Goal: Information Seeking & Learning: Learn about a topic

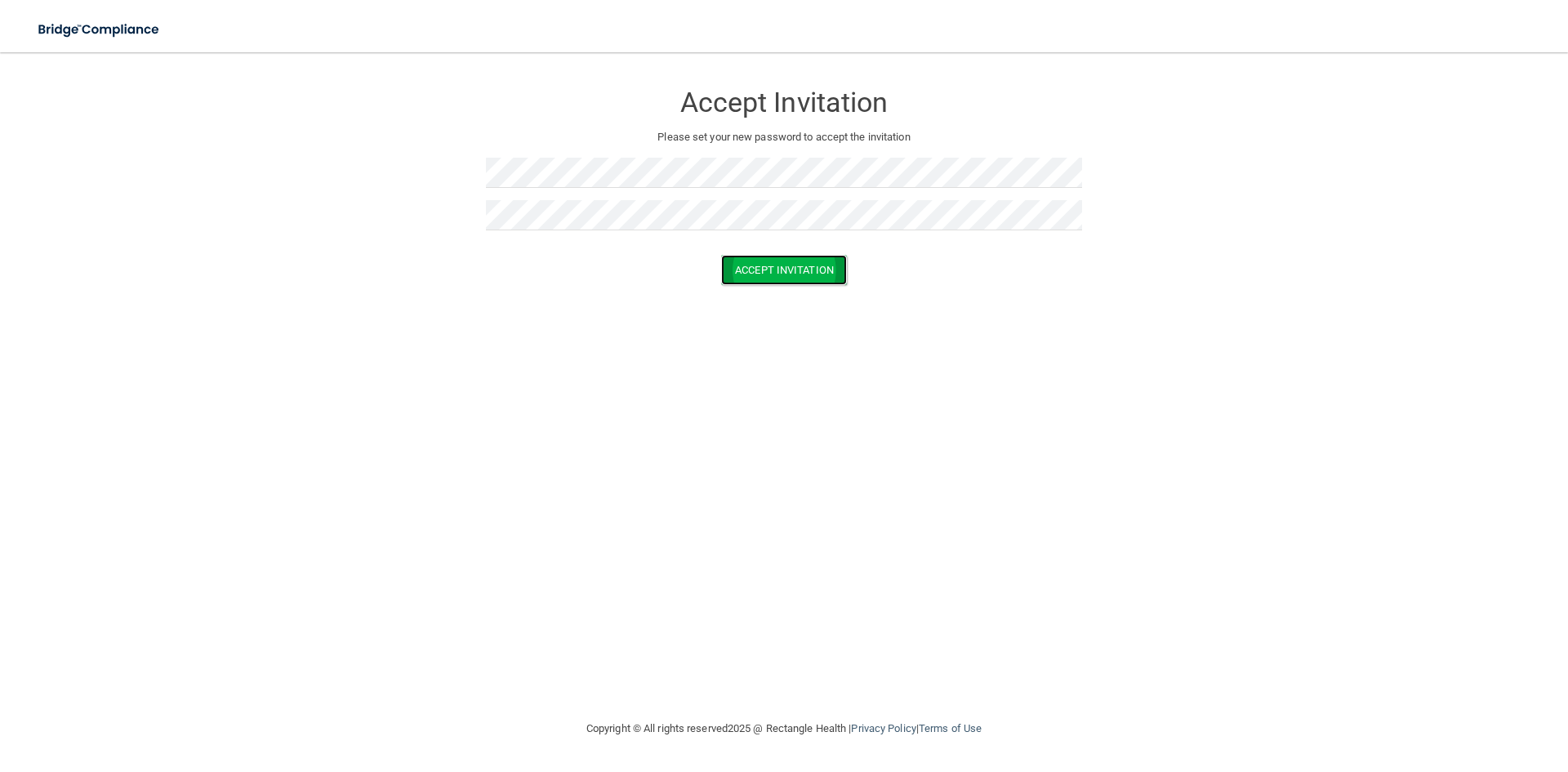
click at [842, 269] on button "Accept Invitation" at bounding box center [783, 270] width 126 height 30
click at [801, 296] on button "Accept Invitation" at bounding box center [783, 294] width 126 height 30
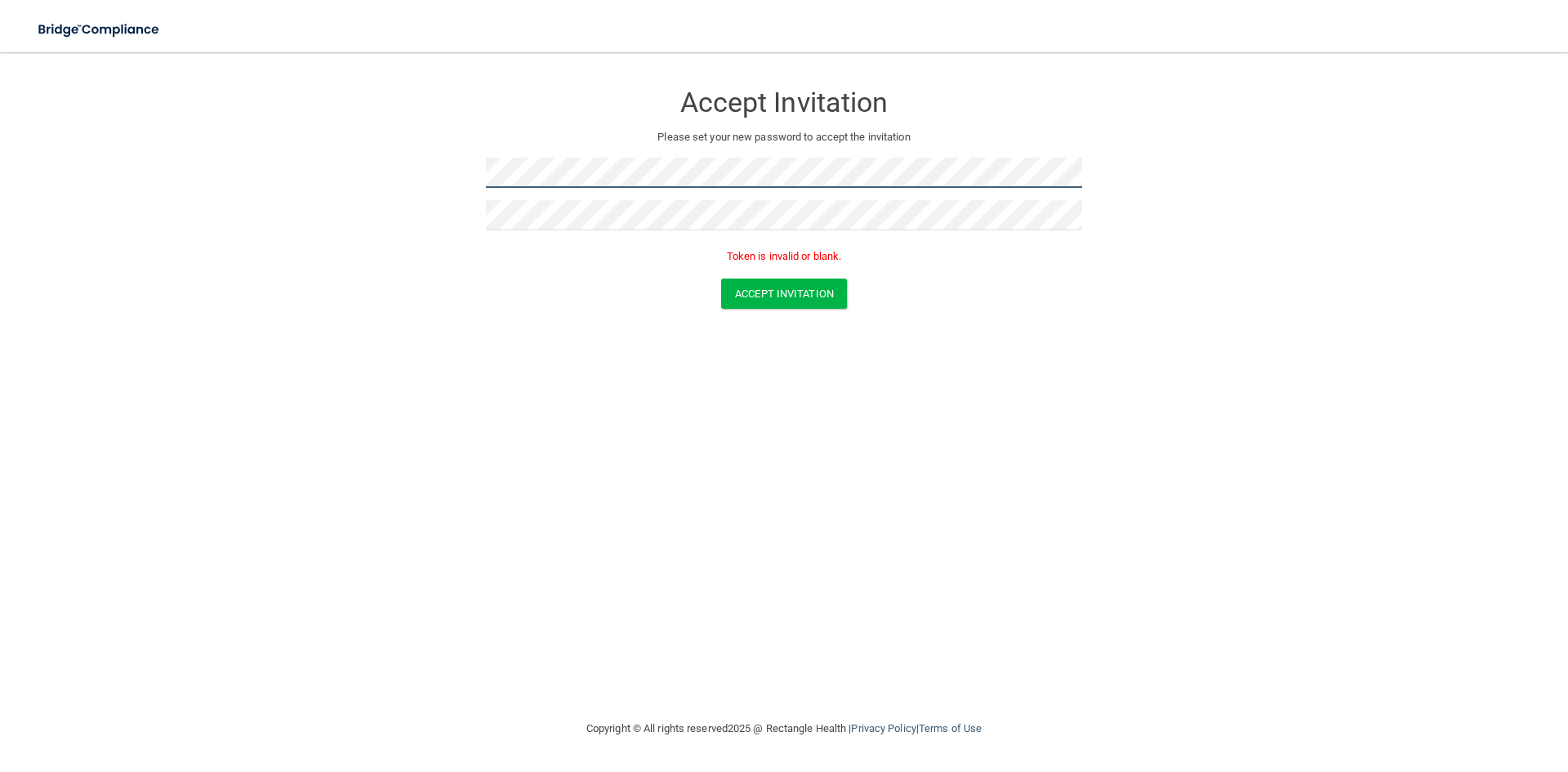
click at [440, 182] on form "Accept Invitation Please set your new password to accept the invitation Token i…" at bounding box center [784, 199] width 1503 height 260
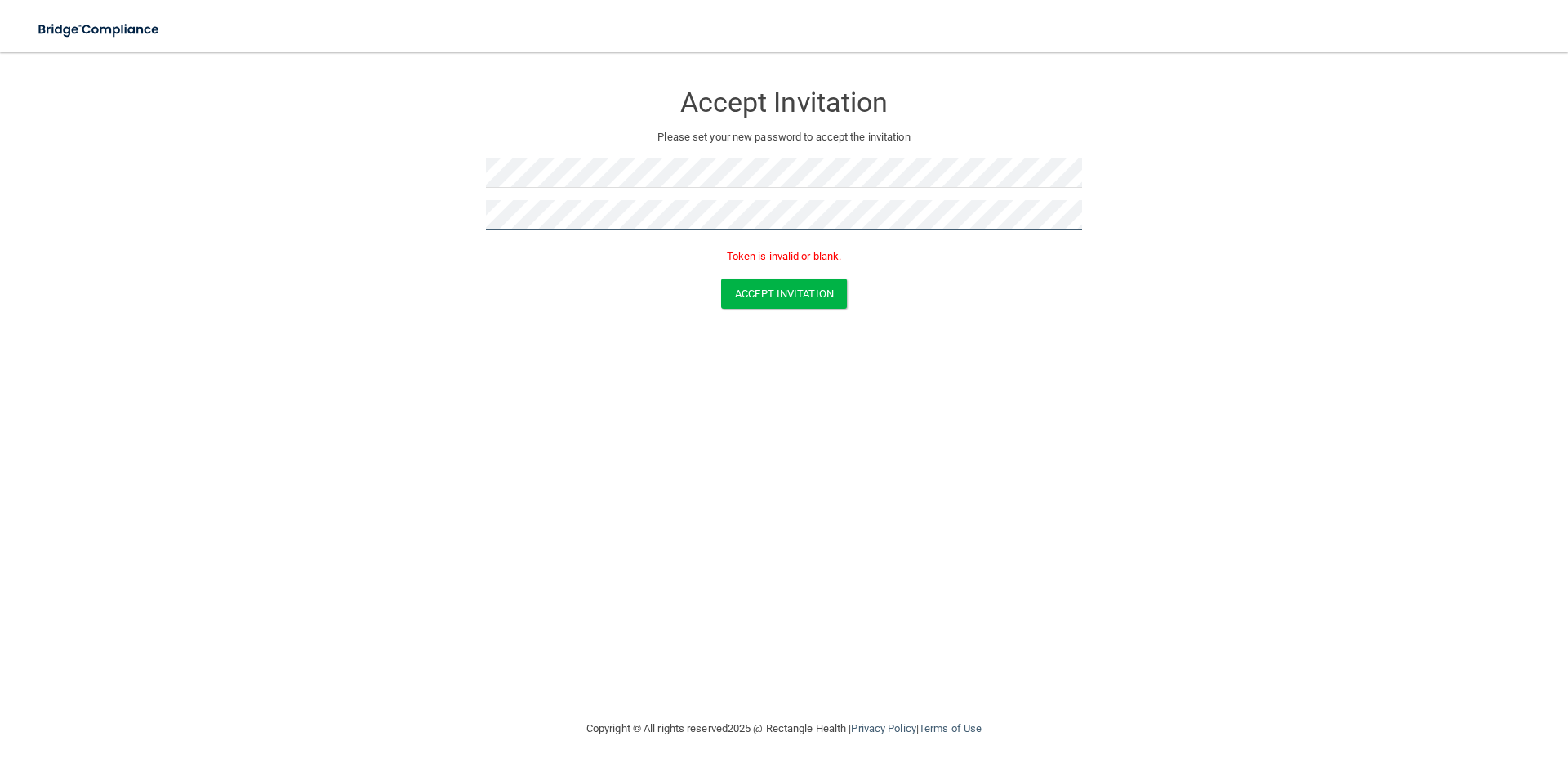
click at [460, 206] on form "Accept Invitation Please set your new password to accept the invitation Token i…" at bounding box center [784, 199] width 1503 height 260
click at [721, 279] on button "Accept Invitation" at bounding box center [783, 294] width 126 height 30
click at [783, 302] on button "Accept Invitation" at bounding box center [783, 294] width 126 height 30
click at [721, 255] on button "Accept Invitation" at bounding box center [783, 270] width 126 height 30
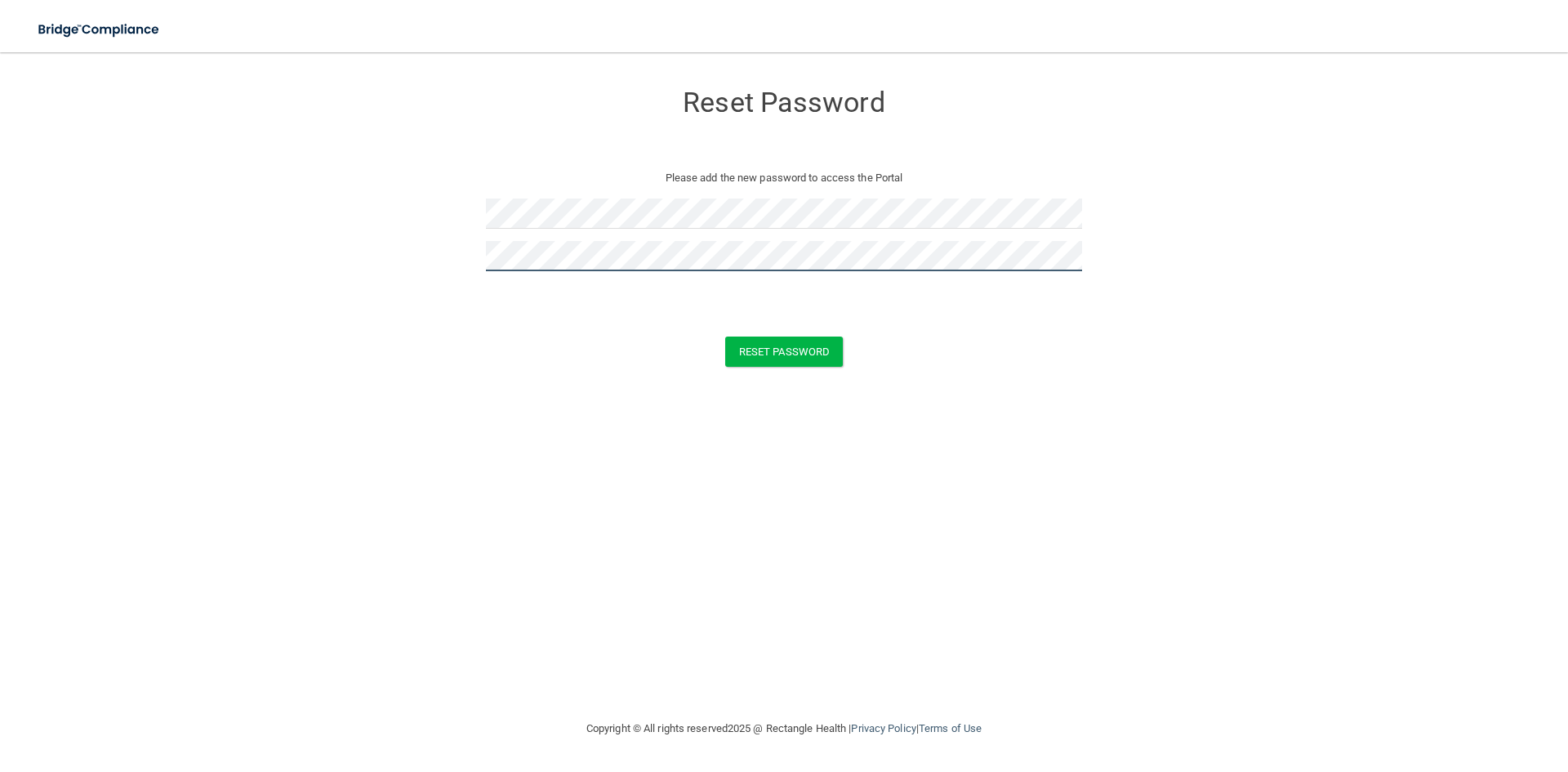
click at [725, 337] on button "Reset Password" at bounding box center [783, 352] width 117 height 30
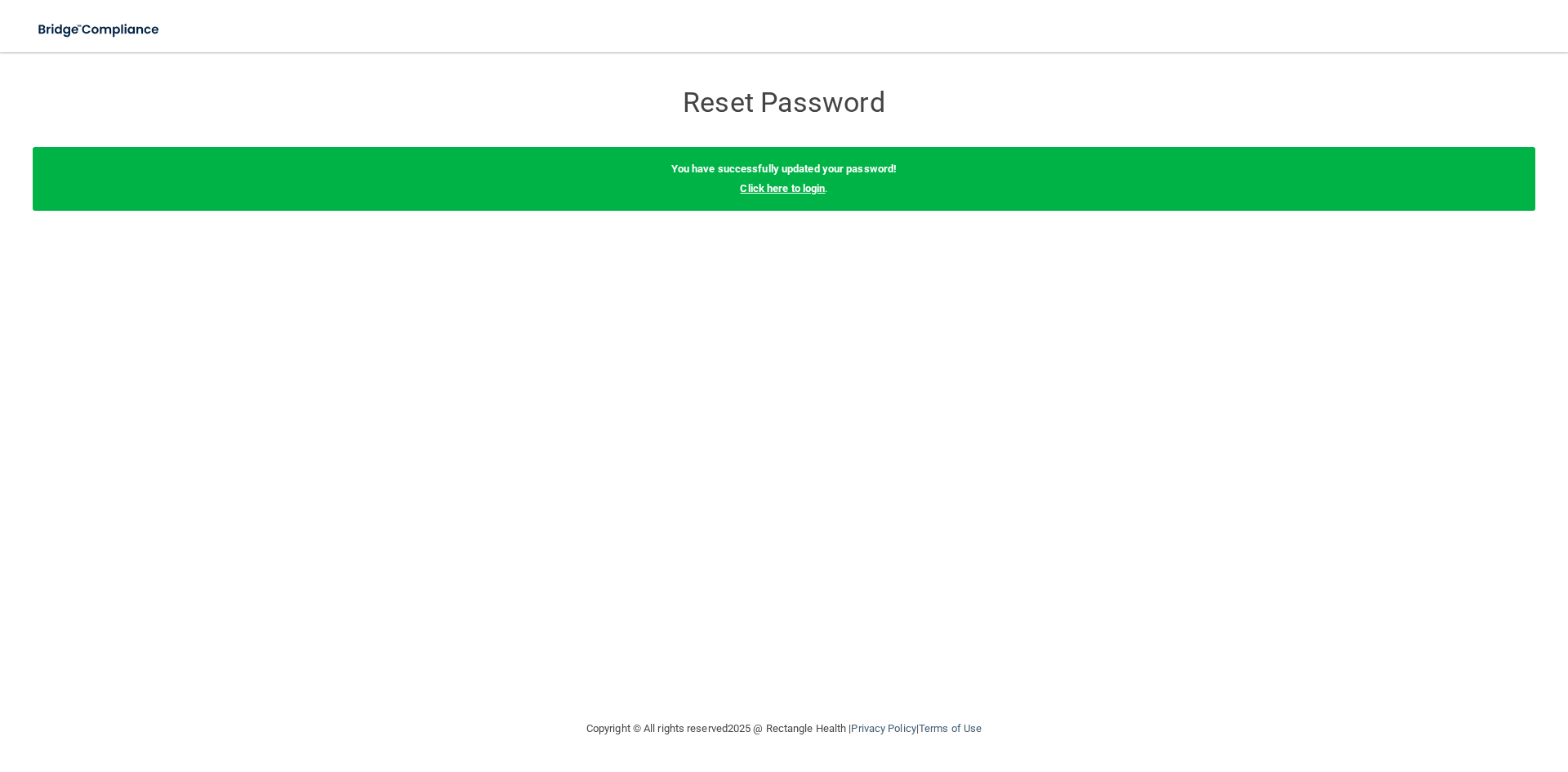
click at [802, 191] on link "Click here to login" at bounding box center [782, 188] width 85 height 12
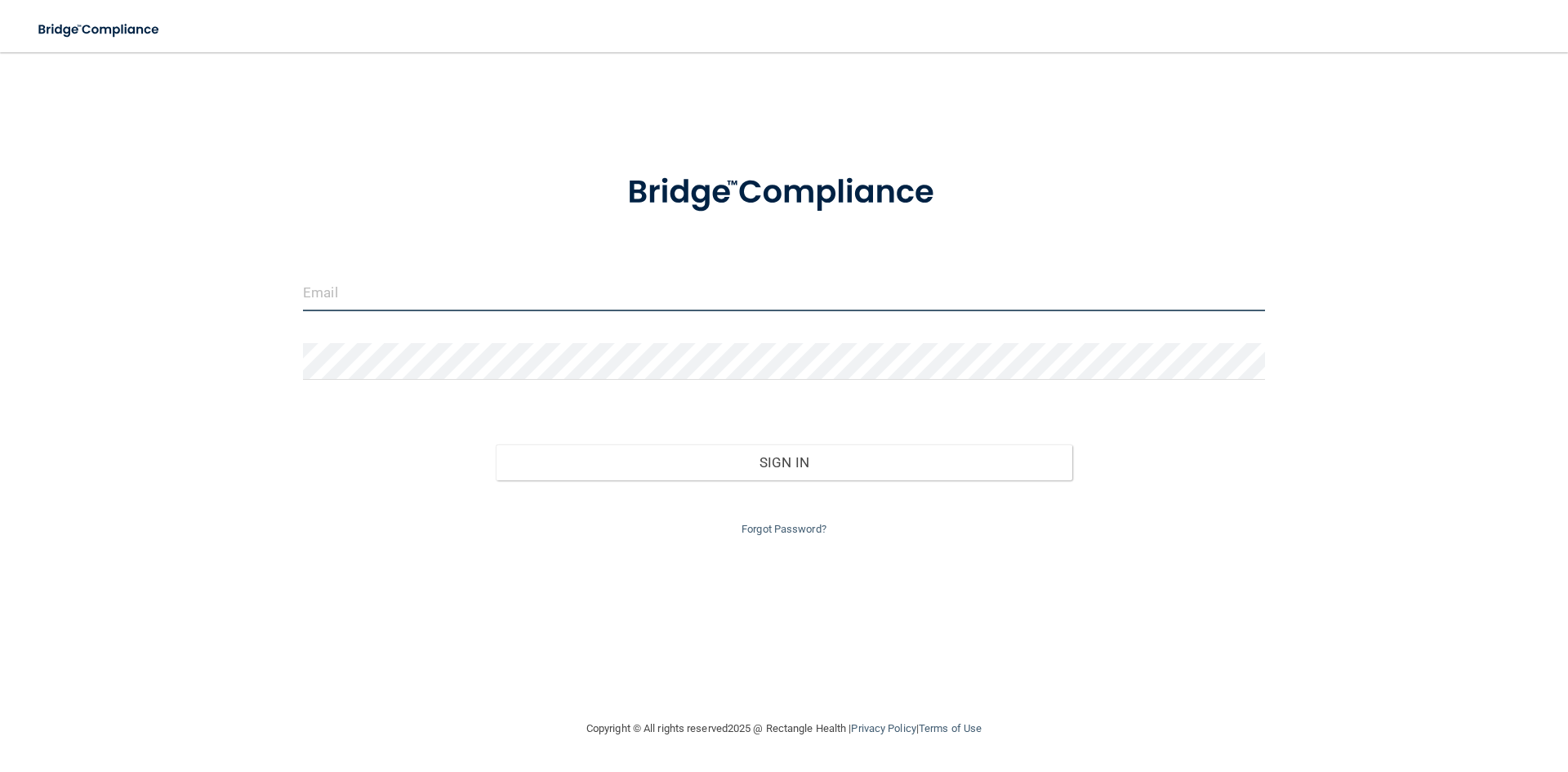
click at [533, 292] on input "email" at bounding box center [783, 293] width 962 height 37
type input "[EMAIL_ADDRESS][DOMAIN_NAME]"
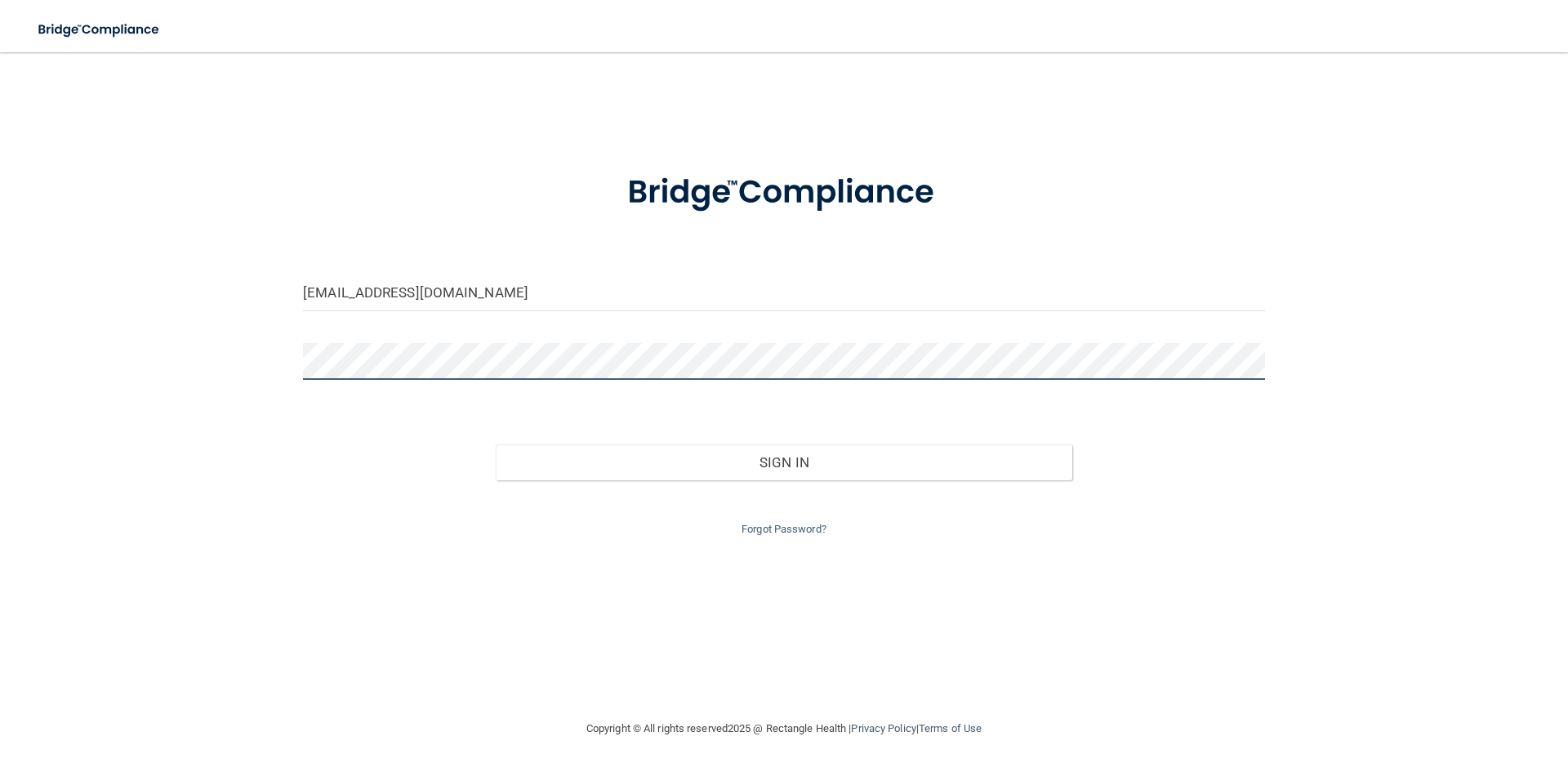
click at [496, 444] on button "Sign In" at bounding box center [784, 462] width 578 height 36
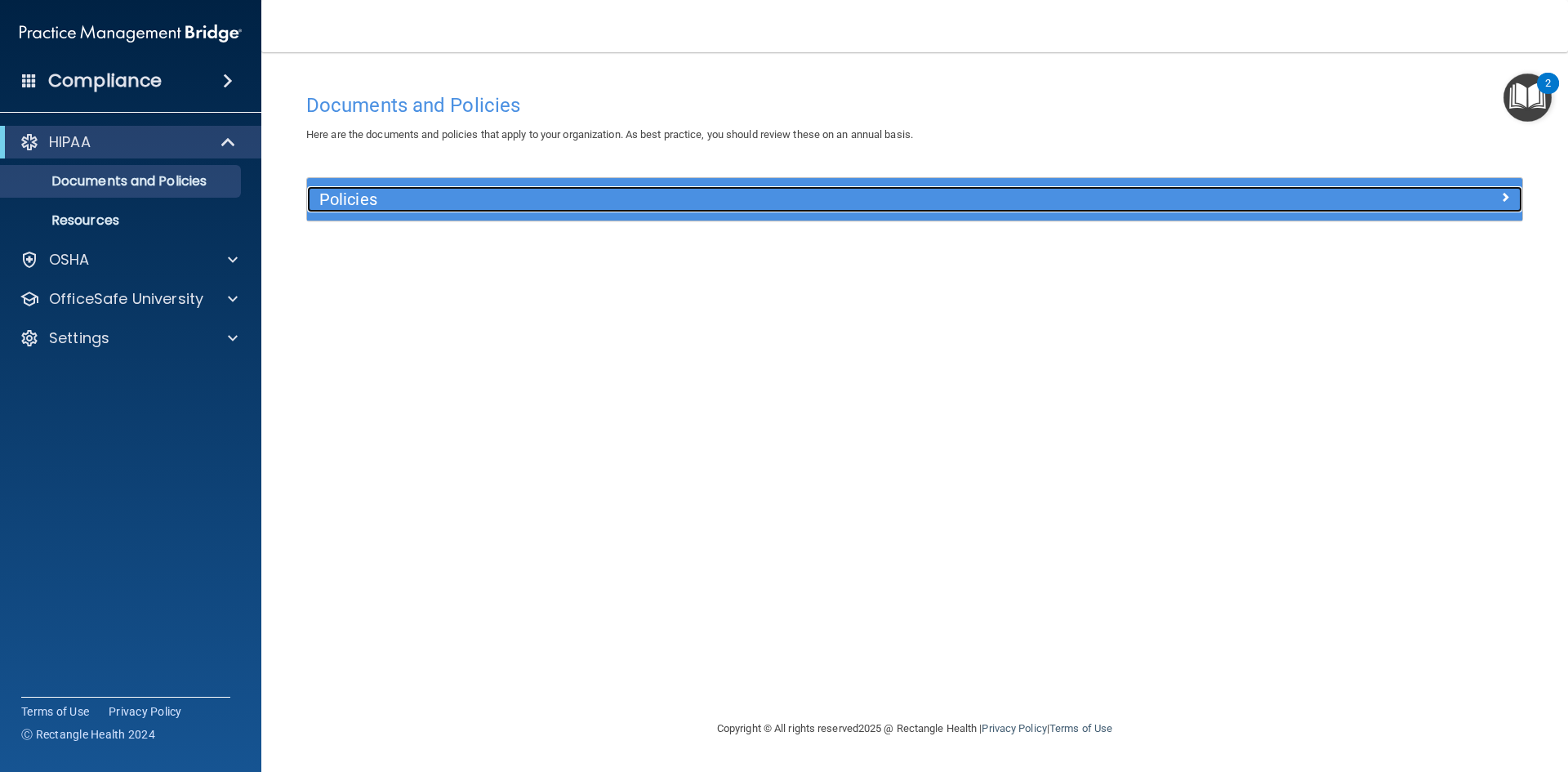
click at [451, 205] on h5 "Policies" at bounding box center [762, 200] width 887 height 18
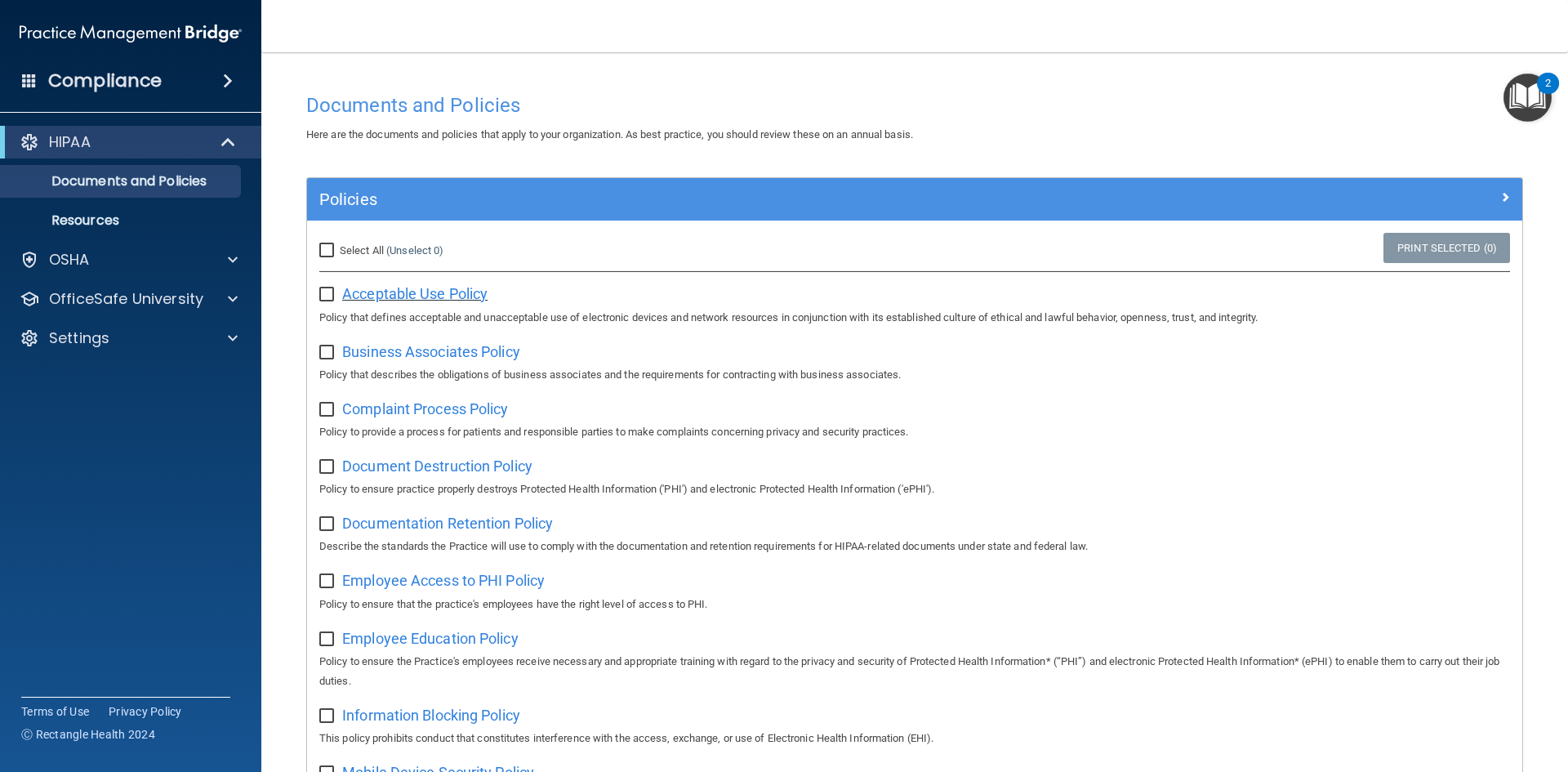
click at [413, 294] on span "Acceptable Use Policy" at bounding box center [415, 294] width 145 height 17
click at [332, 295] on input "checkbox" at bounding box center [328, 295] width 19 height 13
click at [328, 291] on input "checkbox" at bounding box center [328, 295] width 19 height 13
click at [326, 296] on input "checkbox" at bounding box center [328, 295] width 19 height 13
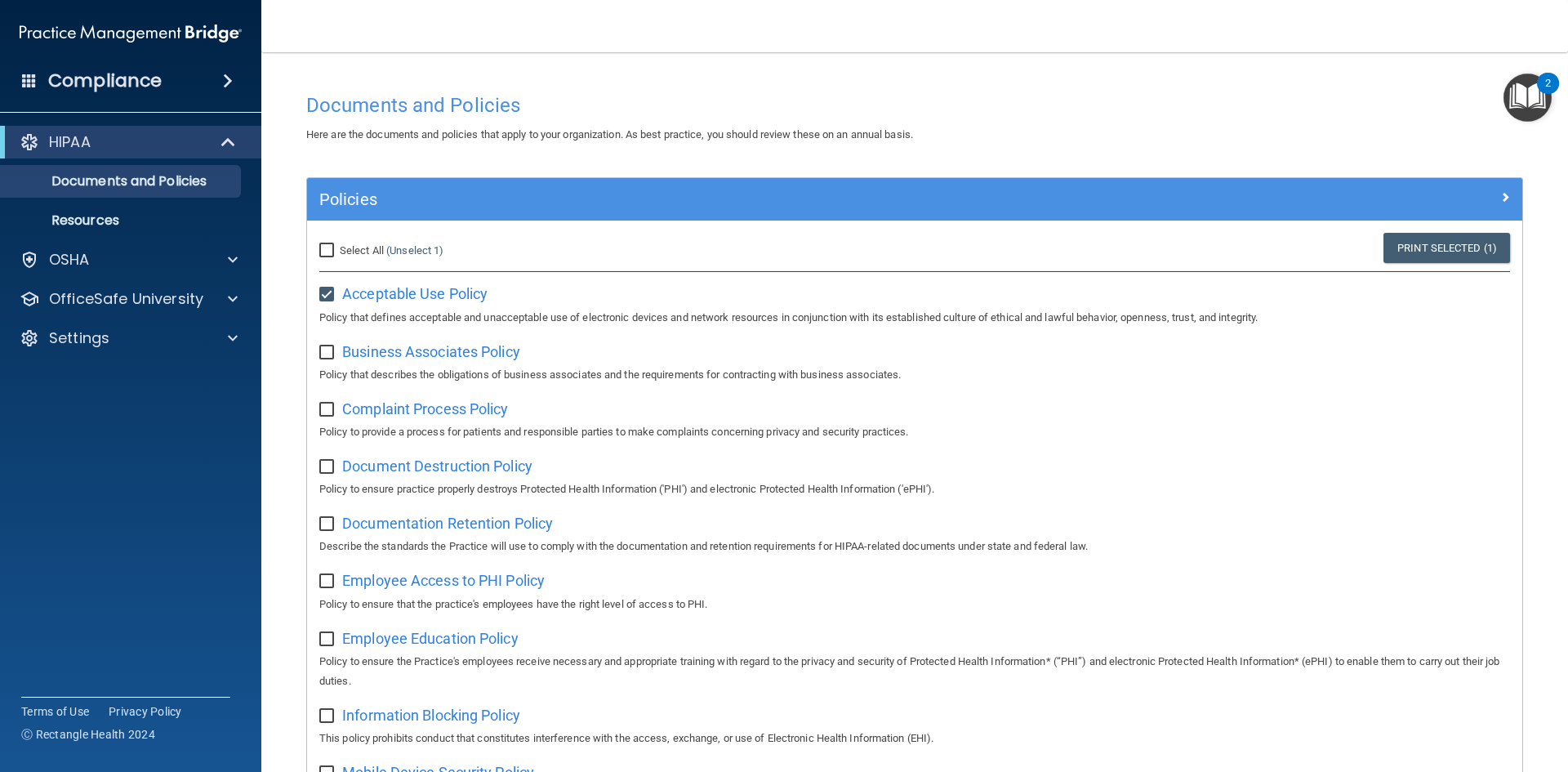
checkbox input "false"
click at [155, 181] on p "Documents and Policies" at bounding box center [122, 181] width 223 height 17
click at [324, 247] on input "Select All (Unselect 0) Unselect All" at bounding box center [328, 251] width 19 height 13
checkbox input "true"
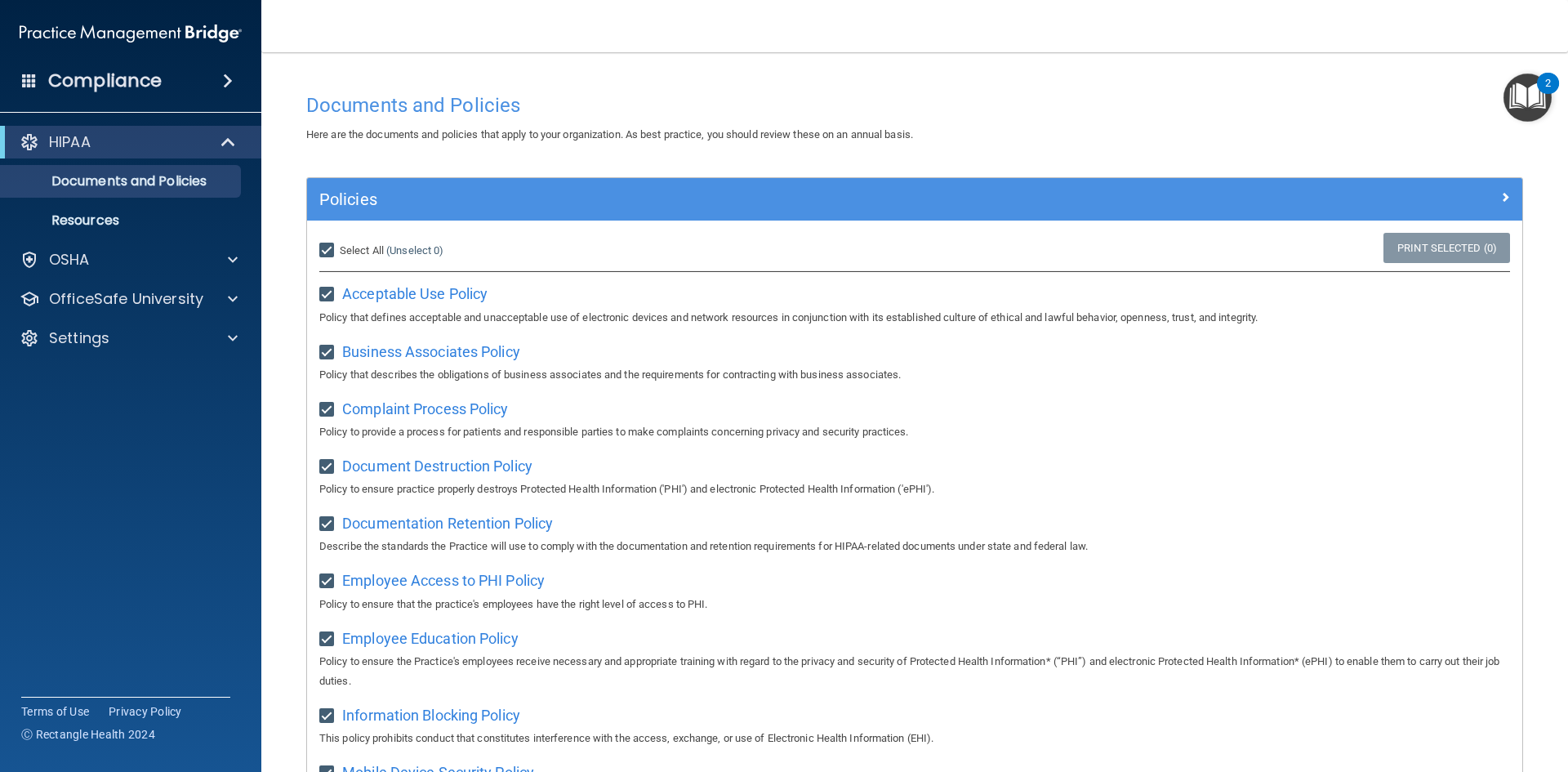
checkbox input "true"
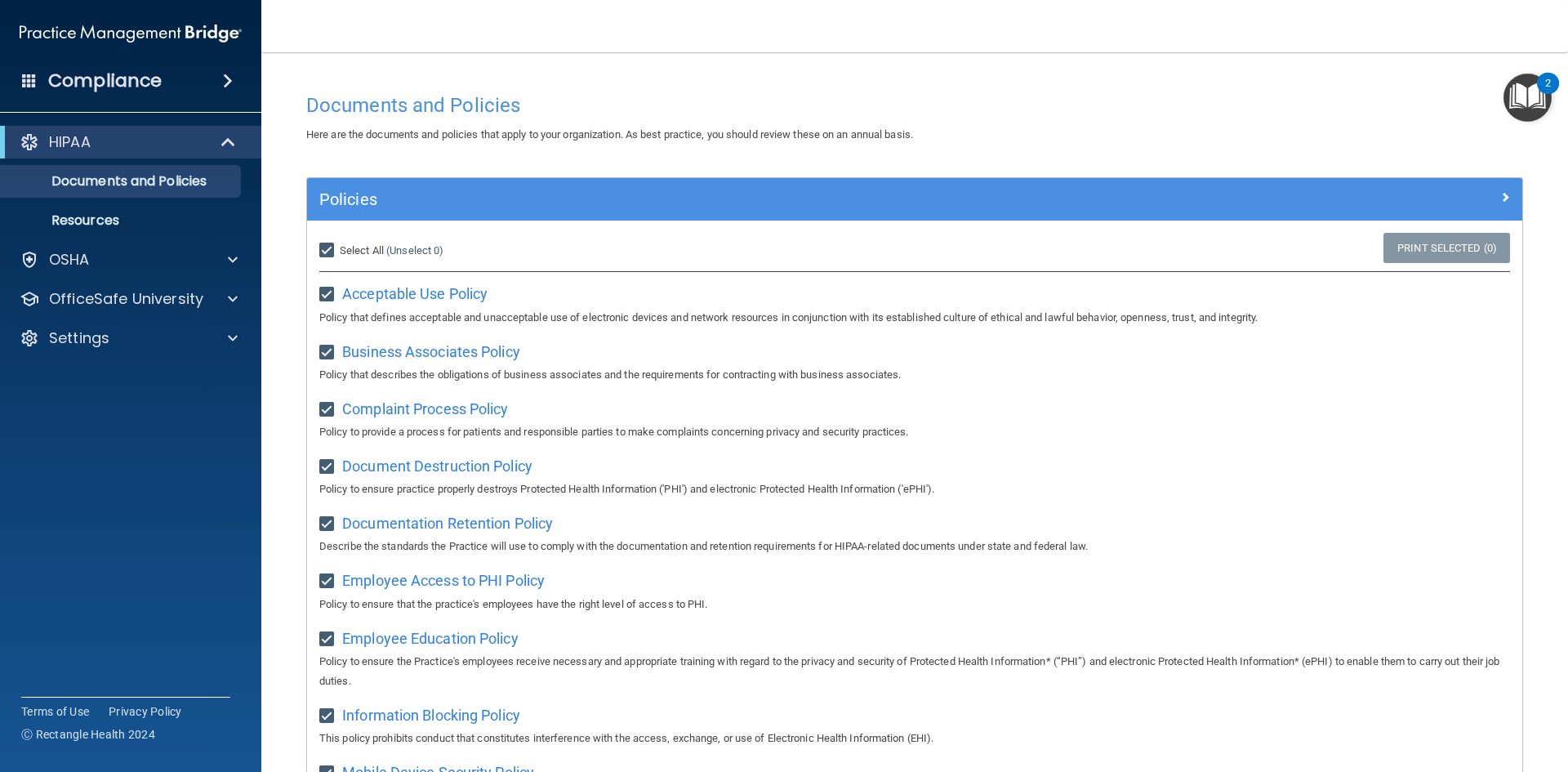
checkbox input "true"
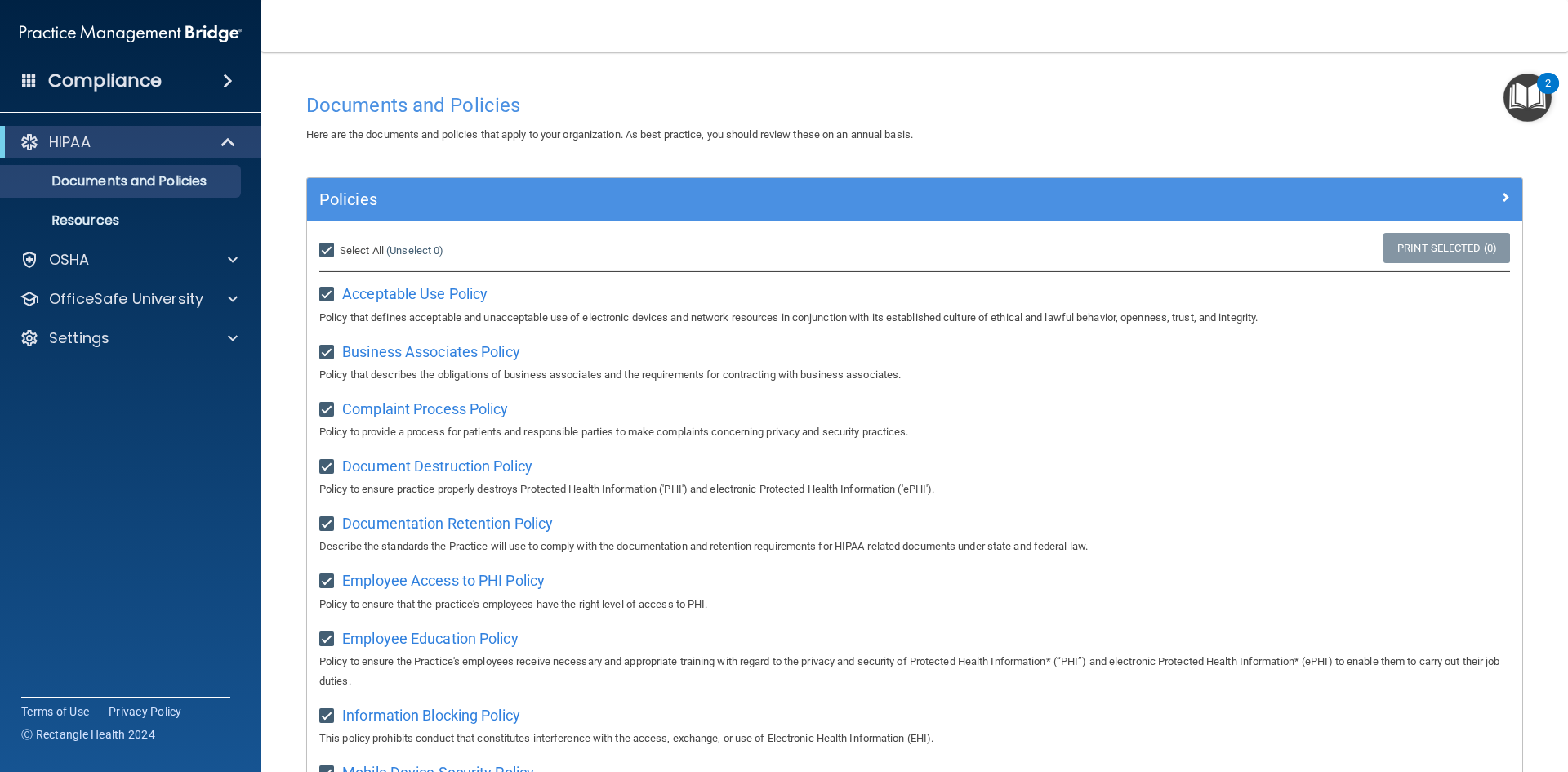
checkbox input "true"
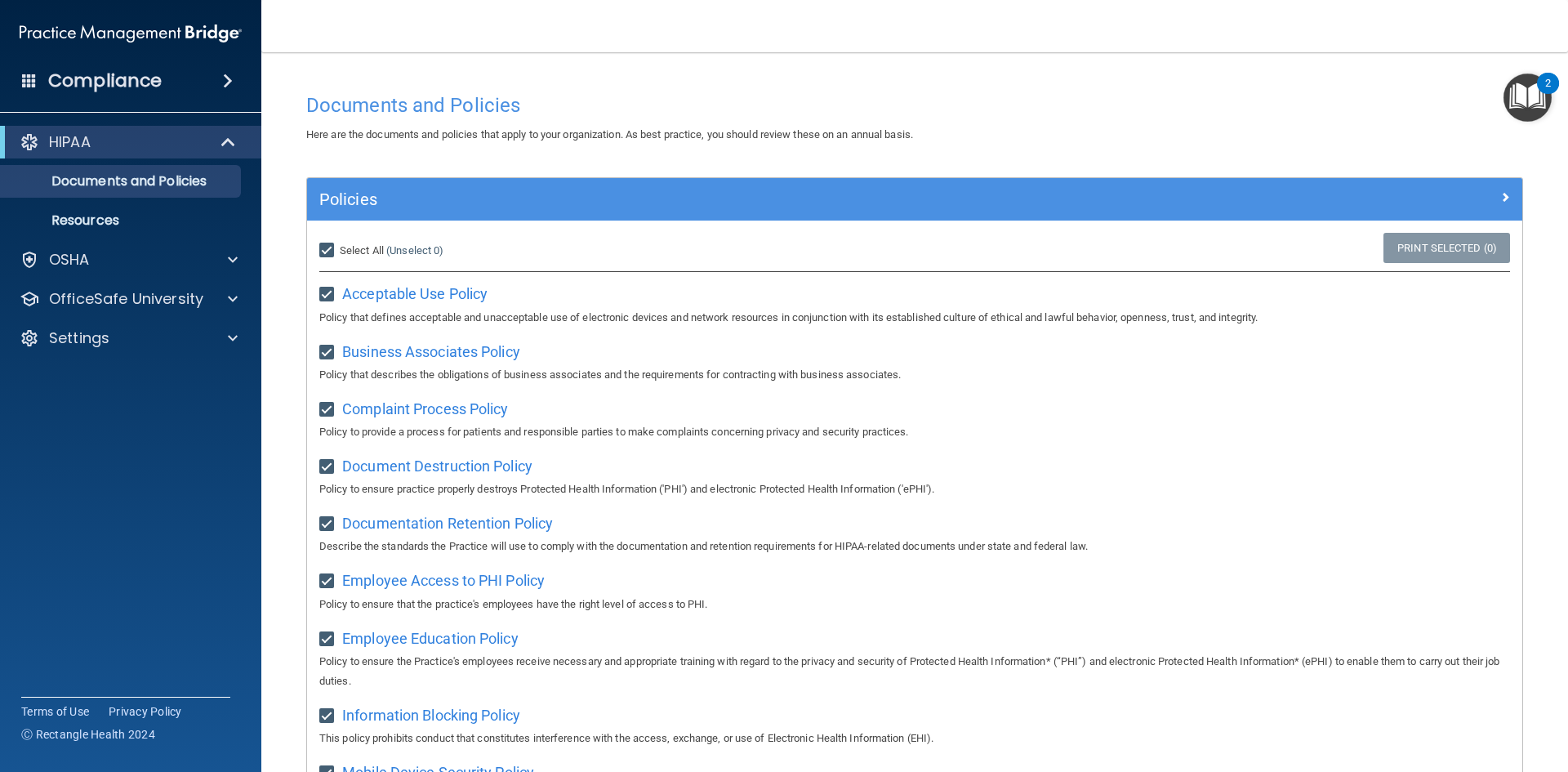
checkbox input "true"
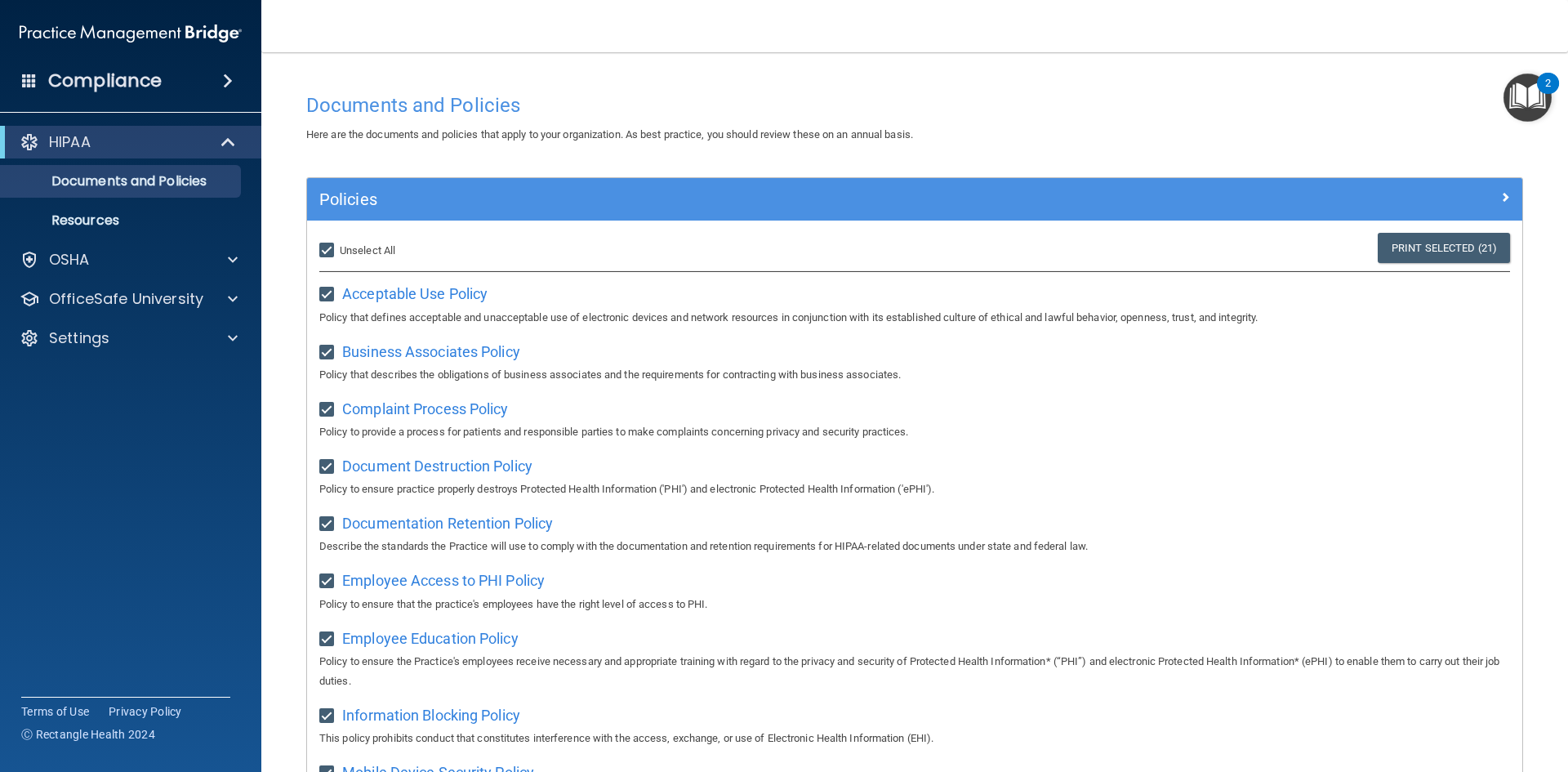
click at [327, 254] on input "Select All (Unselect 21) Unselect All" at bounding box center [328, 251] width 19 height 13
checkbox input "false"
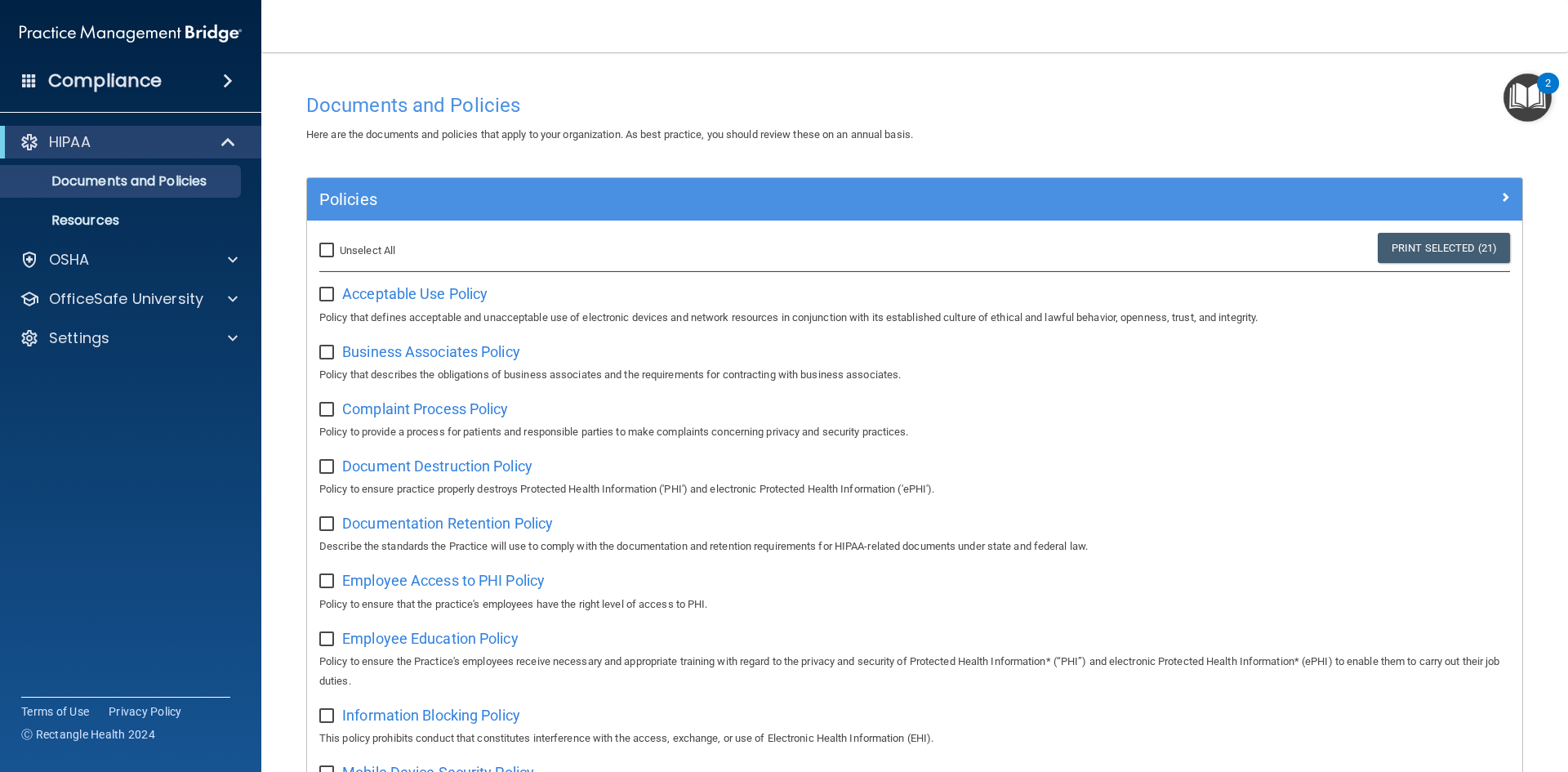
checkbox input "false"
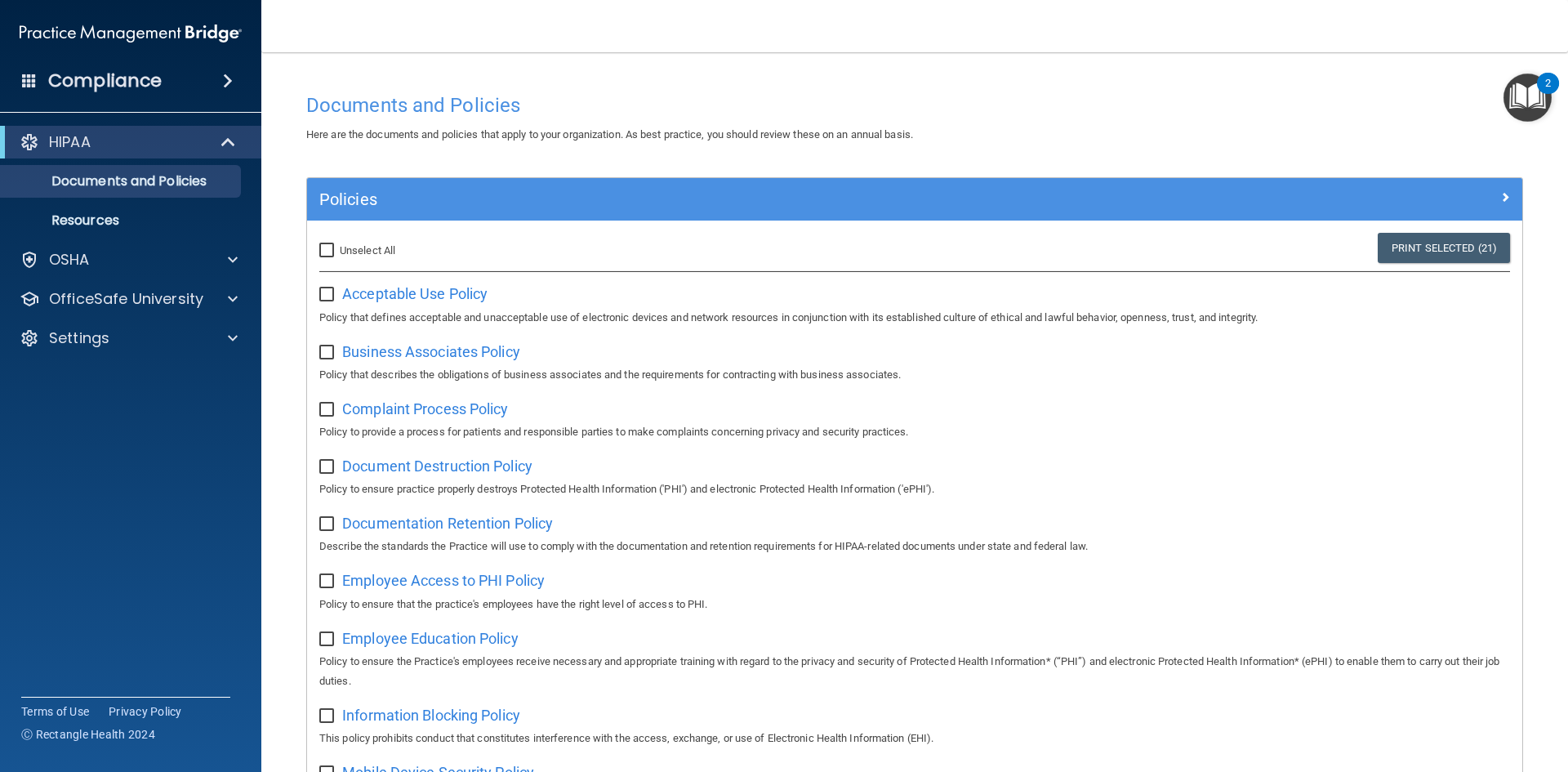
checkbox input "false"
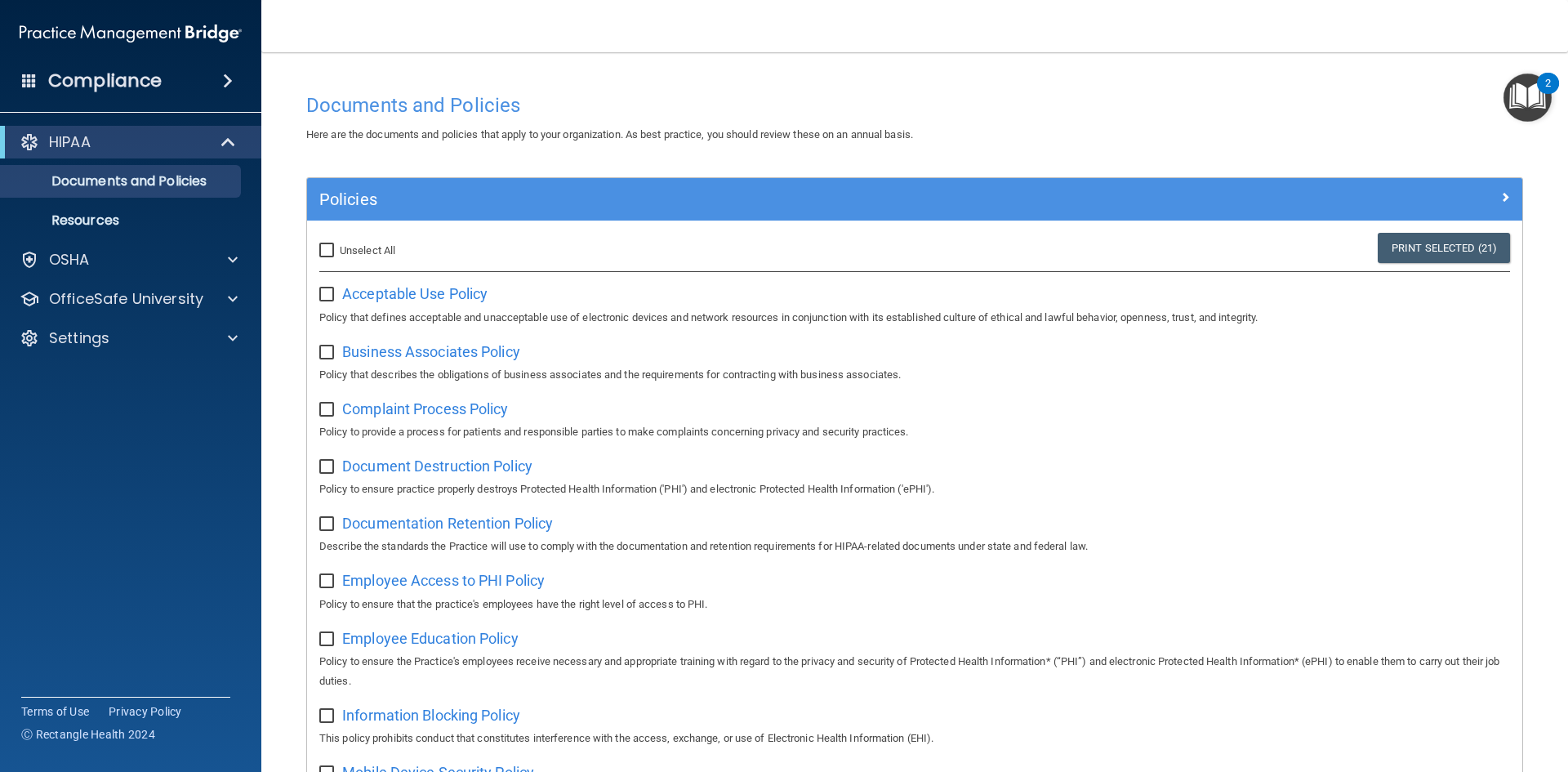
checkbox input "false"
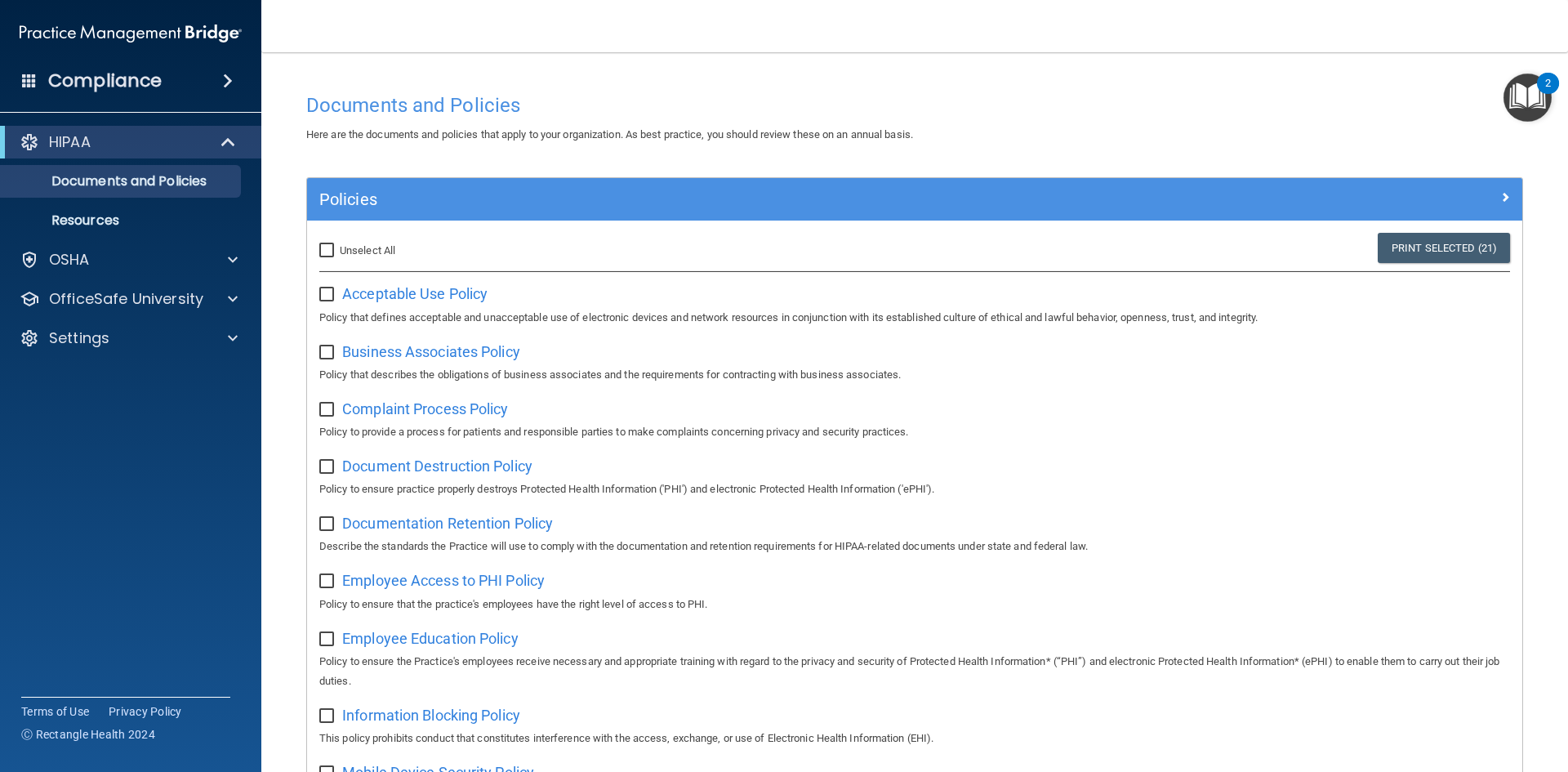
checkbox input "false"
click at [76, 217] on p "Resources" at bounding box center [122, 220] width 223 height 17
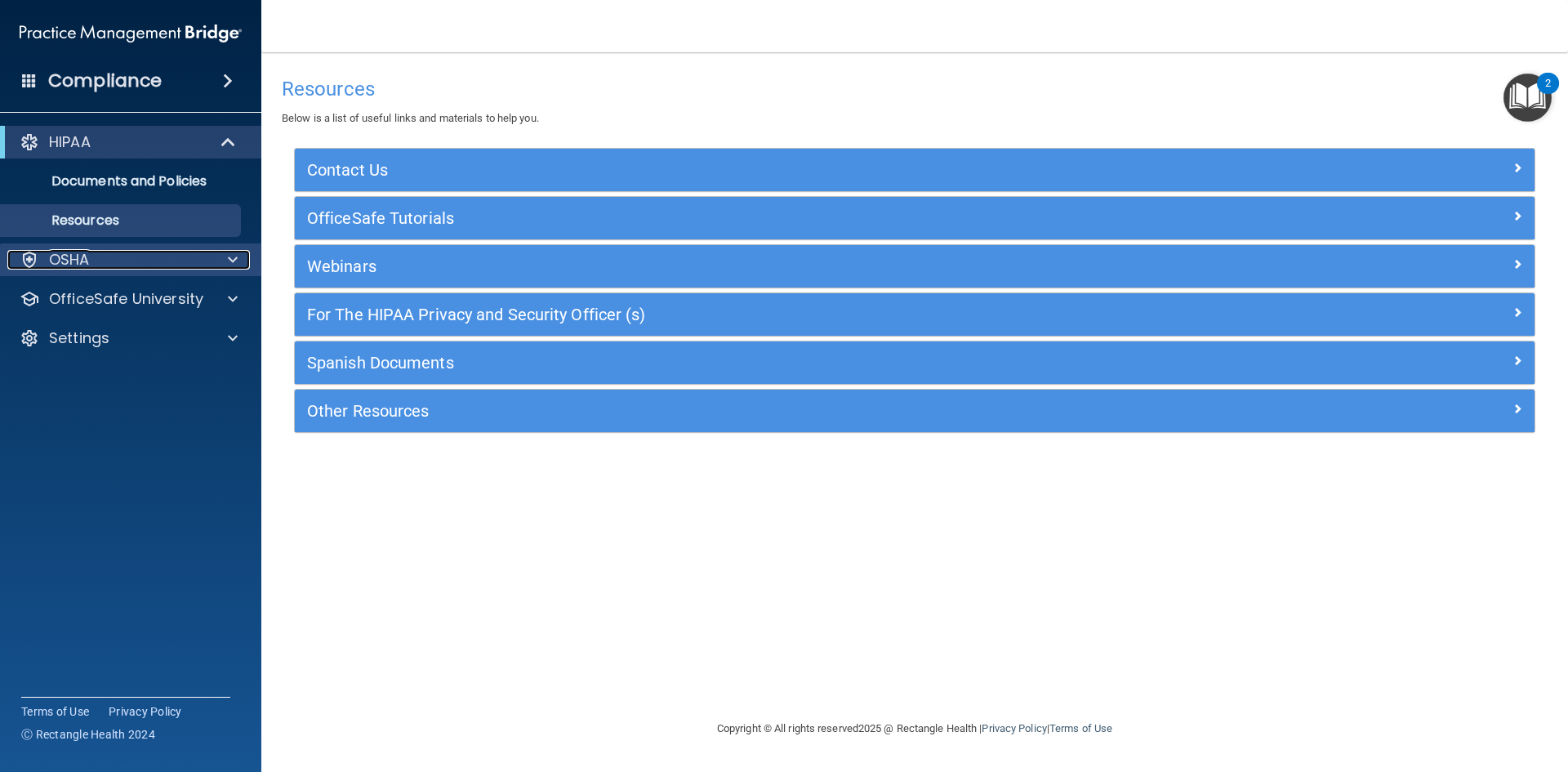
click at [92, 265] on div "OSHA" at bounding box center [109, 260] width 203 height 20
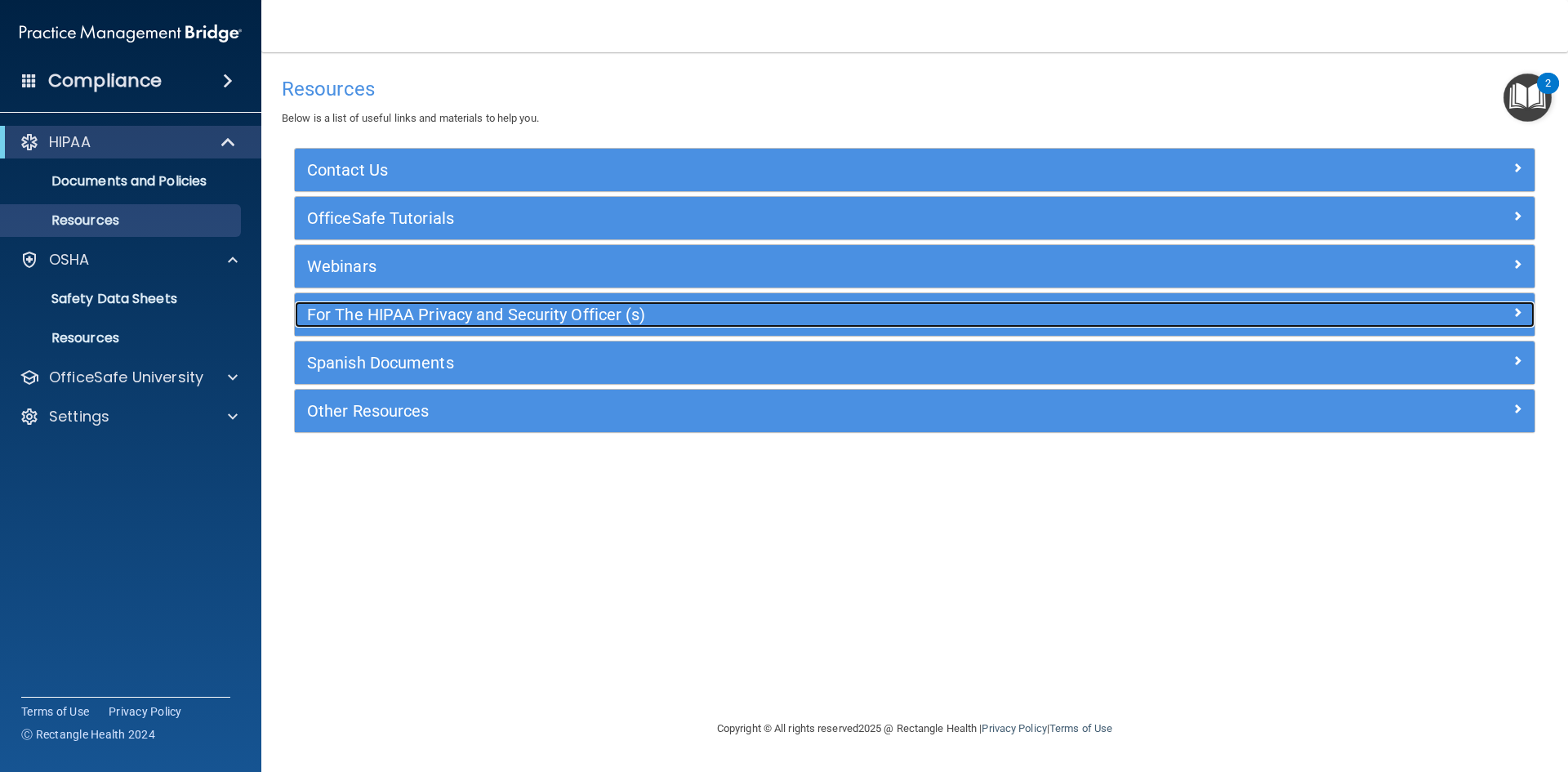
click at [429, 319] on h5 "For The HIPAA Privacy and Security Officer (s)" at bounding box center [760, 314] width 906 height 18
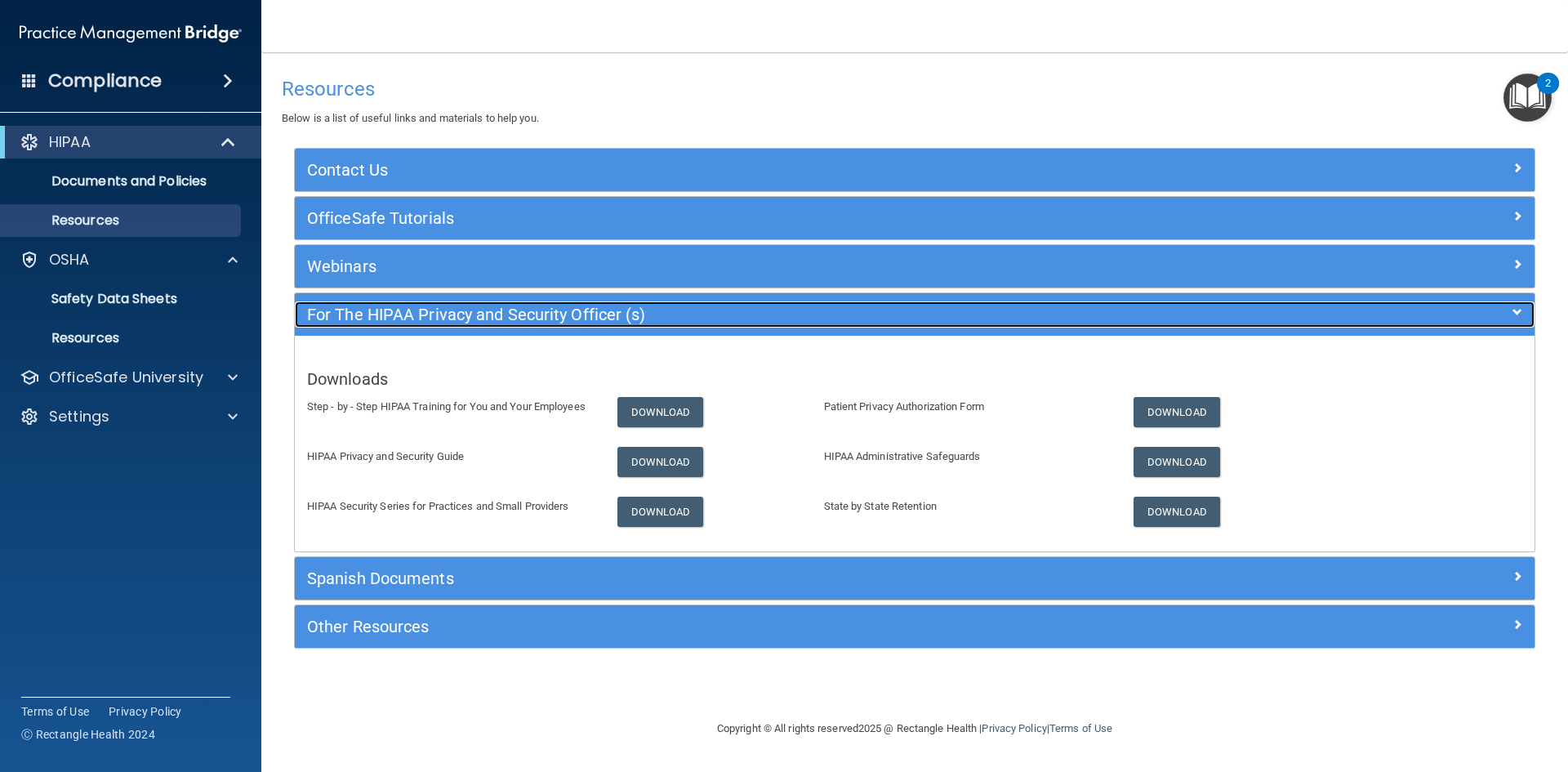
click at [429, 319] on h5 "For The HIPAA Privacy and Security Officer (s)" at bounding box center [760, 314] width 906 height 18
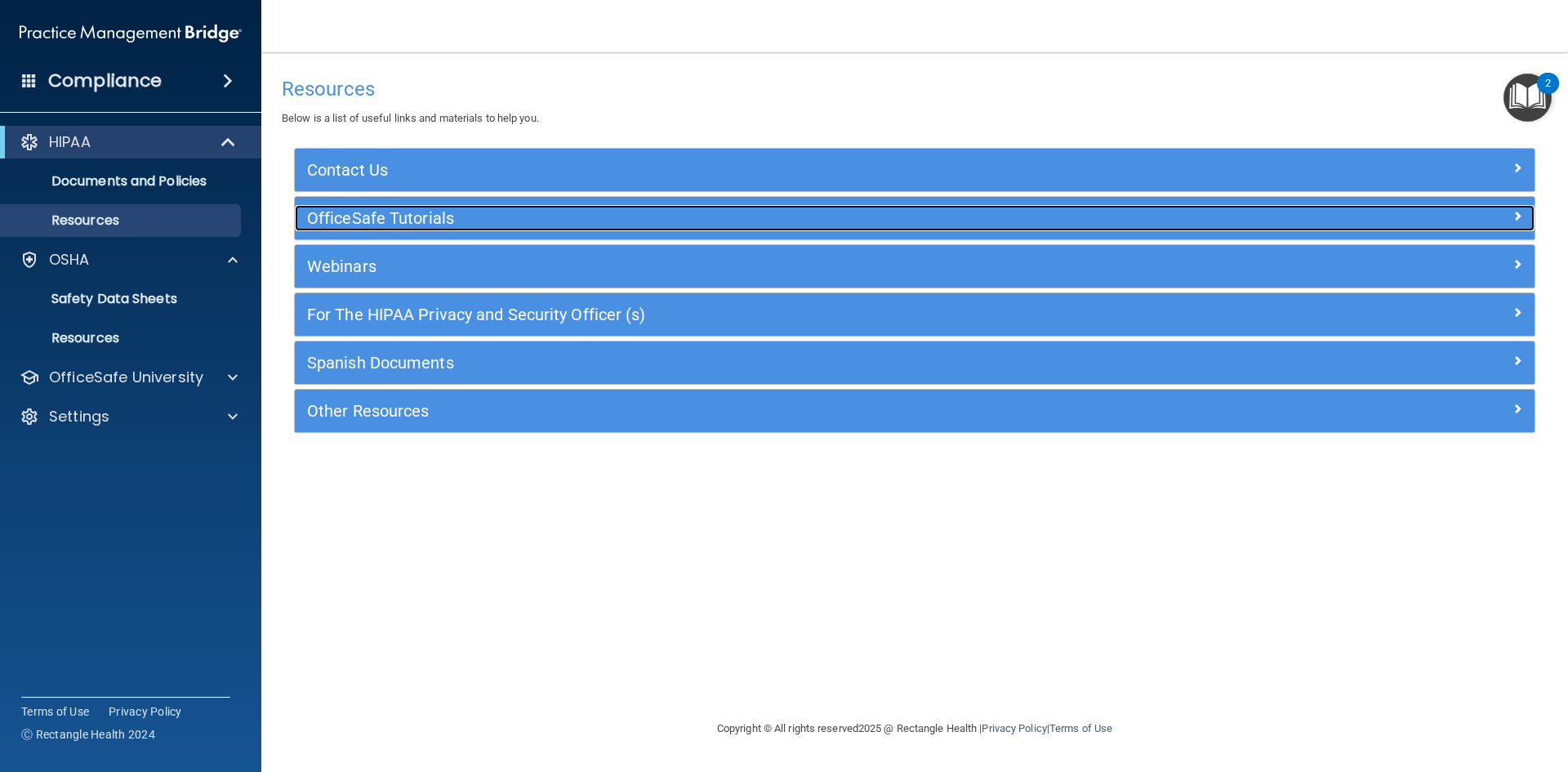
click at [424, 220] on h5 "OfficeSafe Tutorials" at bounding box center [760, 219] width 906 height 18
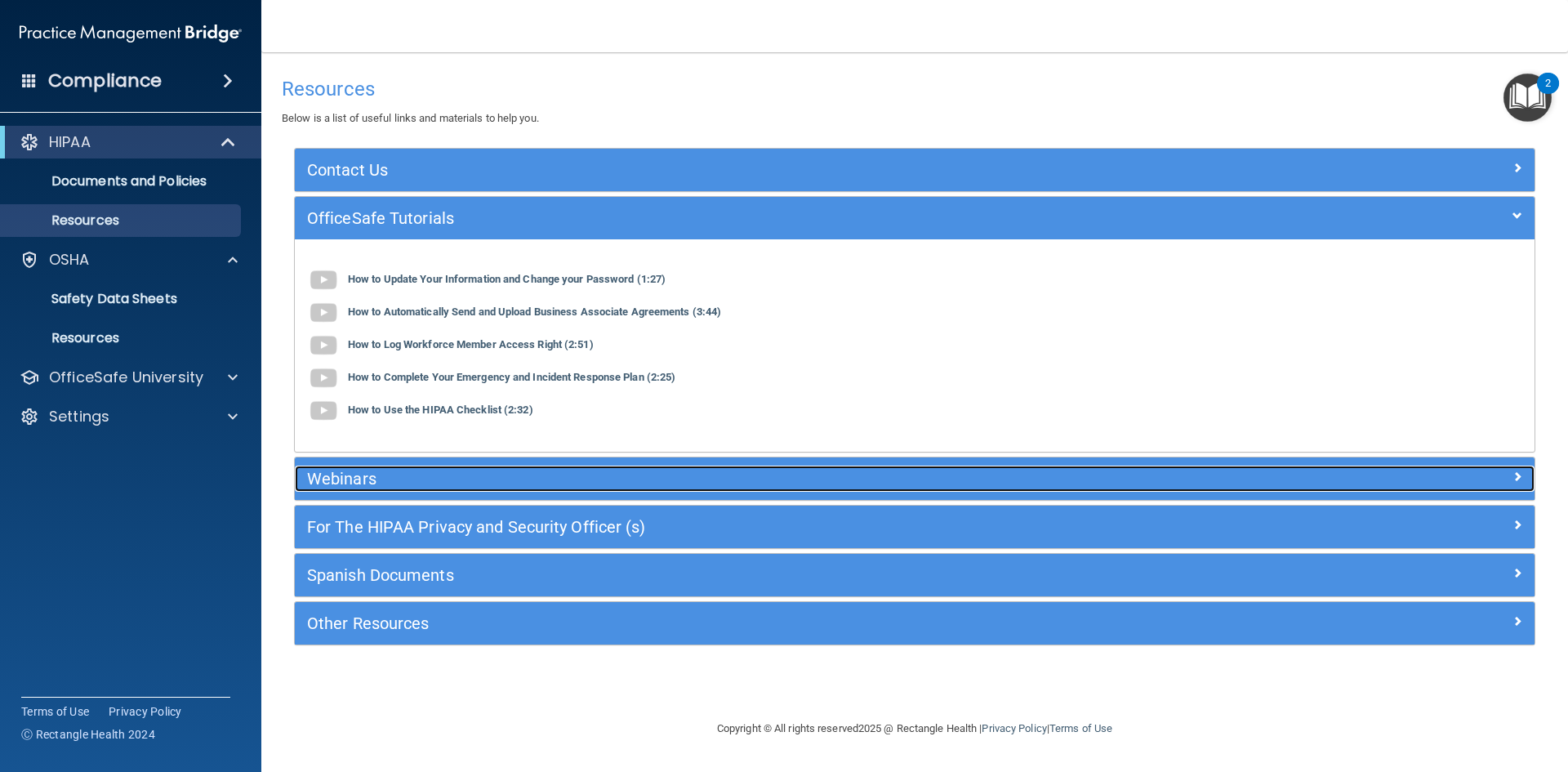
click at [380, 477] on h5 "Webinars" at bounding box center [760, 479] width 906 height 18
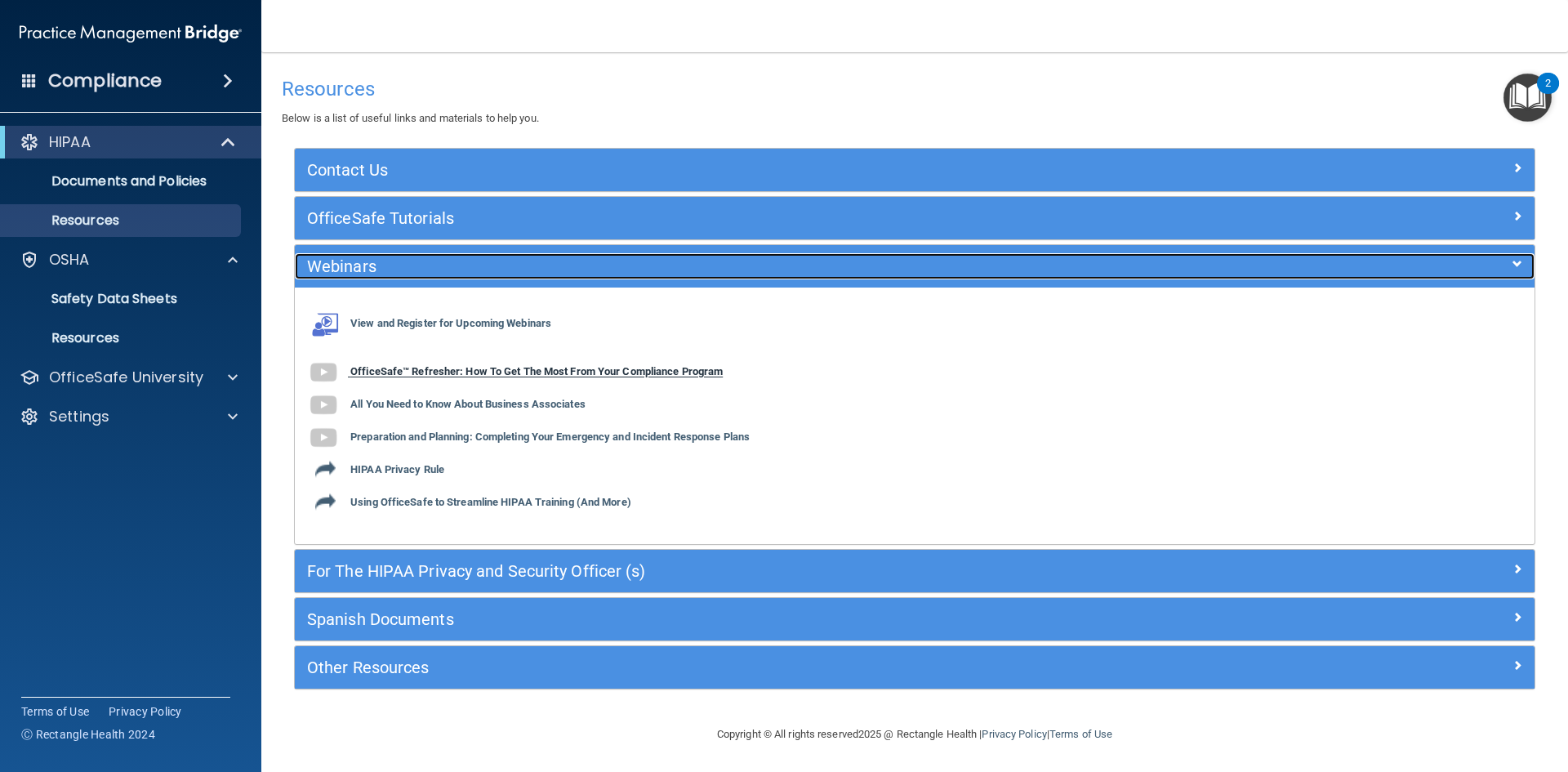
scroll to position [2, 0]
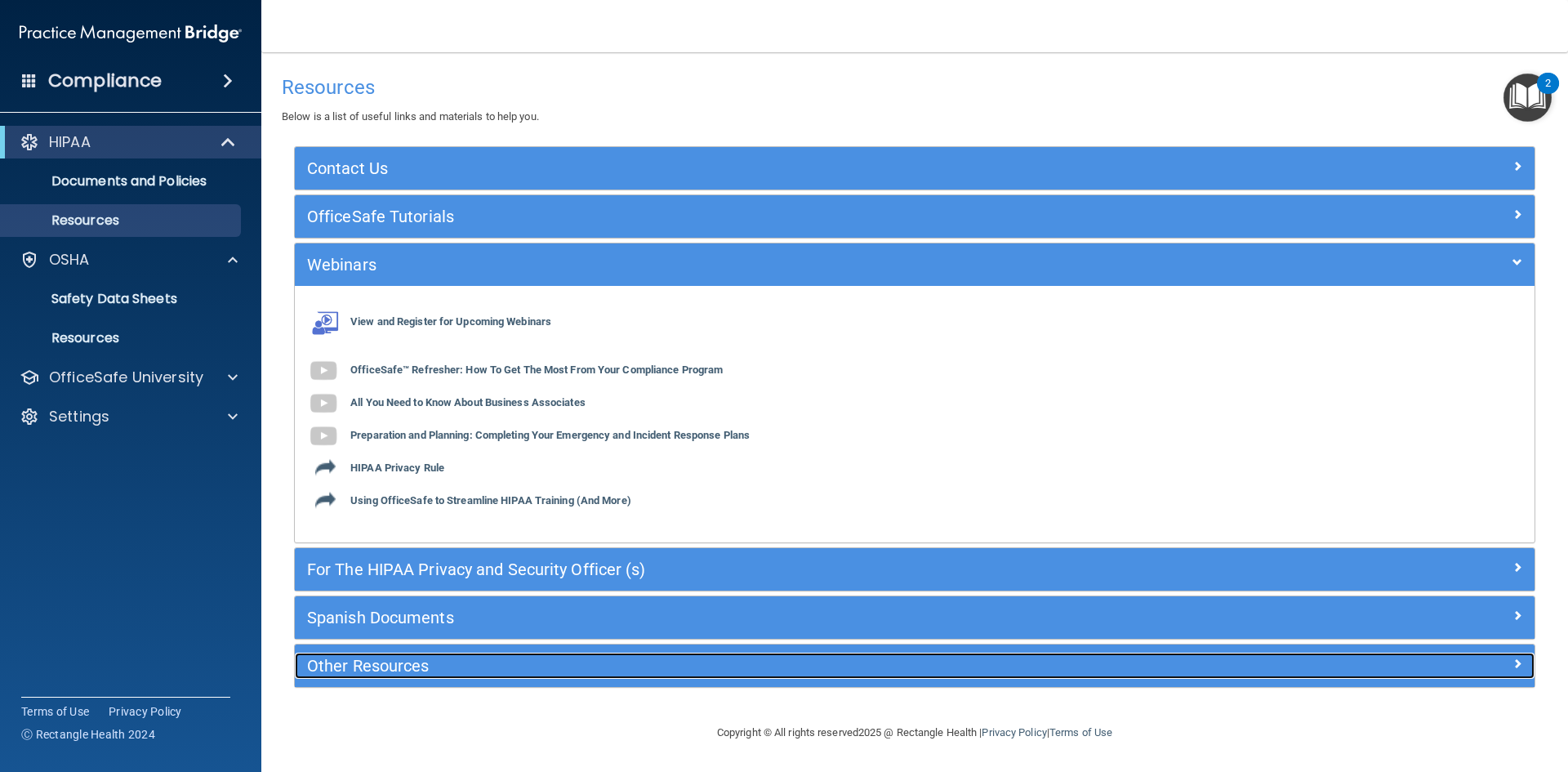
click at [399, 666] on h5 "Other Resources" at bounding box center [760, 666] width 906 height 18
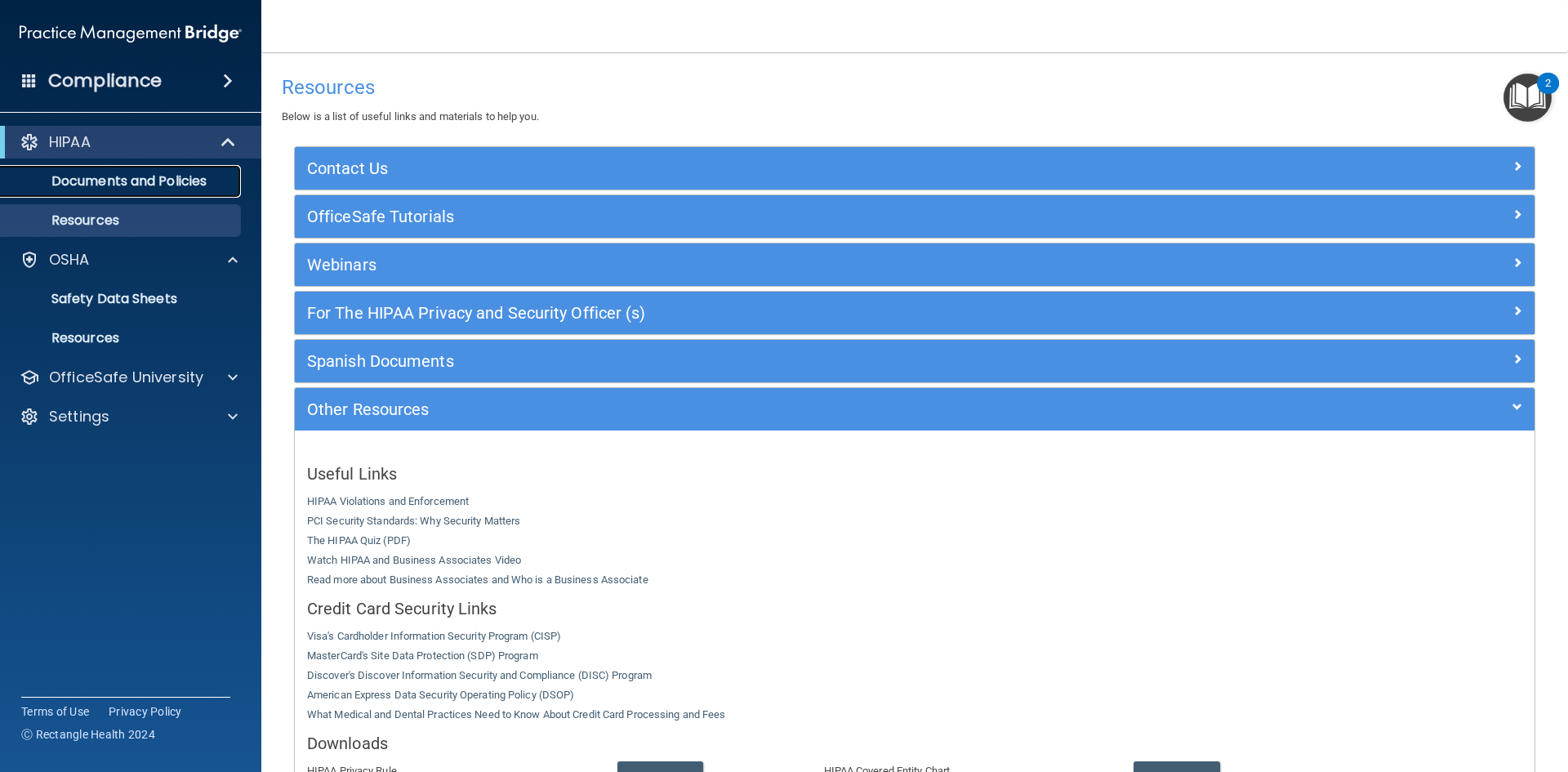
click at [116, 176] on p "Documents and Policies" at bounding box center [122, 181] width 223 height 17
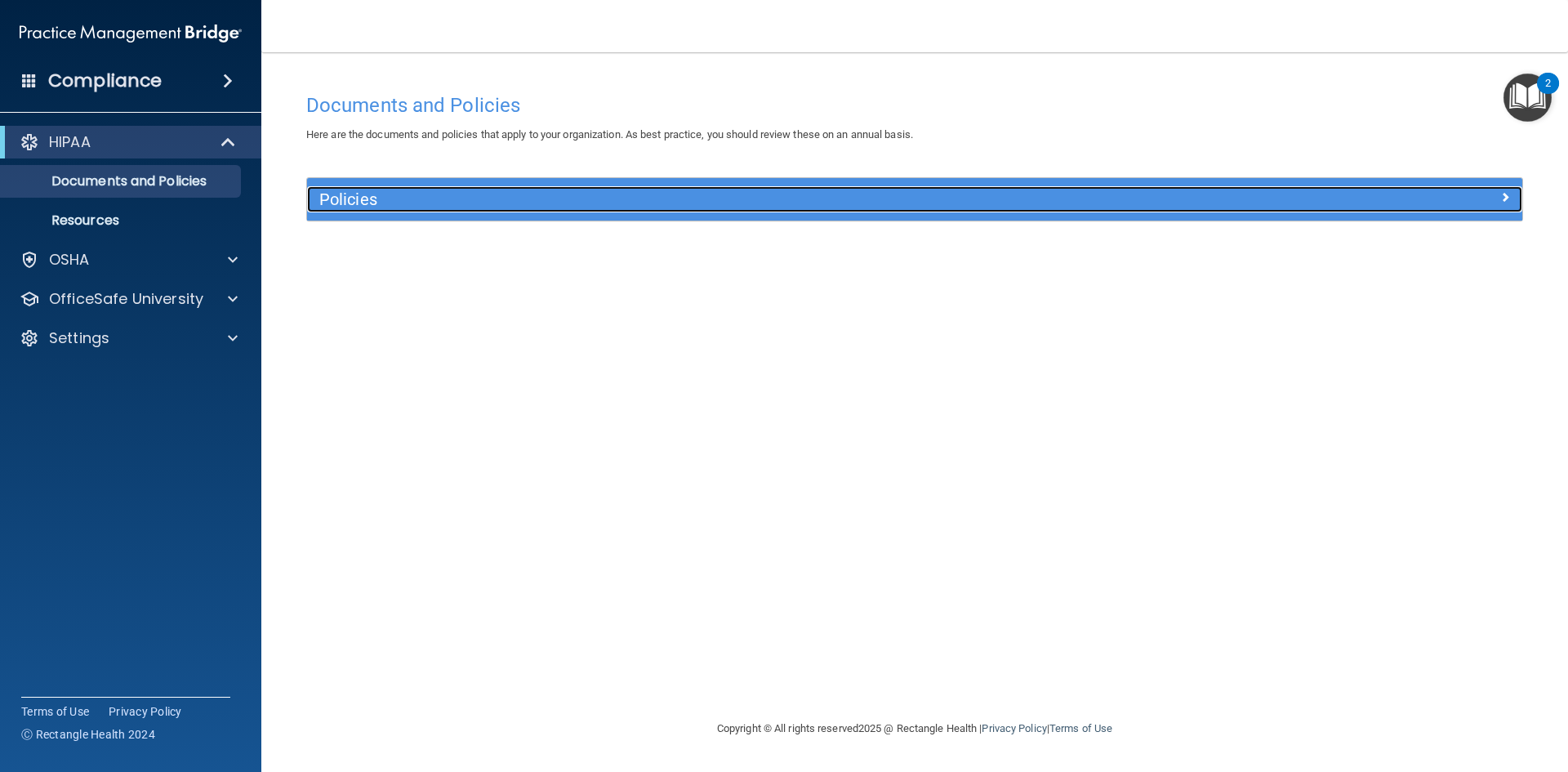
click at [579, 212] on div "Policies" at bounding box center [762, 199] width 911 height 26
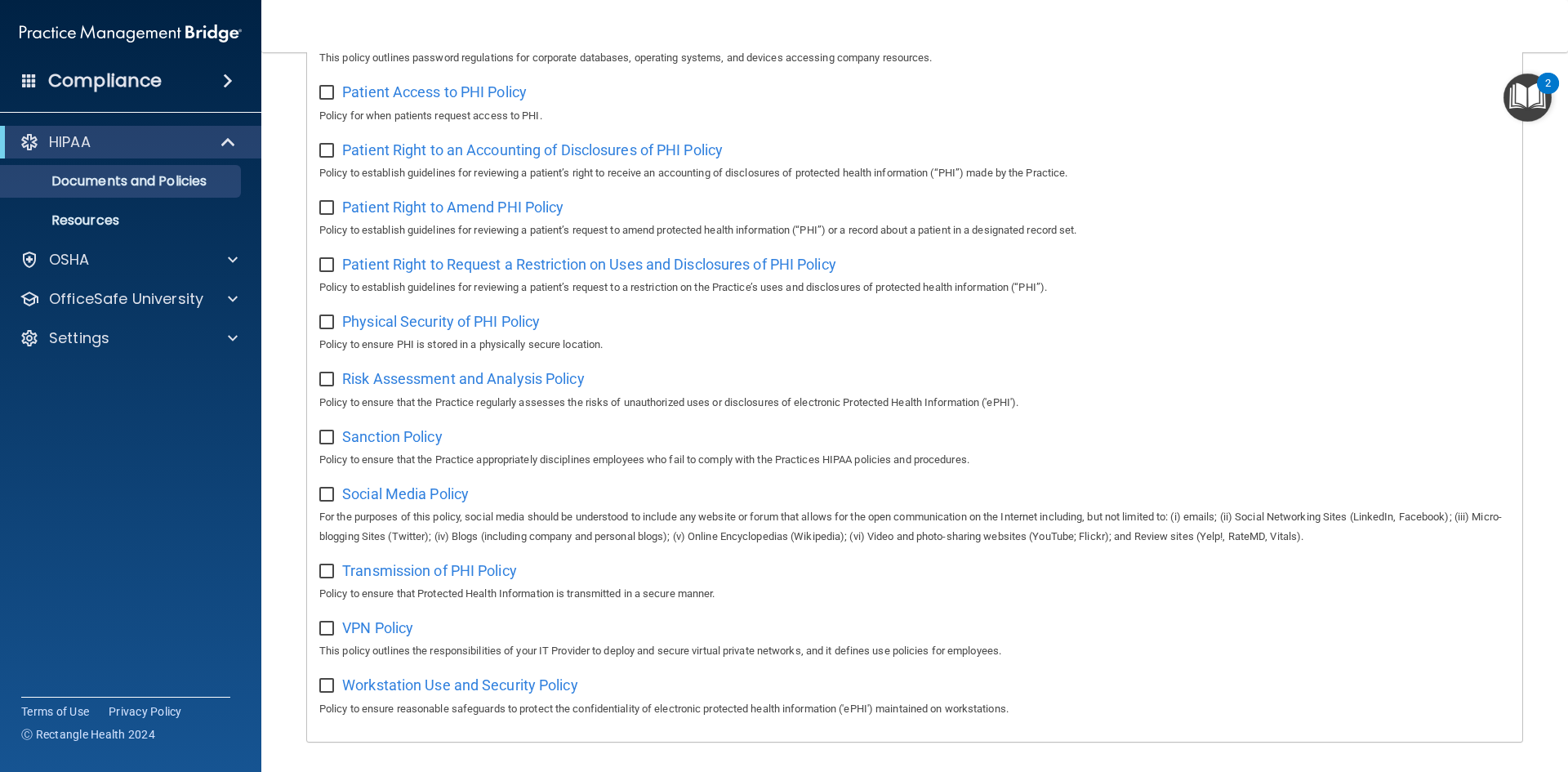
scroll to position [867, 0]
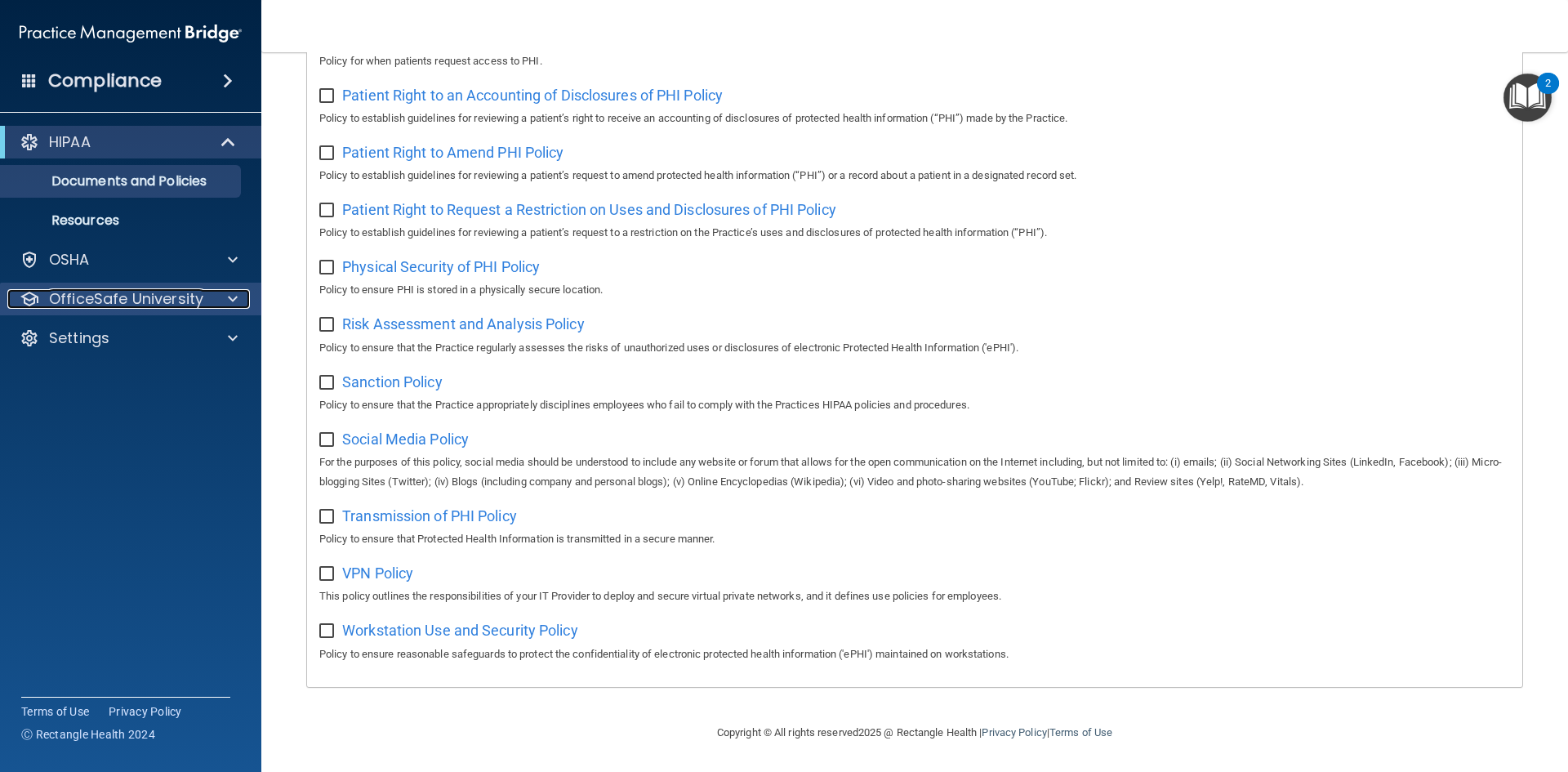
click at [122, 308] on p "OfficeSafe University" at bounding box center [126, 299] width 155 height 20
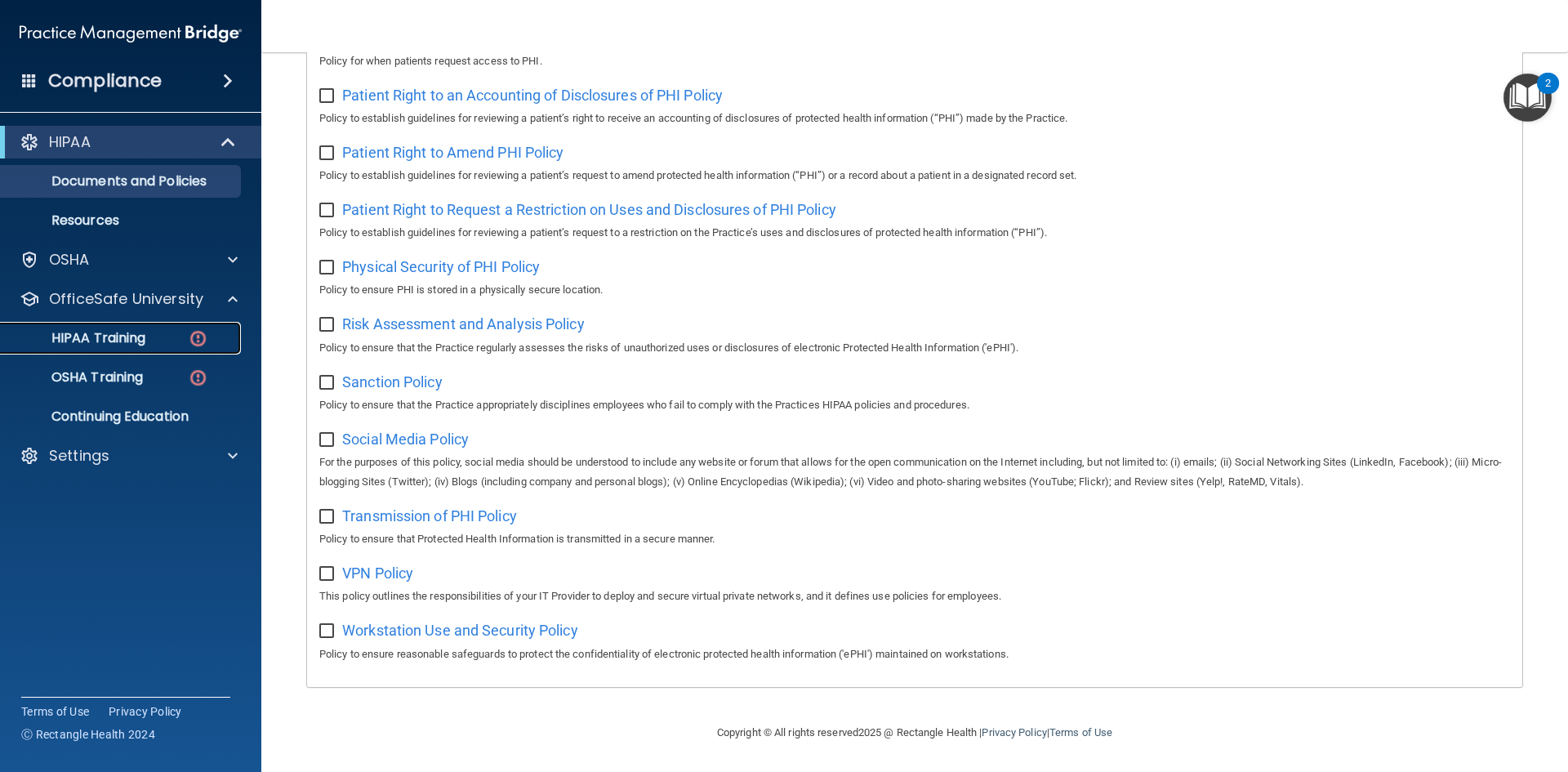
click at [120, 340] on p "HIPAA Training" at bounding box center [78, 339] width 135 height 17
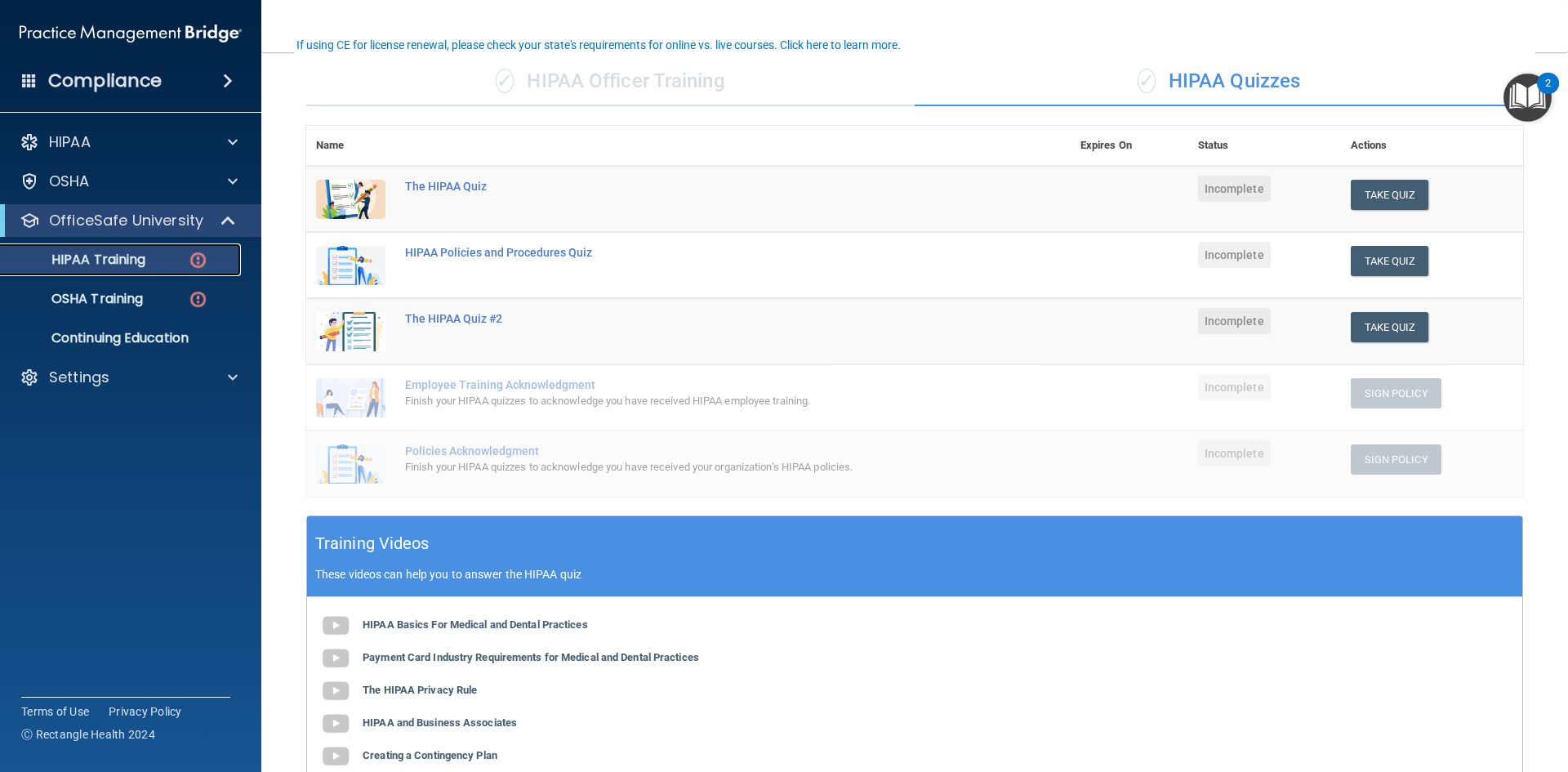
scroll to position [373, 0]
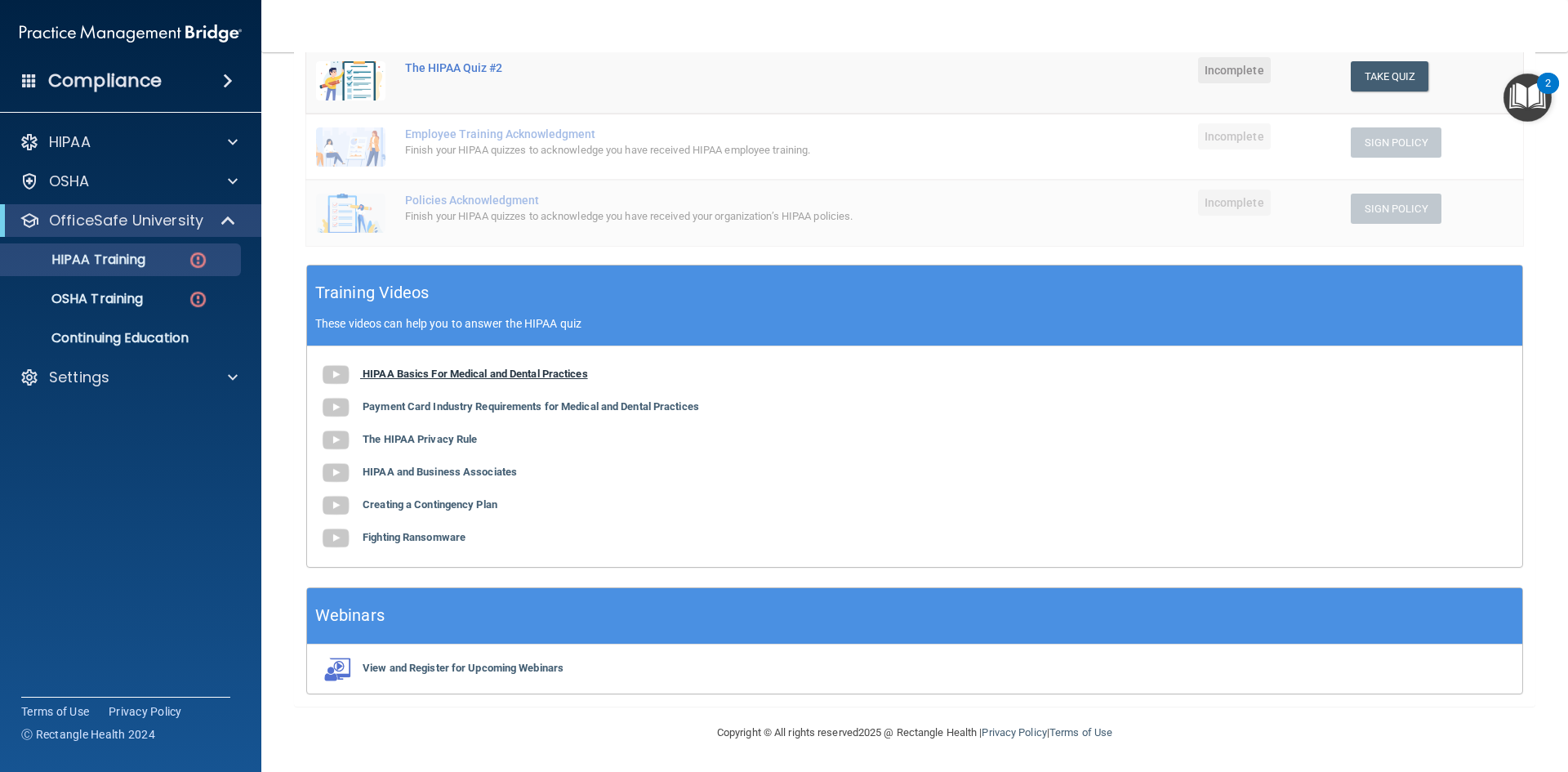
click at [466, 375] on b "HIPAA Basics For Medical and Dental Practices" at bounding box center [475, 374] width 225 height 12
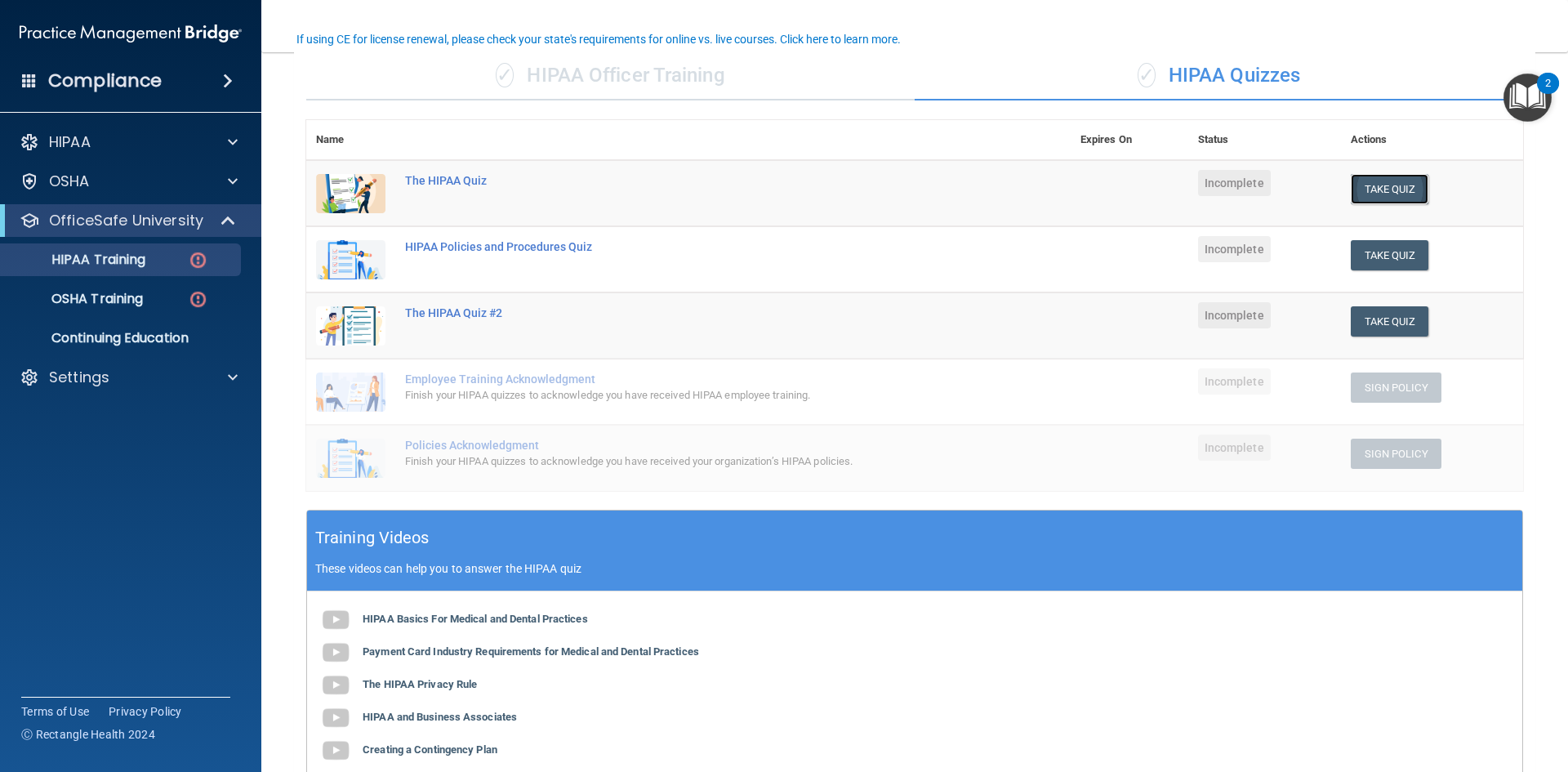
click at [1379, 181] on button "Take Quiz" at bounding box center [1390, 189] width 78 height 30
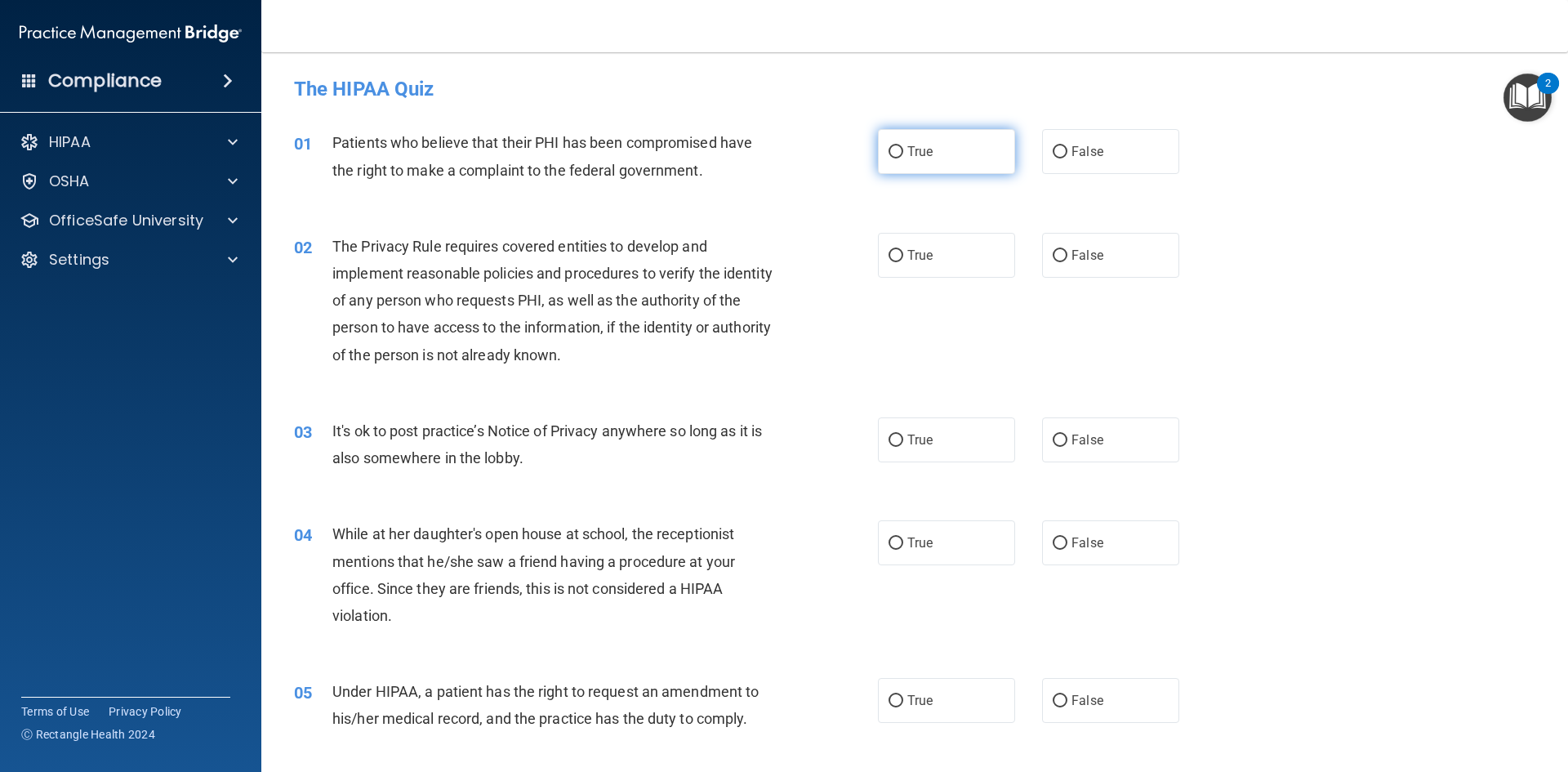
click at [892, 154] on input "True" at bounding box center [896, 152] width 15 height 12
radio input "true"
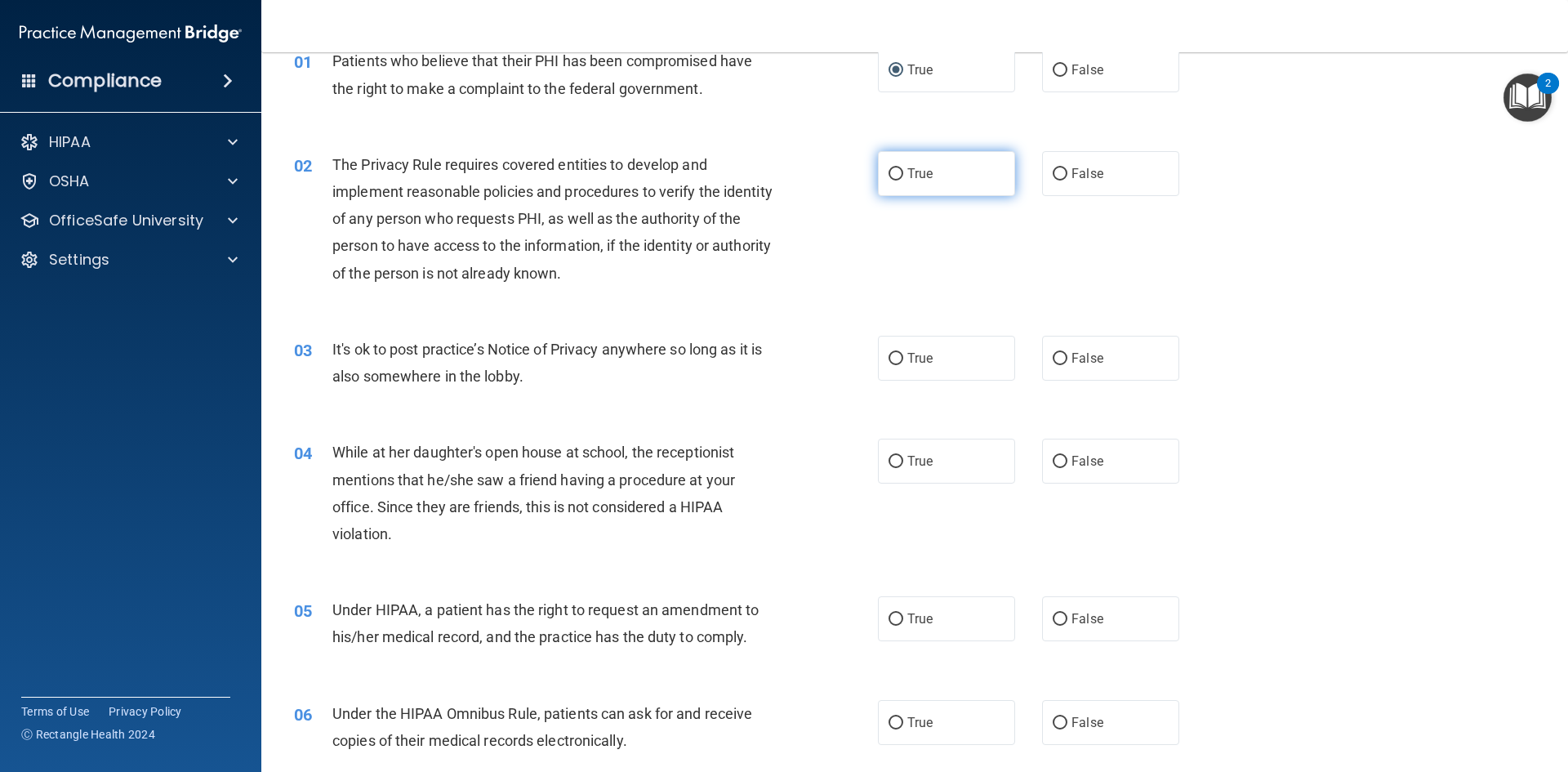
click at [938, 163] on label "True" at bounding box center [946, 174] width 137 height 45
click at [904, 168] on input "True" at bounding box center [896, 174] width 15 height 12
radio input "true"
click at [896, 355] on input "True" at bounding box center [896, 359] width 15 height 12
radio input "true"
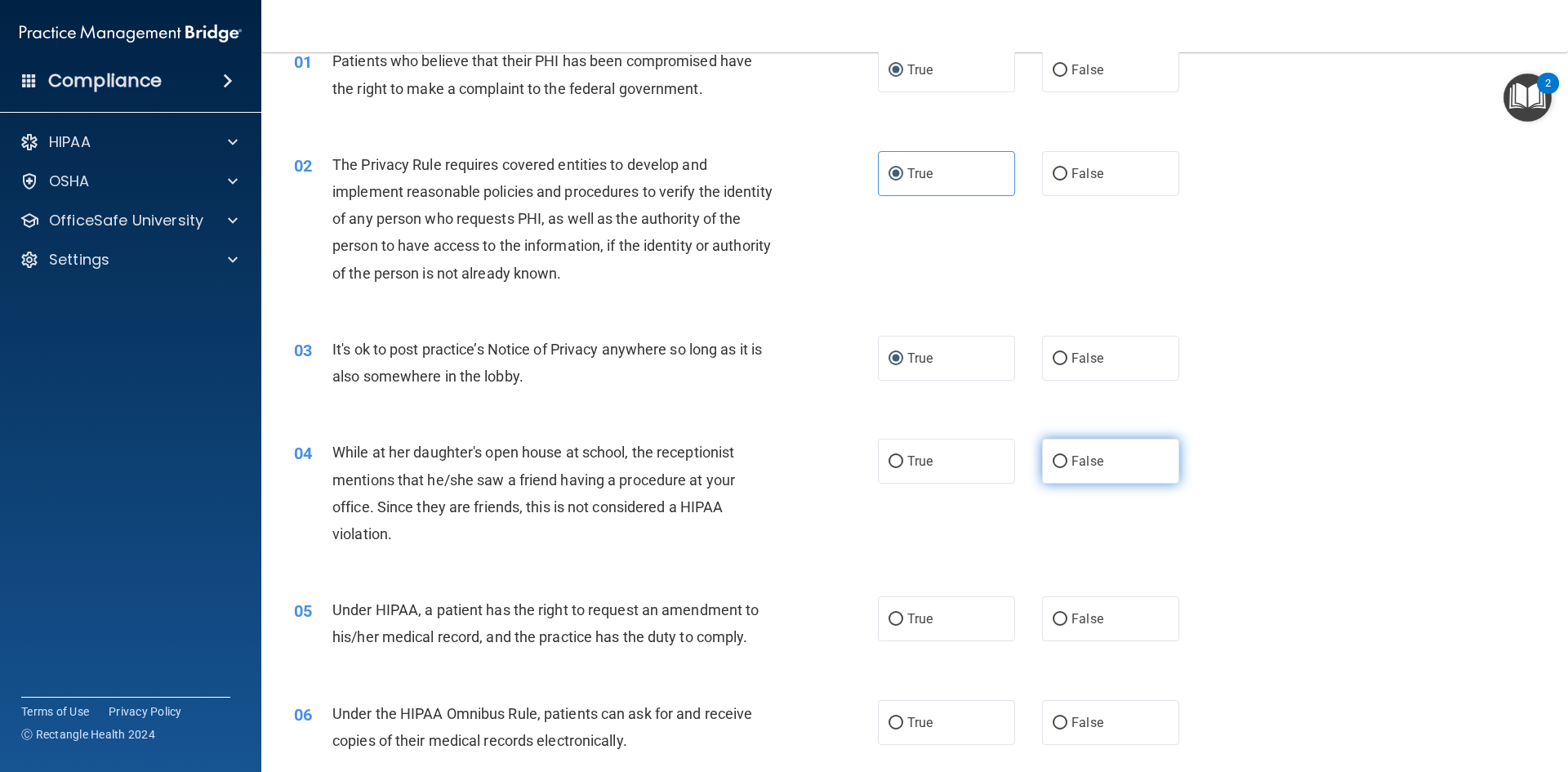
click at [1129, 456] on label "False" at bounding box center [1111, 462] width 137 height 45
click at [1068, 456] on input "False" at bounding box center [1060, 462] width 15 height 12
radio input "true"
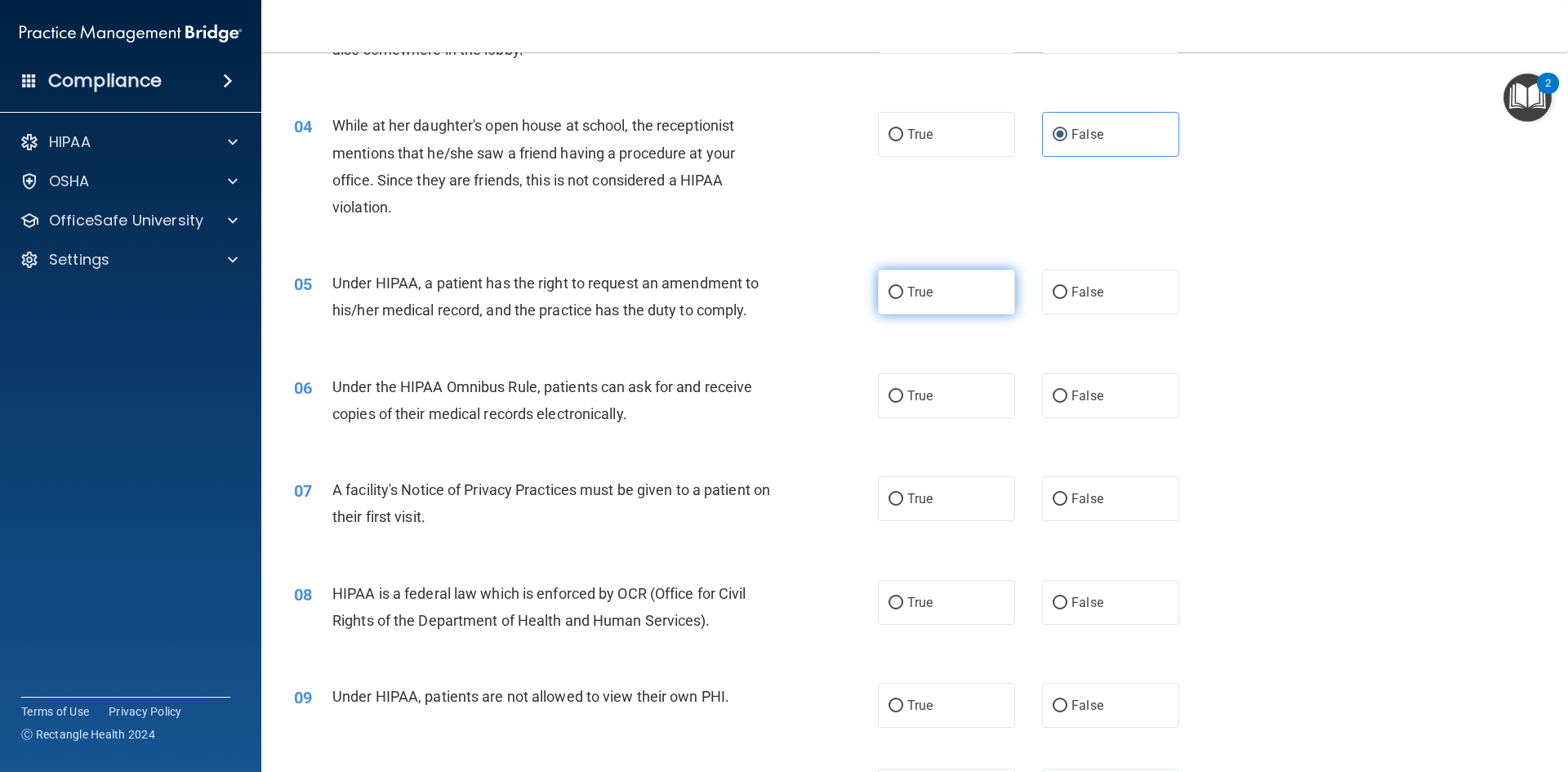
click at [944, 304] on label "True" at bounding box center [946, 292] width 137 height 45
click at [904, 299] on input "True" at bounding box center [896, 293] width 15 height 12
radio input "true"
click at [973, 404] on label "True" at bounding box center [946, 396] width 137 height 45
click at [904, 403] on input "True" at bounding box center [896, 397] width 15 height 12
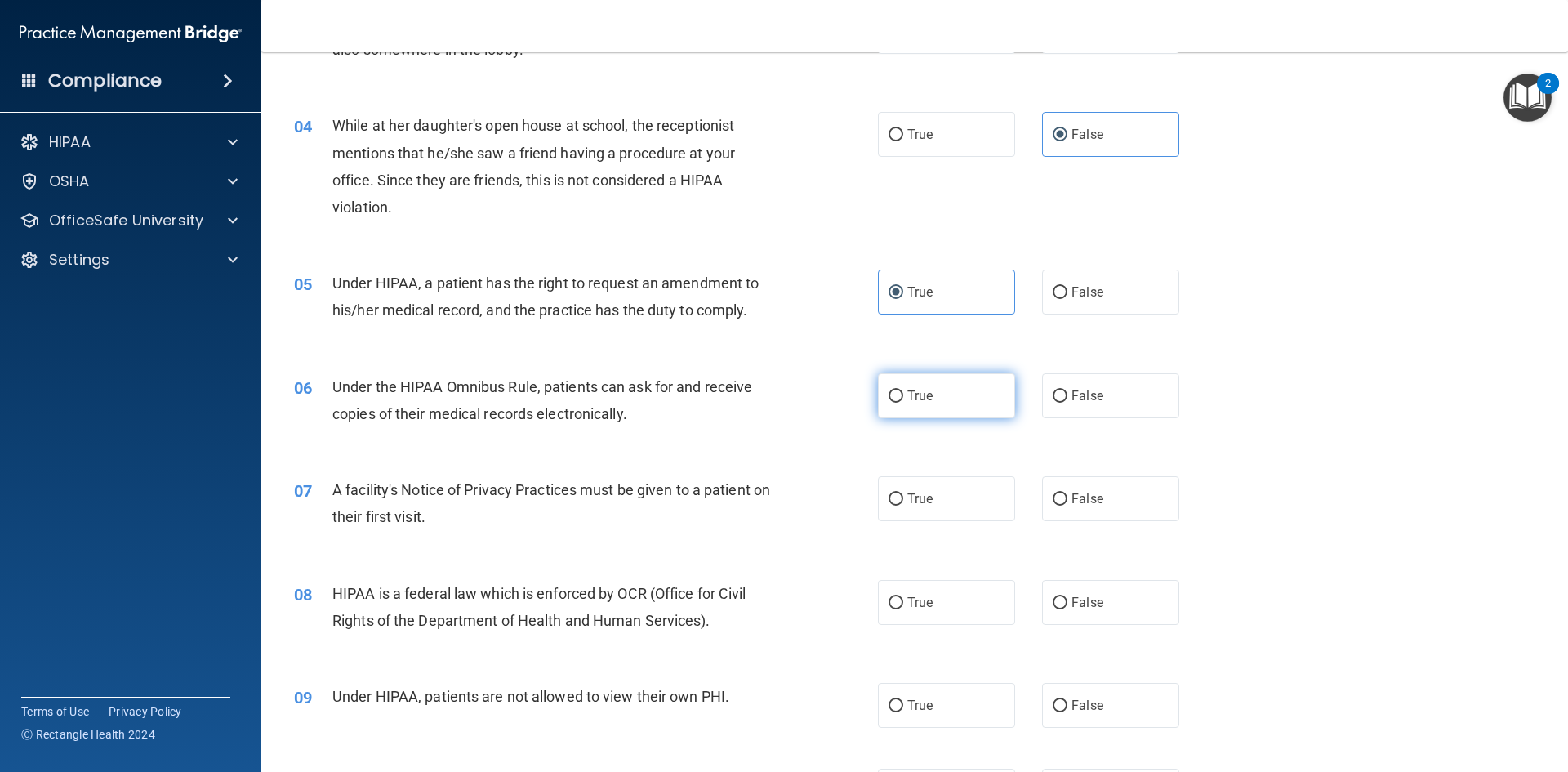
radio input "true"
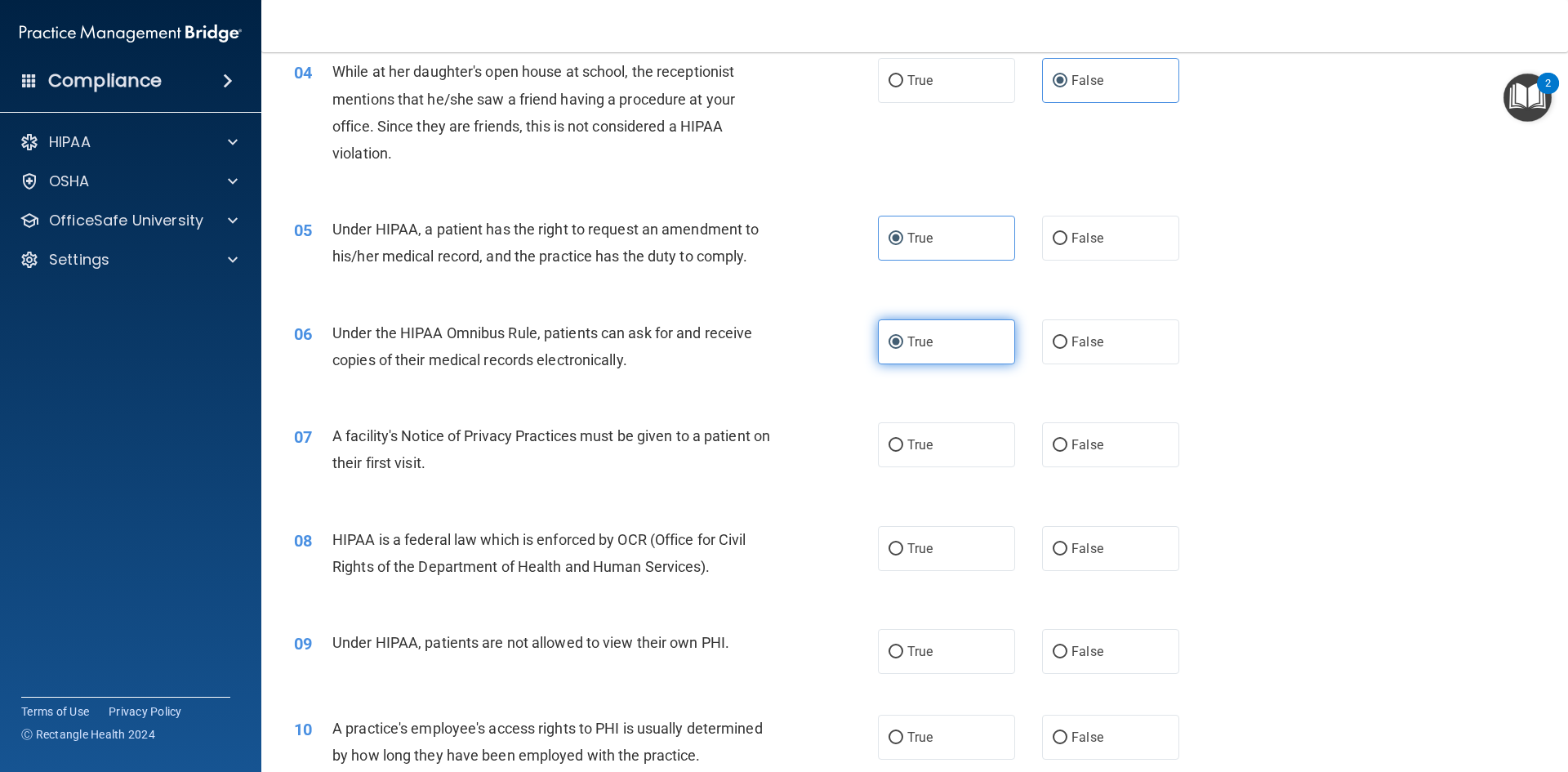
scroll to position [490, 0]
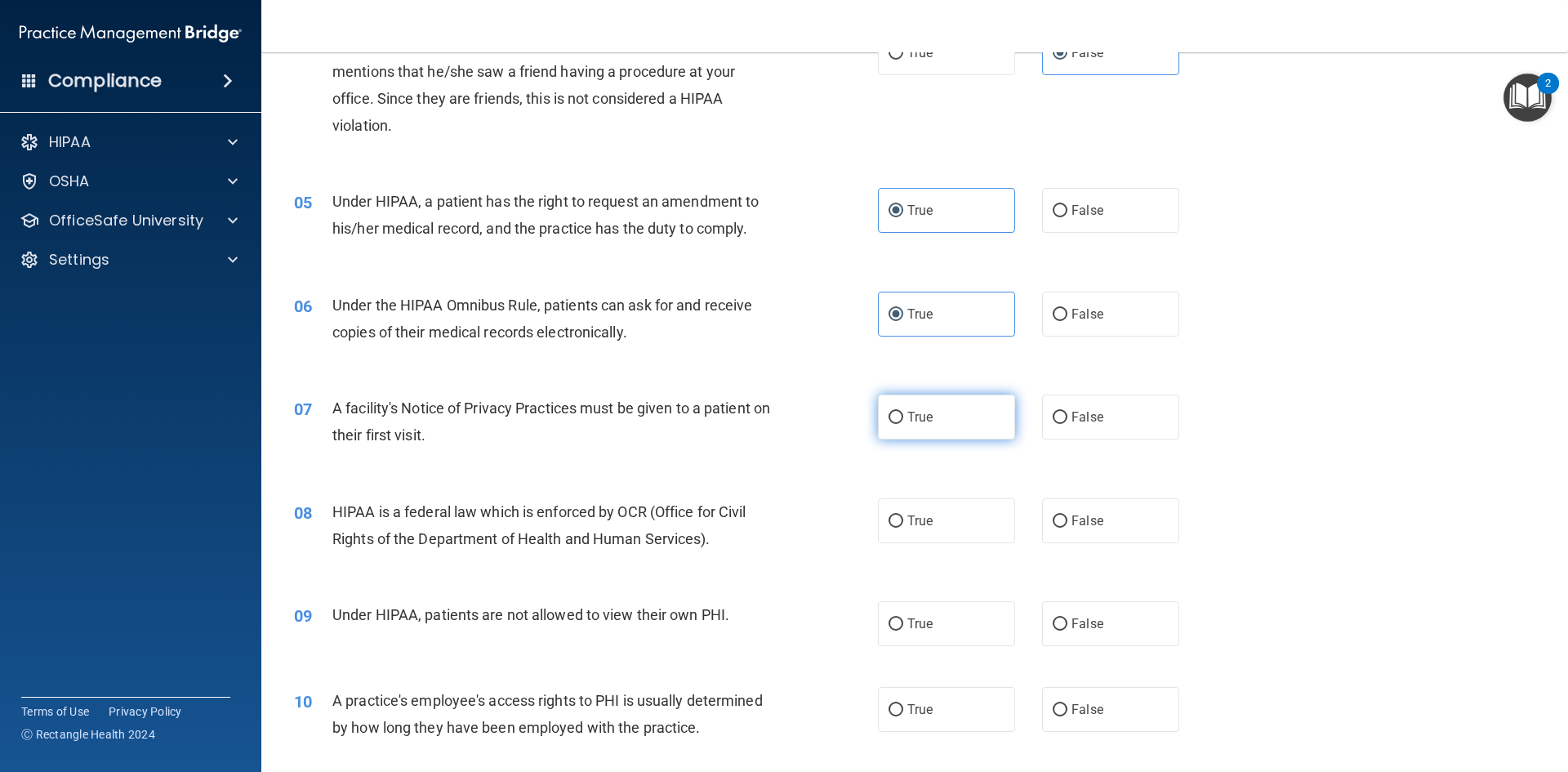
click at [954, 423] on label "True" at bounding box center [946, 418] width 137 height 45
click at [904, 423] on input "True" at bounding box center [896, 418] width 15 height 12
radio input "true"
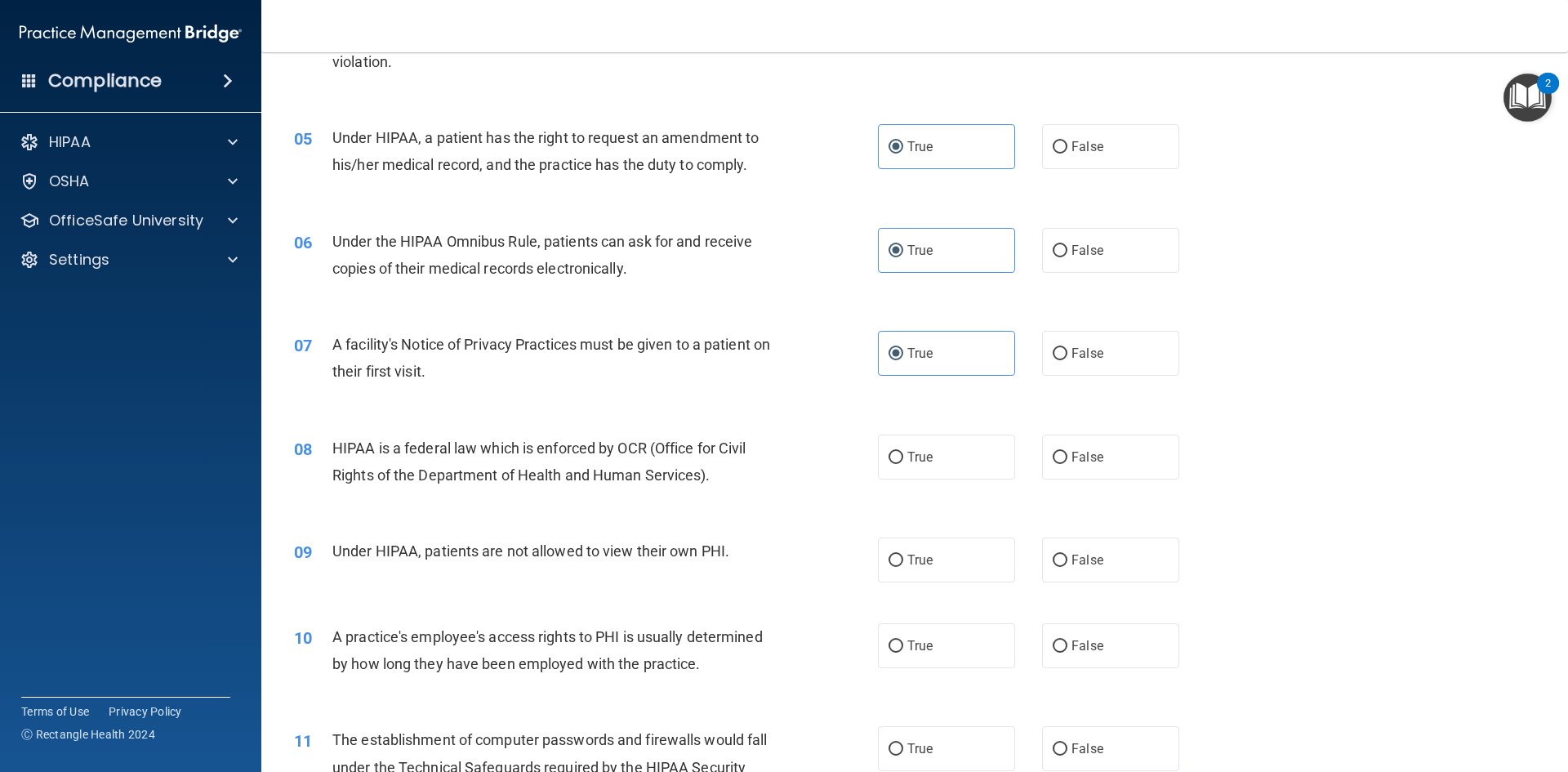
scroll to position [654, 0]
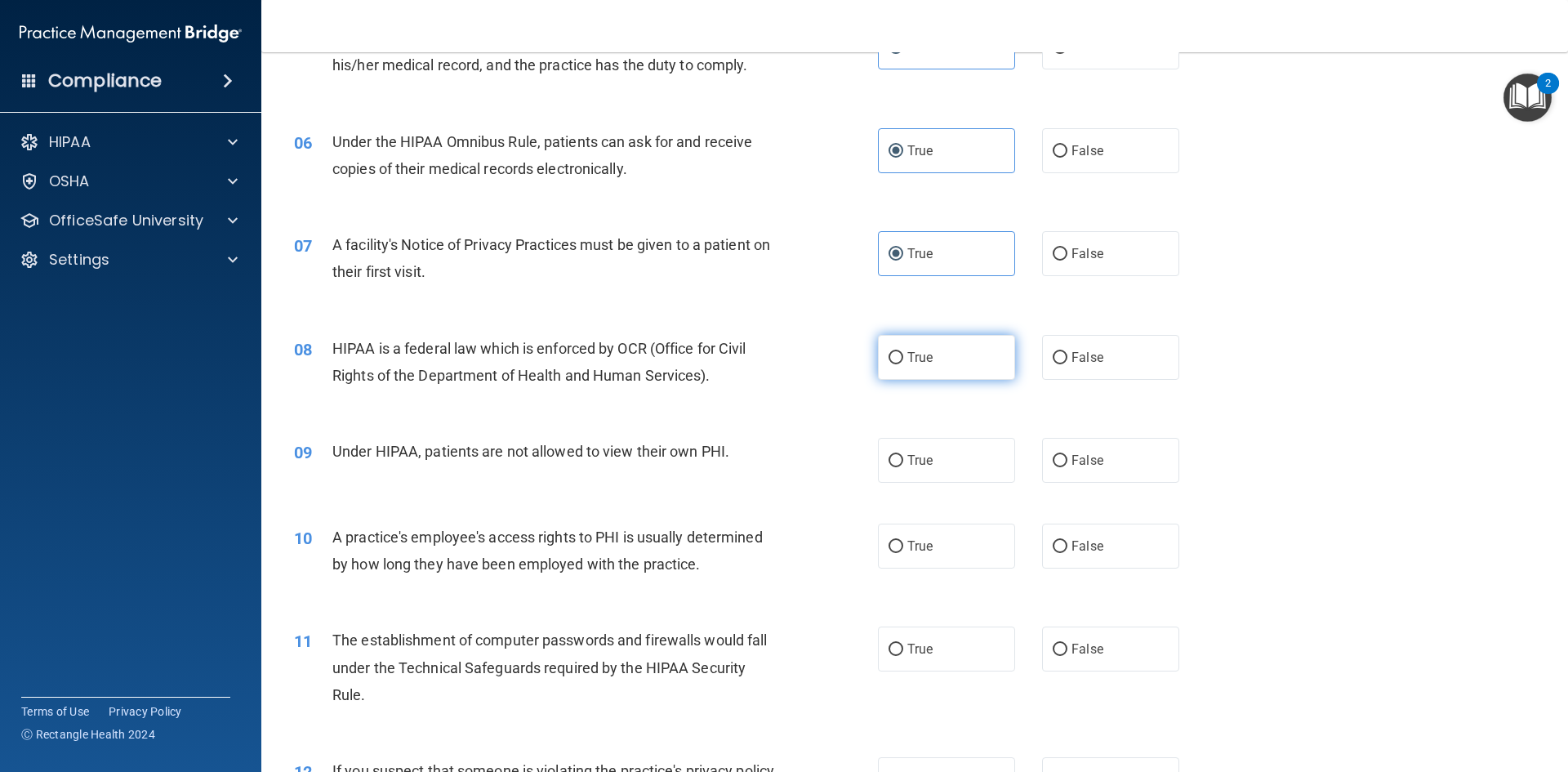
click at [917, 360] on span "True" at bounding box center [920, 357] width 25 height 16
click at [904, 360] on input "True" at bounding box center [896, 358] width 15 height 12
radio input "true"
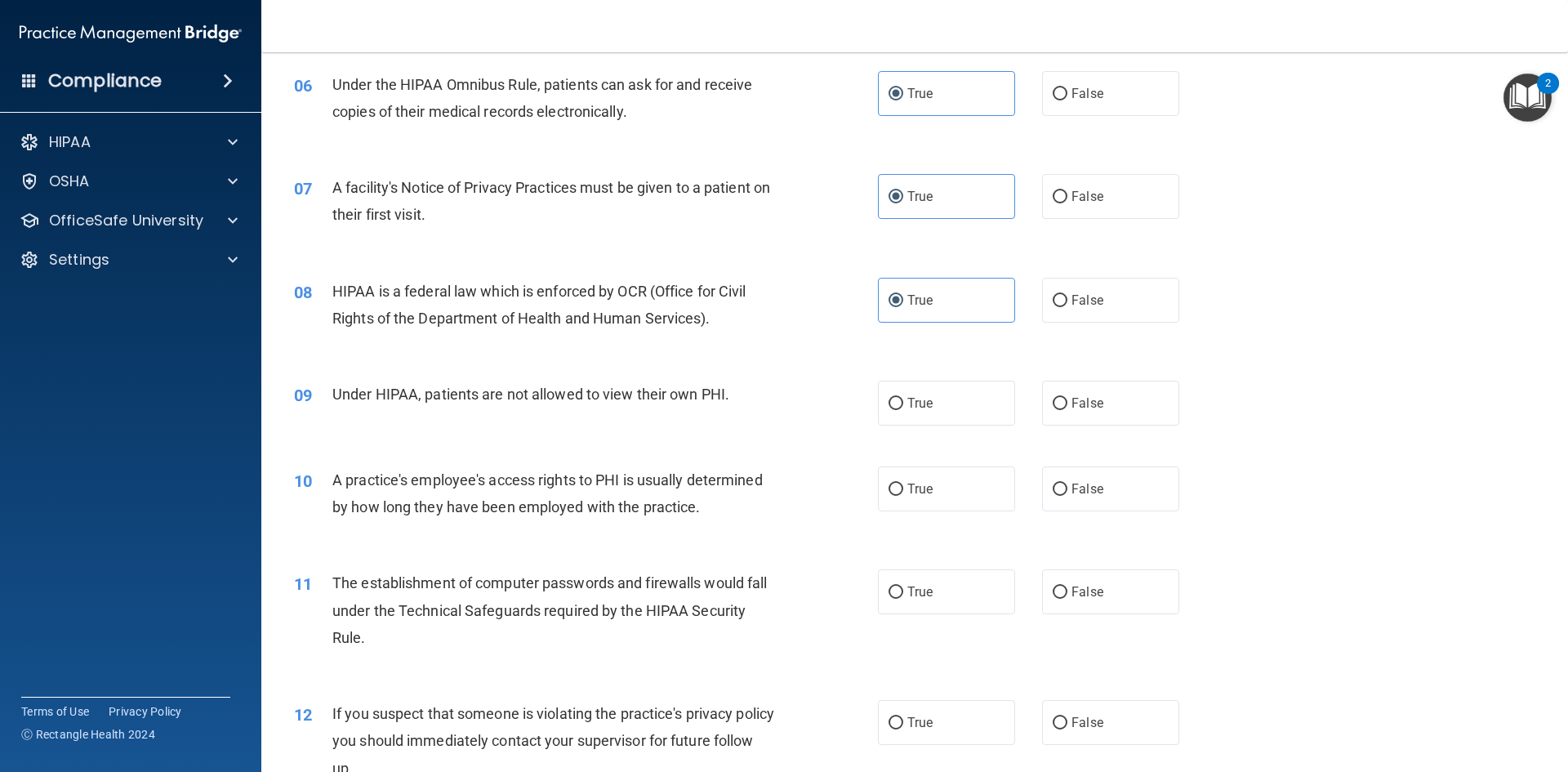
scroll to position [817, 0]
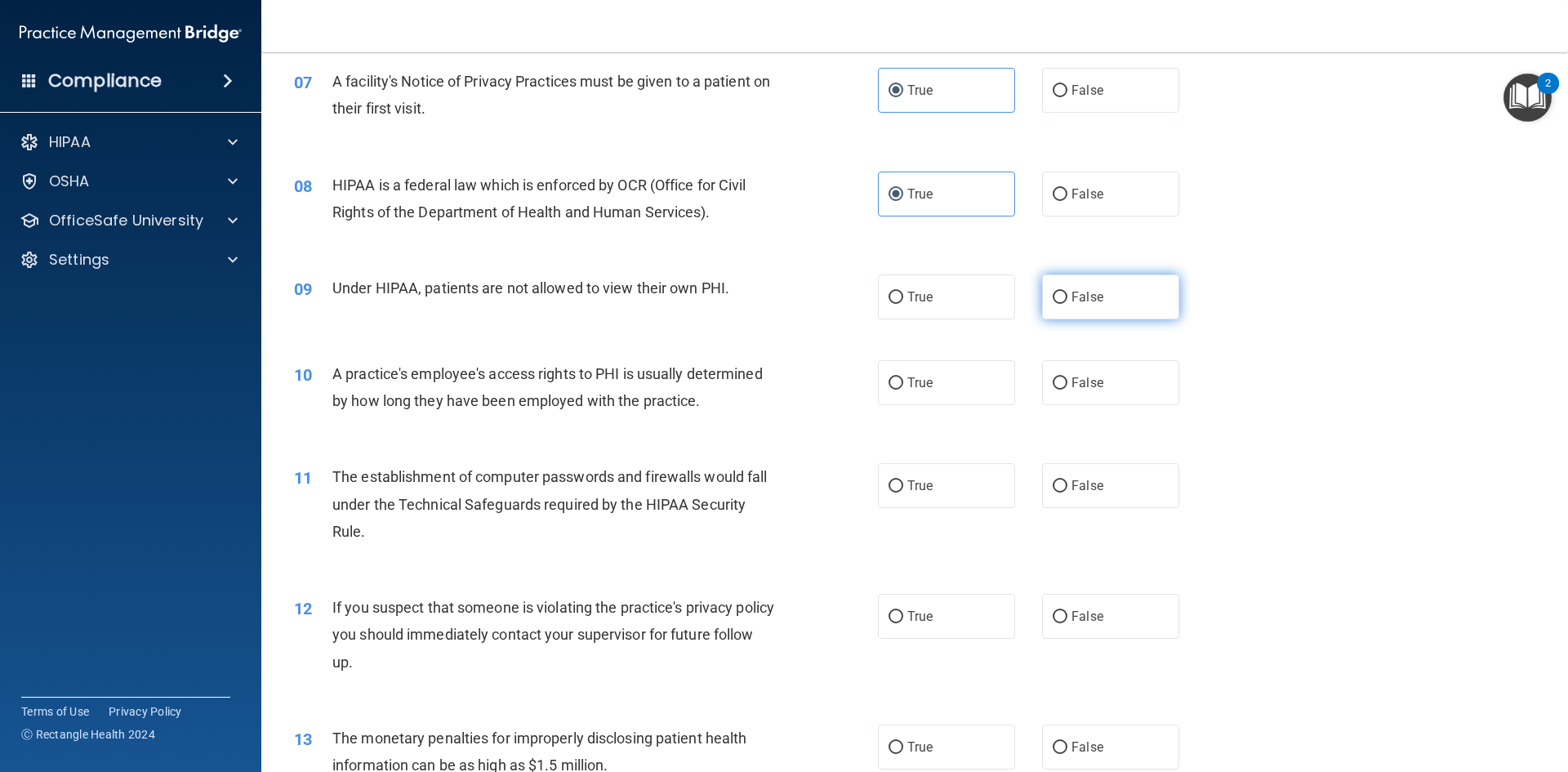
click at [1167, 298] on label "False" at bounding box center [1111, 297] width 137 height 45
click at [1068, 298] on input "False" at bounding box center [1060, 298] width 15 height 12
radio input "true"
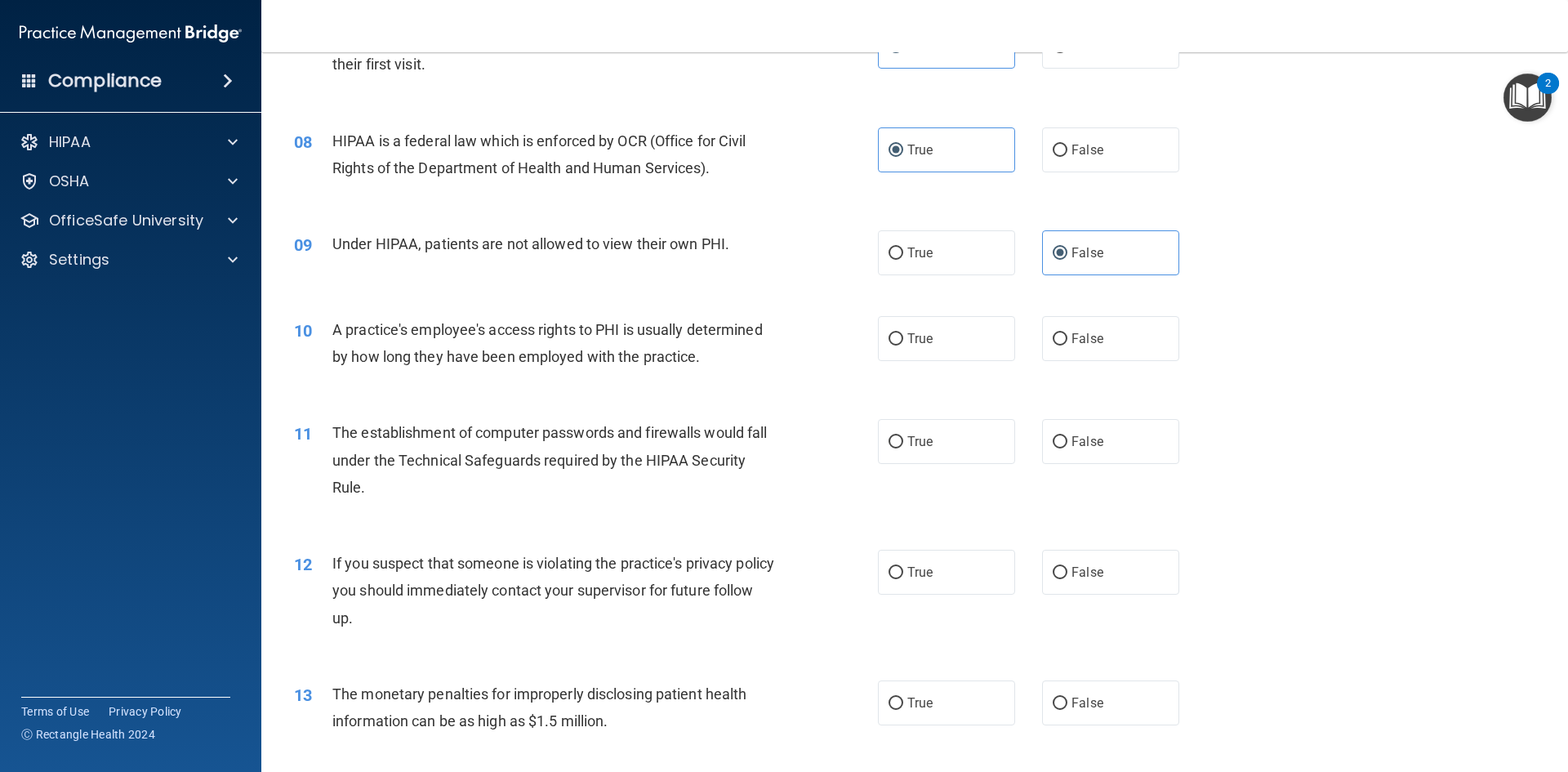
scroll to position [899, 0]
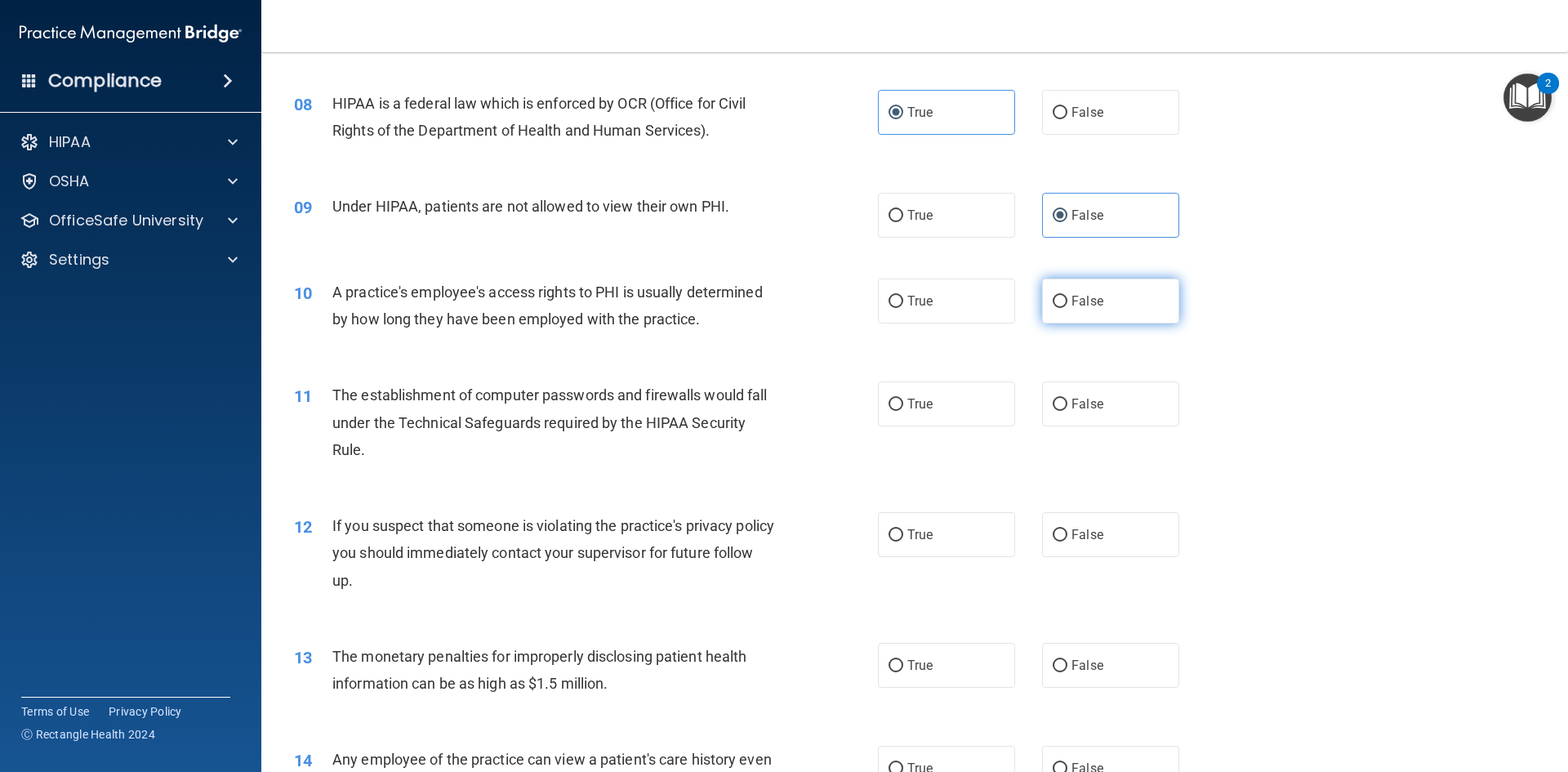
click at [1114, 308] on label "False" at bounding box center [1111, 301] width 137 height 45
click at [1068, 308] on input "False" at bounding box center [1060, 302] width 15 height 12
radio input "true"
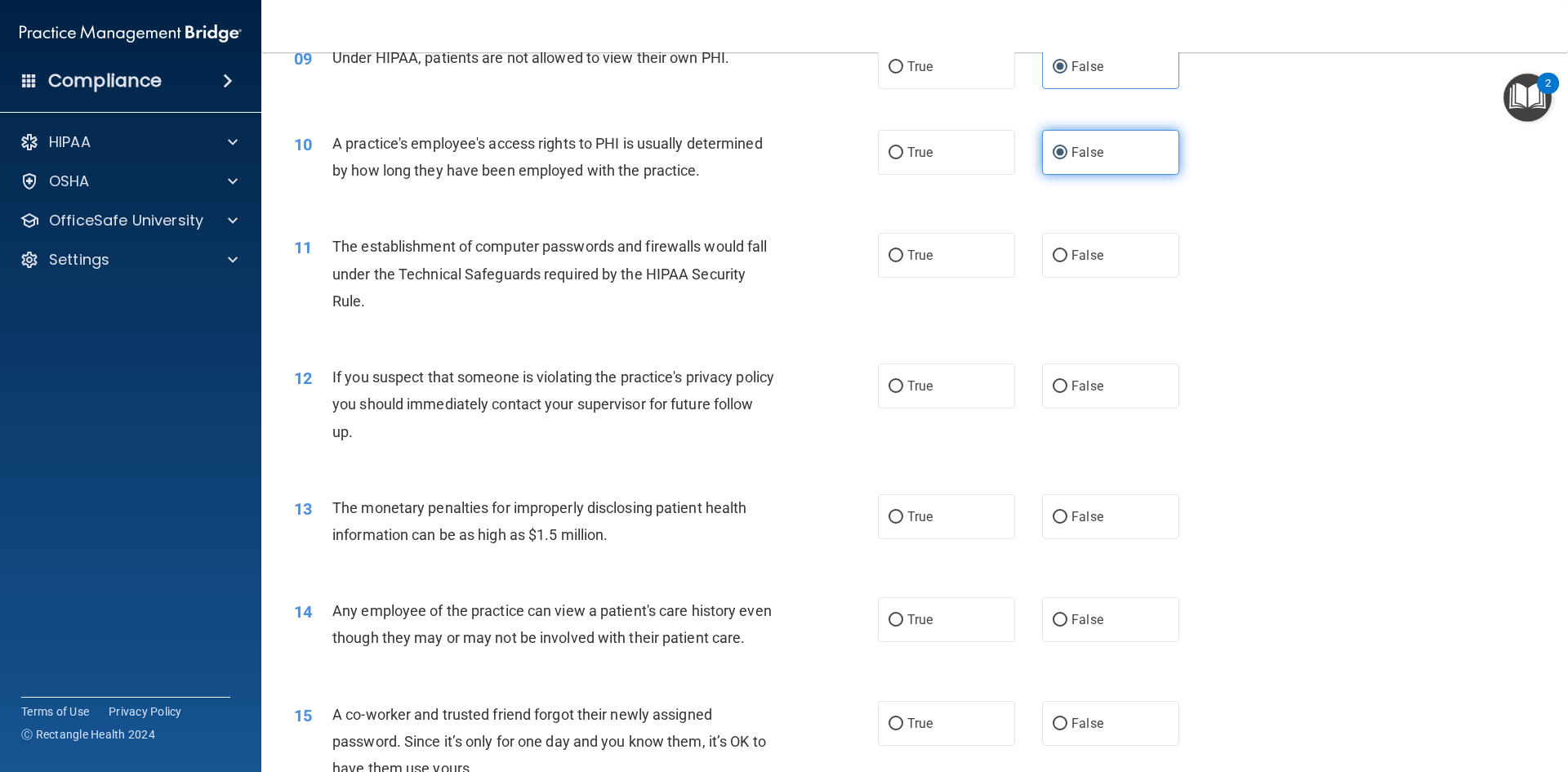
scroll to position [1062, 0]
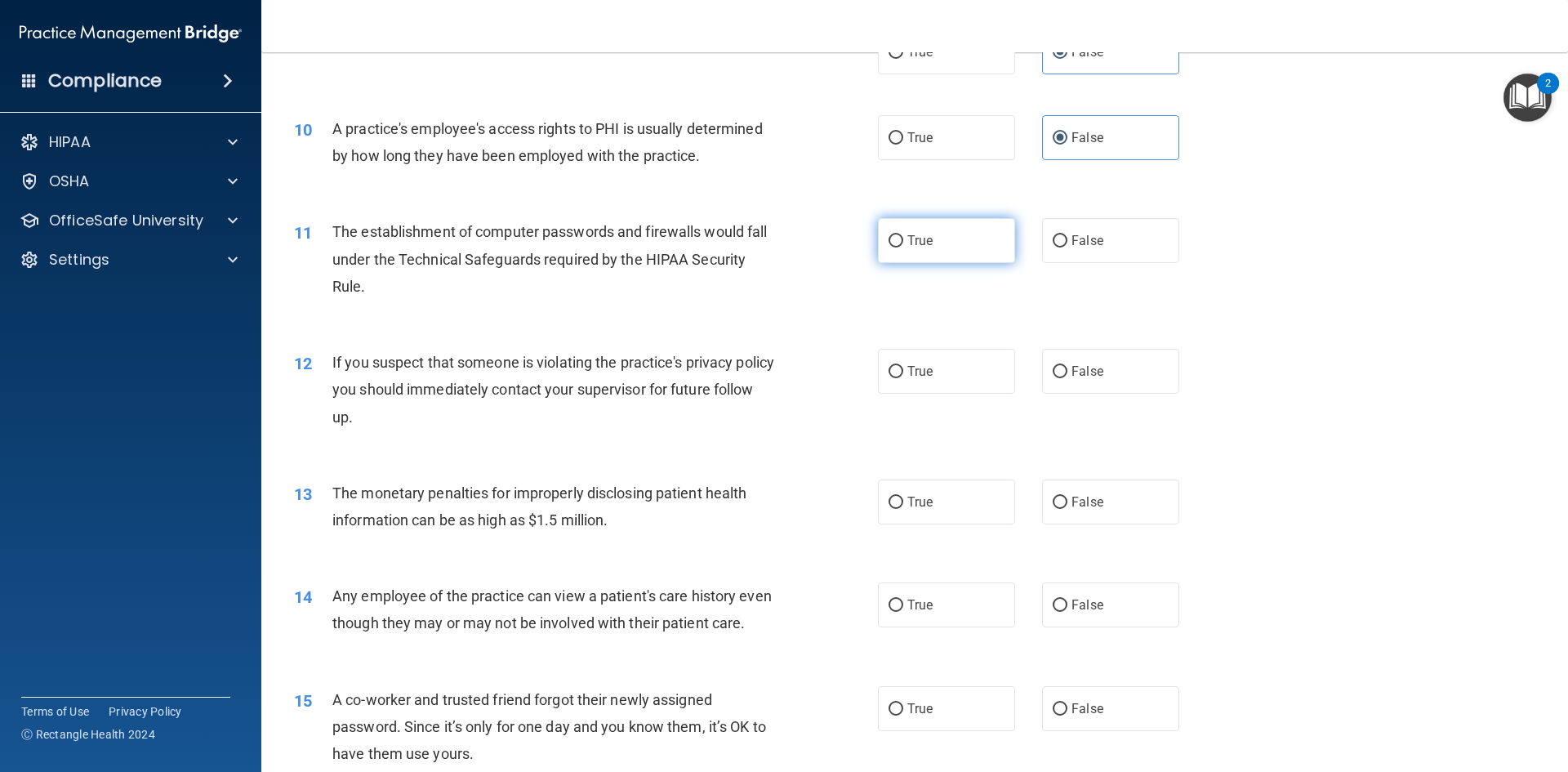
click at [881, 256] on label "True" at bounding box center [946, 240] width 137 height 45
click at [889, 248] on input "True" at bounding box center [896, 241] width 15 height 12
radio input "true"
click at [932, 385] on label "True" at bounding box center [946, 371] width 137 height 45
click at [904, 379] on input "True" at bounding box center [896, 372] width 15 height 12
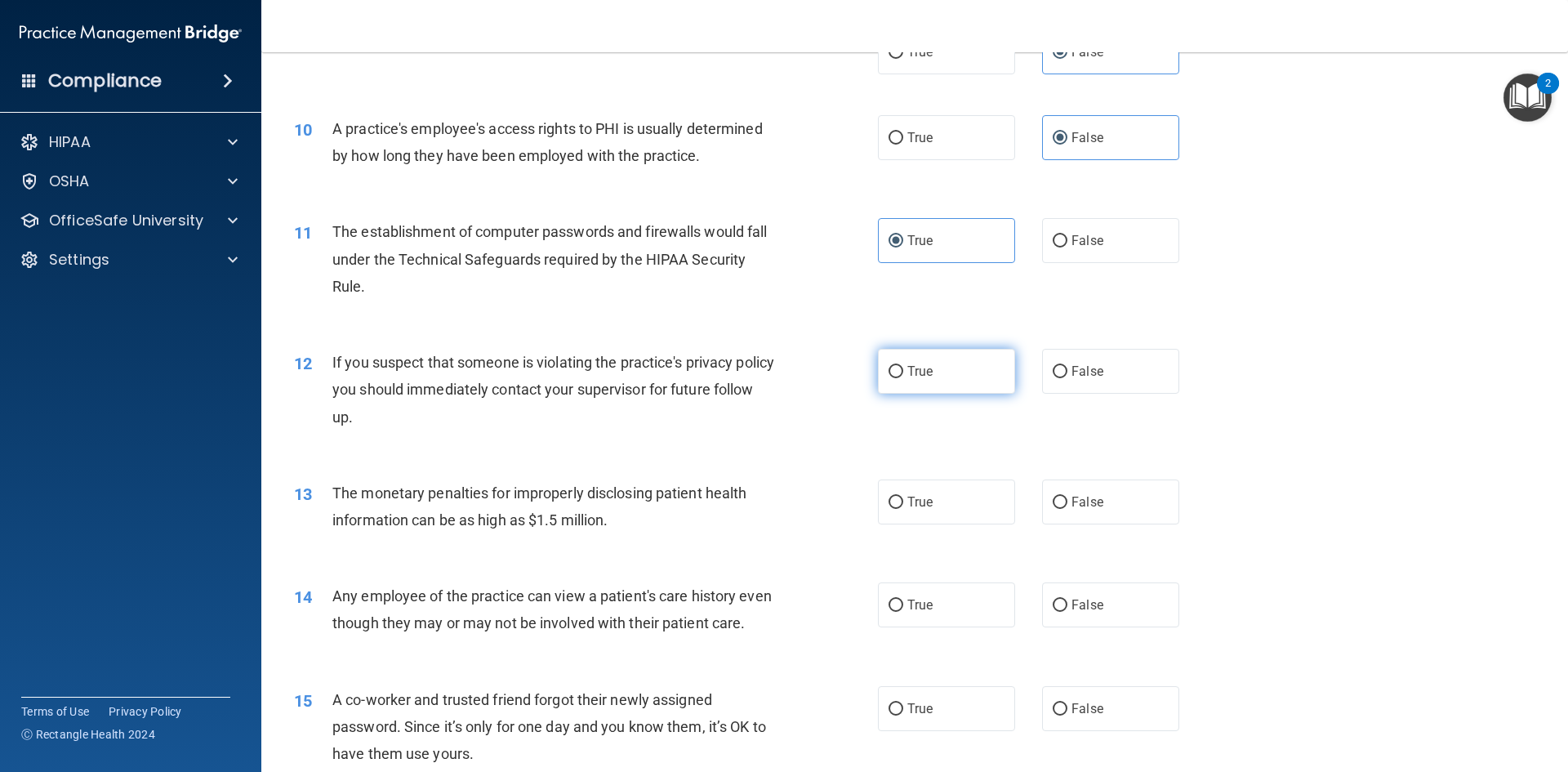
radio input "true"
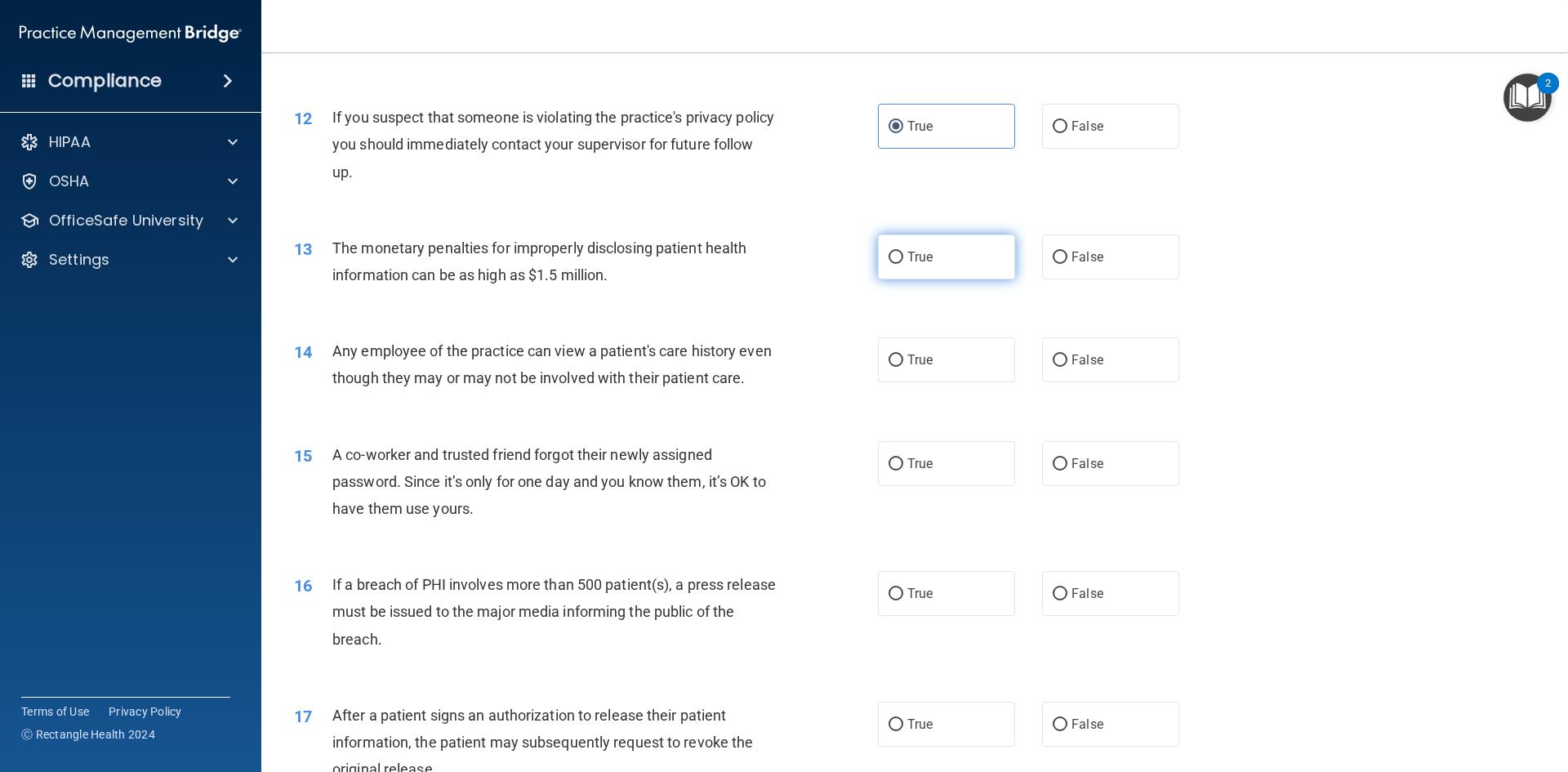
click at [900, 255] on label "True" at bounding box center [946, 257] width 137 height 45
click at [900, 255] on input "True" at bounding box center [896, 258] width 15 height 12
radio input "true"
click at [1121, 363] on label "False" at bounding box center [1111, 360] width 137 height 45
click at [1068, 363] on input "False" at bounding box center [1060, 360] width 15 height 12
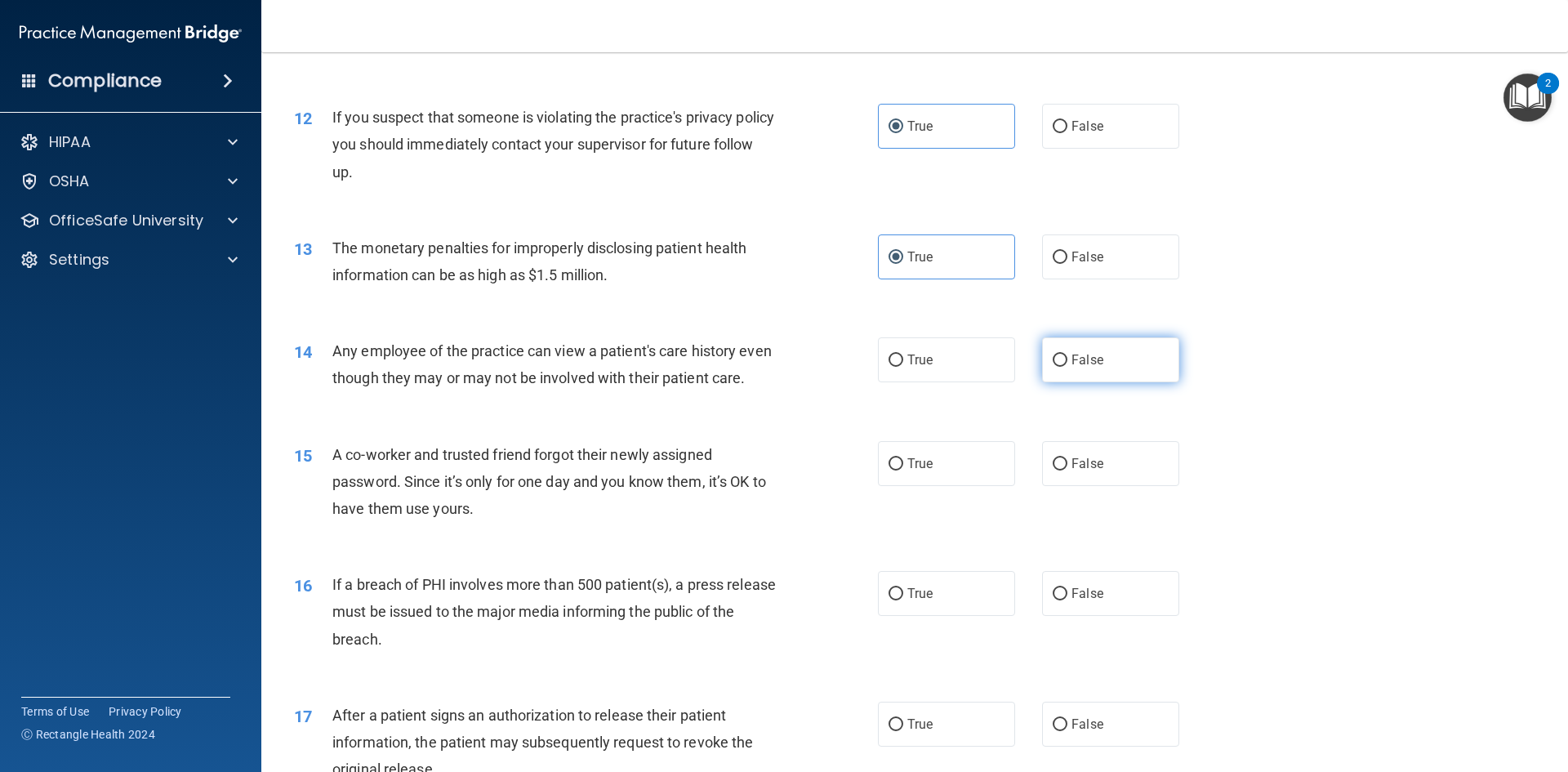
radio input "true"
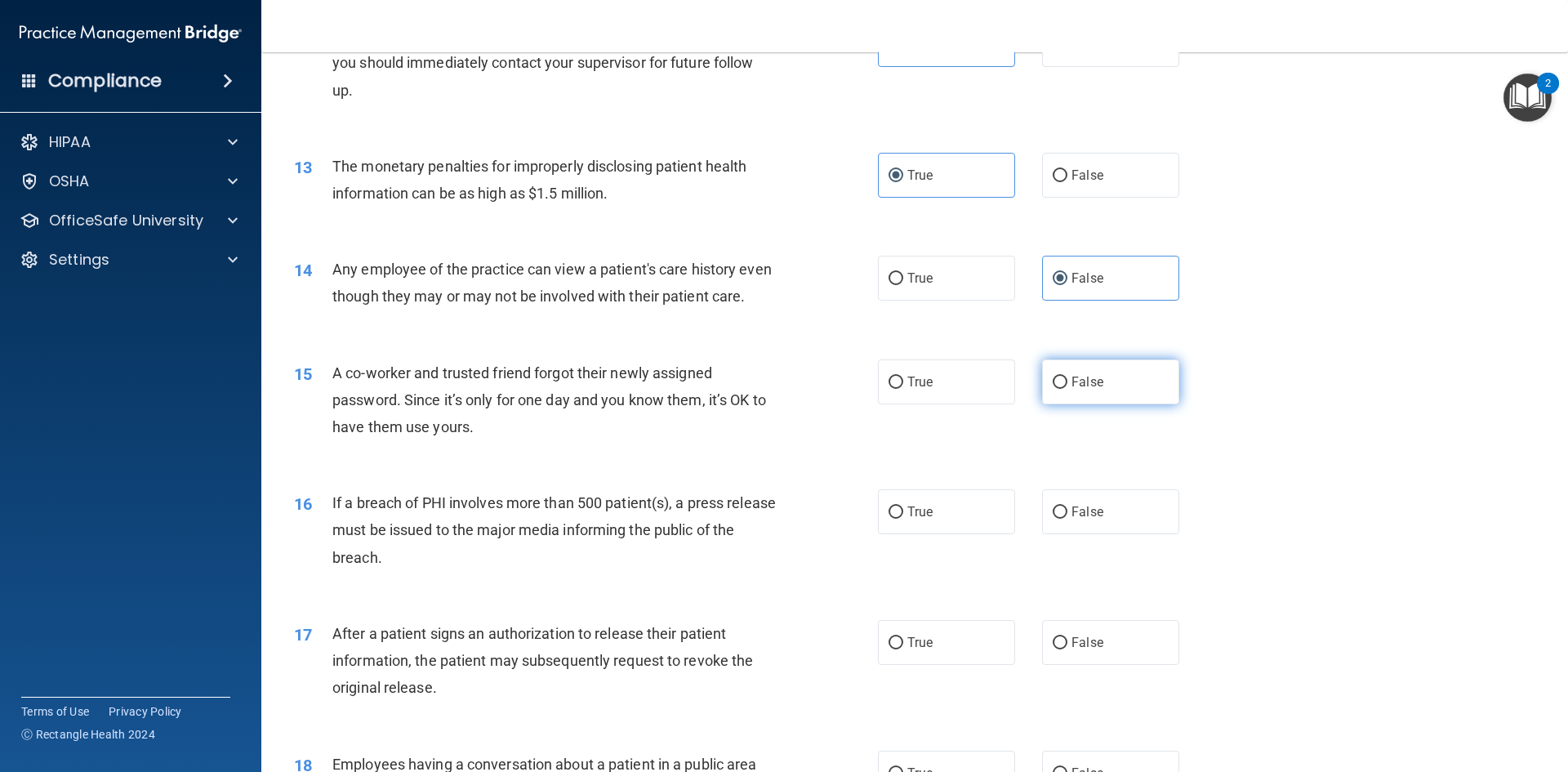
click at [1107, 404] on label "False" at bounding box center [1111, 382] width 137 height 45
click at [1068, 389] on input "False" at bounding box center [1060, 383] width 15 height 12
radio input "true"
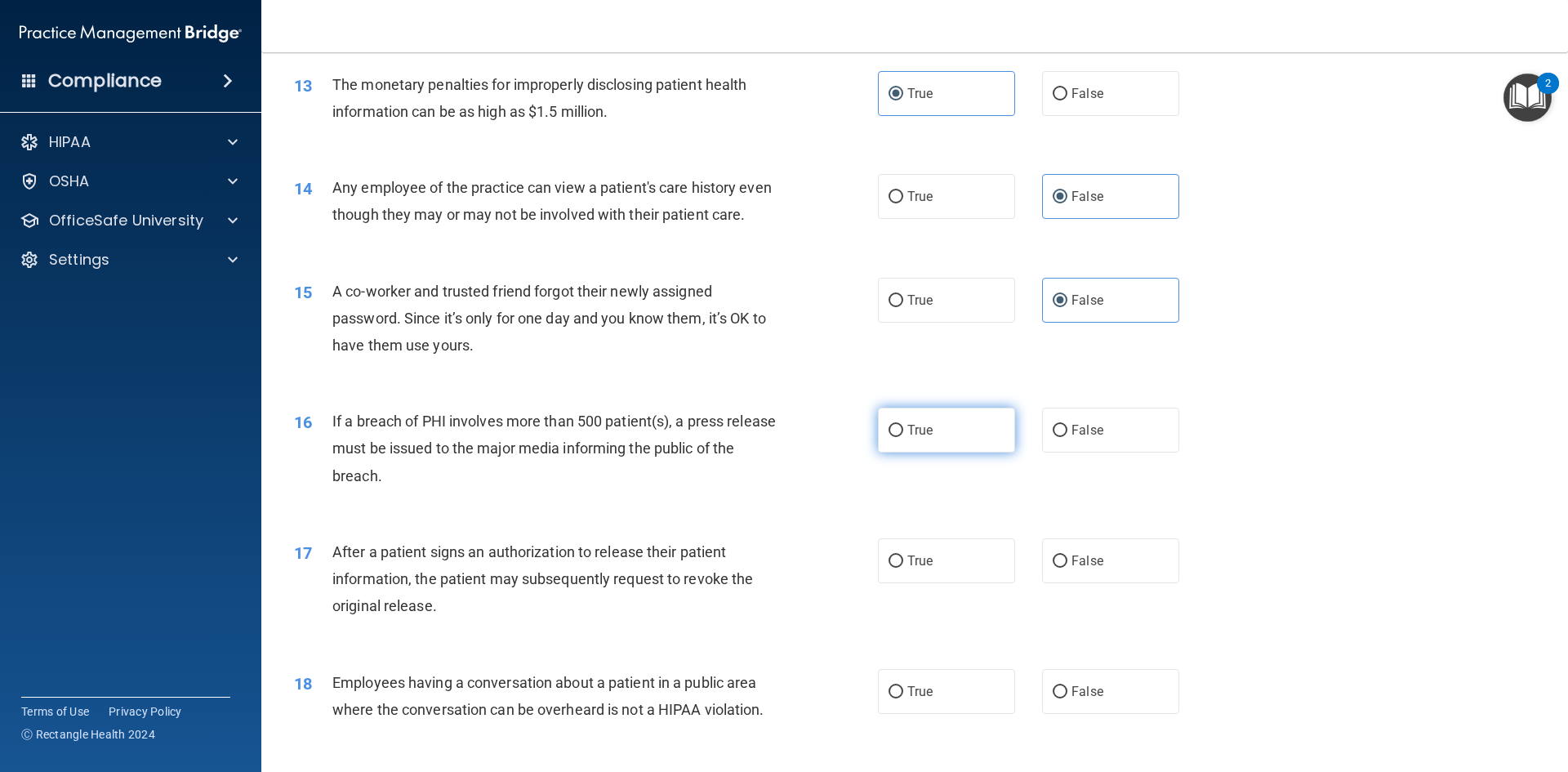
click at [910, 438] on span "True" at bounding box center [920, 430] width 25 height 16
click at [904, 438] on input "True" at bounding box center [896, 431] width 15 height 12
radio input "true"
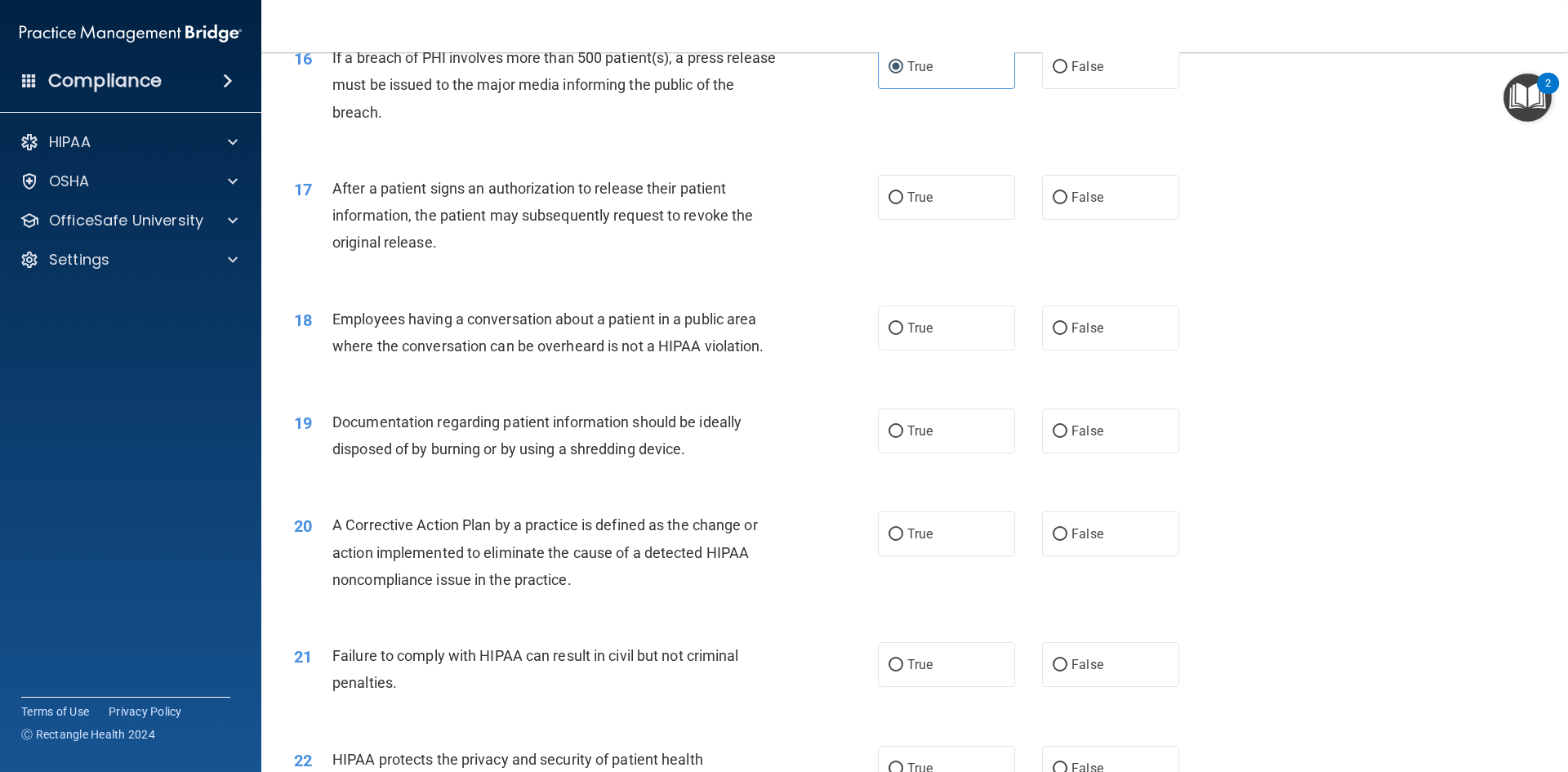
scroll to position [1798, 0]
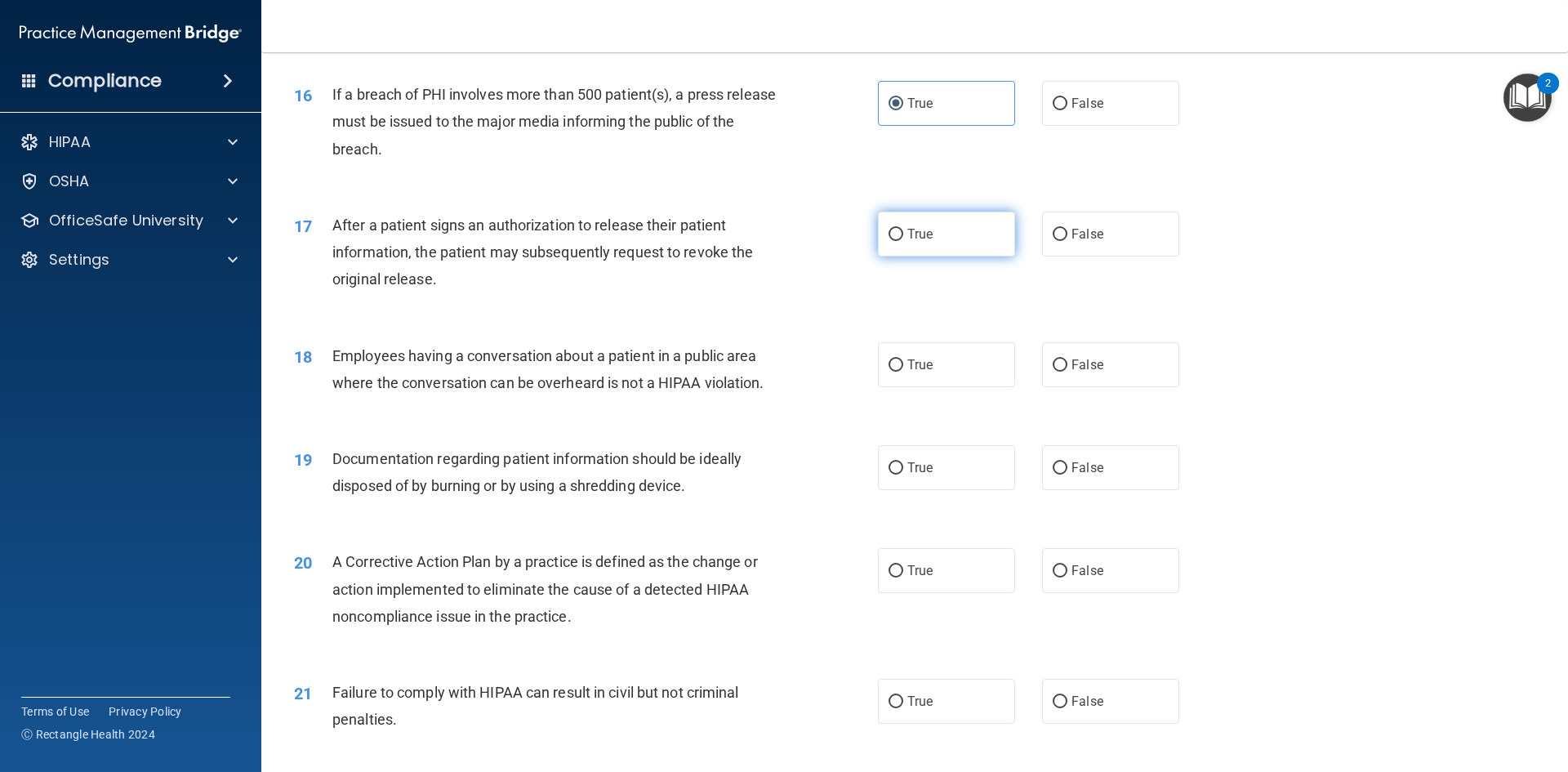
click at [956, 255] on label "True" at bounding box center [946, 234] width 137 height 45
click at [904, 241] on input "True" at bounding box center [896, 235] width 15 height 12
radio input "true"
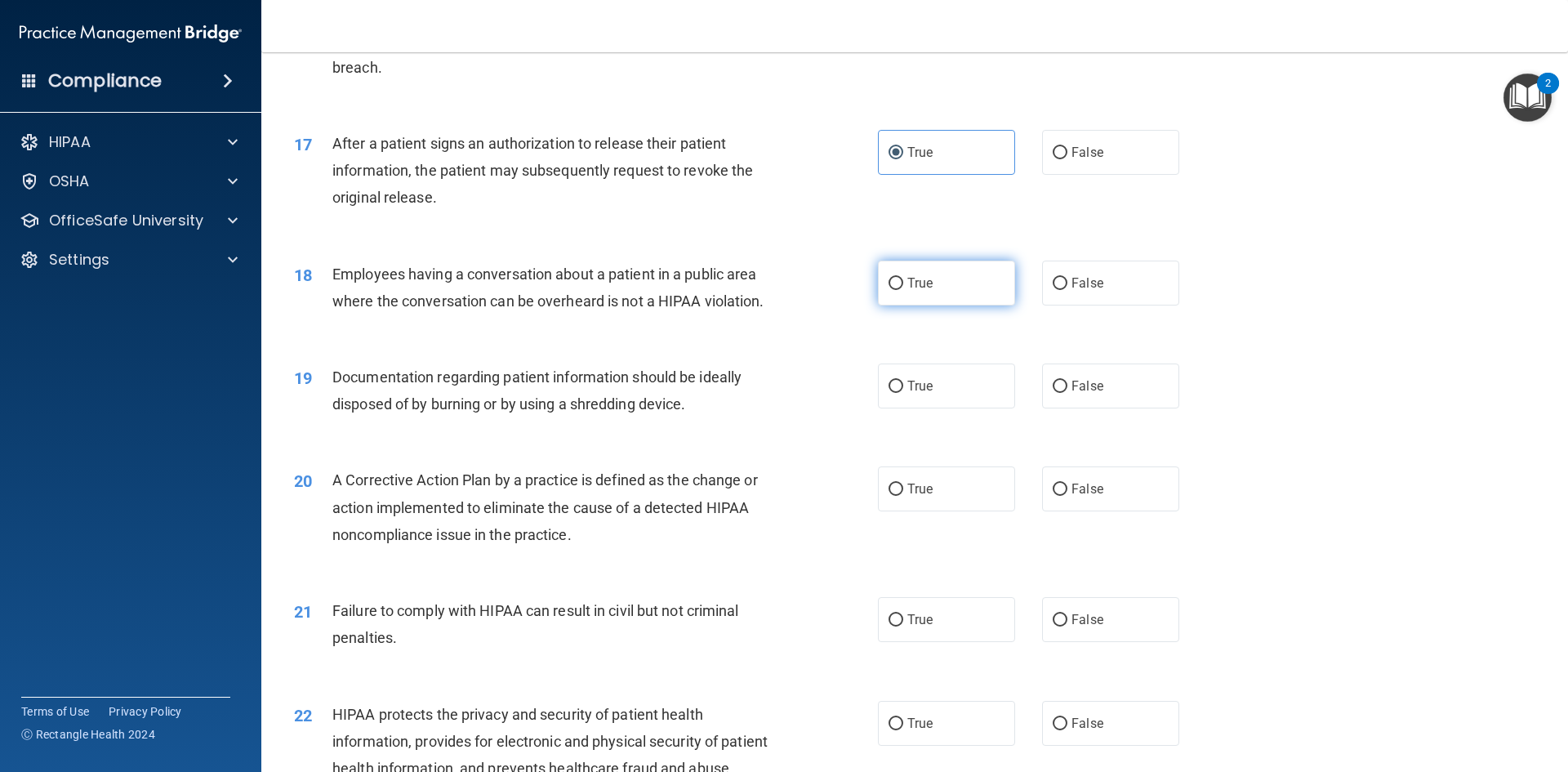
click at [905, 305] on label "True" at bounding box center [946, 283] width 137 height 45
click at [904, 290] on input "True" at bounding box center [896, 284] width 15 height 12
radio input "true"
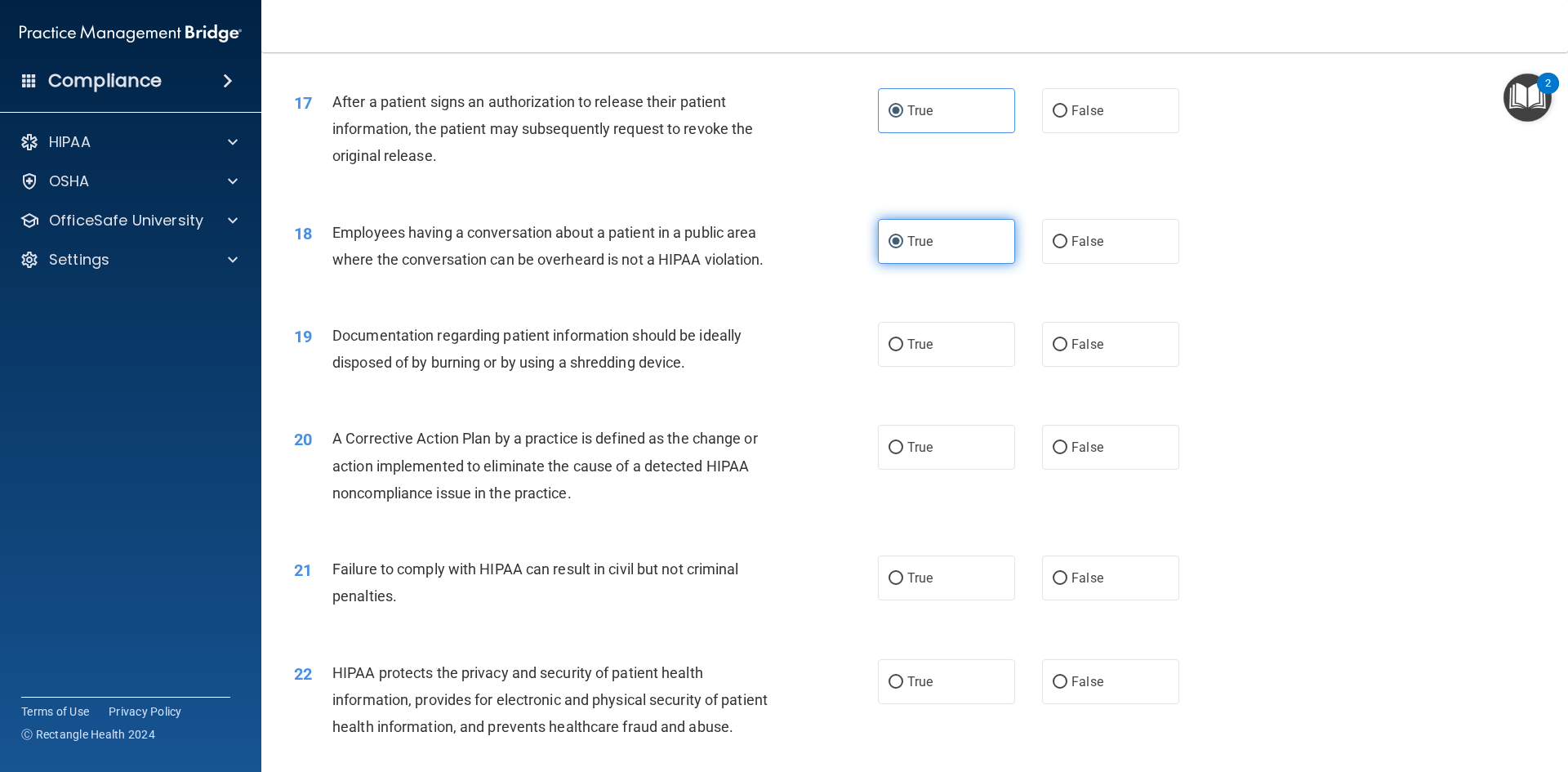
scroll to position [1962, 0]
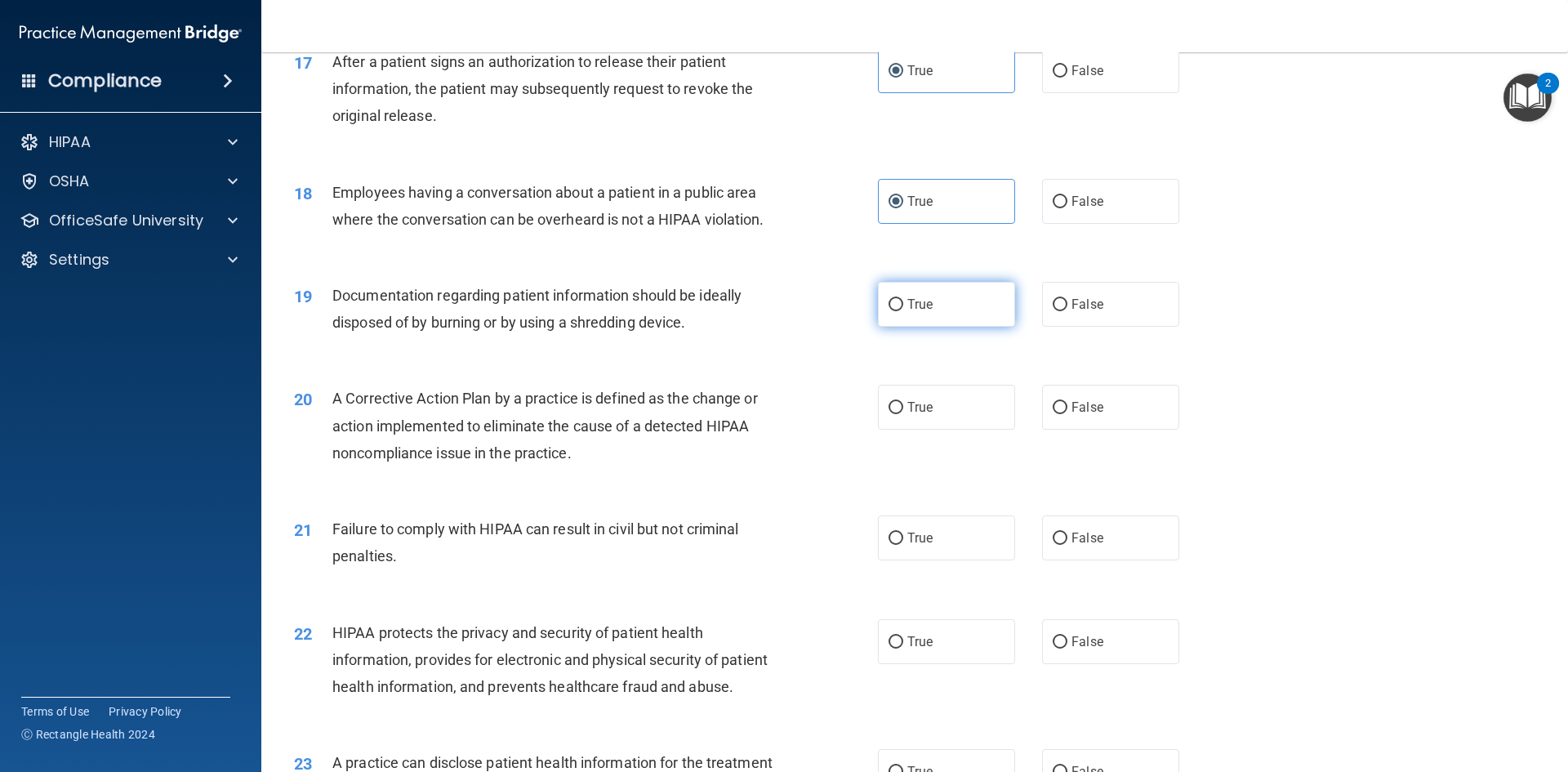
click at [940, 327] on label "True" at bounding box center [946, 304] width 137 height 45
click at [904, 311] on input "True" at bounding box center [896, 305] width 15 height 12
radio input "true"
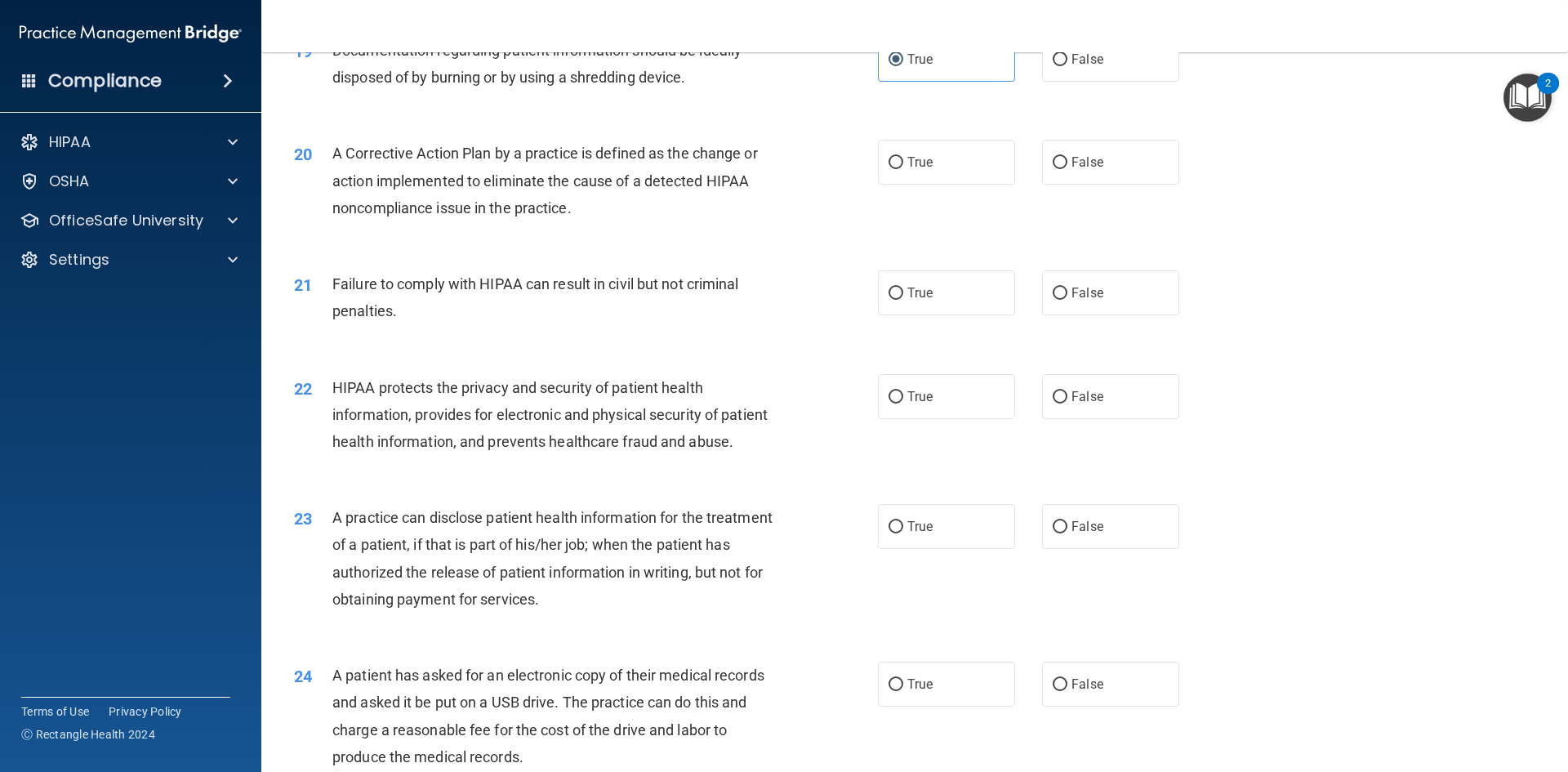
scroll to position [2125, 0]
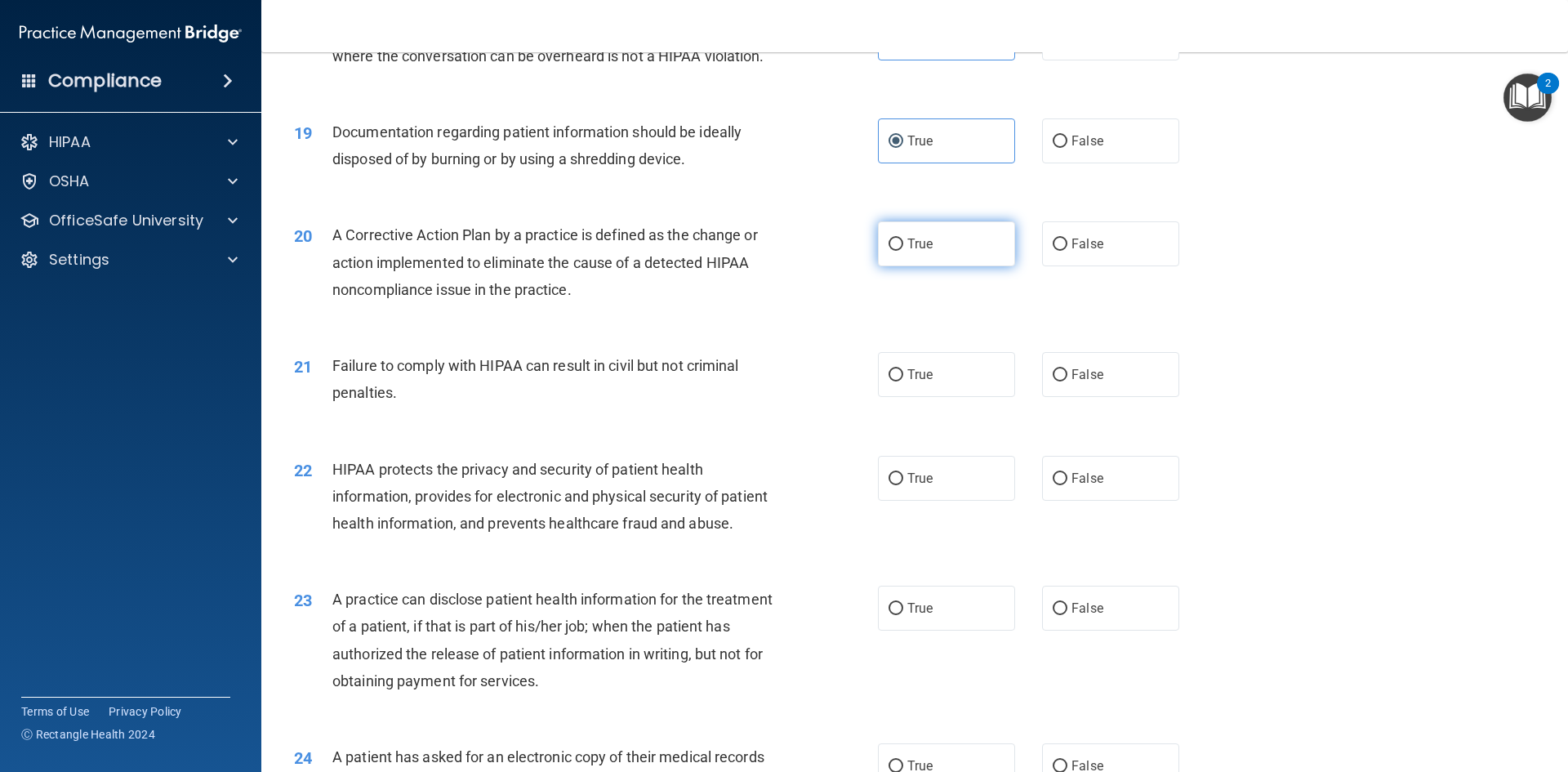
click at [885, 266] on label "True" at bounding box center [946, 244] width 137 height 45
click at [889, 251] on input "True" at bounding box center [896, 245] width 15 height 12
radio input "true"
click at [1101, 397] on label "False" at bounding box center [1111, 374] width 137 height 45
click at [1068, 382] on input "False" at bounding box center [1060, 375] width 15 height 12
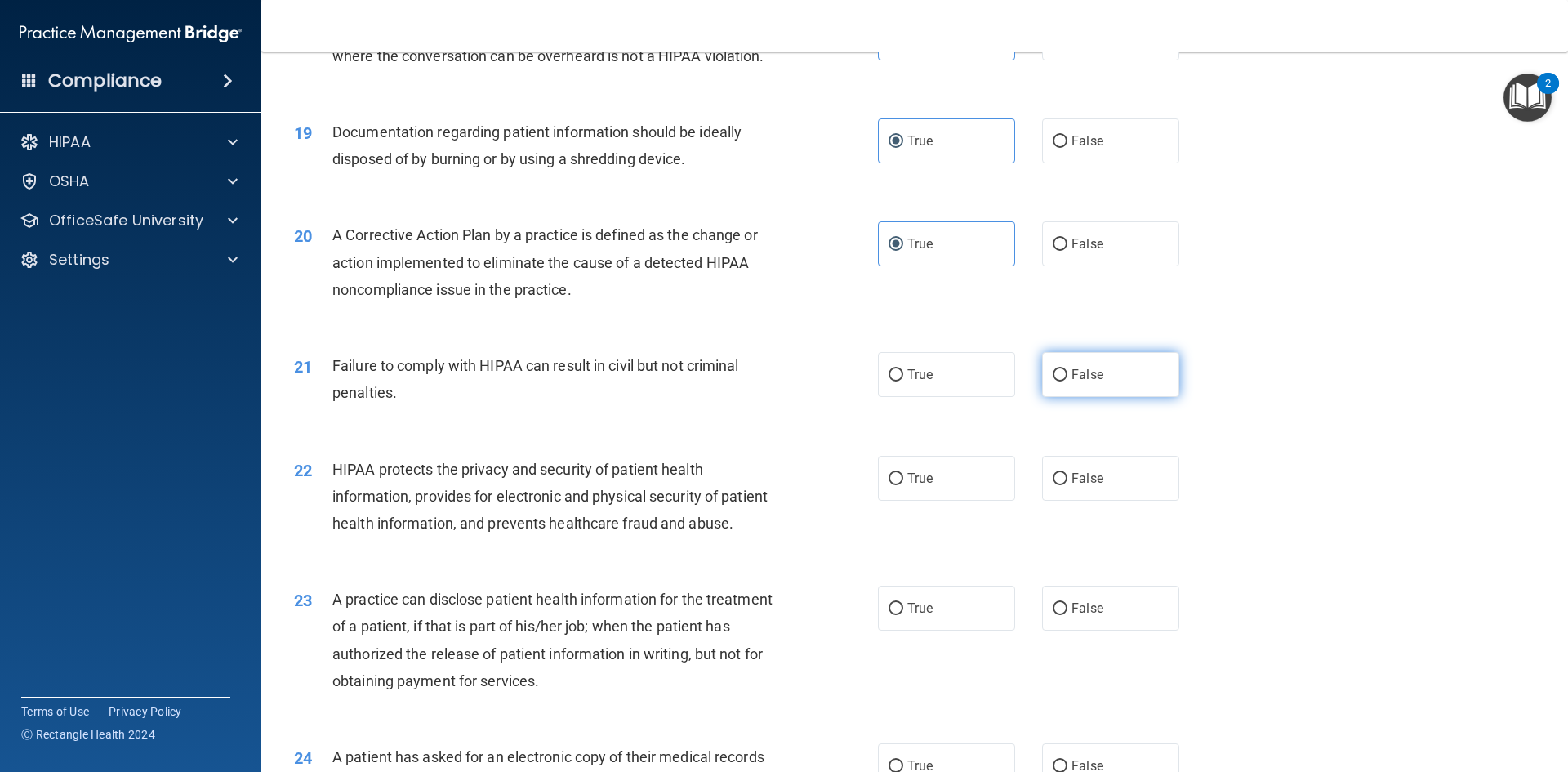
radio input "true"
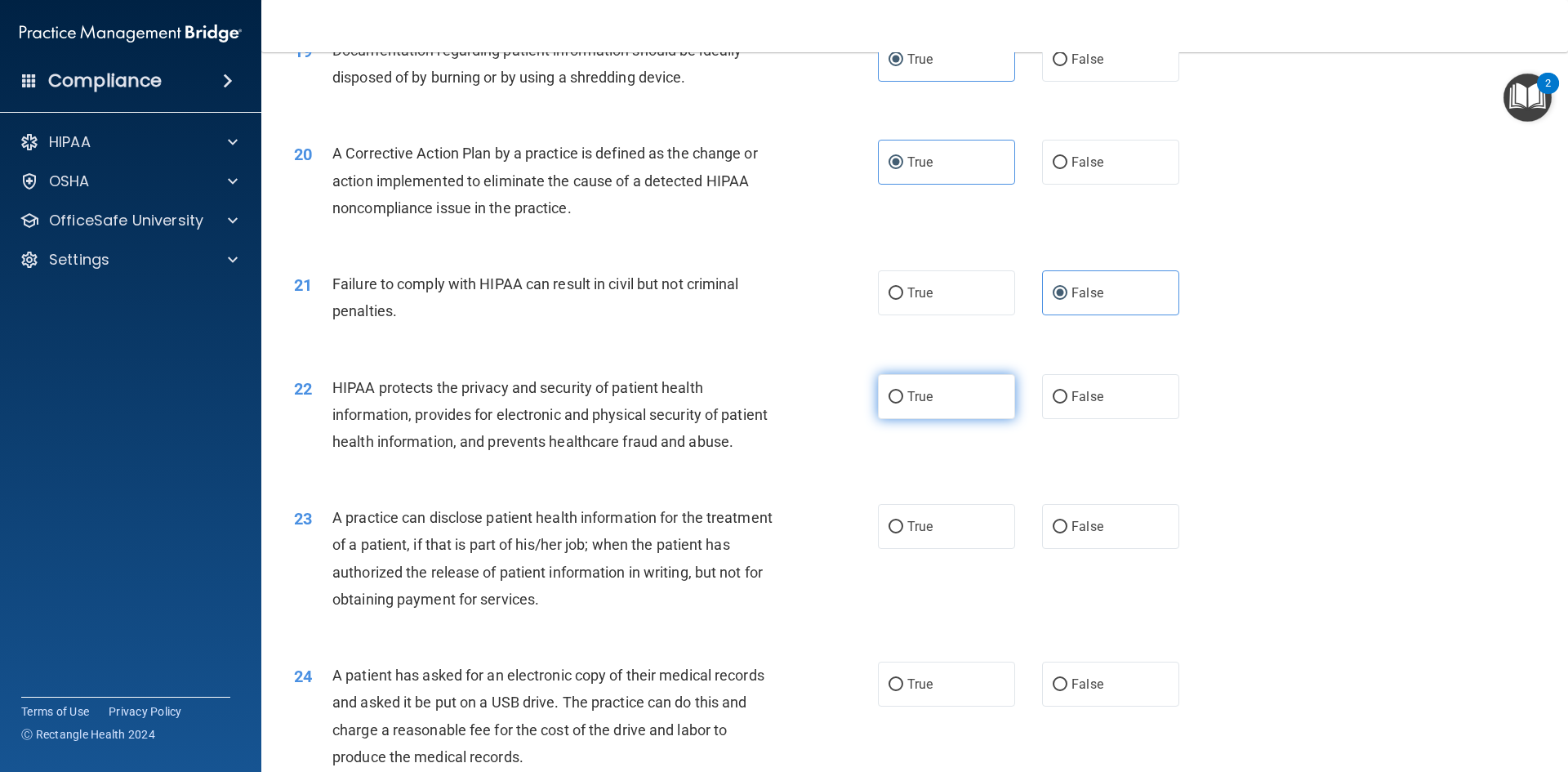
click at [892, 403] on input "True" at bounding box center [896, 398] width 15 height 12
radio input "true"
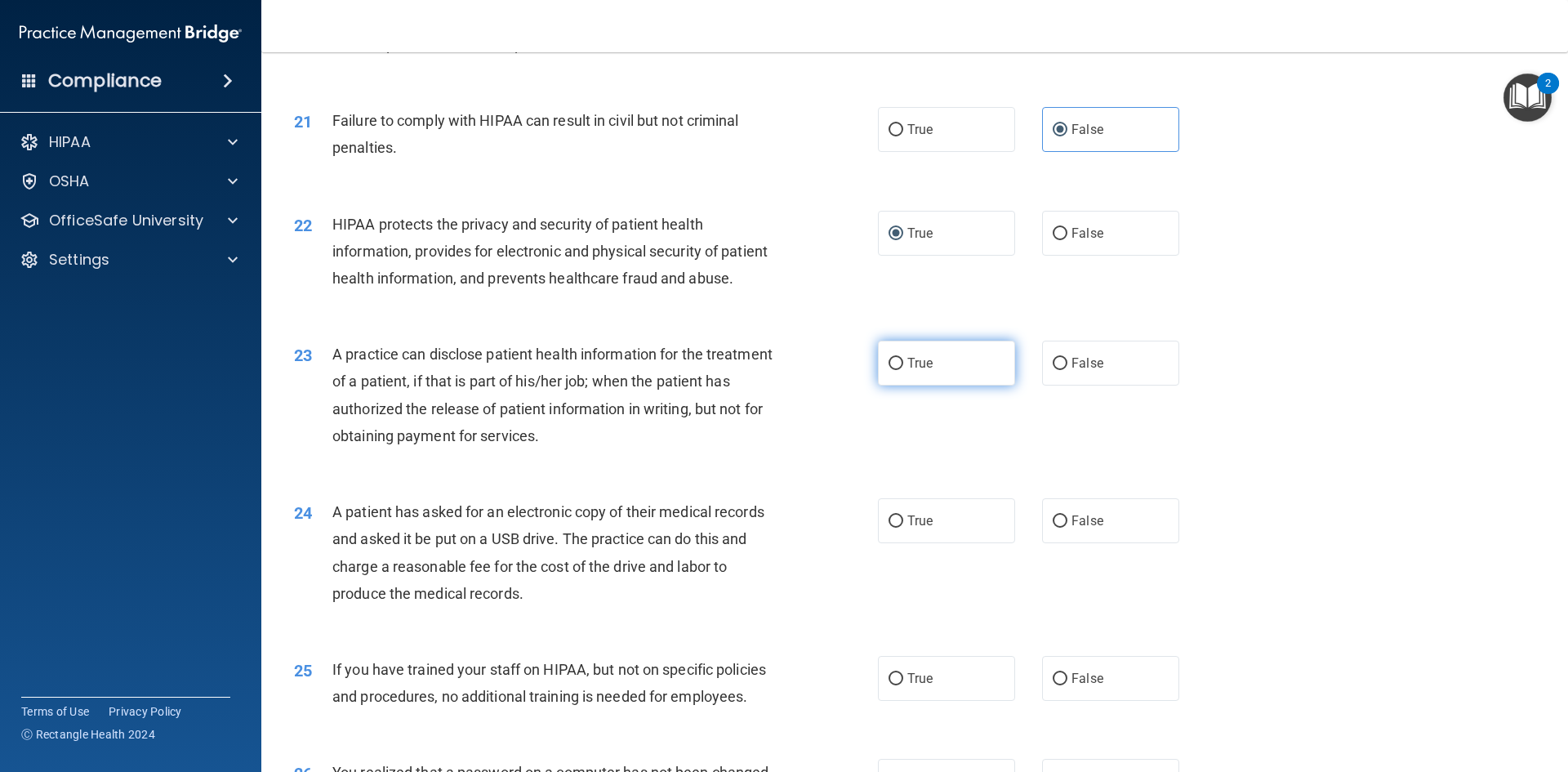
click at [923, 386] on label "True" at bounding box center [946, 364] width 137 height 45
click at [904, 370] on input "True" at bounding box center [896, 364] width 15 height 12
radio input "true"
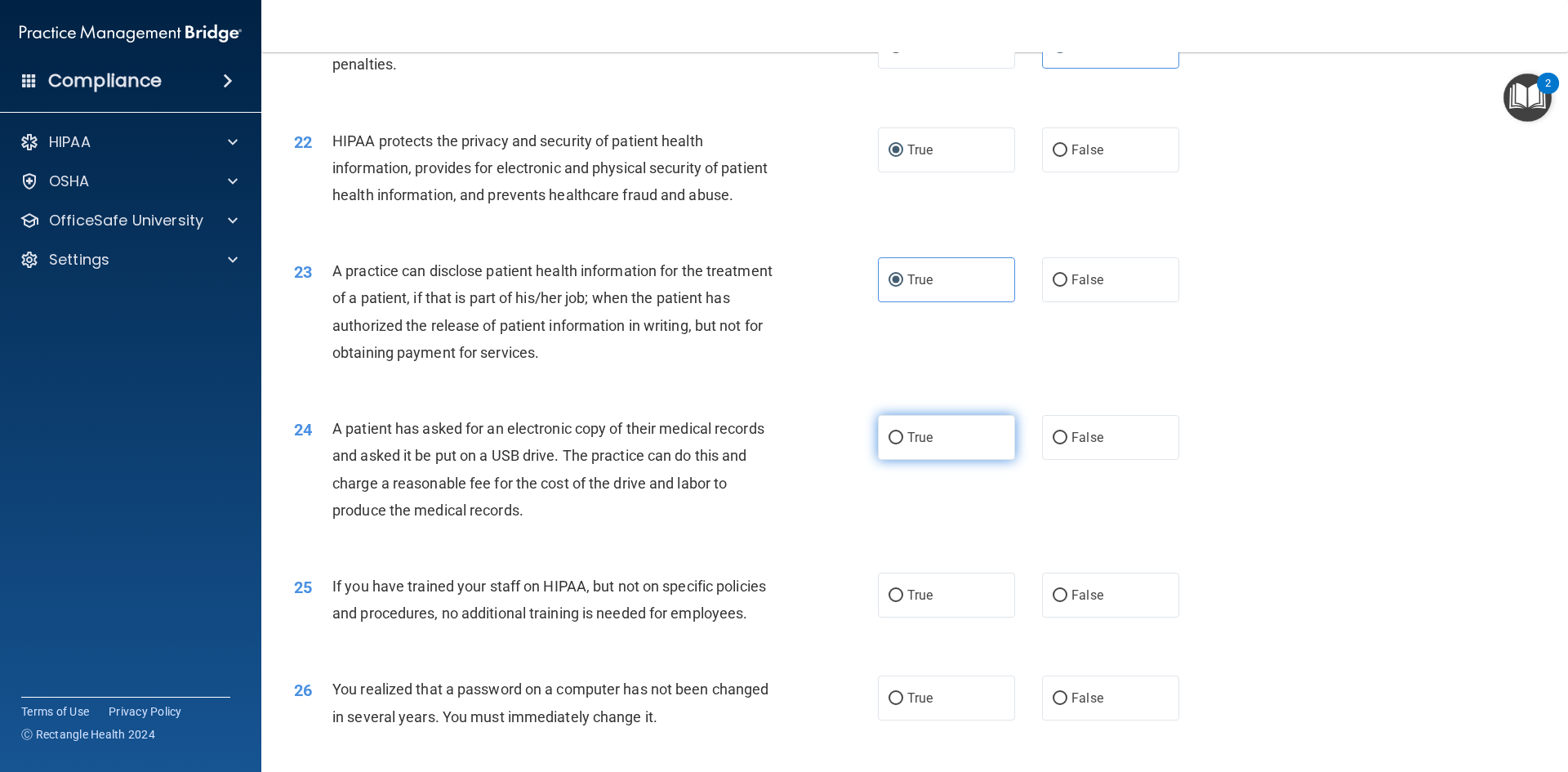
scroll to position [2534, 0]
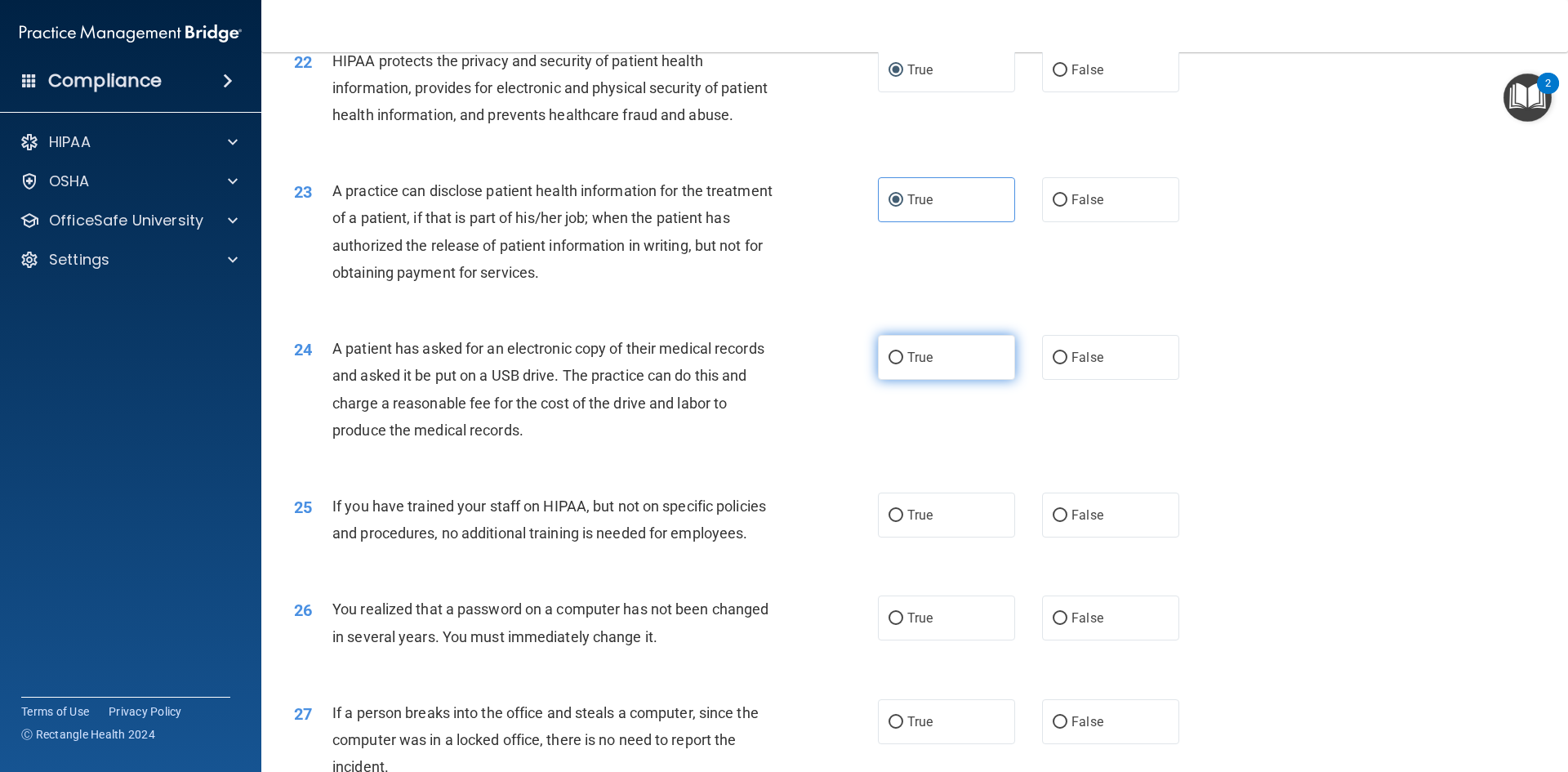
click at [890, 364] on input "True" at bounding box center [896, 358] width 15 height 12
radio input "true"
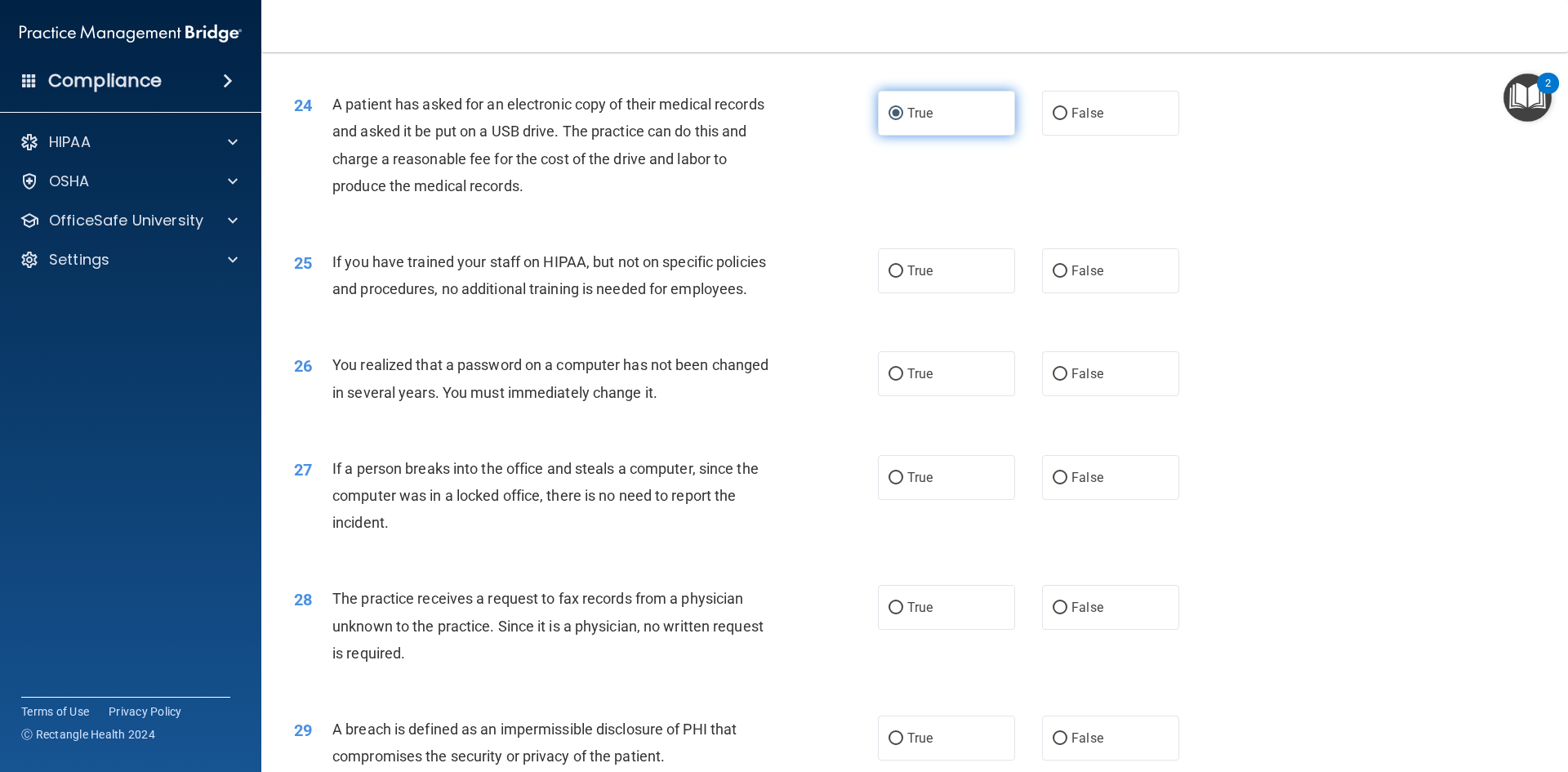
scroll to position [2779, 0]
click at [1122, 293] on label "False" at bounding box center [1111, 270] width 137 height 45
click at [1068, 277] on input "False" at bounding box center [1060, 270] width 15 height 12
radio input "true"
click at [974, 395] on label "True" at bounding box center [946, 373] width 137 height 45
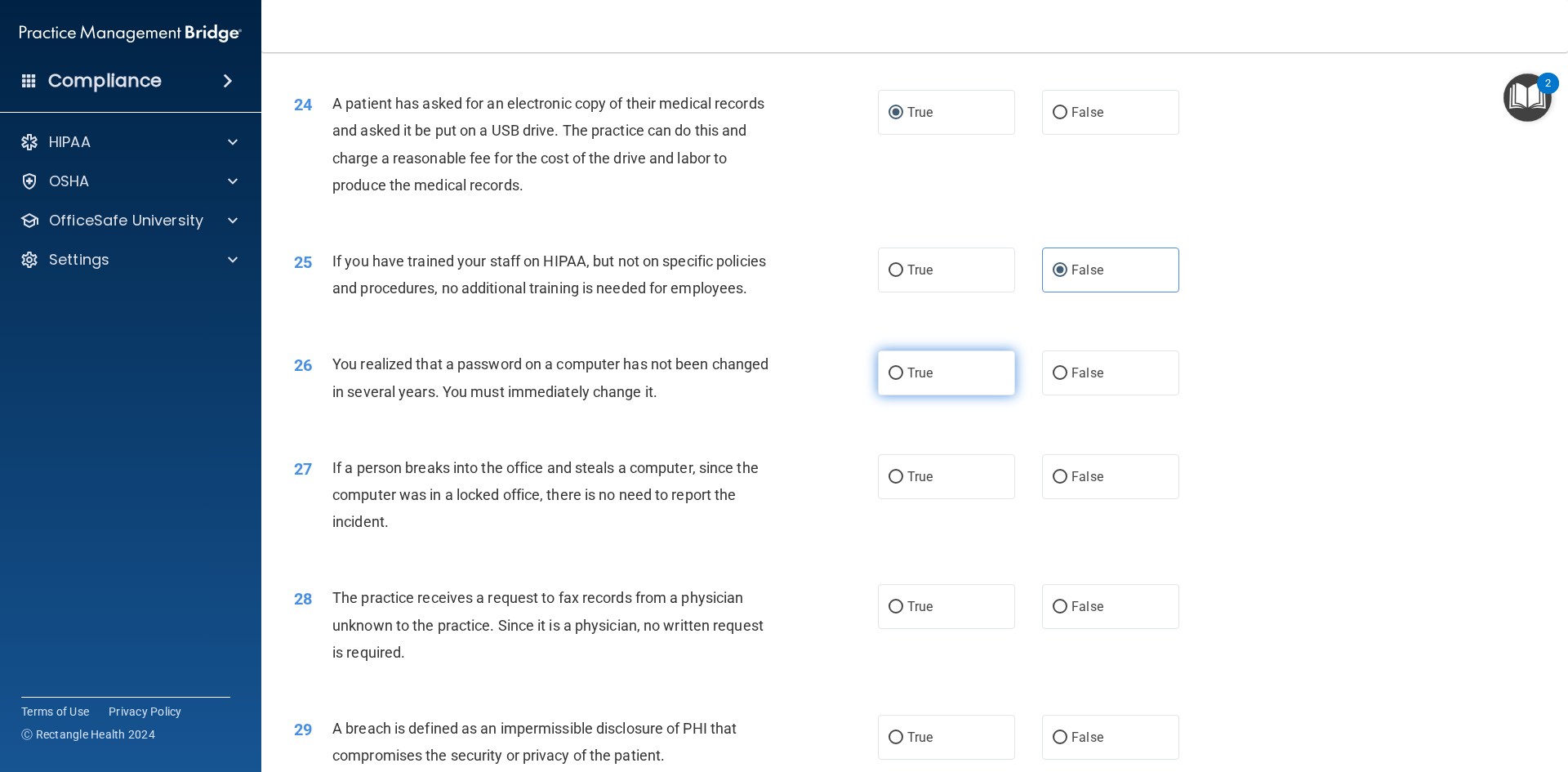
click at [904, 380] on input "True" at bounding box center [896, 374] width 15 height 12
radio input "true"
click at [1138, 499] on label "False" at bounding box center [1111, 477] width 137 height 45
click at [1068, 484] on input "False" at bounding box center [1060, 478] width 15 height 12
radio input "true"
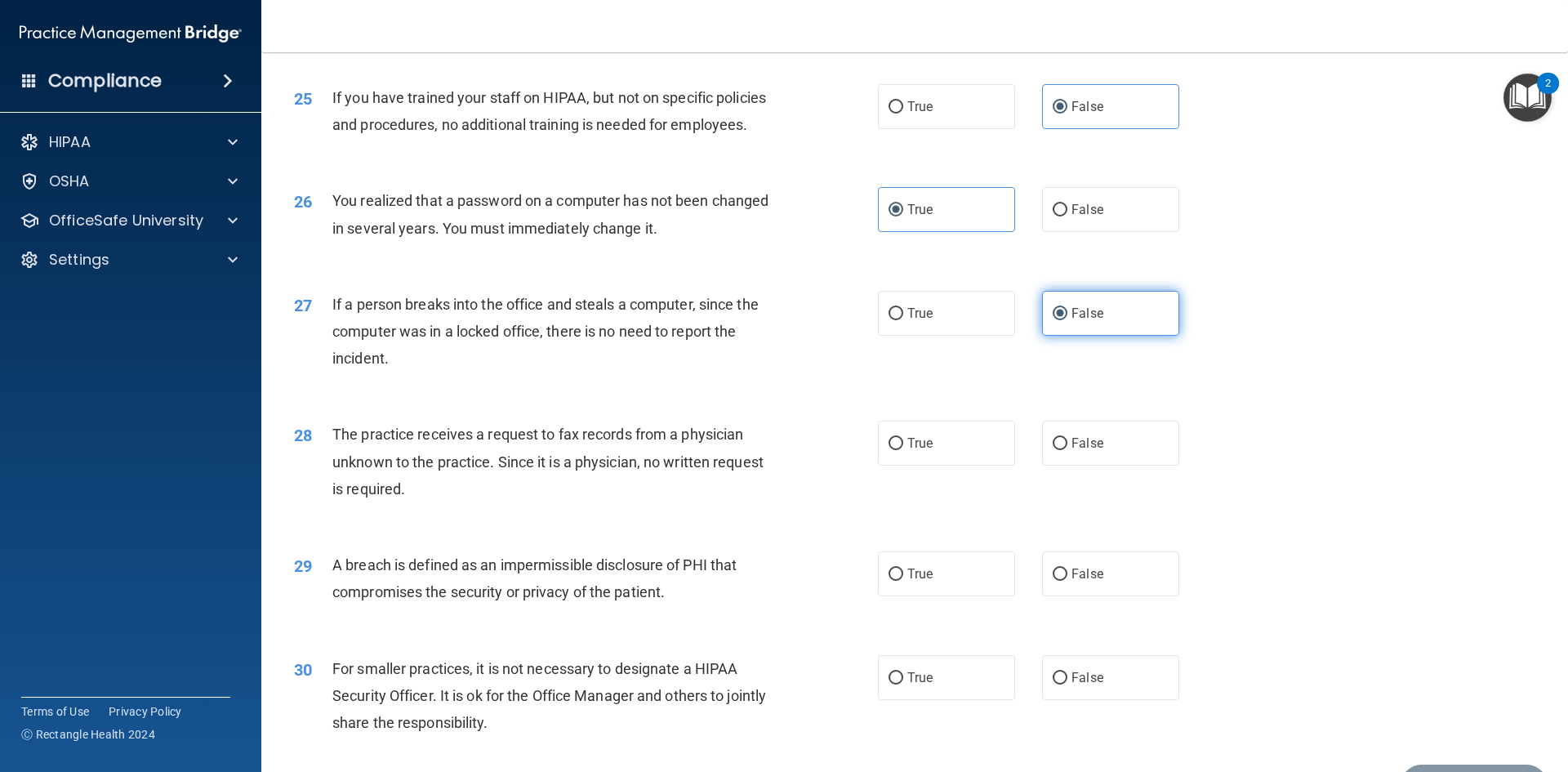
scroll to position [3095, 0]
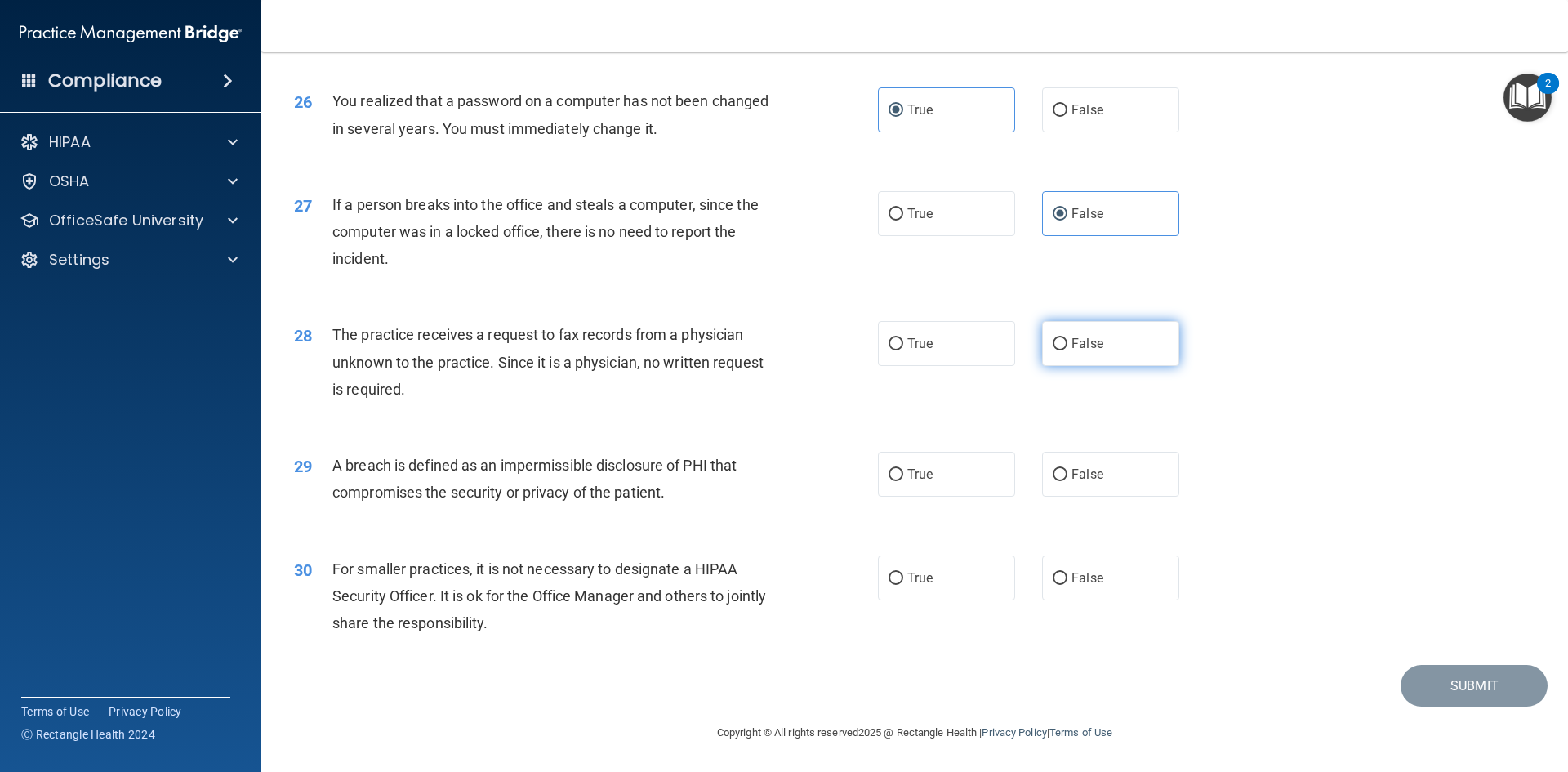
click at [1075, 345] on span "False" at bounding box center [1087, 344] width 32 height 16
click at [1068, 345] on input "False" at bounding box center [1060, 344] width 15 height 12
radio input "true"
click at [922, 488] on label "True" at bounding box center [946, 474] width 137 height 45
click at [904, 482] on input "True" at bounding box center [896, 475] width 15 height 12
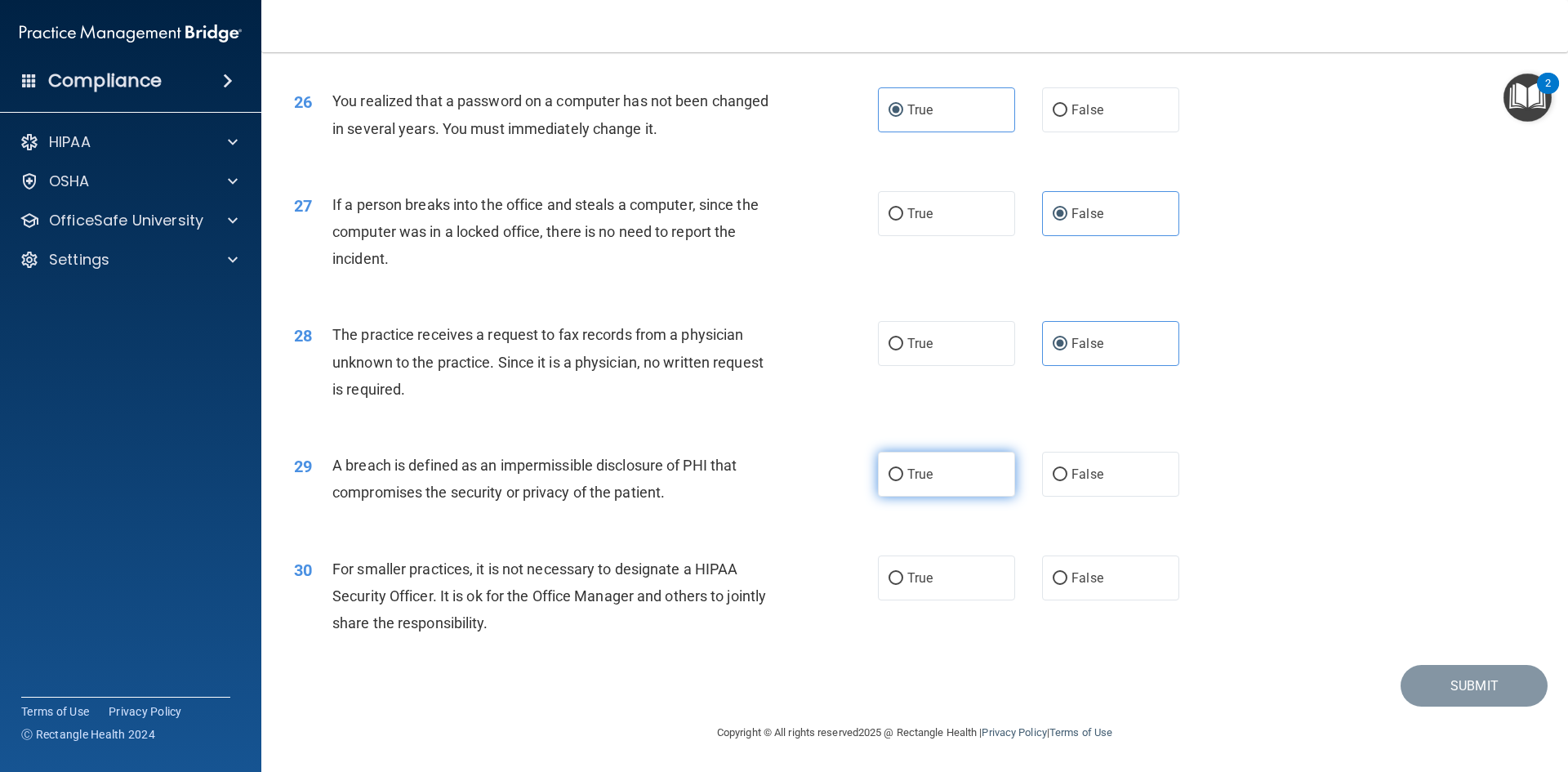
radio input "true"
click at [1053, 578] on input "False" at bounding box center [1060, 579] width 15 height 12
radio input "true"
click at [1471, 695] on button "Submit" at bounding box center [1474, 686] width 147 height 42
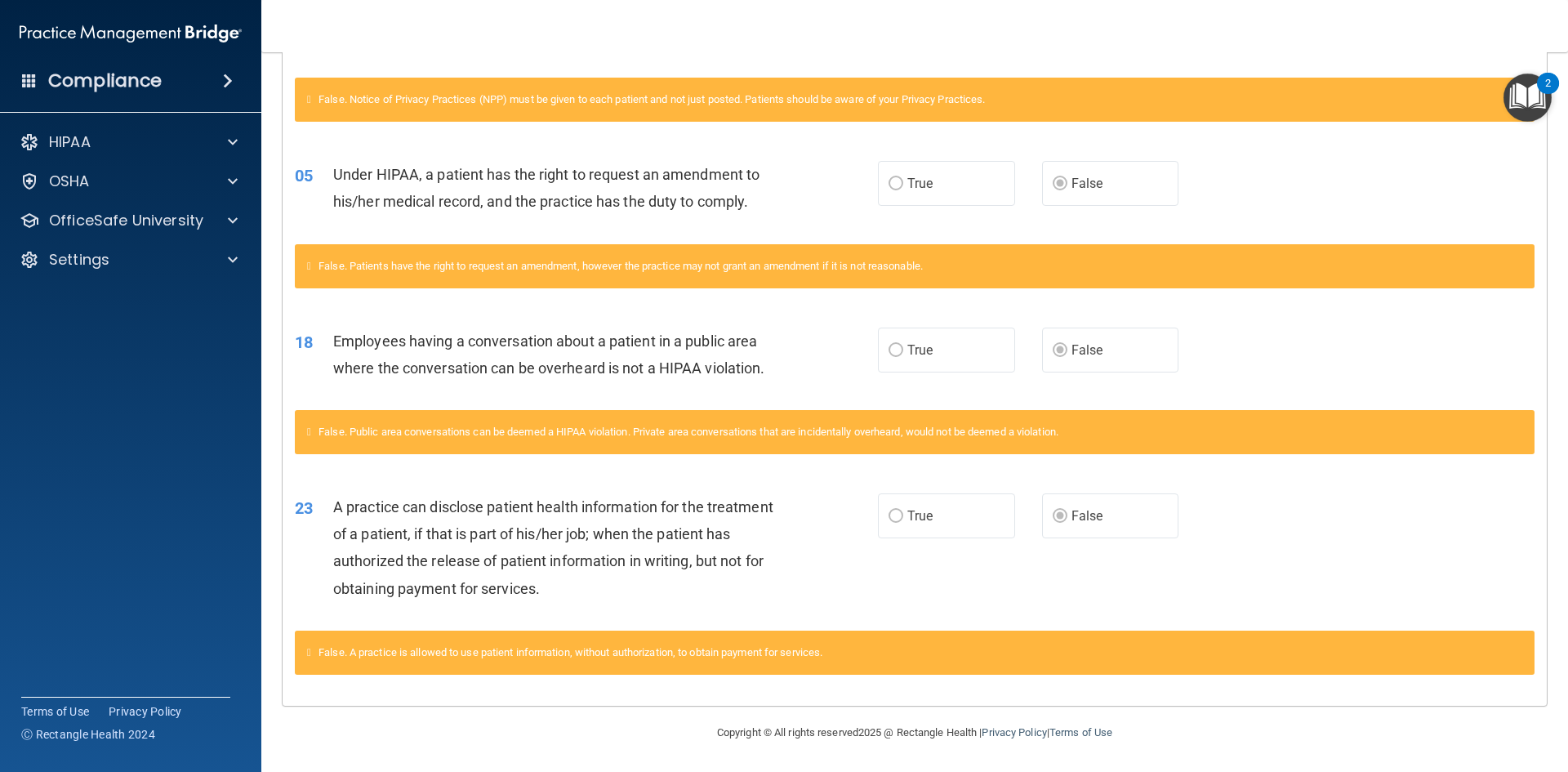
scroll to position [56, 0]
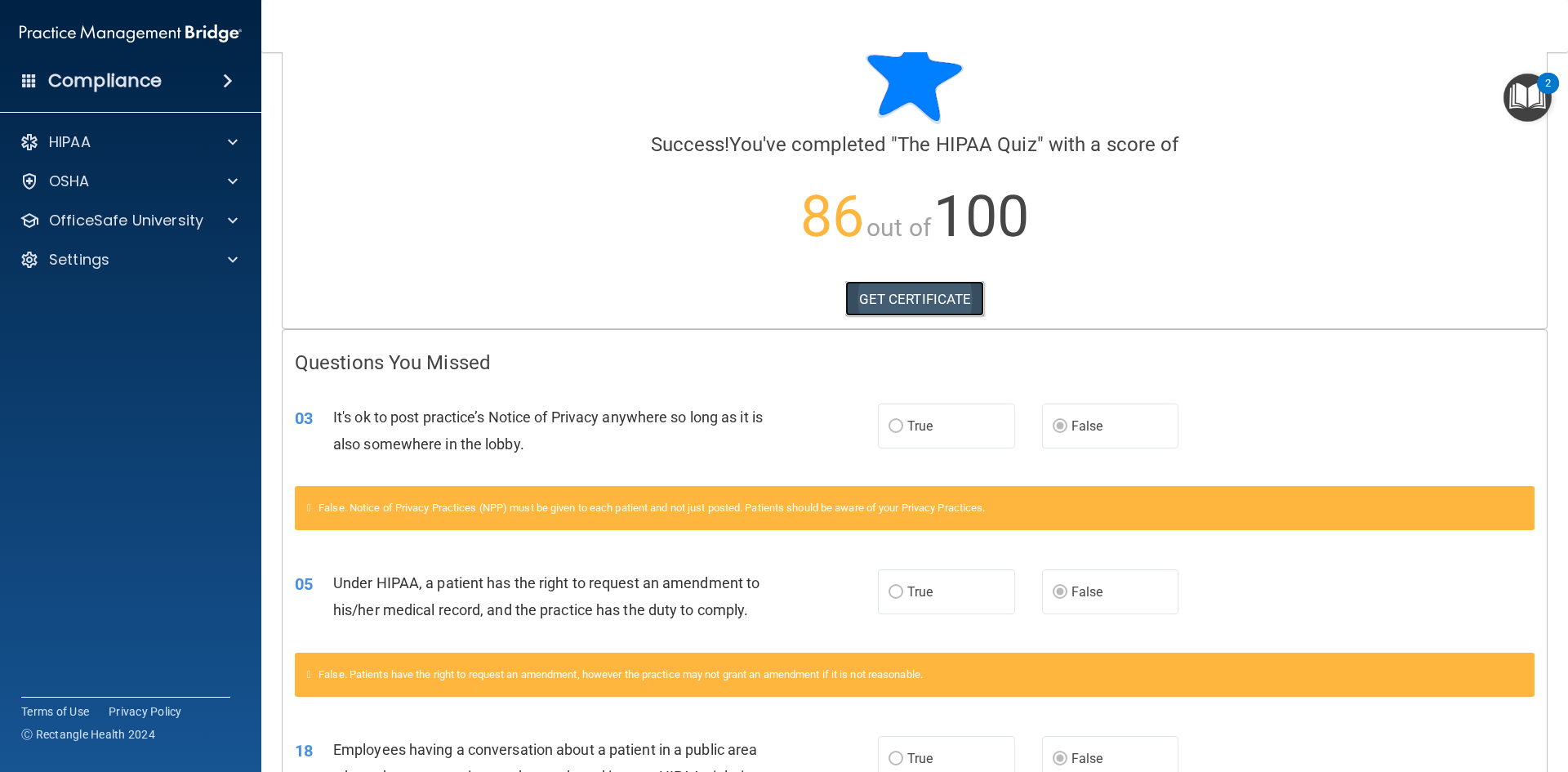
click at [889, 302] on link "GET CERTIFICATE" at bounding box center [915, 299] width 140 height 36
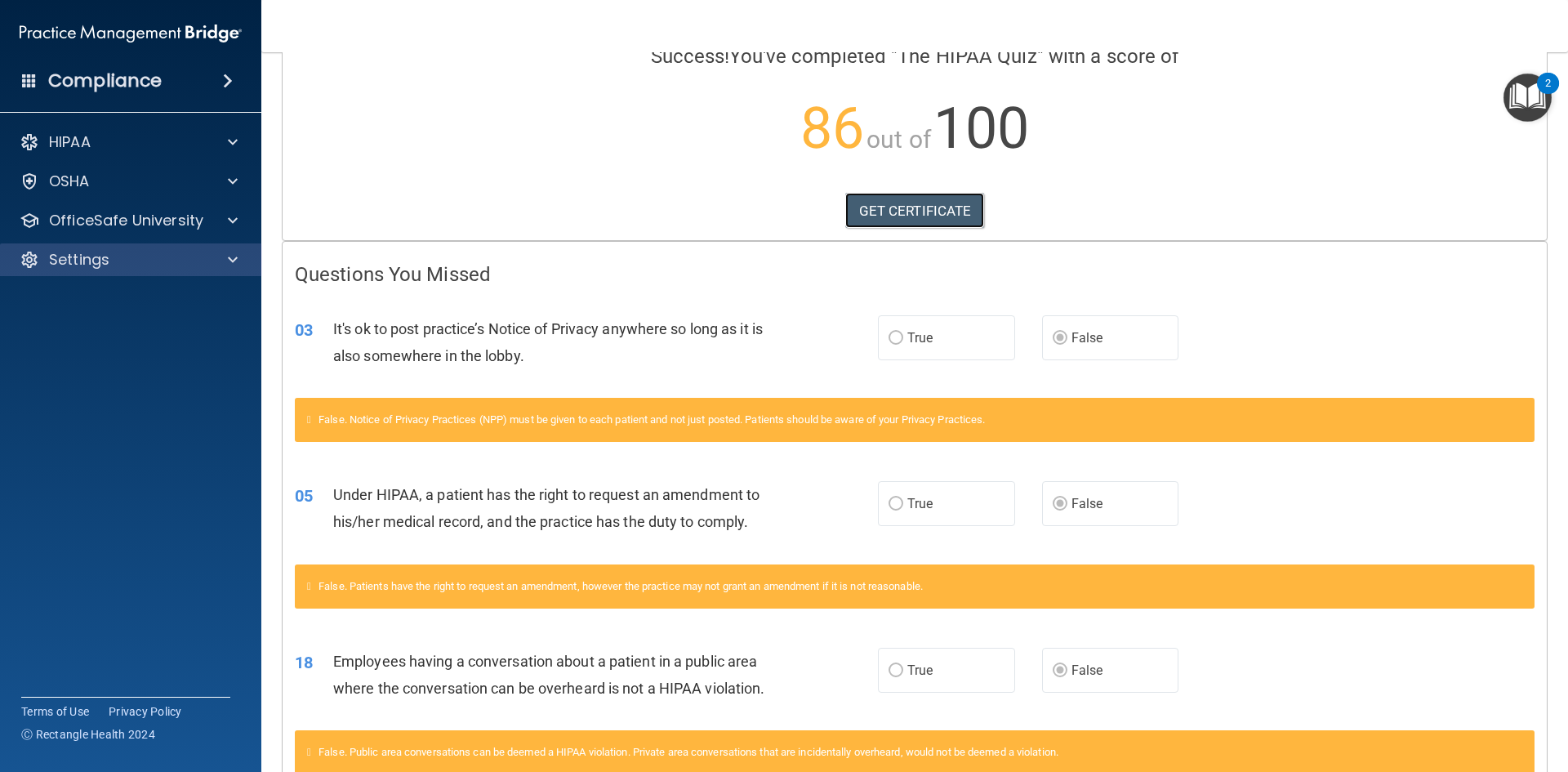
scroll to position [137, 0]
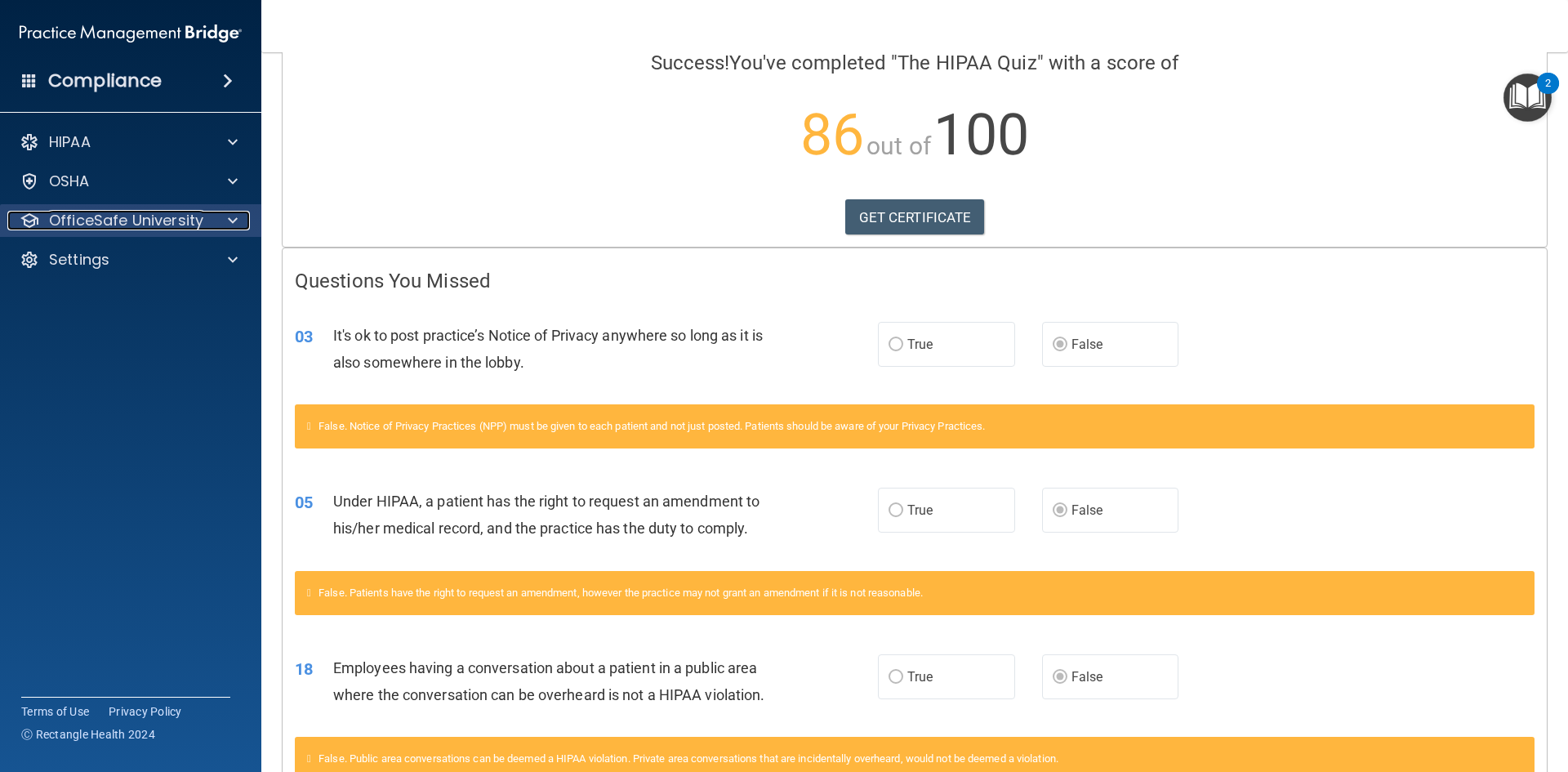
click at [193, 230] on p "OfficeSafe University" at bounding box center [126, 220] width 155 height 20
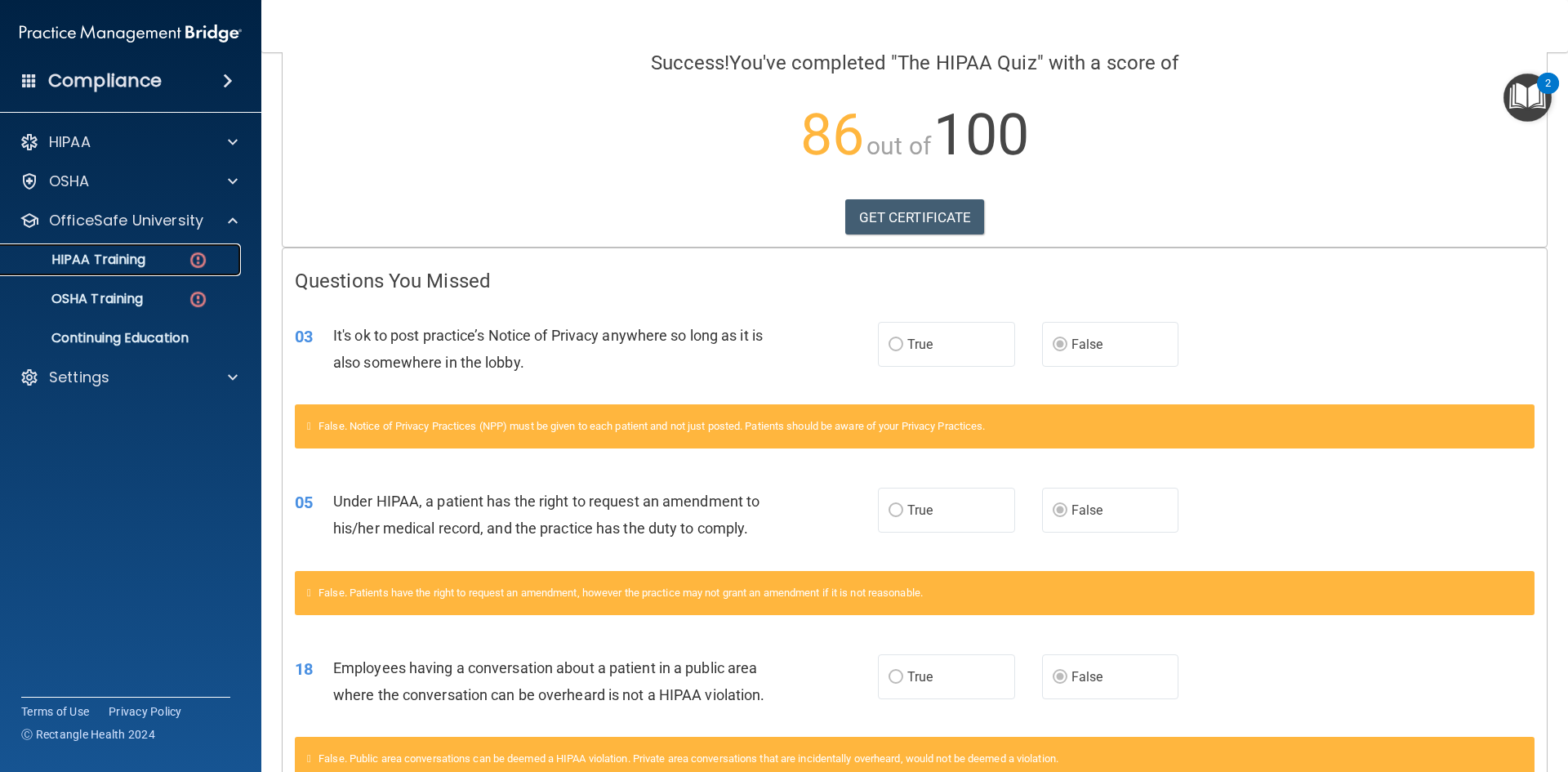
click at [176, 255] on div "HIPAA Training" at bounding box center [122, 260] width 223 height 17
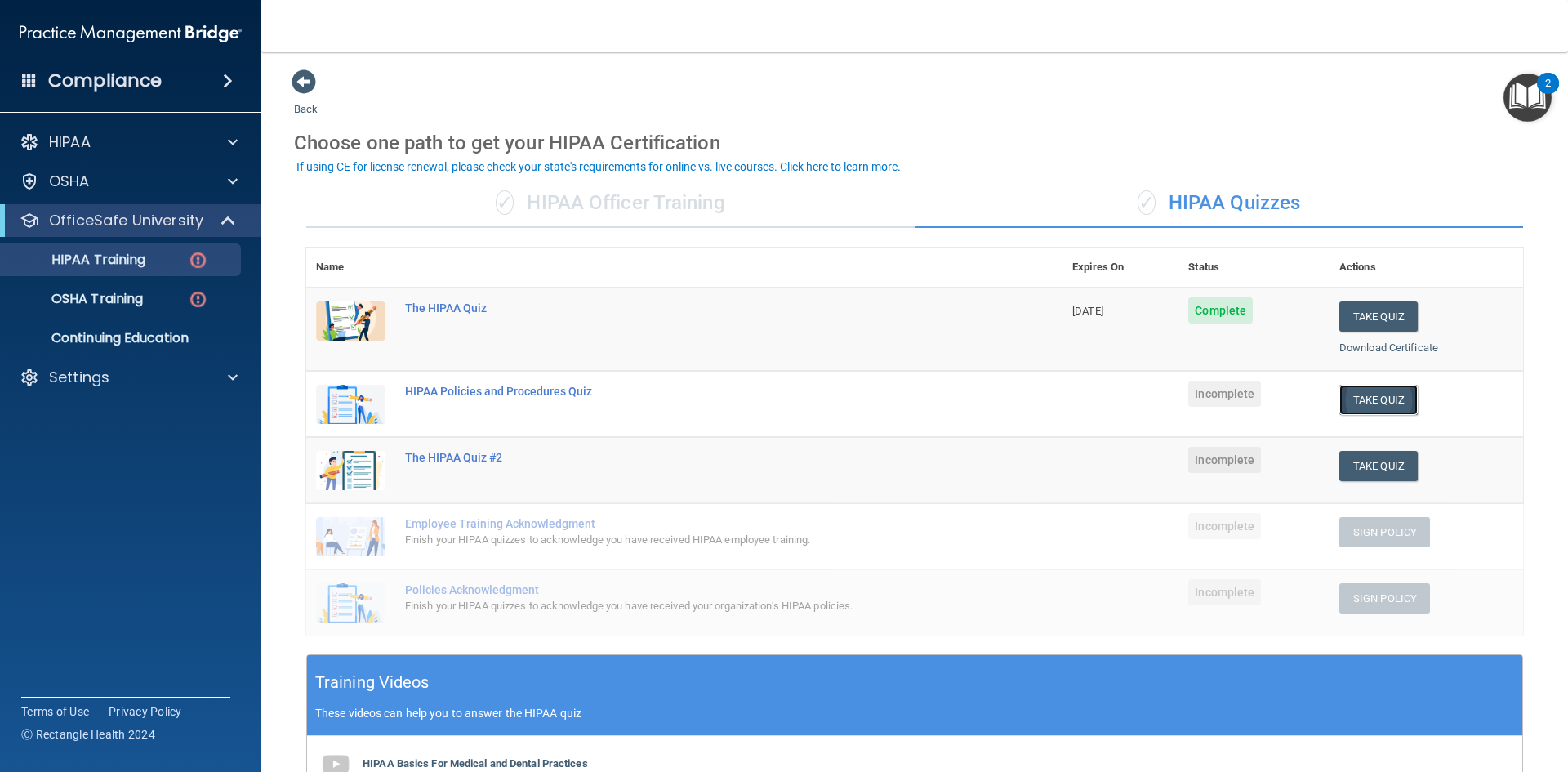
click at [1355, 398] on button "Take Quiz" at bounding box center [1378, 400] width 78 height 30
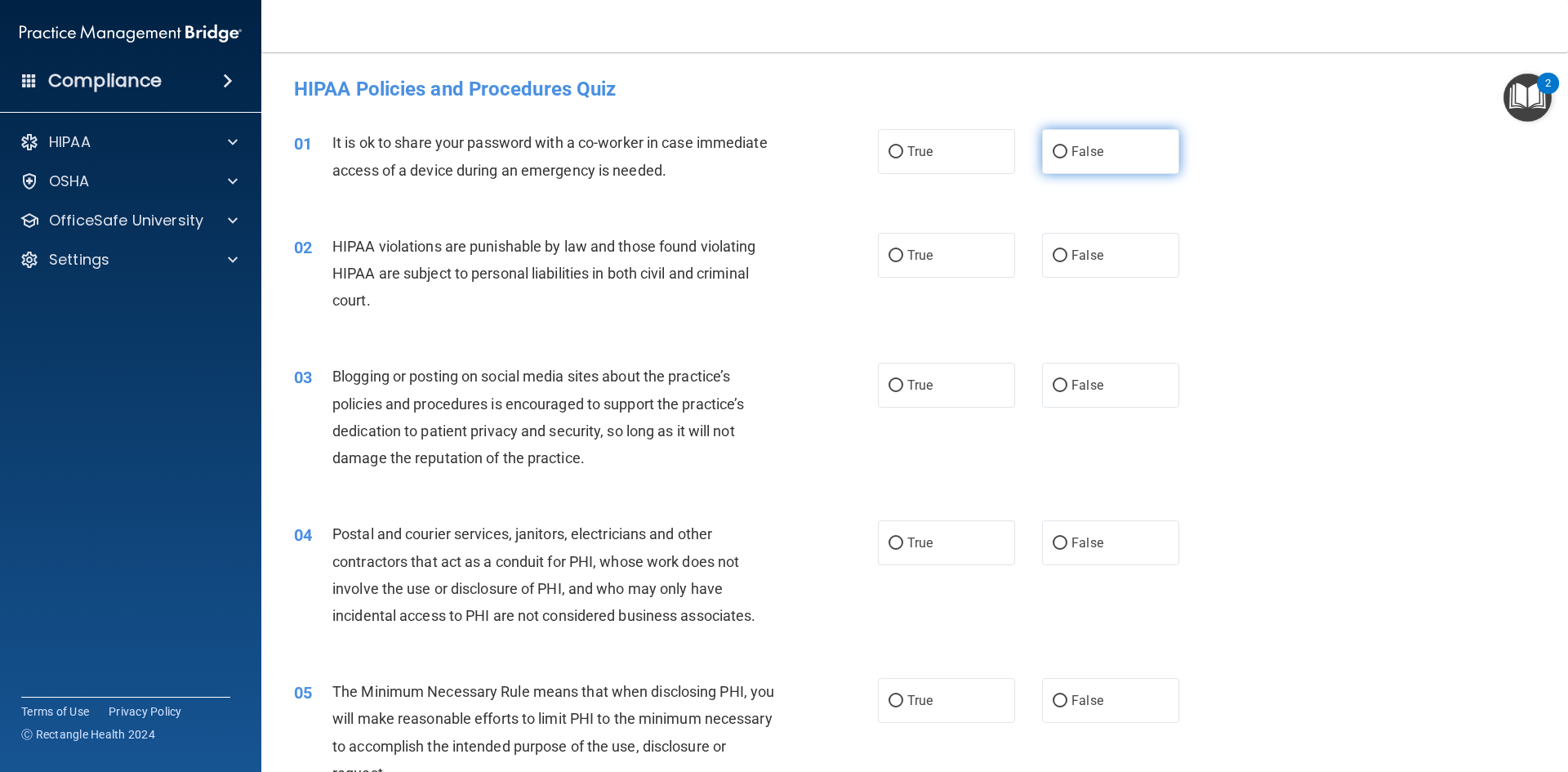
click at [1053, 155] on input "False" at bounding box center [1060, 152] width 15 height 12
radio input "true"
click at [981, 261] on label "True" at bounding box center [946, 255] width 137 height 45
click at [904, 261] on input "True" at bounding box center [896, 256] width 15 height 12
radio input "true"
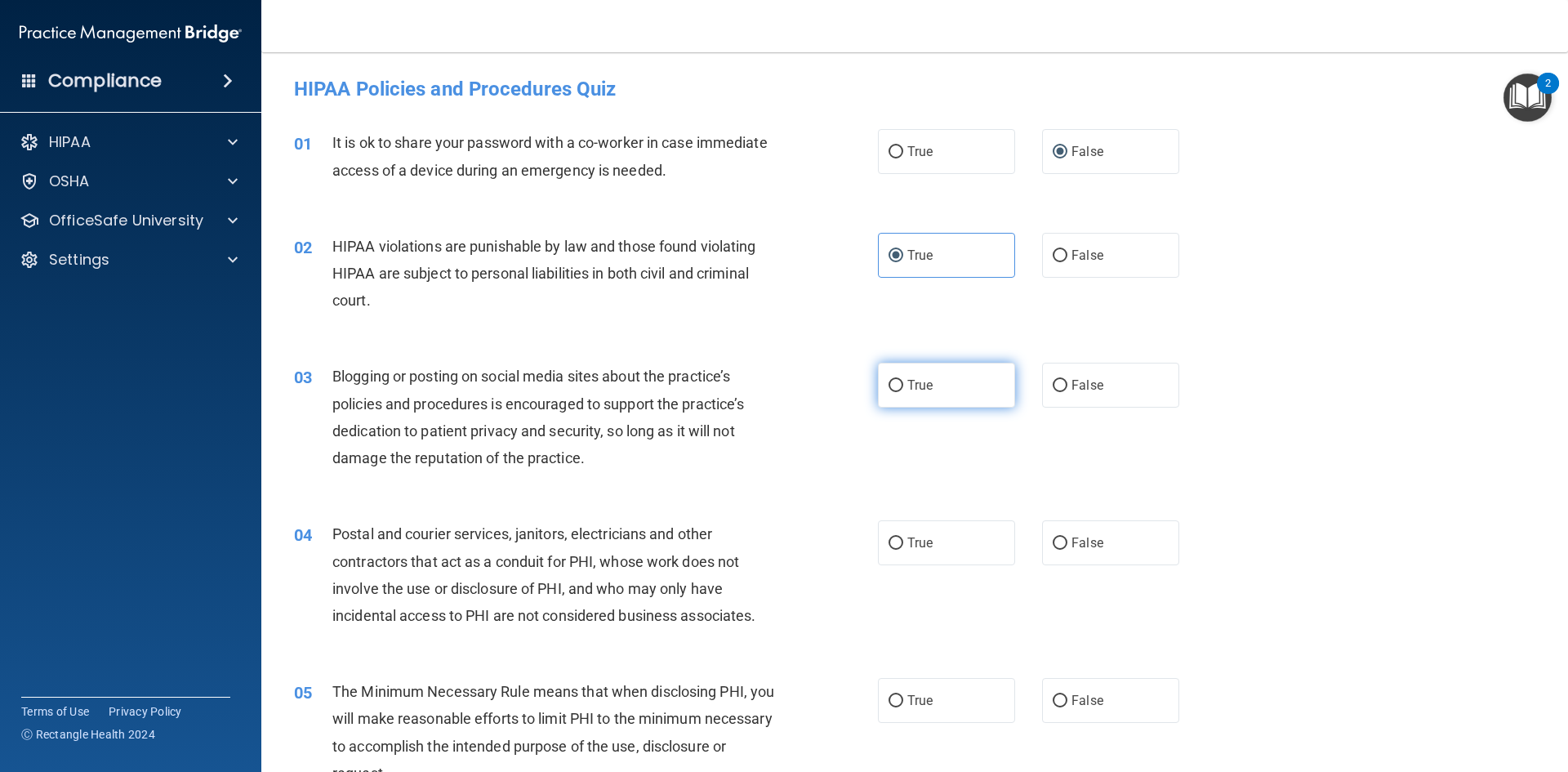
click at [953, 390] on label "True" at bounding box center [946, 385] width 137 height 45
click at [904, 390] on input "True" at bounding box center [896, 386] width 15 height 12
radio input "true"
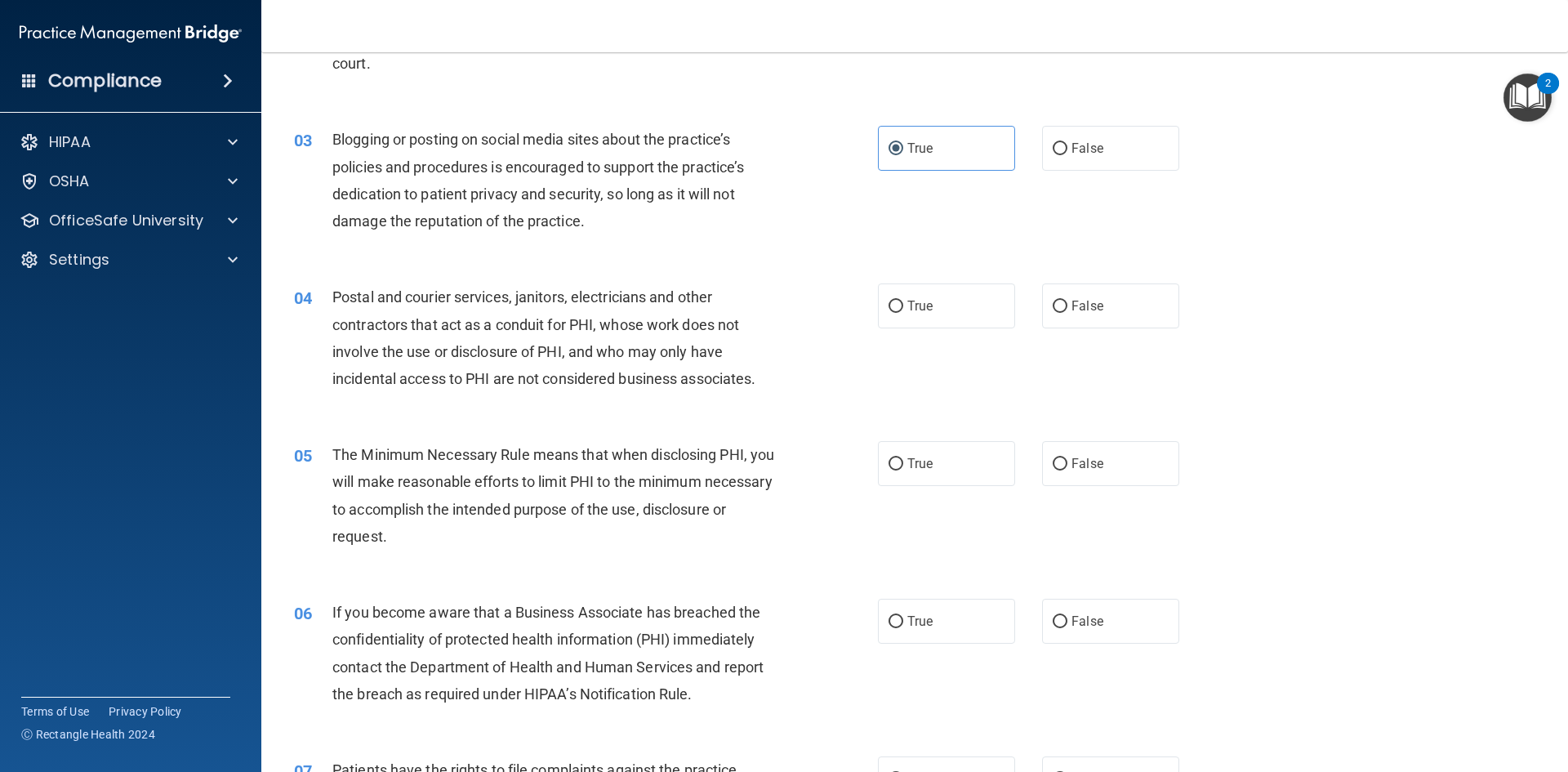
scroll to position [245, 0]
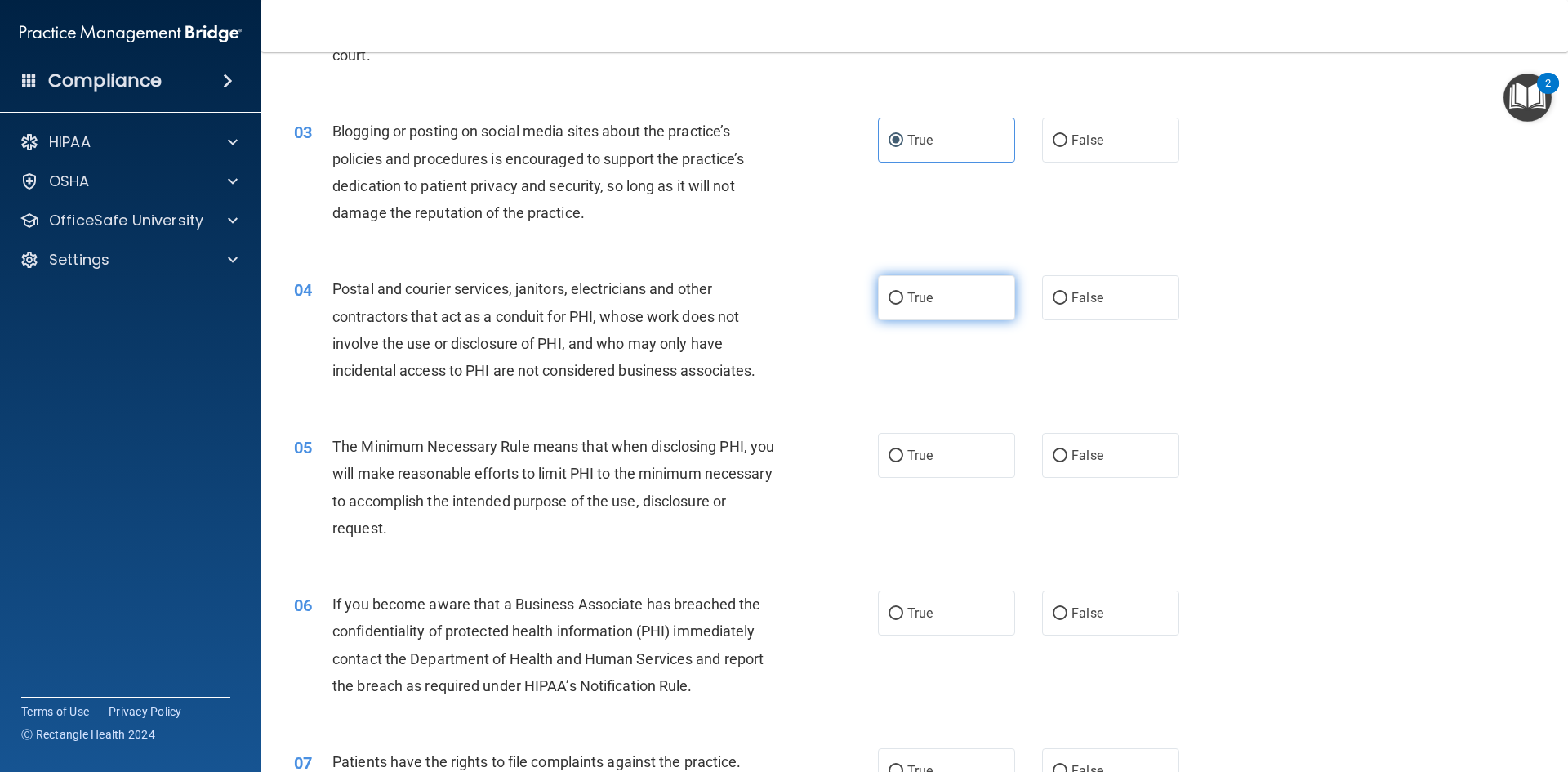
click at [988, 289] on label "True" at bounding box center [946, 298] width 137 height 45
click at [904, 293] on input "True" at bounding box center [896, 299] width 15 height 12
radio input "true"
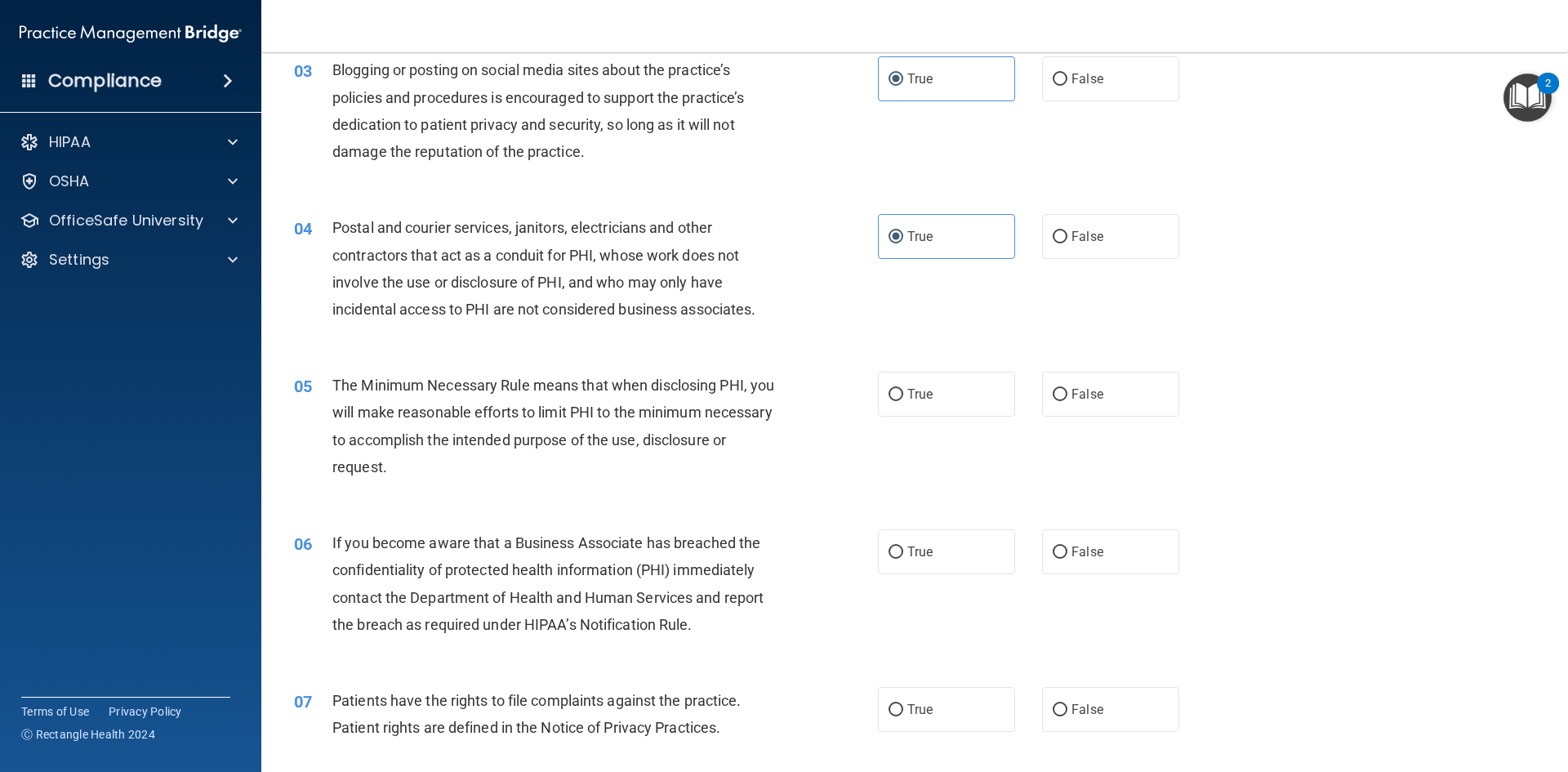
scroll to position [408, 0]
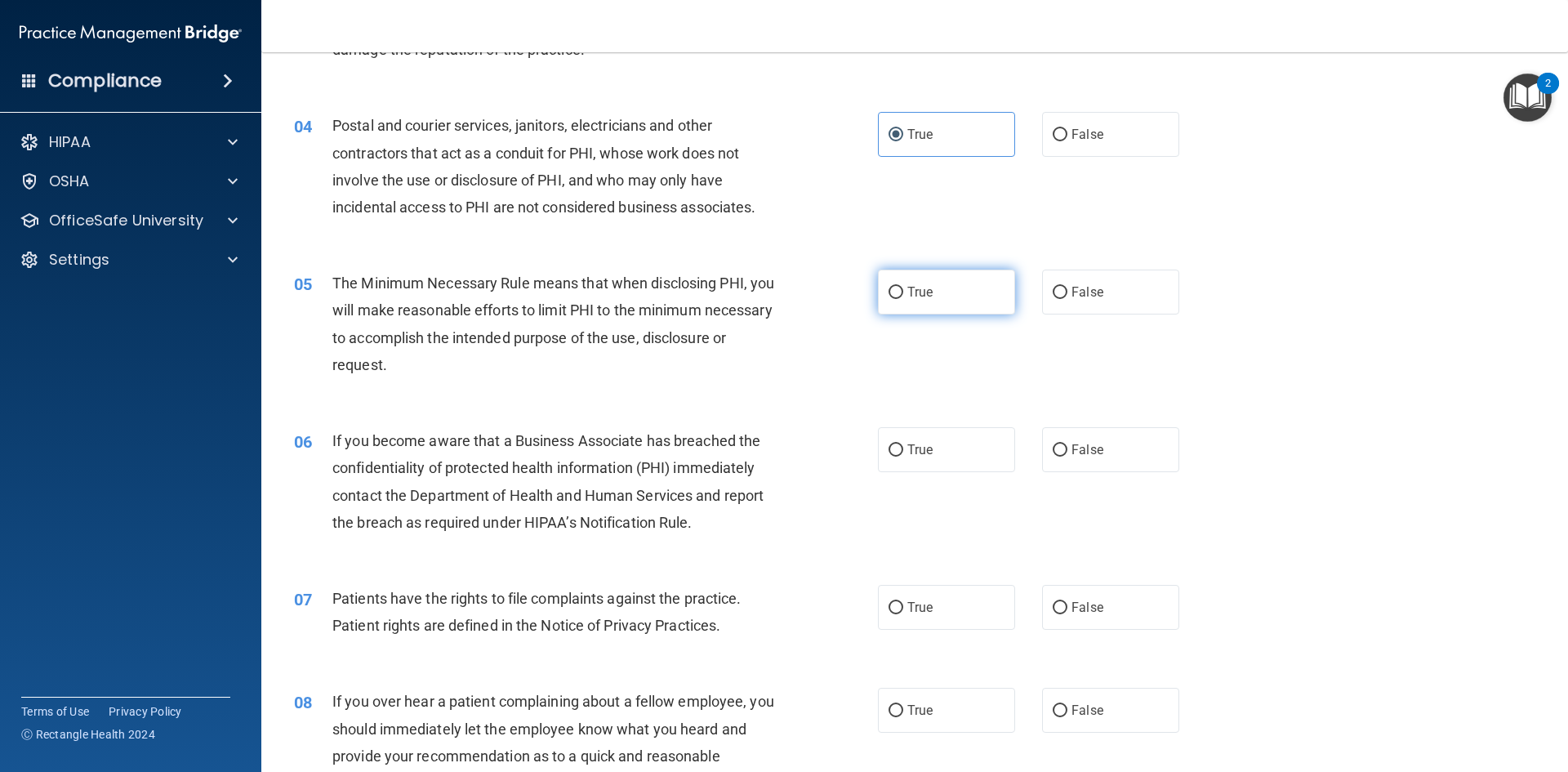
click at [960, 299] on label "True" at bounding box center [946, 292] width 137 height 45
click at [904, 299] on input "True" at bounding box center [896, 293] width 15 height 12
radio input "true"
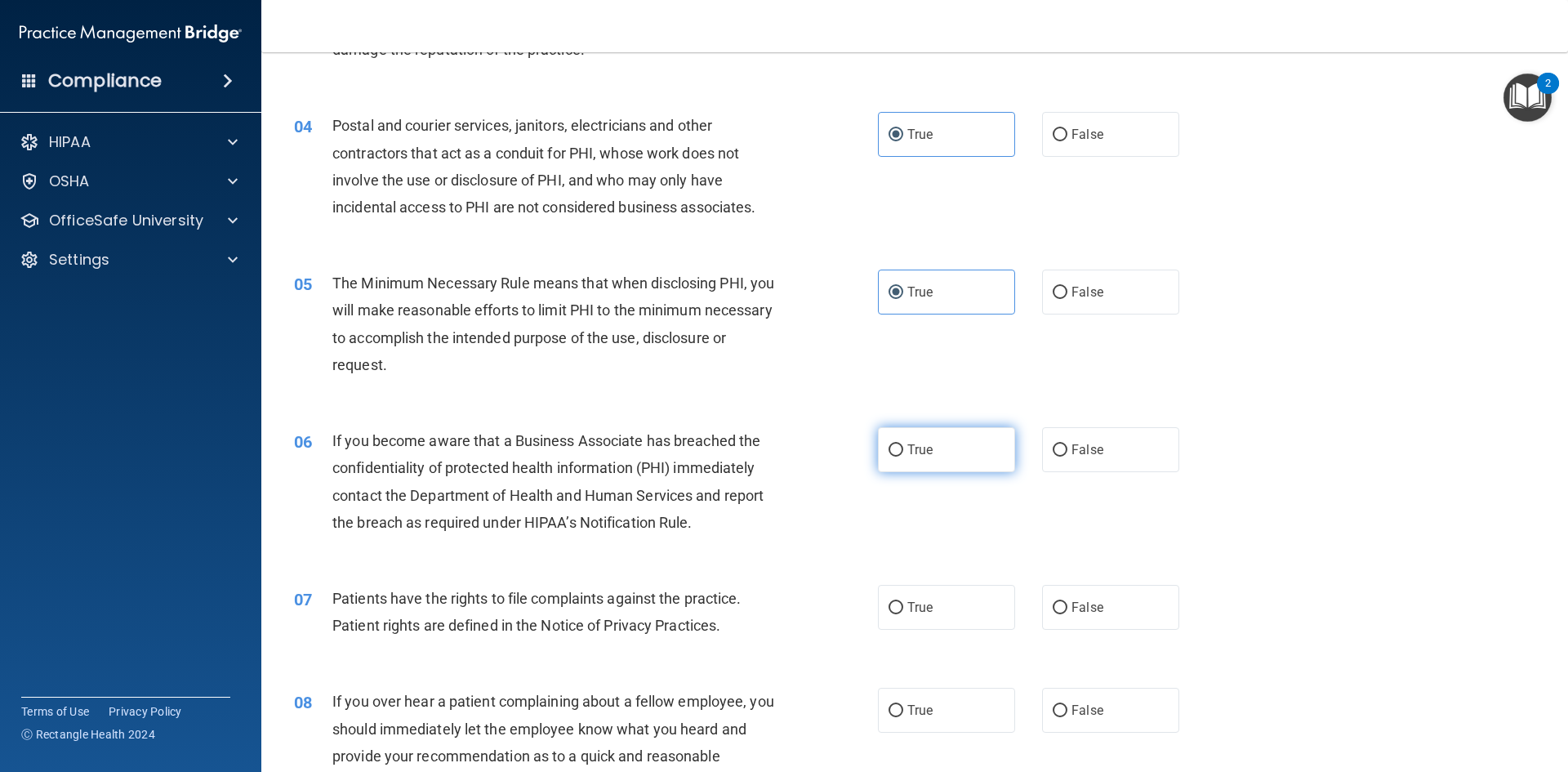
click at [989, 444] on label "True" at bounding box center [946, 450] width 137 height 45
click at [904, 444] on input "True" at bounding box center [896, 450] width 15 height 12
radio input "true"
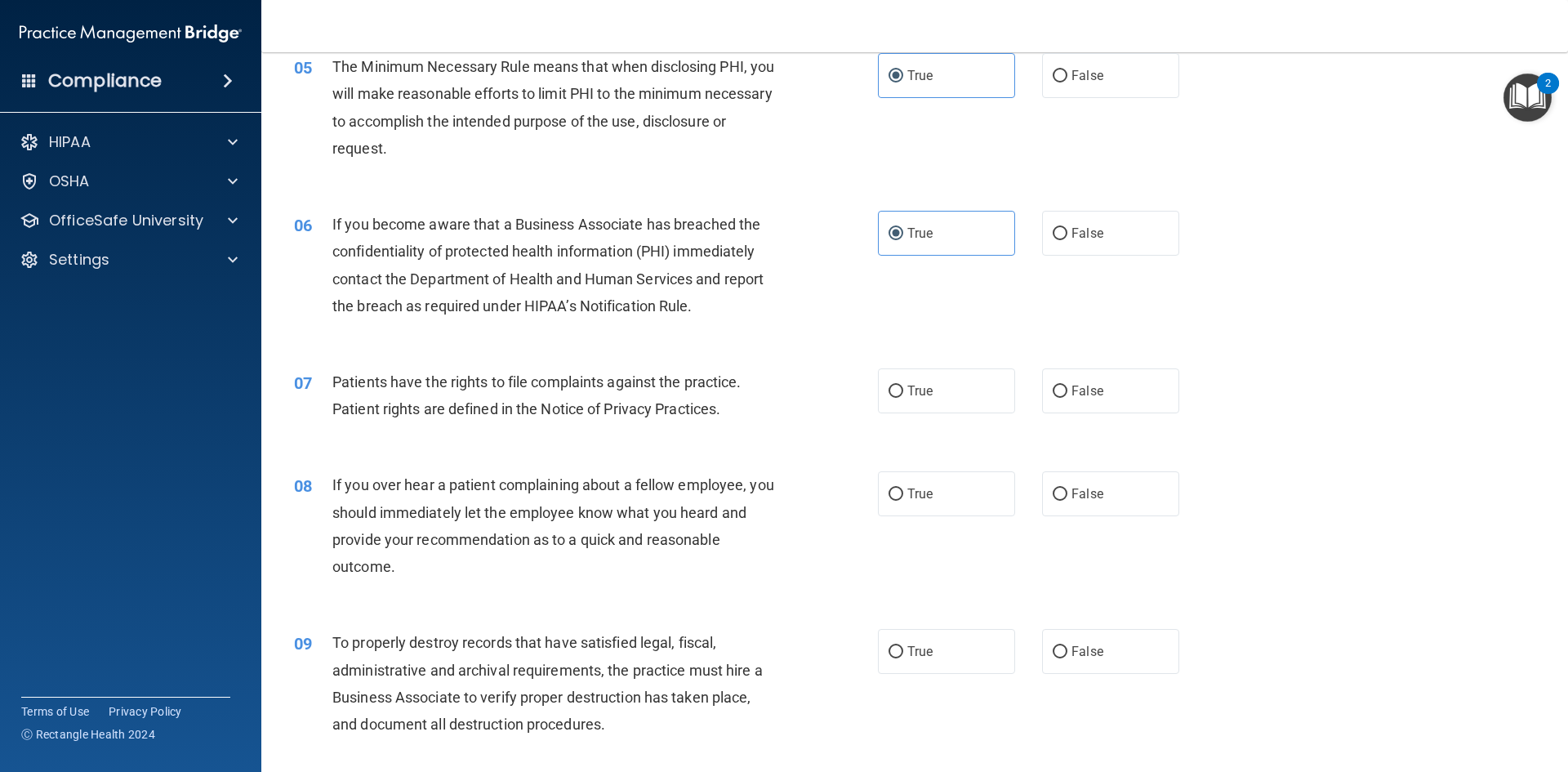
scroll to position [654, 0]
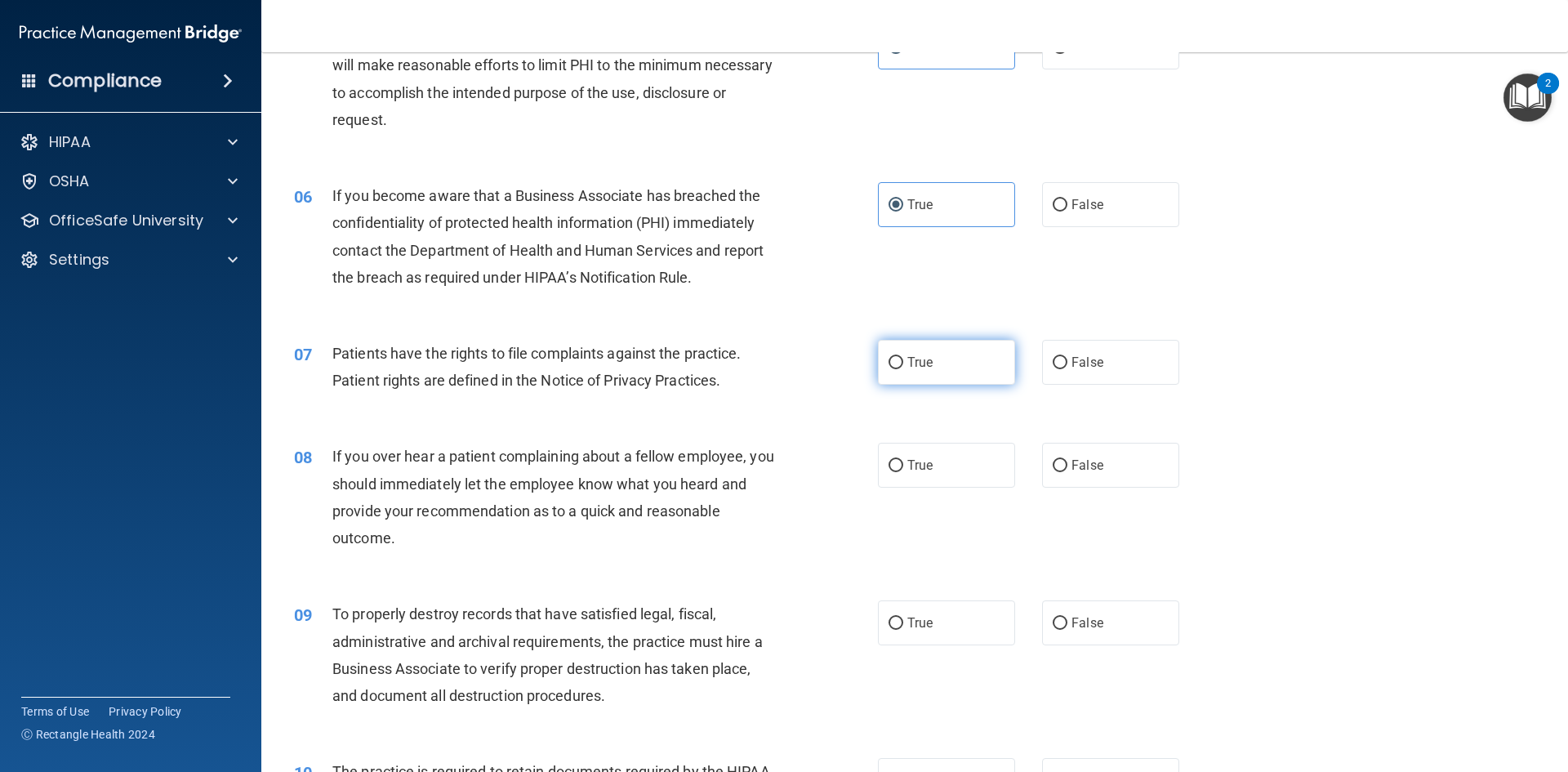
click at [912, 366] on span "True" at bounding box center [920, 362] width 25 height 16
click at [904, 366] on input "True" at bounding box center [896, 363] width 15 height 12
radio input "true"
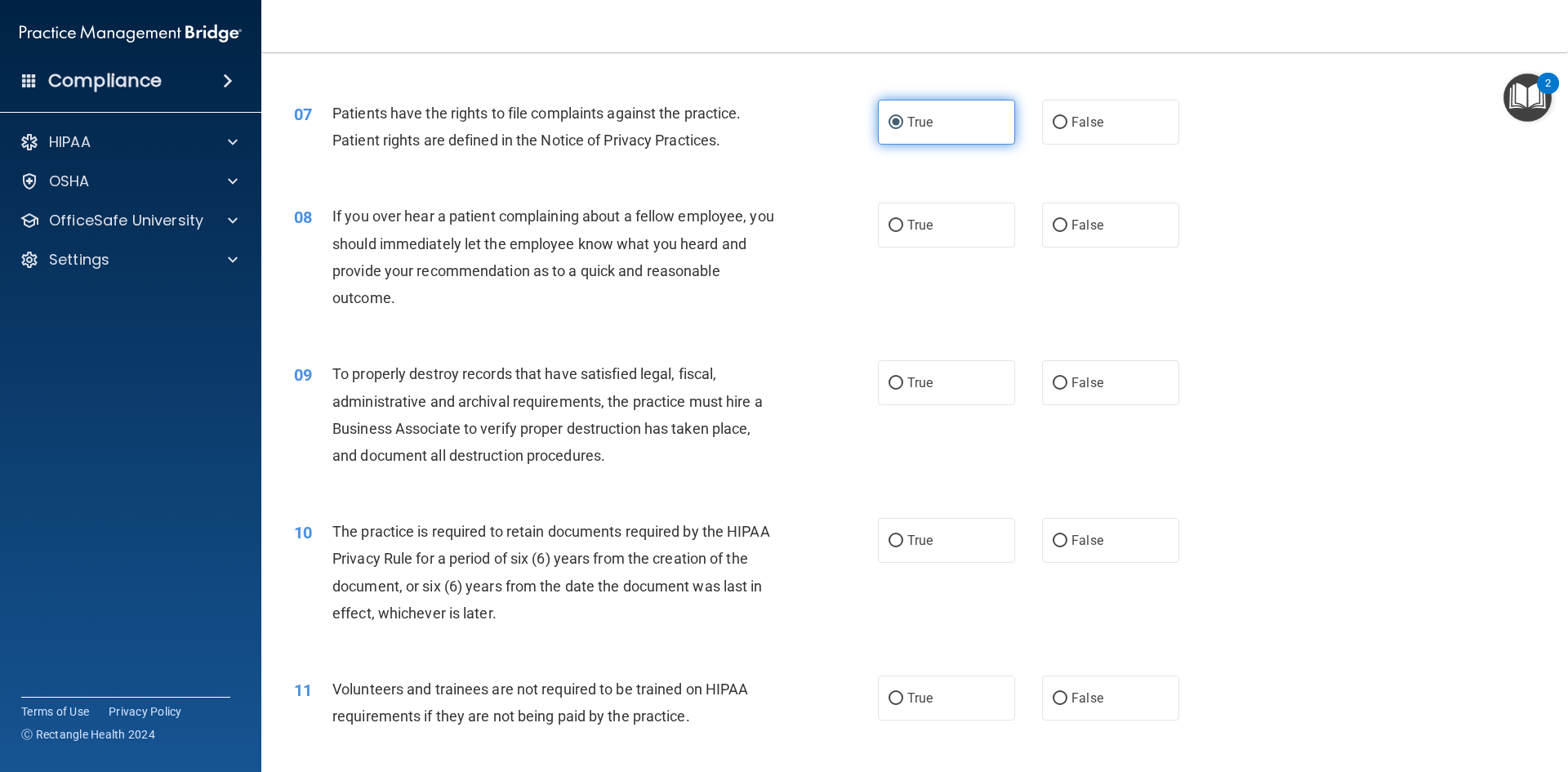
scroll to position [899, 0]
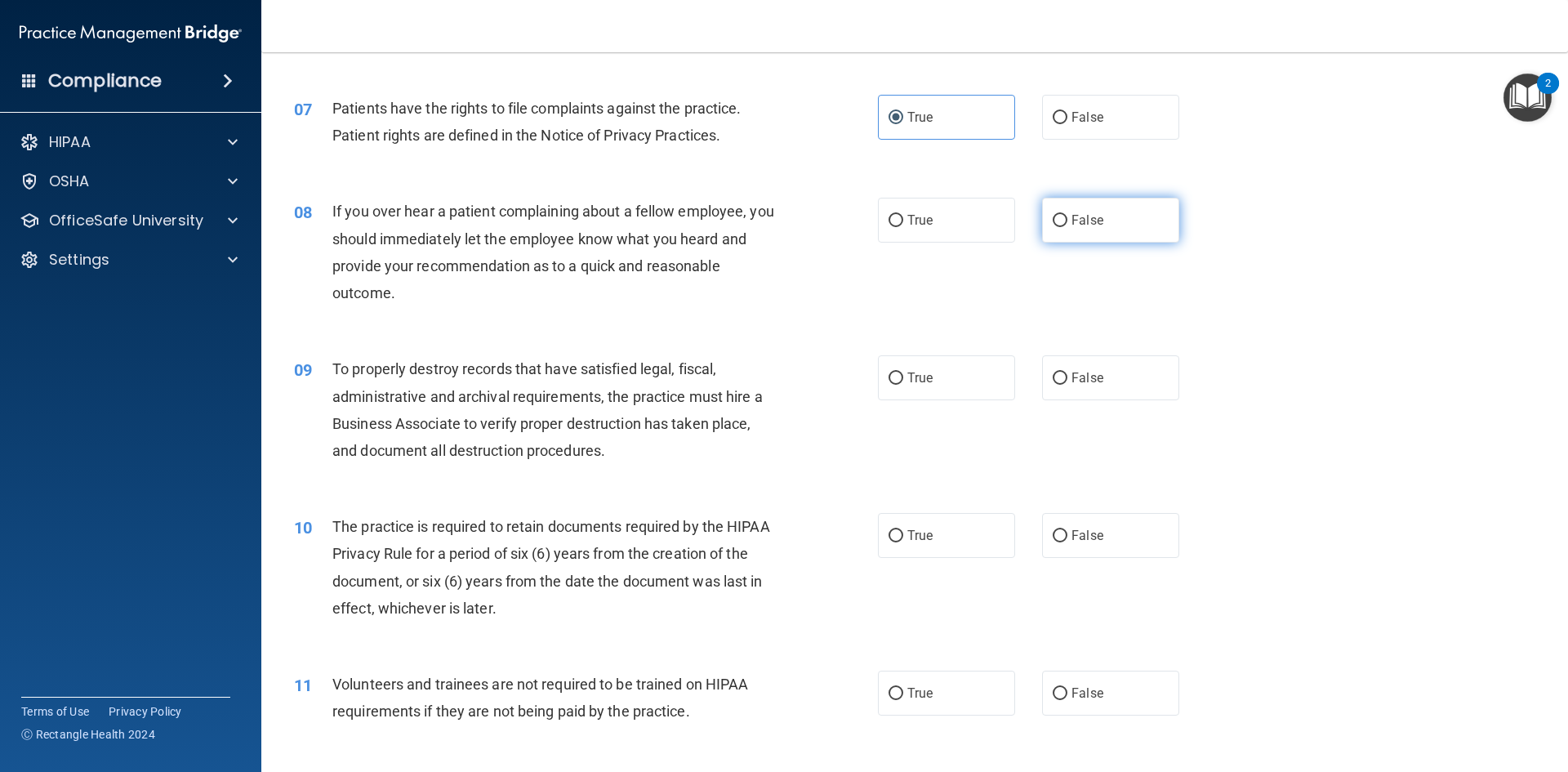
click at [1104, 225] on label "False" at bounding box center [1111, 220] width 137 height 45
click at [1068, 225] on input "False" at bounding box center [1060, 220] width 15 height 12
radio input "true"
click at [1053, 373] on input "False" at bounding box center [1060, 379] width 15 height 12
radio input "true"
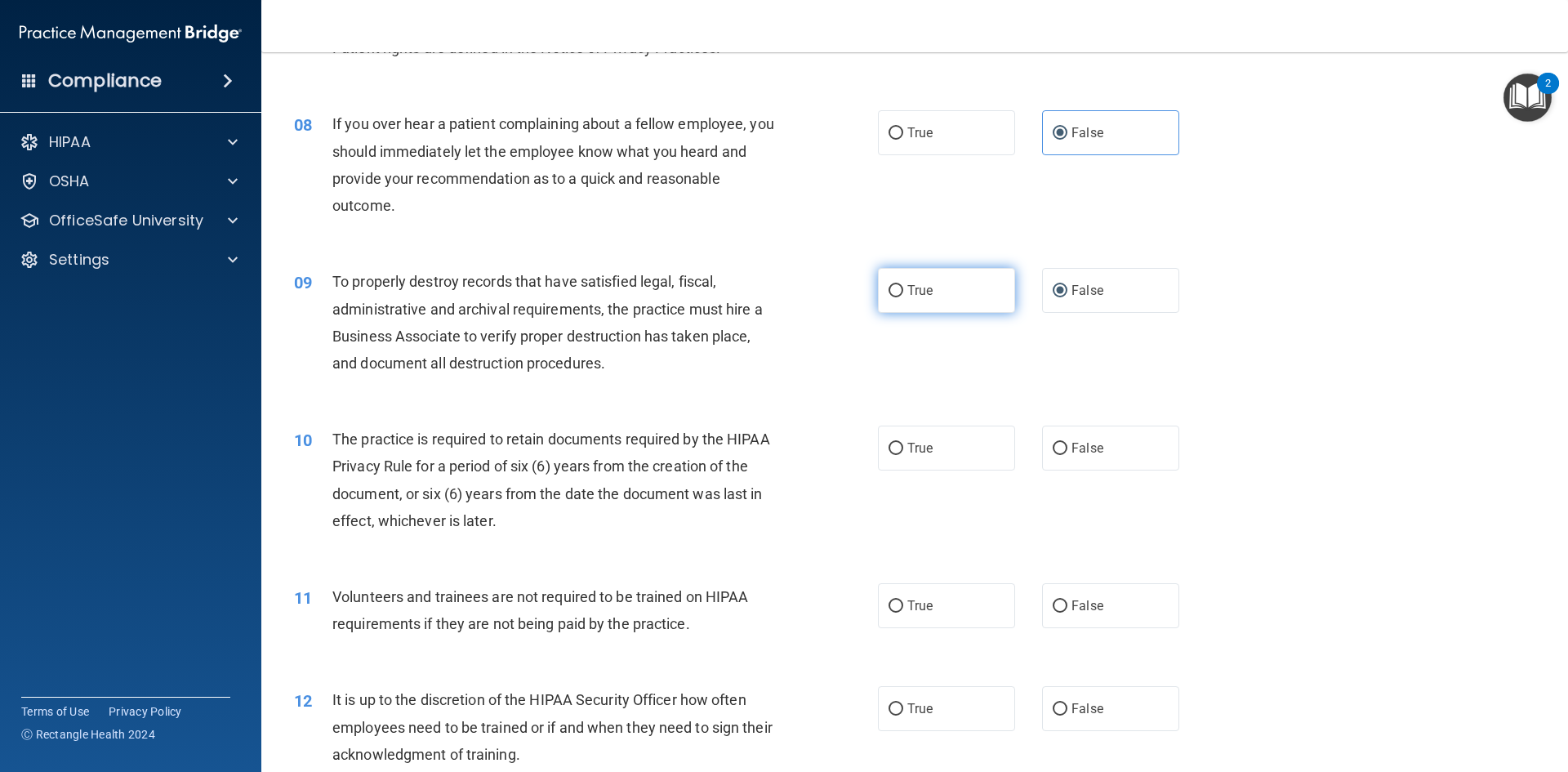
scroll to position [1144, 0]
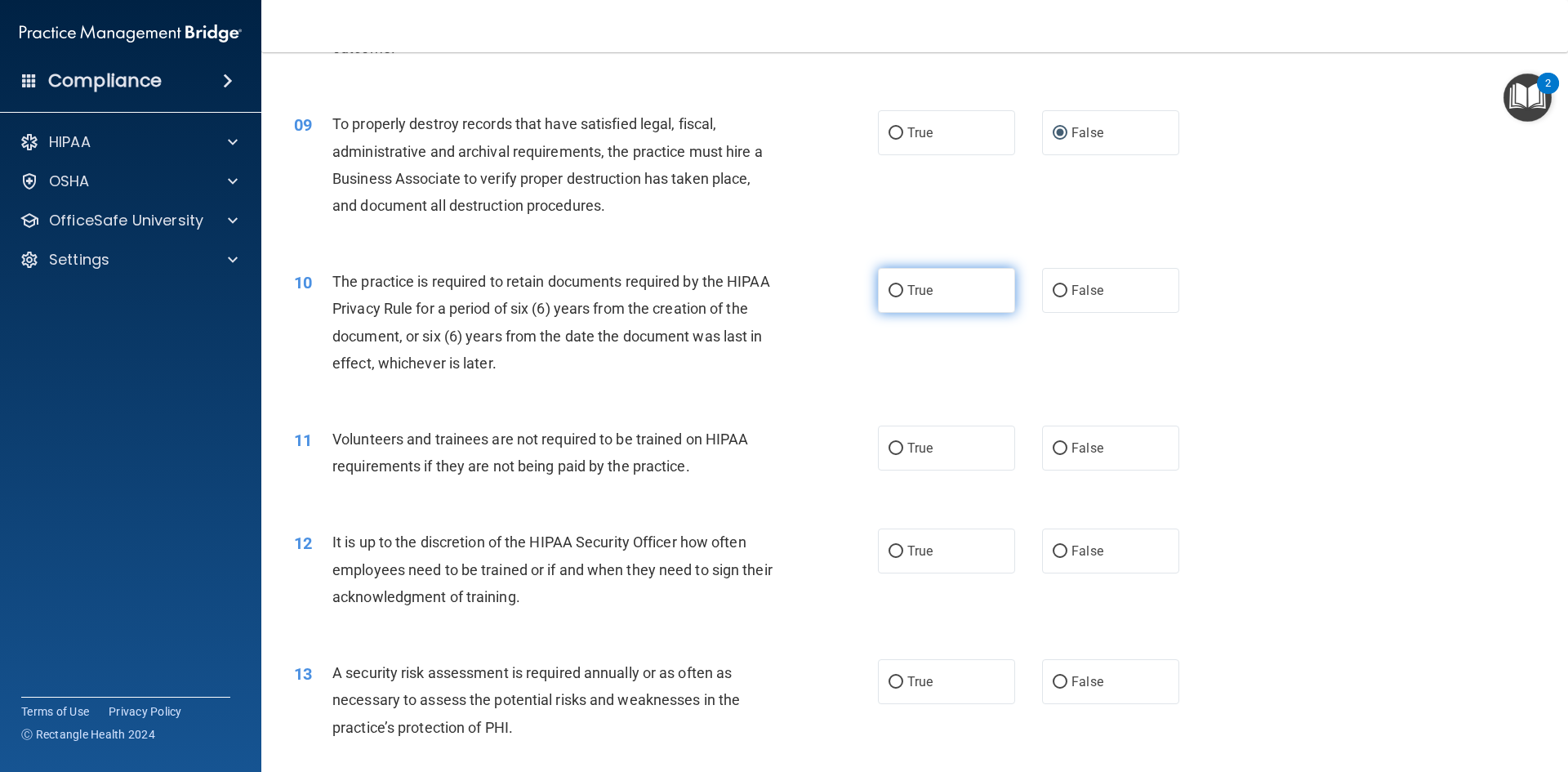
click at [974, 297] on label "True" at bounding box center [946, 290] width 137 height 45
click at [904, 297] on input "True" at bounding box center [896, 291] width 15 height 12
radio input "true"
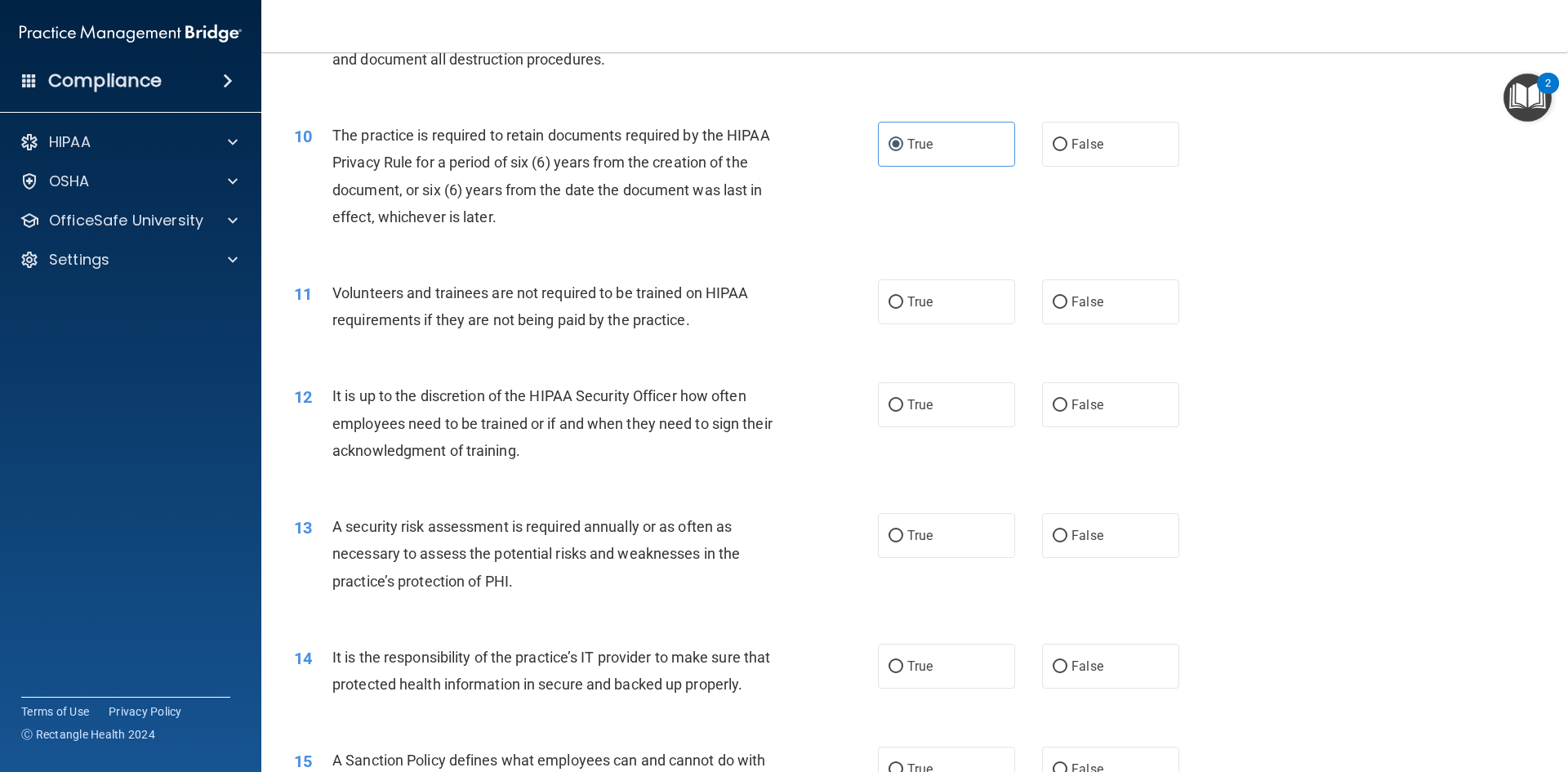
scroll to position [1308, 0]
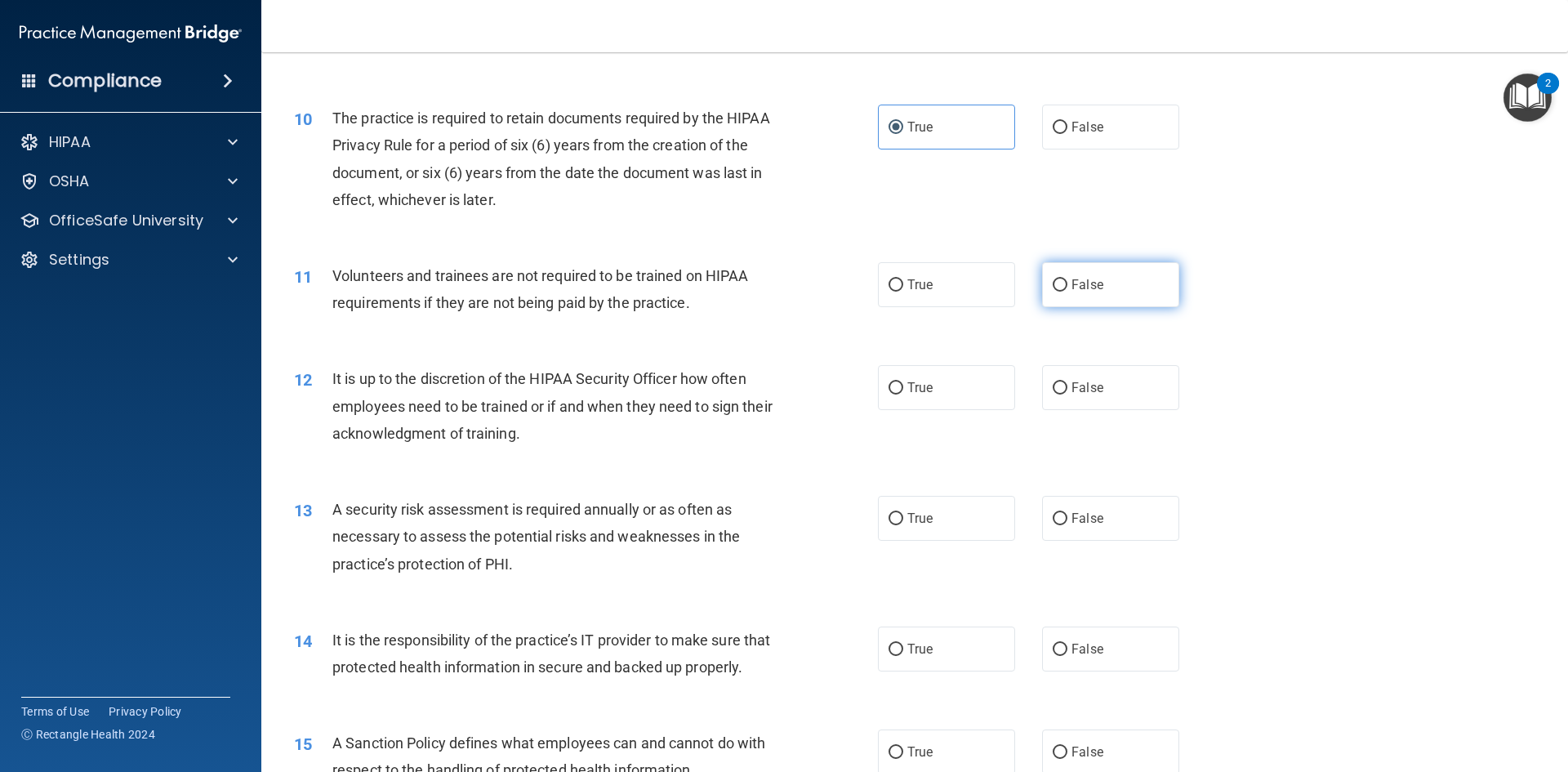
click at [1060, 276] on label "False" at bounding box center [1111, 285] width 137 height 45
click at [1060, 280] on input "False" at bounding box center [1060, 285] width 15 height 12
radio input "true"
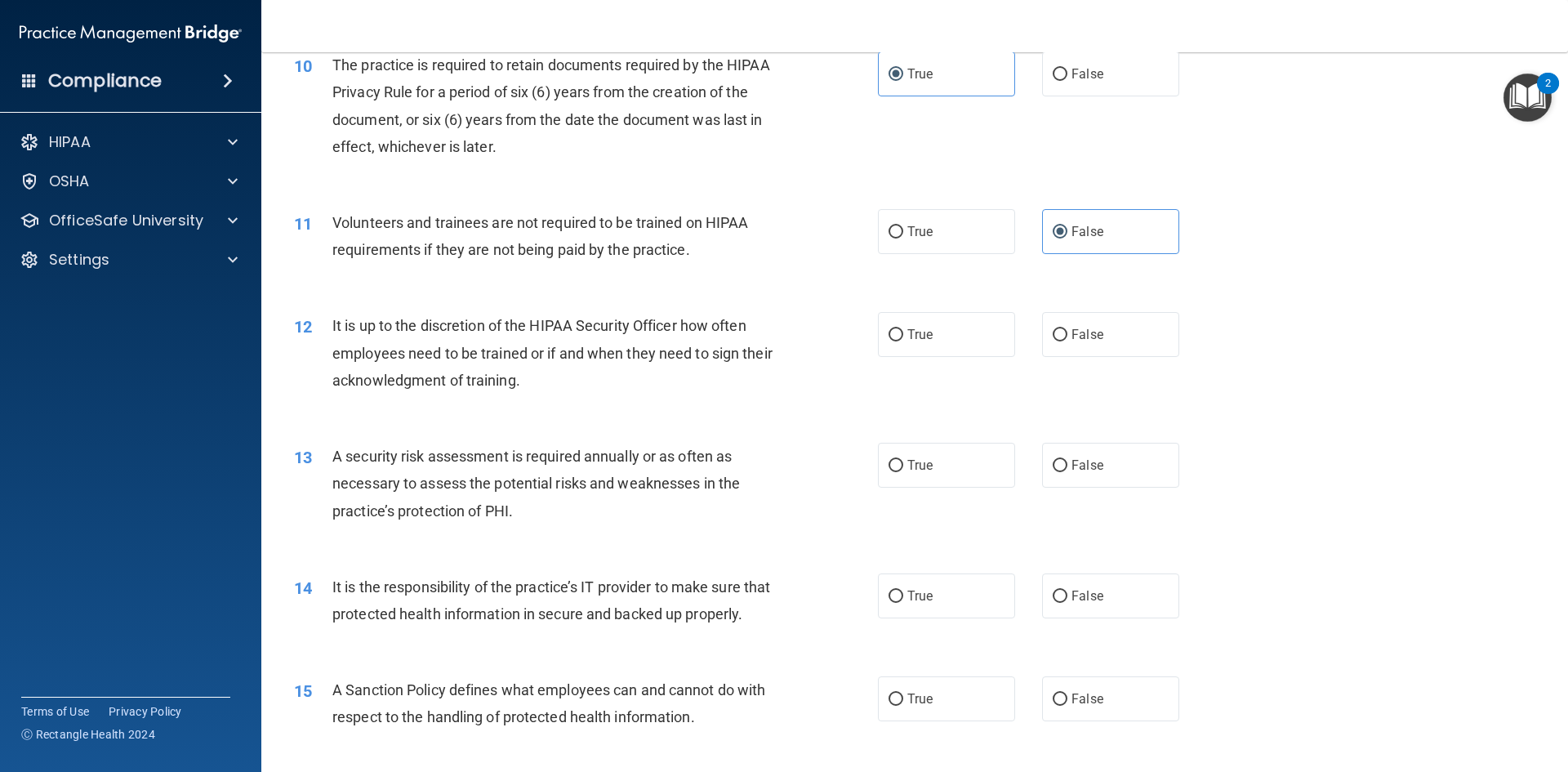
scroll to position [1389, 0]
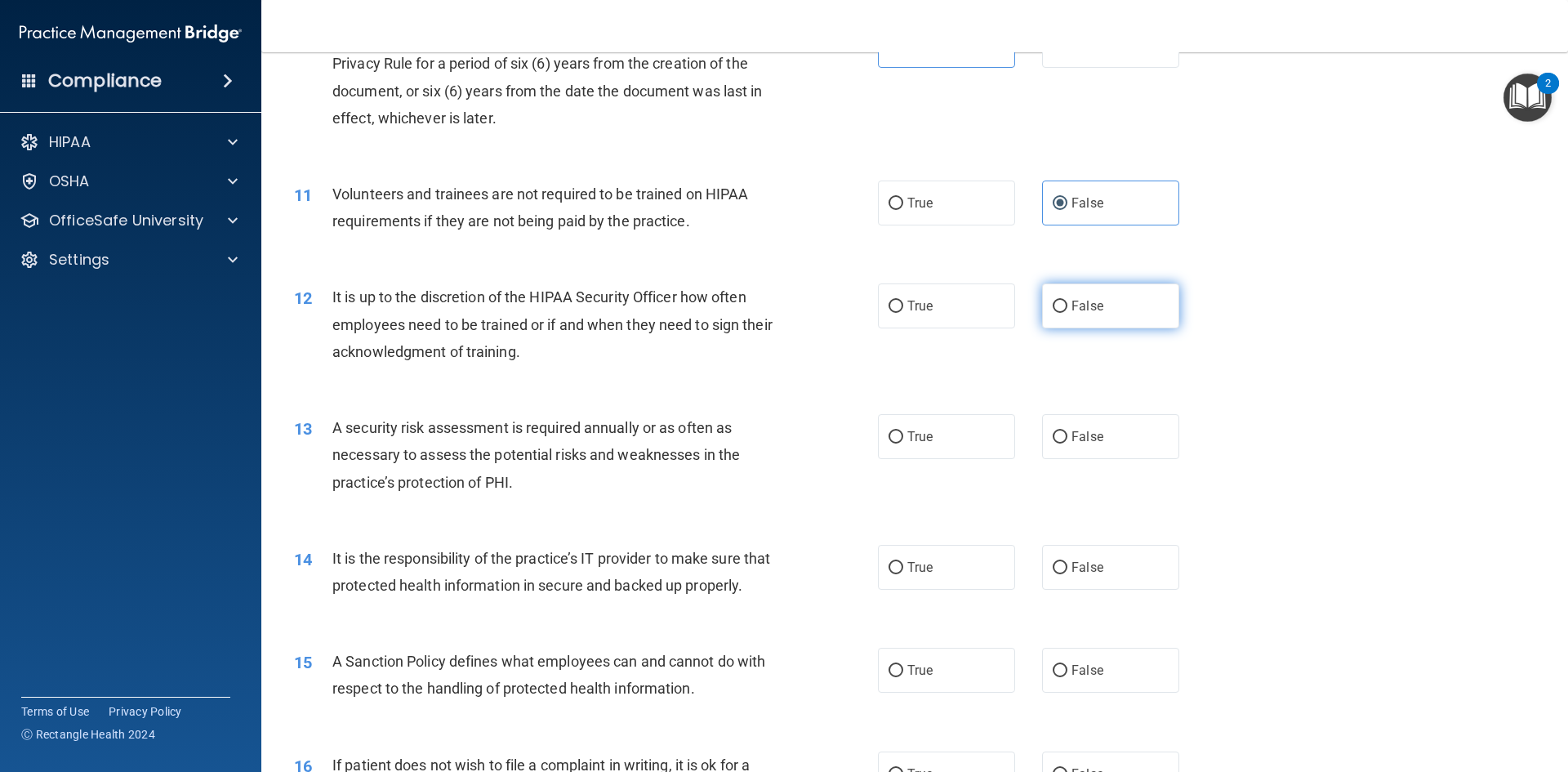
click at [1112, 315] on label "False" at bounding box center [1111, 306] width 137 height 45
click at [1068, 313] on input "False" at bounding box center [1060, 307] width 15 height 12
radio input "true"
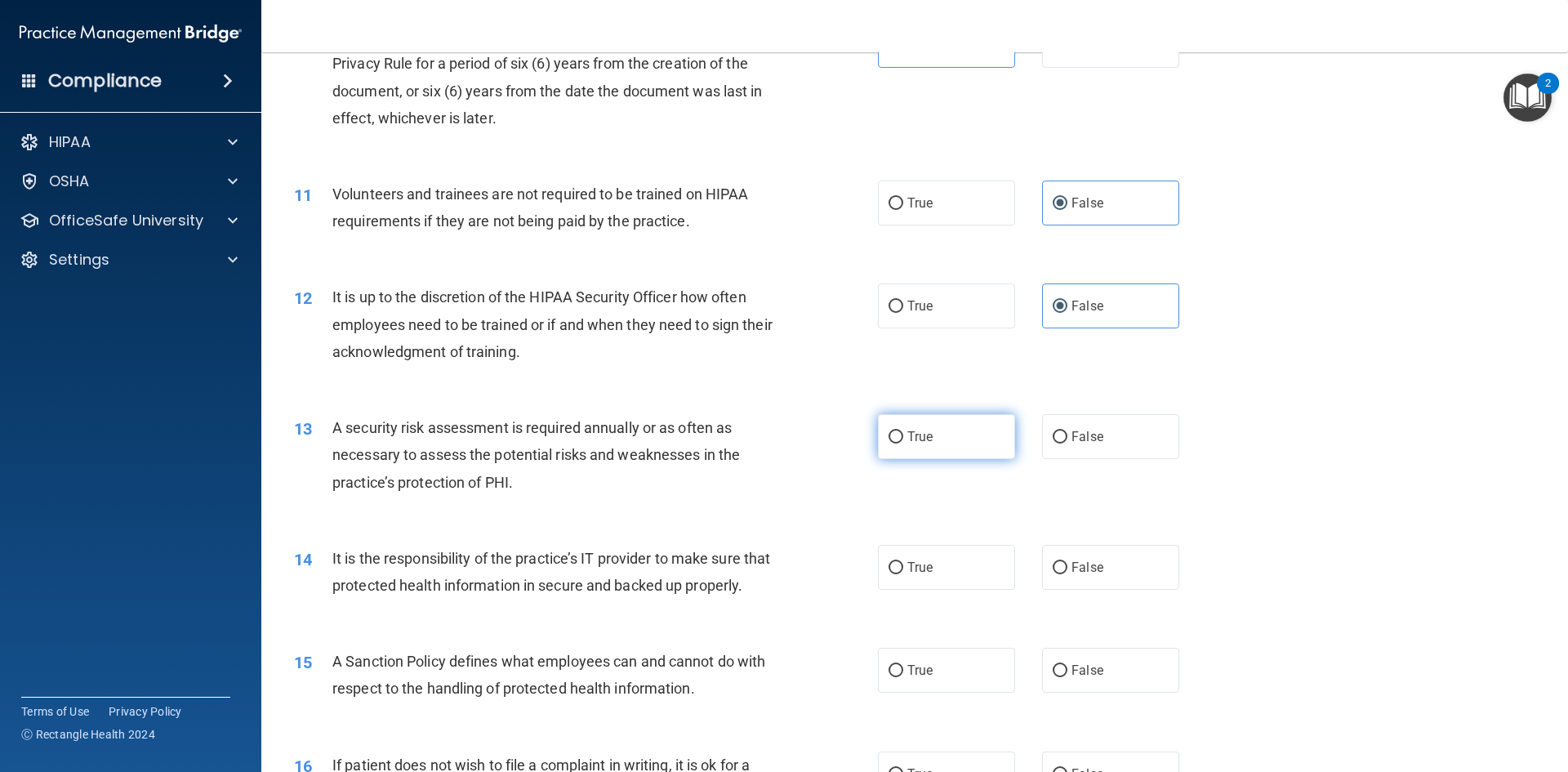
click at [982, 439] on label "True" at bounding box center [946, 437] width 137 height 45
click at [904, 439] on input "True" at bounding box center [896, 438] width 15 height 12
radio input "true"
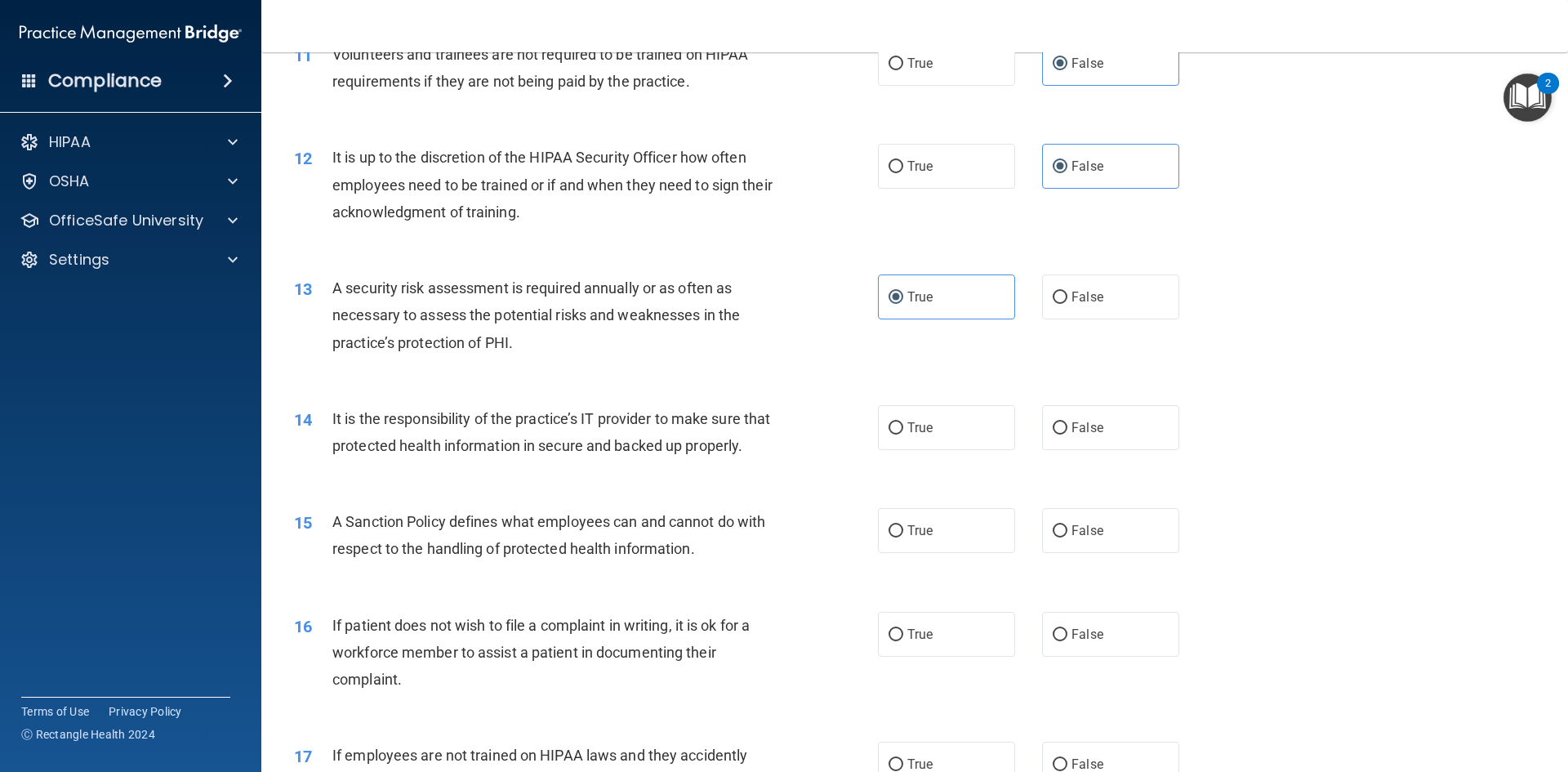
scroll to position [1635, 0]
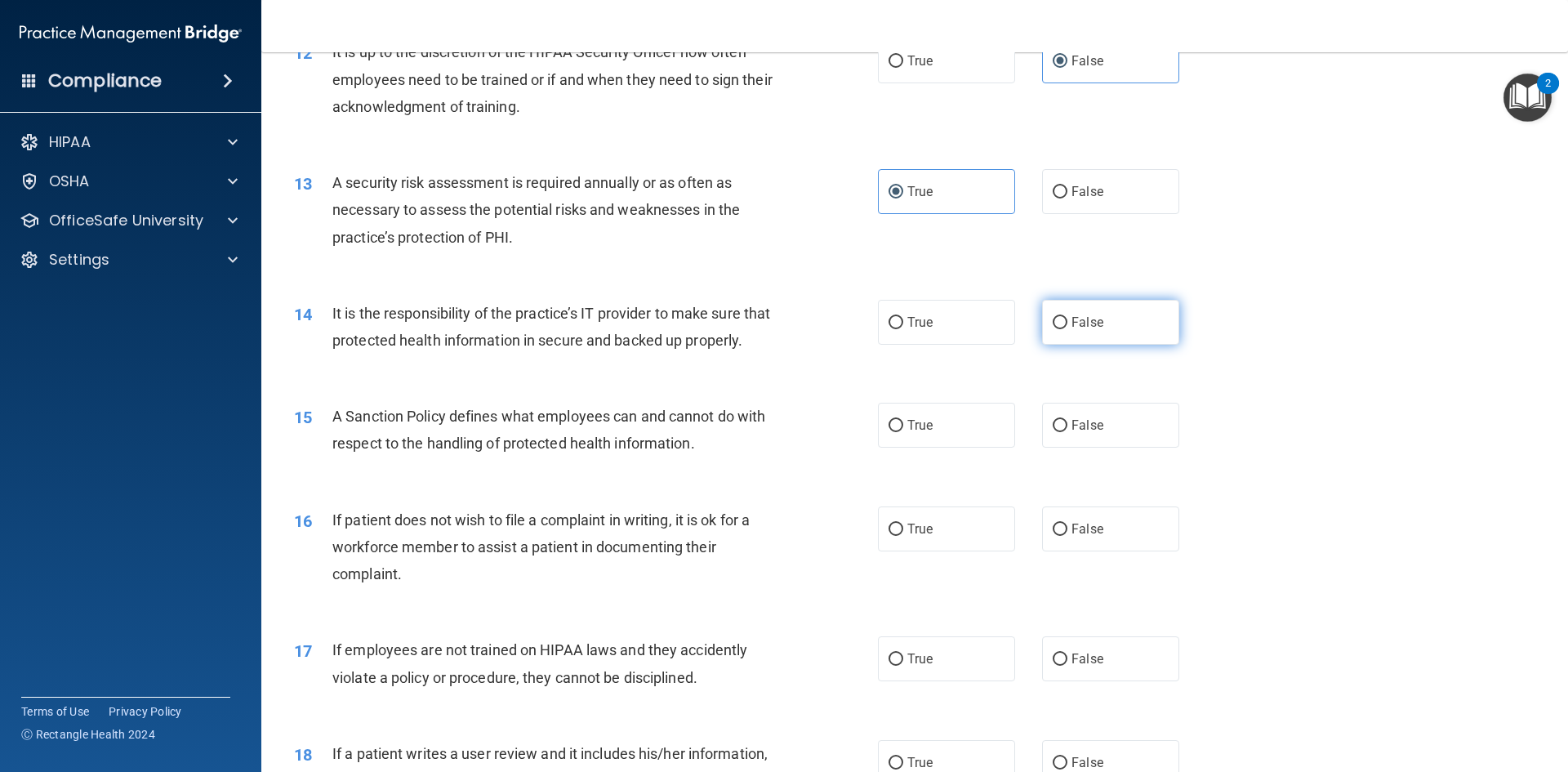
click at [1089, 305] on label "False" at bounding box center [1111, 323] width 137 height 45
click at [1068, 317] on input "False" at bounding box center [1060, 323] width 15 height 12
radio input "true"
click at [931, 448] on label "True" at bounding box center [946, 425] width 137 height 45
click at [904, 433] on input "True" at bounding box center [896, 426] width 15 height 12
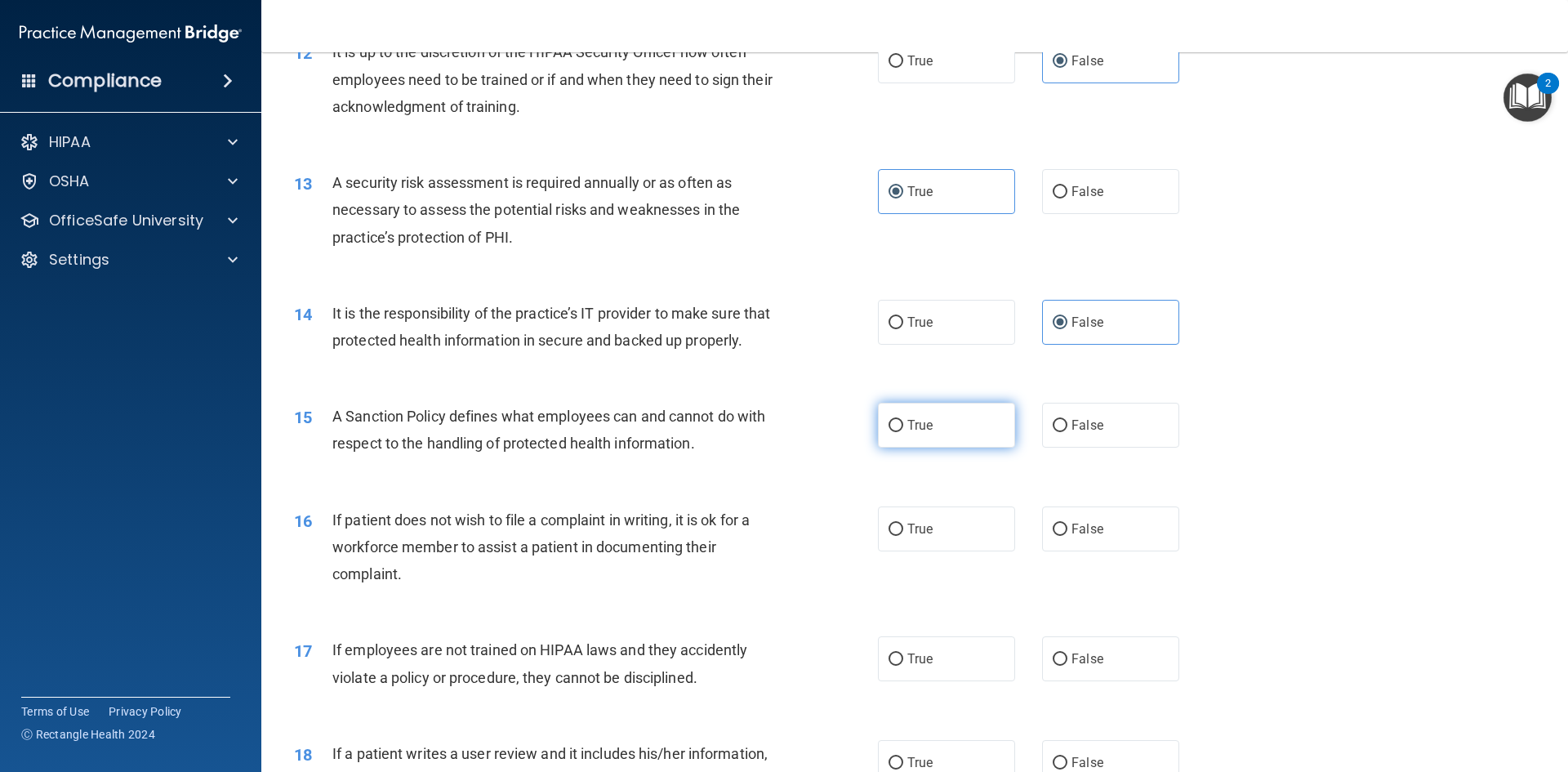
radio input "true"
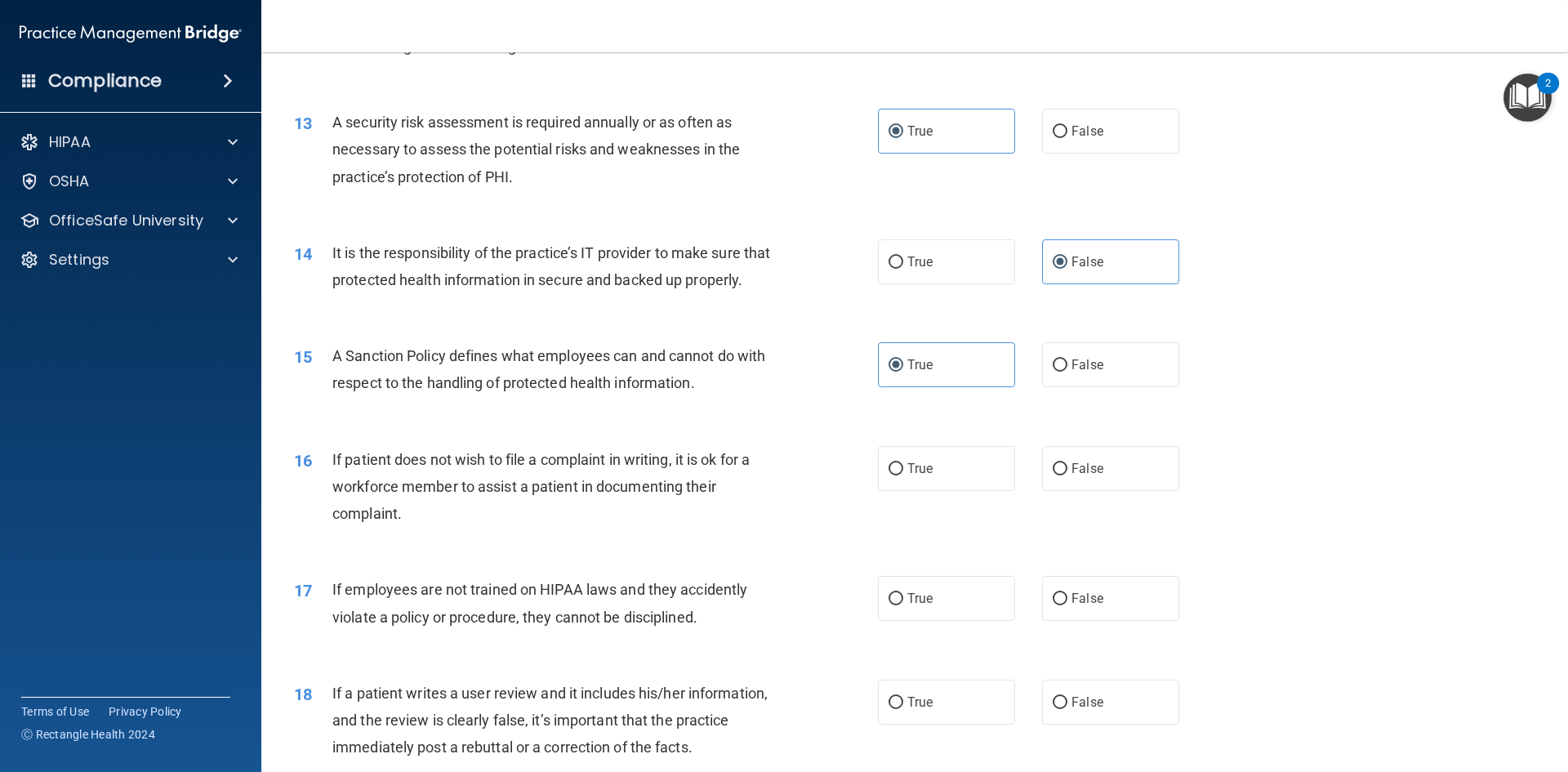
scroll to position [1798, 0]
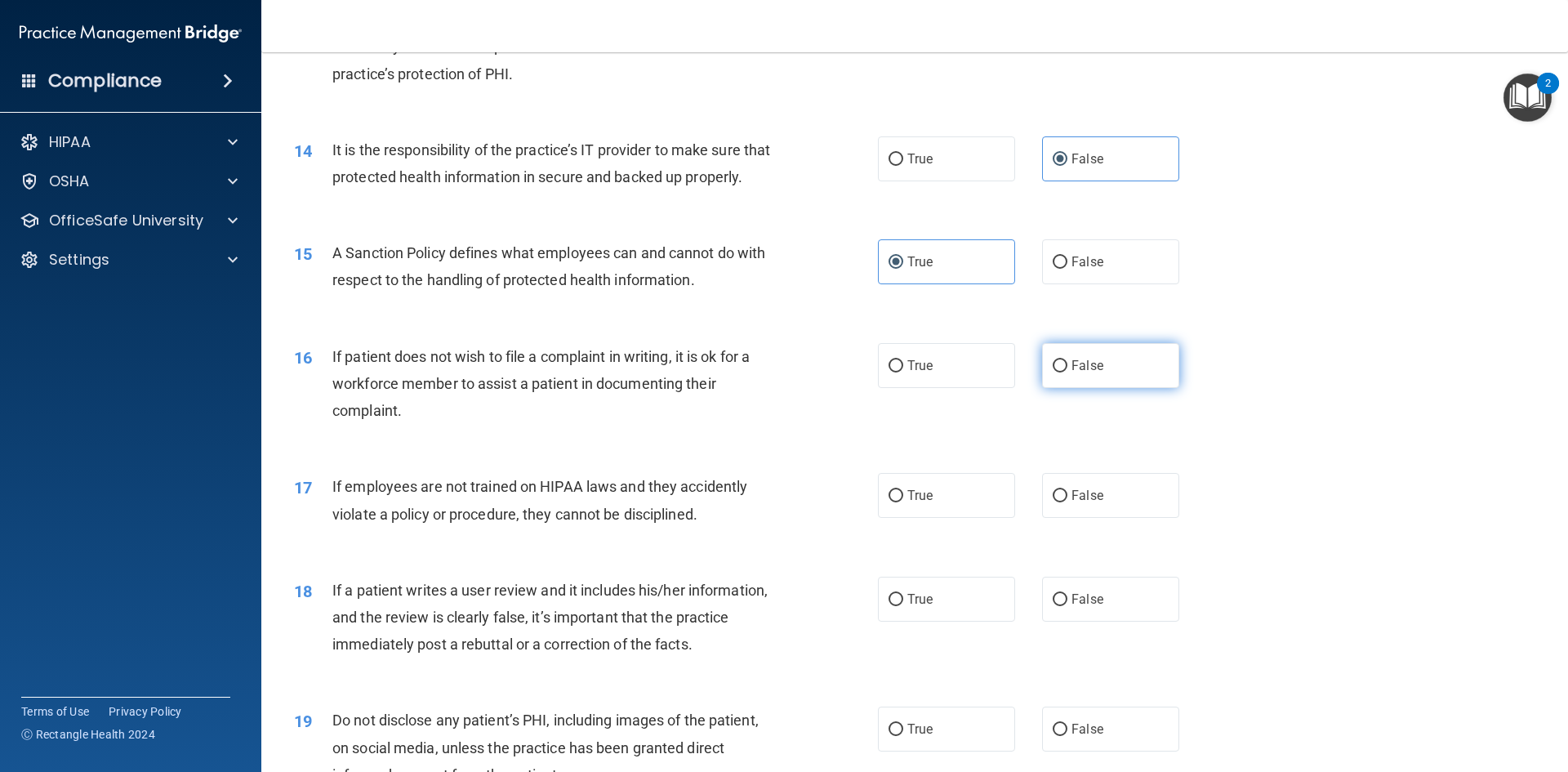
click at [1082, 382] on label "False" at bounding box center [1111, 366] width 137 height 45
click at [1068, 373] on input "False" at bounding box center [1060, 366] width 15 height 12
radio input "true"
click at [1127, 500] on label "False" at bounding box center [1111, 496] width 137 height 45
click at [1068, 500] on input "False" at bounding box center [1060, 496] width 15 height 12
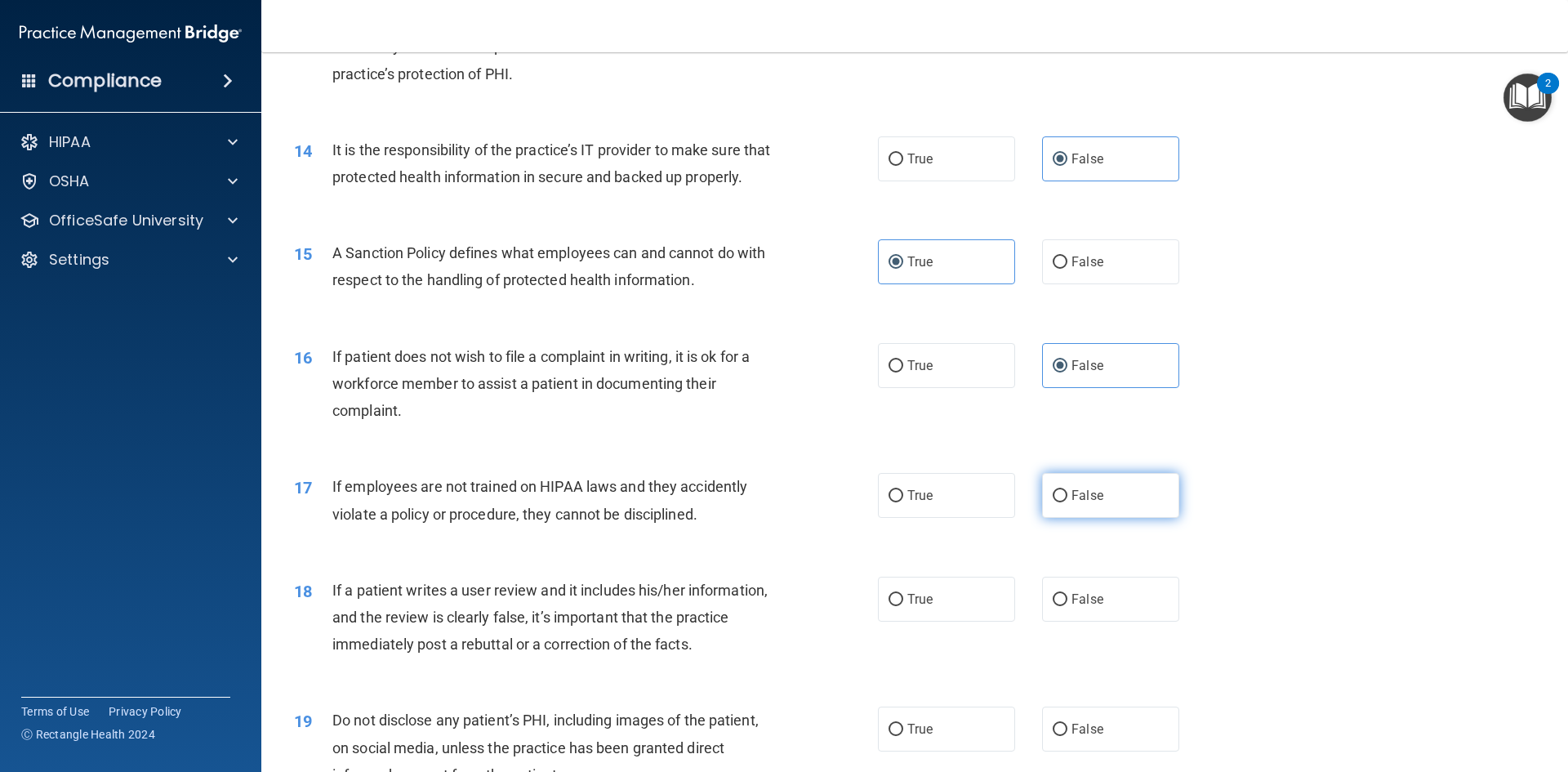
radio input "true"
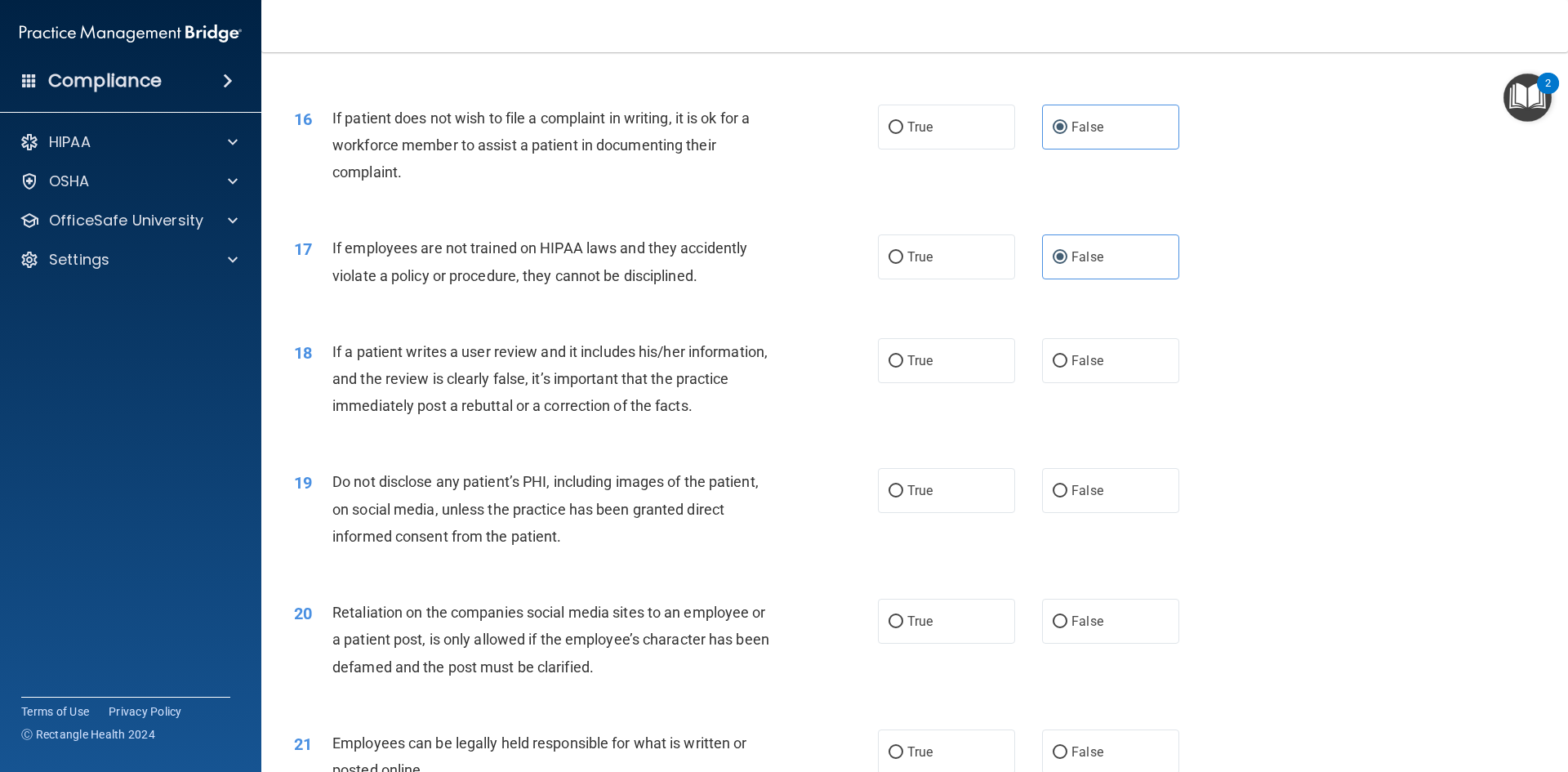
scroll to position [2043, 0]
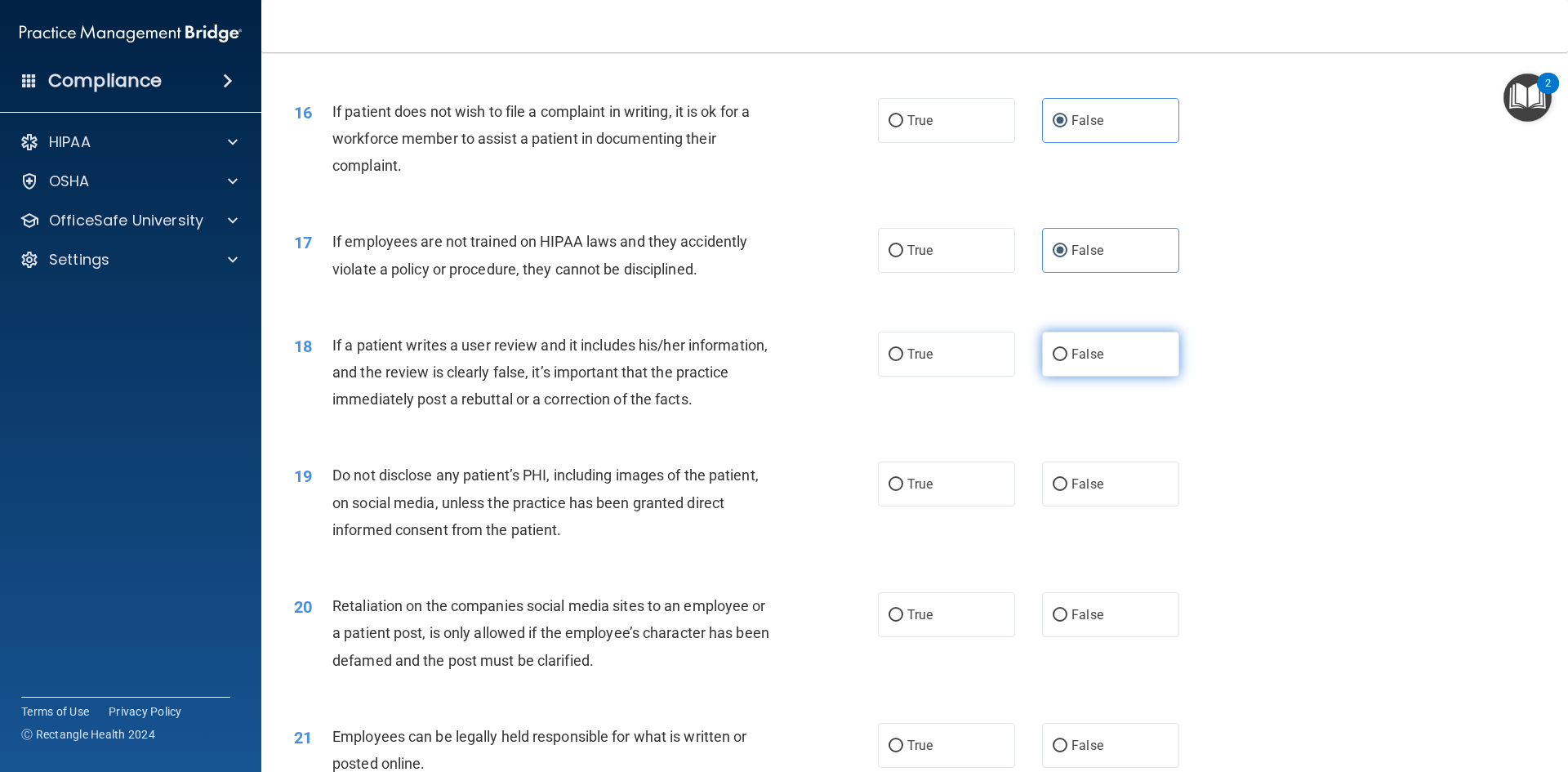
click at [1116, 377] on label "False" at bounding box center [1111, 354] width 137 height 45
click at [1068, 361] on input "False" at bounding box center [1060, 354] width 15 height 12
radio input "true"
click at [951, 507] on label "True" at bounding box center [946, 484] width 137 height 45
click at [904, 491] on input "True" at bounding box center [896, 485] width 15 height 12
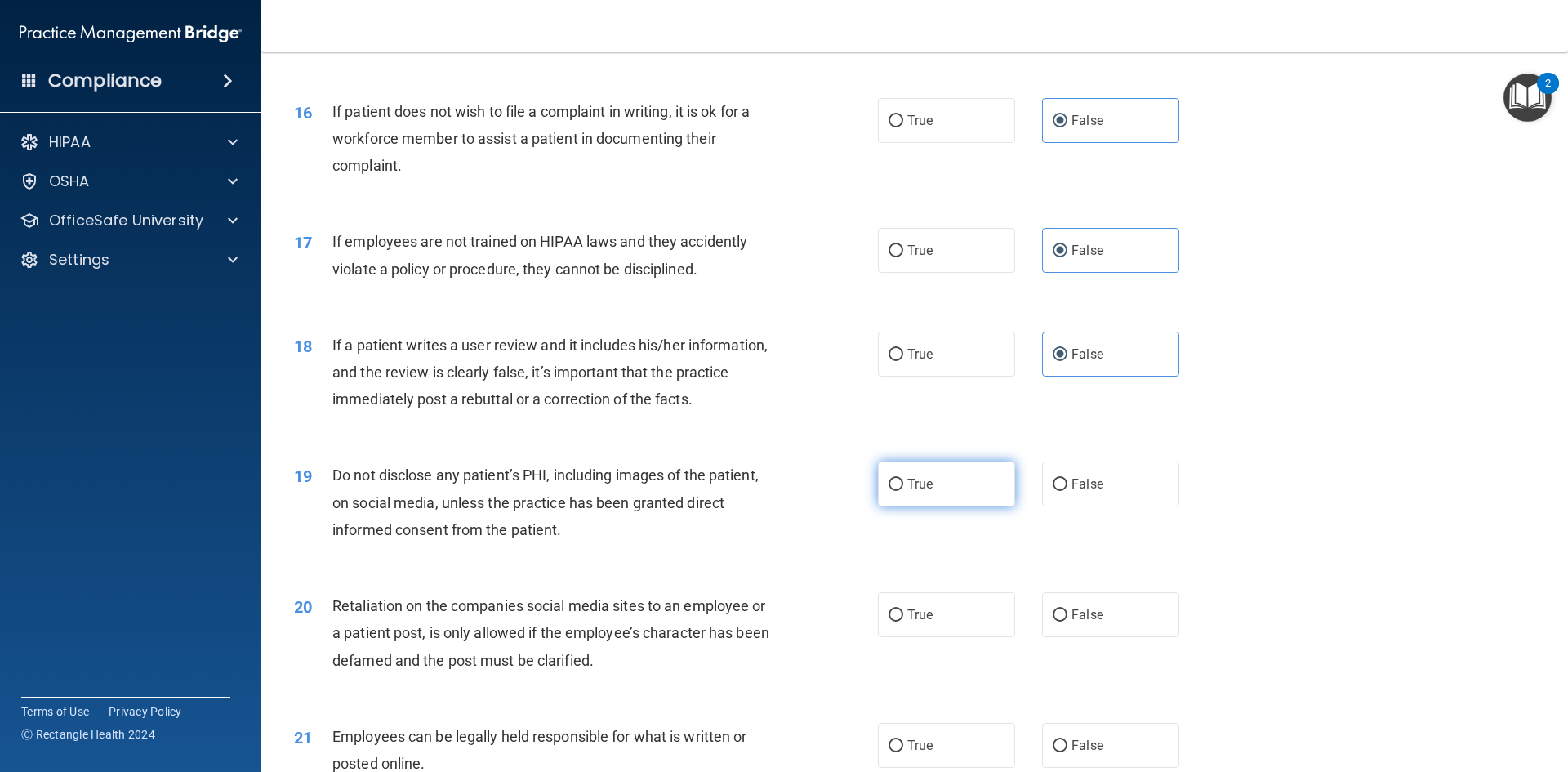
radio input "true"
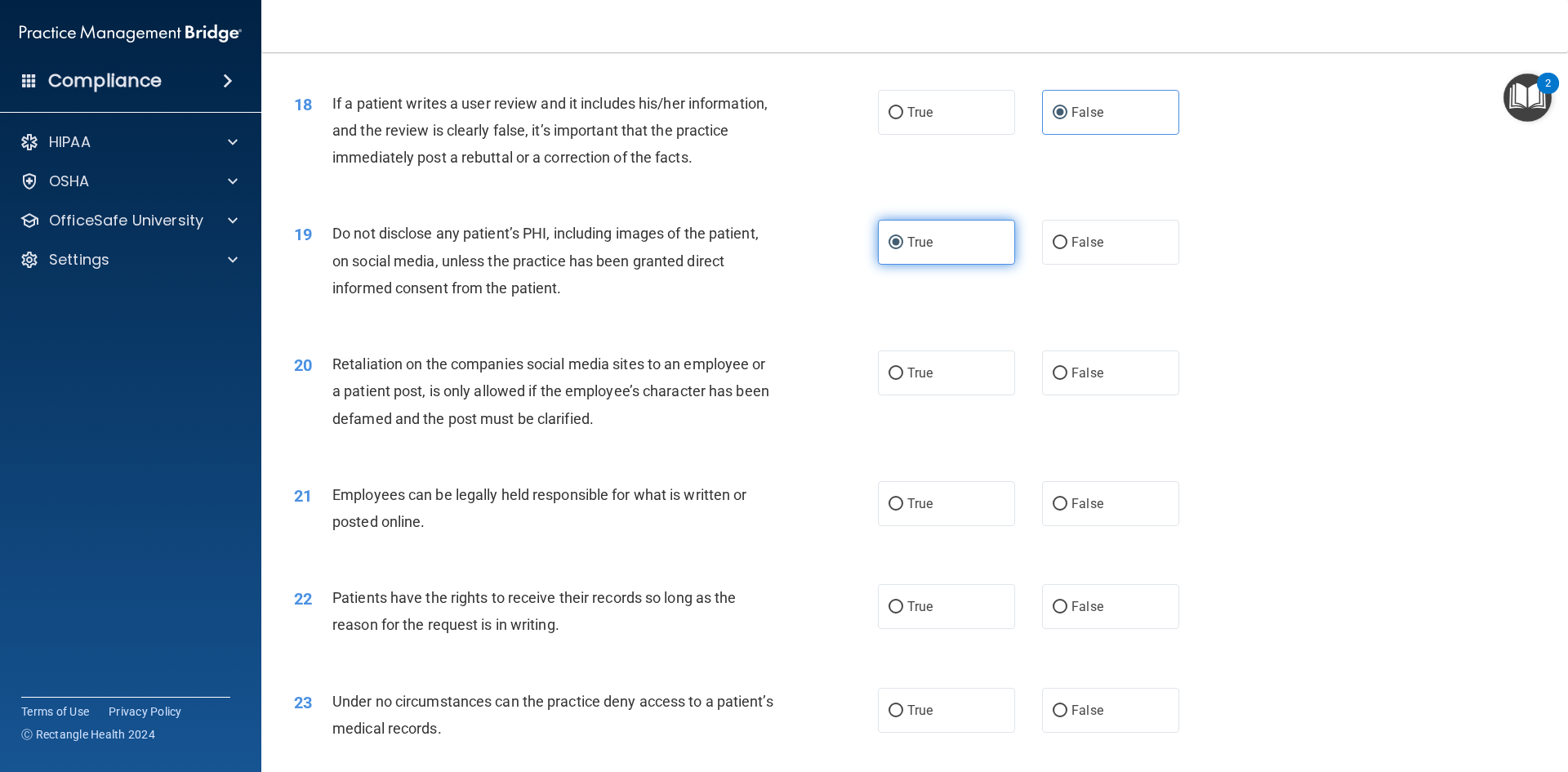
scroll to position [2289, 0]
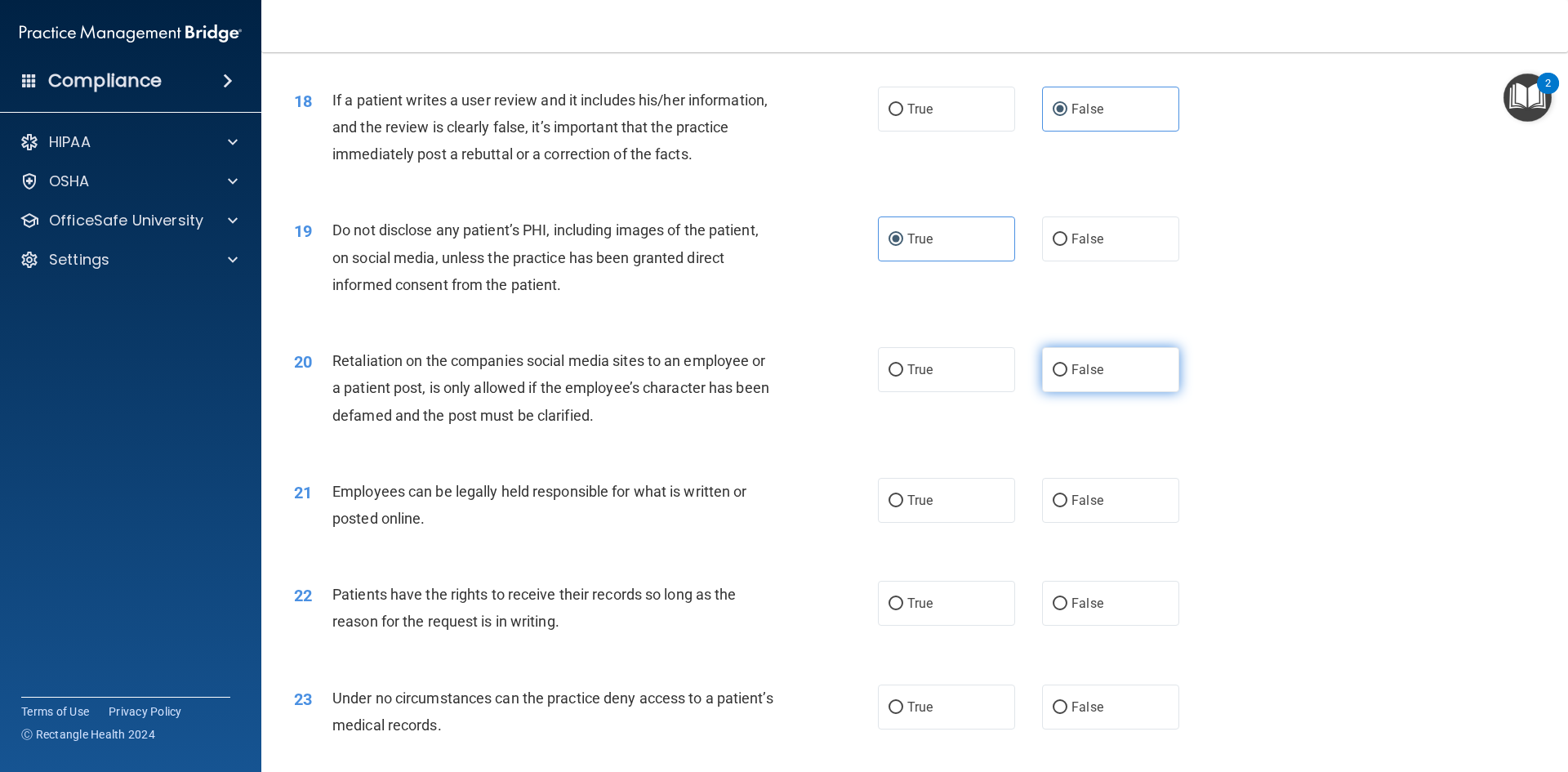
click at [1099, 392] on label "False" at bounding box center [1111, 370] width 137 height 45
click at [1068, 377] on input "False" at bounding box center [1060, 370] width 15 height 12
radio input "true"
click at [1129, 393] on label "False" at bounding box center [1111, 370] width 137 height 45
click at [1068, 377] on input "False" at bounding box center [1060, 370] width 15 height 12
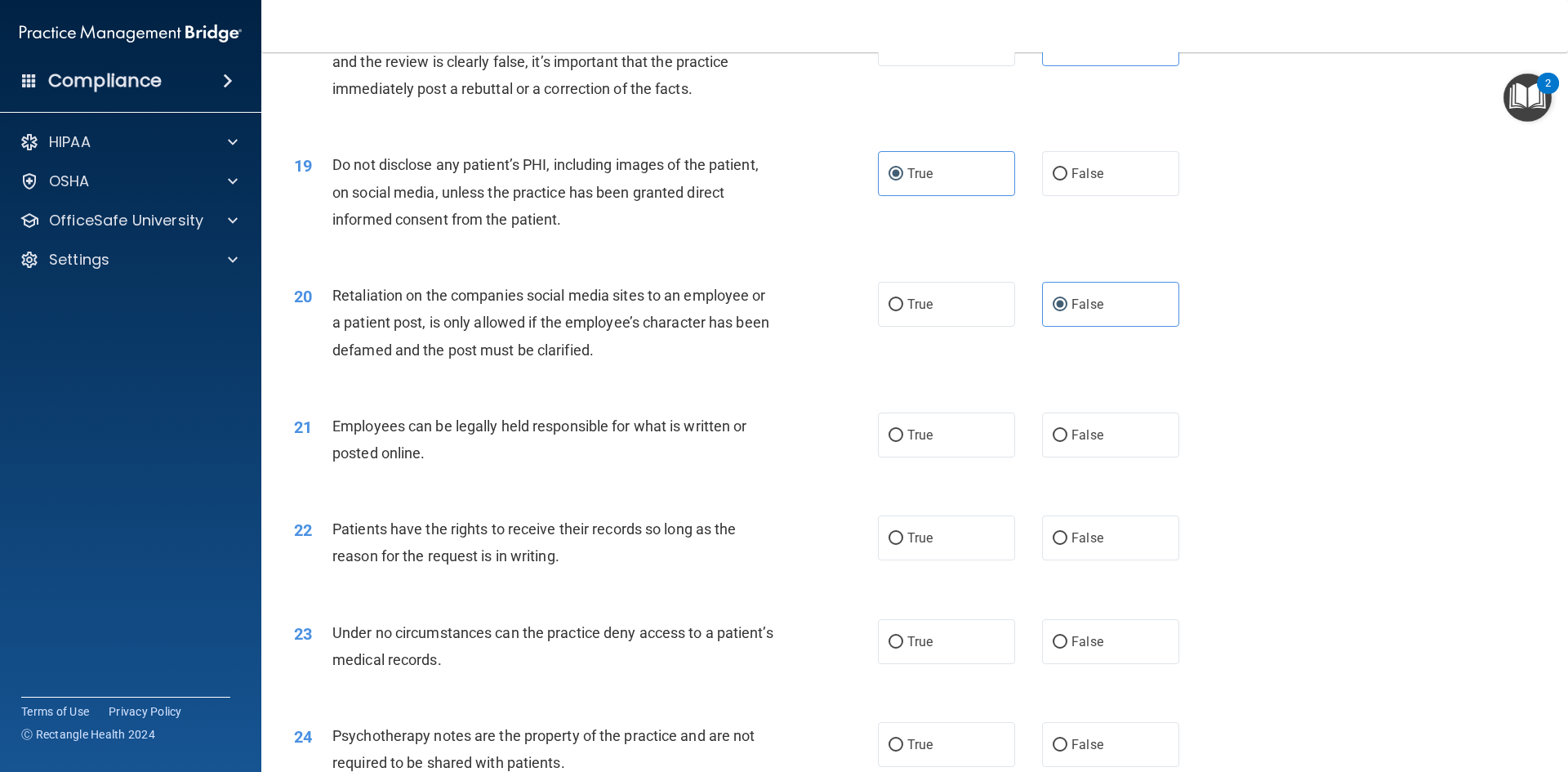
scroll to position [2452, 0]
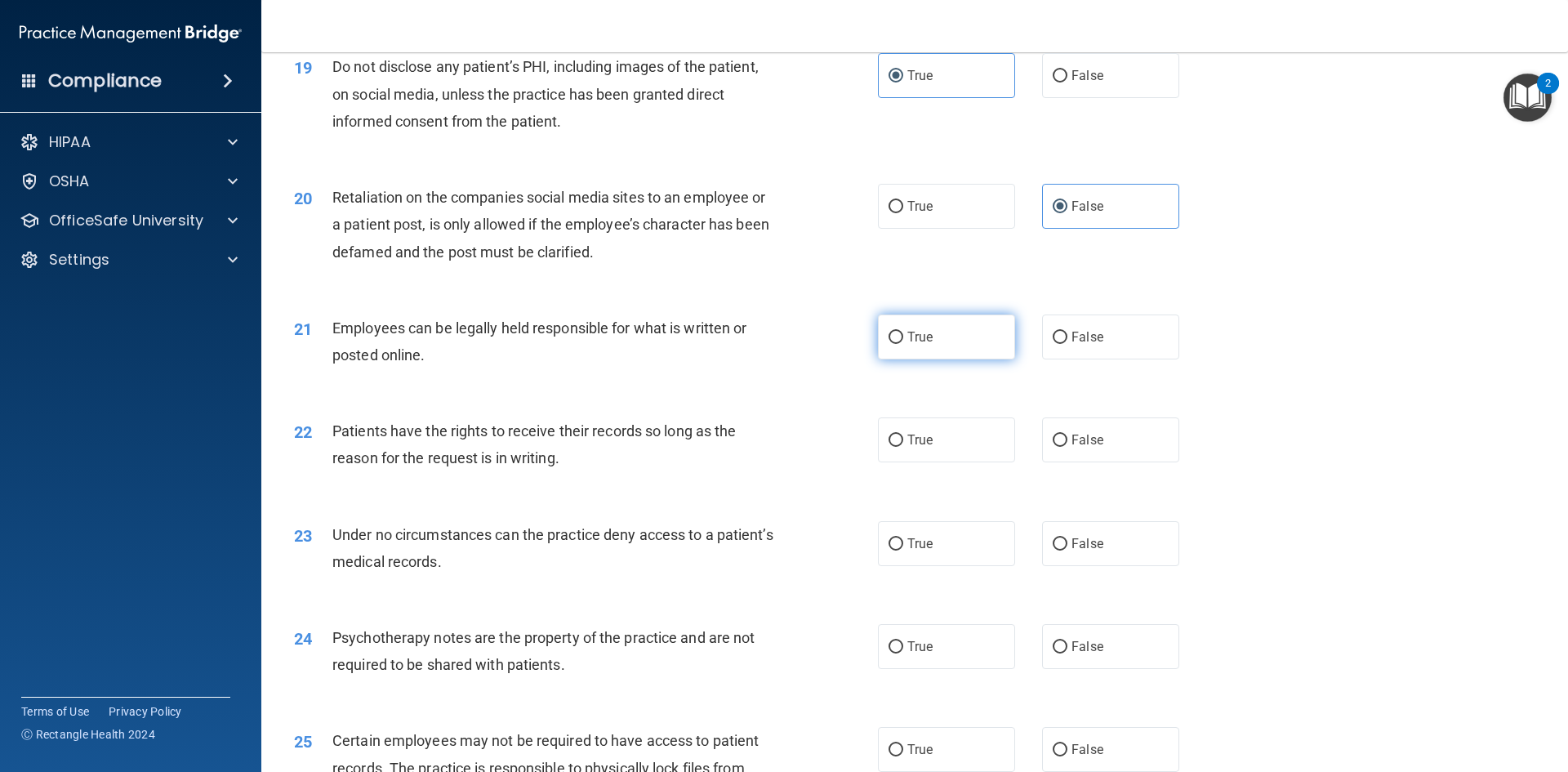
click at [938, 359] on label "True" at bounding box center [946, 337] width 137 height 45
click at [904, 344] on input "True" at bounding box center [896, 338] width 15 height 12
radio input "true"
click at [950, 463] on label "True" at bounding box center [946, 440] width 137 height 45
click at [904, 447] on input "True" at bounding box center [896, 441] width 15 height 12
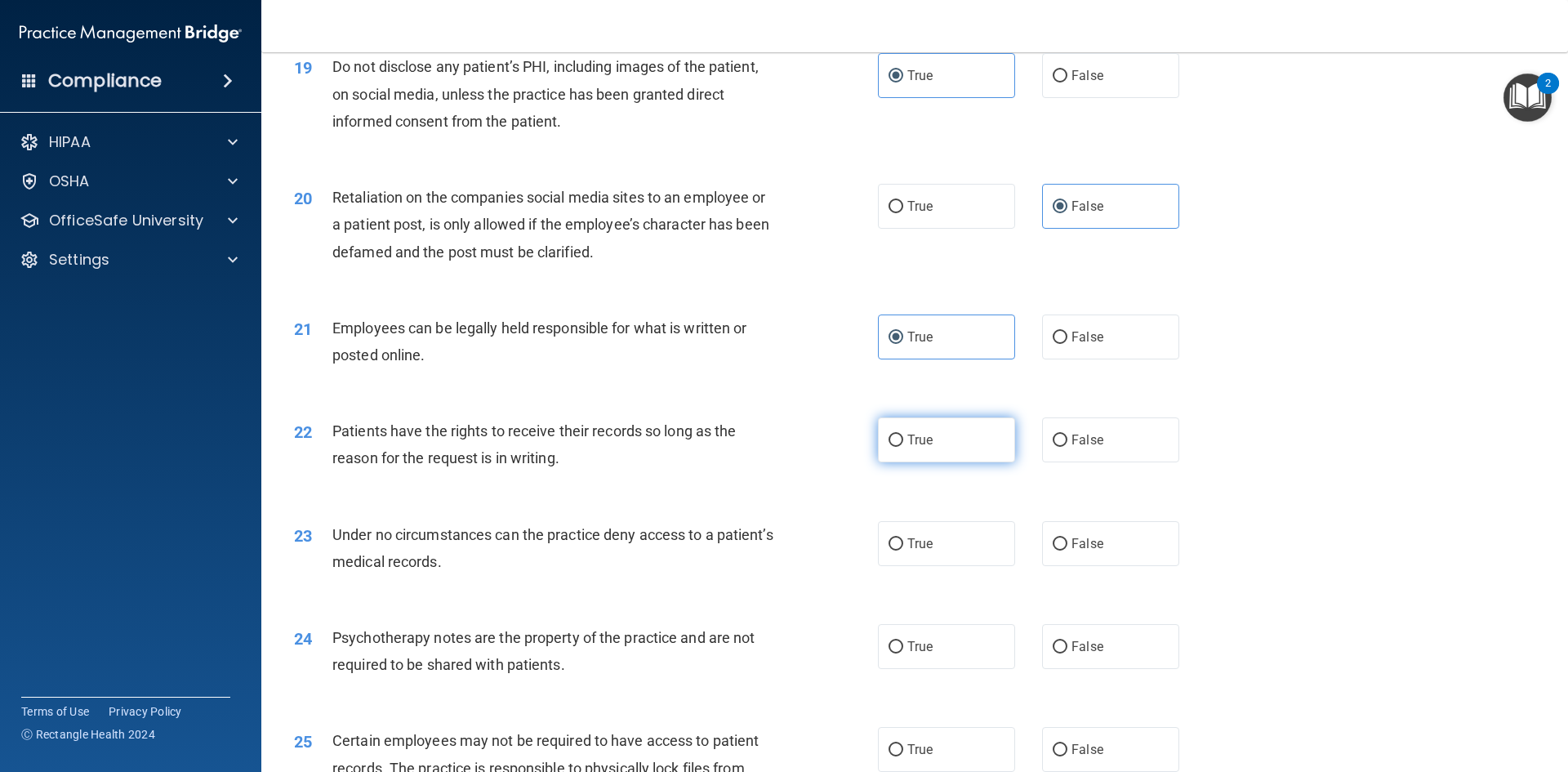
radio input "true"
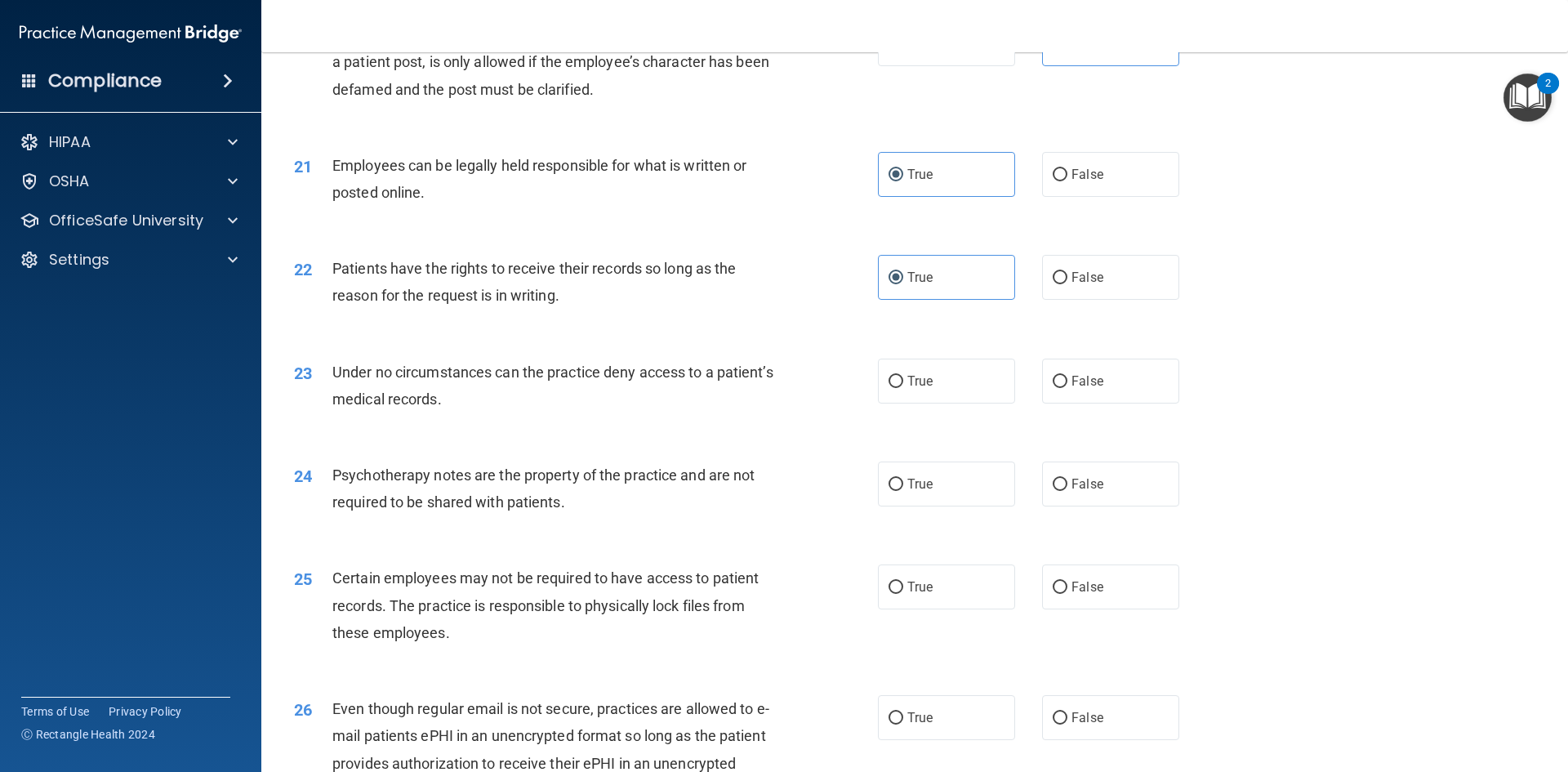
scroll to position [2615, 0]
click at [959, 403] on label "True" at bounding box center [946, 380] width 137 height 45
click at [904, 388] on input "True" at bounding box center [896, 381] width 15 height 12
radio input "true"
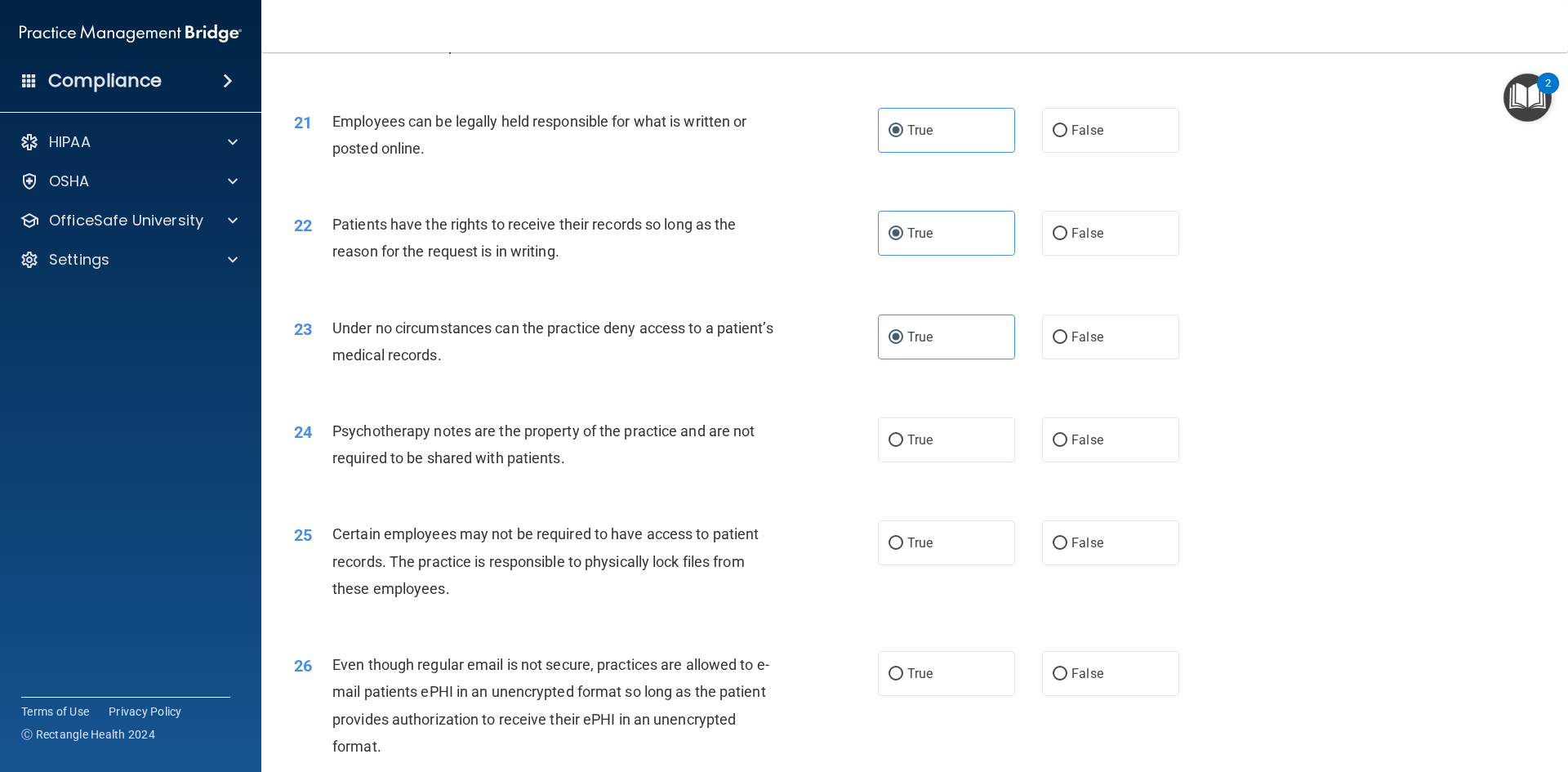
scroll to position [2697, 0]
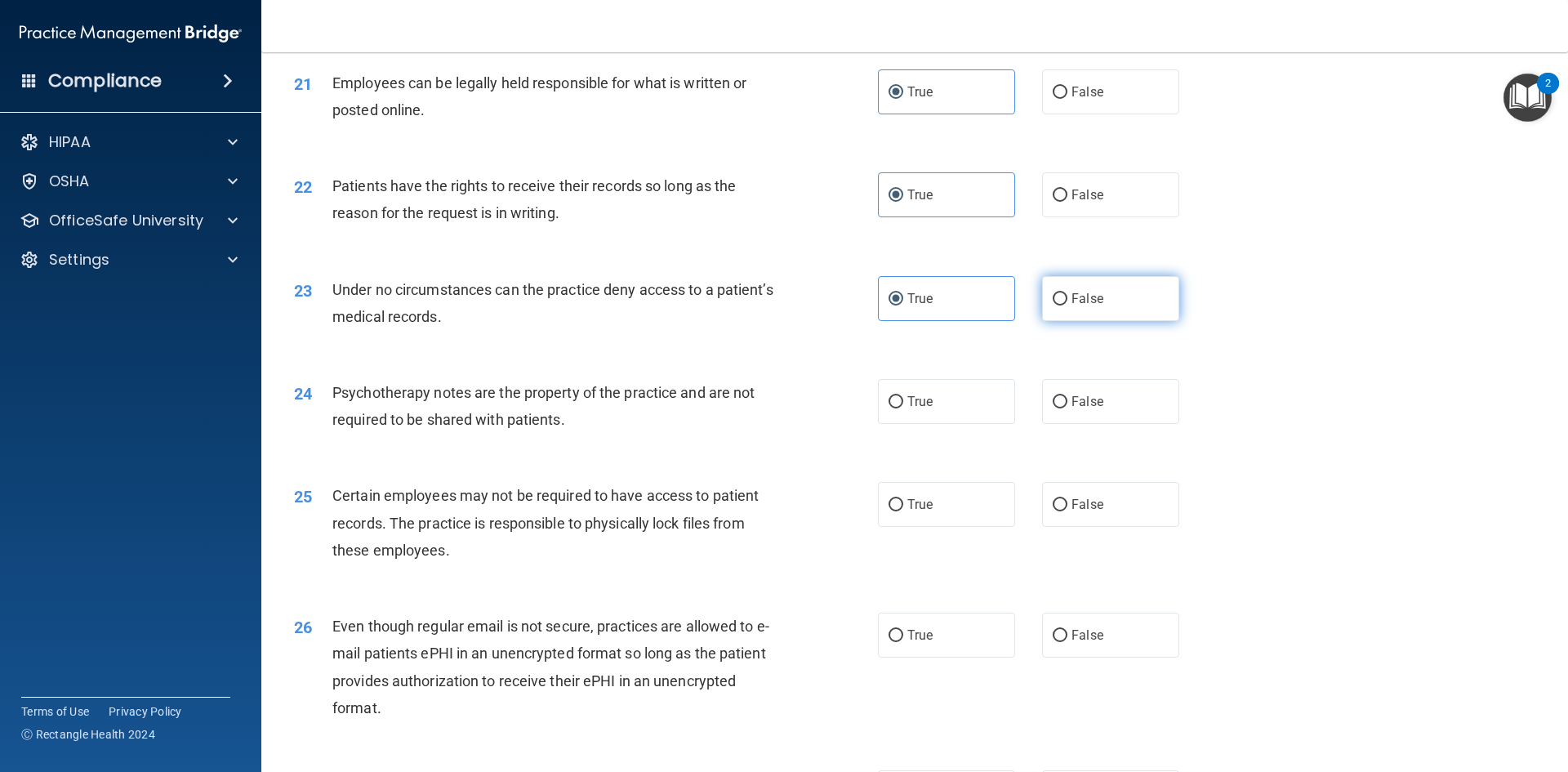
click at [1110, 321] on label "False" at bounding box center [1111, 299] width 137 height 45
click at [1068, 305] on input "False" at bounding box center [1060, 299] width 15 height 12
radio input "true"
radio input "false"
click at [959, 424] on label "True" at bounding box center [946, 402] width 137 height 45
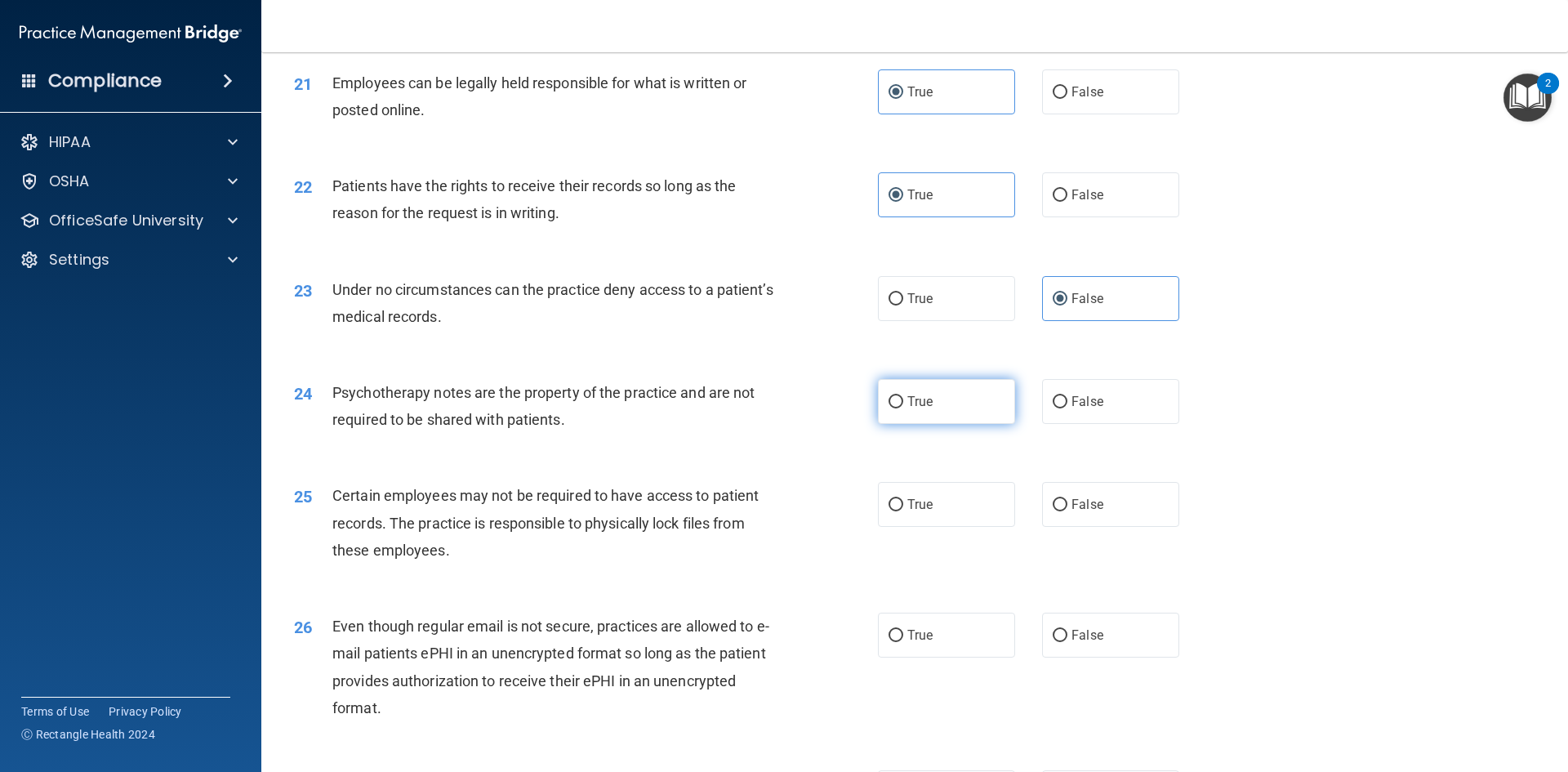
click at [904, 408] on input "True" at bounding box center [896, 402] width 15 height 12
radio input "true"
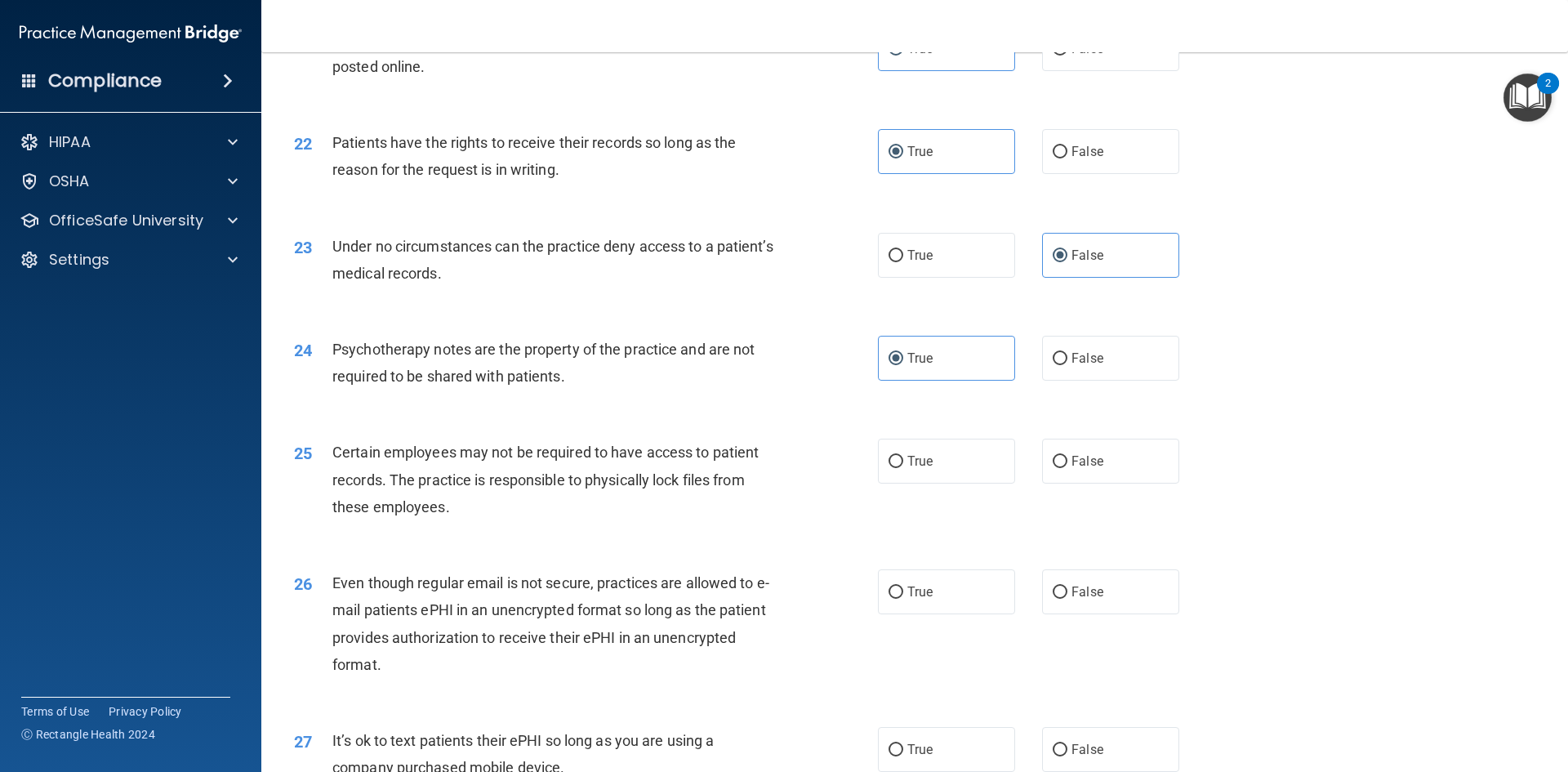
scroll to position [2779, 0]
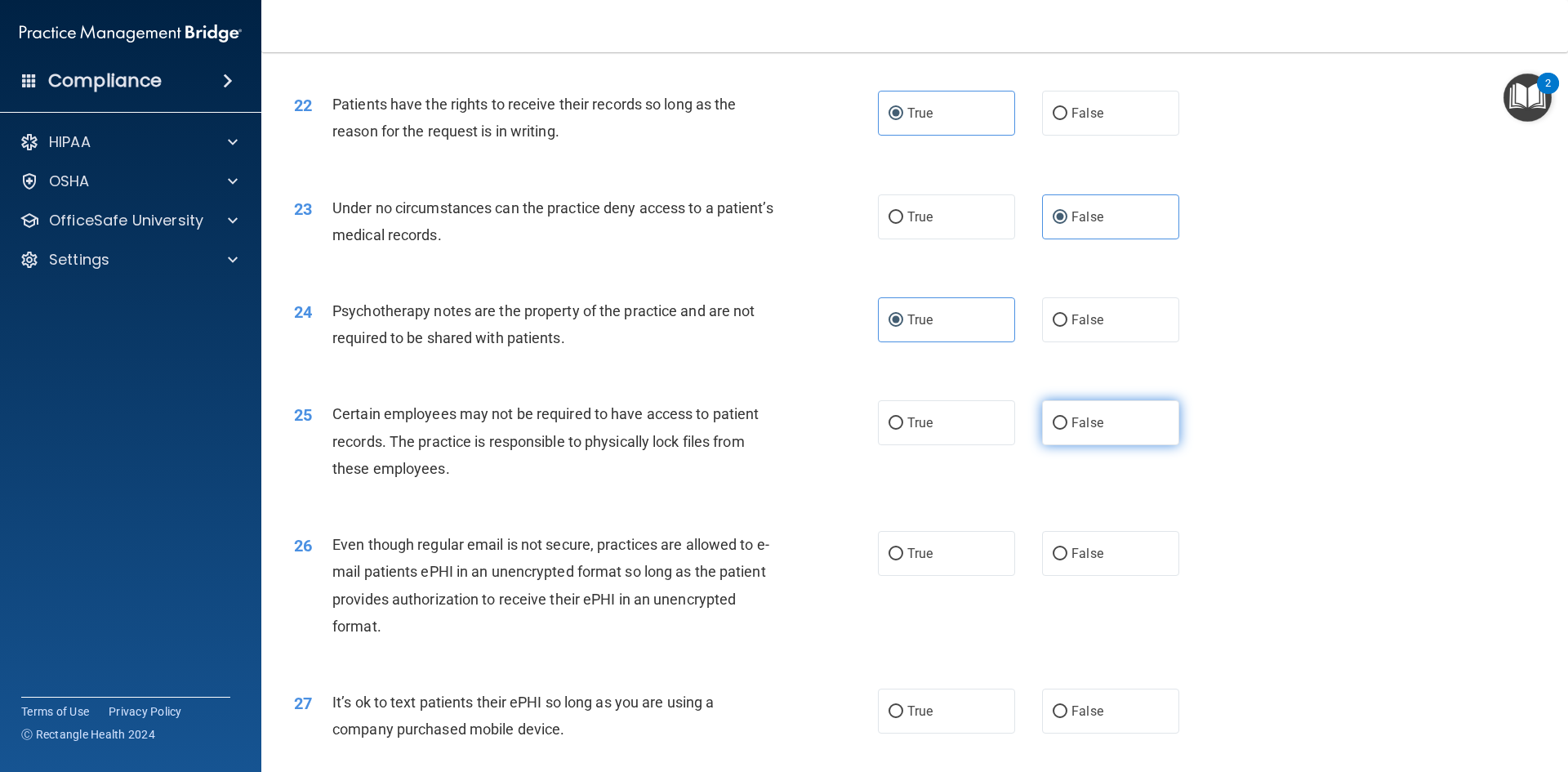
click at [1128, 445] on label "False" at bounding box center [1111, 423] width 137 height 45
click at [1068, 430] on input "False" at bounding box center [1060, 423] width 15 height 12
radio input "true"
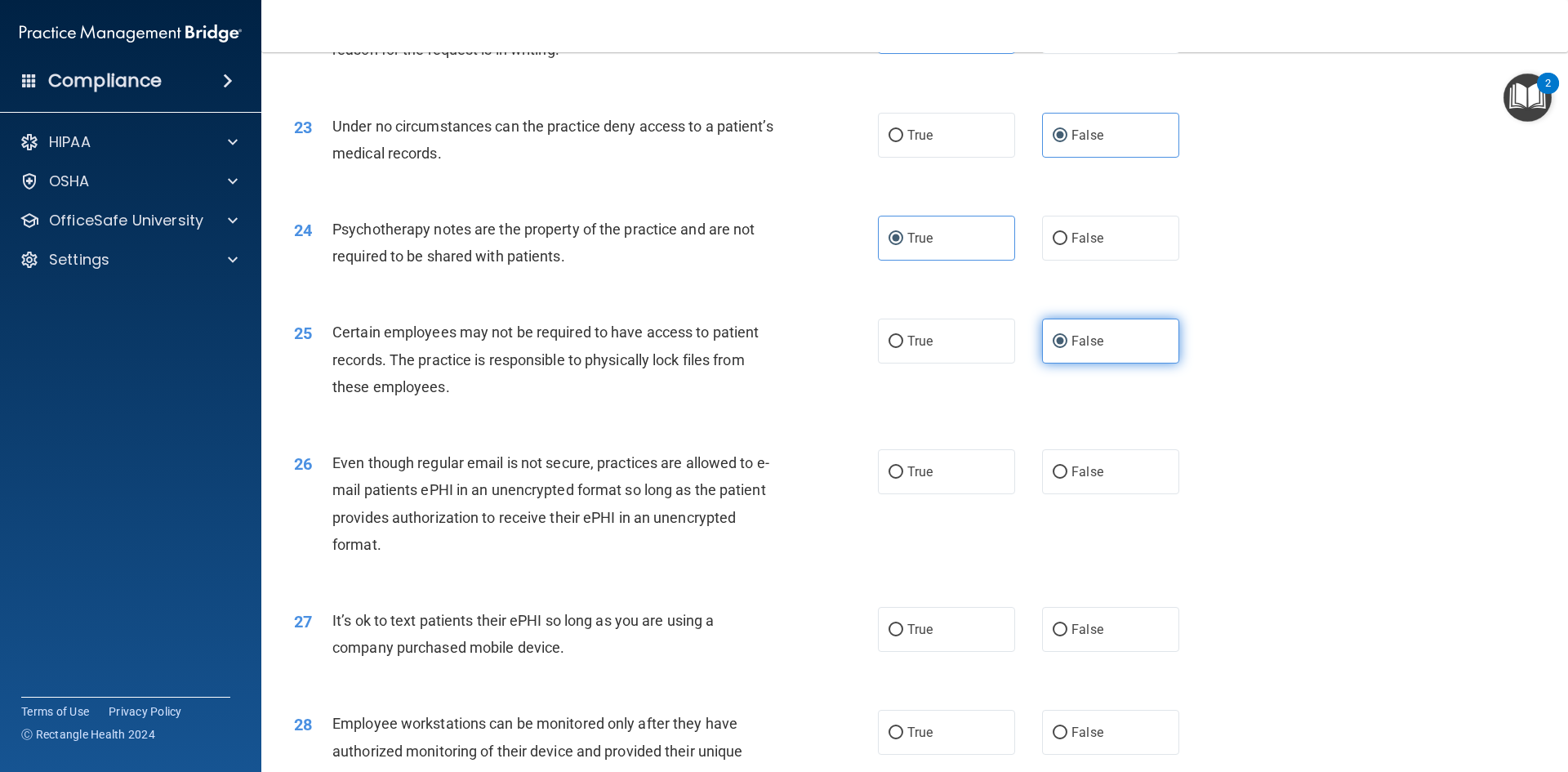
scroll to position [3024, 0]
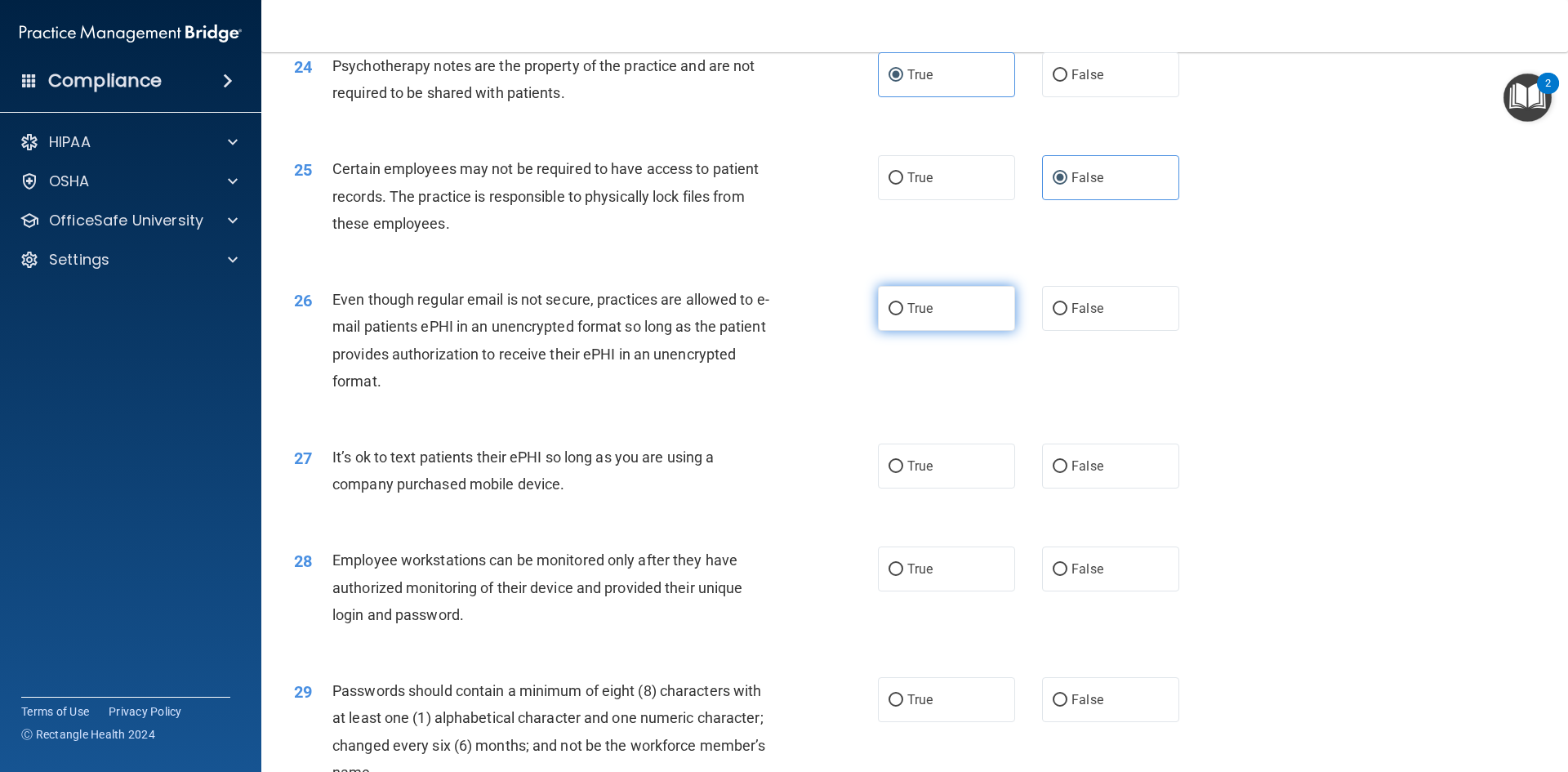
click at [933, 331] on label "True" at bounding box center [946, 309] width 137 height 45
click at [904, 315] on input "True" at bounding box center [896, 309] width 15 height 12
radio input "true"
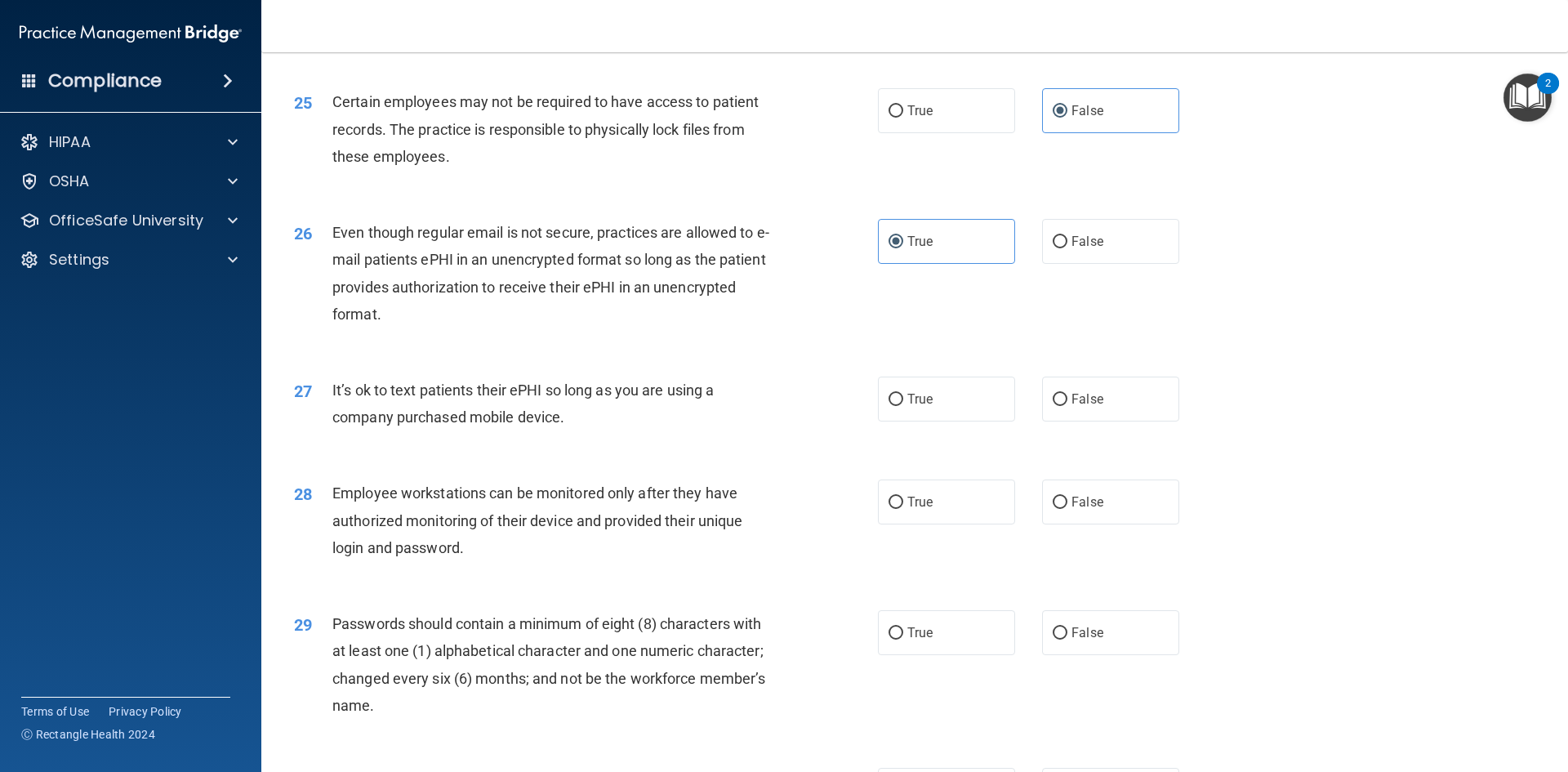
scroll to position [3269, 0]
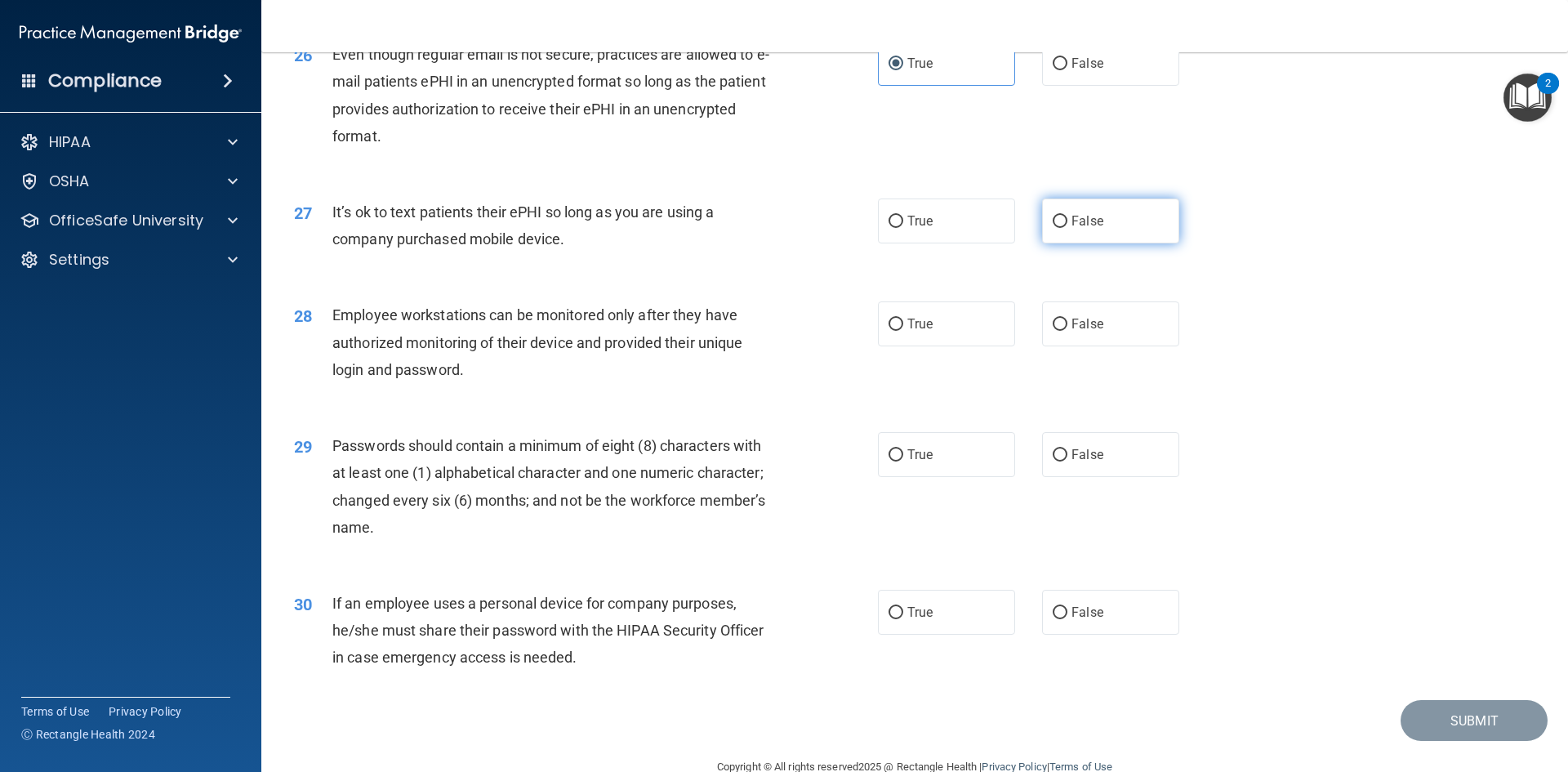
click at [1067, 238] on label "False" at bounding box center [1111, 221] width 137 height 45
click at [1067, 228] on input "False" at bounding box center [1060, 221] width 15 height 12
radio input "true"
click at [1114, 83] on label "False" at bounding box center [1111, 63] width 137 height 45
click at [1068, 70] on input "False" at bounding box center [1060, 64] width 15 height 12
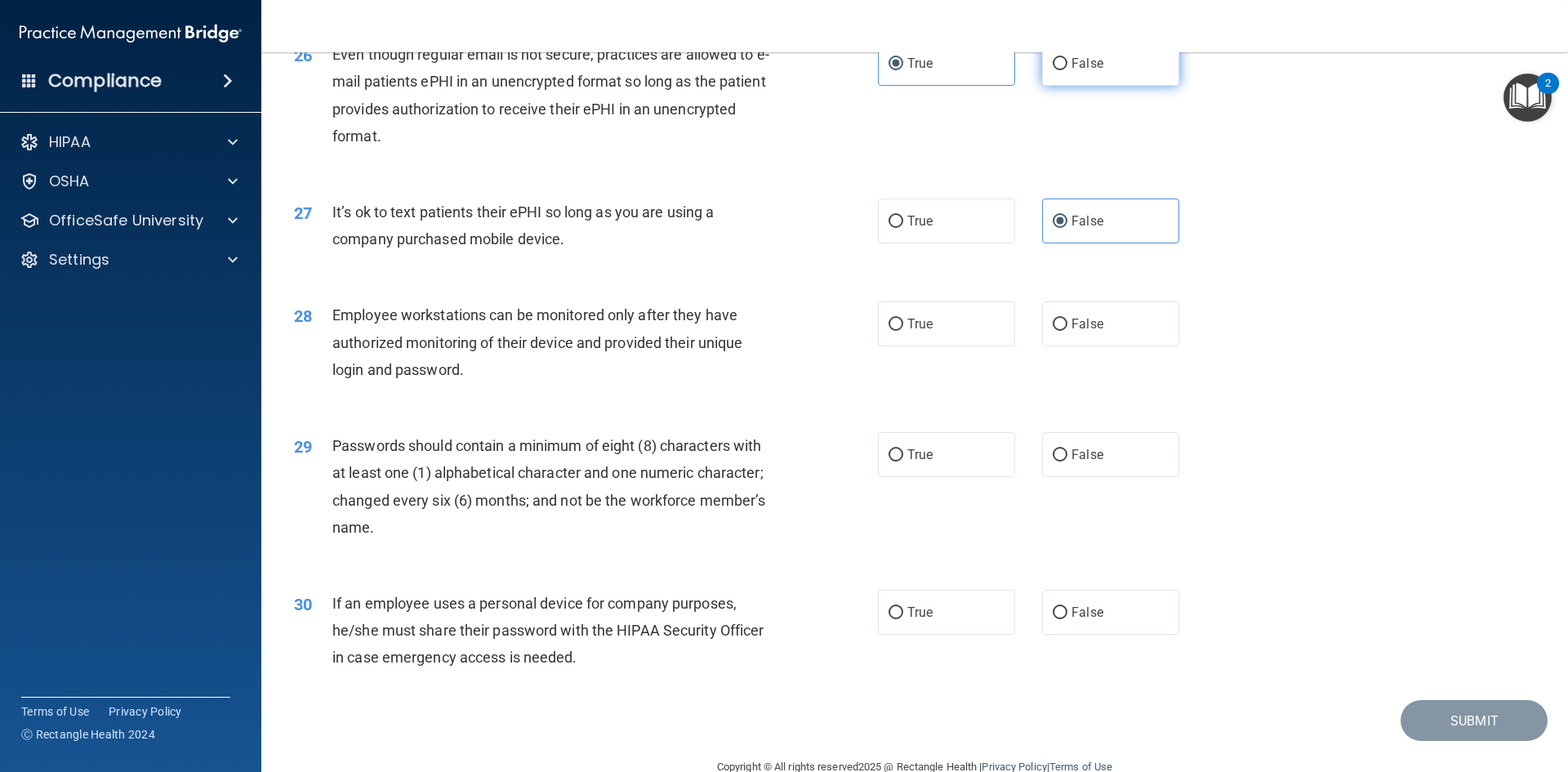
radio input "true"
radio input "false"
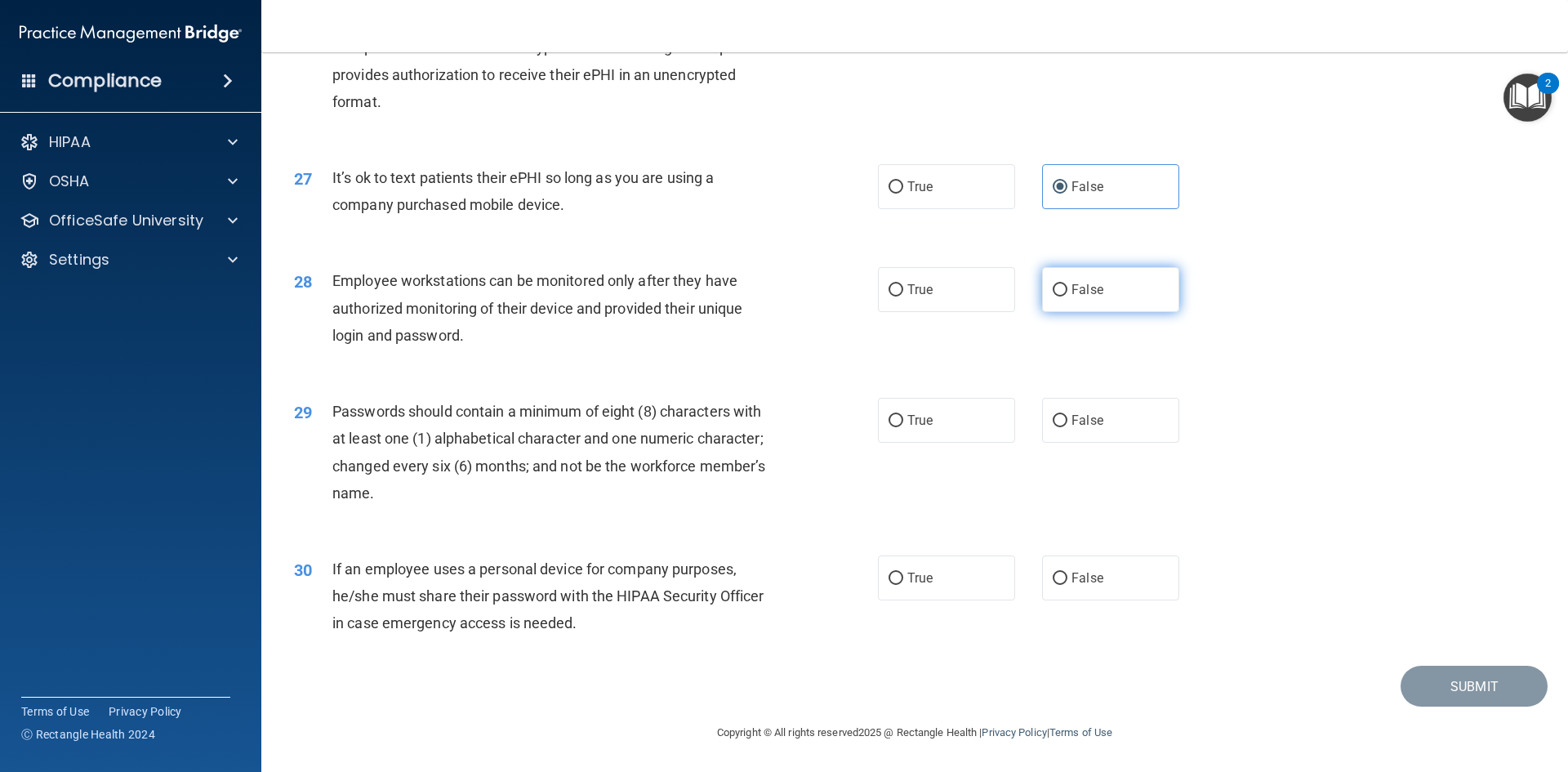
click at [1114, 295] on label "False" at bounding box center [1111, 290] width 137 height 45
click at [1068, 295] on input "False" at bounding box center [1060, 290] width 15 height 12
radio input "true"
click at [971, 426] on label "True" at bounding box center [946, 420] width 137 height 45
click at [904, 426] on input "True" at bounding box center [896, 421] width 15 height 12
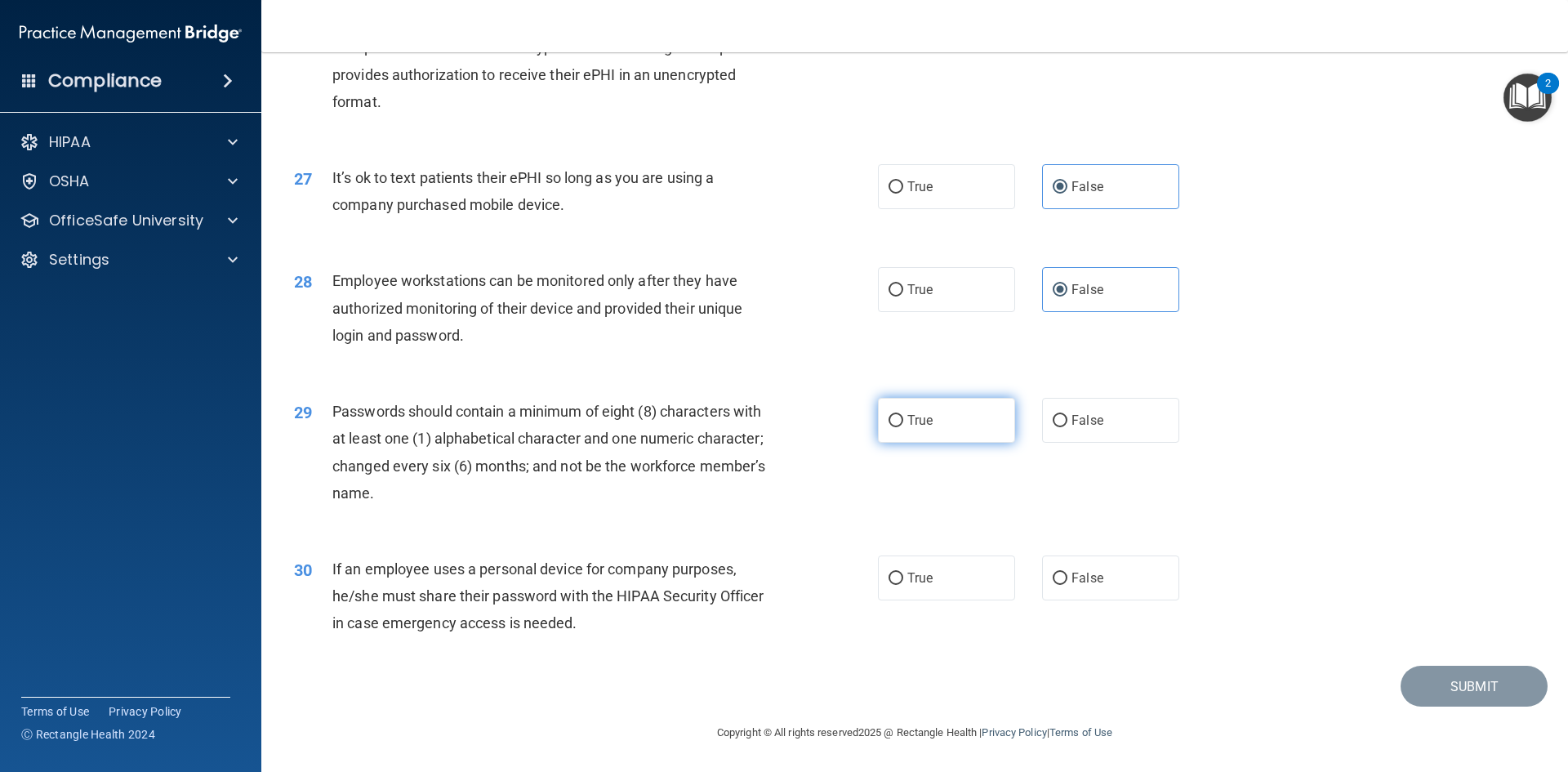
radio input "true"
click at [1071, 596] on label "False" at bounding box center [1111, 578] width 137 height 45
click at [1068, 585] on input "False" at bounding box center [1060, 579] width 15 height 12
radio input "true"
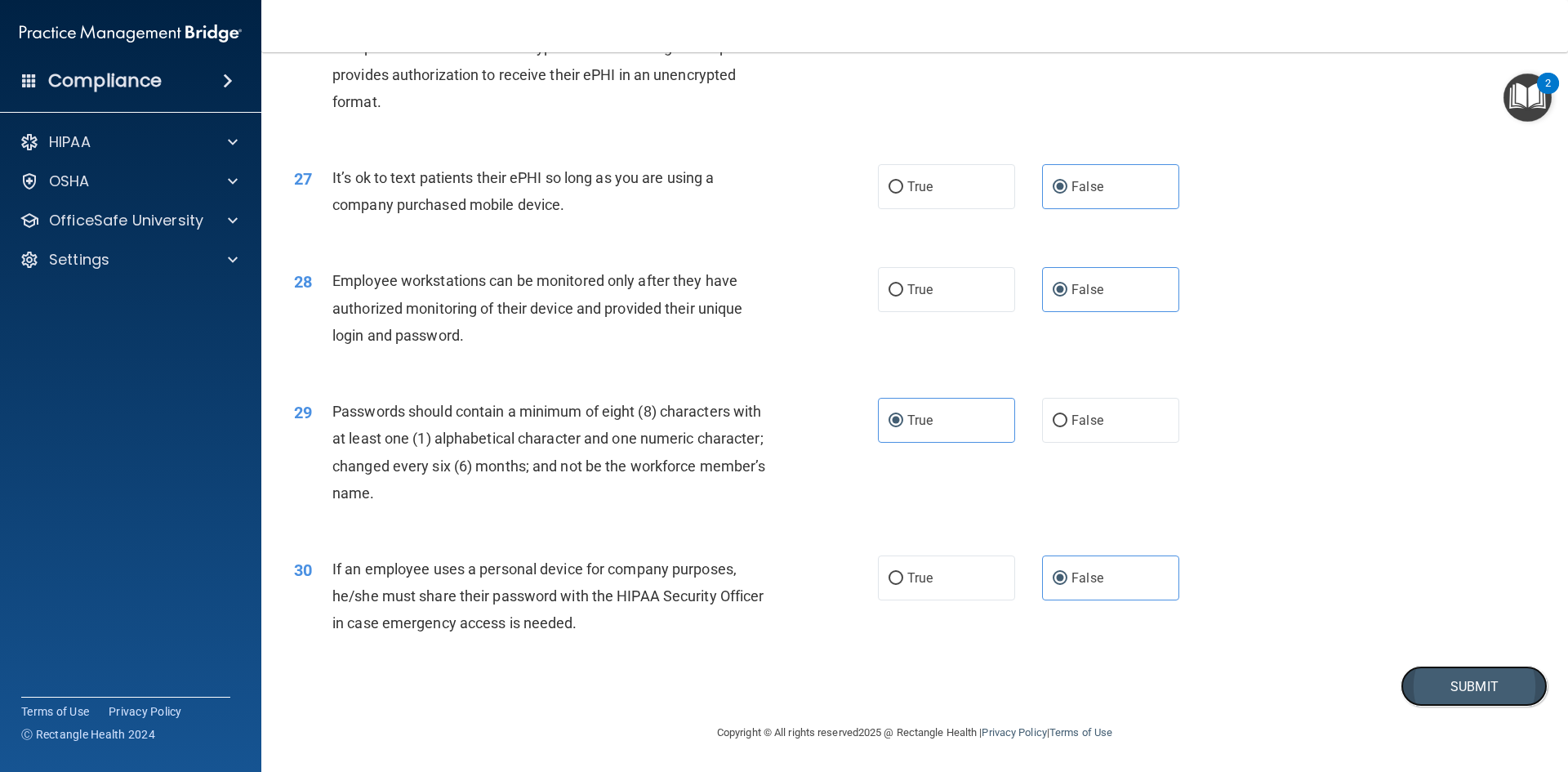
click at [1465, 675] on button "Submit" at bounding box center [1474, 687] width 147 height 42
click at [1459, 696] on button "Submit" at bounding box center [1474, 687] width 147 height 42
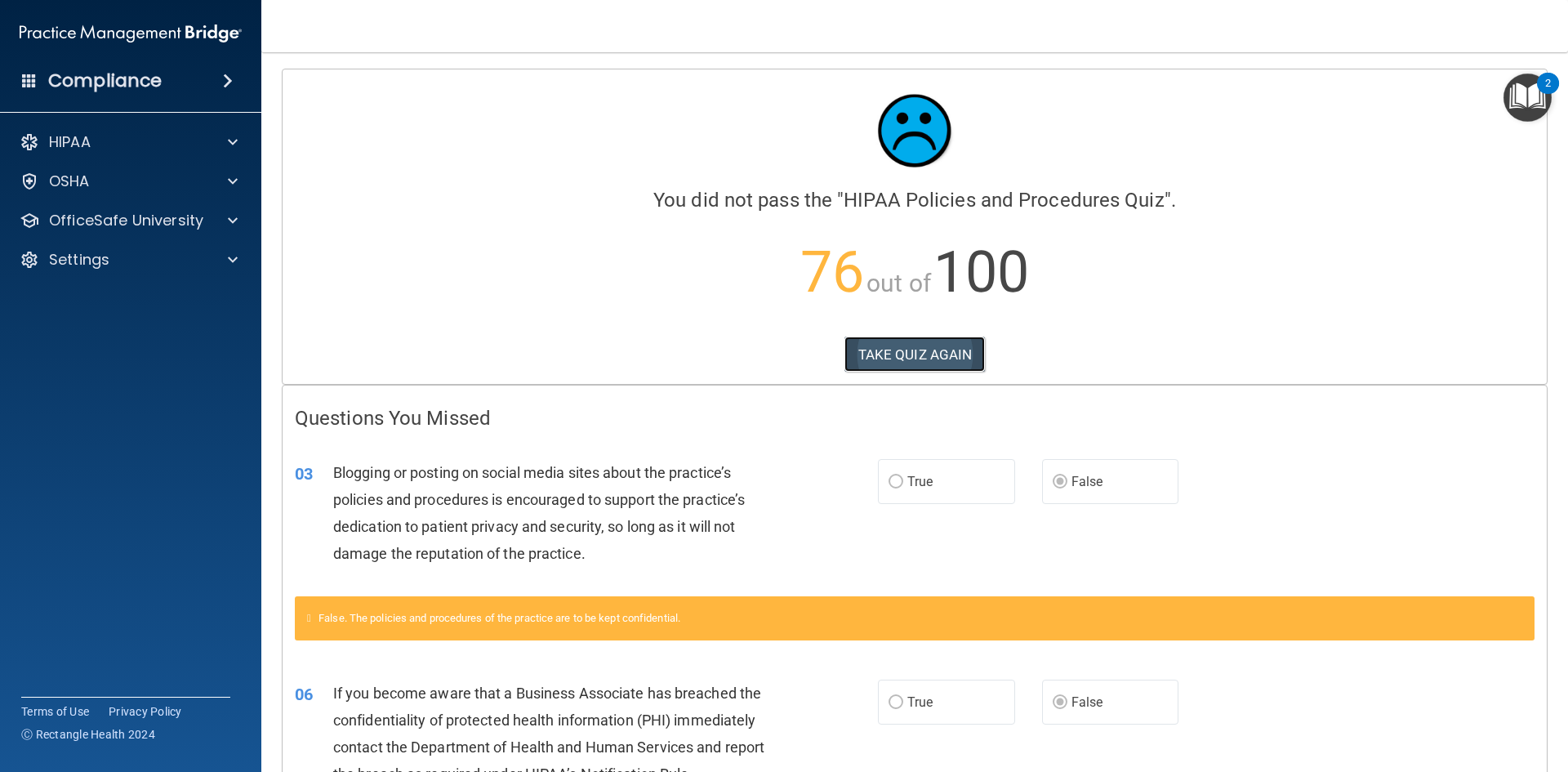
click at [865, 347] on button "TAKE QUIZ AGAIN" at bounding box center [915, 354] width 141 height 36
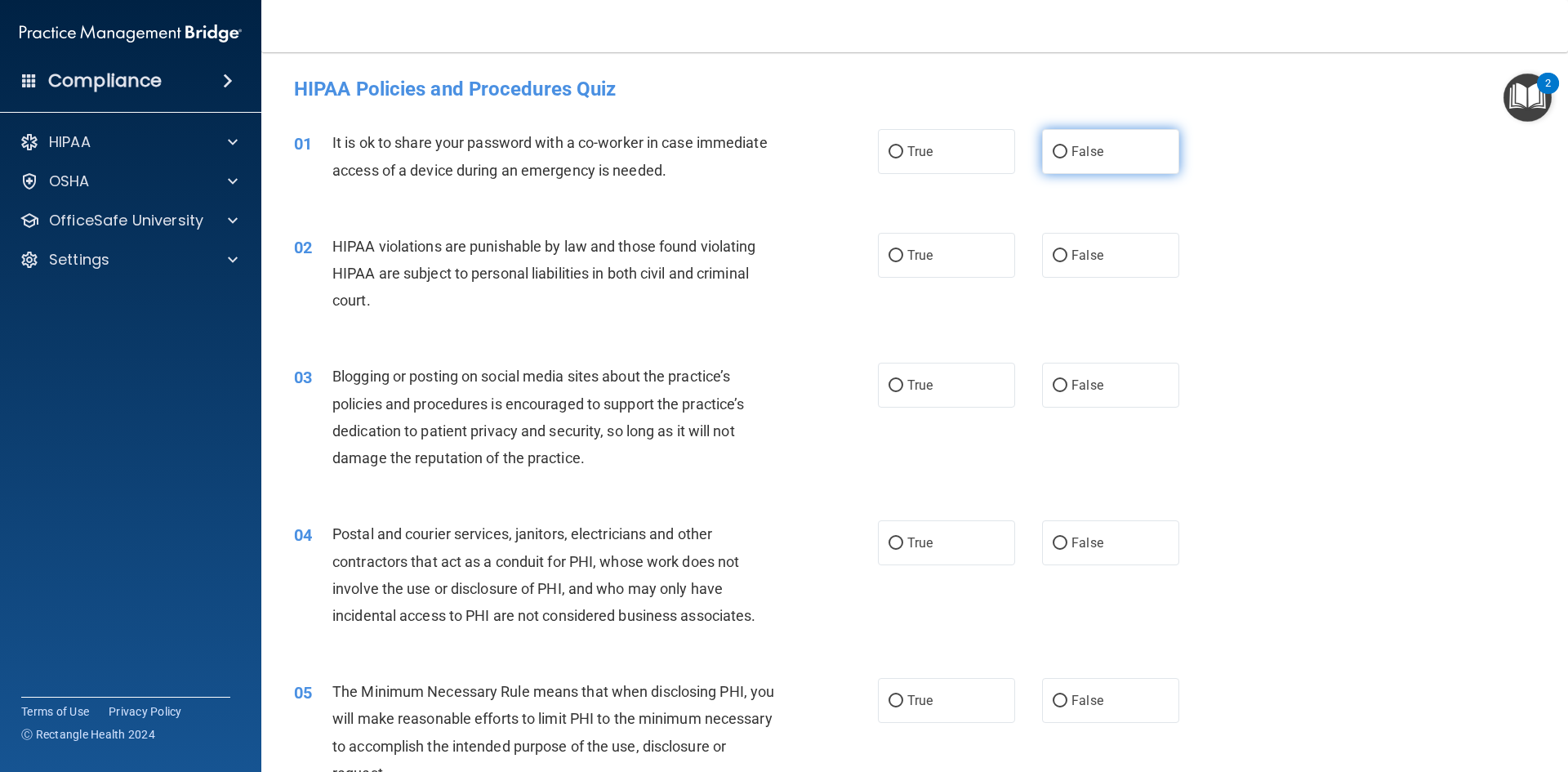
click at [1073, 146] on span "False" at bounding box center [1087, 151] width 32 height 16
click at [1068, 146] on input "False" at bounding box center [1060, 152] width 15 height 12
radio input "true"
click at [924, 255] on span "True" at bounding box center [920, 255] width 25 height 16
click at [904, 255] on input "True" at bounding box center [896, 256] width 15 height 12
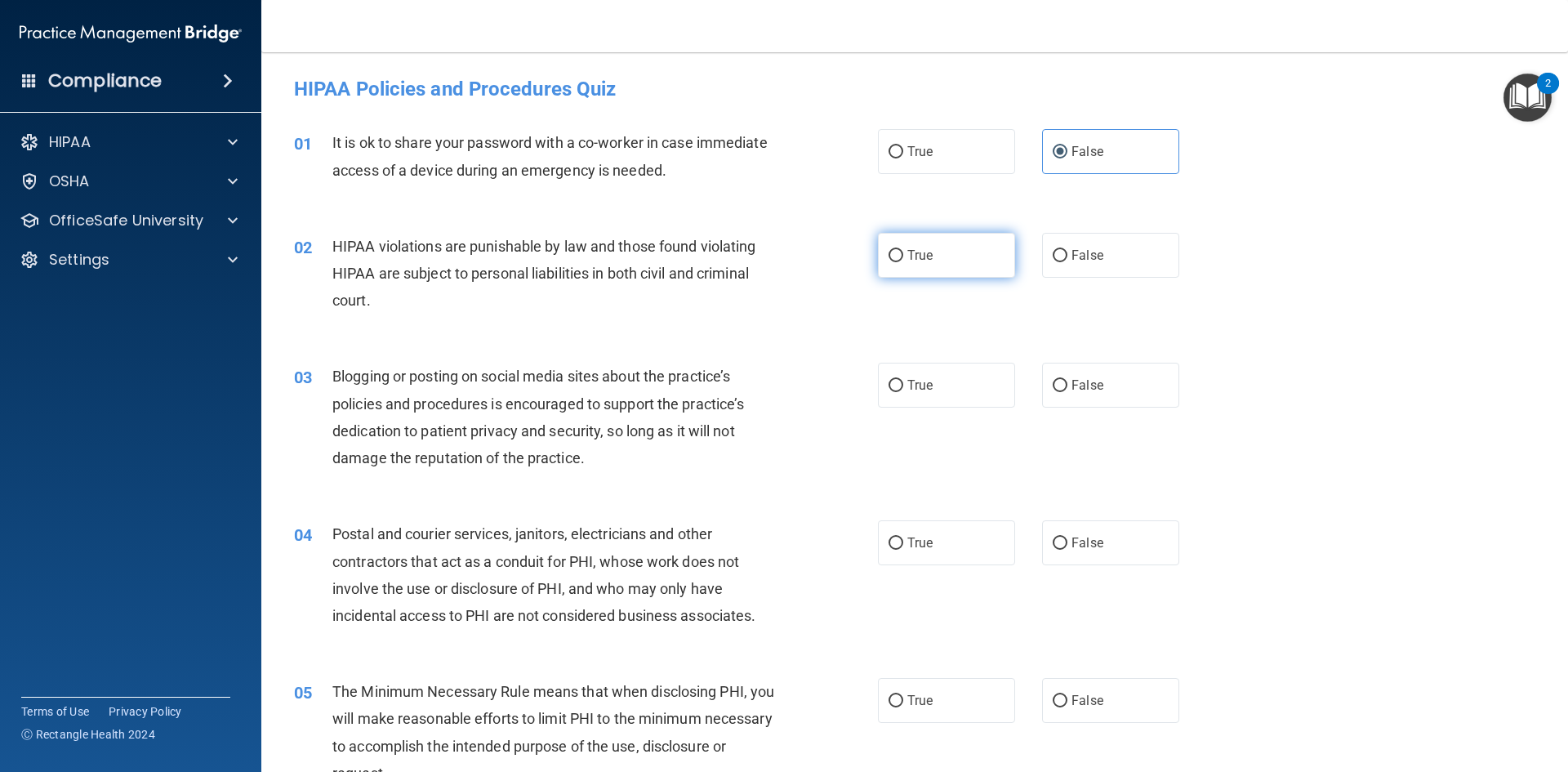
radio input "true"
click at [1077, 372] on label "False" at bounding box center [1111, 385] width 137 height 45
click at [1068, 380] on input "False" at bounding box center [1060, 386] width 15 height 12
radio input "true"
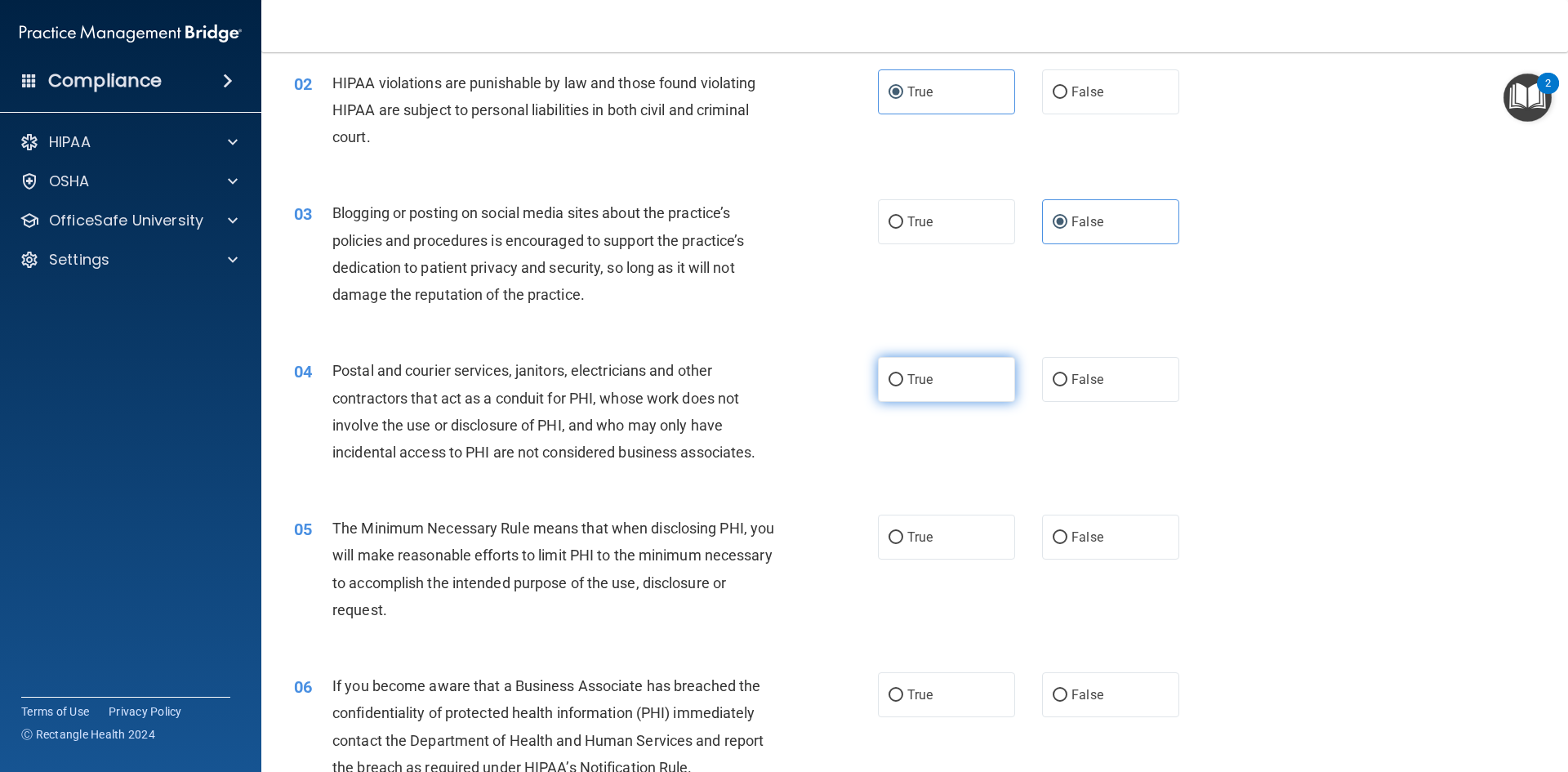
click at [889, 384] on input "True" at bounding box center [896, 380] width 15 height 12
radio input "true"
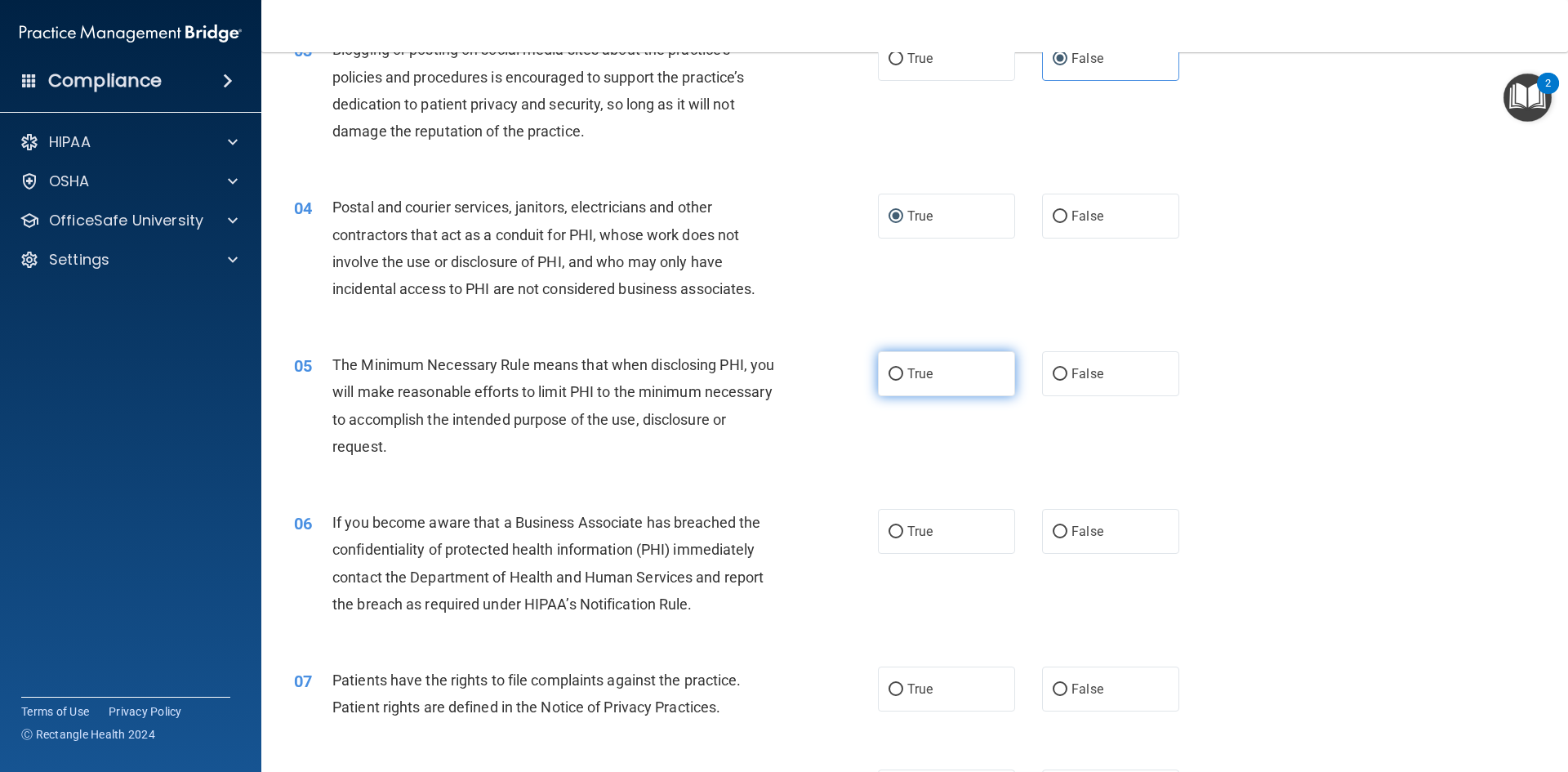
click at [926, 384] on label "True" at bounding box center [946, 374] width 137 height 45
click at [904, 381] on input "True" at bounding box center [896, 374] width 15 height 12
radio input "true"
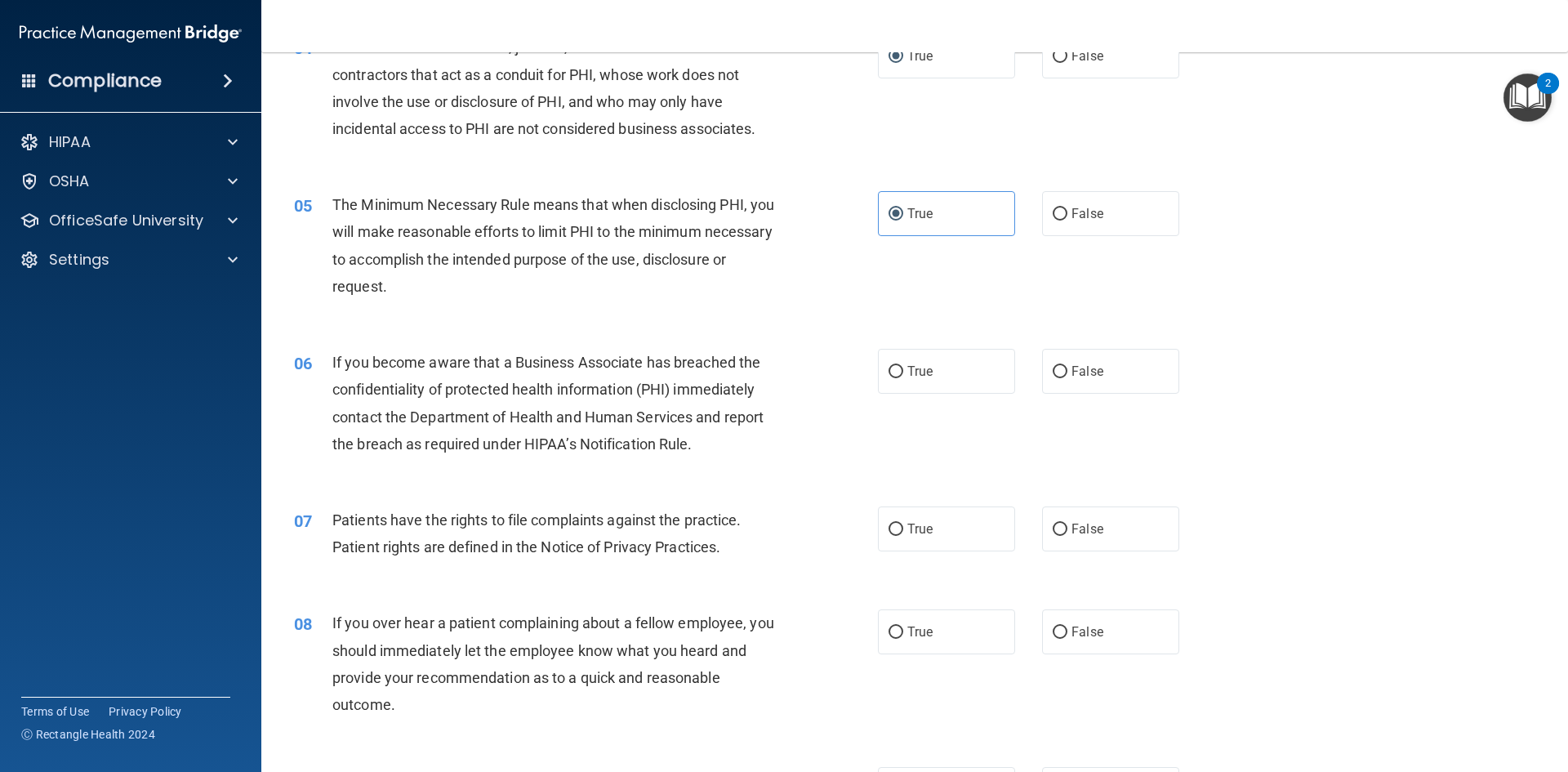
scroll to position [490, 0]
click at [1072, 377] on label "False" at bounding box center [1111, 369] width 137 height 45
click at [1068, 375] on input "False" at bounding box center [1060, 369] width 15 height 12
radio input "true"
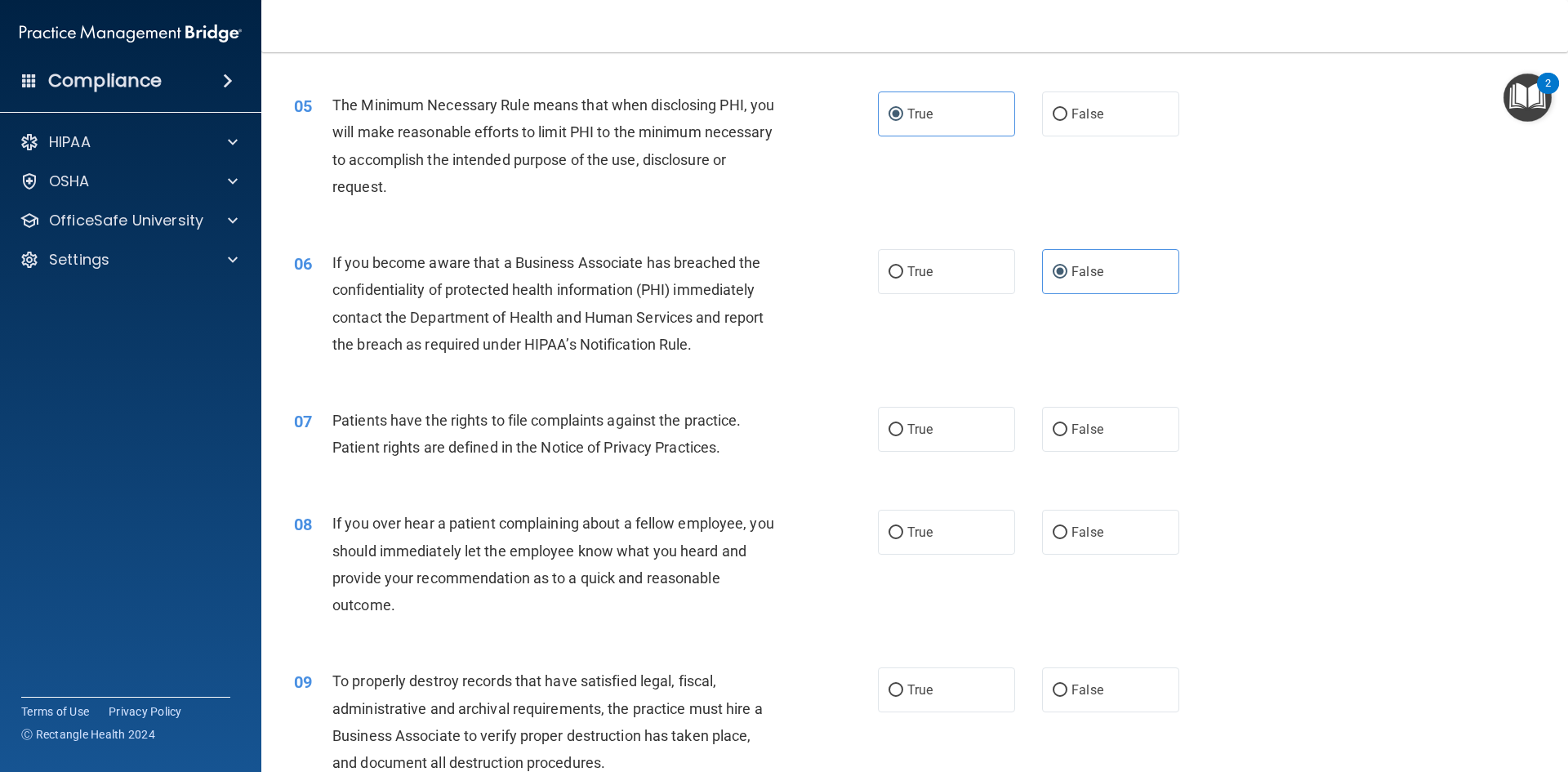
scroll to position [735, 0]
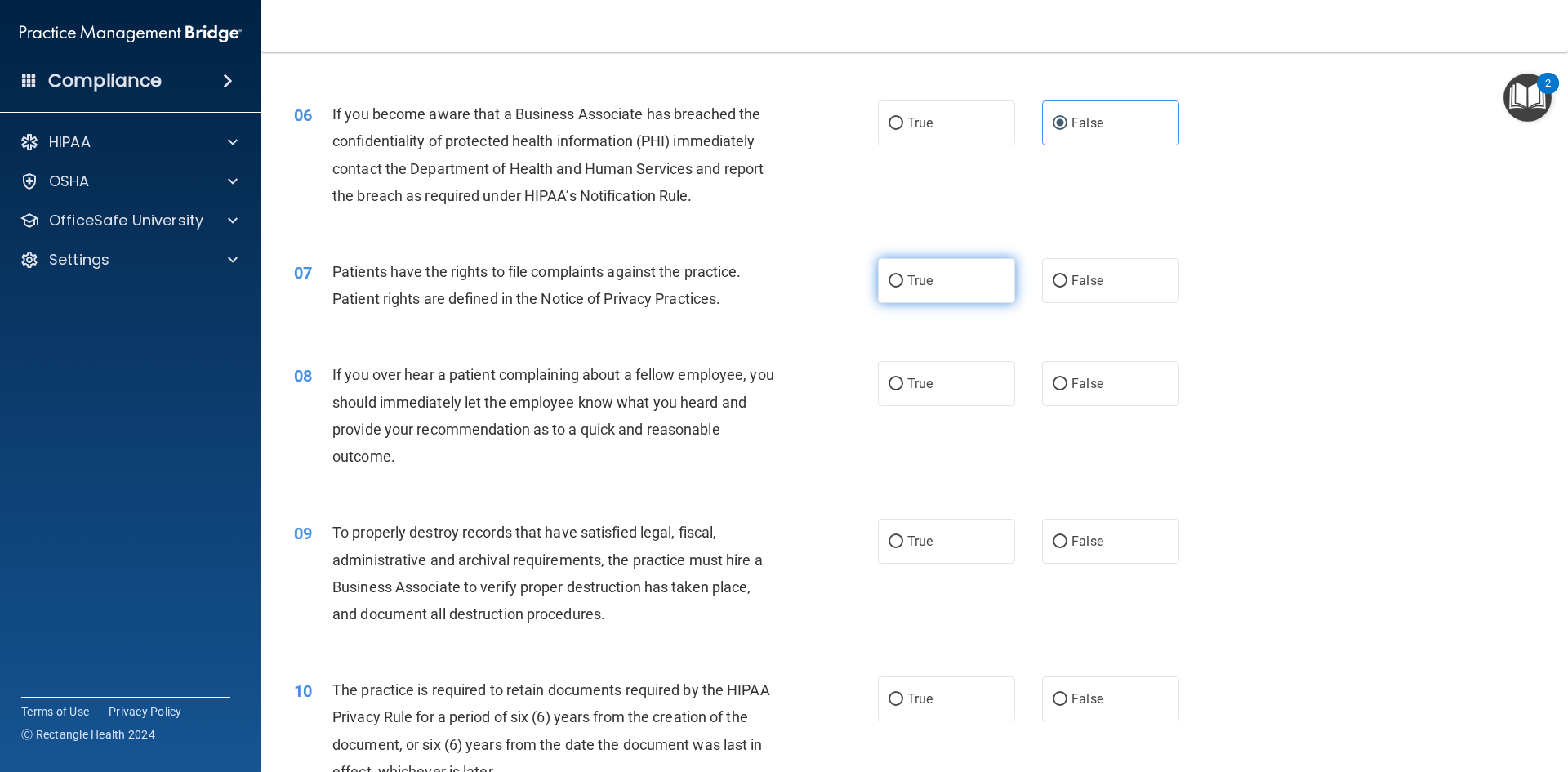
click at [894, 285] on input "True" at bounding box center [896, 281] width 15 height 12
radio input "true"
click at [1072, 390] on span "False" at bounding box center [1087, 384] width 32 height 16
click at [1068, 390] on input "False" at bounding box center [1060, 384] width 15 height 12
radio input "true"
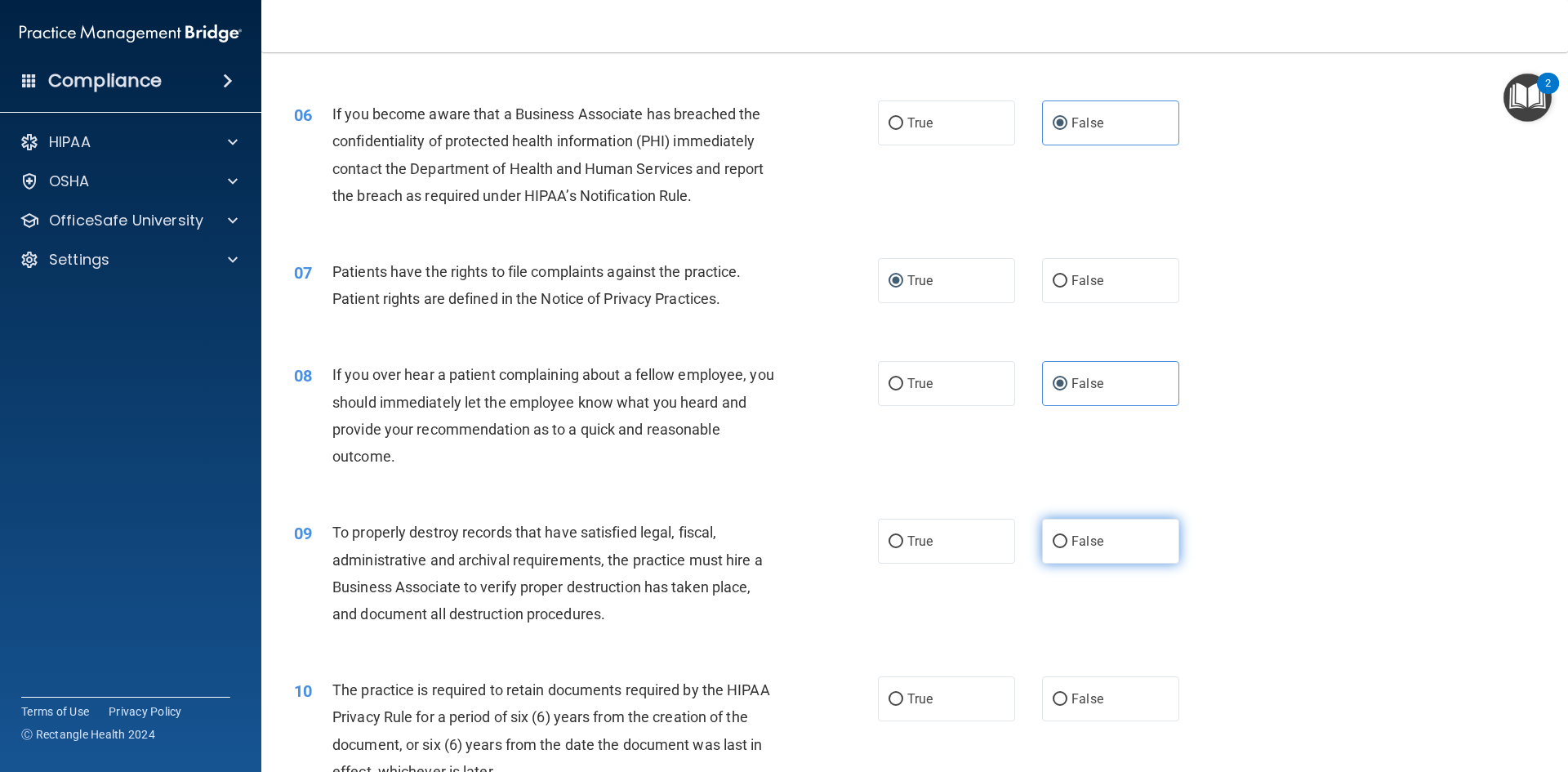
click at [1099, 544] on label "False" at bounding box center [1111, 542] width 137 height 45
click at [1068, 544] on input "False" at bounding box center [1060, 542] width 15 height 12
radio input "true"
click at [947, 680] on label "True" at bounding box center [946, 699] width 137 height 45
click at [904, 694] on input "True" at bounding box center [896, 700] width 15 height 12
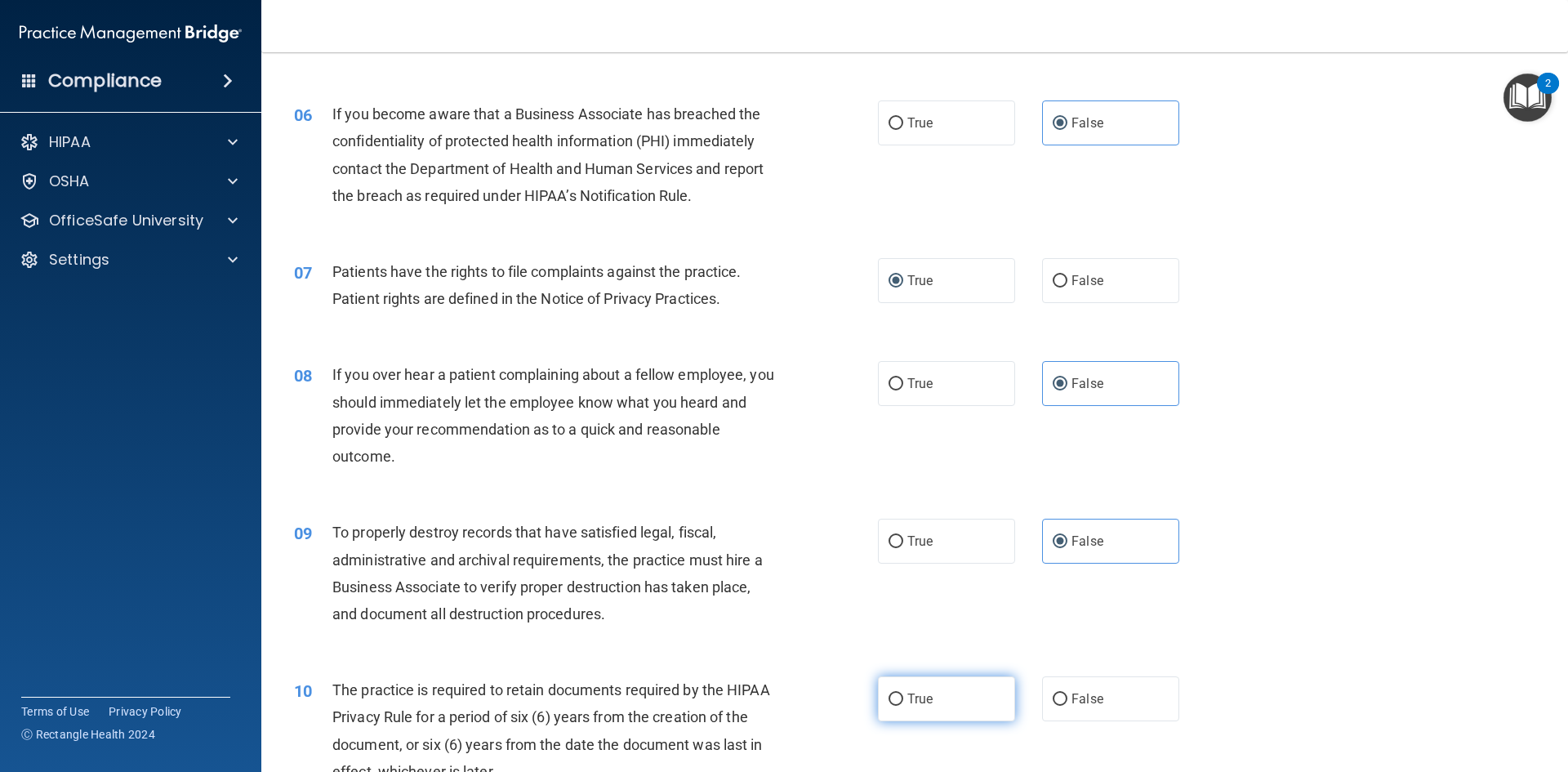
radio input "true"
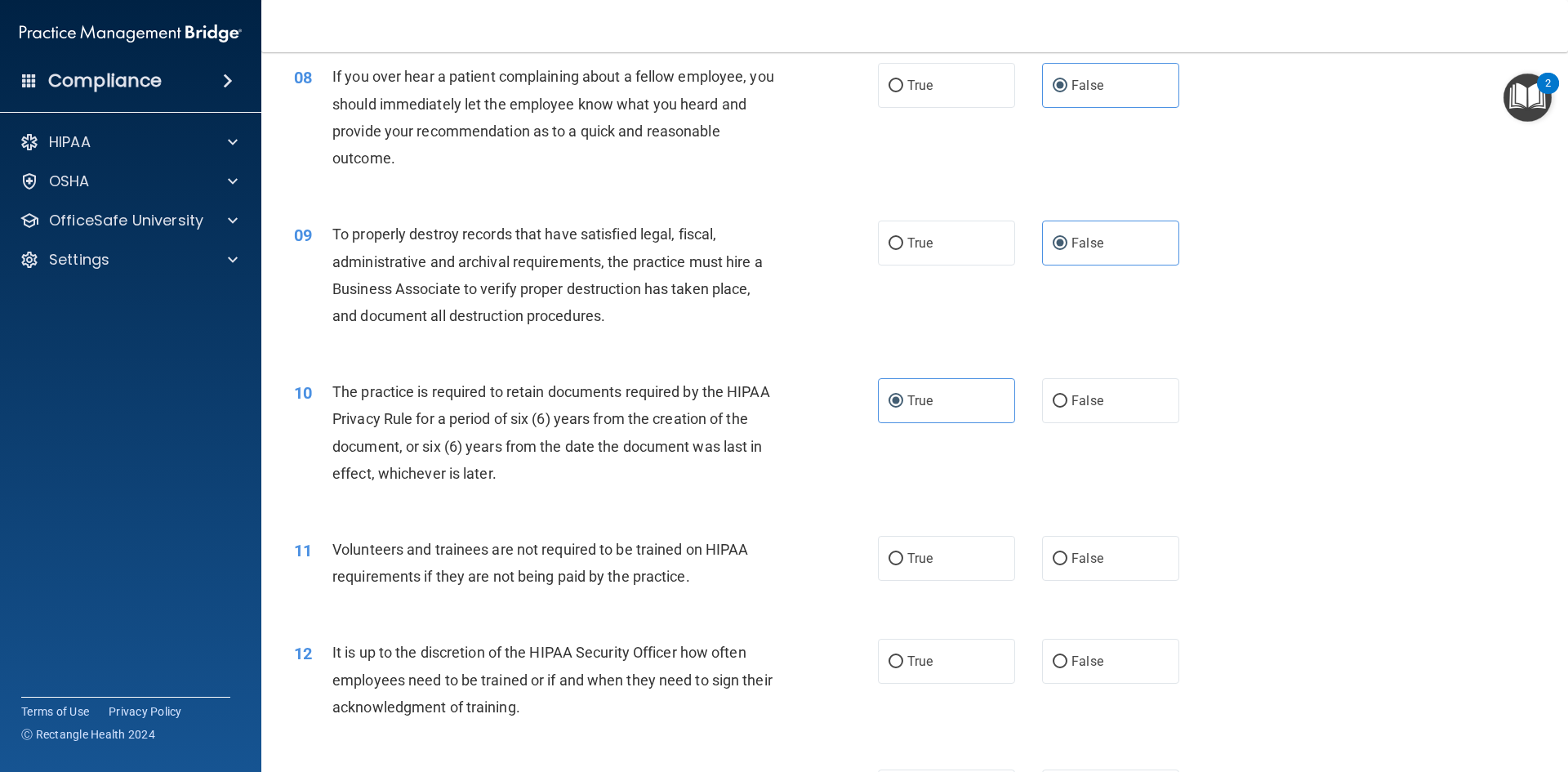
scroll to position [1062, 0]
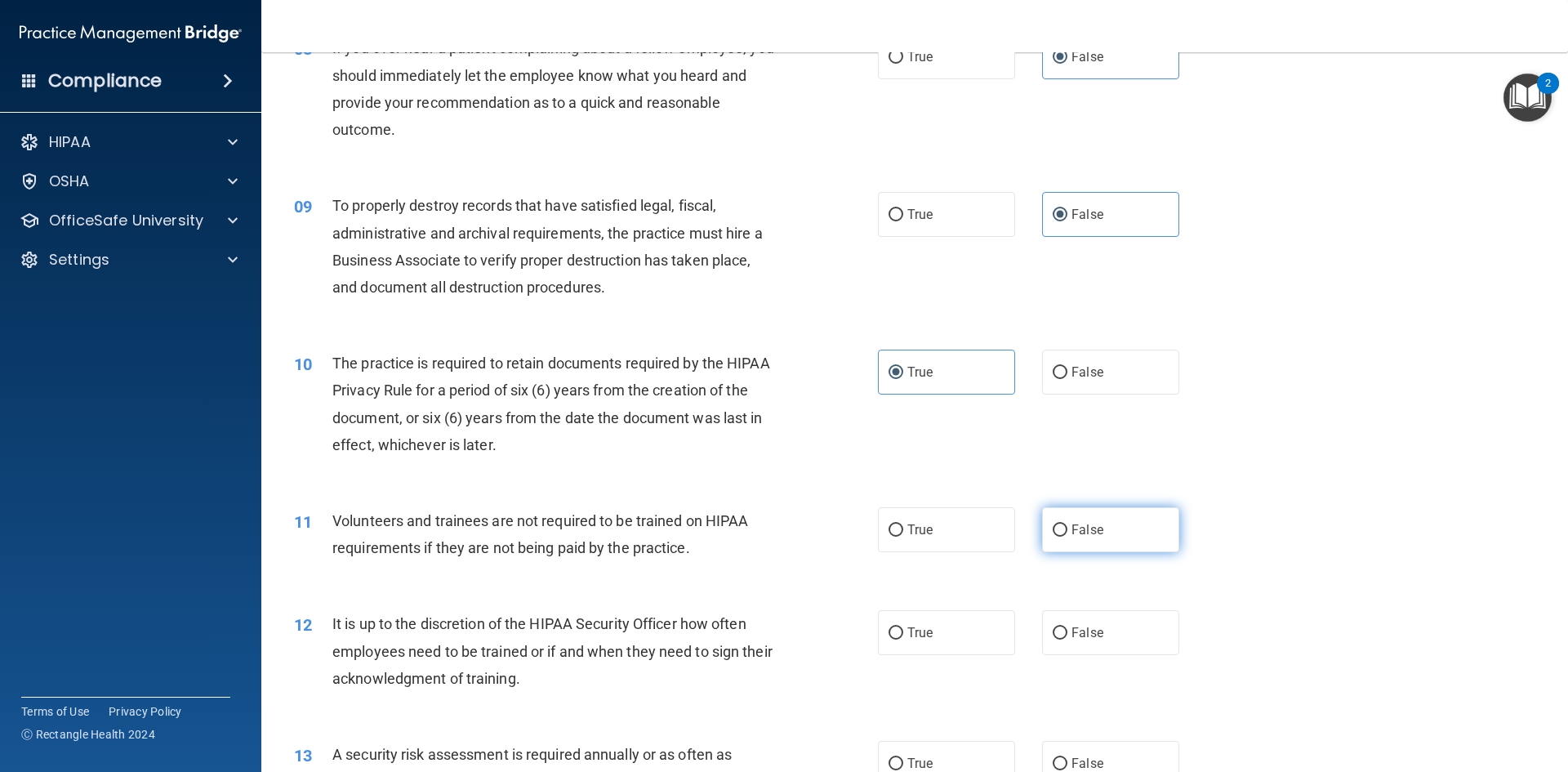
click at [1072, 534] on span "False" at bounding box center [1087, 530] width 32 height 16
click at [1068, 534] on input "False" at bounding box center [1060, 531] width 15 height 12
radio input "true"
click at [1067, 641] on label "False" at bounding box center [1111, 633] width 137 height 45
click at [1067, 640] on input "False" at bounding box center [1060, 634] width 15 height 12
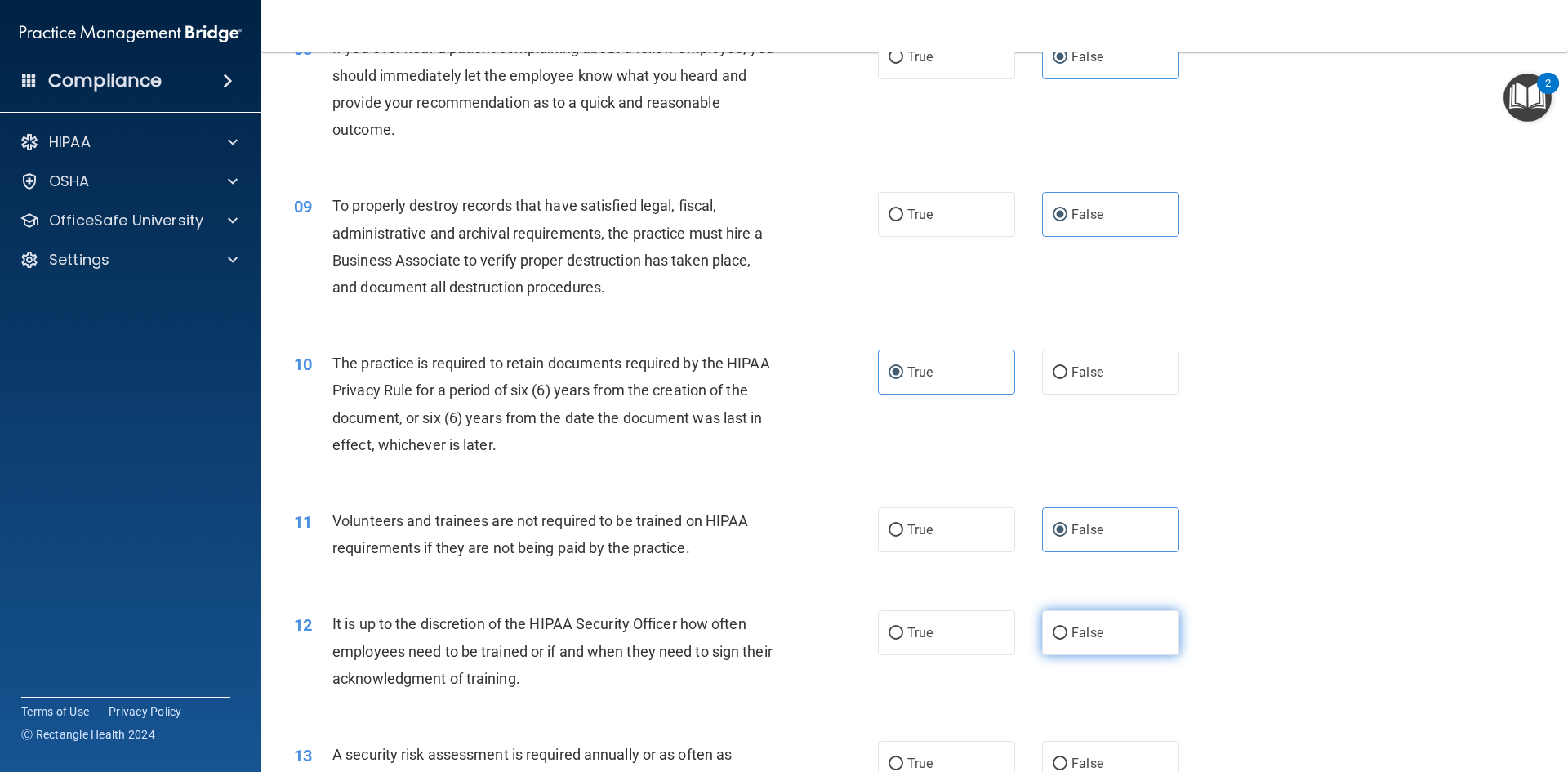
radio input "true"
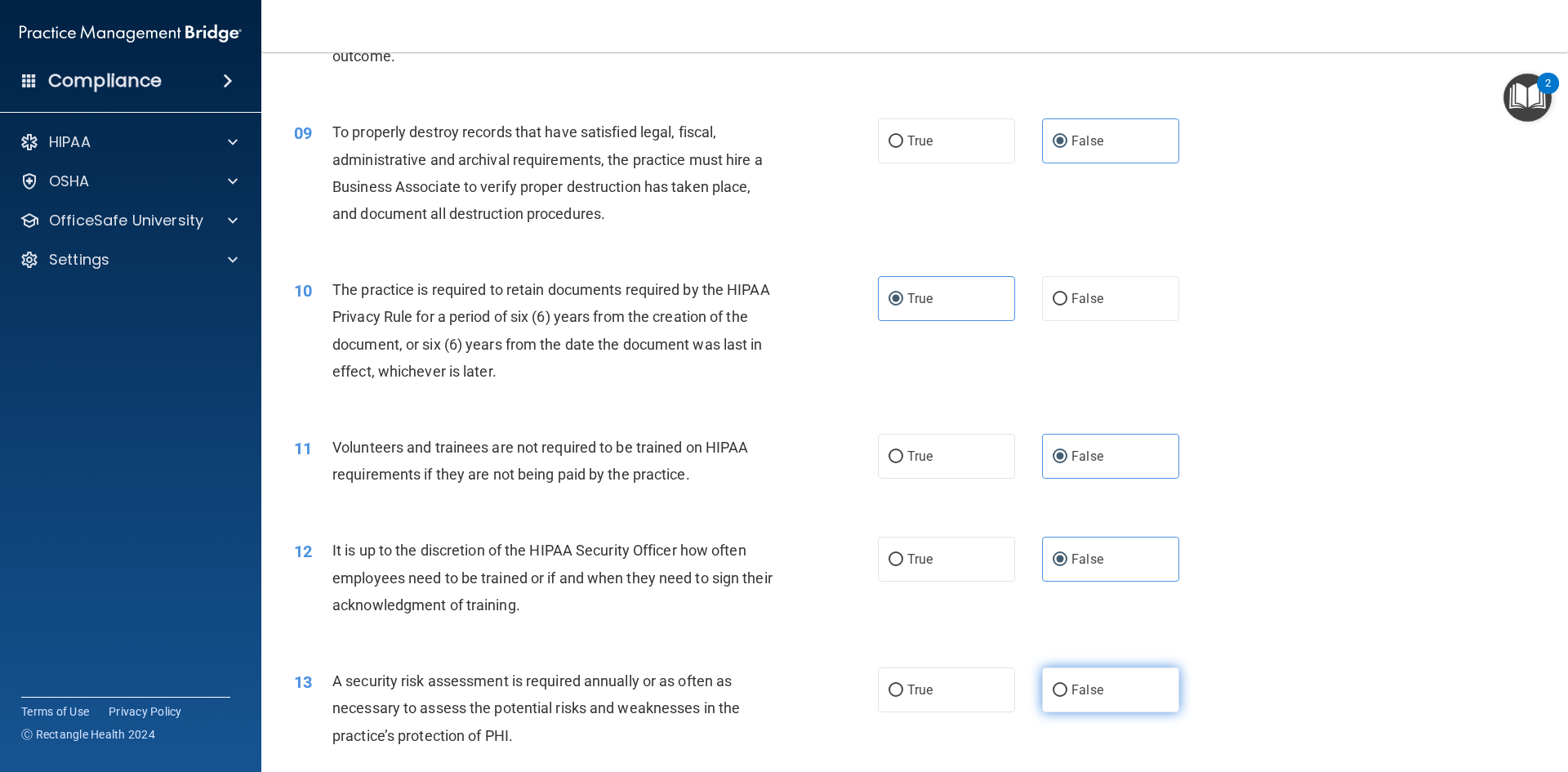
scroll to position [1226, 0]
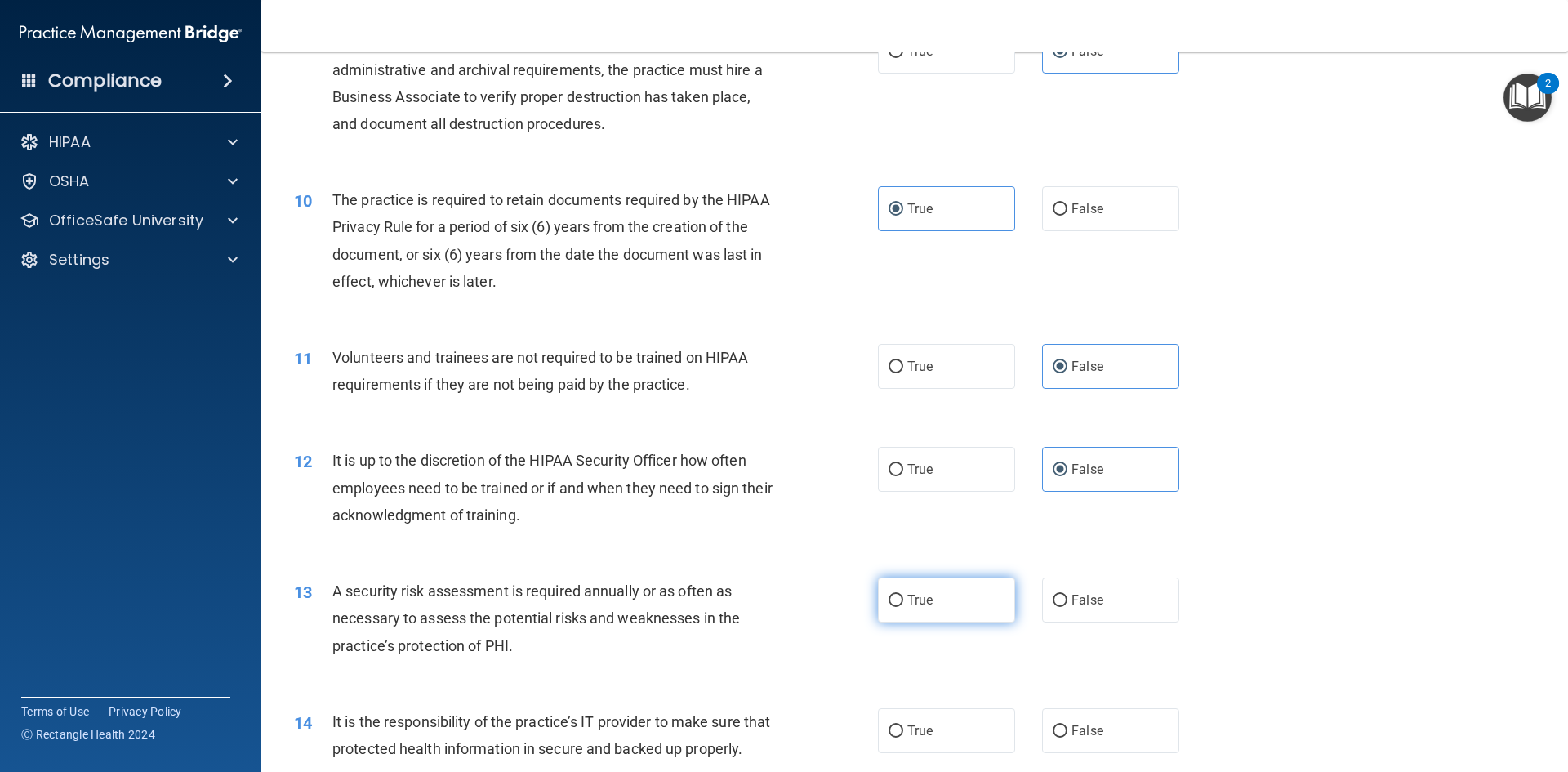
click at [964, 613] on label "True" at bounding box center [946, 601] width 137 height 45
click at [904, 607] on input "True" at bounding box center [896, 601] width 15 height 12
radio input "true"
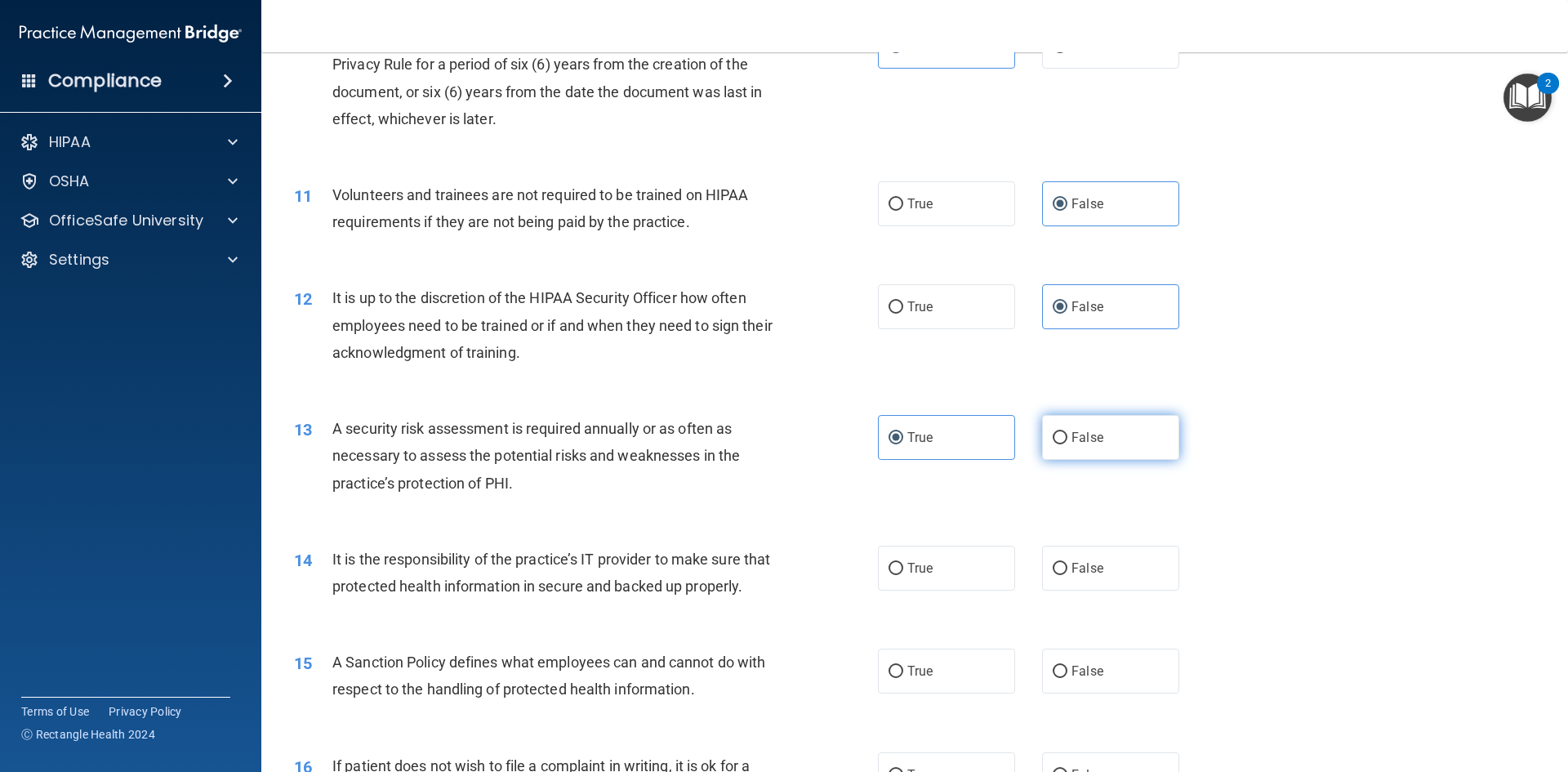
scroll to position [1389, 0]
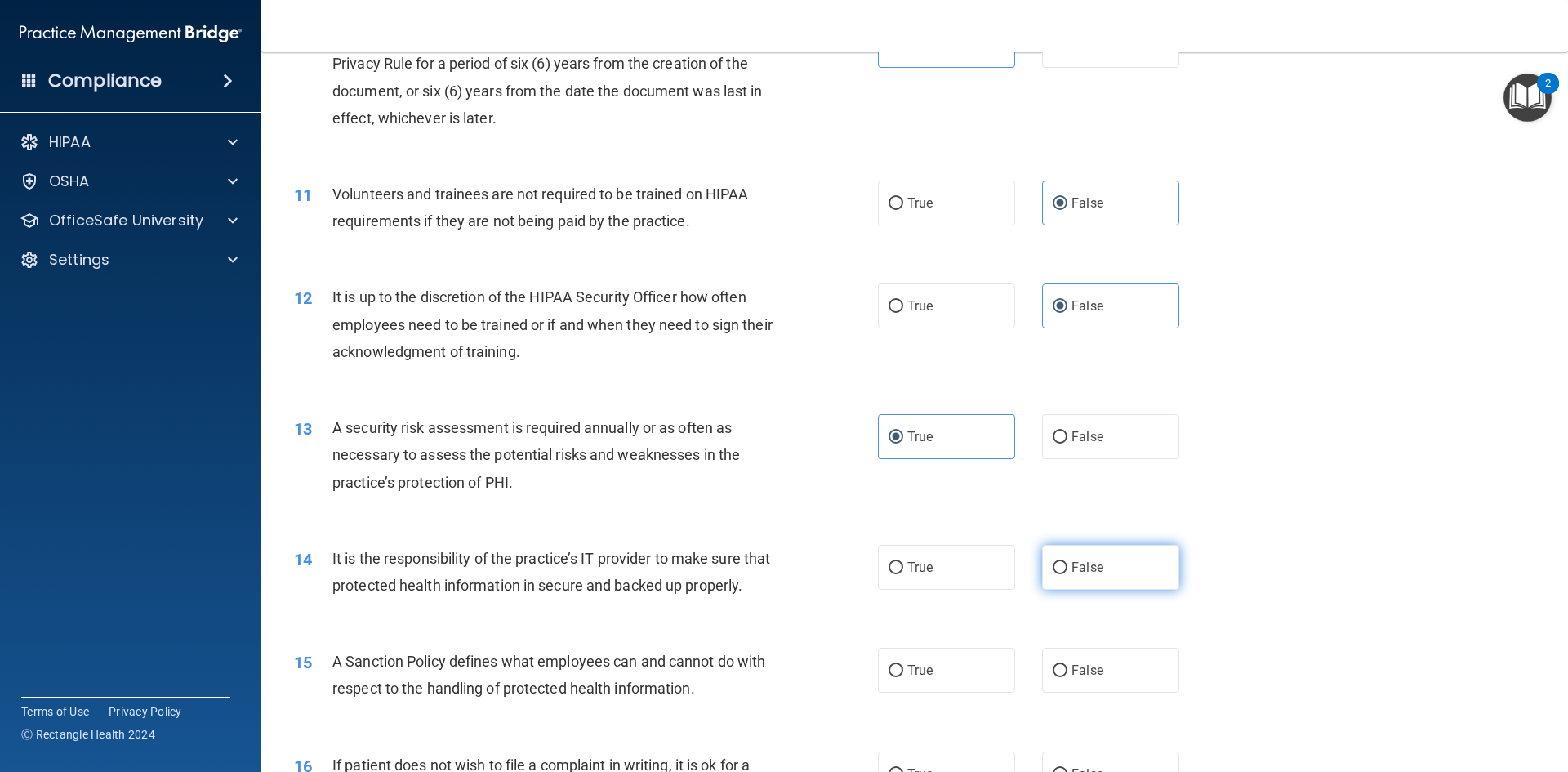
click at [1080, 577] on label "False" at bounding box center [1111, 567] width 137 height 45
click at [1068, 575] on input "False" at bounding box center [1060, 568] width 15 height 12
radio input "true"
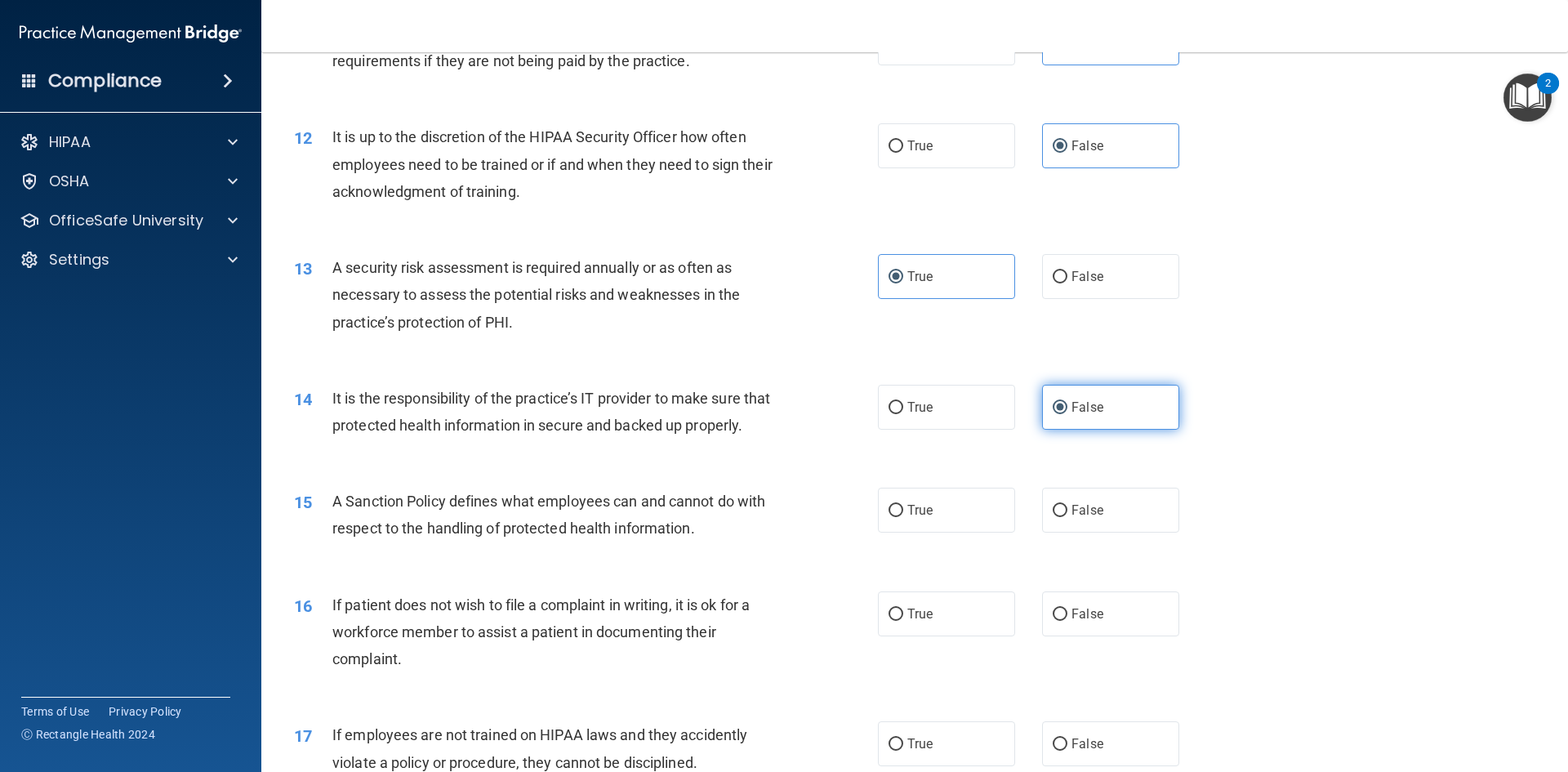
scroll to position [1553, 0]
click at [1098, 530] on label "False" at bounding box center [1111, 507] width 137 height 45
click at [1068, 514] on input "False" at bounding box center [1060, 507] width 15 height 12
radio input "true"
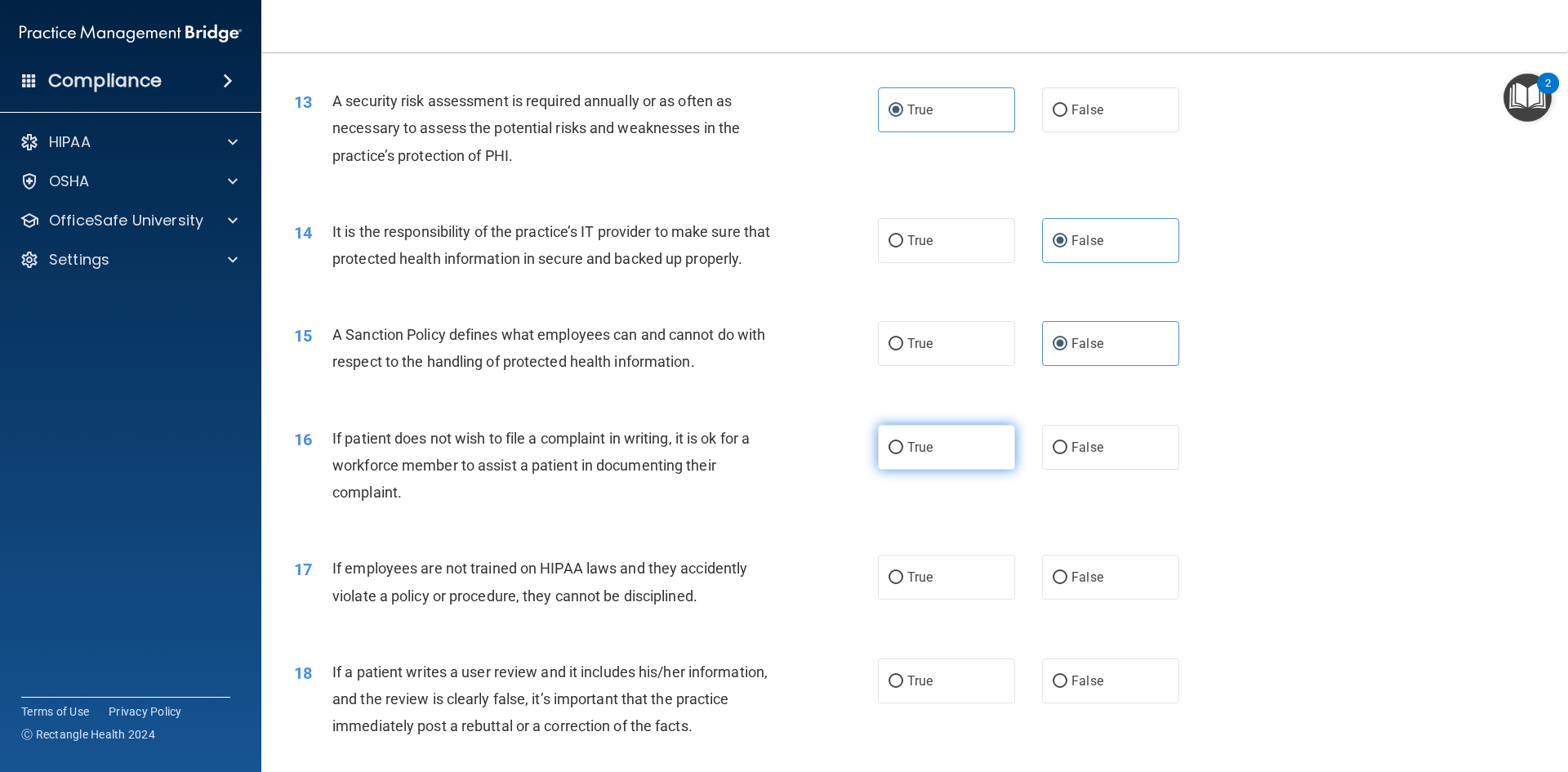
click at [972, 470] on label "True" at bounding box center [946, 448] width 137 height 45
click at [904, 454] on input "True" at bounding box center [896, 448] width 15 height 12
radio input "true"
click at [1072, 585] on span "False" at bounding box center [1087, 577] width 32 height 16
click at [1068, 584] on input "False" at bounding box center [1060, 578] width 15 height 12
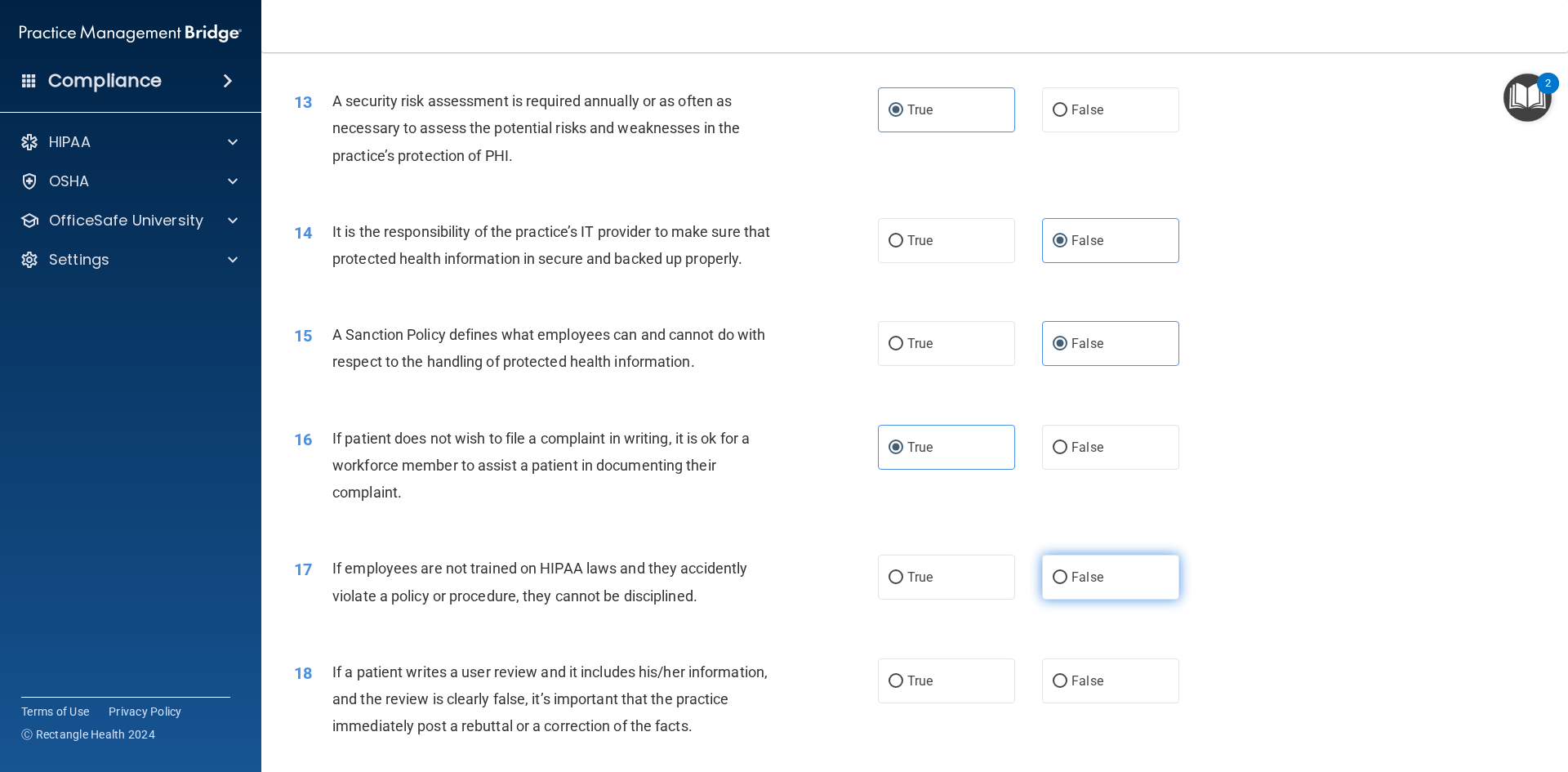
radio input "true"
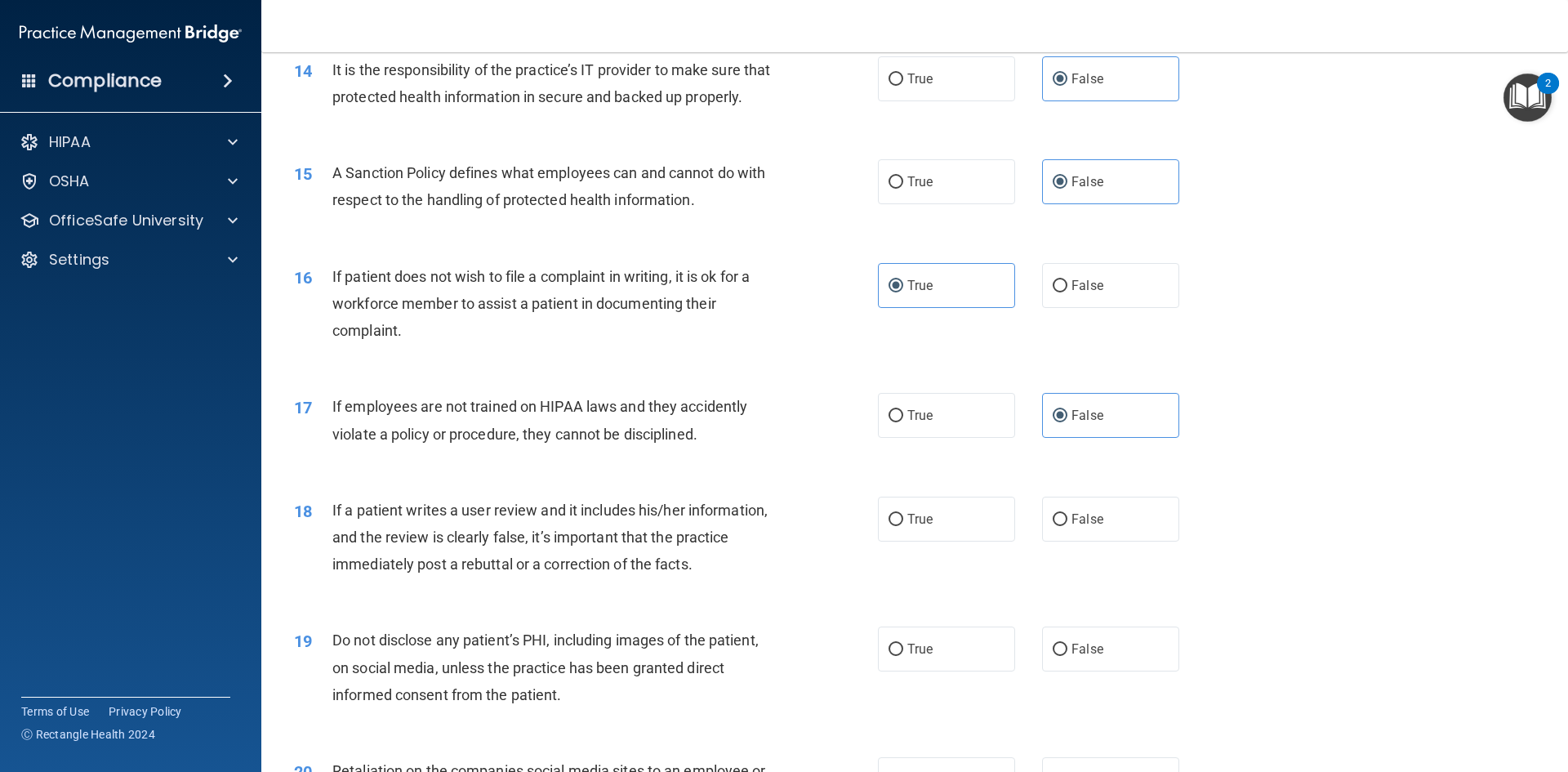
scroll to position [1880, 0]
click at [1072, 526] on span "False" at bounding box center [1087, 517] width 32 height 16
click at [1068, 525] on input "False" at bounding box center [1060, 518] width 15 height 12
radio input "true"
click at [927, 656] on span "True" at bounding box center [920, 647] width 25 height 16
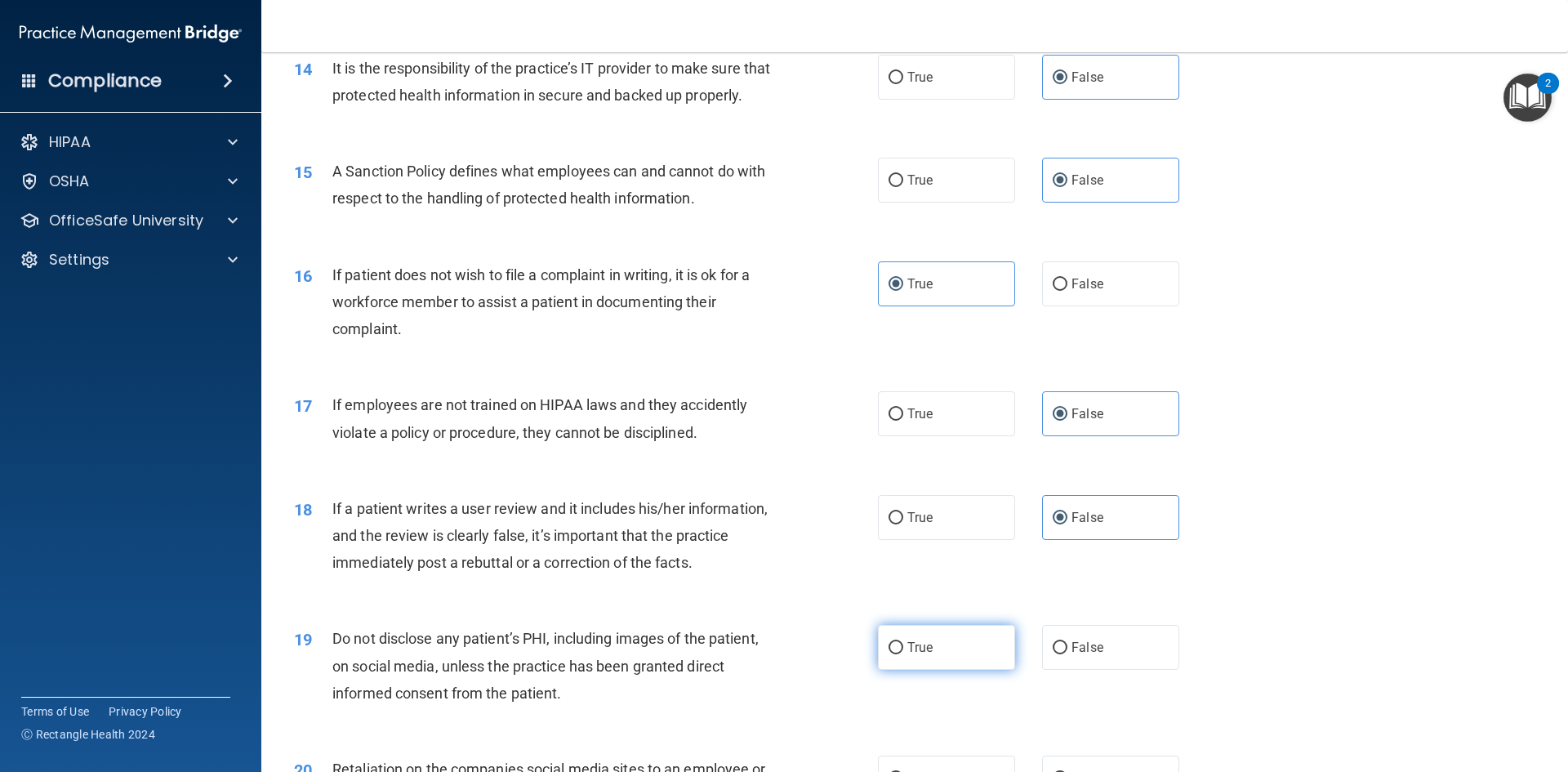
click at [904, 655] on input "True" at bounding box center [896, 648] width 15 height 12
radio input "true"
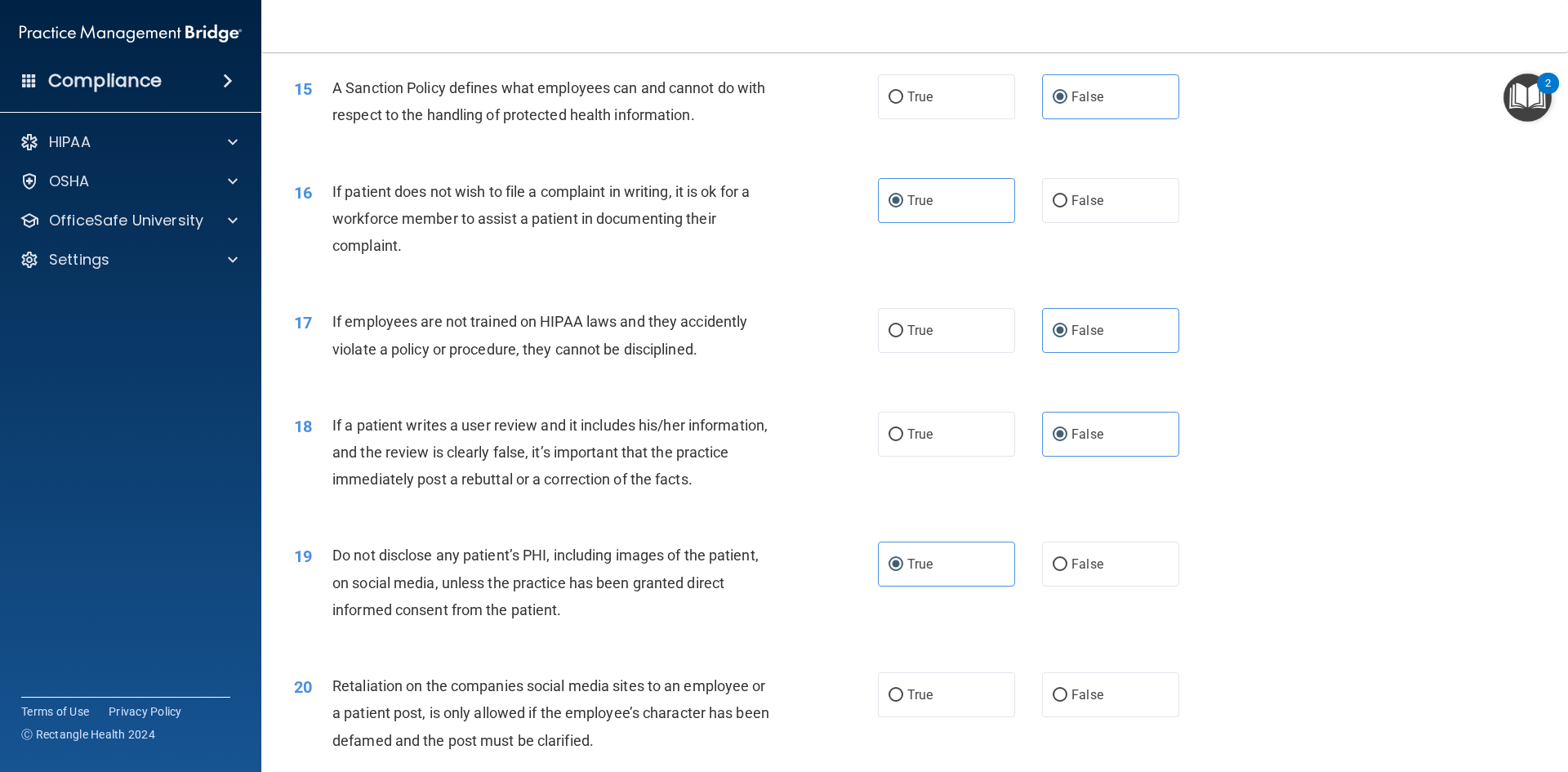
scroll to position [2043, 0]
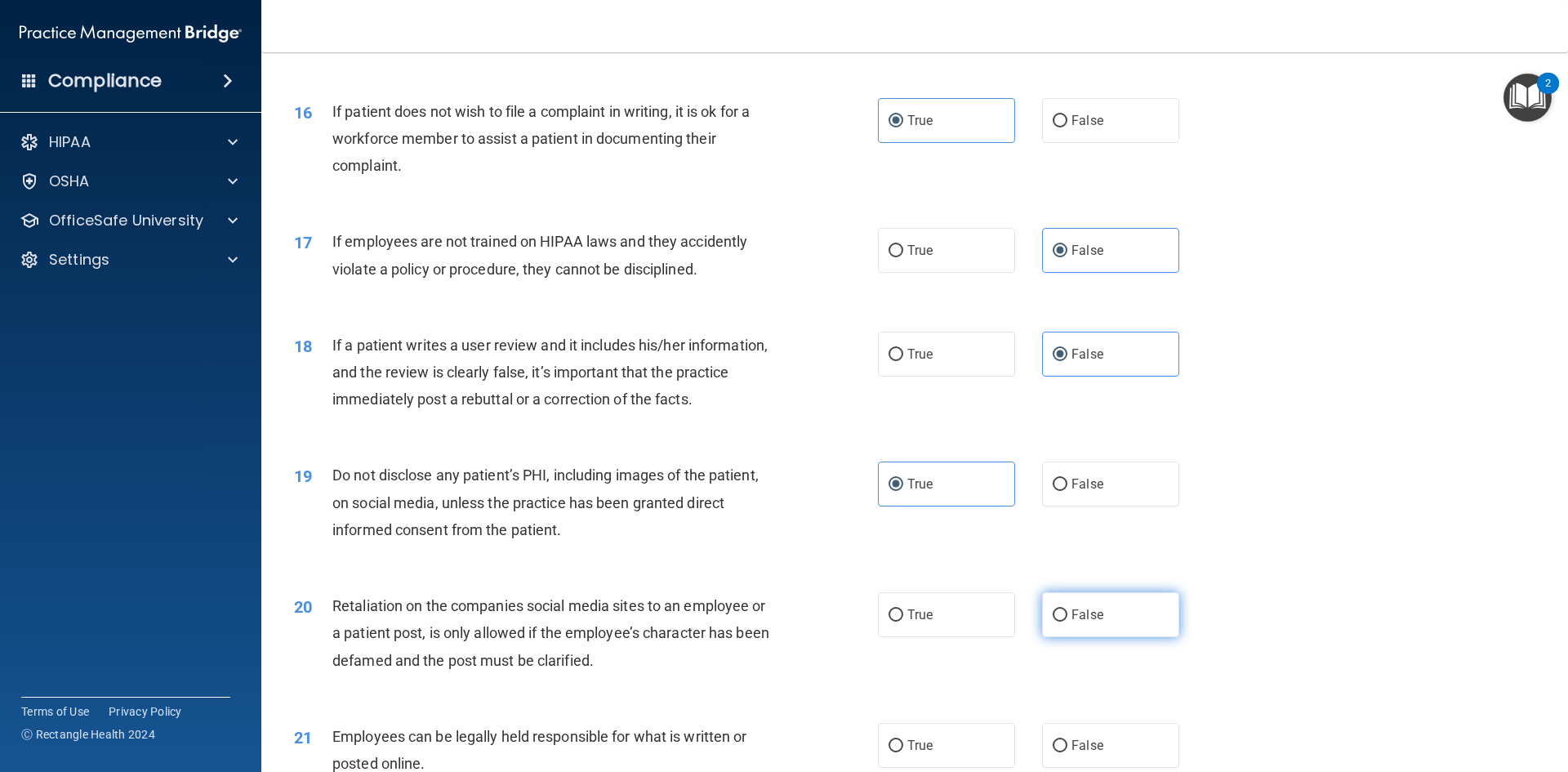
click at [1142, 636] on label "False" at bounding box center [1111, 615] width 137 height 45
click at [1068, 622] on input "False" at bounding box center [1060, 616] width 15 height 12
radio input "true"
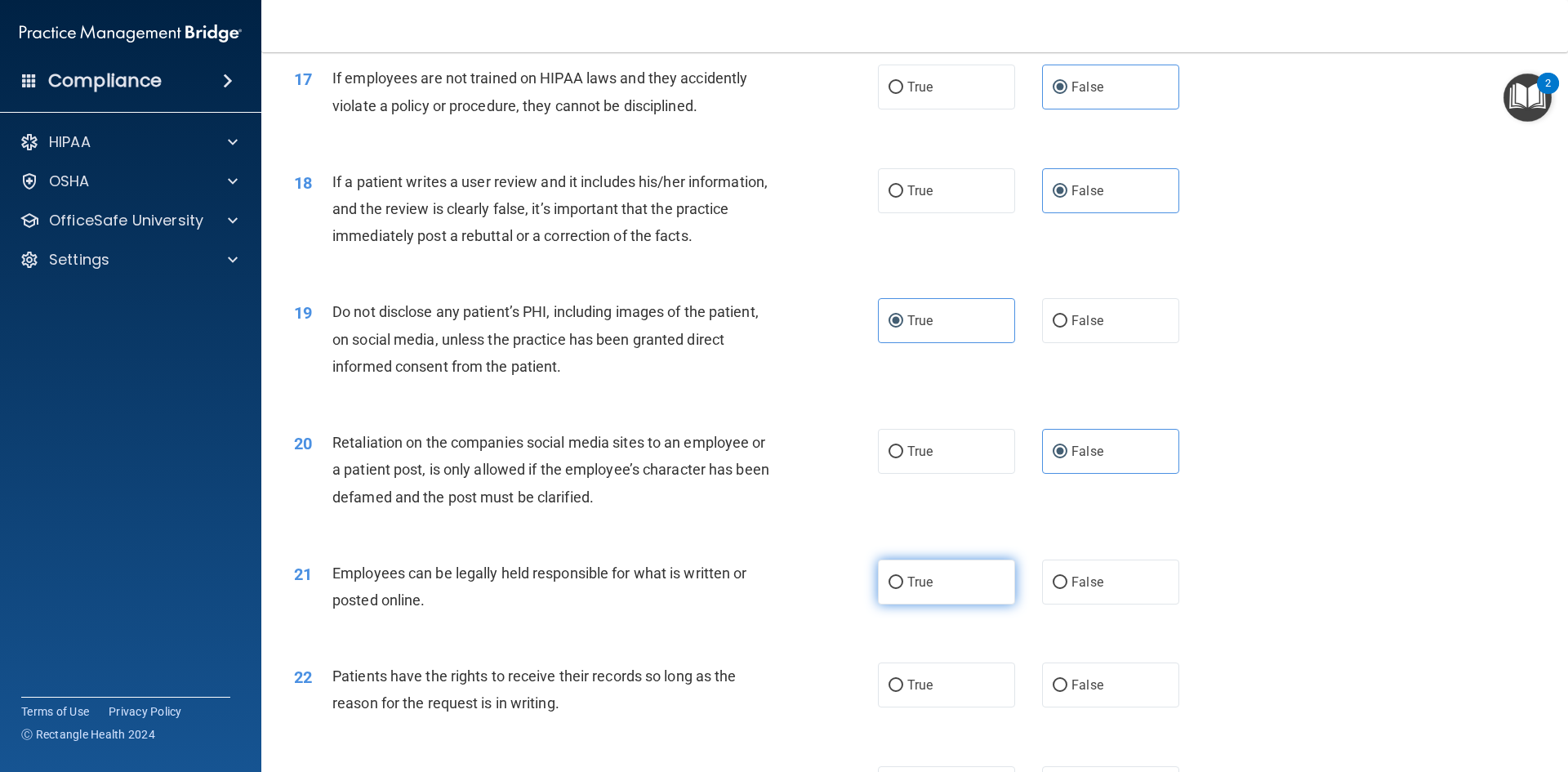
click at [937, 605] on label "True" at bounding box center [946, 582] width 137 height 45
click at [904, 589] on input "True" at bounding box center [896, 583] width 15 height 12
radio input "true"
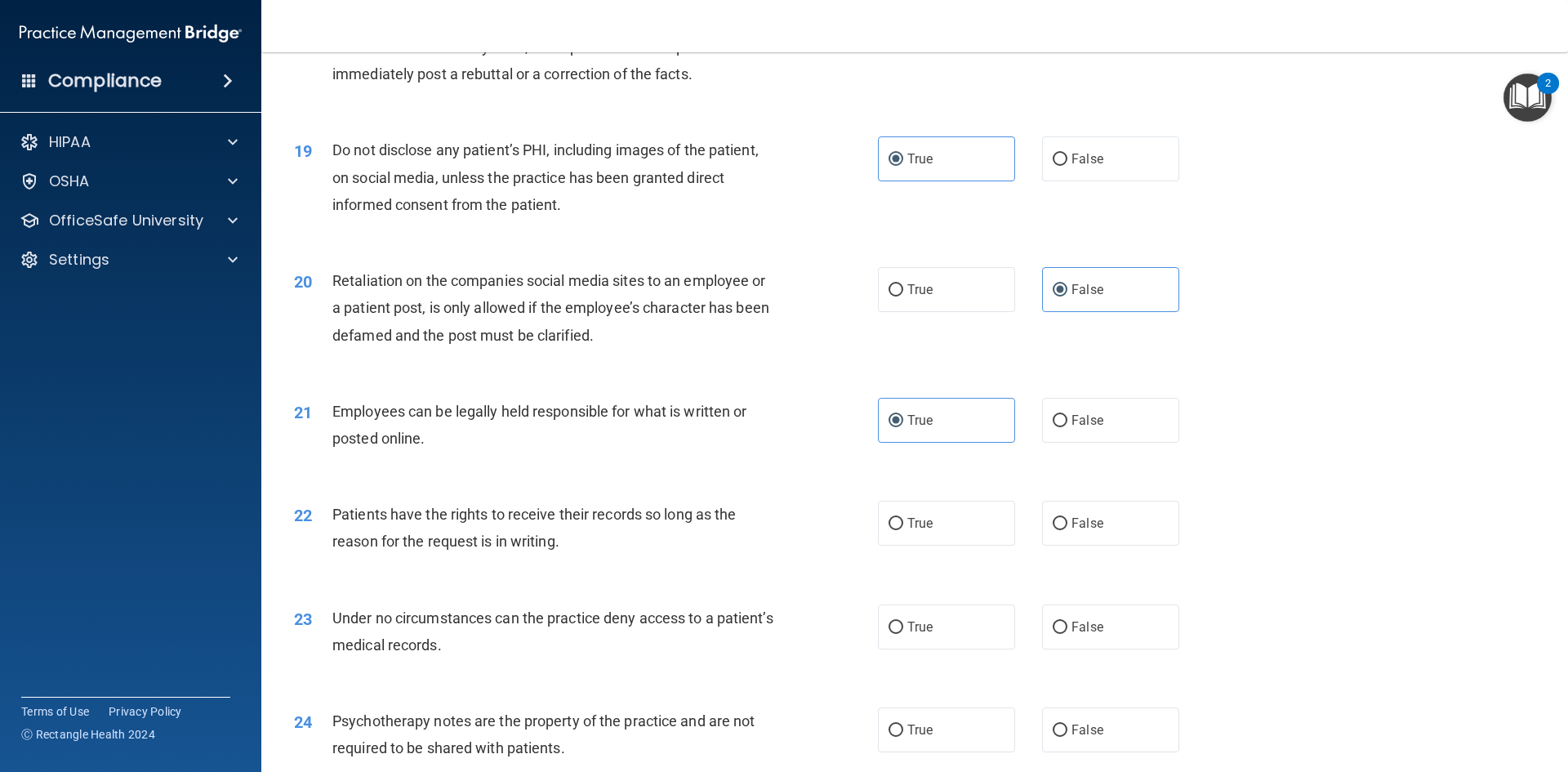
scroll to position [2370, 0]
click at [1086, 530] on span "False" at bounding box center [1087, 522] width 32 height 16
click at [1068, 529] on input "False" at bounding box center [1060, 522] width 15 height 12
radio input "true"
click at [1082, 633] on span "False" at bounding box center [1087, 626] width 32 height 16
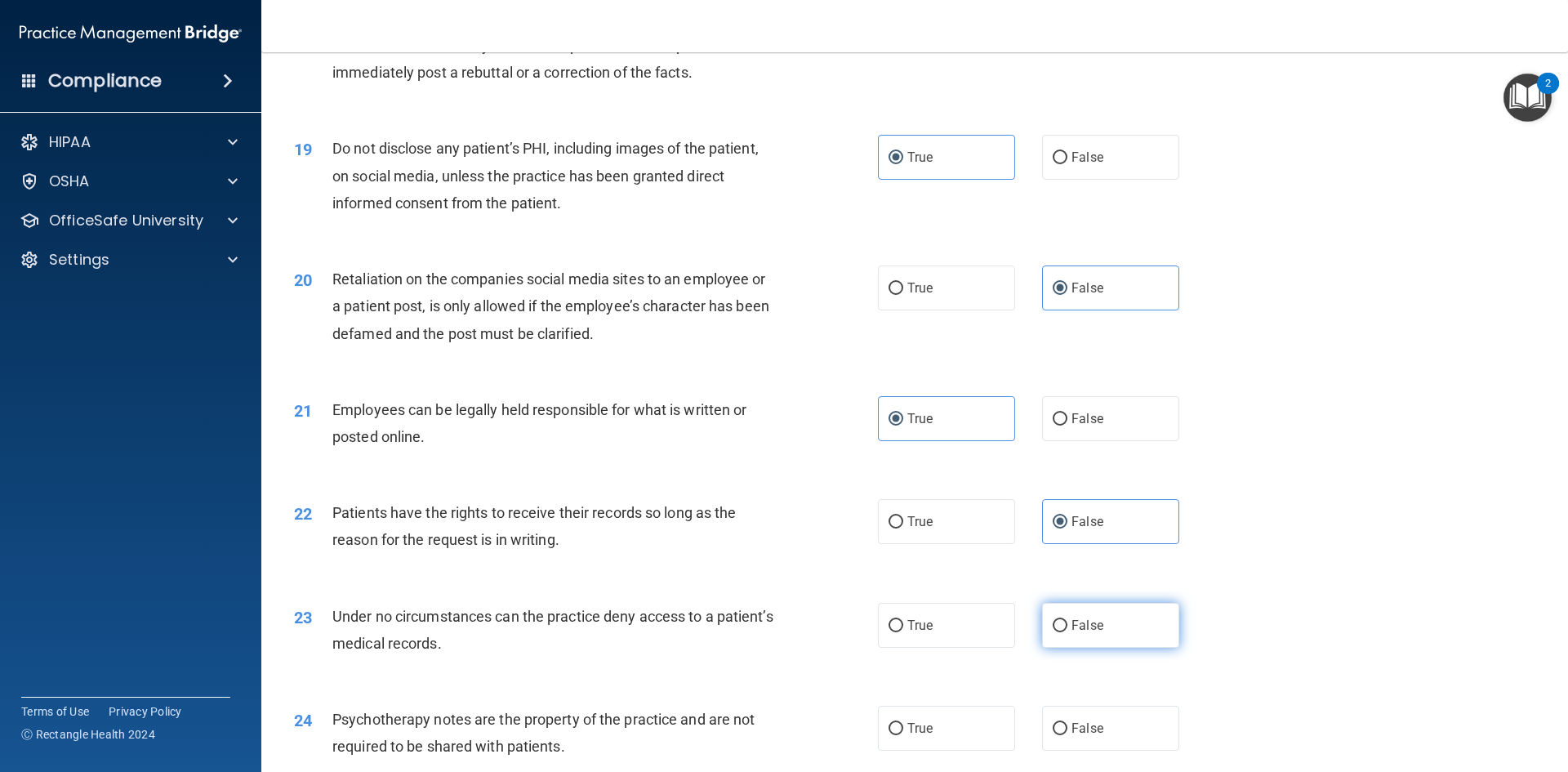
click at [1068, 632] on input "False" at bounding box center [1060, 626] width 15 height 12
radio input "true"
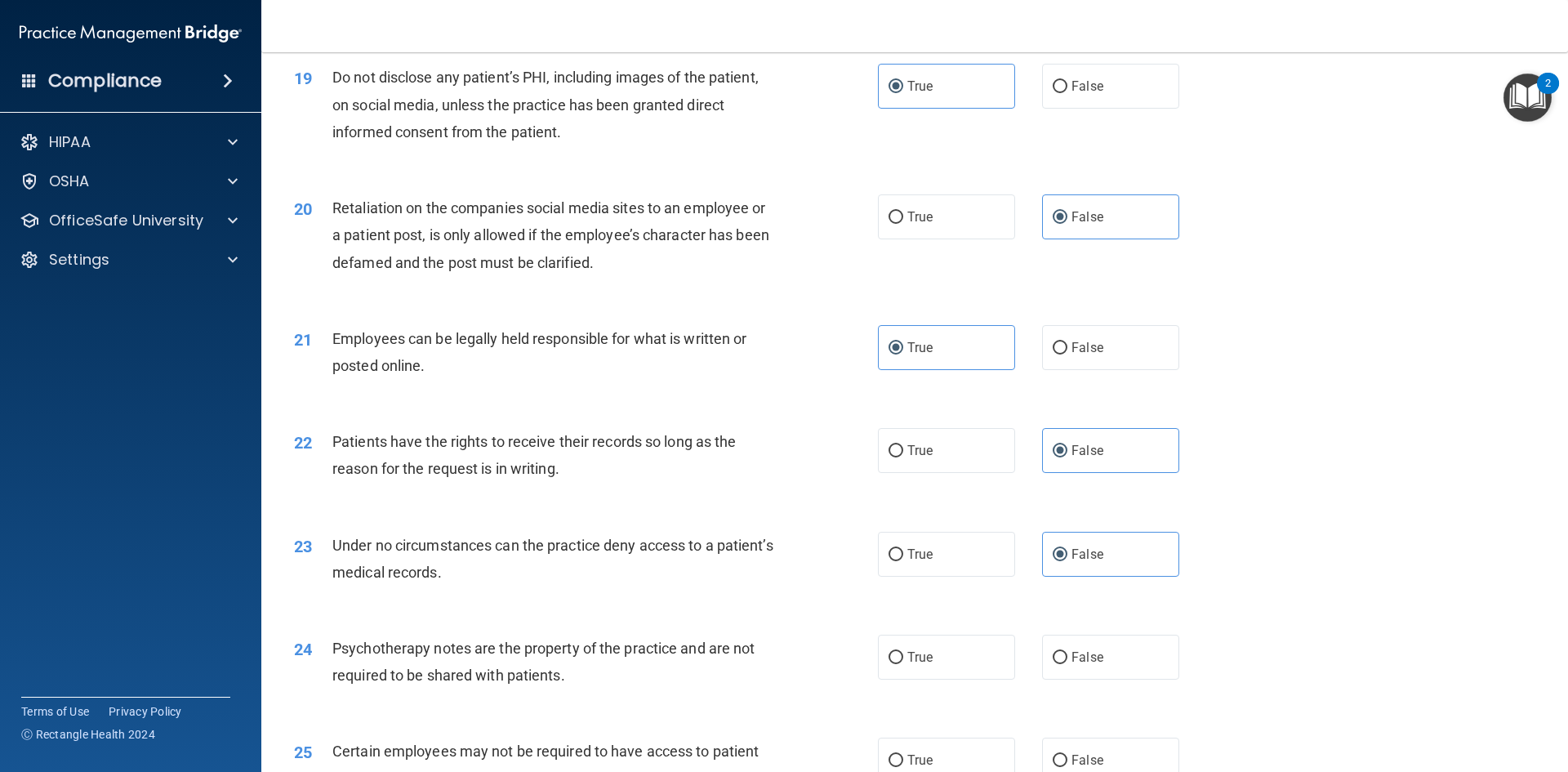
scroll to position [2534, 0]
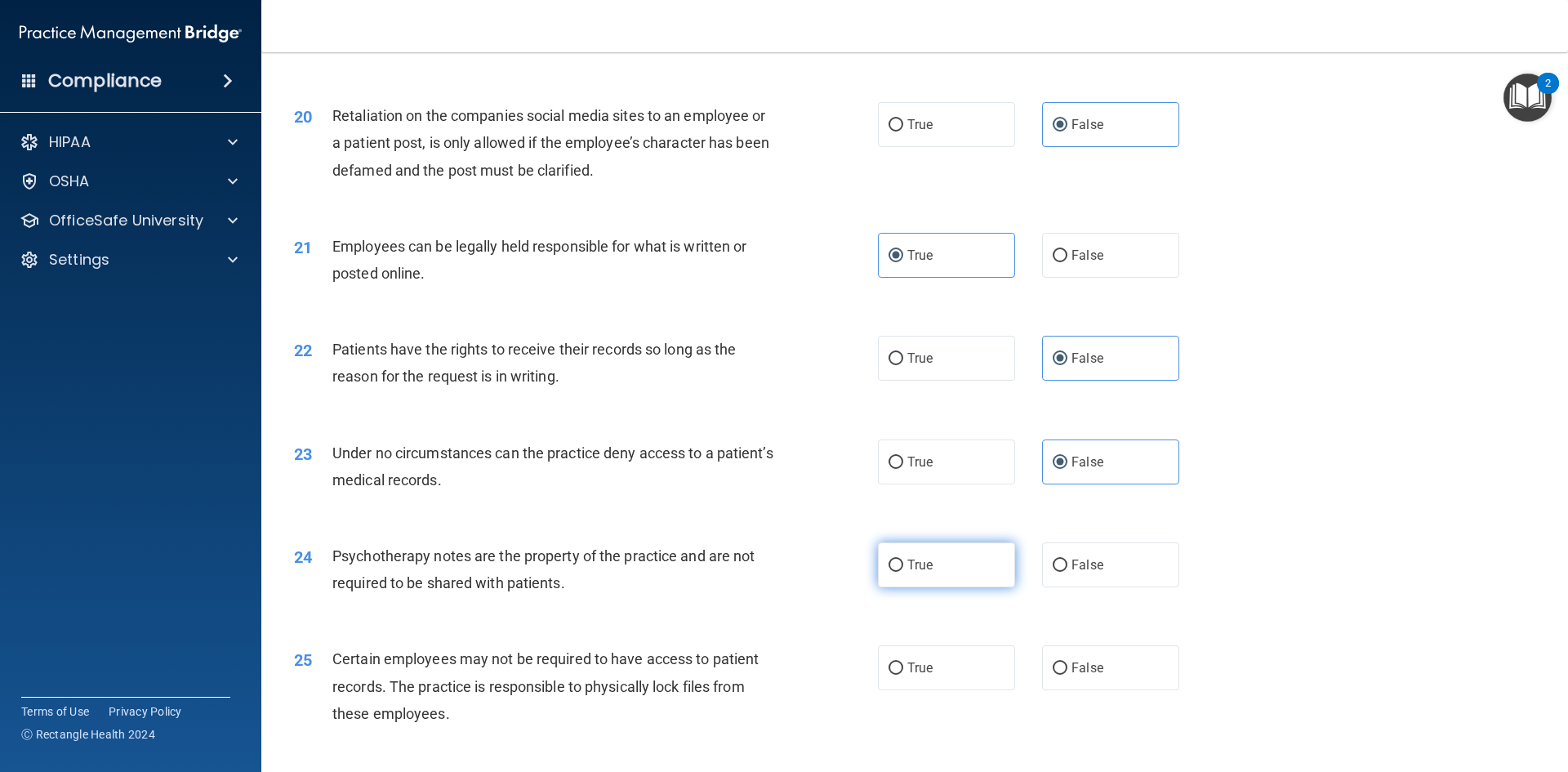
click at [953, 587] on label "True" at bounding box center [946, 565] width 137 height 45
click at [904, 572] on input "True" at bounding box center [896, 566] width 15 height 12
radio input "true"
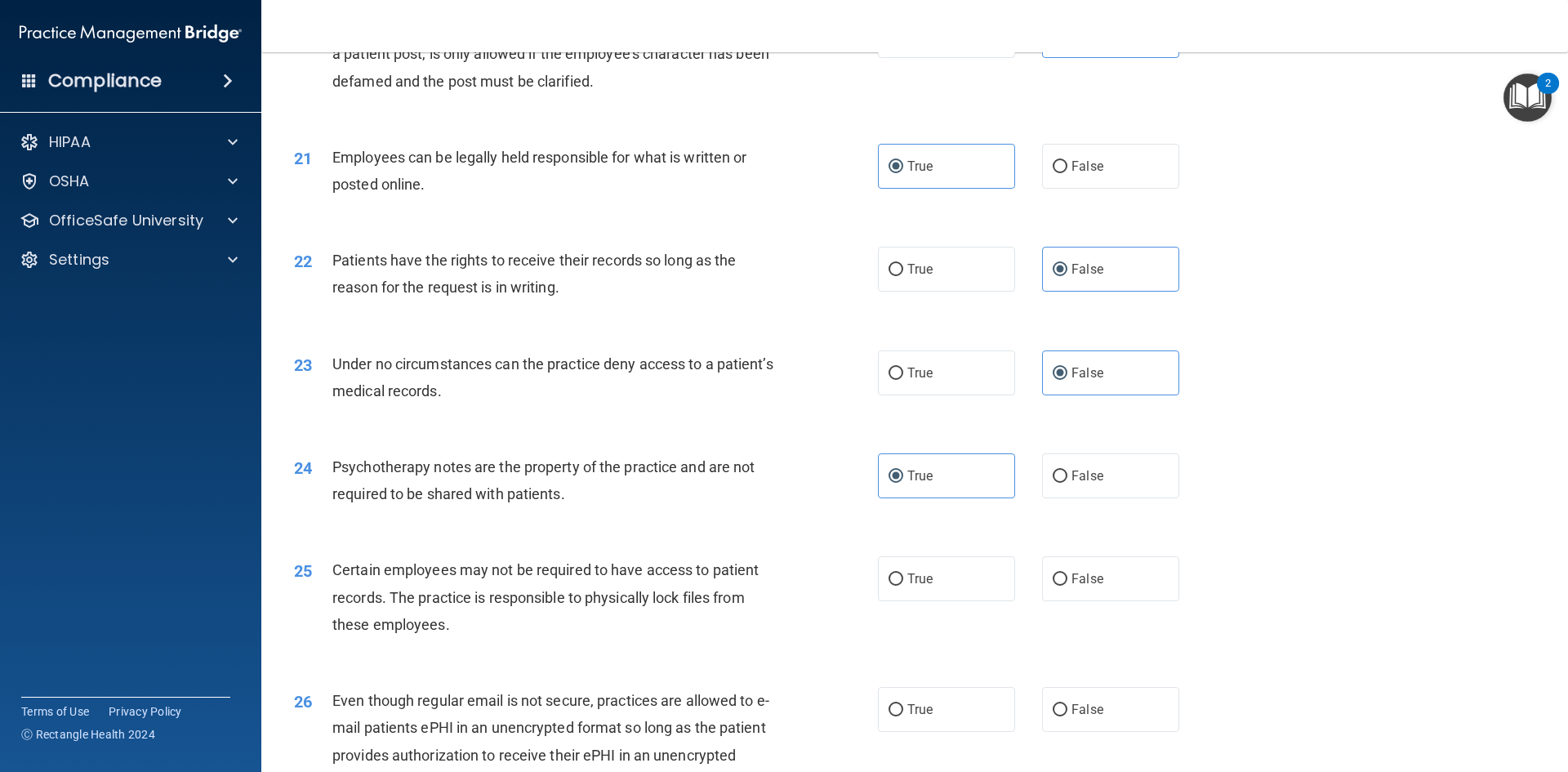
scroll to position [2697, 0]
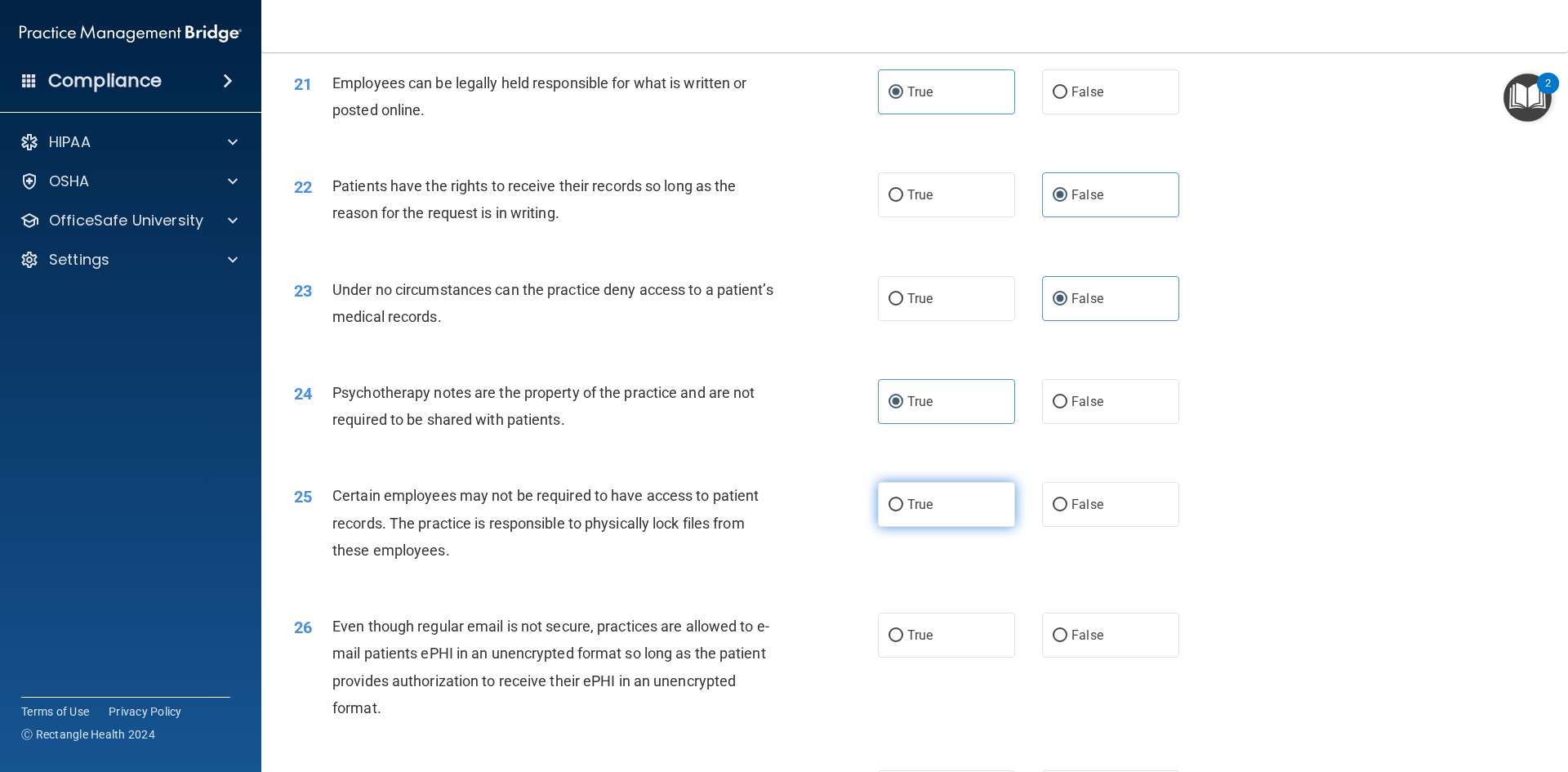
click at [949, 527] on label "True" at bounding box center [946, 505] width 137 height 45
click at [904, 512] on input "True" at bounding box center [896, 505] width 15 height 12
radio input "true"
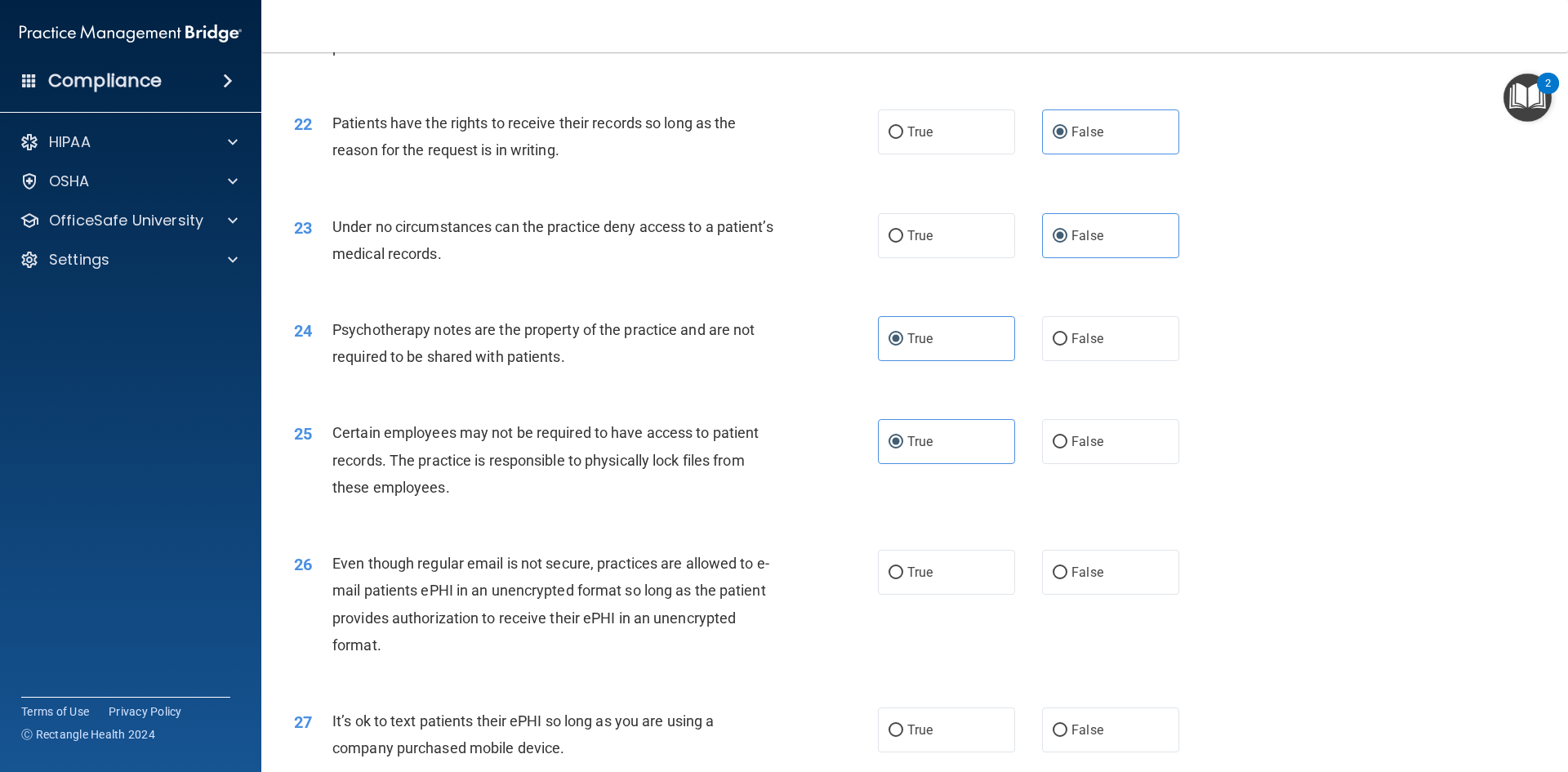
scroll to position [2779, 0]
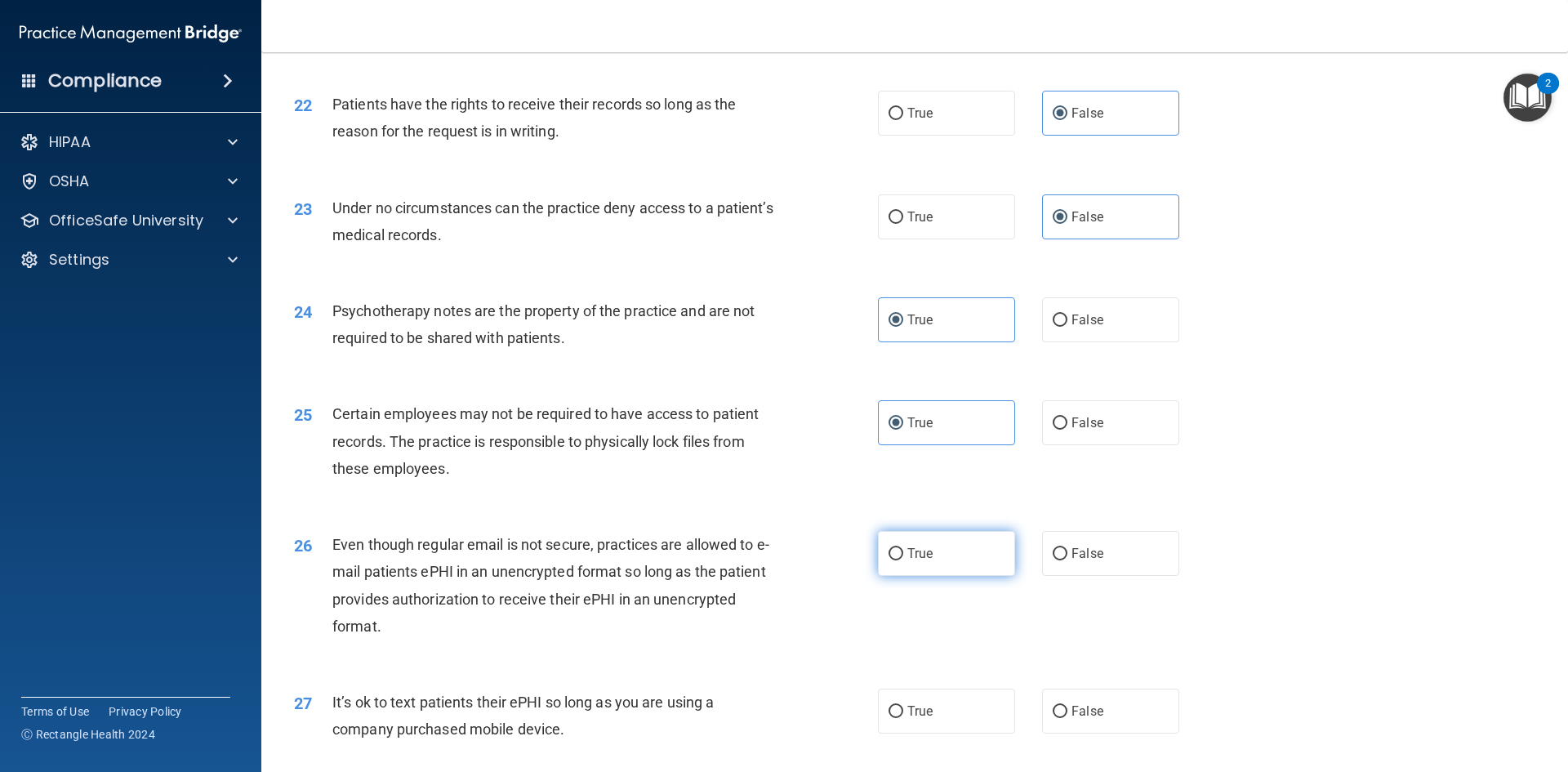
click at [953, 577] on label "True" at bounding box center [946, 554] width 137 height 45
click at [904, 561] on input "True" at bounding box center [896, 554] width 15 height 12
radio input "true"
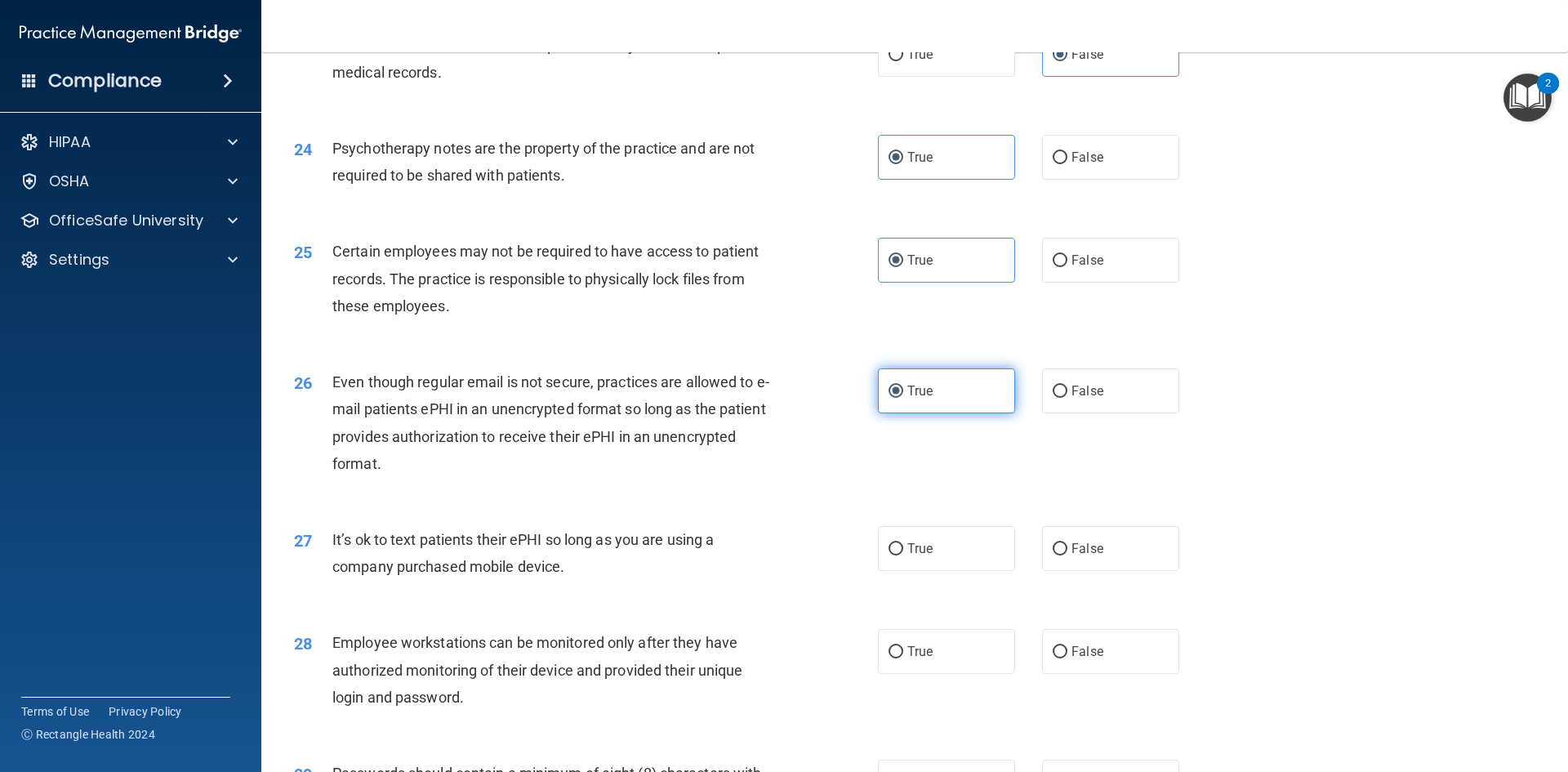
scroll to position [2942, 0]
click at [1053, 555] on input "False" at bounding box center [1060, 548] width 15 height 12
radio input "true"
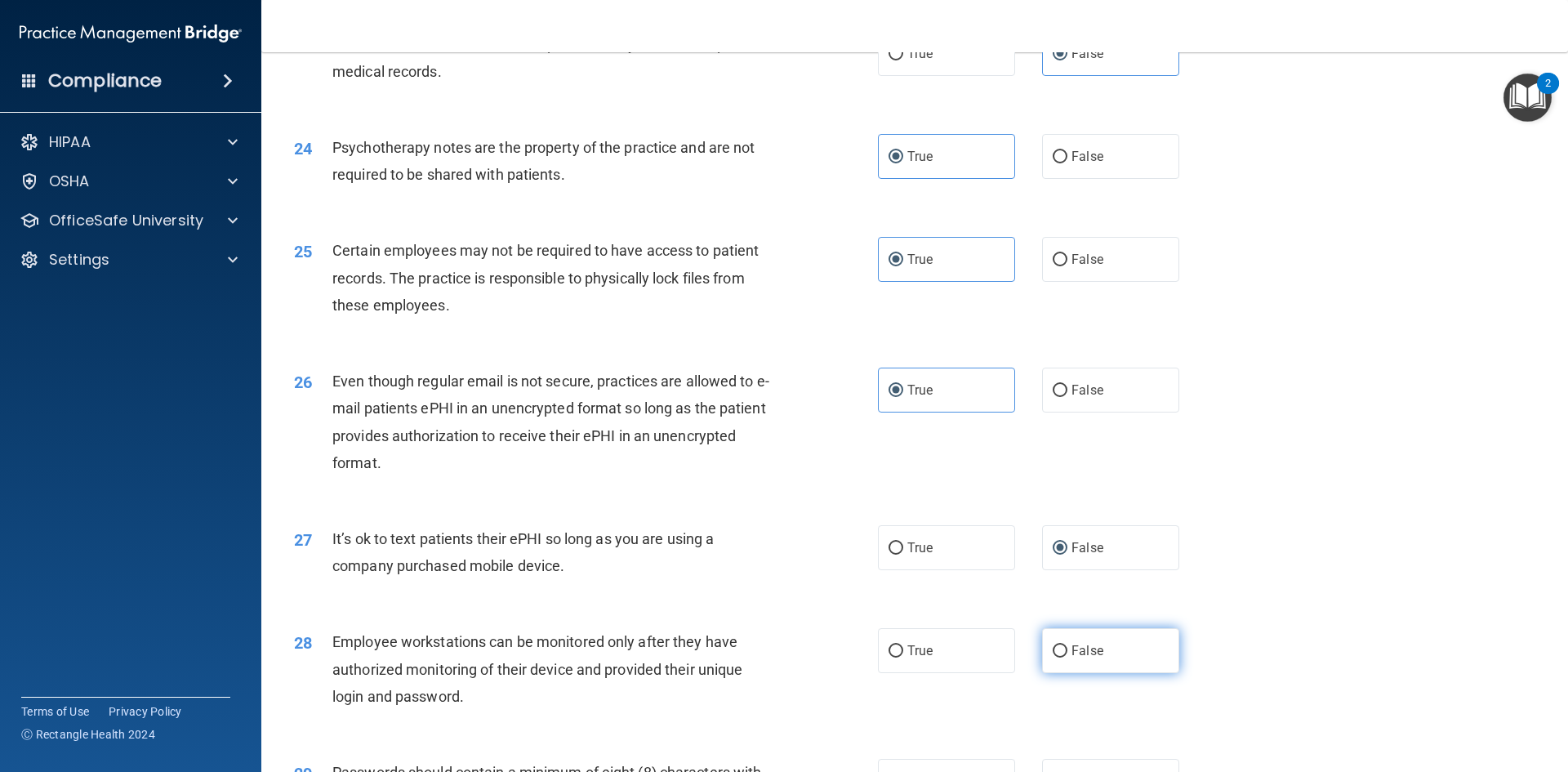
click at [1093, 659] on span "False" at bounding box center [1087, 651] width 32 height 16
click at [1068, 658] on input "False" at bounding box center [1060, 651] width 15 height 12
radio input "true"
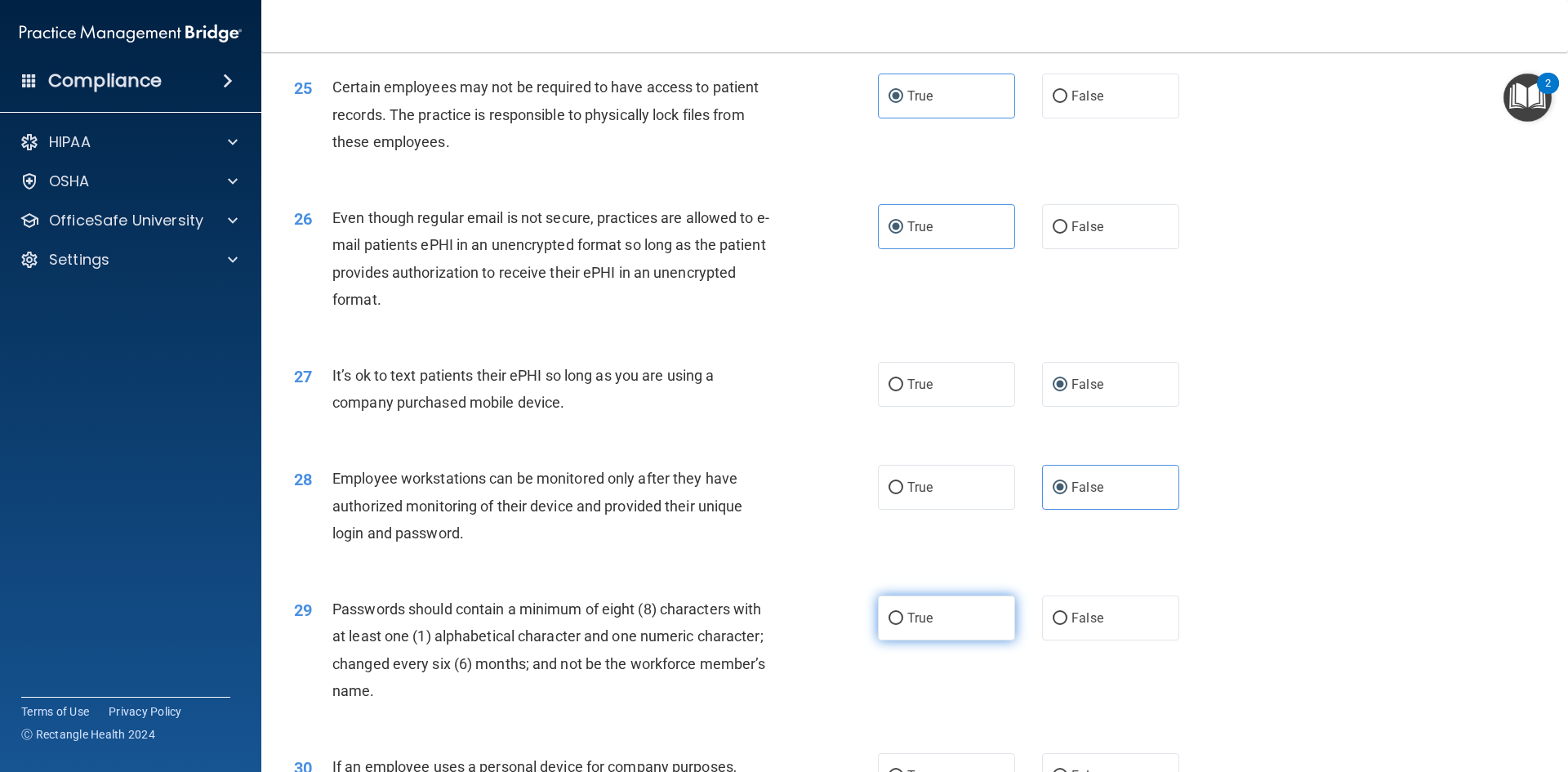
drag, startPoint x: 909, startPoint y: 642, endPoint x: 952, endPoint y: 619, distance: 48.8
click at [910, 626] on span "True" at bounding box center [920, 618] width 25 height 16
click at [904, 626] on input "True" at bounding box center [896, 619] width 15 height 12
radio input "true"
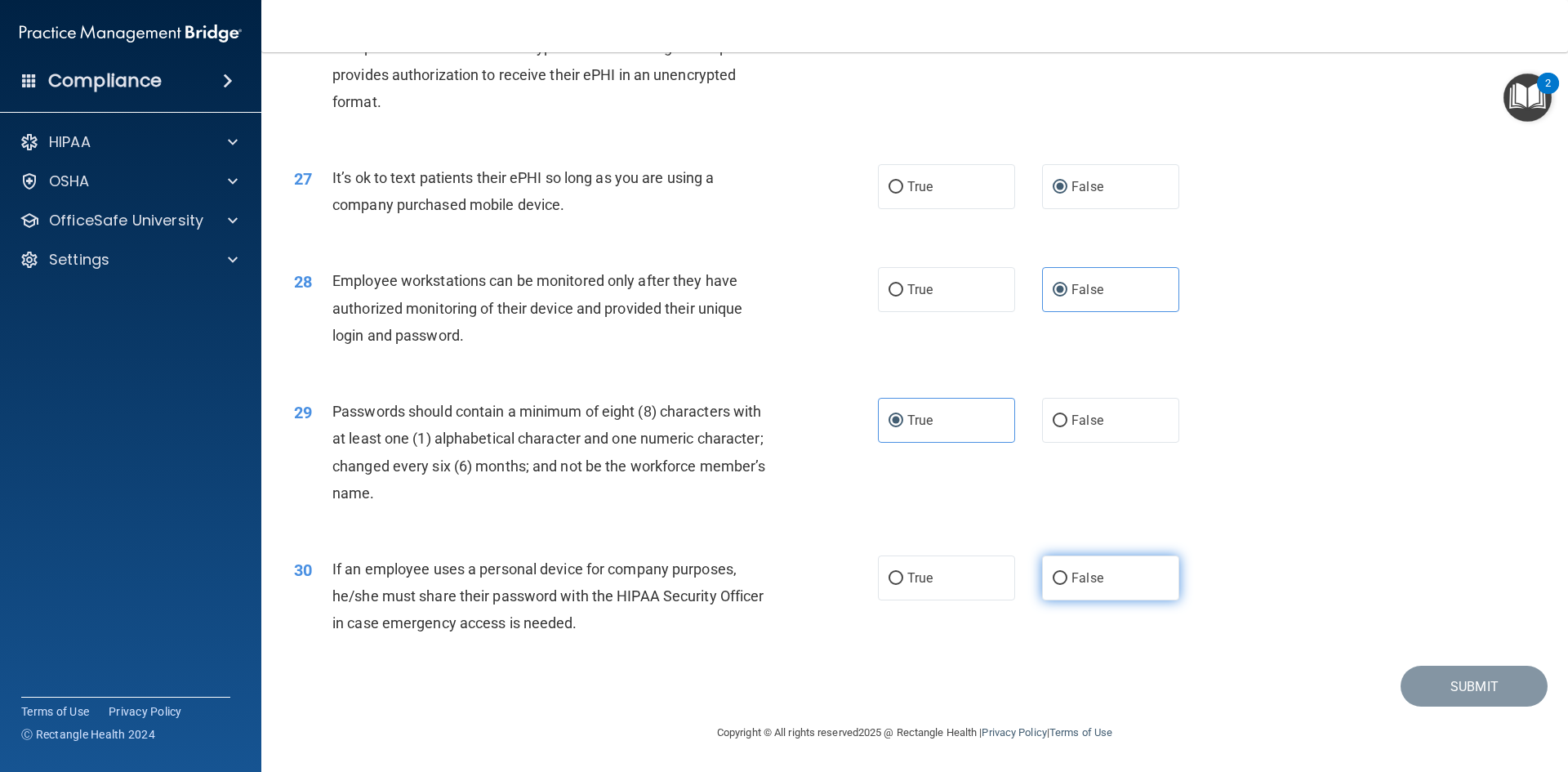
click at [1076, 575] on span "False" at bounding box center [1087, 578] width 32 height 16
click at [1068, 575] on input "False" at bounding box center [1060, 579] width 15 height 12
radio input "true"
click at [1422, 687] on button "Submit" at bounding box center [1474, 687] width 147 height 42
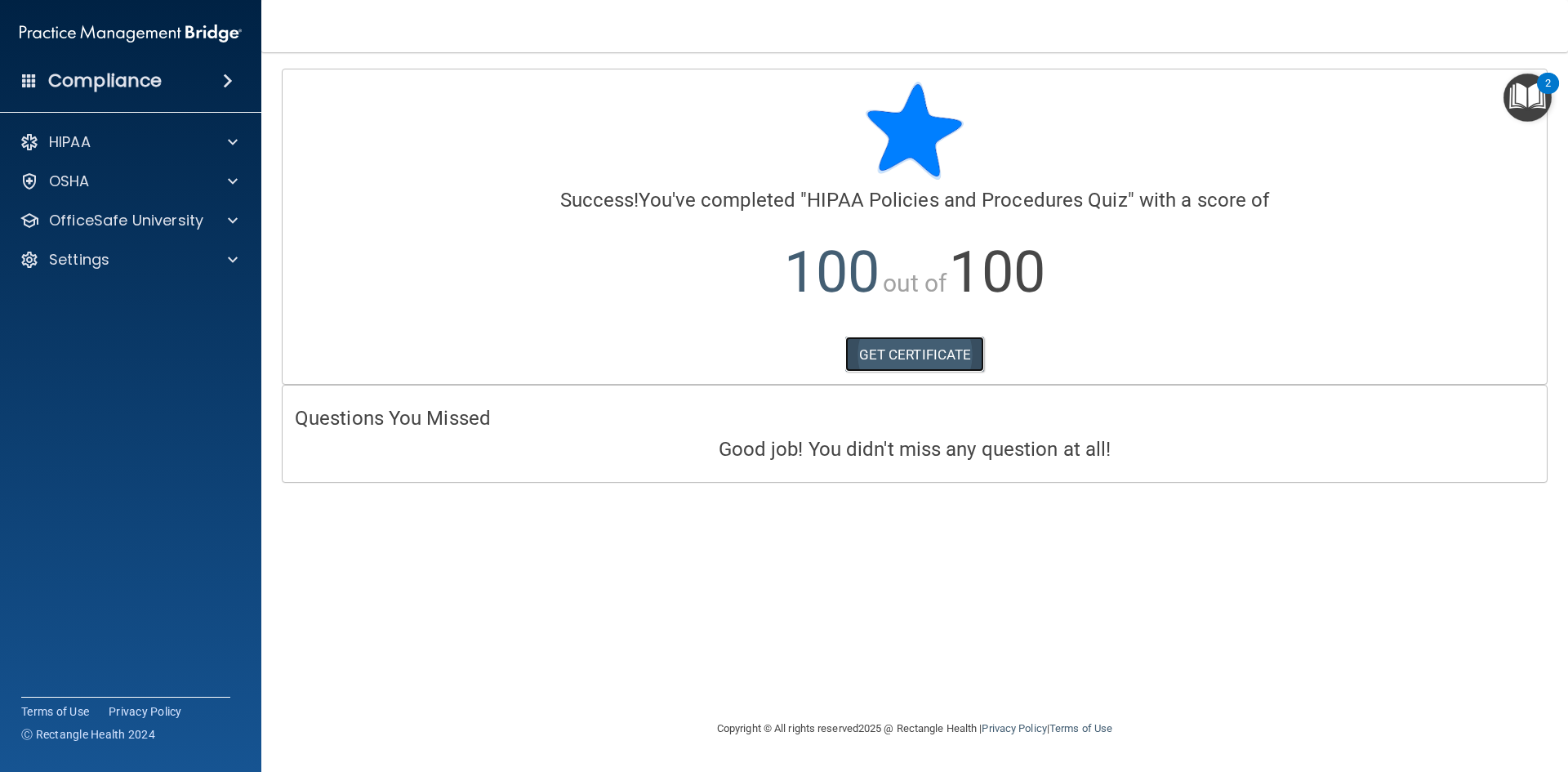
click at [902, 360] on link "GET CERTIFICATE" at bounding box center [915, 354] width 140 height 36
click at [106, 210] on p "OfficeSafe University" at bounding box center [126, 220] width 155 height 20
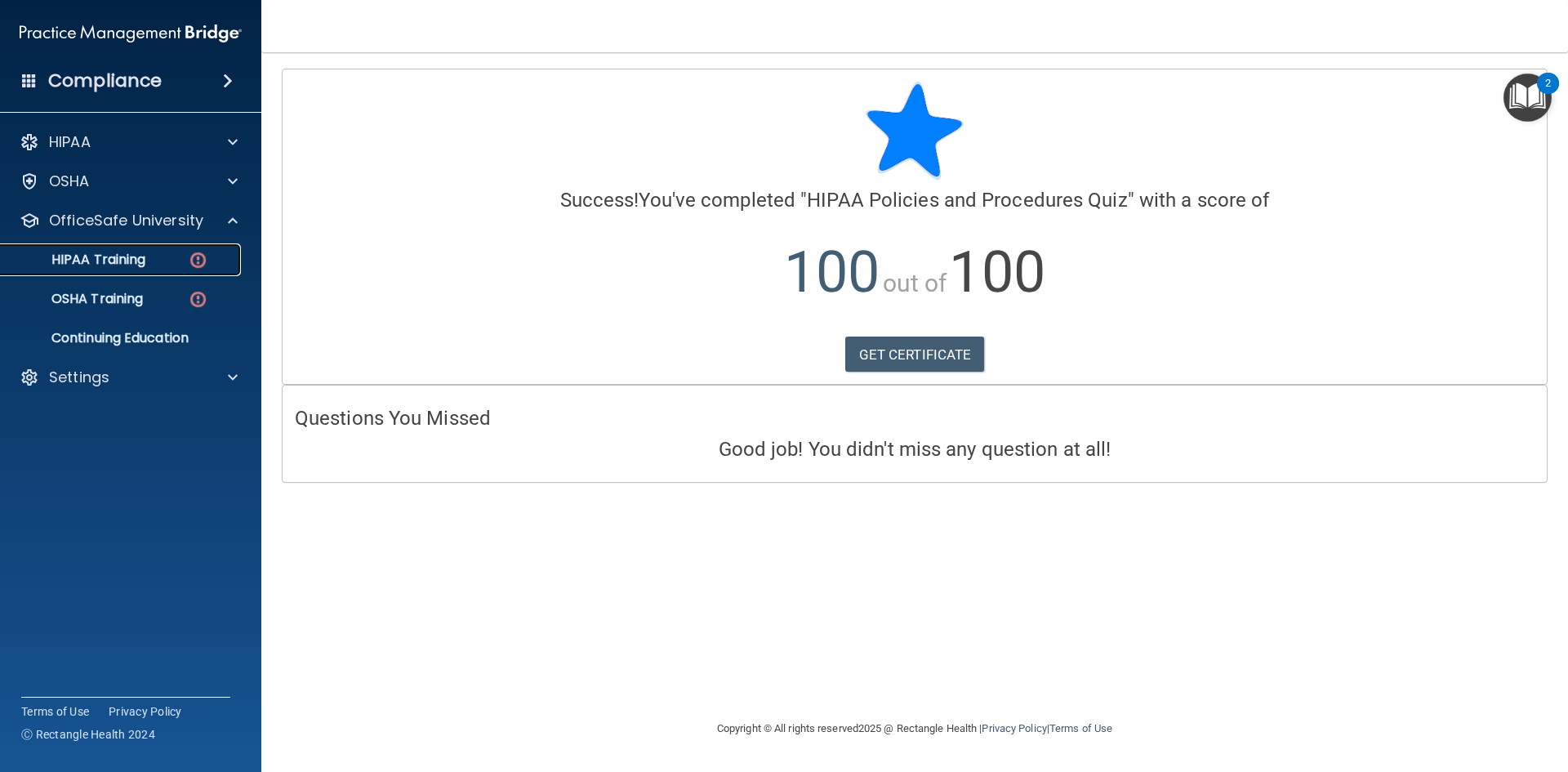
click at [161, 268] on link "HIPAA Training" at bounding box center [111, 260] width 257 height 32
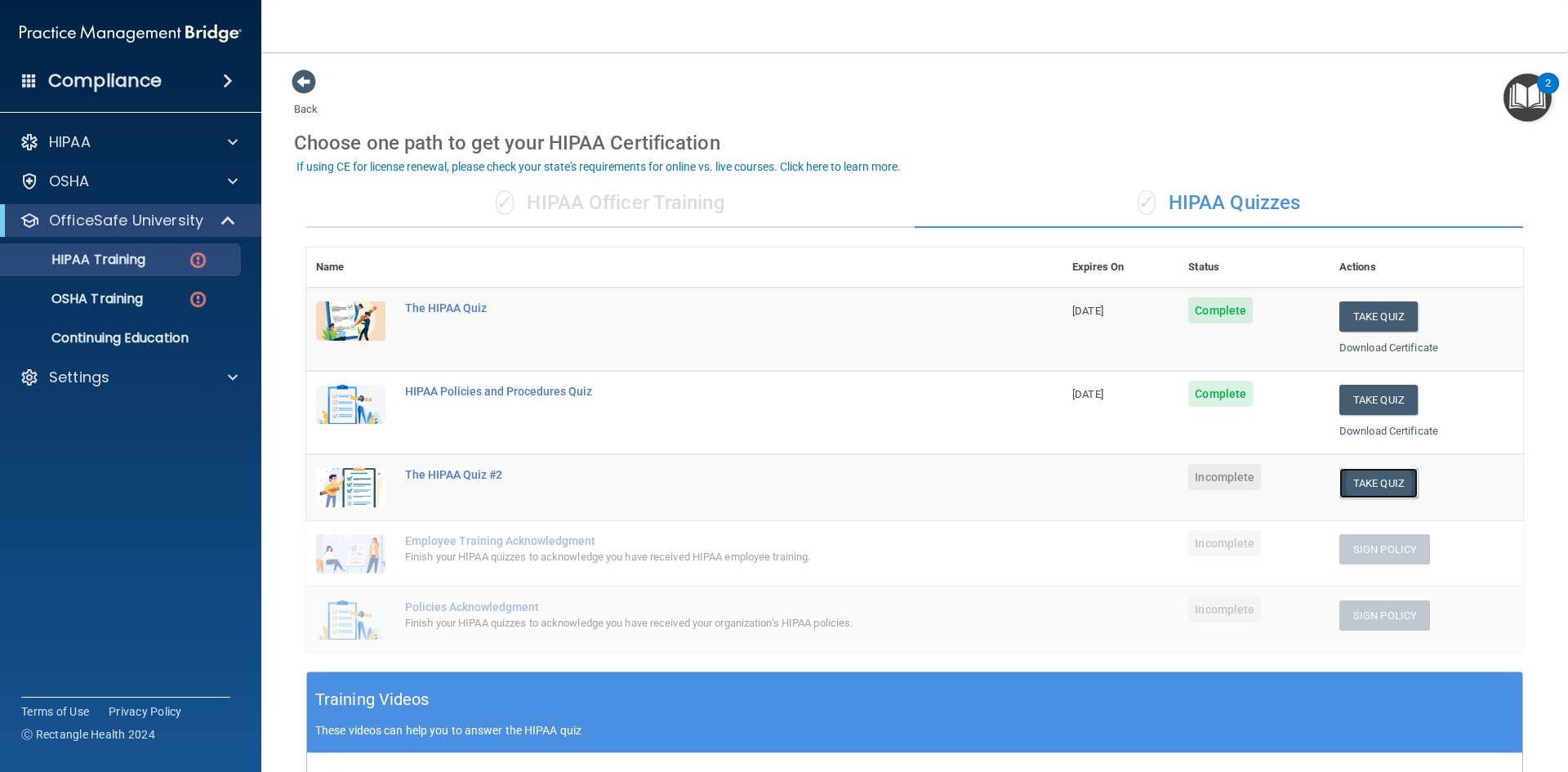
click at [1343, 487] on button "Take Quiz" at bounding box center [1378, 483] width 78 height 30
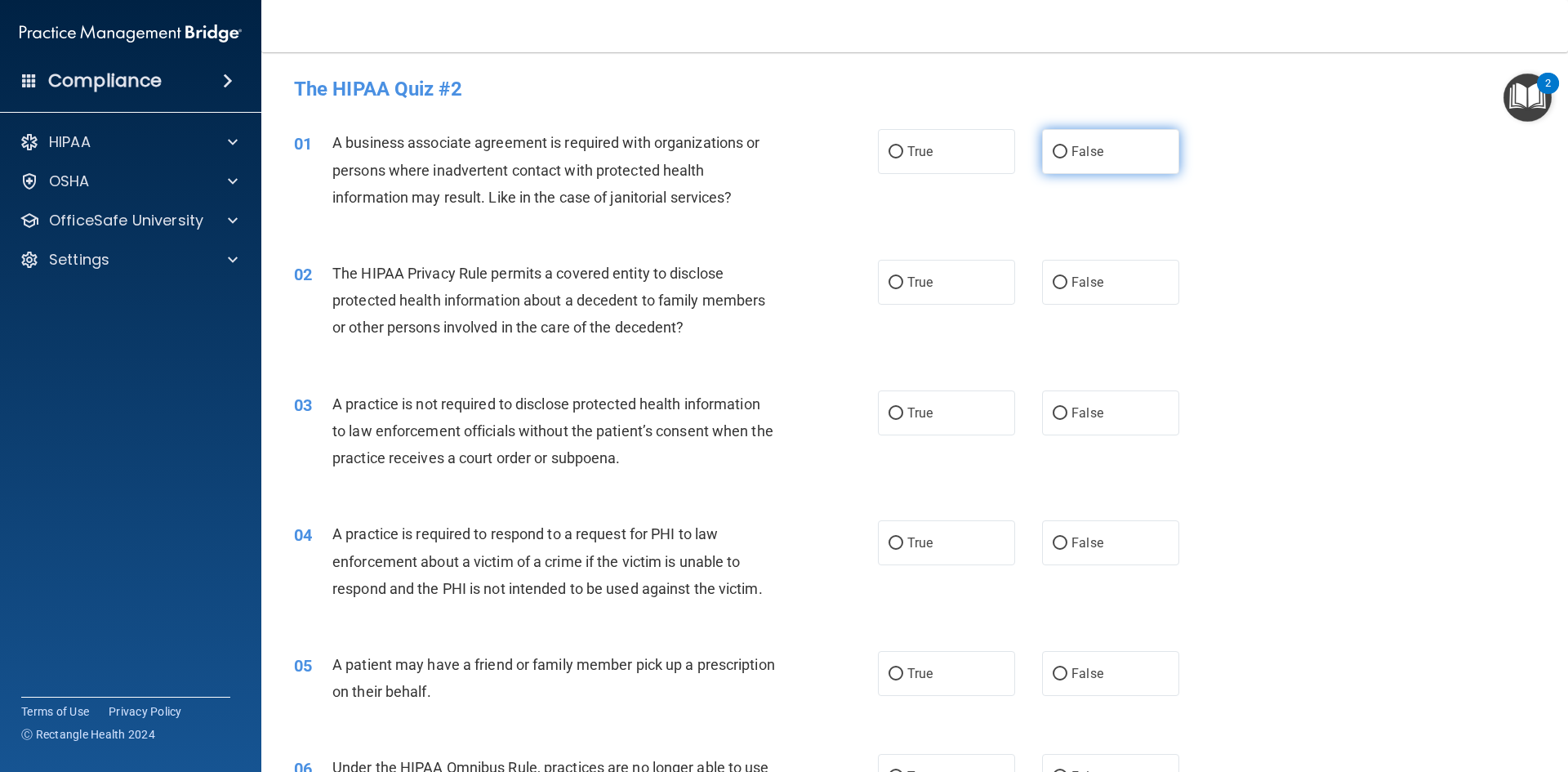
click at [1077, 154] on span "False" at bounding box center [1087, 151] width 32 height 16
click at [1068, 154] on input "False" at bounding box center [1060, 152] width 15 height 12
radio input "true"
click at [925, 284] on span "True" at bounding box center [920, 282] width 25 height 16
click at [904, 284] on input "True" at bounding box center [896, 283] width 15 height 12
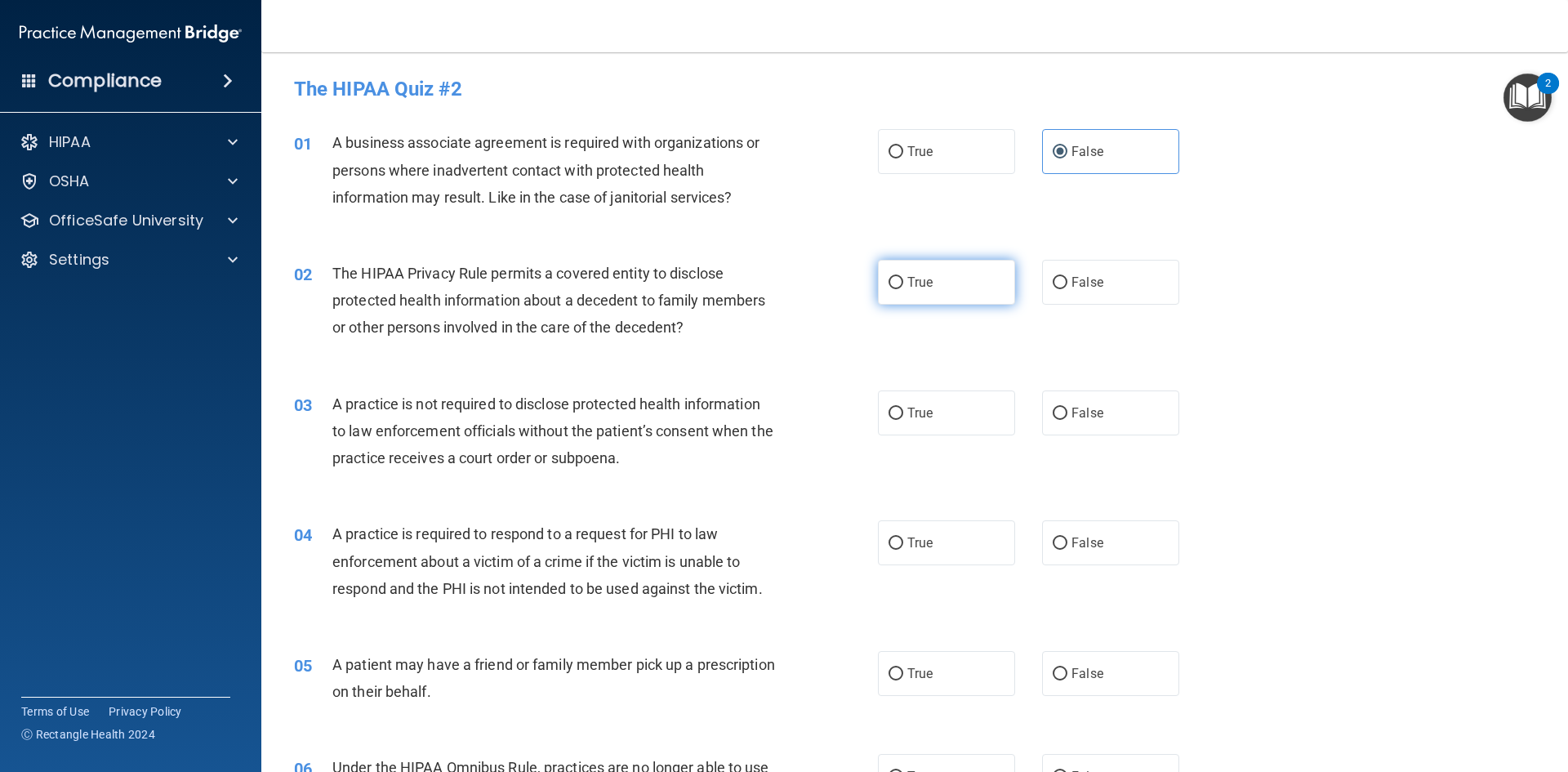
radio input "true"
click at [905, 423] on label "True" at bounding box center [946, 413] width 137 height 45
click at [904, 420] on input "True" at bounding box center [896, 413] width 15 height 12
radio input "true"
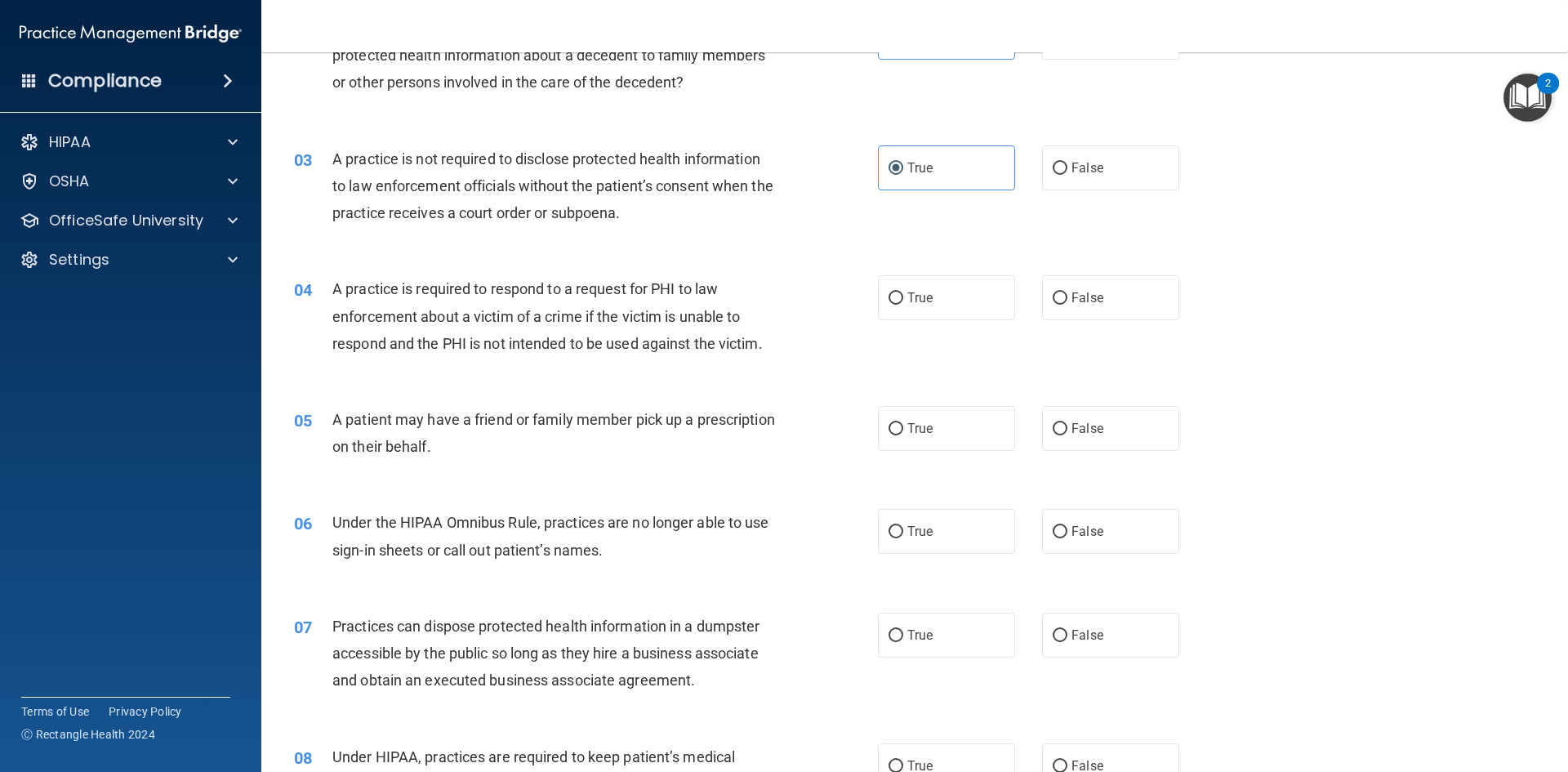
scroll to position [408, 0]
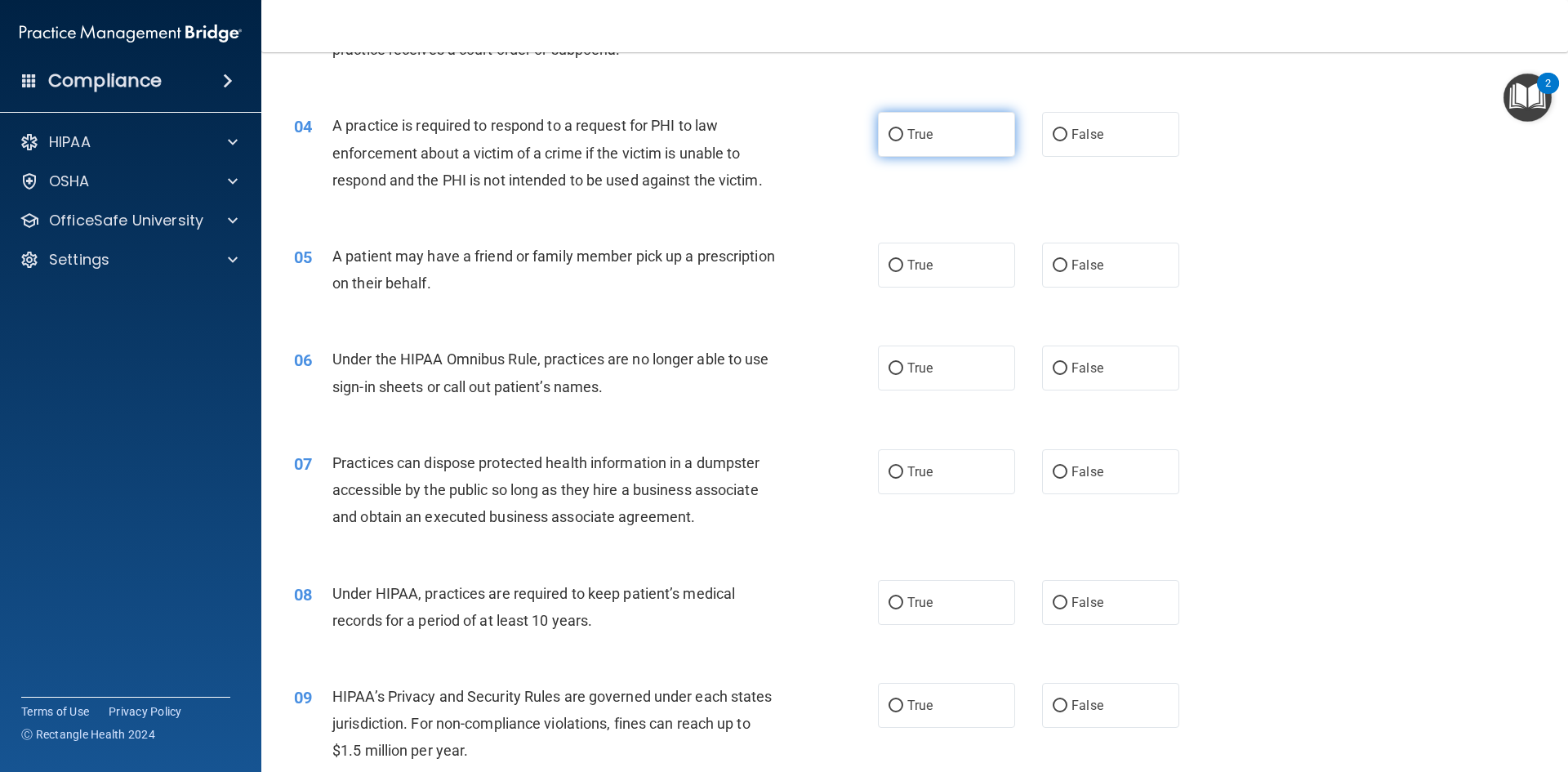
click at [880, 143] on label "True" at bounding box center [946, 135] width 137 height 45
click at [889, 141] on input "True" at bounding box center [896, 135] width 15 height 12
radio input "true"
click at [964, 263] on label "True" at bounding box center [946, 265] width 137 height 45
click at [904, 263] on input "True" at bounding box center [896, 265] width 15 height 12
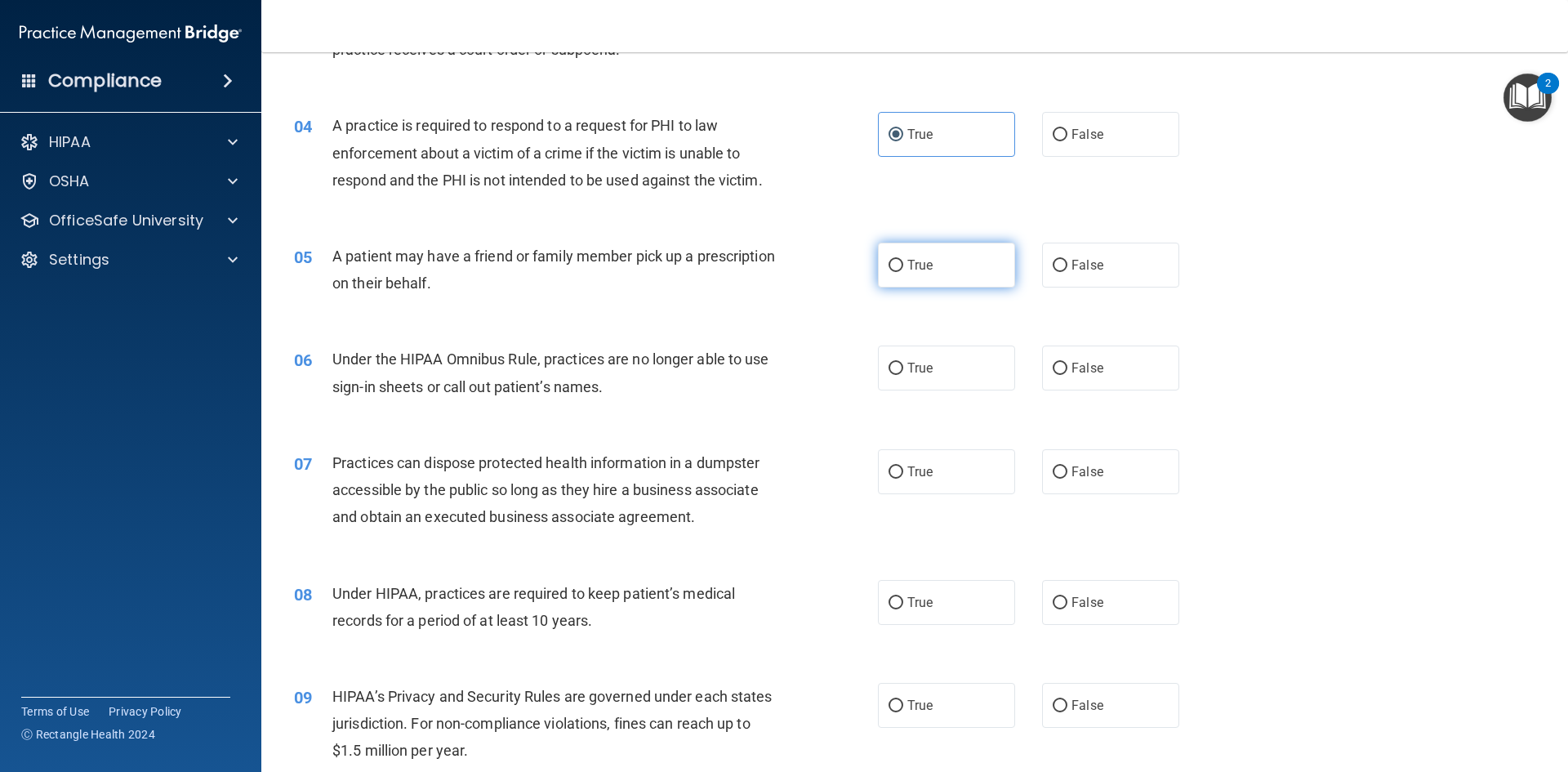
radio input "true"
click at [1082, 364] on span "False" at bounding box center [1087, 368] width 32 height 16
click at [1068, 364] on input "False" at bounding box center [1060, 369] width 15 height 12
radio input "true"
click at [1092, 491] on label "False" at bounding box center [1111, 472] width 137 height 45
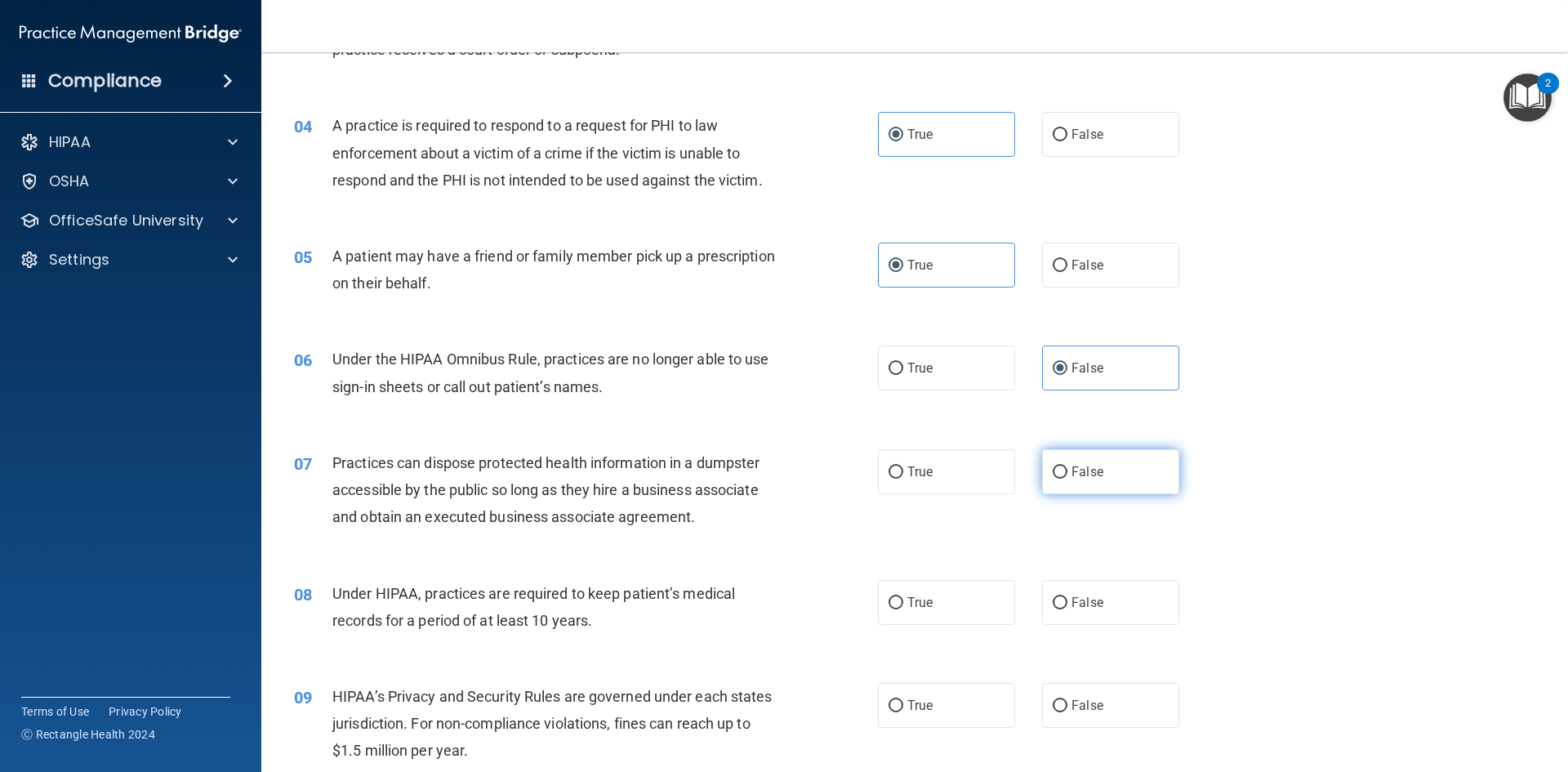
click at [1068, 479] on input "False" at bounding box center [1060, 473] width 15 height 12
radio input "true"
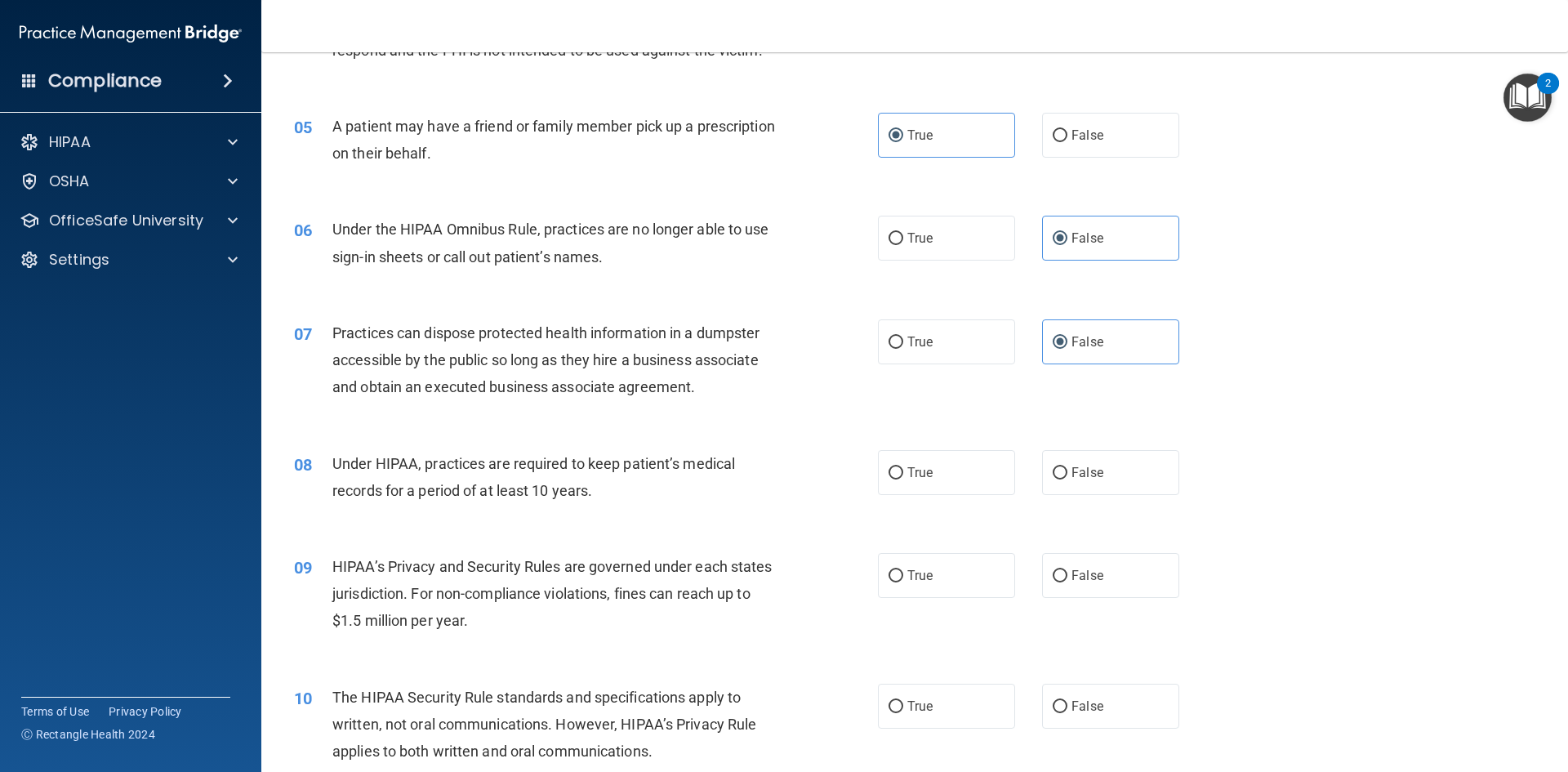
scroll to position [735, 0]
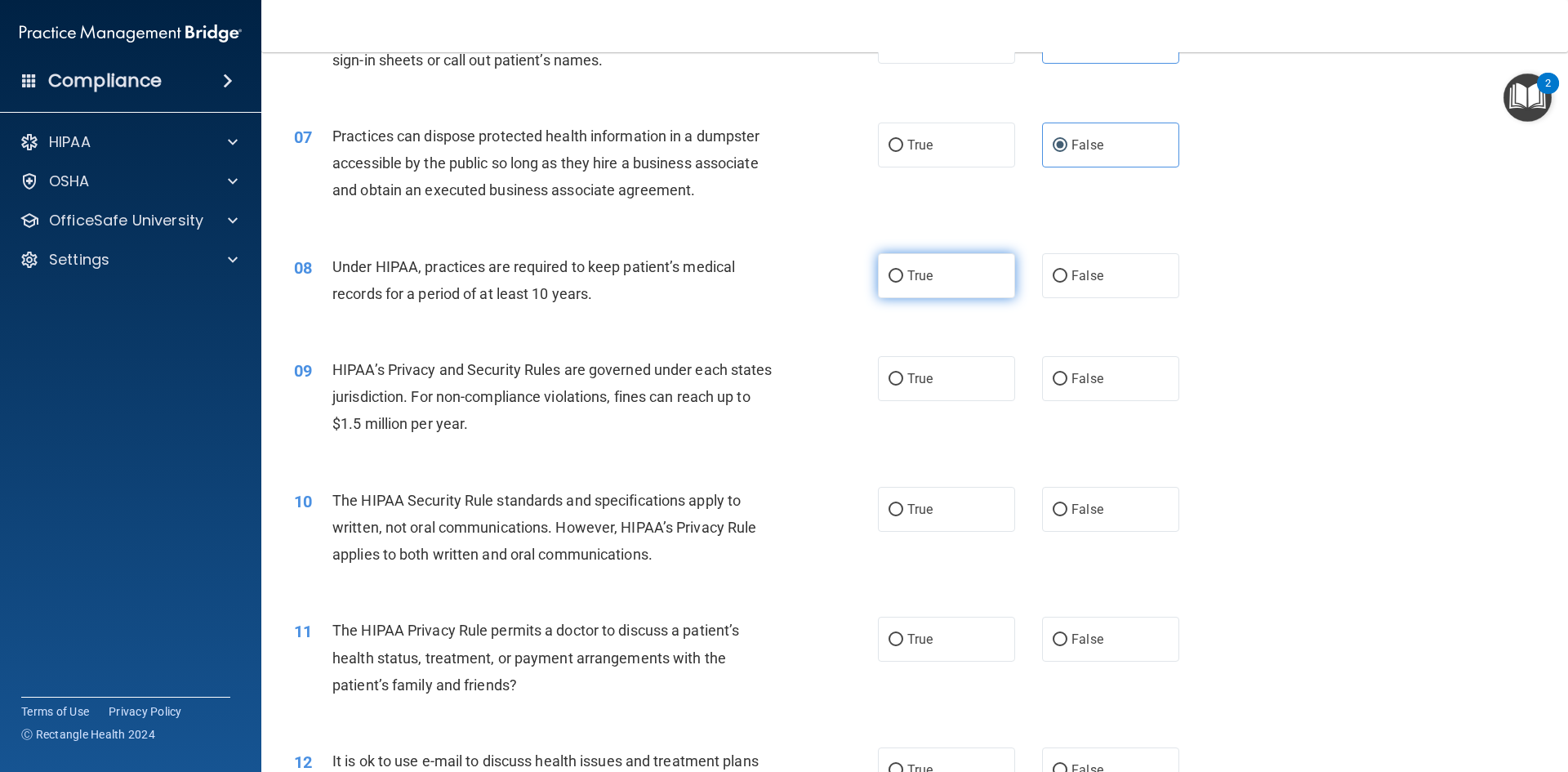
click at [924, 266] on label "True" at bounding box center [946, 276] width 137 height 45
click at [904, 270] on input "True" at bounding box center [896, 276] width 15 height 12
radio input "true"
click at [984, 376] on label "True" at bounding box center [946, 379] width 137 height 45
click at [904, 376] on input "True" at bounding box center [896, 379] width 15 height 12
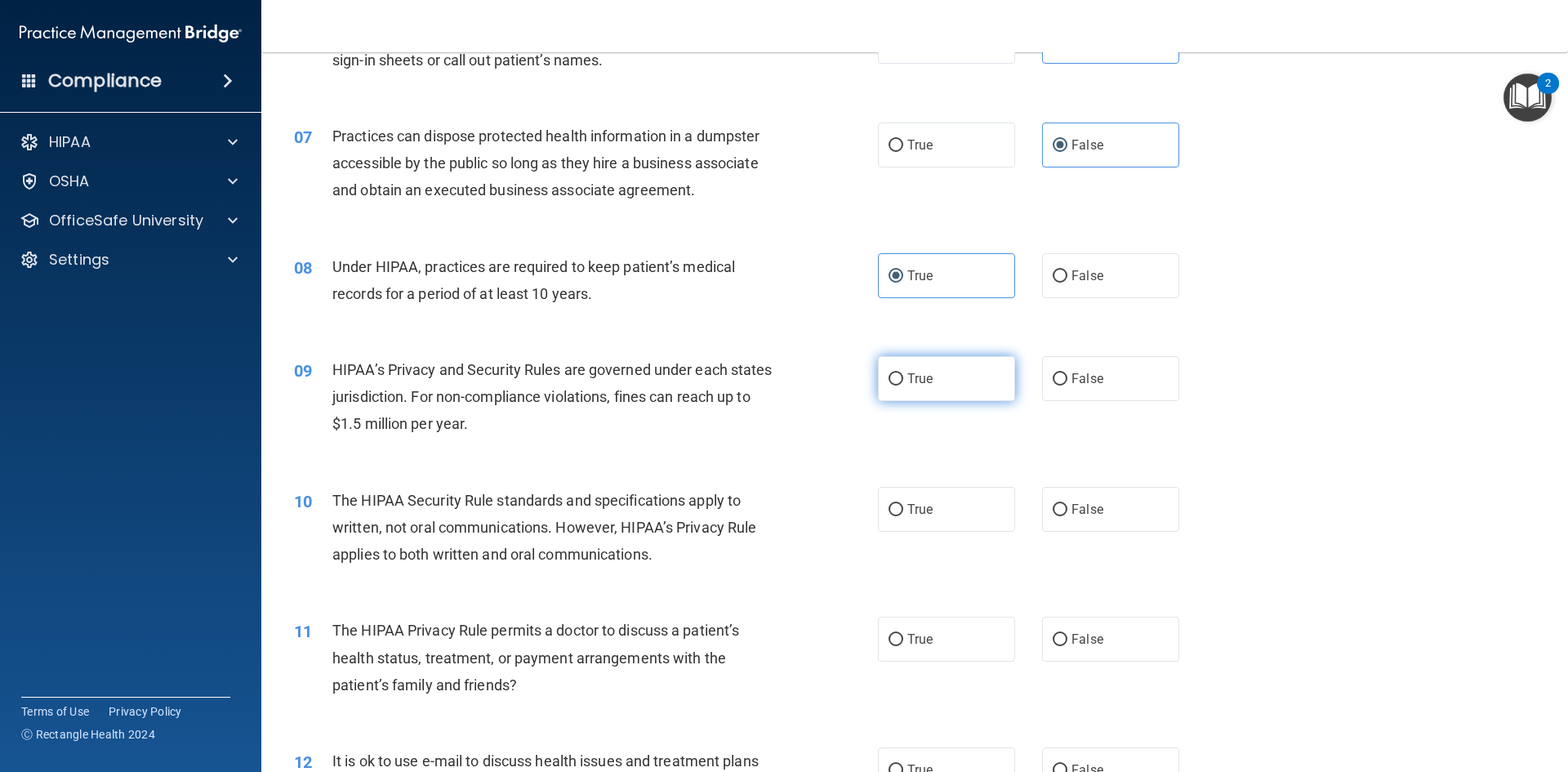
radio input "true"
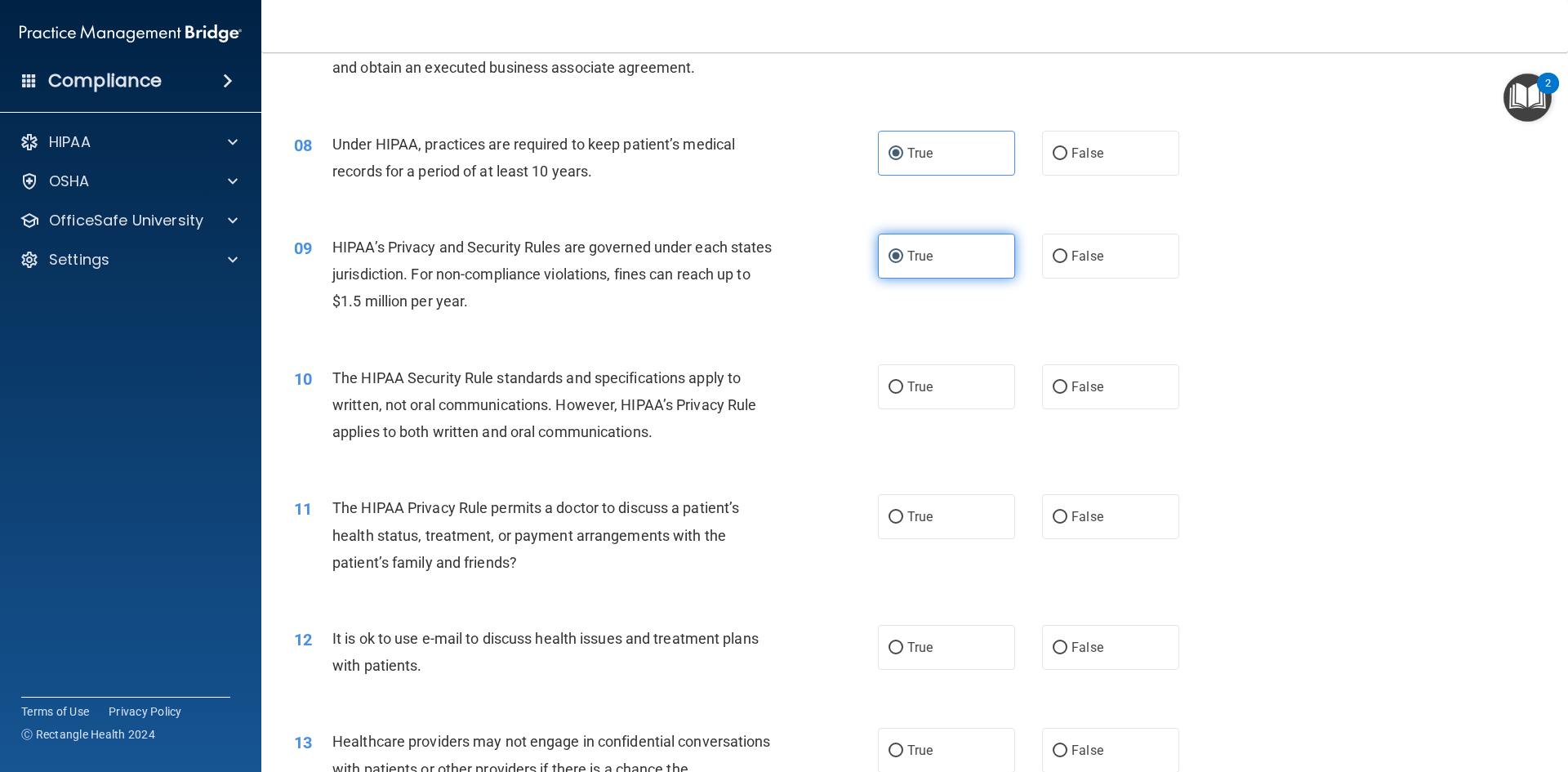
scroll to position [981, 0]
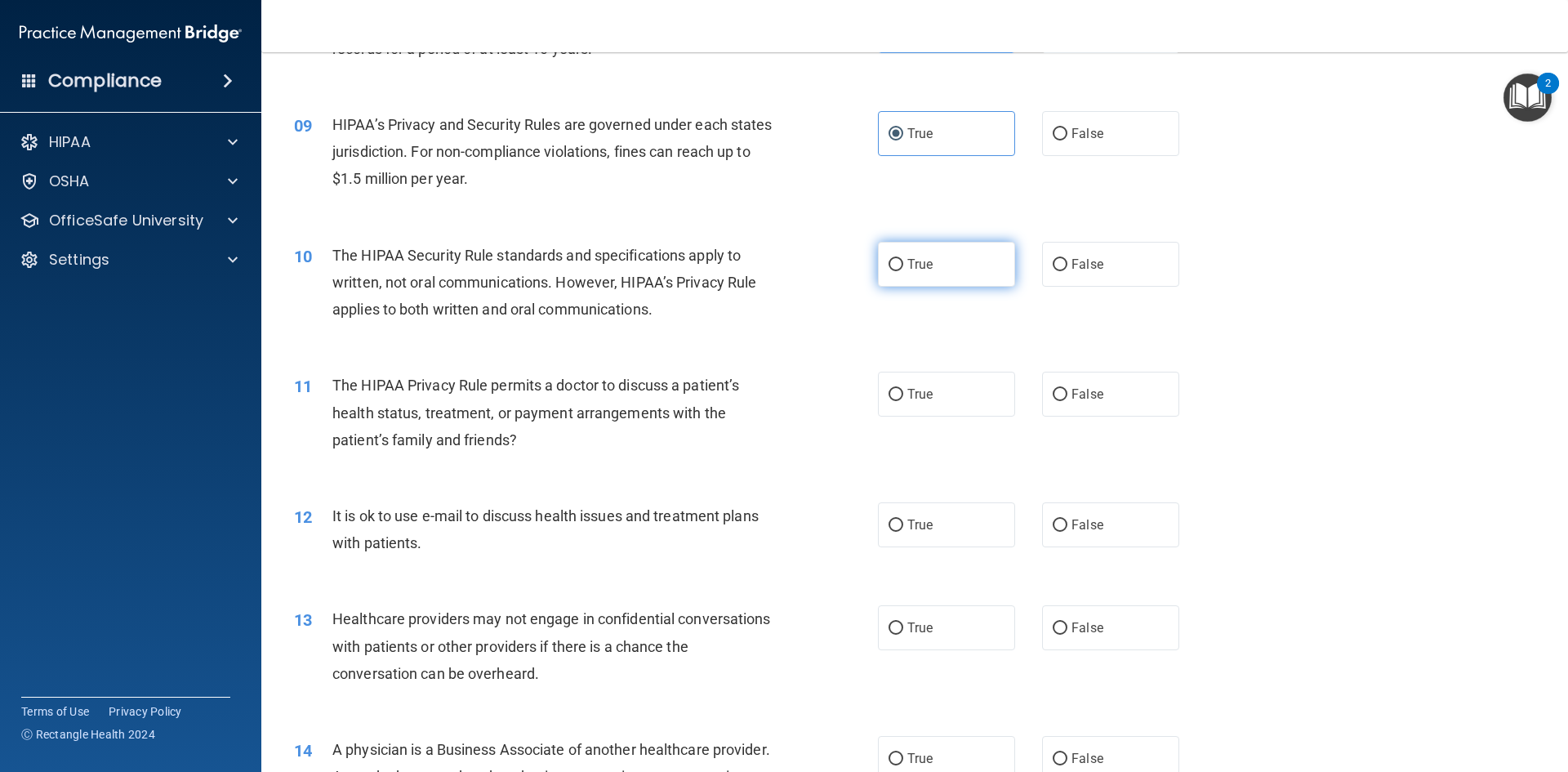
click at [926, 272] on label "True" at bounding box center [946, 265] width 137 height 45
click at [904, 271] on input "True" at bounding box center [896, 265] width 15 height 12
radio input "true"
click at [1127, 398] on label "False" at bounding box center [1111, 394] width 137 height 45
click at [1068, 398] on input "False" at bounding box center [1060, 395] width 15 height 12
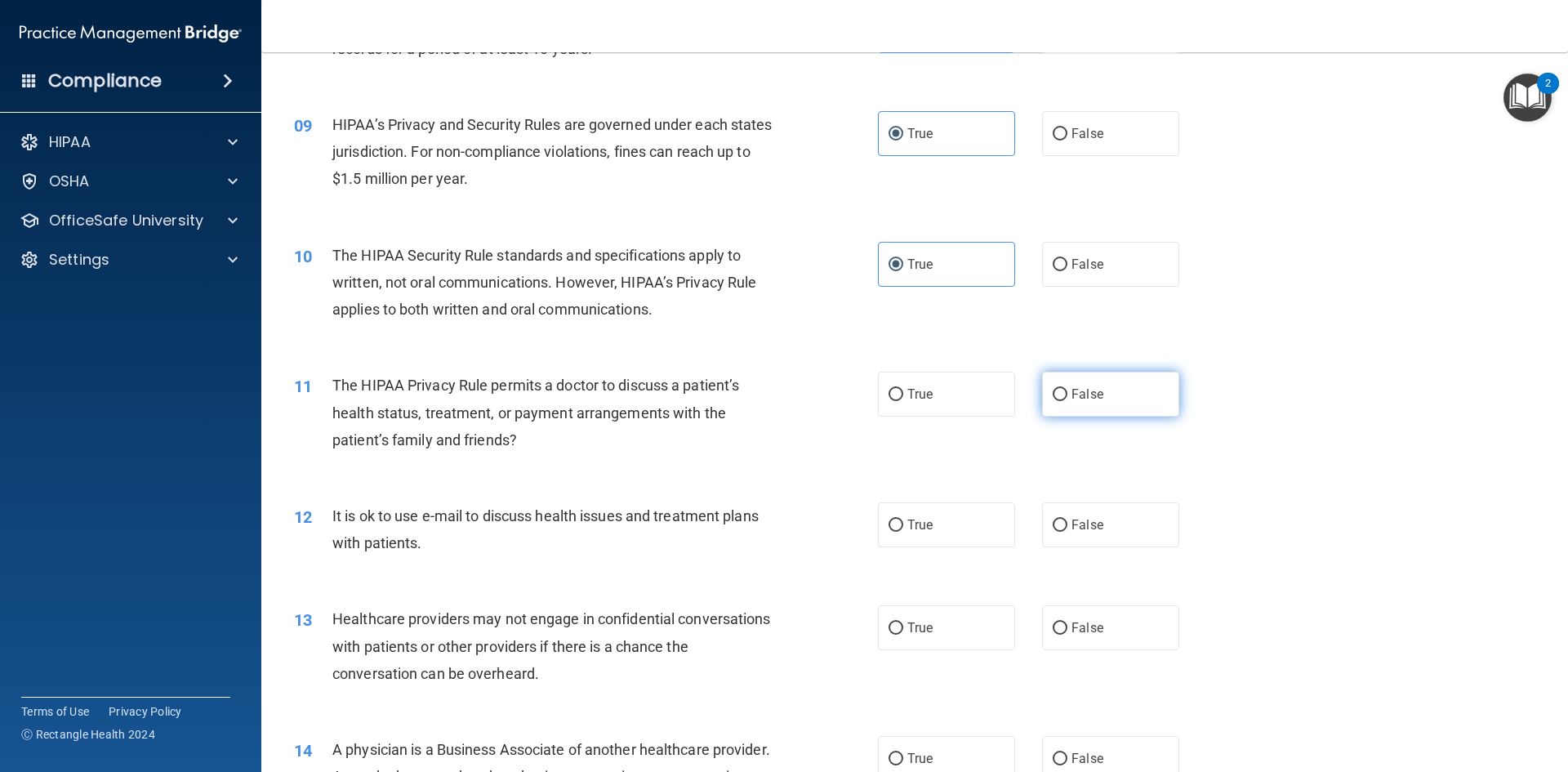
radio input "true"
click at [991, 511] on label "True" at bounding box center [946, 525] width 137 height 45
click at [904, 520] on input "True" at bounding box center [896, 526] width 15 height 12
radio input "true"
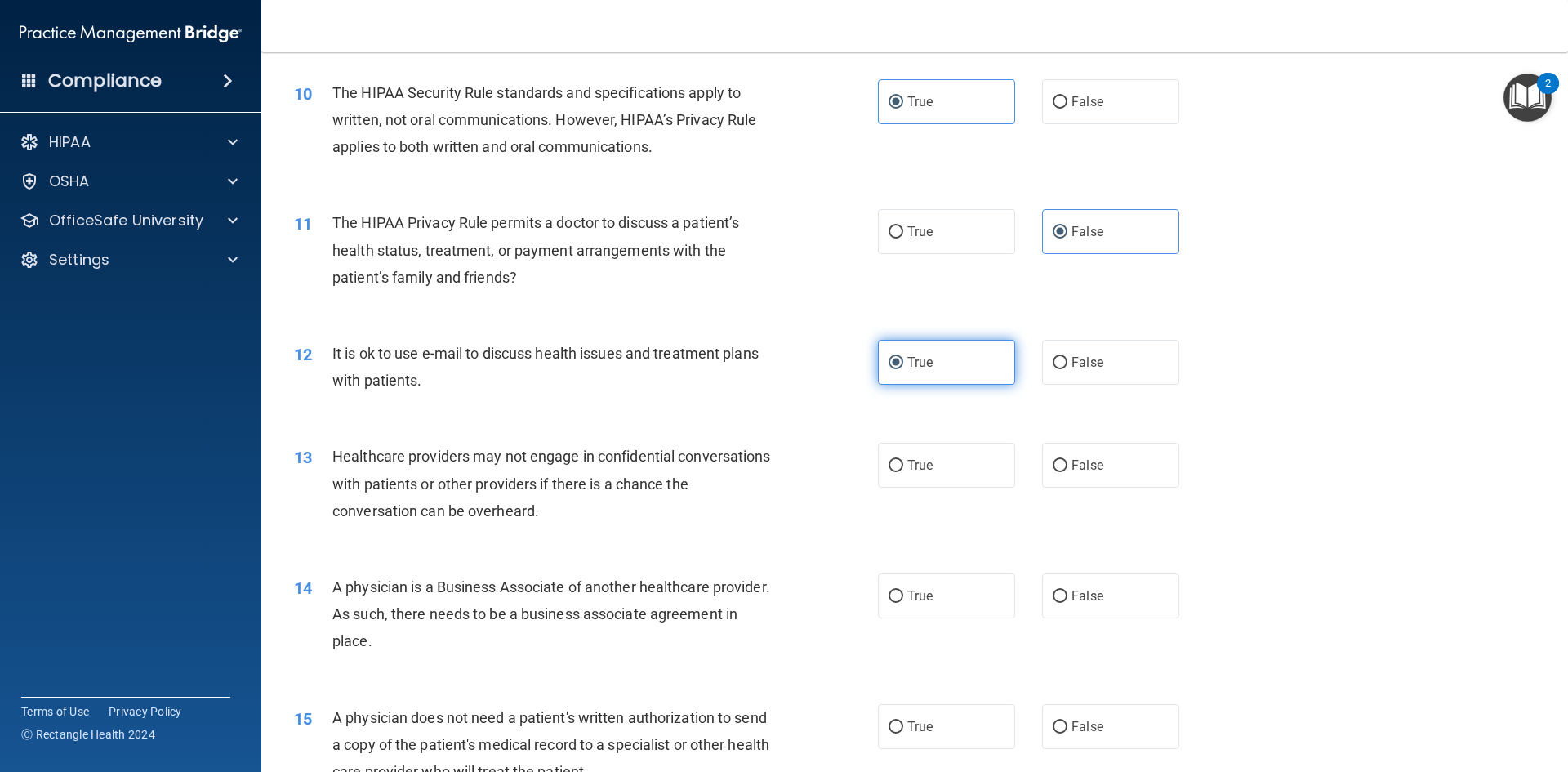
scroll to position [1144, 0]
click at [933, 475] on label "True" at bounding box center [946, 464] width 137 height 45
click at [904, 472] on input "True" at bounding box center [896, 465] width 15 height 12
radio input "true"
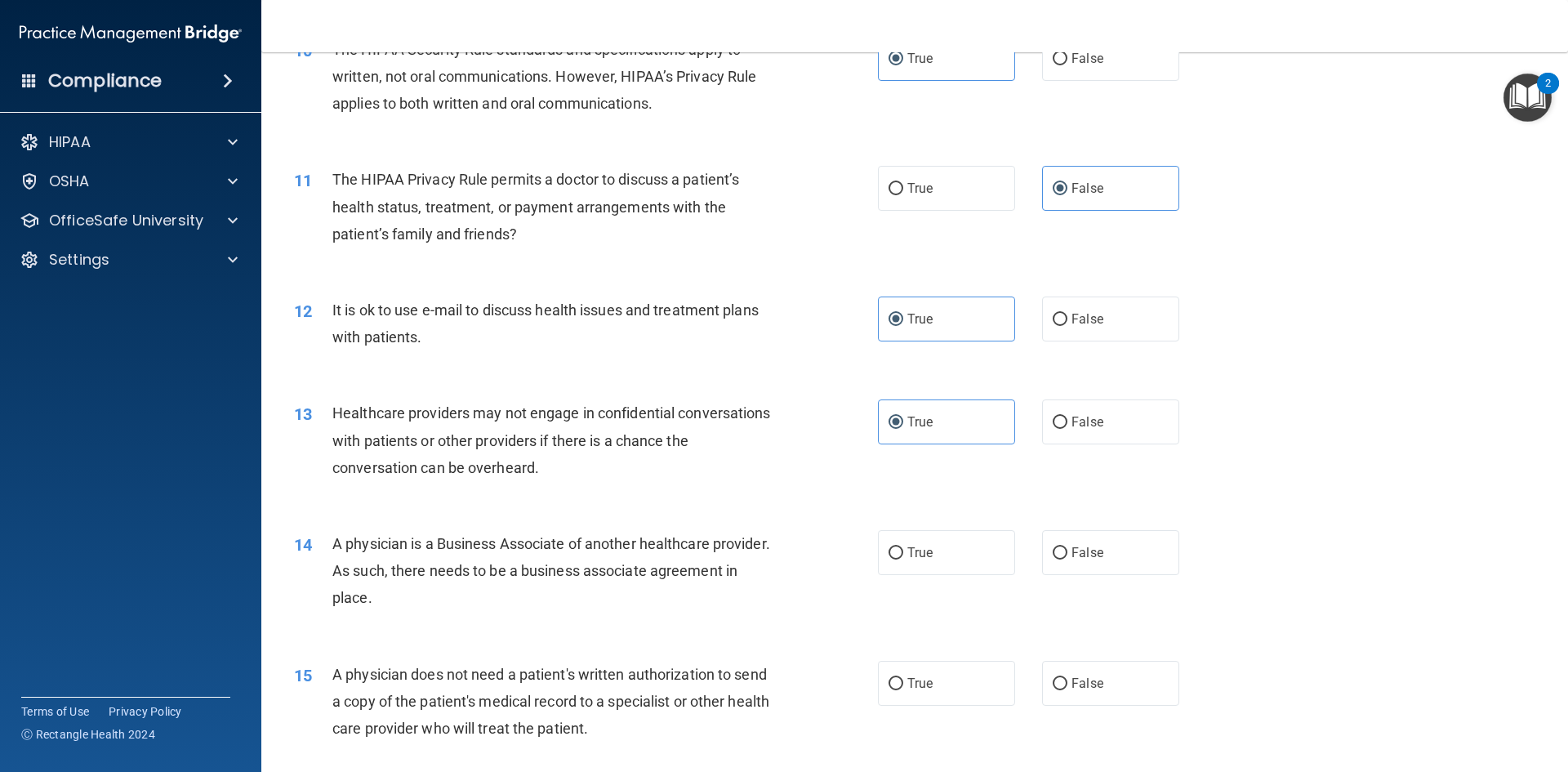
scroll to position [1226, 0]
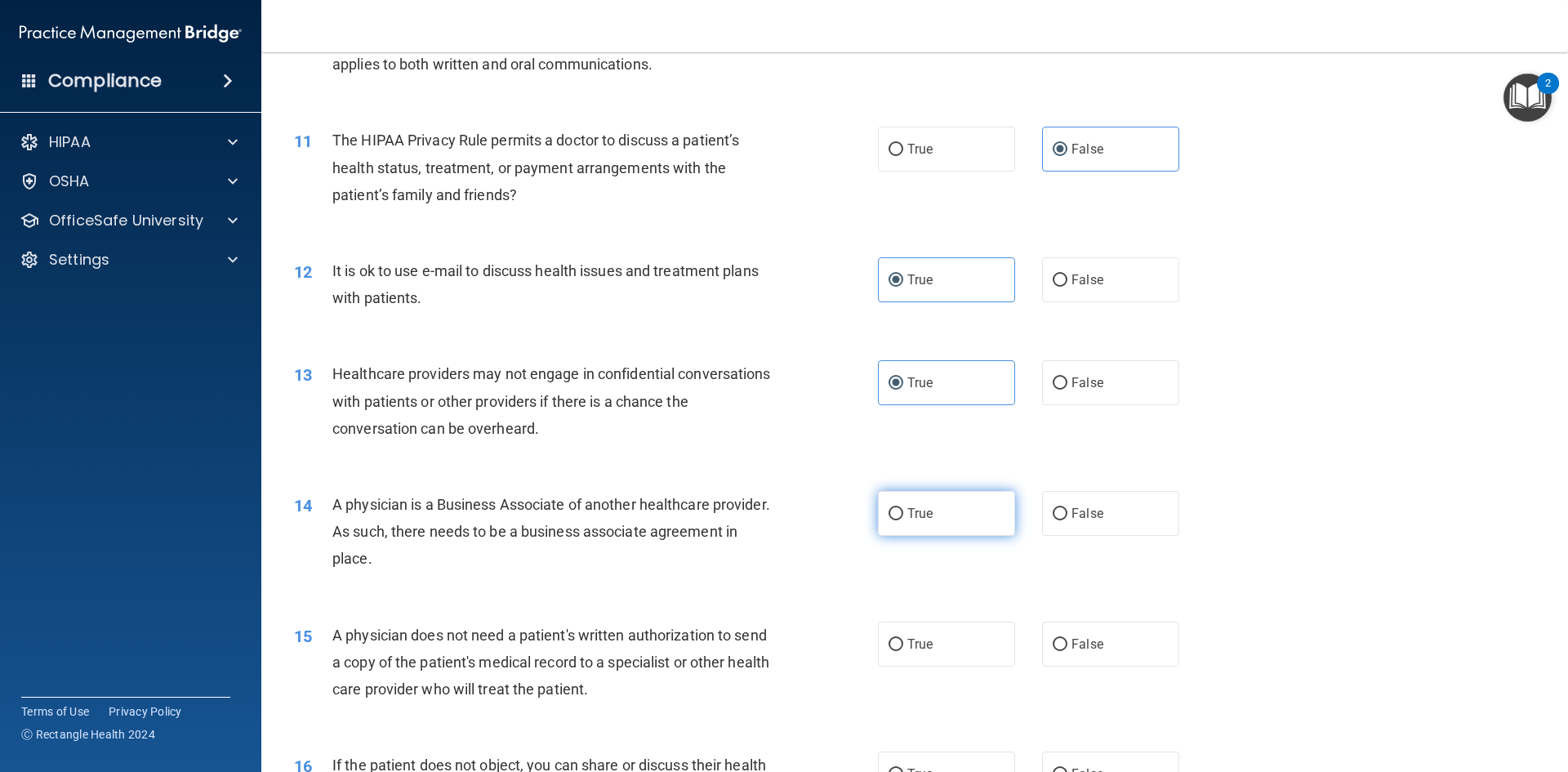
click at [942, 513] on label "True" at bounding box center [946, 513] width 137 height 45
click at [904, 513] on input "True" at bounding box center [896, 514] width 15 height 12
radio input "true"
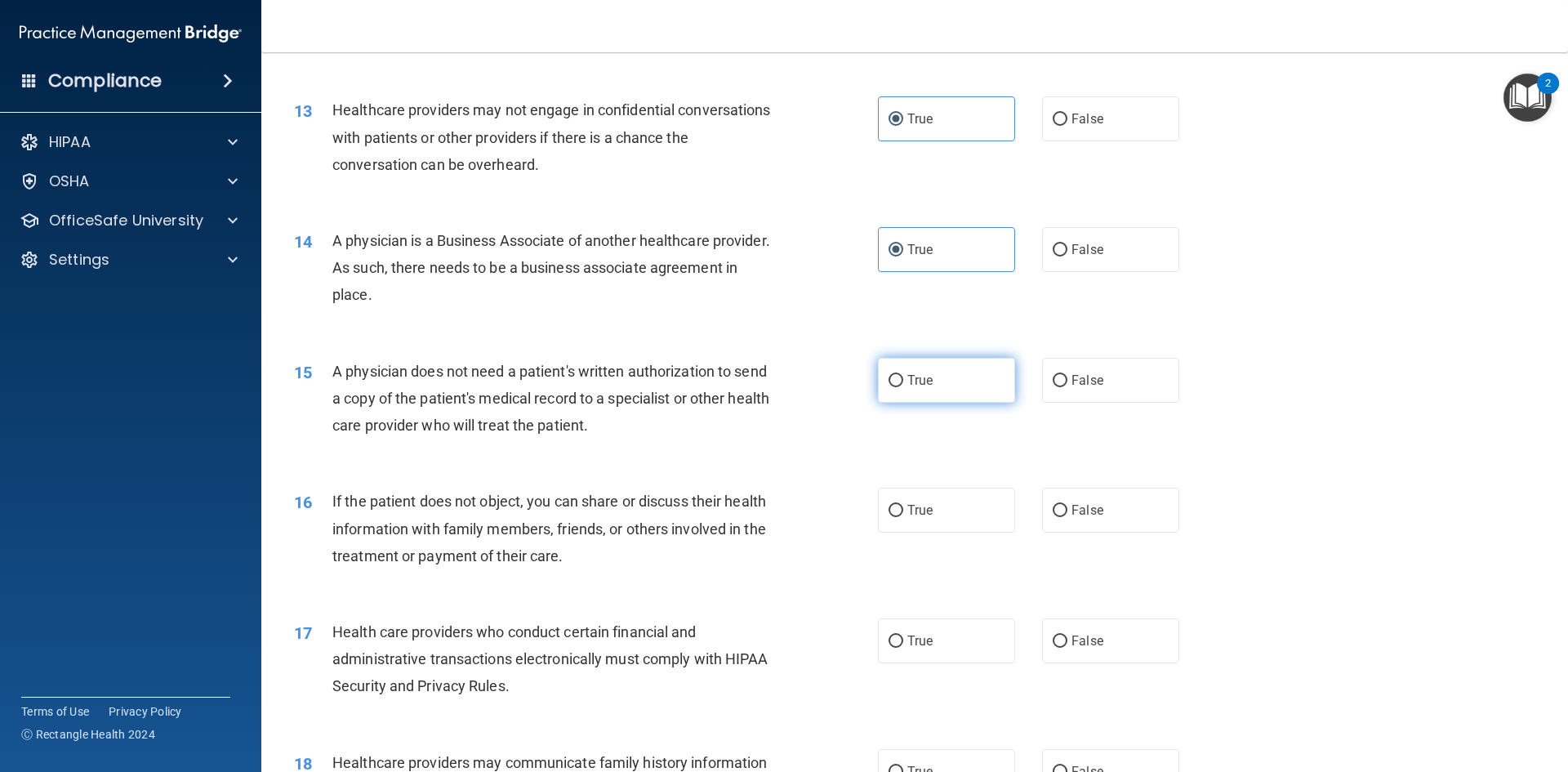
scroll to position [1635, 0]
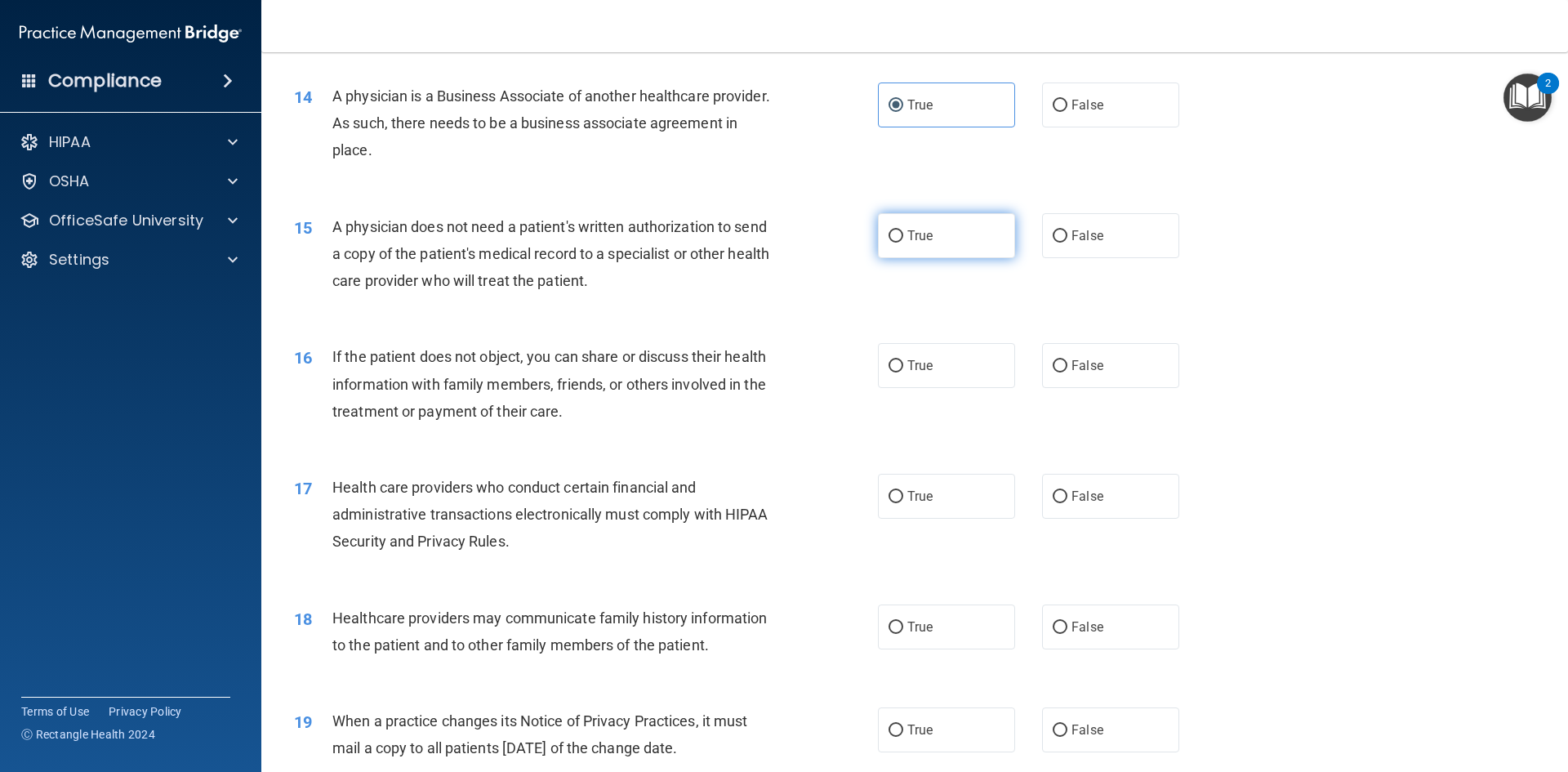
click at [914, 227] on label "True" at bounding box center [946, 235] width 137 height 45
click at [904, 230] on input "True" at bounding box center [896, 236] width 15 height 12
radio input "true"
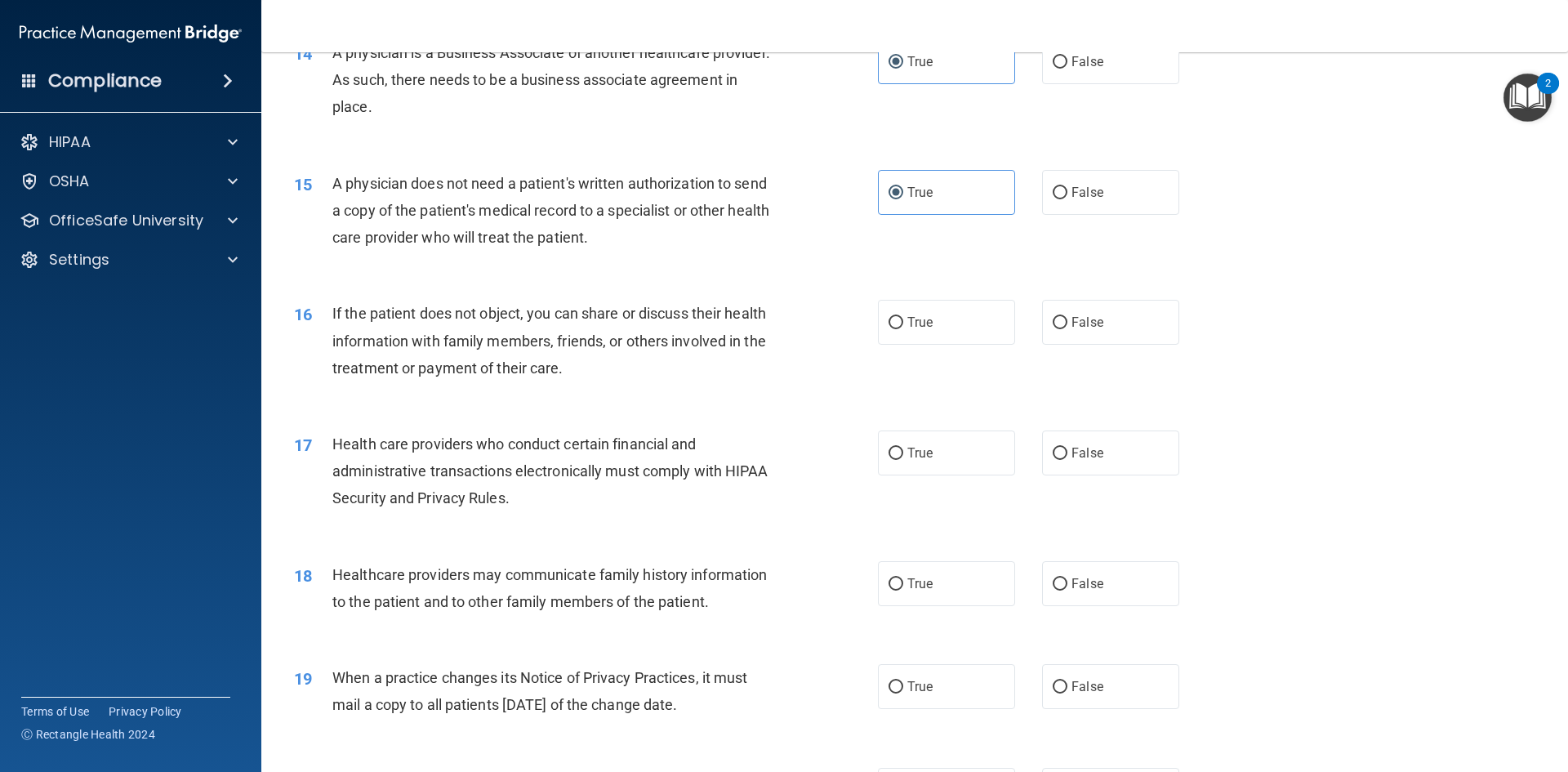
scroll to position [1716, 0]
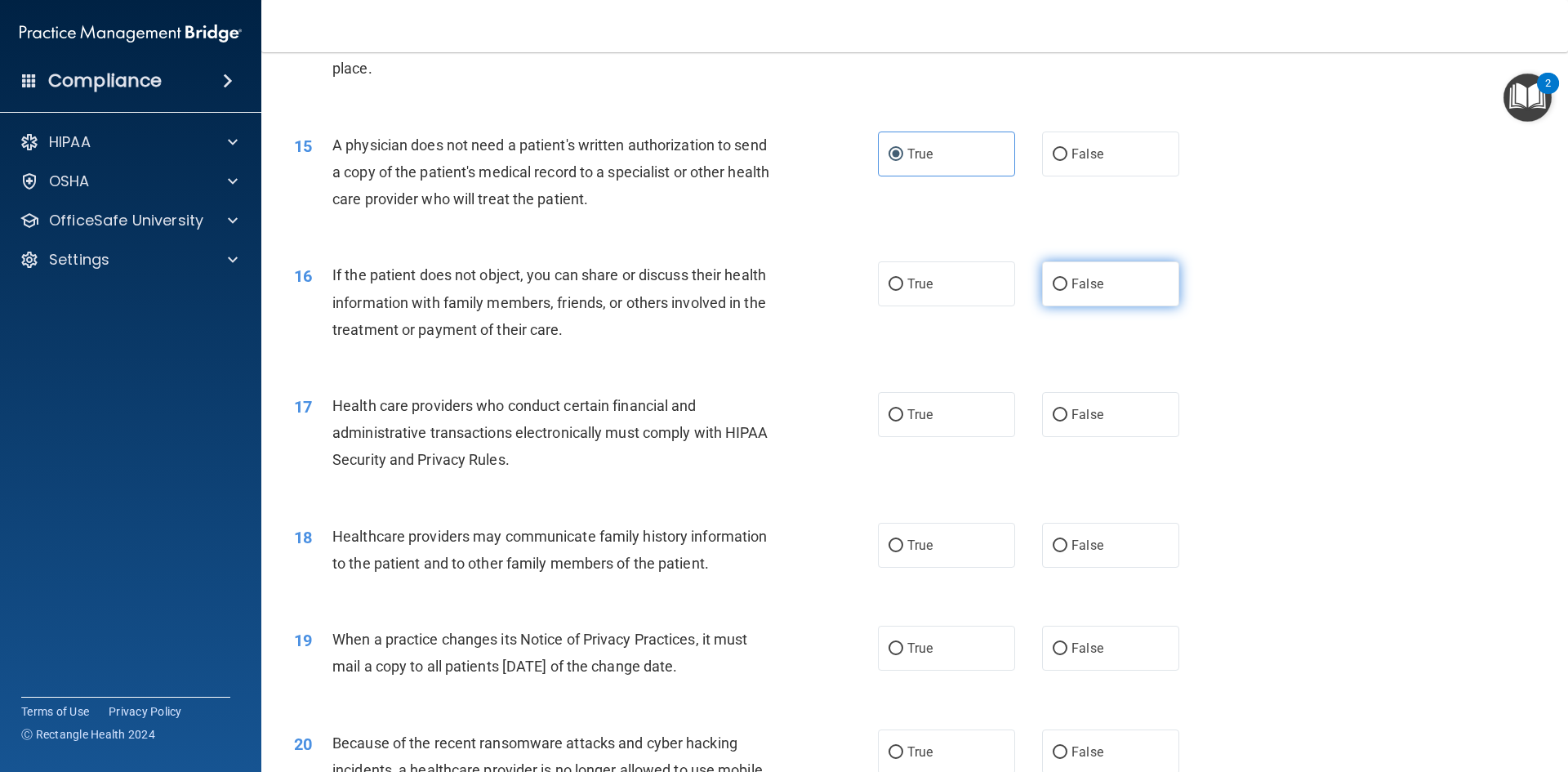
click at [1102, 294] on label "False" at bounding box center [1111, 284] width 137 height 45
click at [1068, 291] on input "False" at bounding box center [1060, 285] width 15 height 12
radio input "true"
click at [907, 426] on label "True" at bounding box center [946, 415] width 137 height 45
click at [904, 422] on input "True" at bounding box center [896, 415] width 15 height 12
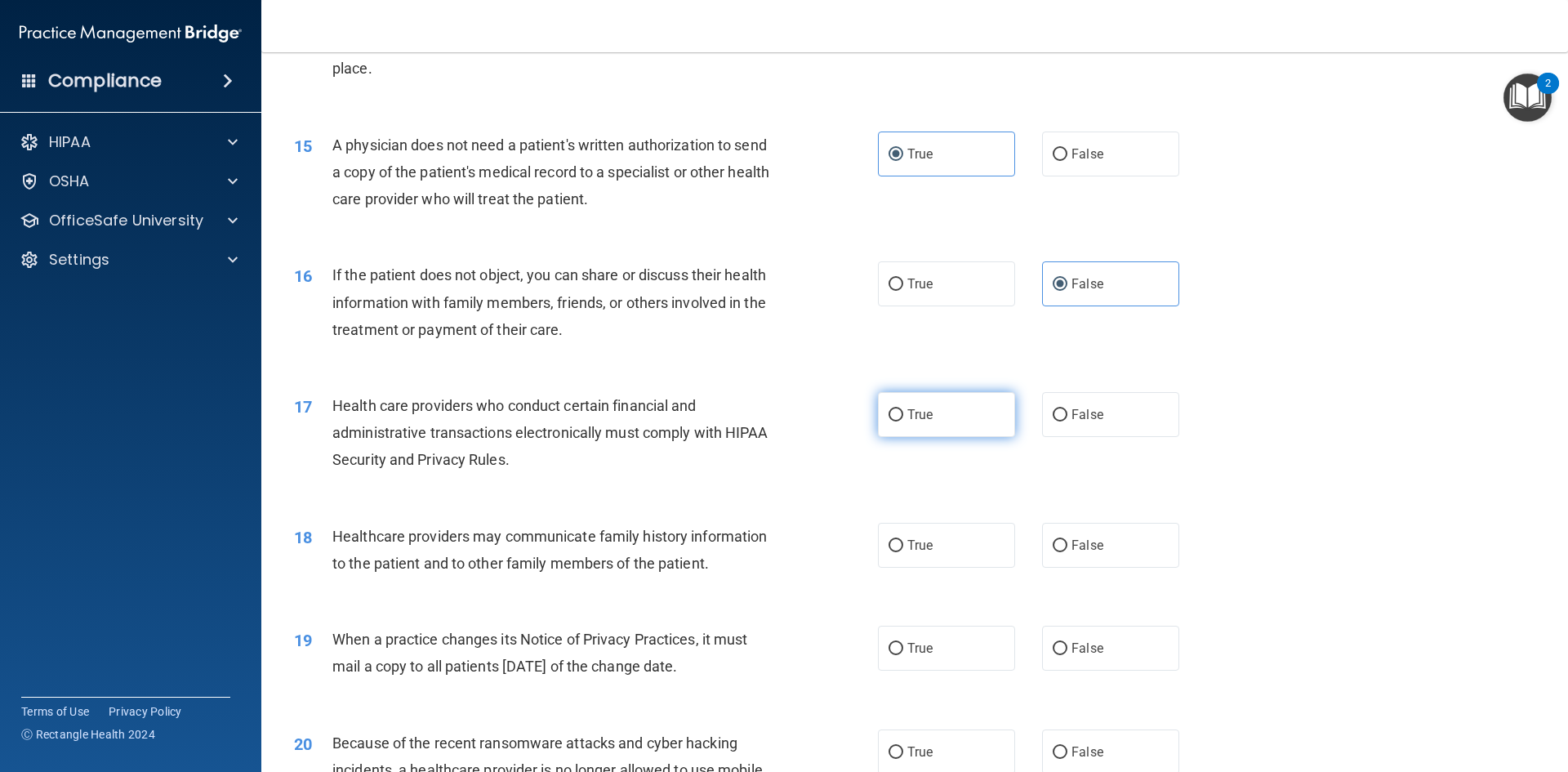
radio input "true"
click at [1122, 538] on label "False" at bounding box center [1111, 546] width 137 height 45
click at [1068, 540] on input "False" at bounding box center [1060, 546] width 15 height 12
radio input "true"
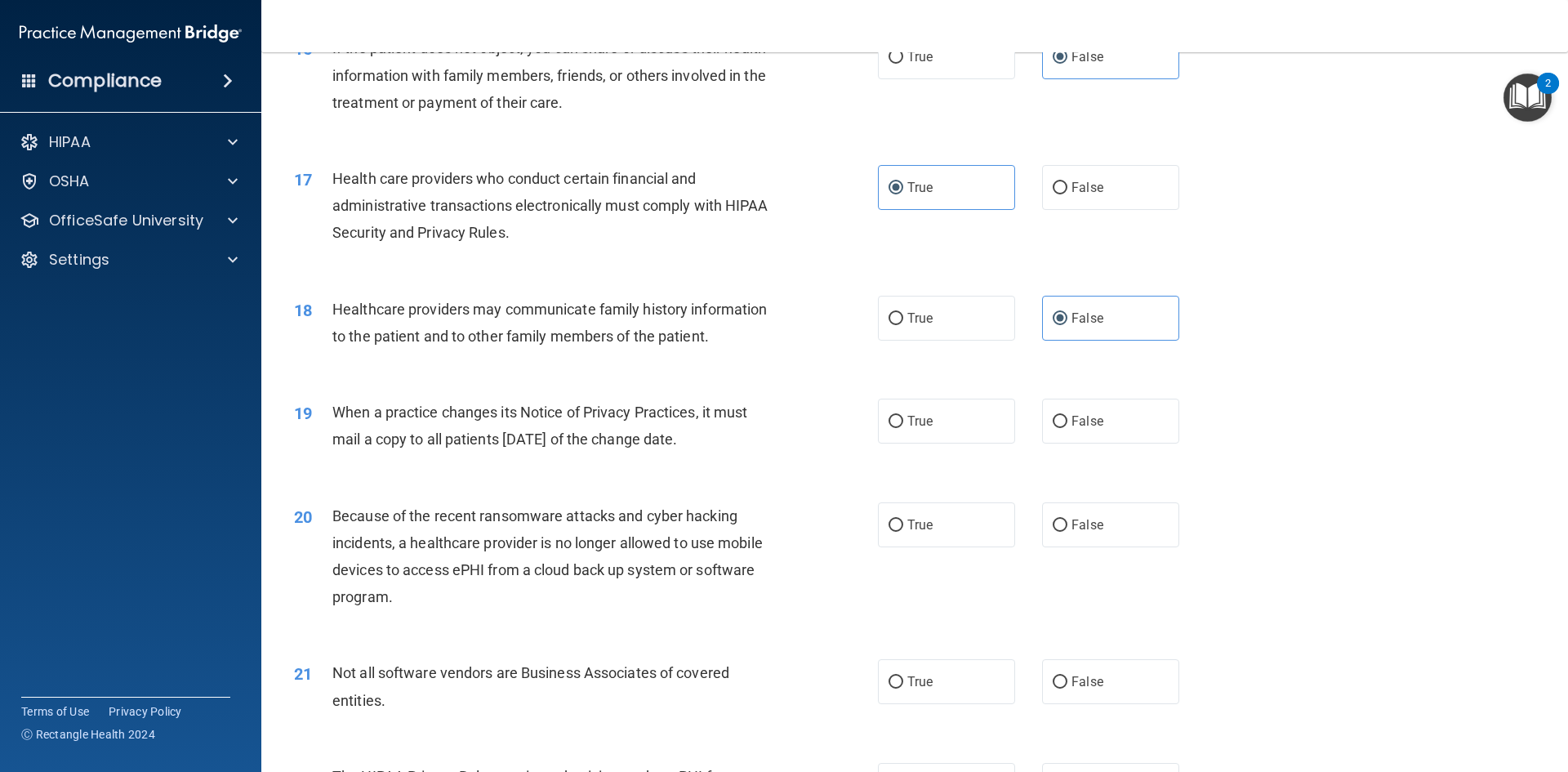
scroll to position [1962, 0]
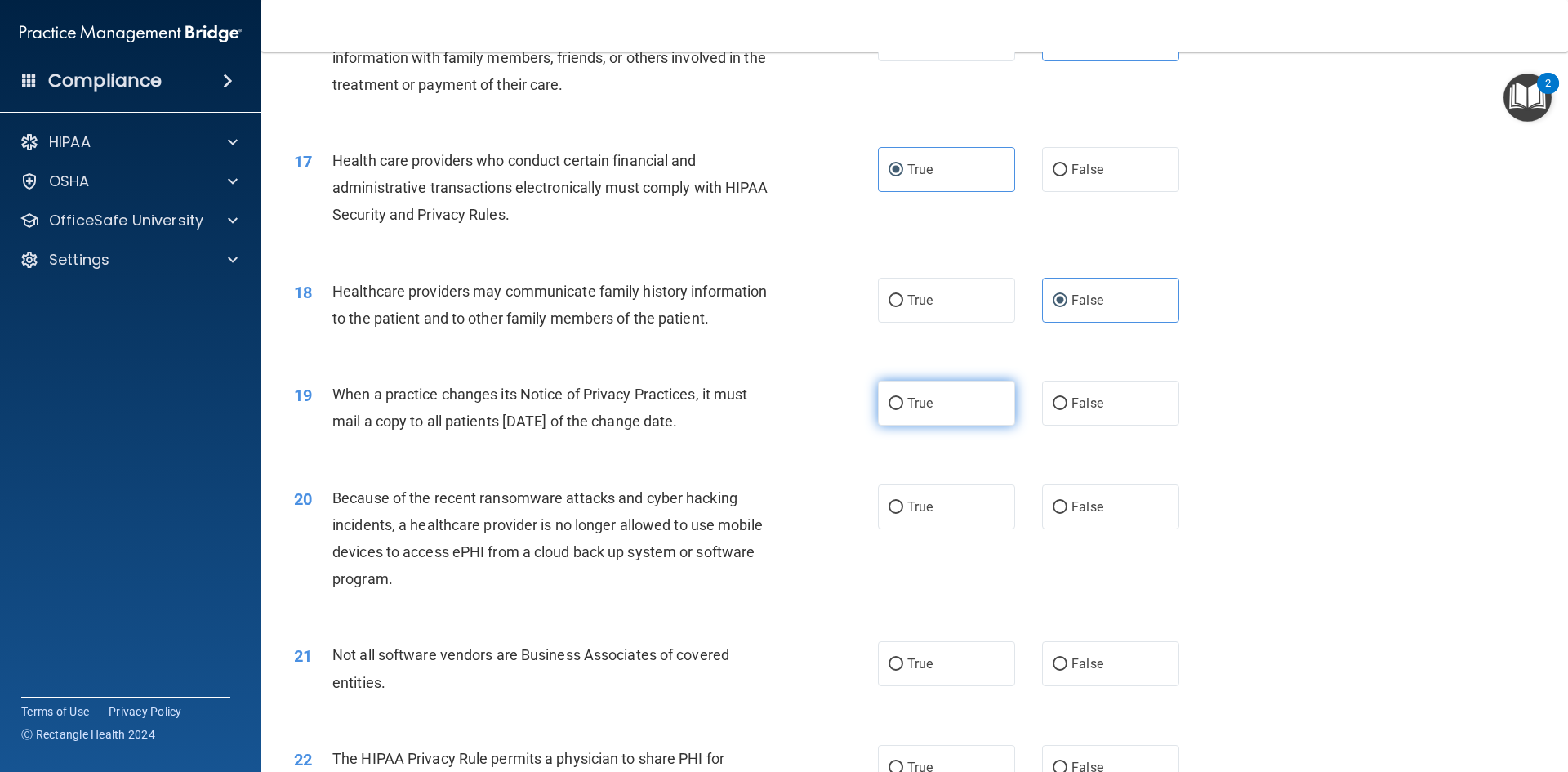
click at [947, 423] on label "True" at bounding box center [946, 403] width 137 height 45
click at [904, 410] on input "True" at bounding box center [896, 403] width 15 height 12
radio input "true"
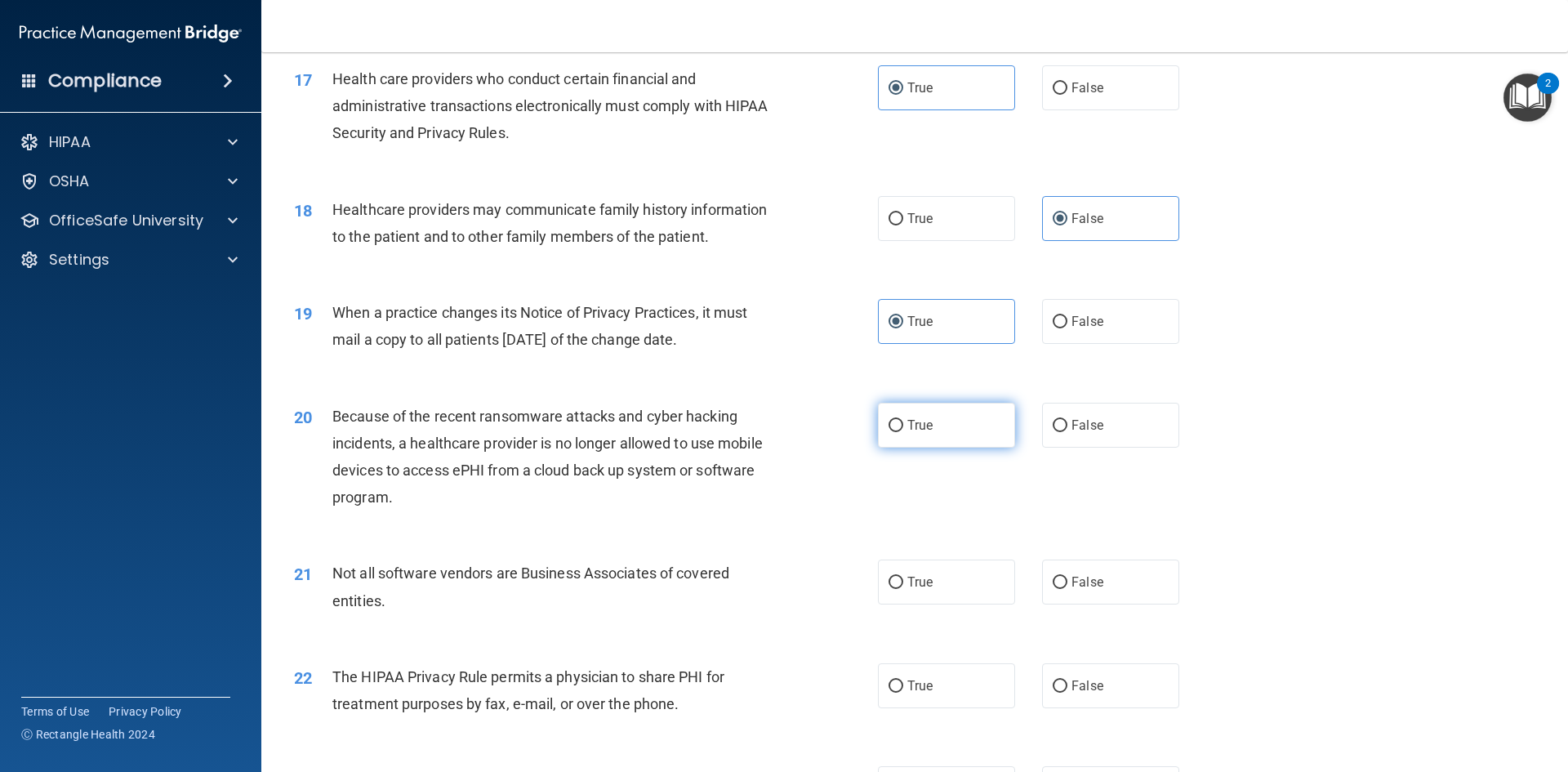
click at [915, 420] on span "True" at bounding box center [920, 425] width 25 height 16
click at [904, 420] on input "True" at bounding box center [896, 426] width 15 height 12
radio input "true"
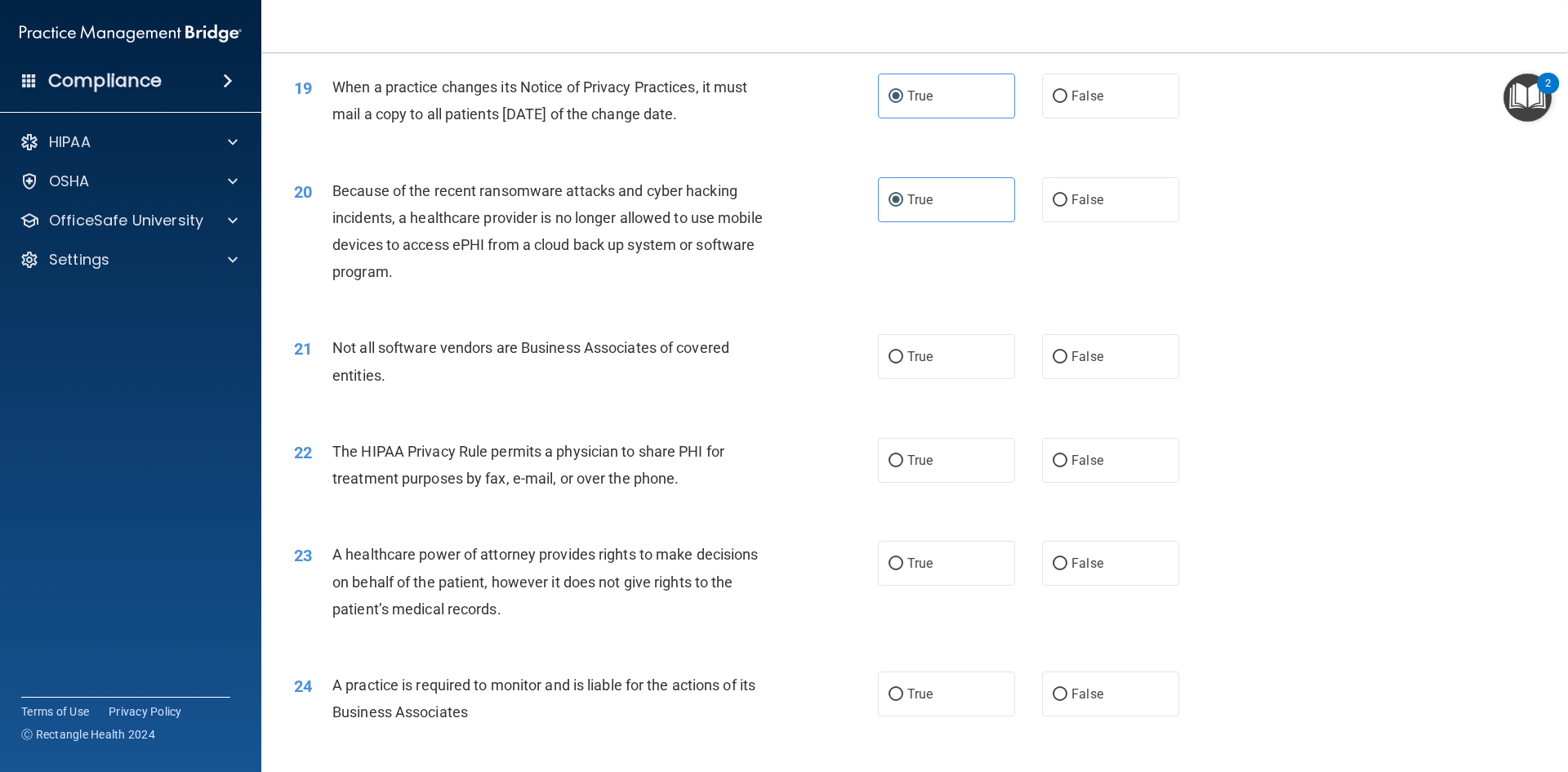
scroll to position [2289, 0]
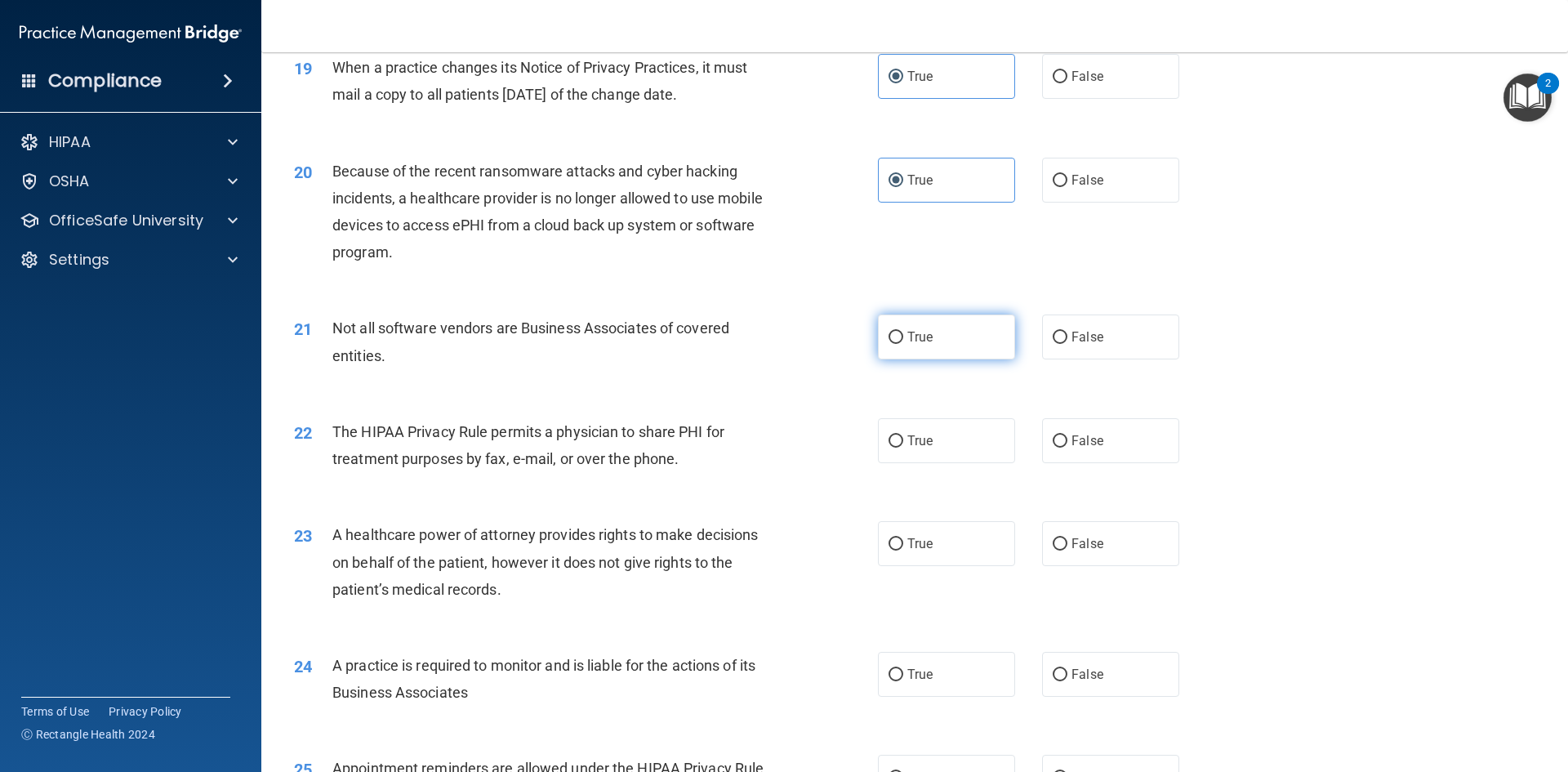
click at [949, 333] on label "True" at bounding box center [946, 337] width 137 height 45
click at [904, 333] on input "True" at bounding box center [896, 338] width 15 height 12
radio input "true"
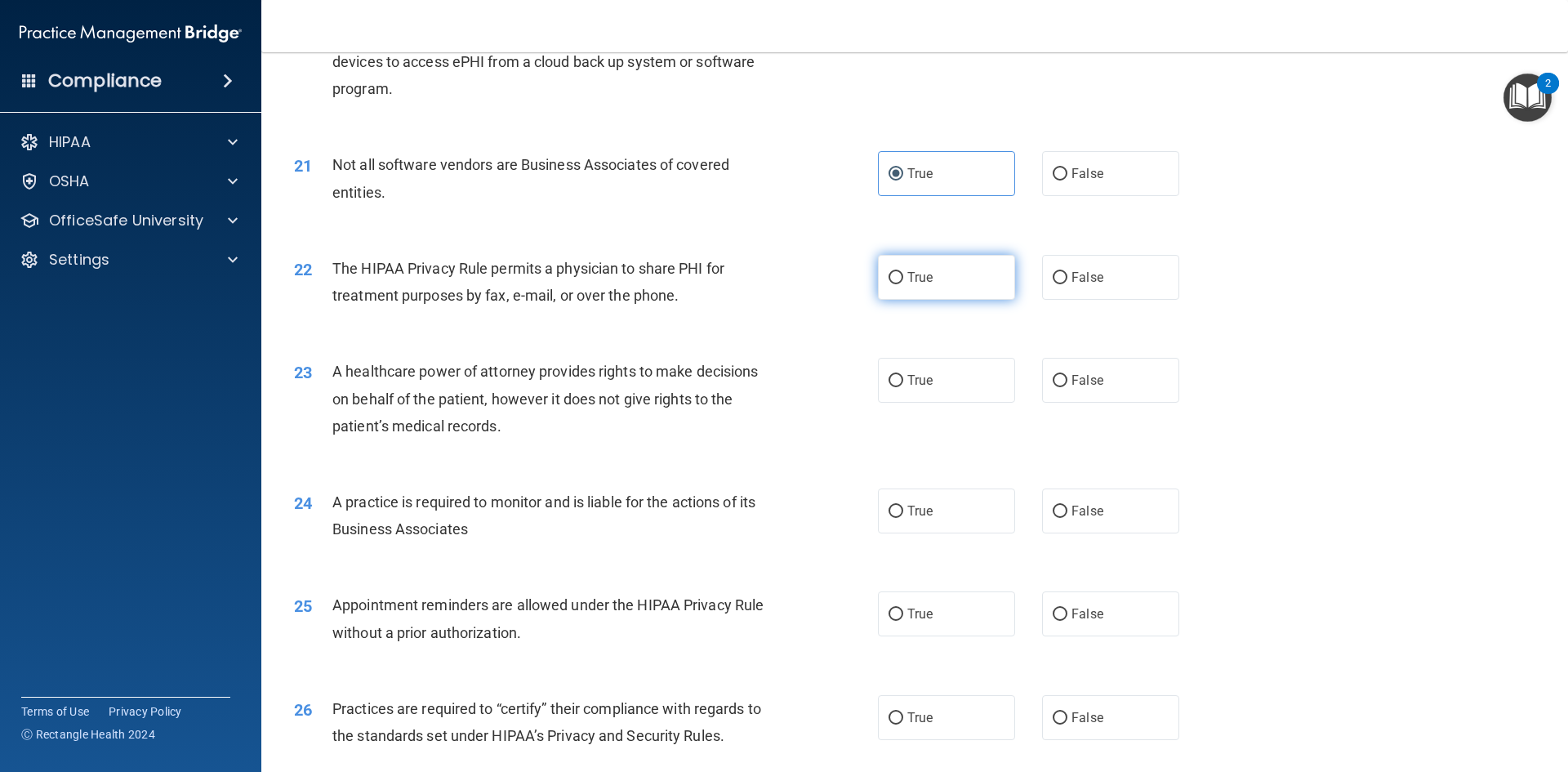
click at [950, 285] on label "True" at bounding box center [946, 278] width 137 height 45
click at [904, 285] on input "True" at bounding box center [896, 278] width 15 height 12
radio input "true"
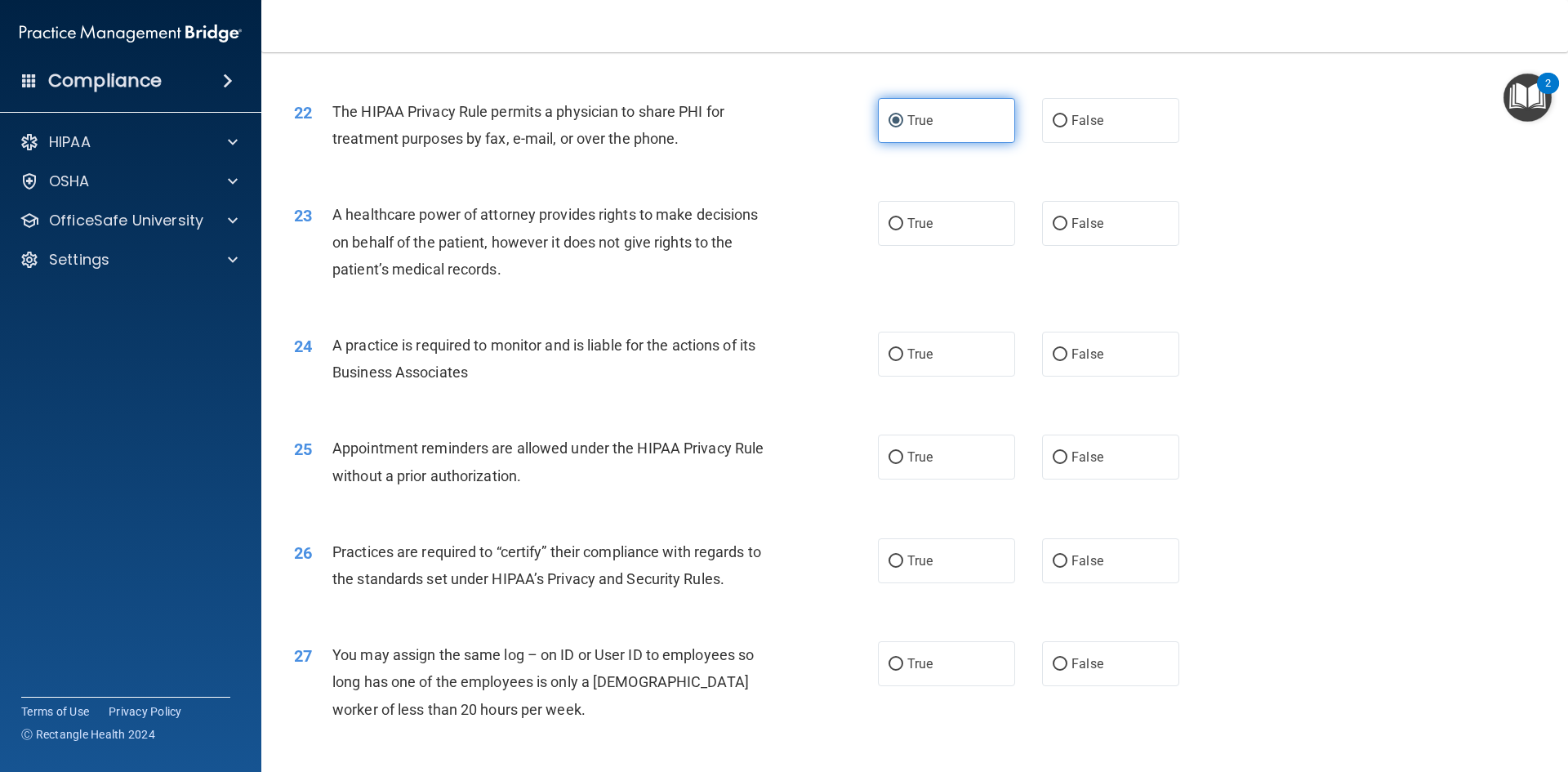
scroll to position [2615, 0]
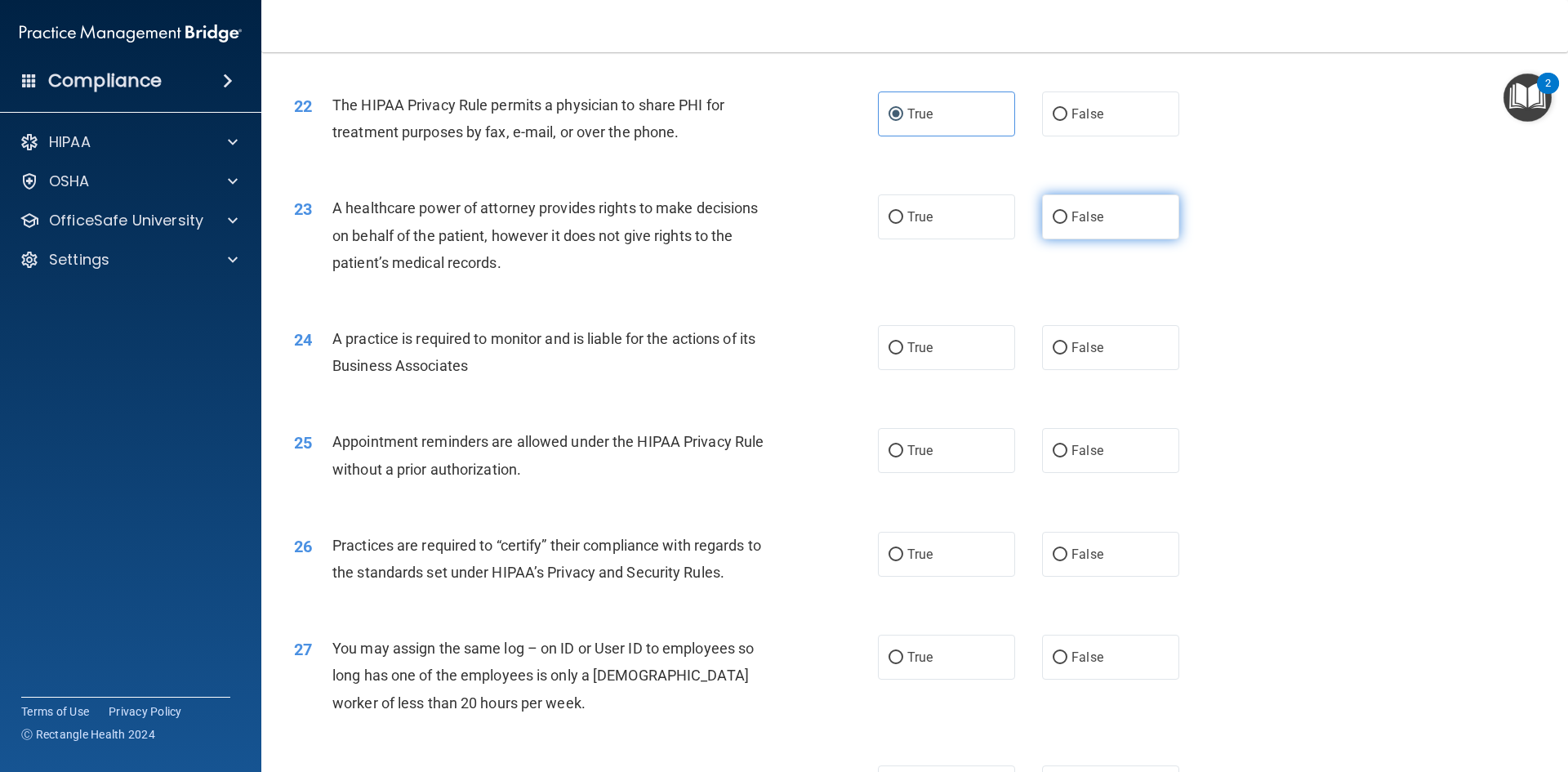
click at [1156, 212] on label "False" at bounding box center [1111, 217] width 137 height 45
click at [1068, 212] on input "False" at bounding box center [1060, 217] width 15 height 12
radio input "true"
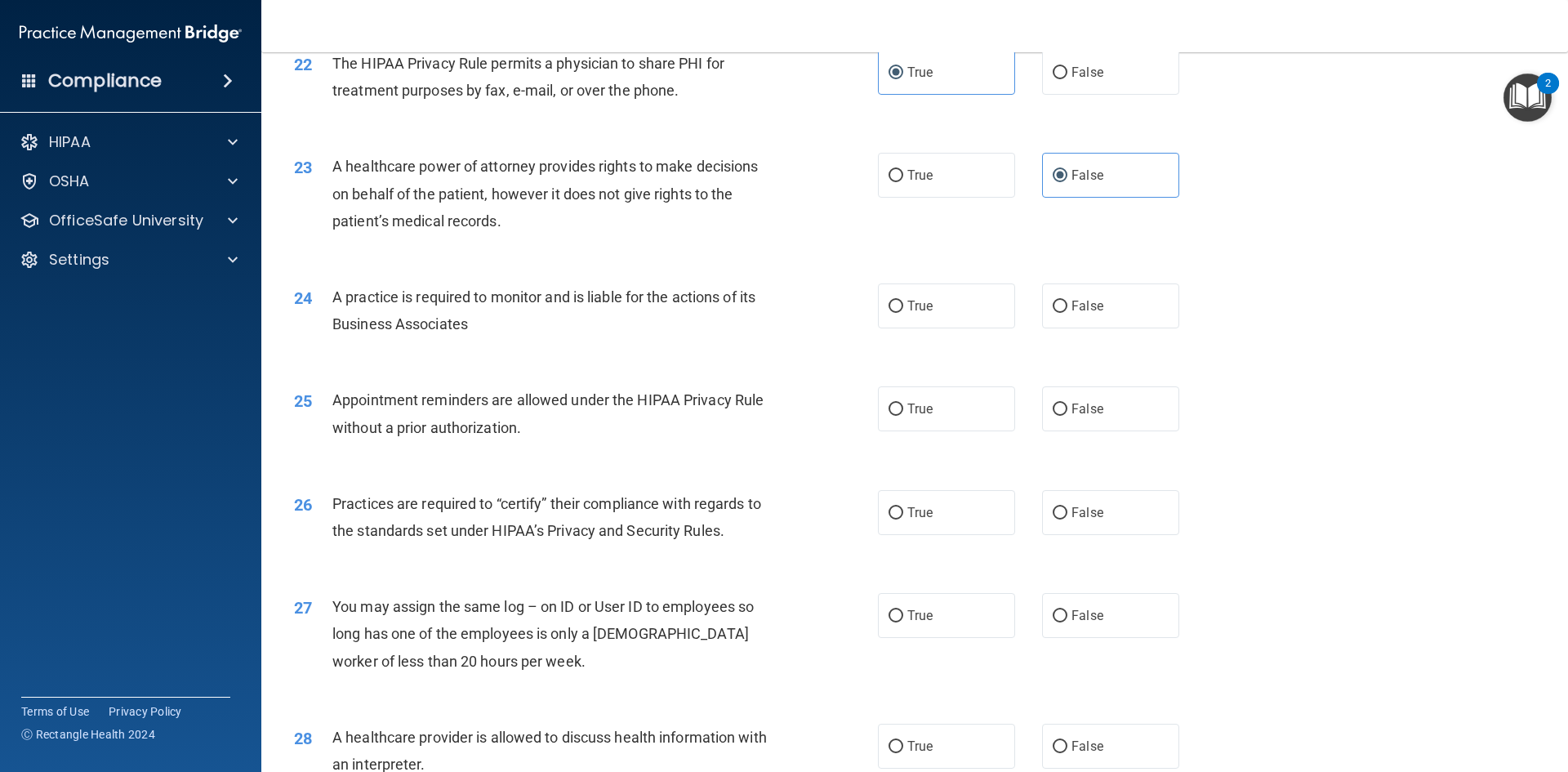
scroll to position [2697, 0]
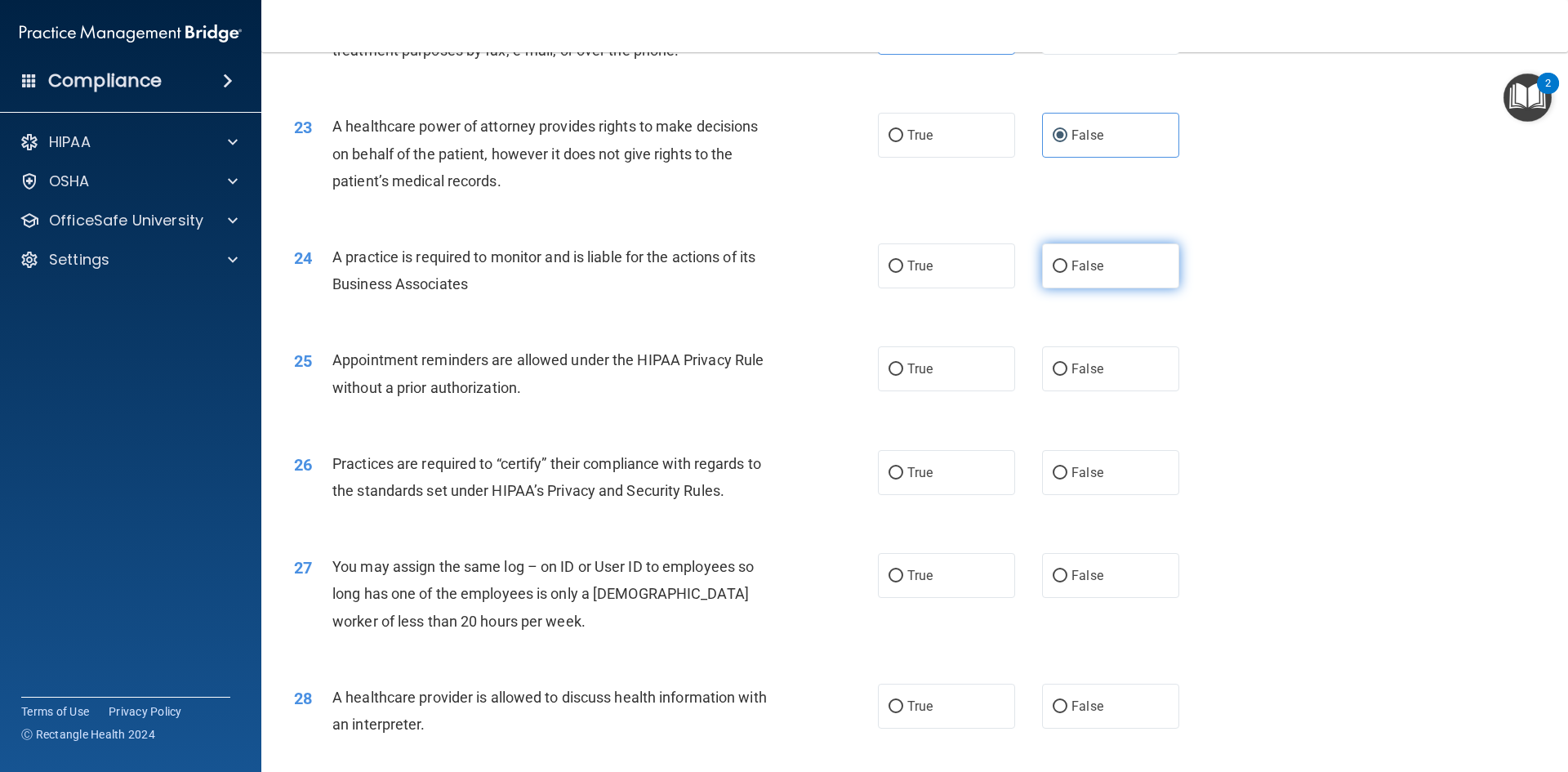
click at [1153, 271] on label "False" at bounding box center [1111, 266] width 137 height 45
click at [1068, 271] on input "False" at bounding box center [1060, 266] width 15 height 12
radio input "true"
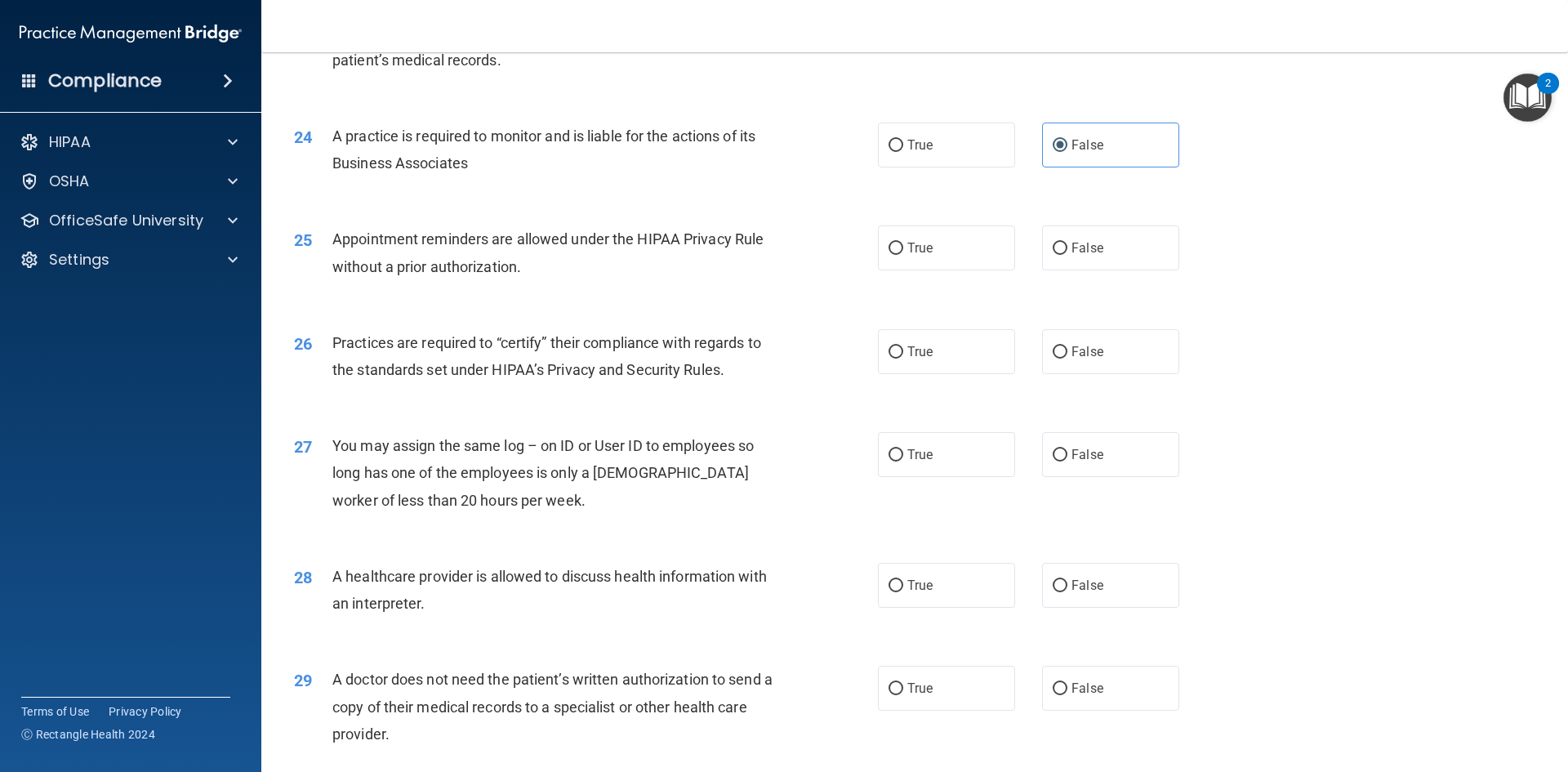
scroll to position [2860, 0]
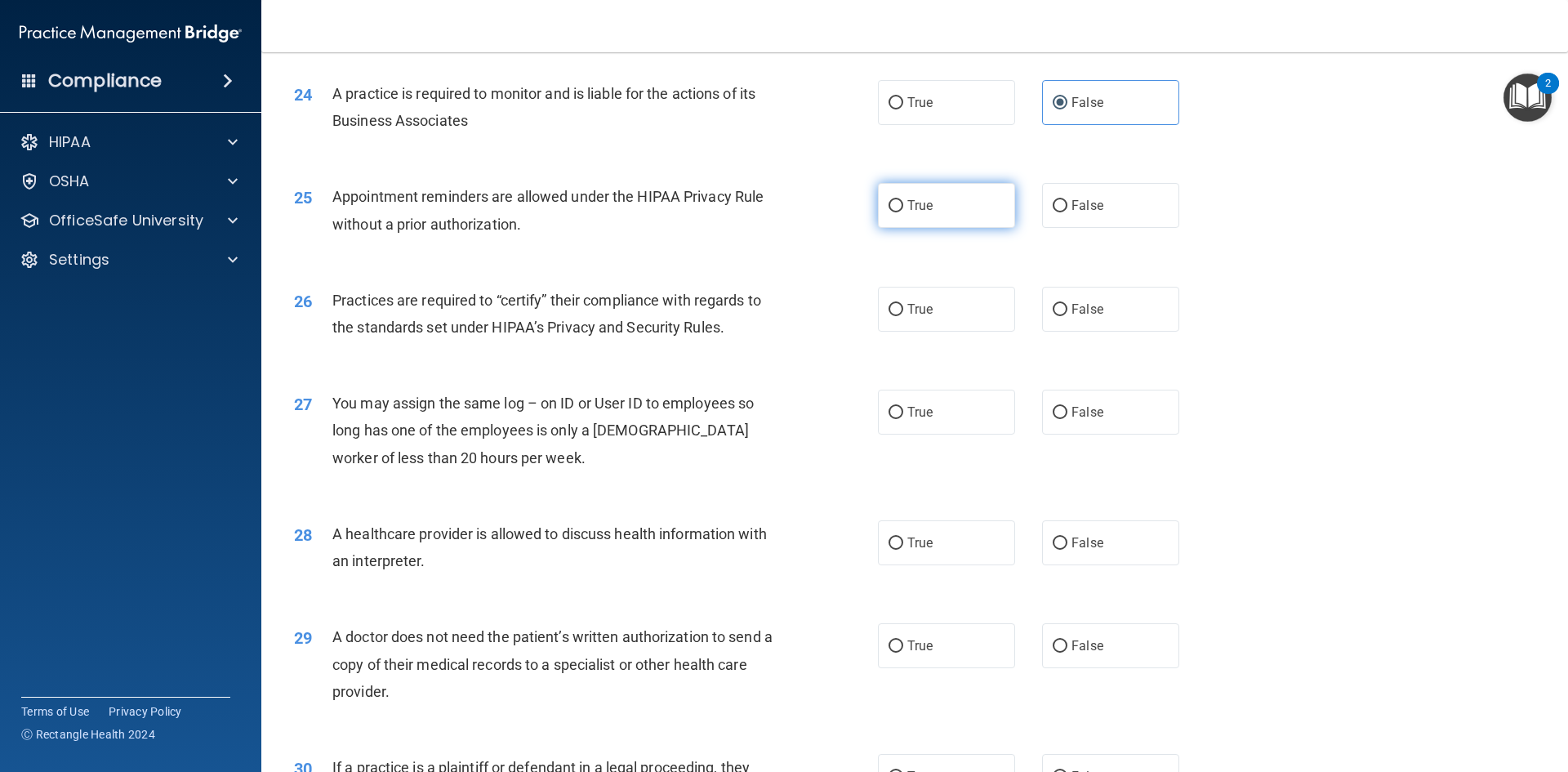
click at [940, 220] on label "True" at bounding box center [946, 205] width 137 height 45
click at [904, 212] on input "True" at bounding box center [896, 206] width 15 height 12
radio input "true"
click at [921, 296] on label "True" at bounding box center [946, 309] width 137 height 45
click at [904, 304] on input "True" at bounding box center [896, 309] width 15 height 12
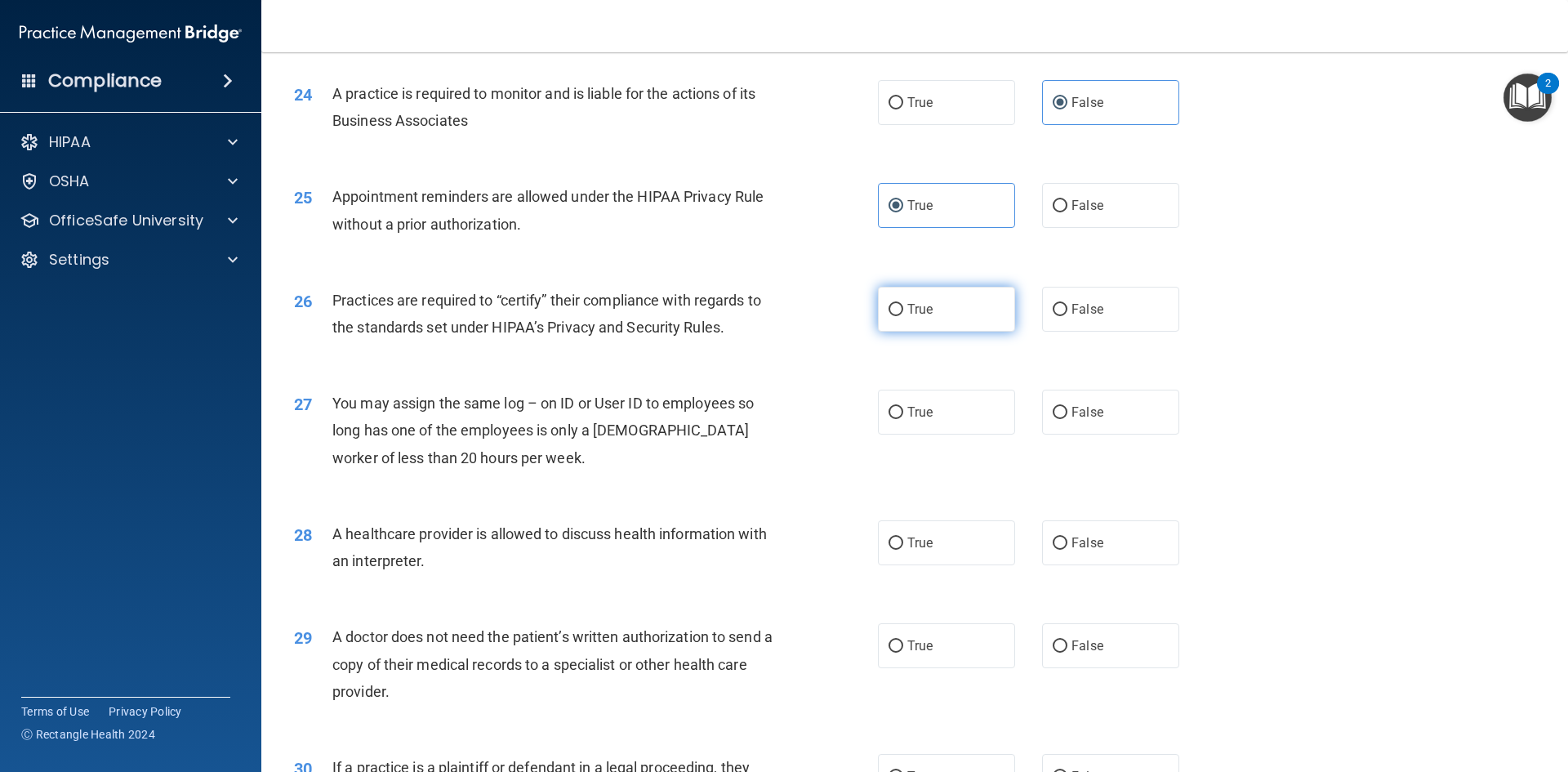
radio input "true"
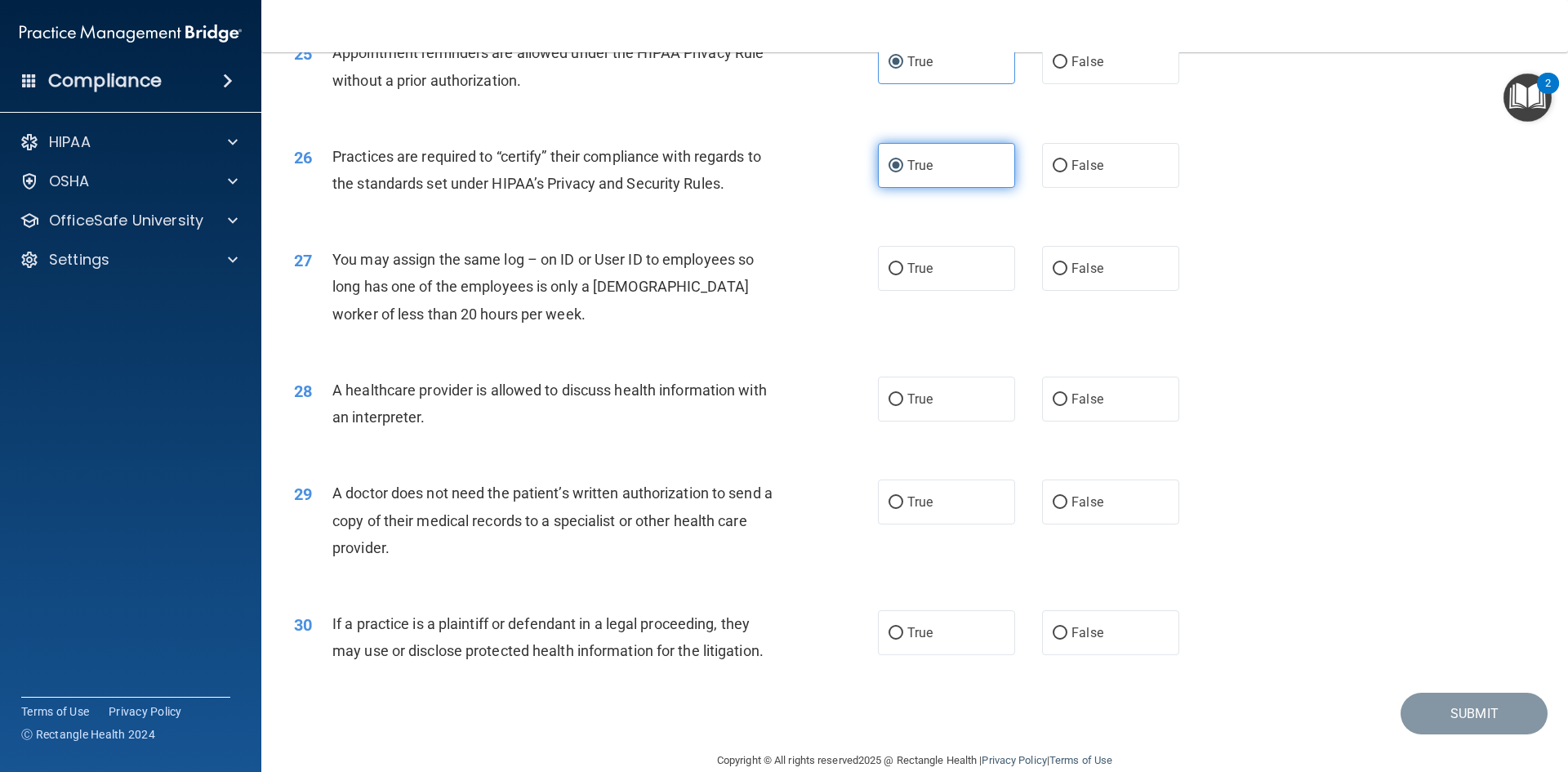
scroll to position [3024, 0]
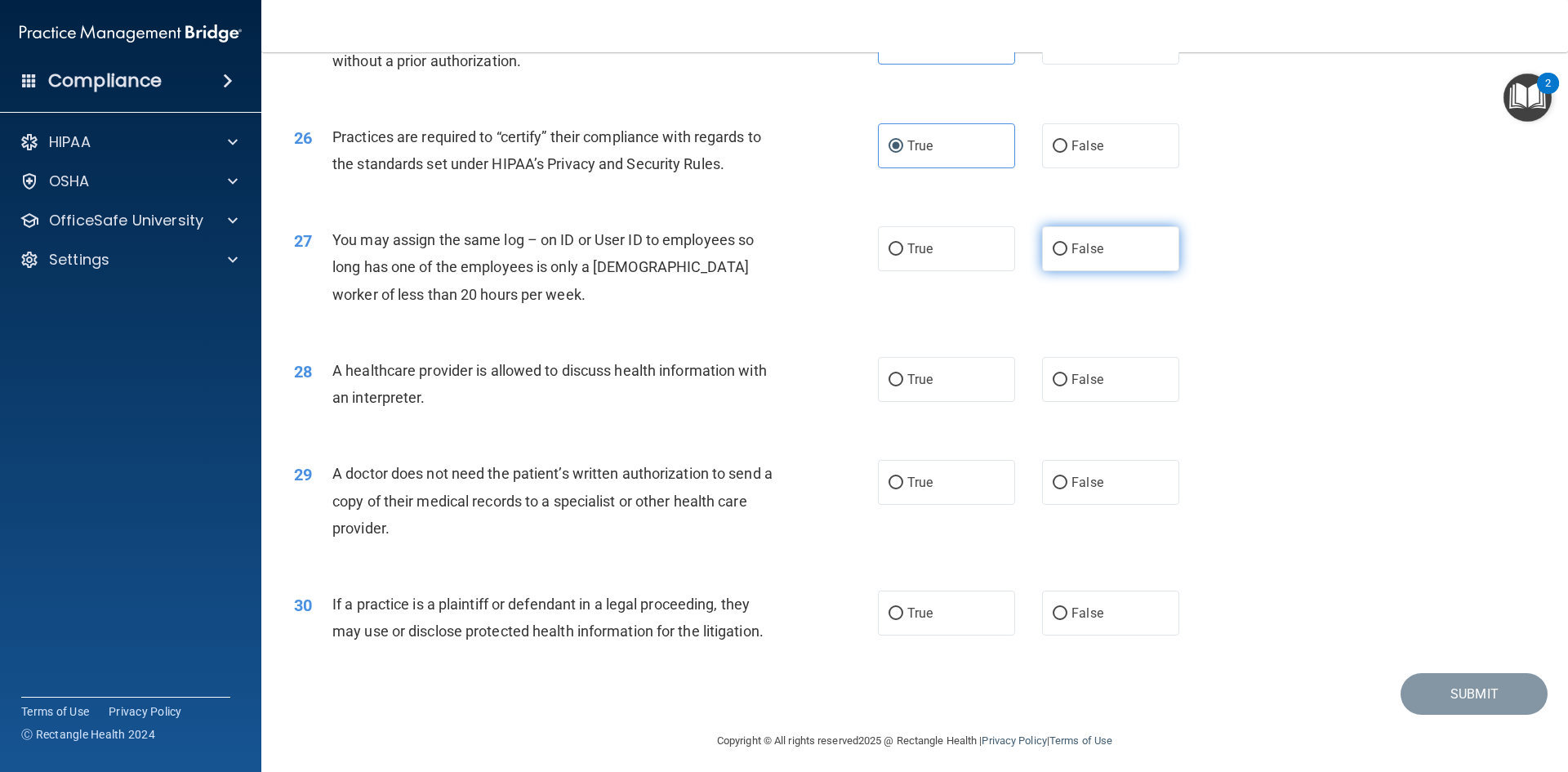
click at [1114, 260] on label "False" at bounding box center [1111, 249] width 137 height 45
click at [1068, 255] on input "False" at bounding box center [1060, 250] width 15 height 12
radio input "true"
click at [950, 394] on label "True" at bounding box center [946, 379] width 137 height 45
click at [904, 387] on input "True" at bounding box center [896, 380] width 15 height 12
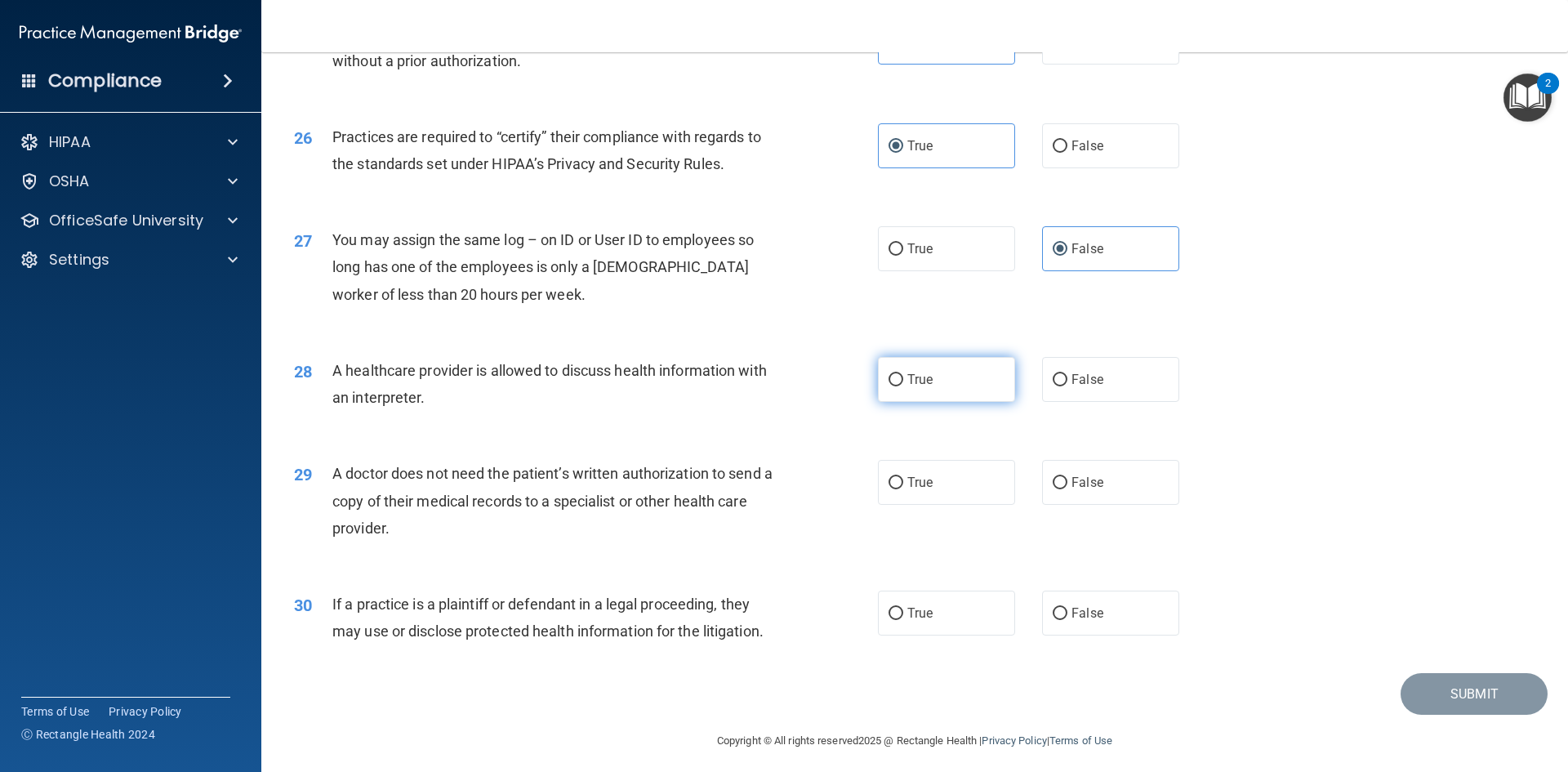
radio input "true"
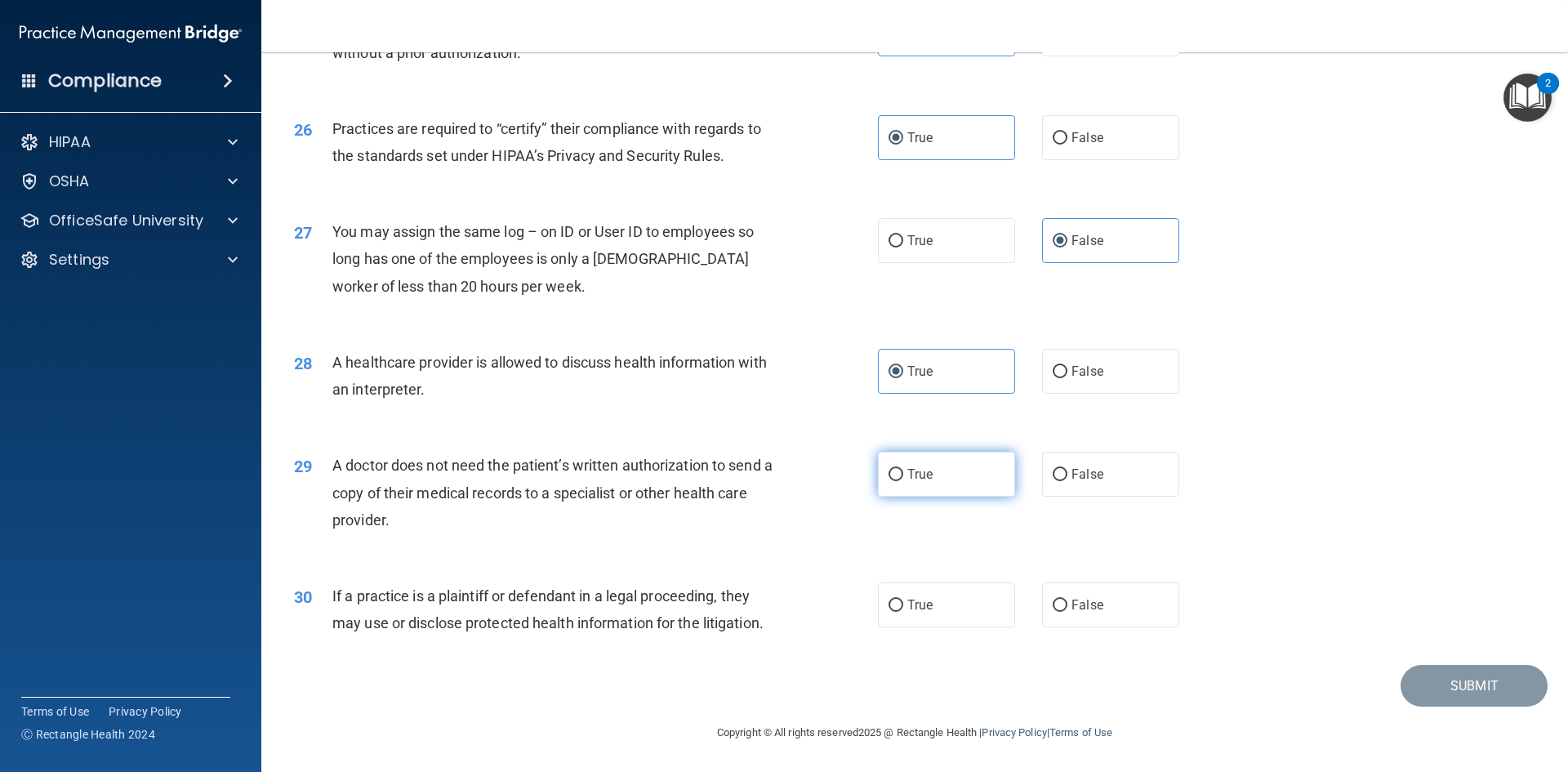
click at [911, 470] on span "True" at bounding box center [920, 474] width 25 height 16
click at [904, 470] on input "True" at bounding box center [896, 475] width 15 height 12
radio input "true"
click at [938, 595] on label "True" at bounding box center [946, 605] width 137 height 45
click at [904, 600] on input "True" at bounding box center [896, 606] width 15 height 12
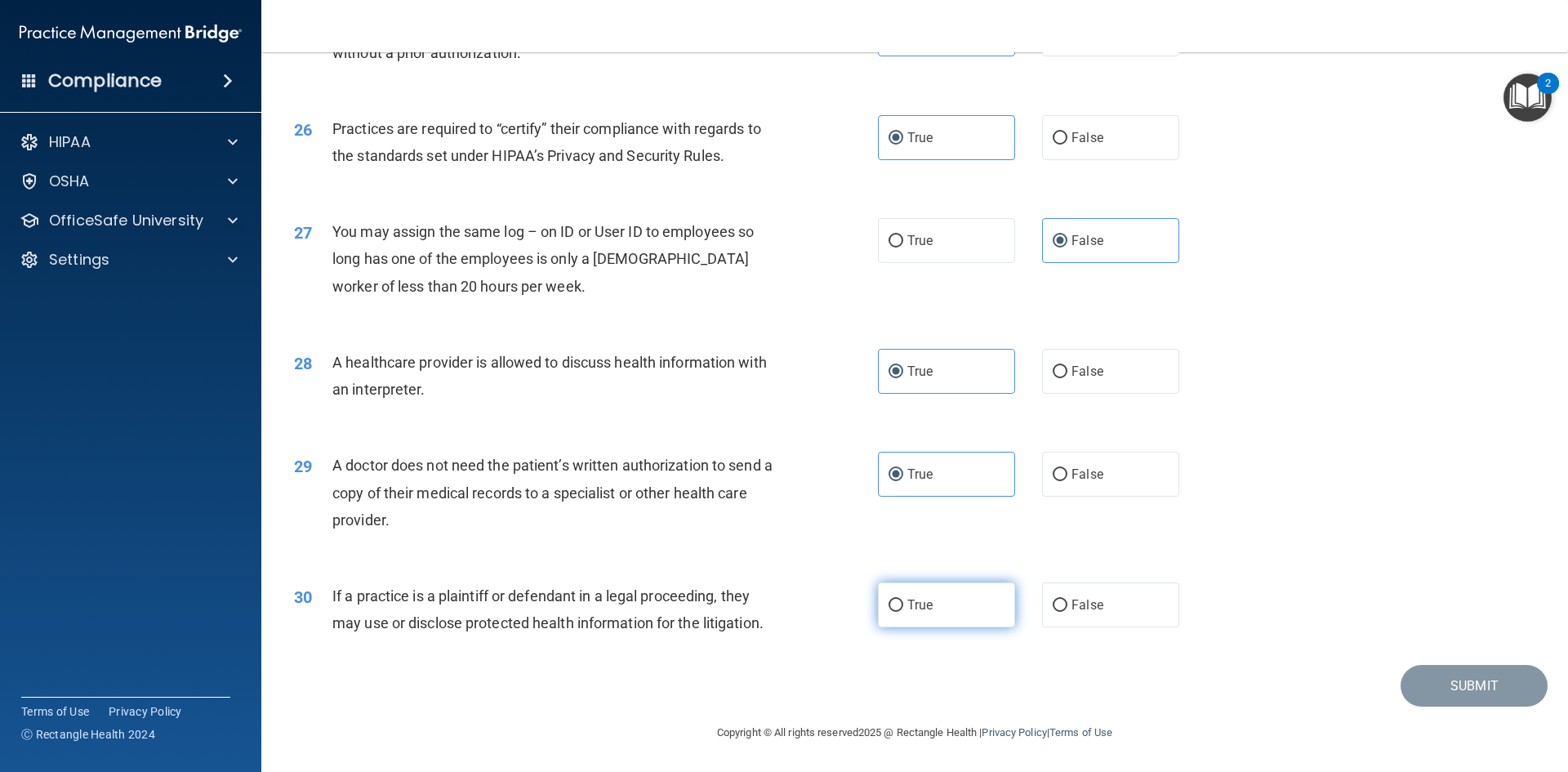
radio input "true"
click at [1446, 697] on button "Submit" at bounding box center [1474, 686] width 147 height 42
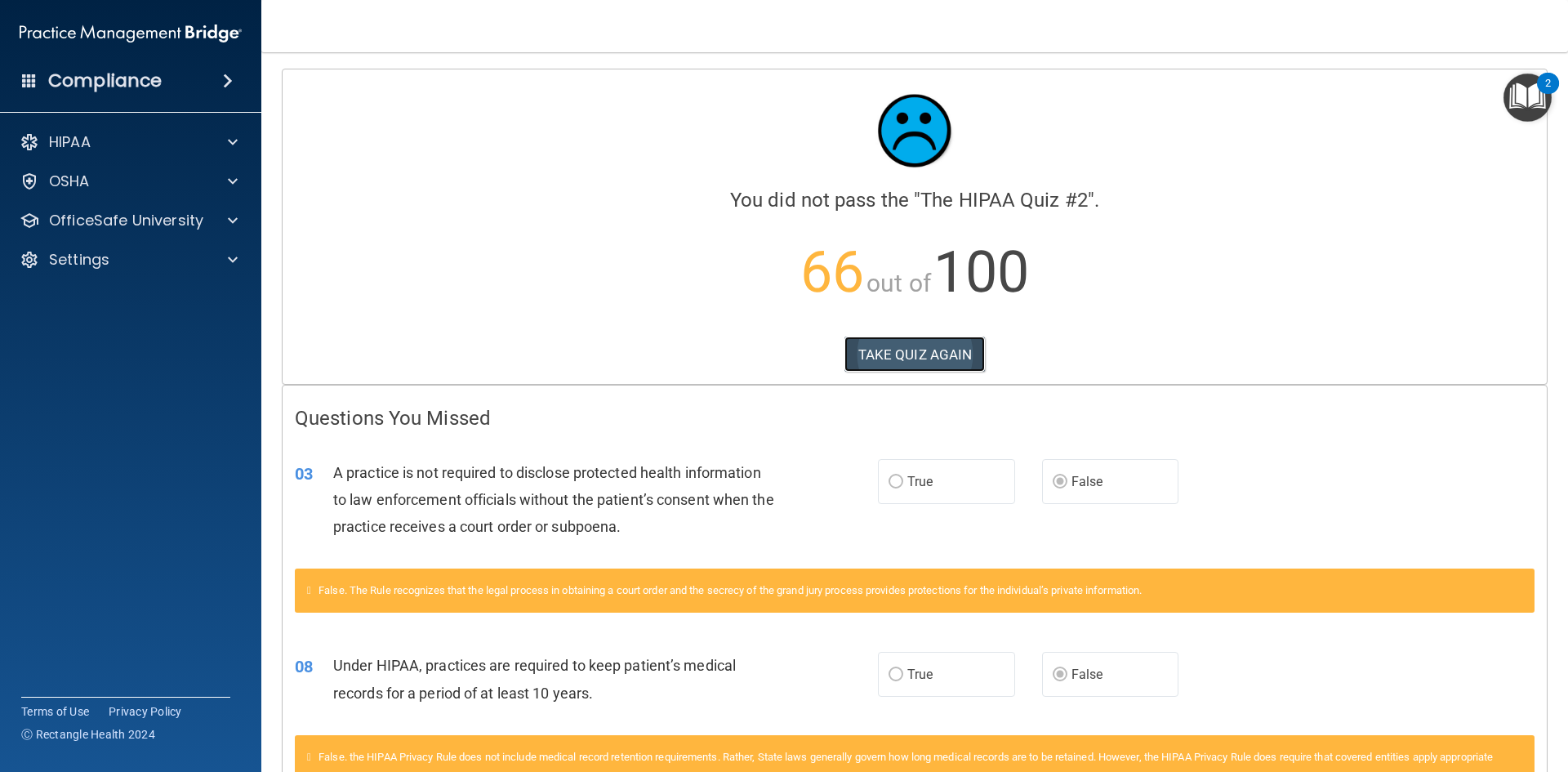
click at [868, 354] on button "TAKE QUIZ AGAIN" at bounding box center [915, 354] width 141 height 36
click at [892, 351] on button "TAKE QUIZ AGAIN" at bounding box center [915, 354] width 141 height 36
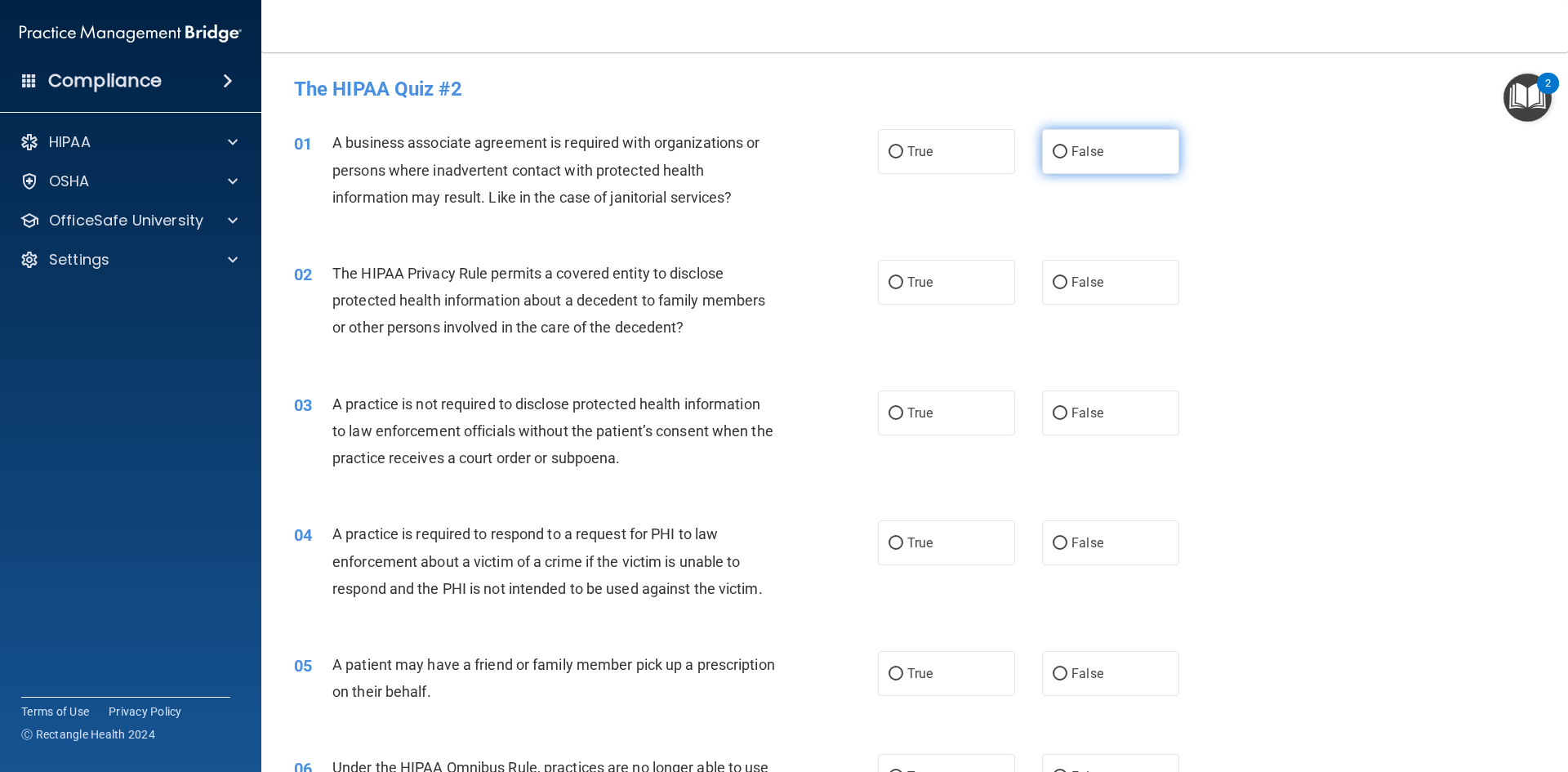
click at [1077, 158] on span "False" at bounding box center [1087, 151] width 32 height 16
click at [1068, 158] on input "False" at bounding box center [1060, 152] width 15 height 12
radio input "true"
click at [964, 289] on label "True" at bounding box center [946, 282] width 137 height 45
click at [904, 289] on input "True" at bounding box center [896, 283] width 15 height 12
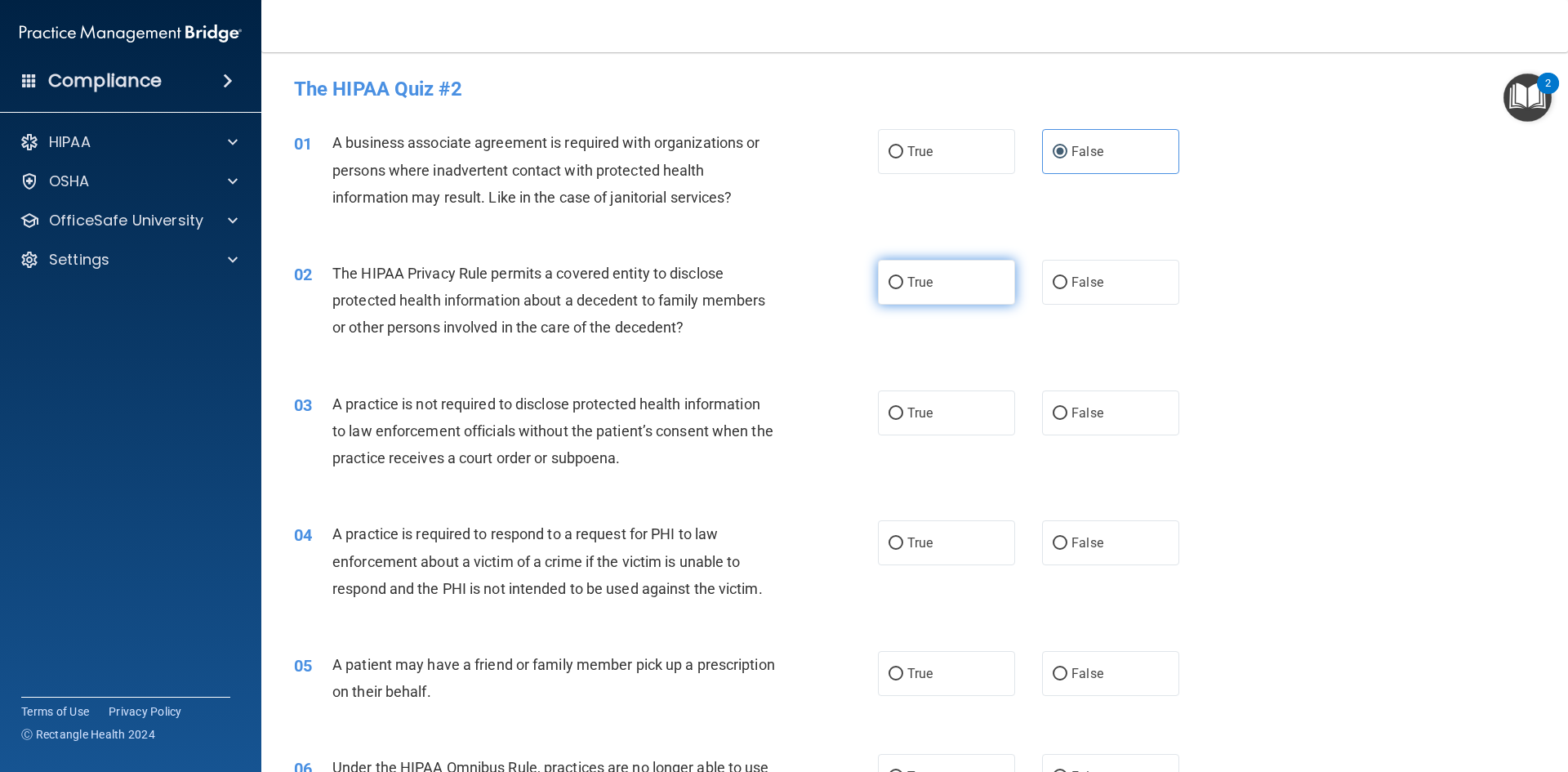
radio input "true"
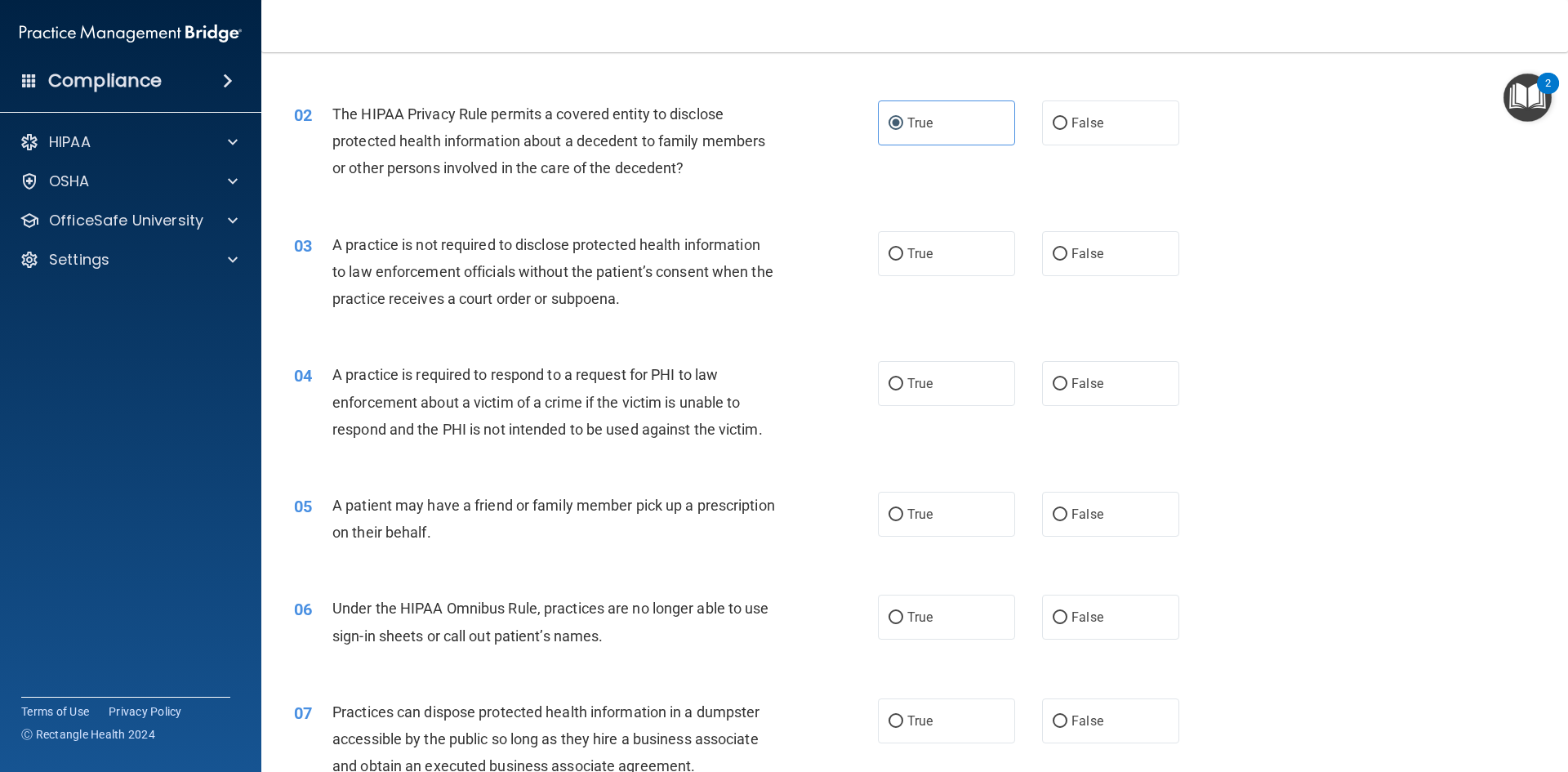
scroll to position [163, 0]
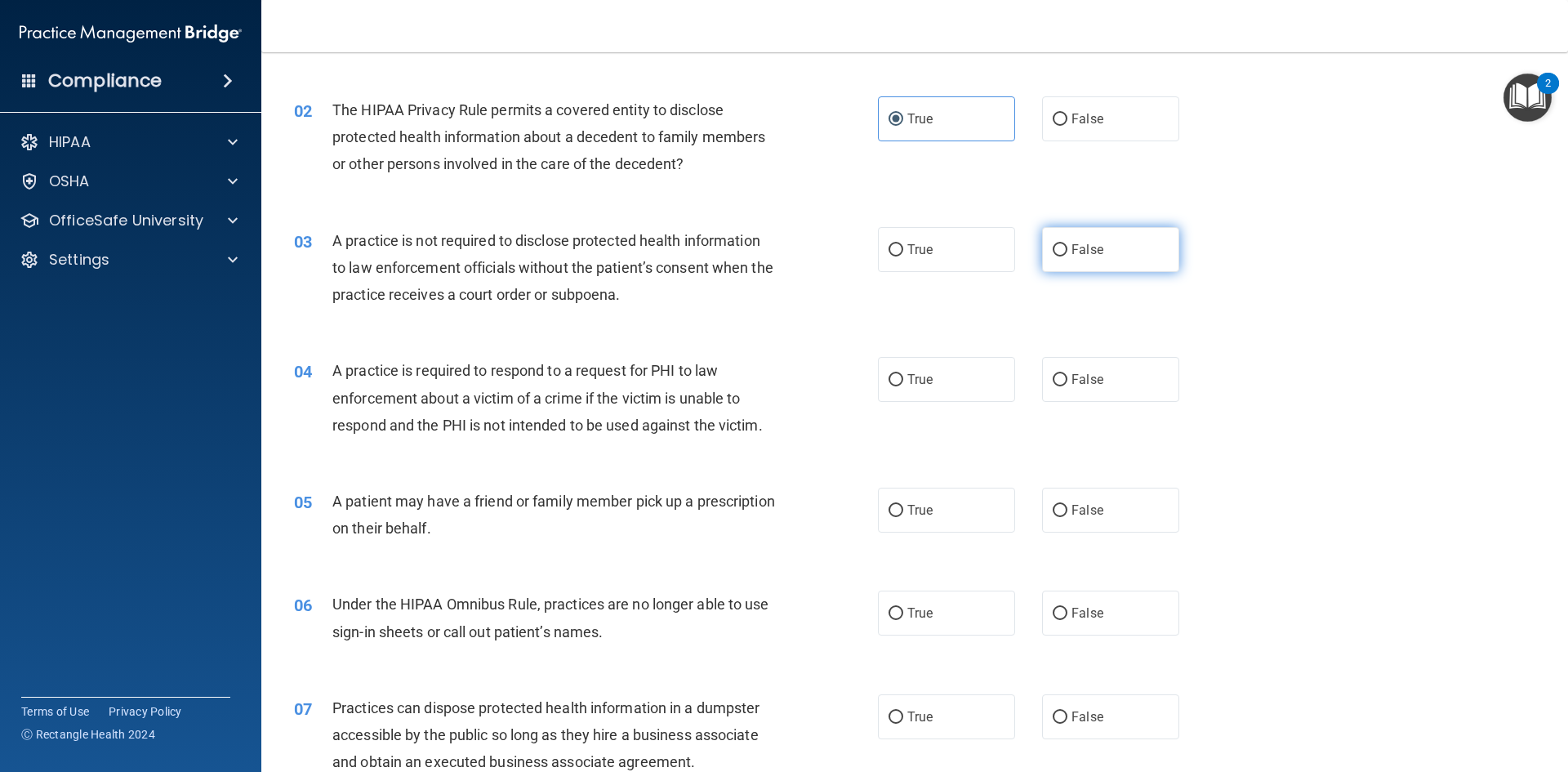
click at [1115, 251] on label "False" at bounding box center [1111, 250] width 137 height 45
click at [1068, 251] on input "False" at bounding box center [1060, 250] width 15 height 12
radio input "true"
click at [954, 372] on label "True" at bounding box center [946, 379] width 137 height 45
click at [904, 374] on input "True" at bounding box center [896, 380] width 15 height 12
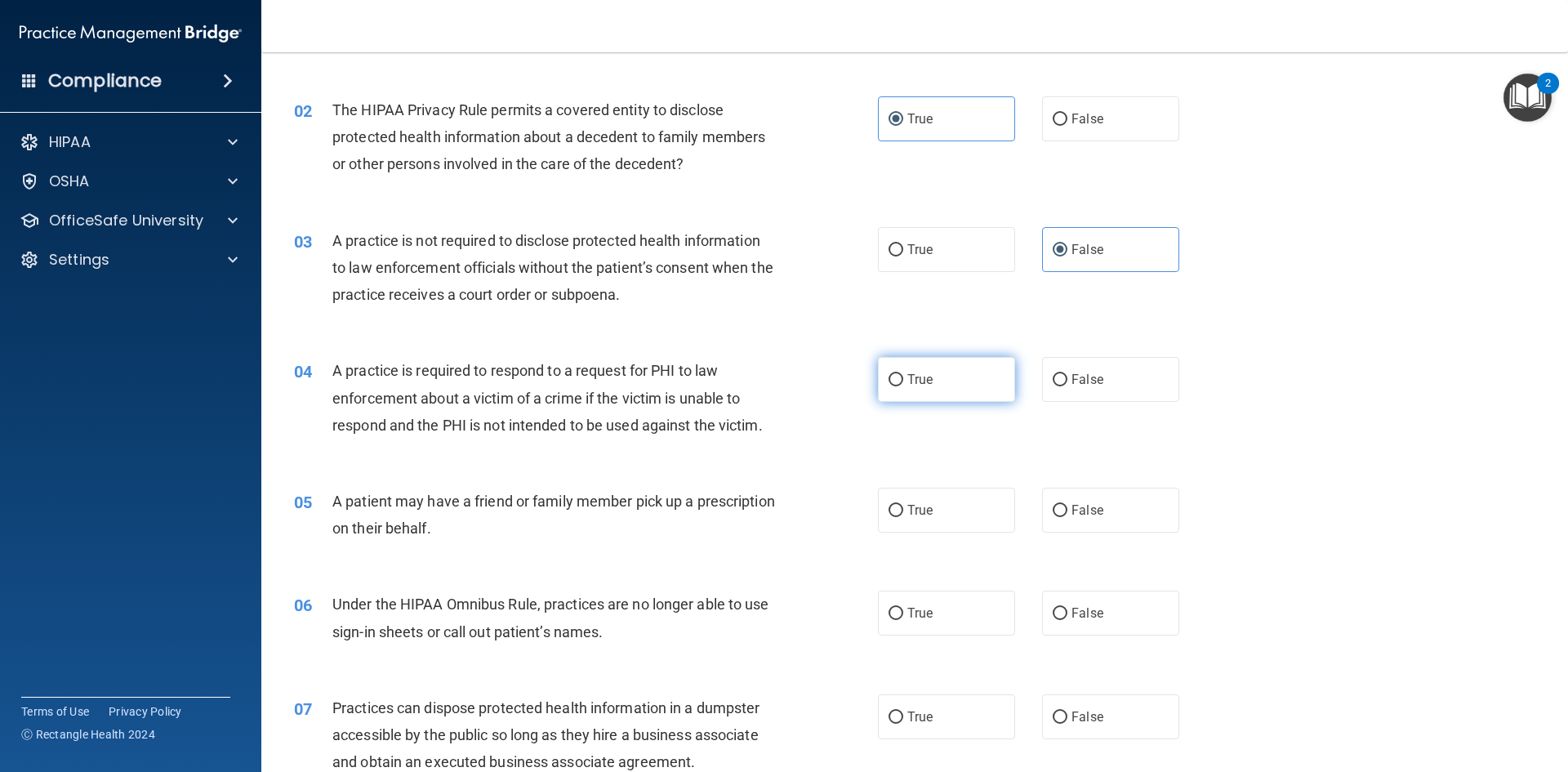
radio input "true"
click at [940, 519] on label "True" at bounding box center [946, 511] width 137 height 45
click at [904, 517] on input "True" at bounding box center [896, 511] width 15 height 12
radio input "true"
click at [1088, 621] on label "False" at bounding box center [1111, 613] width 137 height 45
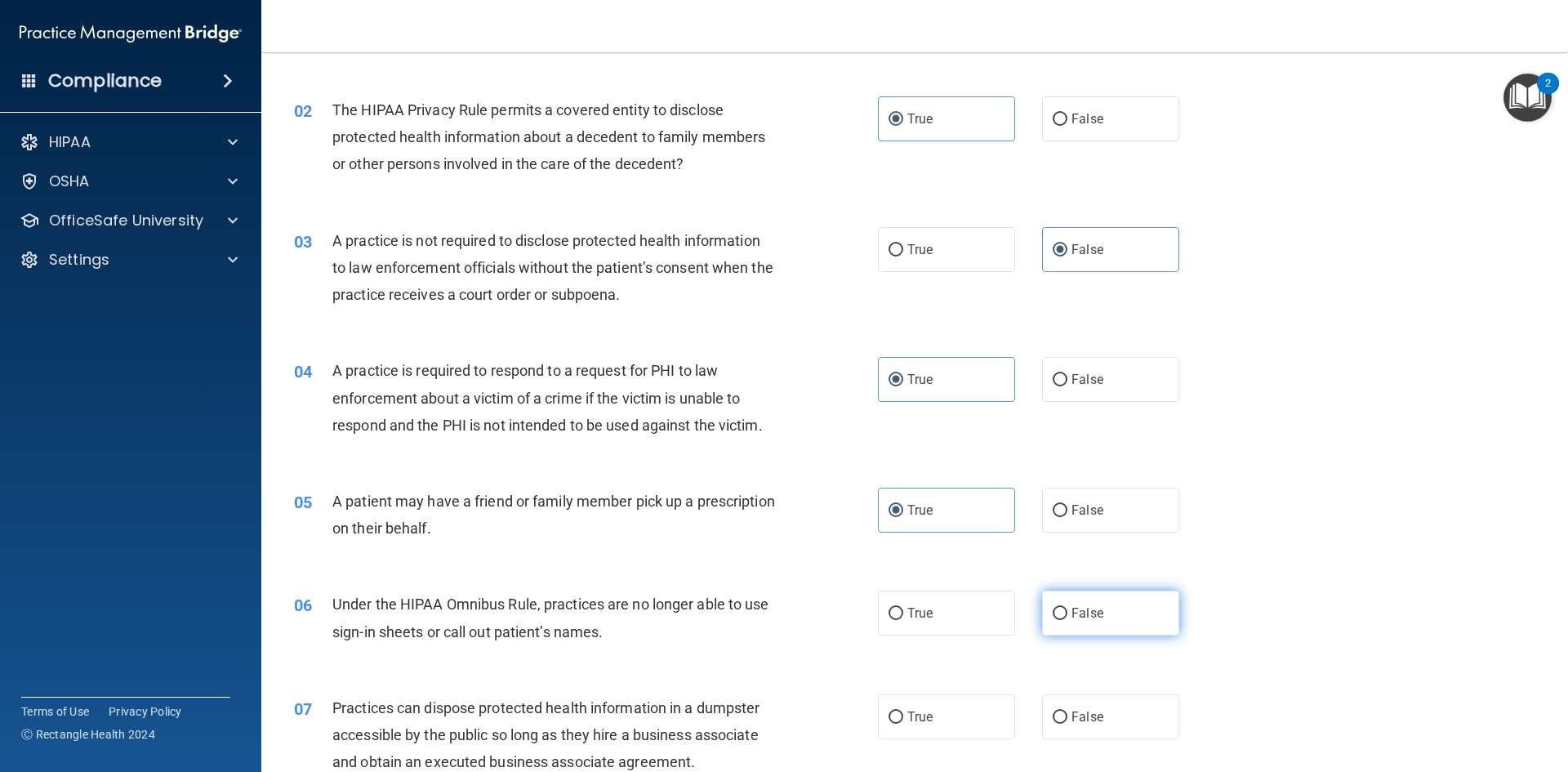
click at [1068, 621] on input "False" at bounding box center [1060, 614] width 15 height 12
radio input "true"
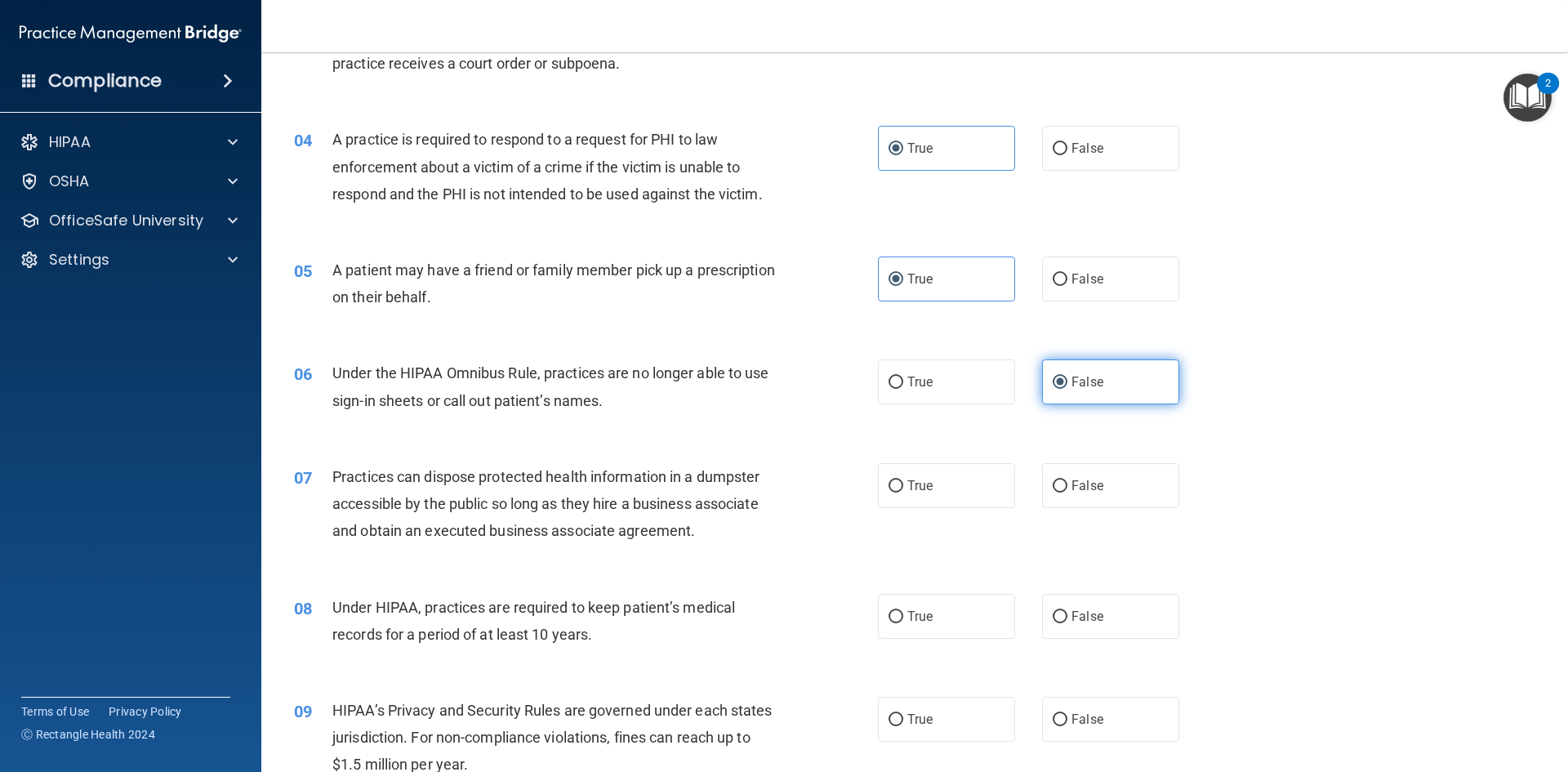
scroll to position [408, 0]
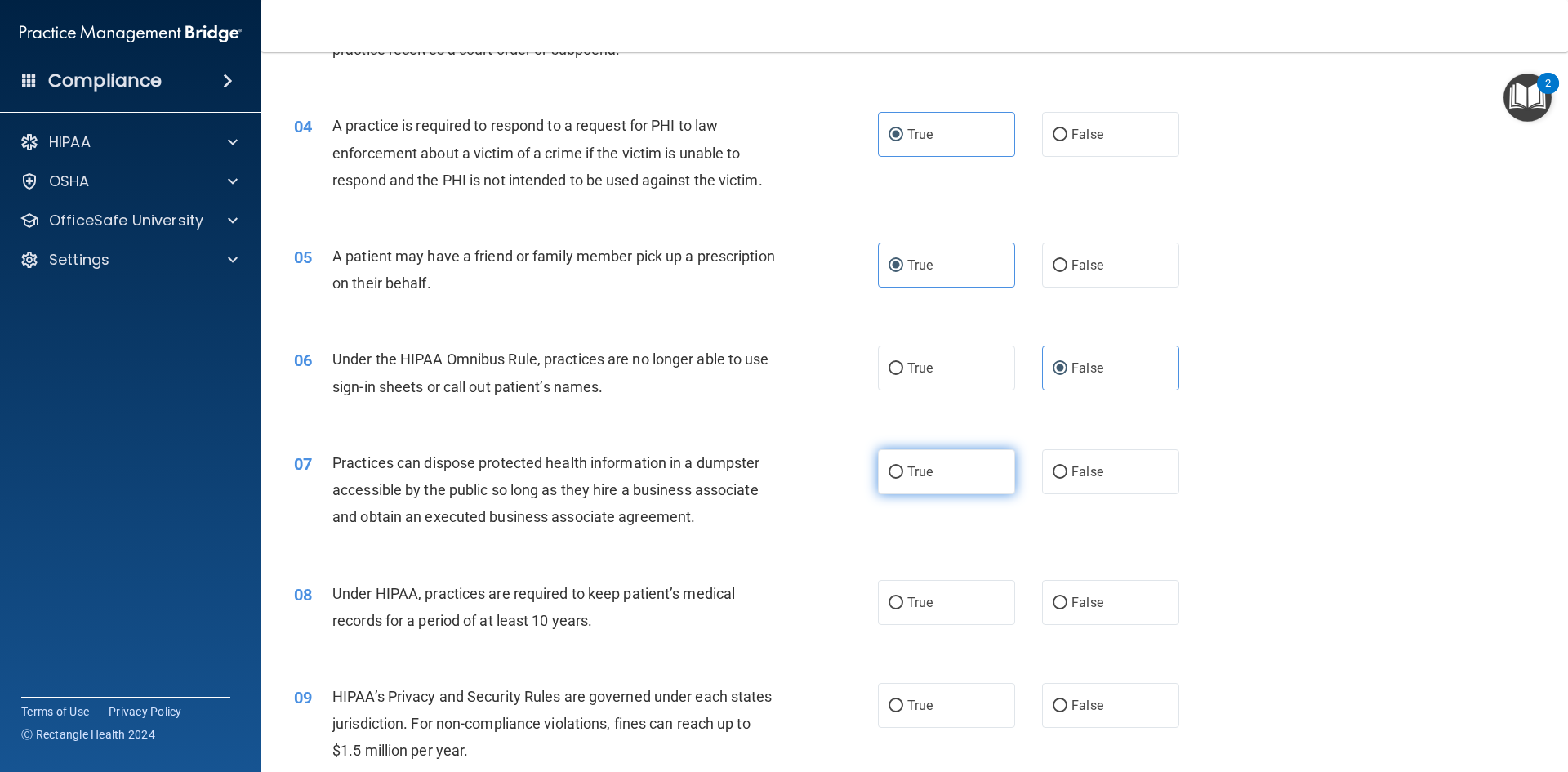
click at [959, 478] on label "True" at bounding box center [946, 472] width 137 height 45
click at [904, 478] on input "True" at bounding box center [896, 473] width 15 height 12
radio input "true"
click at [1118, 463] on label "False" at bounding box center [1111, 472] width 137 height 45
click at [1068, 467] on input "False" at bounding box center [1060, 473] width 15 height 12
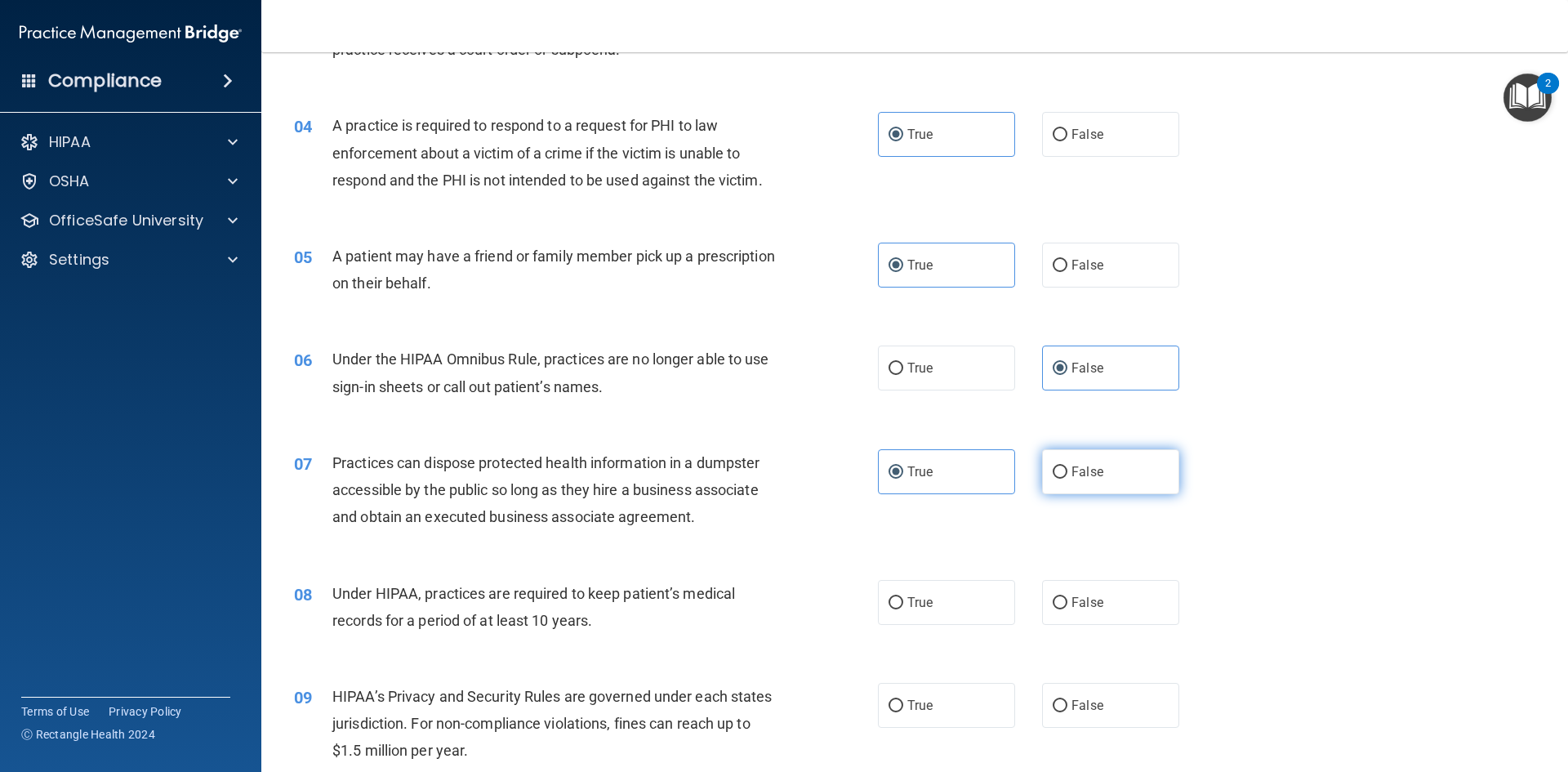
radio input "true"
radio input "false"
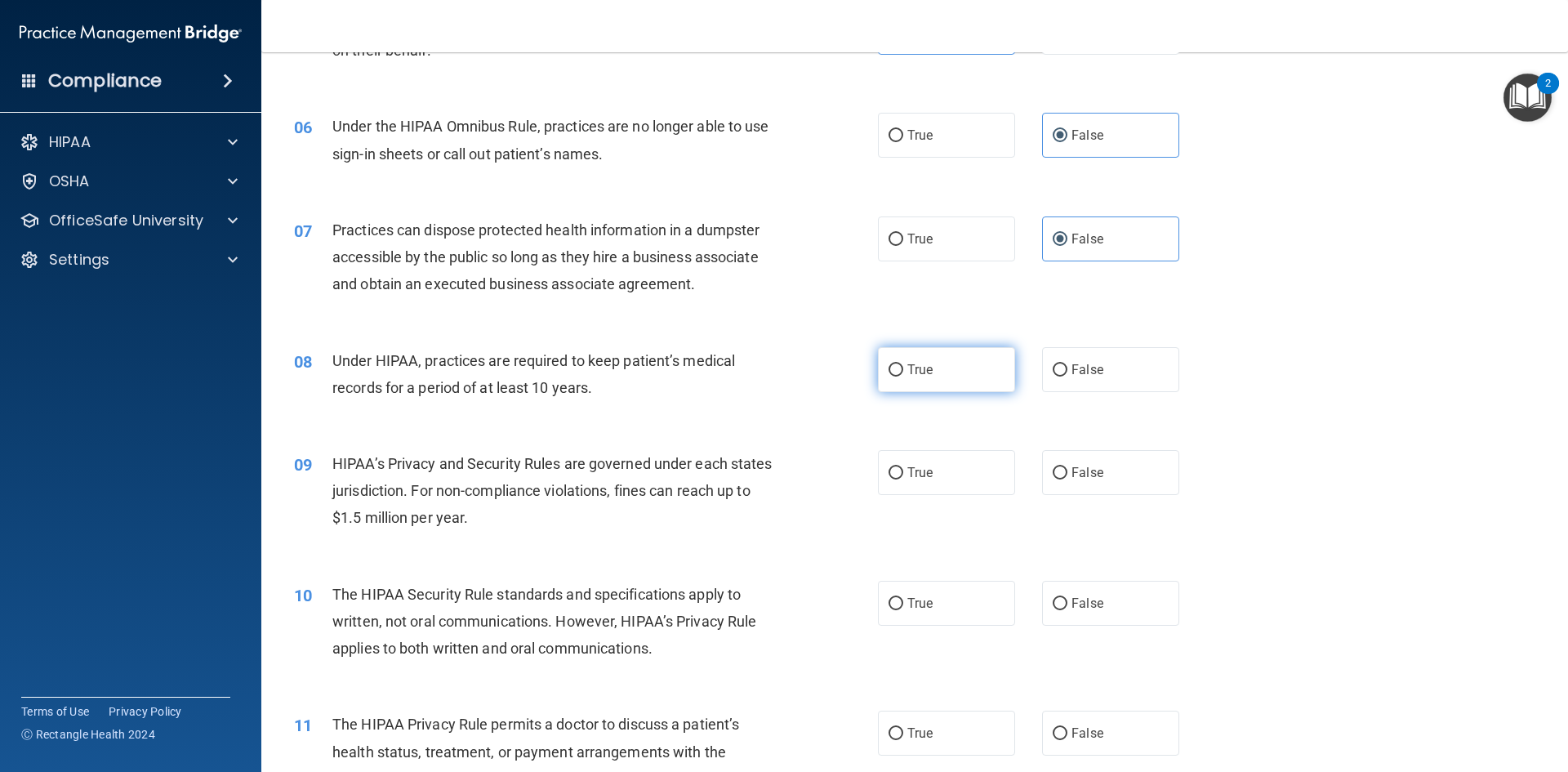
scroll to position [654, 0]
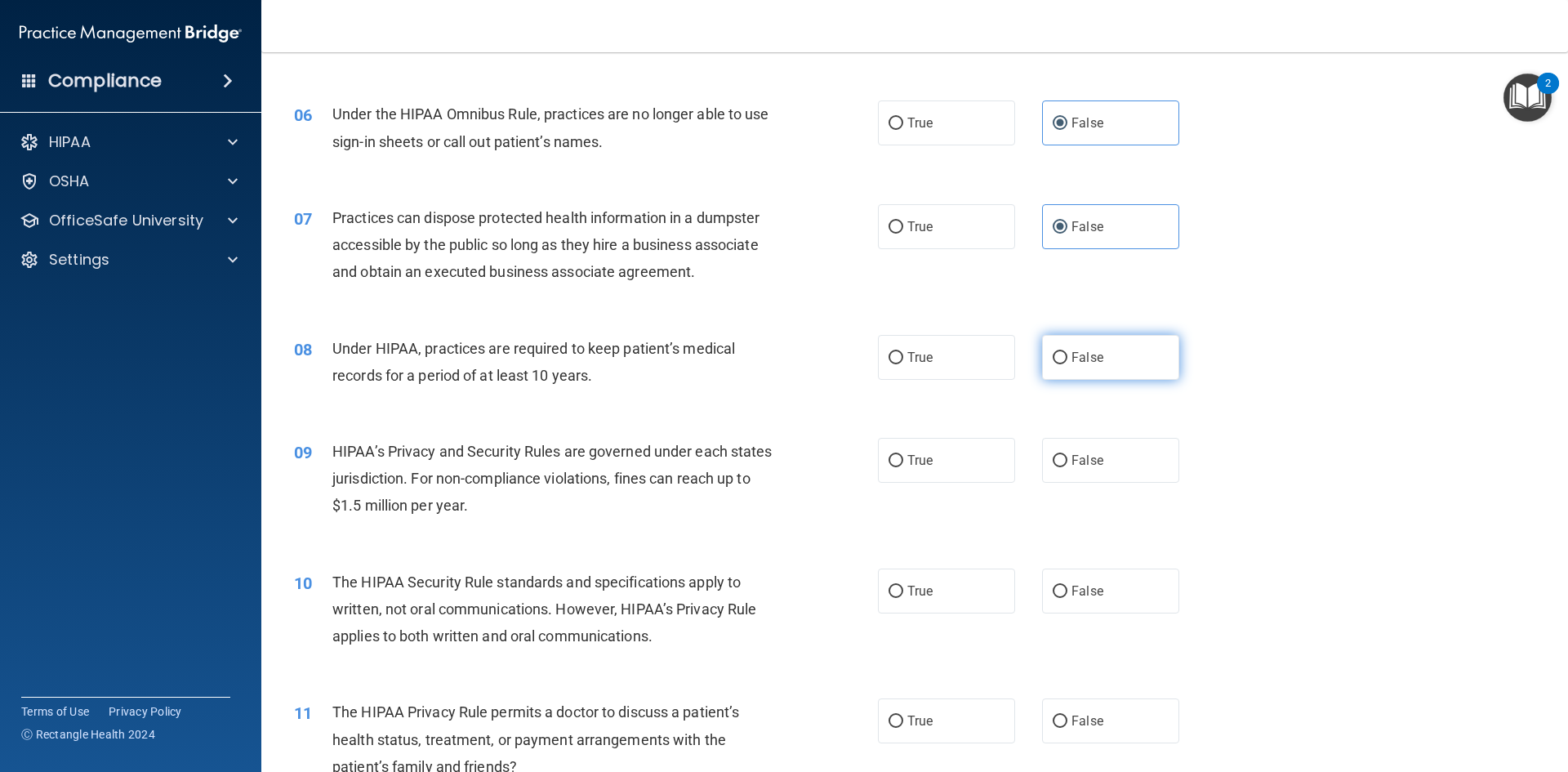
drag, startPoint x: 1126, startPoint y: 364, endPoint x: 1129, endPoint y: 379, distance: 15.3
click at [1127, 371] on label "False" at bounding box center [1111, 358] width 137 height 45
click at [1068, 364] on input "False" at bounding box center [1060, 358] width 15 height 12
radio input "true"
click at [1141, 464] on label "False" at bounding box center [1111, 461] width 137 height 45
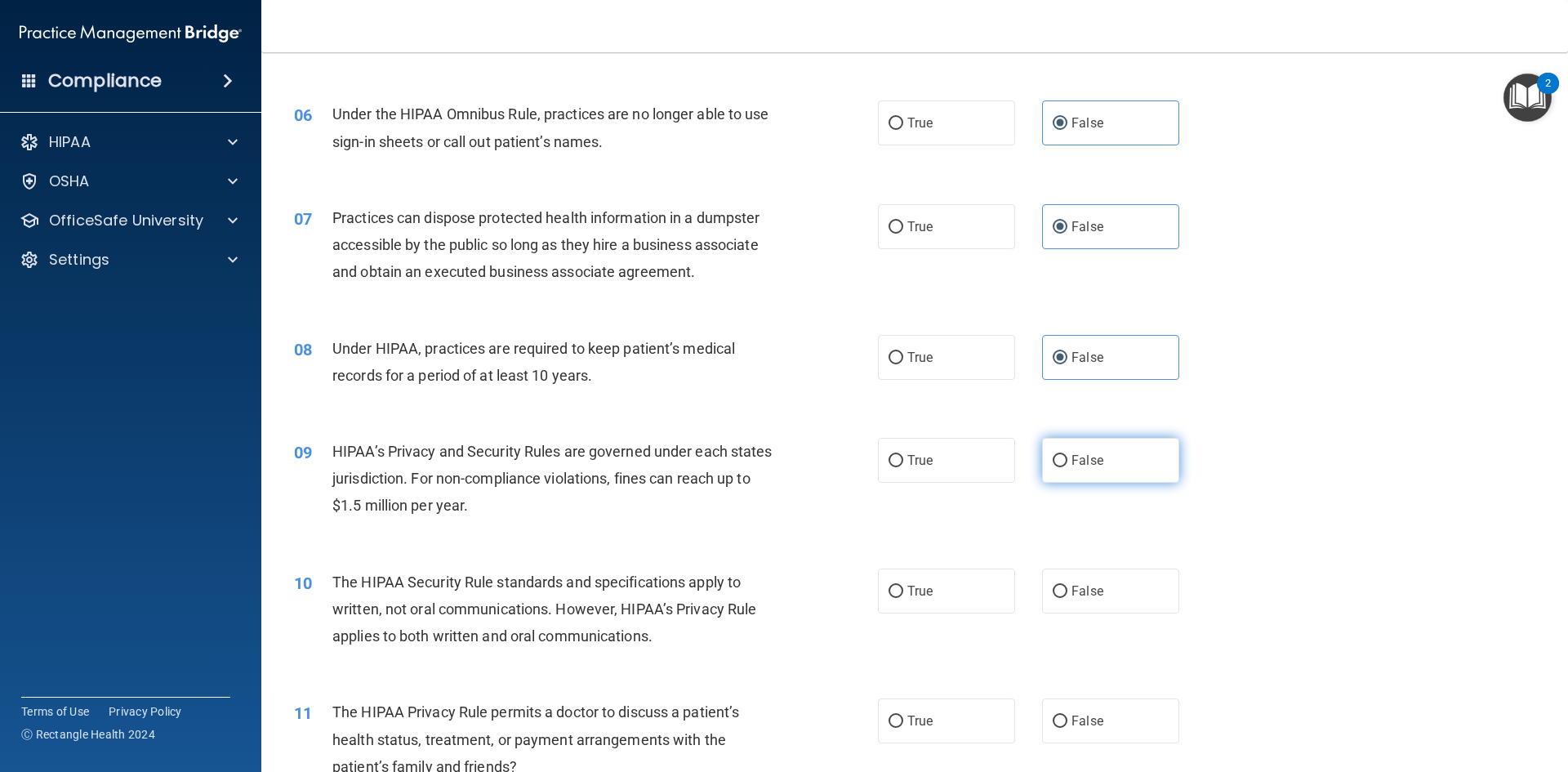
click at [1068, 464] on input "False" at bounding box center [1060, 461] width 15 height 12
radio input "true"
click at [907, 595] on span "True" at bounding box center [920, 591] width 25 height 16
click at [904, 595] on input "True" at bounding box center [896, 591] width 15 height 12
radio input "true"
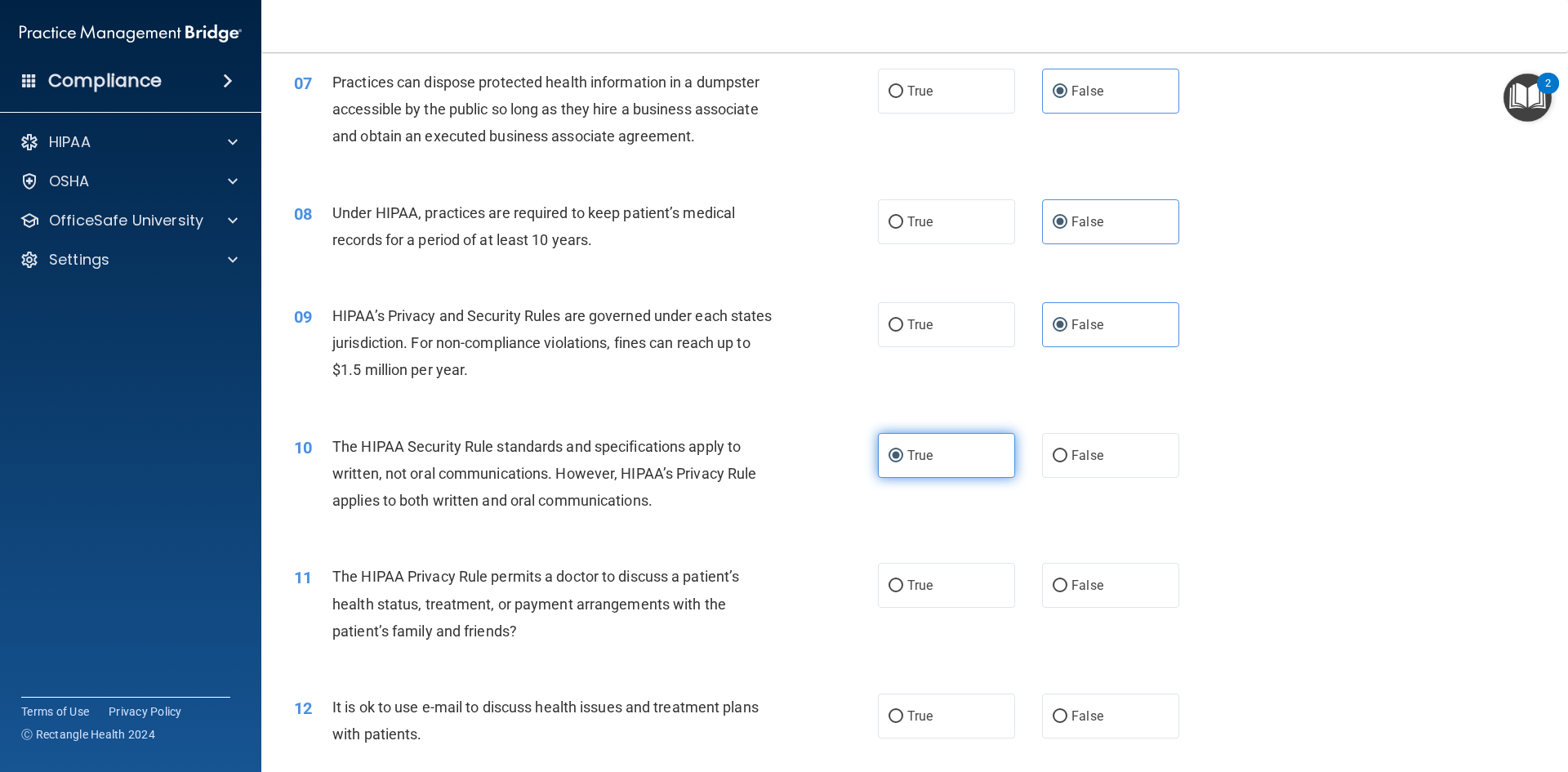
scroll to position [899, 0]
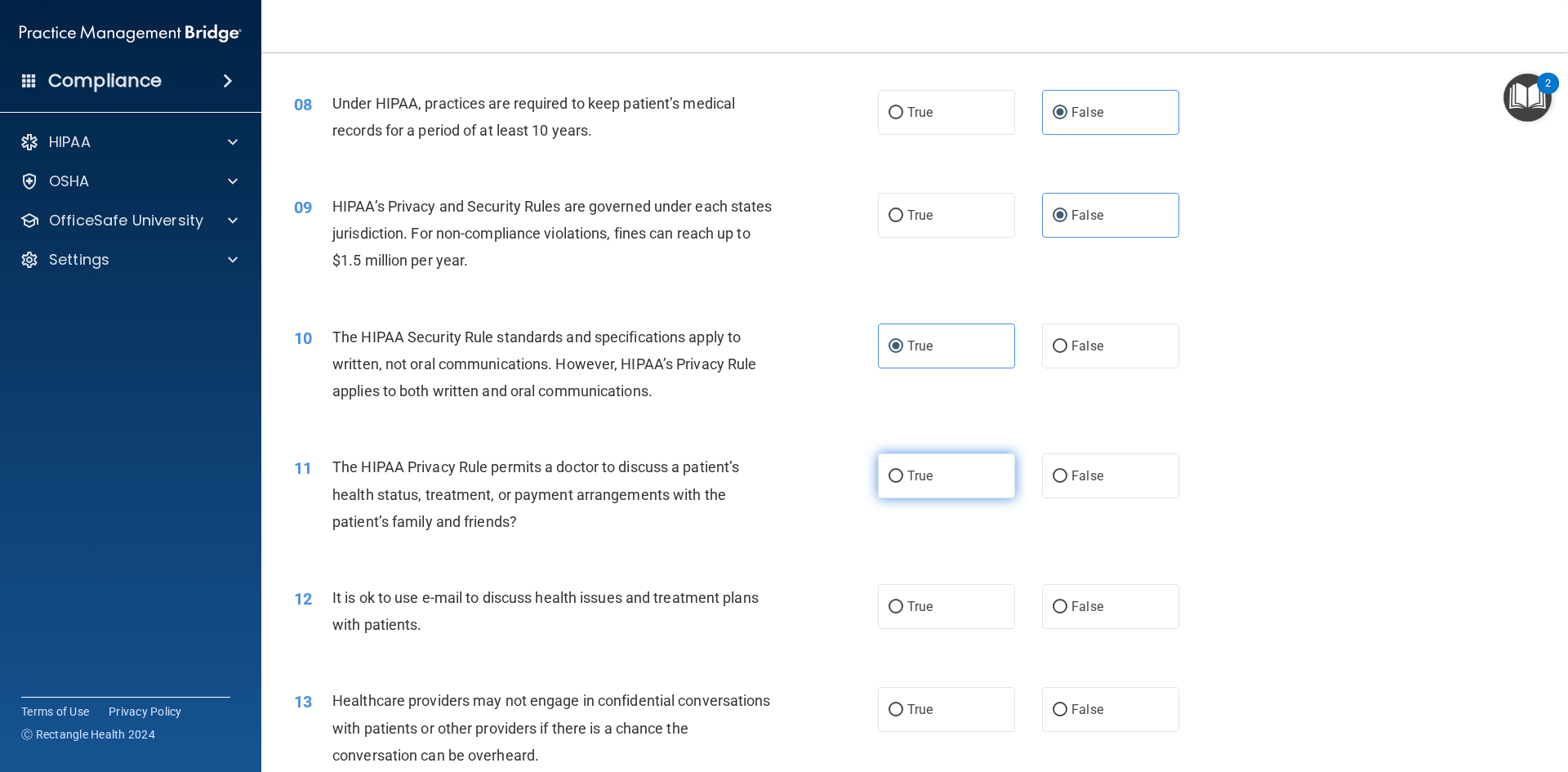
click at [977, 469] on label "True" at bounding box center [946, 476] width 137 height 45
click at [904, 471] on input "True" at bounding box center [896, 477] width 15 height 12
radio input "true"
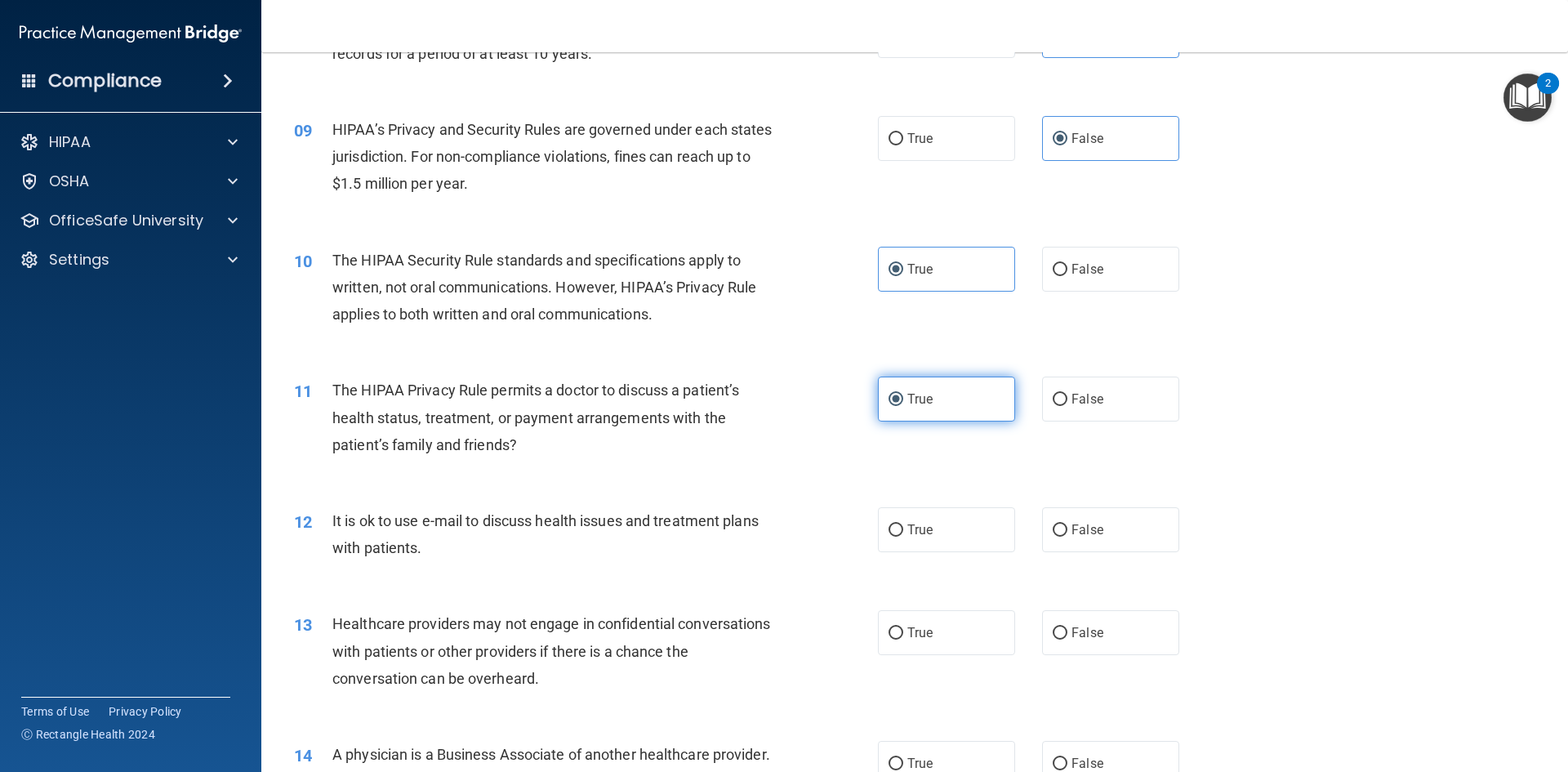
scroll to position [1062, 0]
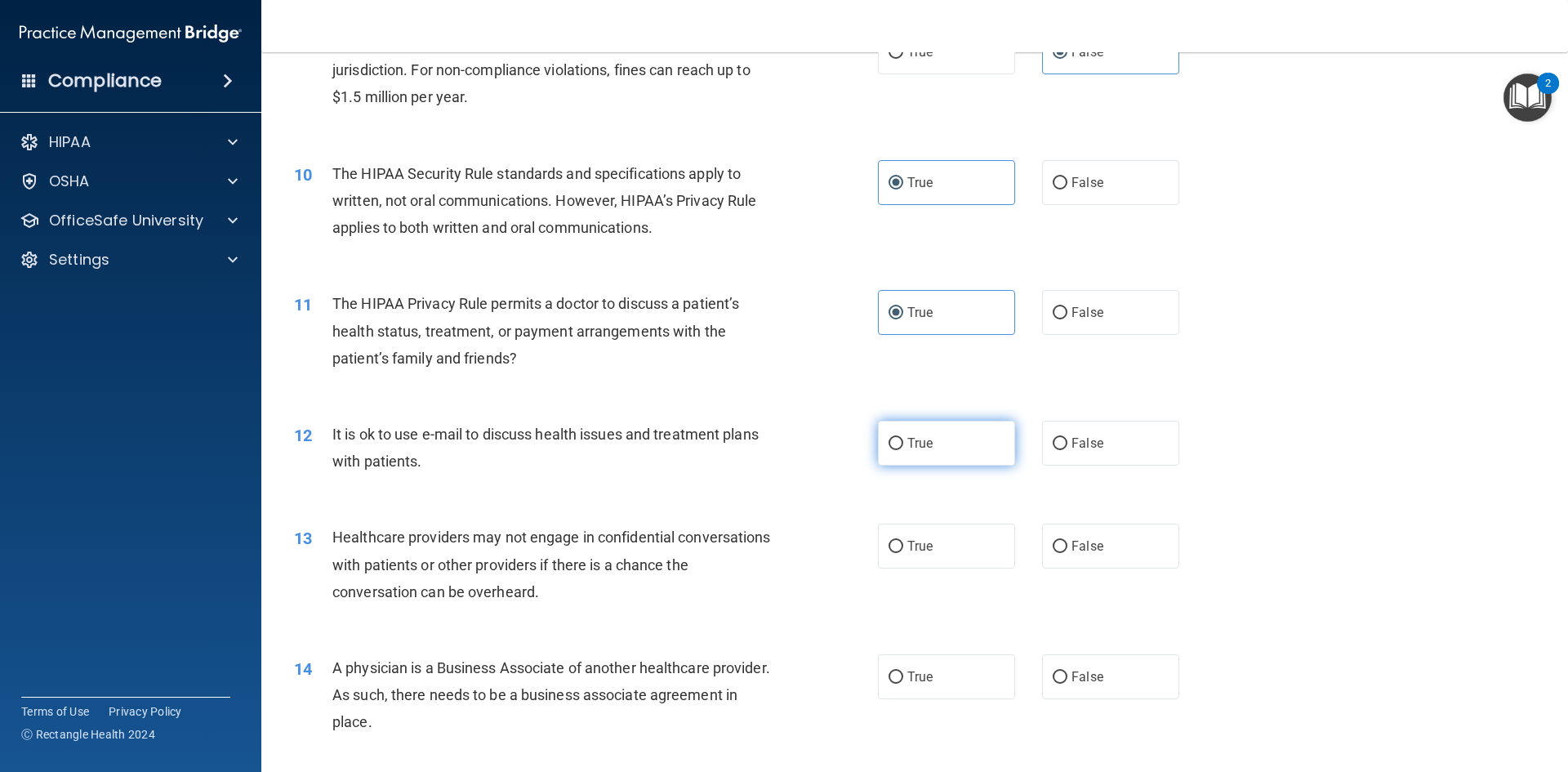
click at [964, 436] on label "True" at bounding box center [946, 443] width 137 height 45
click at [904, 438] on input "True" at bounding box center [896, 444] width 15 height 12
radio input "true"
click at [1089, 547] on span "False" at bounding box center [1087, 546] width 32 height 16
click at [1068, 547] on input "False" at bounding box center [1060, 547] width 15 height 12
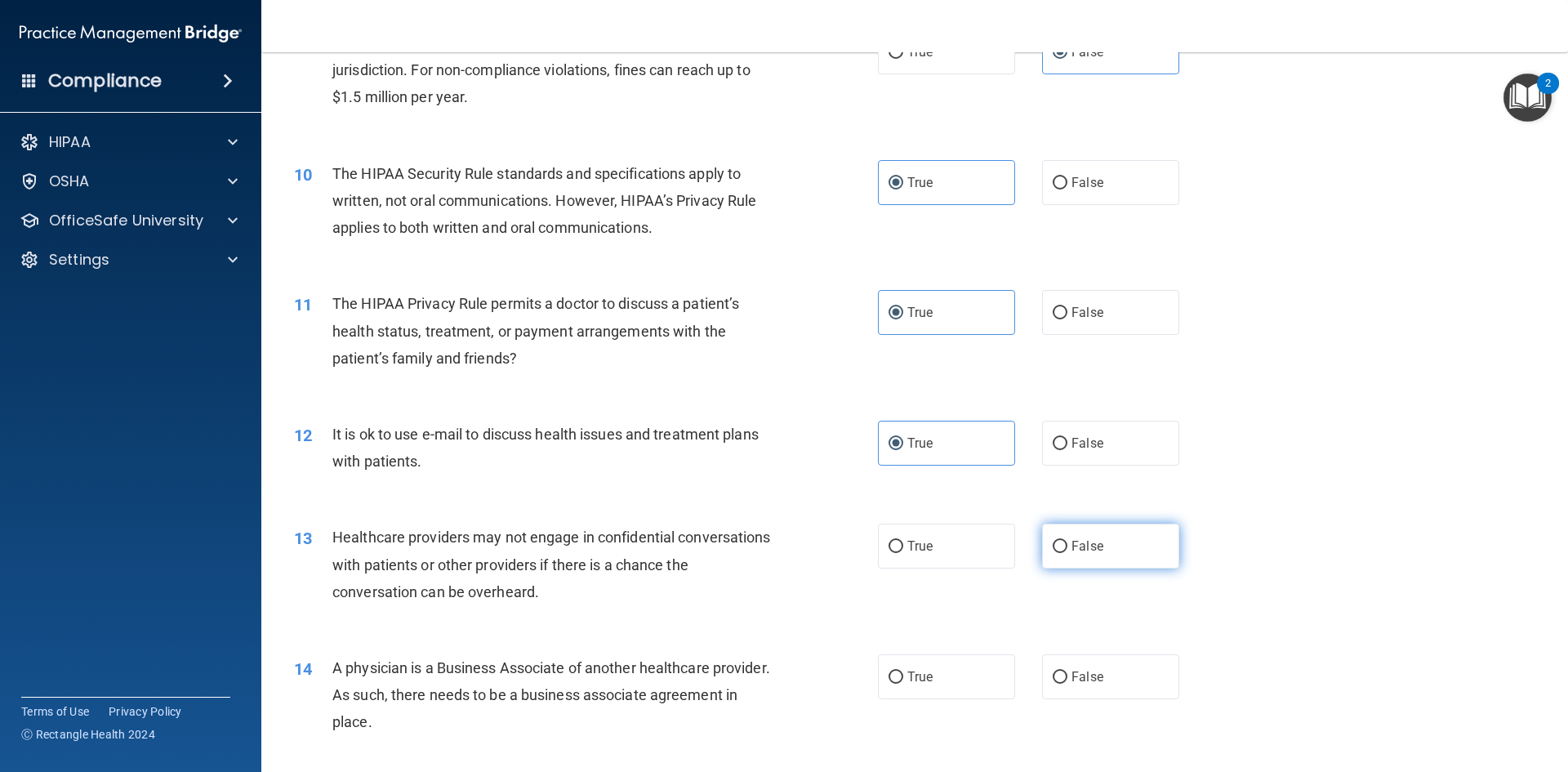
radio input "true"
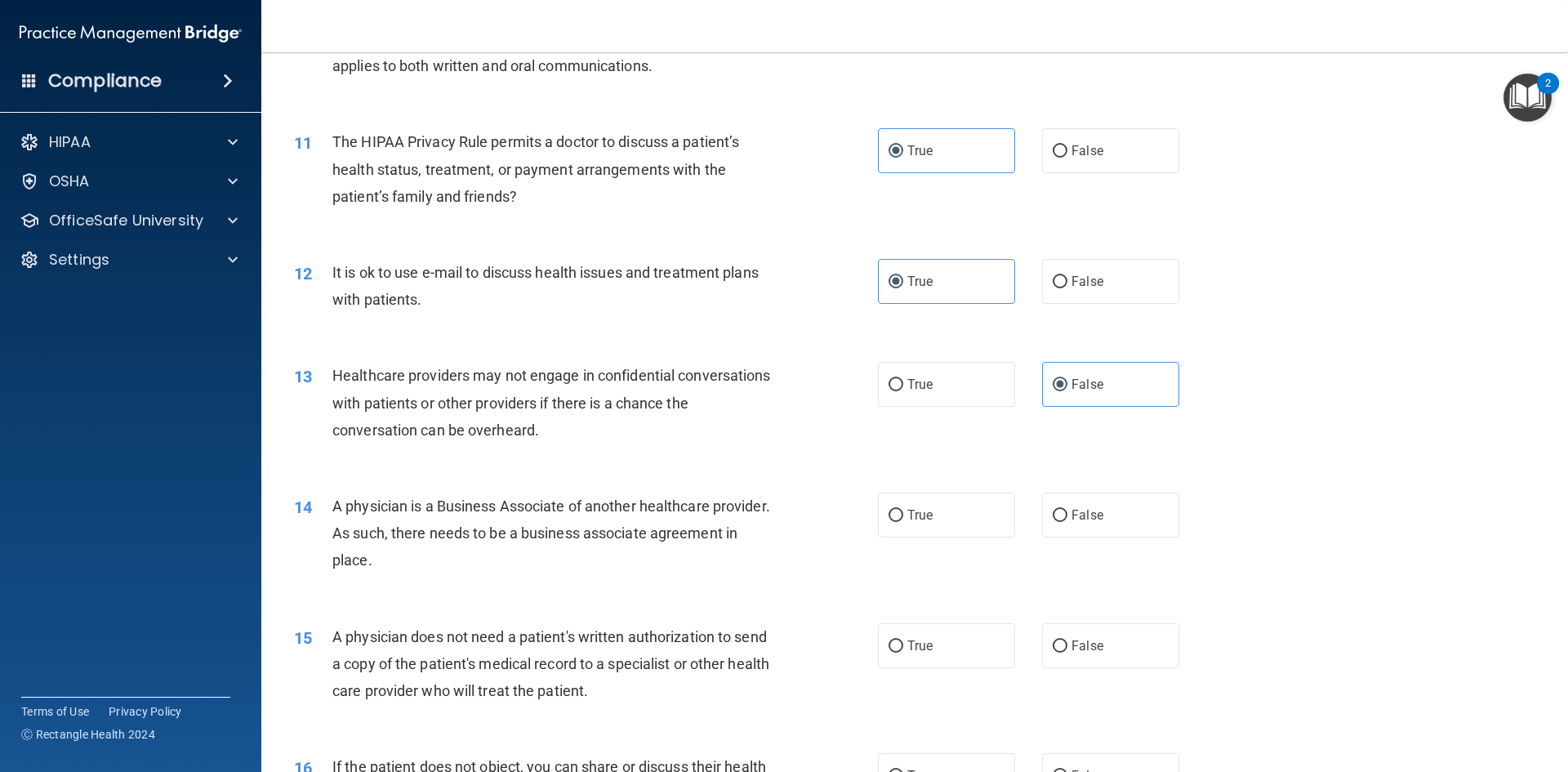
scroll to position [1226, 0]
click at [1092, 527] on label "False" at bounding box center [1111, 513] width 137 height 45
click at [1068, 521] on input "False" at bounding box center [1060, 514] width 15 height 12
radio input "true"
click at [942, 645] on label "True" at bounding box center [946, 645] width 137 height 45
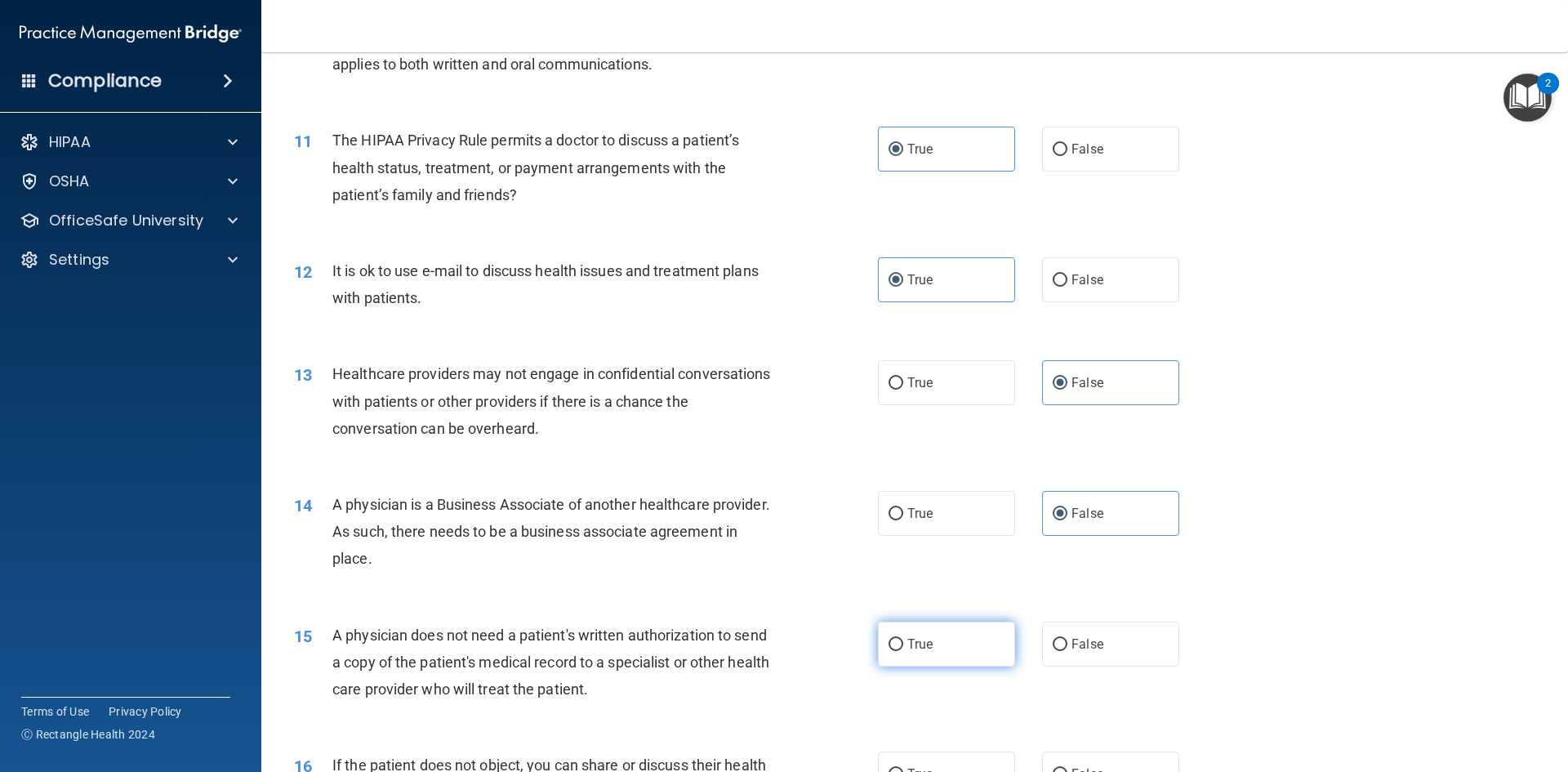
click at [904, 645] on input "True" at bounding box center [896, 645] width 15 height 12
radio input "true"
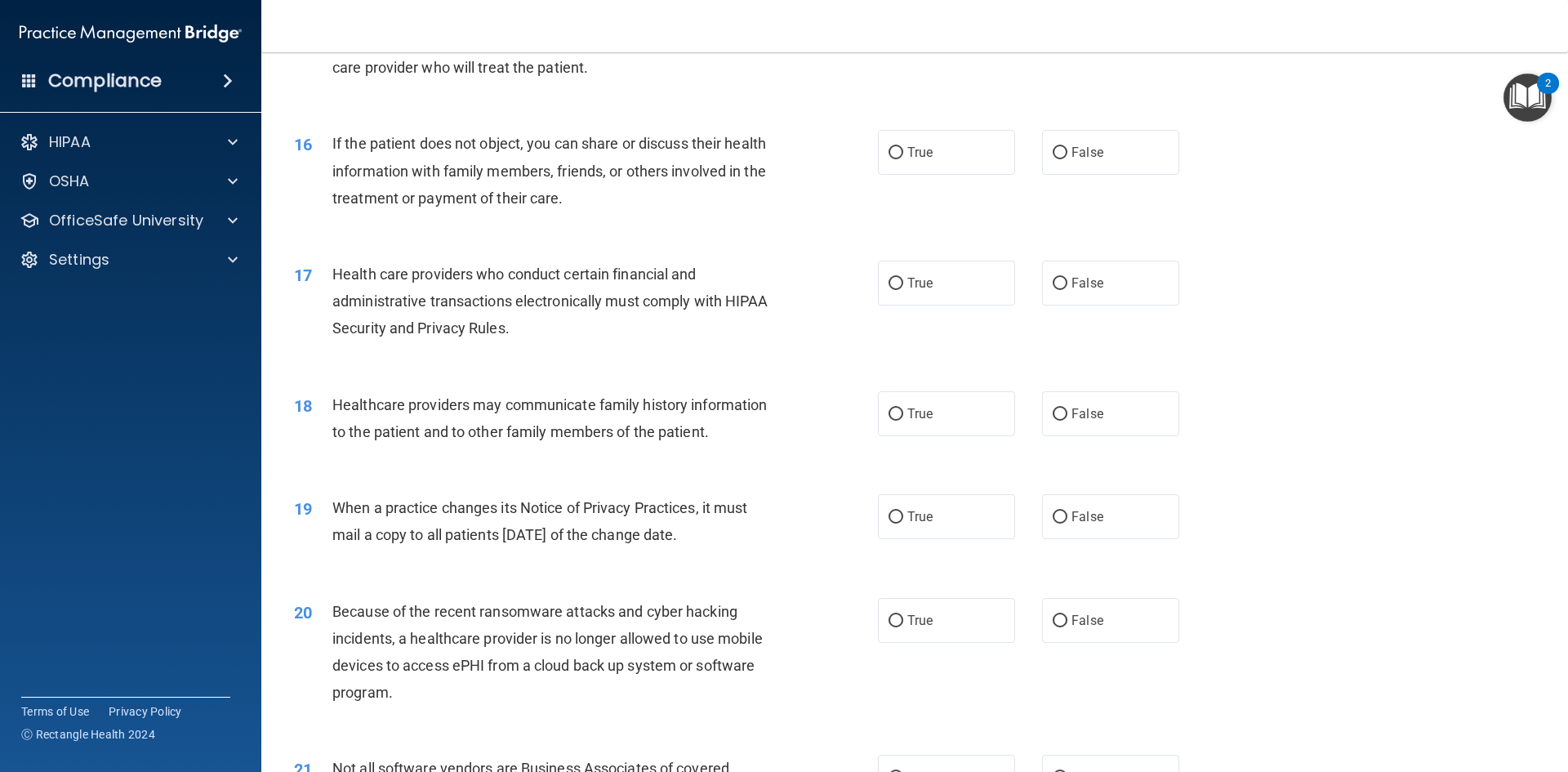
scroll to position [1880, 0]
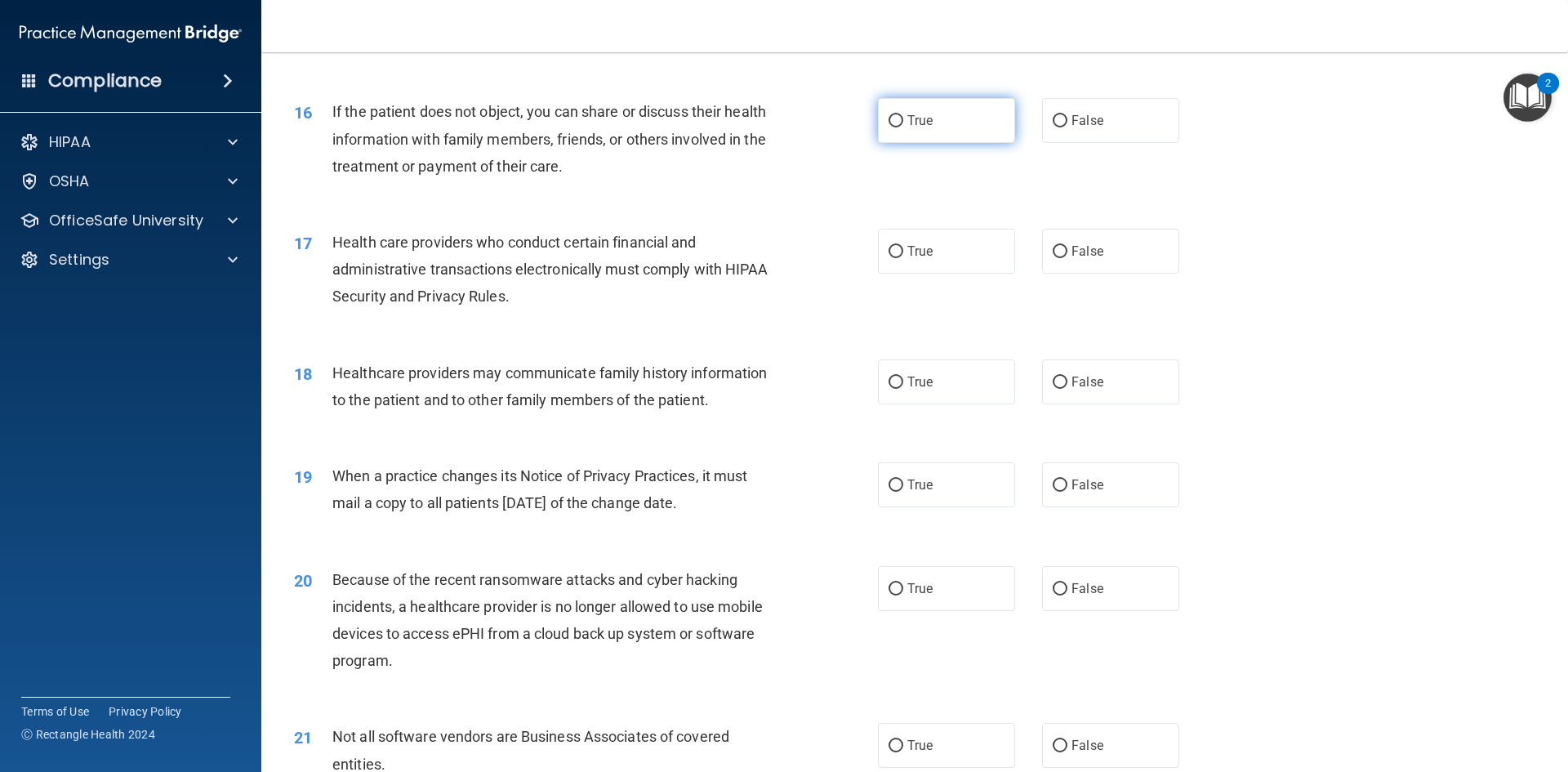
click at [955, 129] on label "True" at bounding box center [946, 121] width 137 height 45
click at [904, 127] on input "True" at bounding box center [896, 121] width 15 height 12
radio input "true"
click at [934, 247] on label "True" at bounding box center [946, 251] width 137 height 45
click at [904, 247] on input "True" at bounding box center [896, 252] width 15 height 12
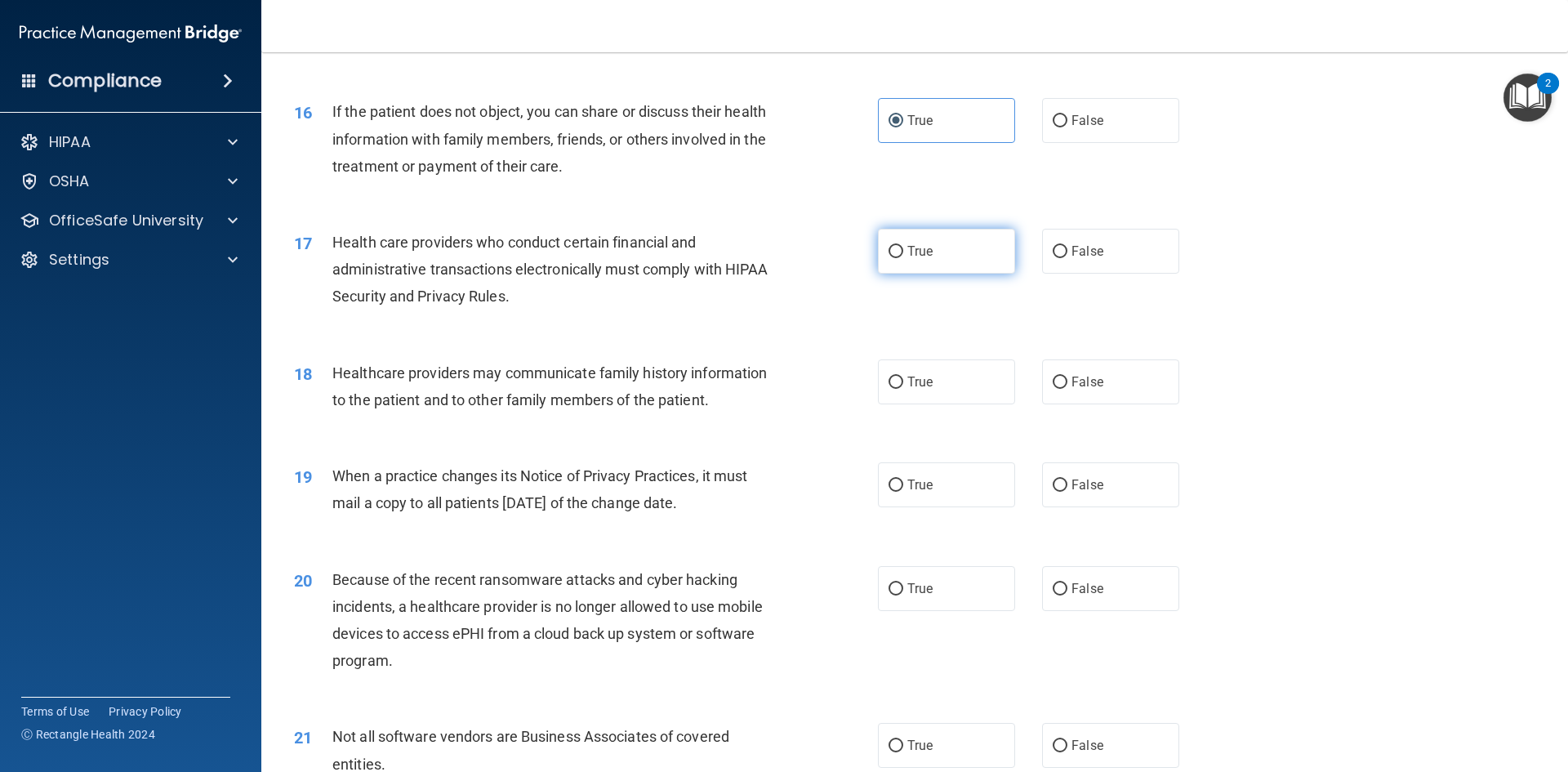
radio input "true"
click at [1105, 393] on label "False" at bounding box center [1111, 382] width 137 height 45
click at [1068, 389] on input "False" at bounding box center [1060, 383] width 15 height 12
radio input "true"
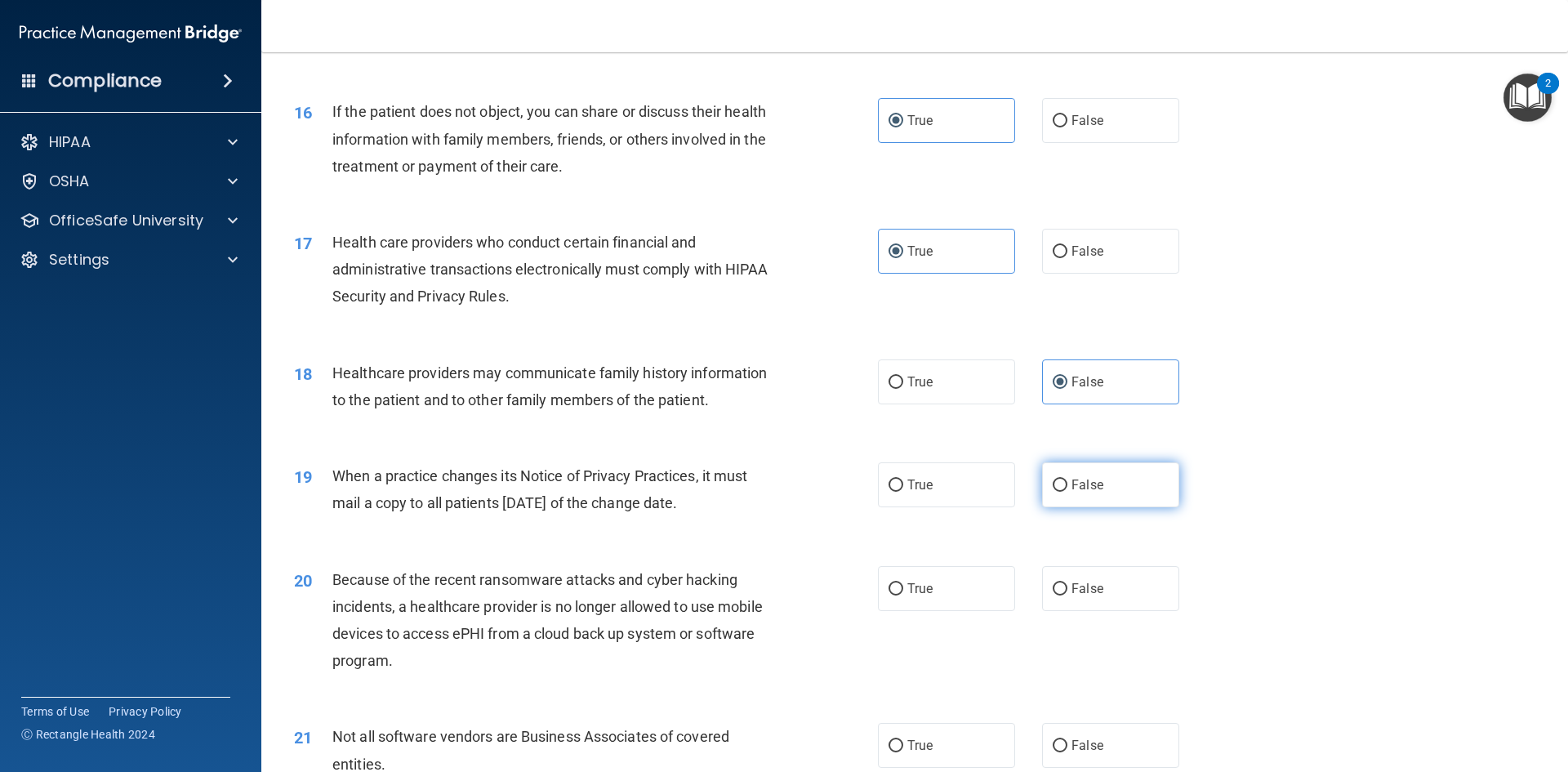
click at [1087, 485] on span "False" at bounding box center [1087, 485] width 32 height 16
click at [1068, 485] on input "False" at bounding box center [1060, 486] width 15 height 12
radio input "true"
click at [1082, 581] on label "False" at bounding box center [1111, 589] width 137 height 45
click at [1068, 583] on input "False" at bounding box center [1060, 589] width 15 height 12
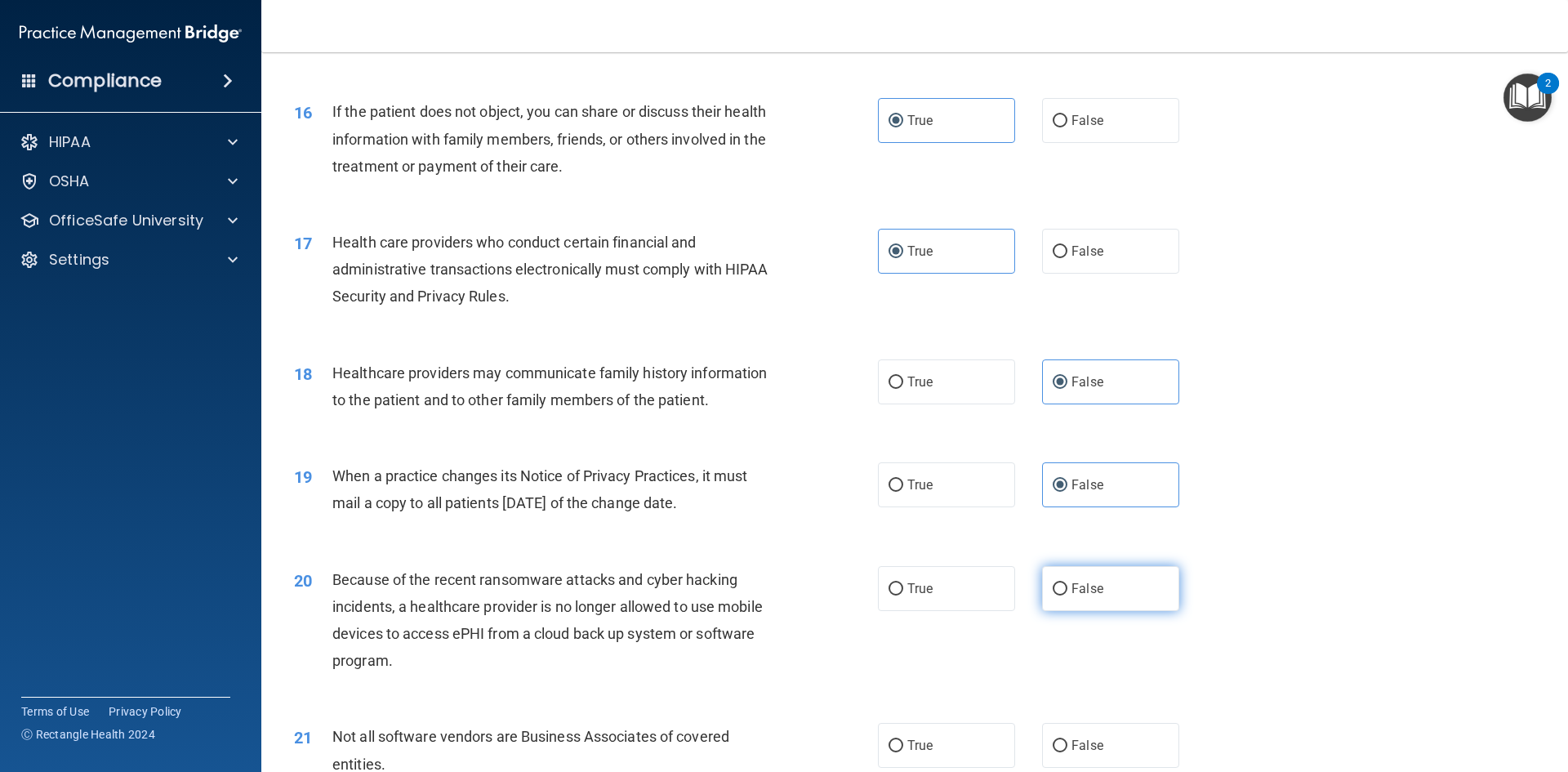
radio input "true"
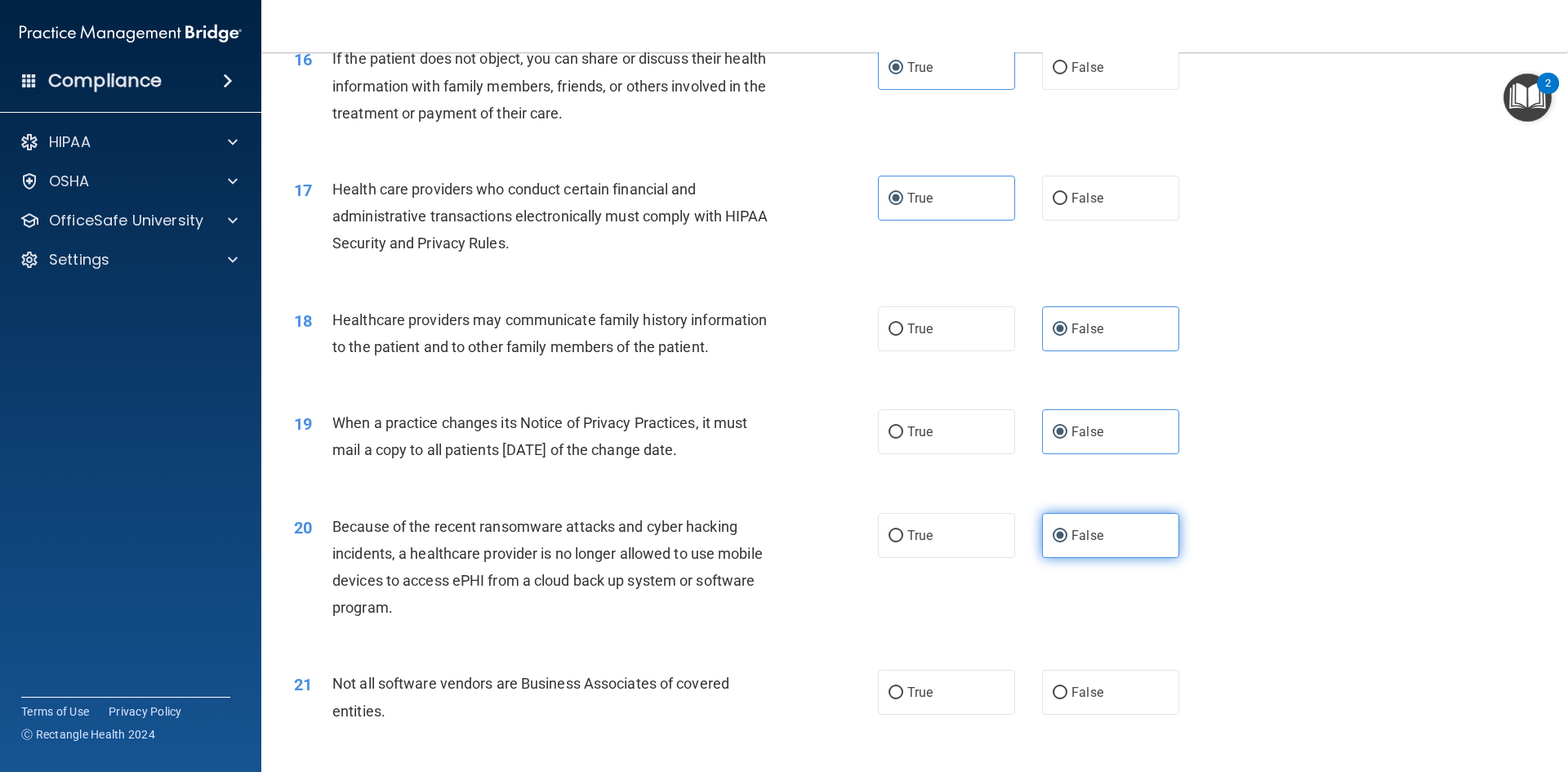
scroll to position [1962, 0]
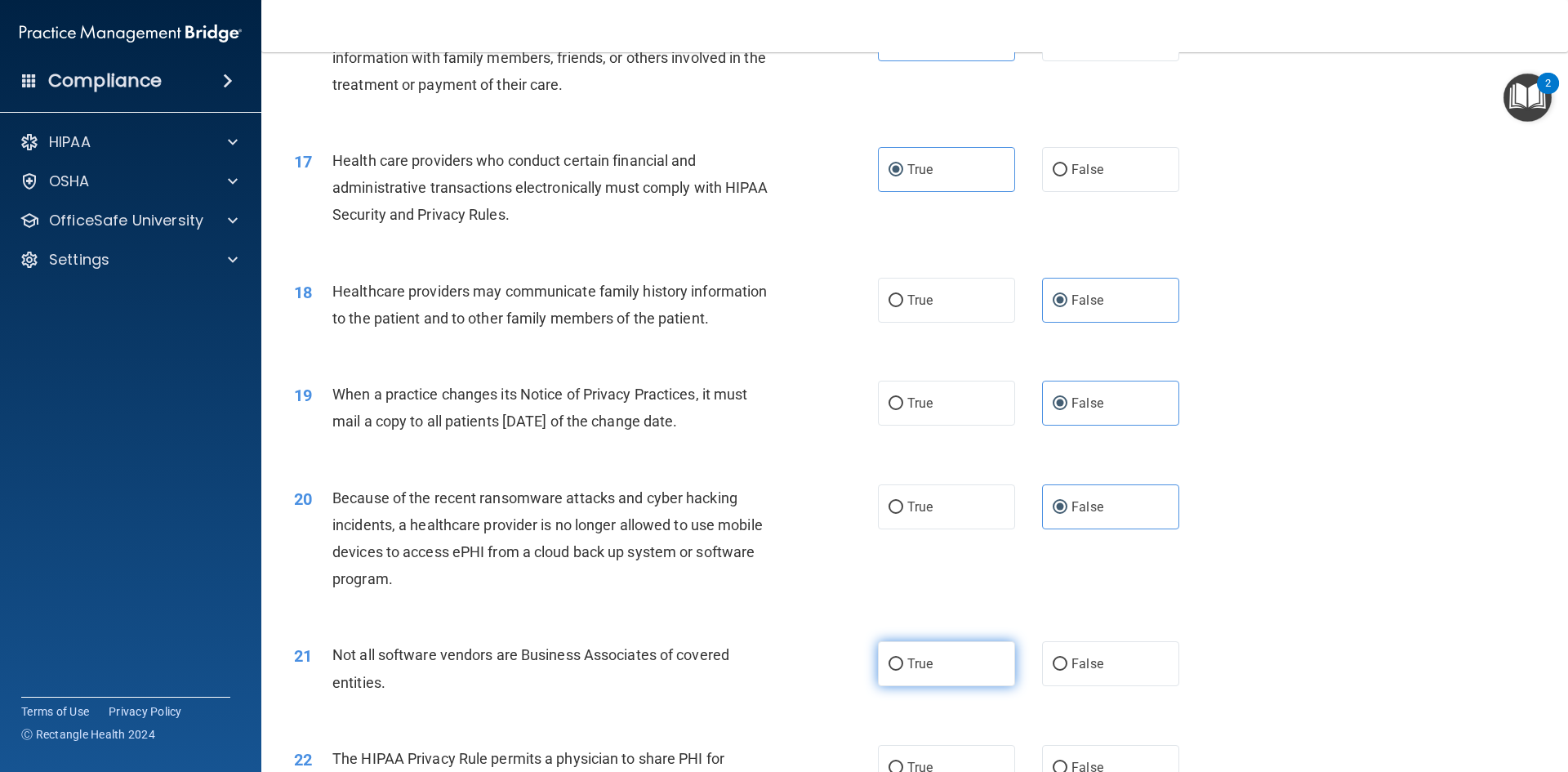
click at [926, 654] on label "True" at bounding box center [946, 664] width 137 height 45
click at [904, 659] on input "True" at bounding box center [896, 665] width 15 height 12
radio input "true"
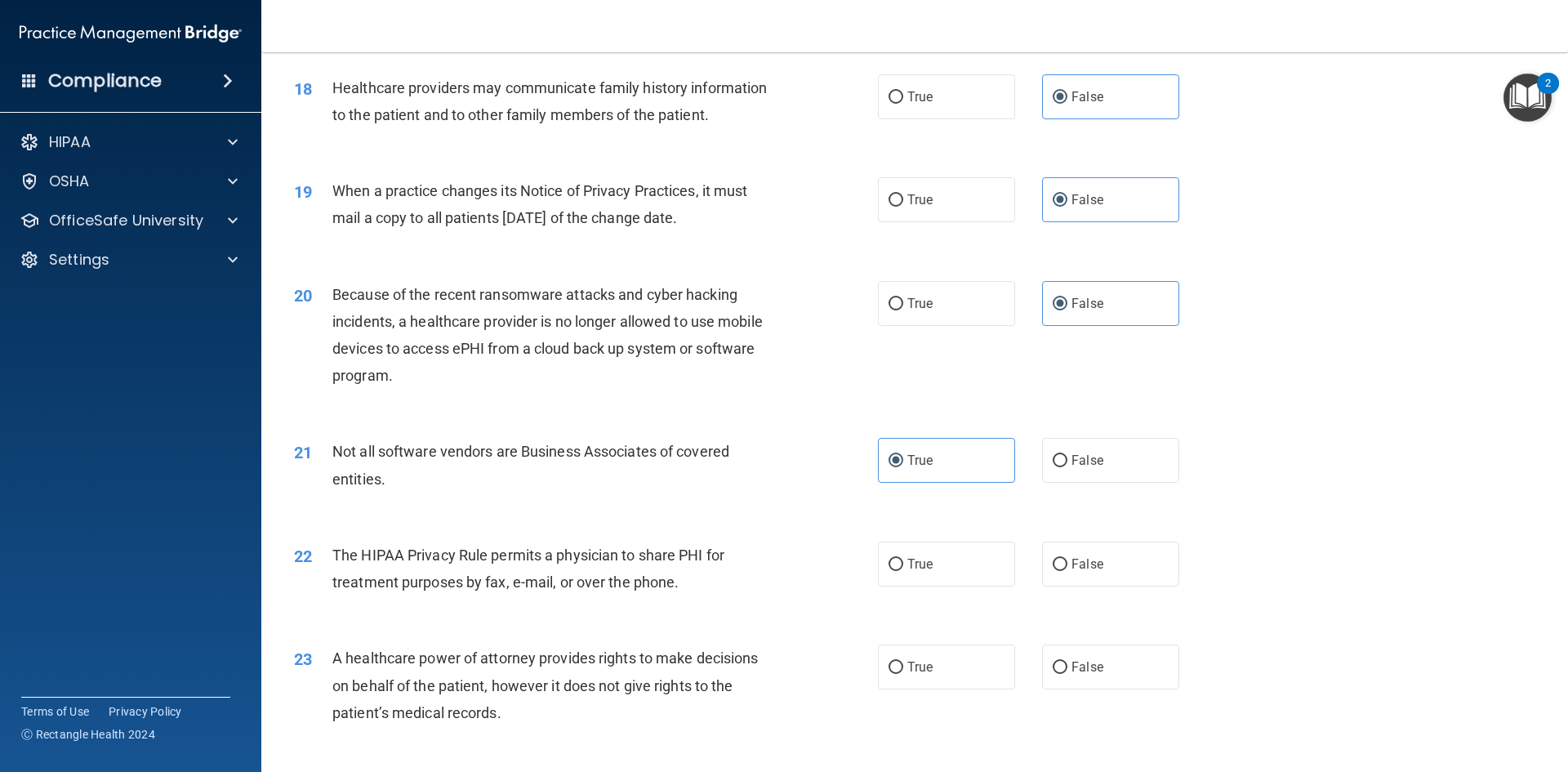
scroll to position [2207, 0]
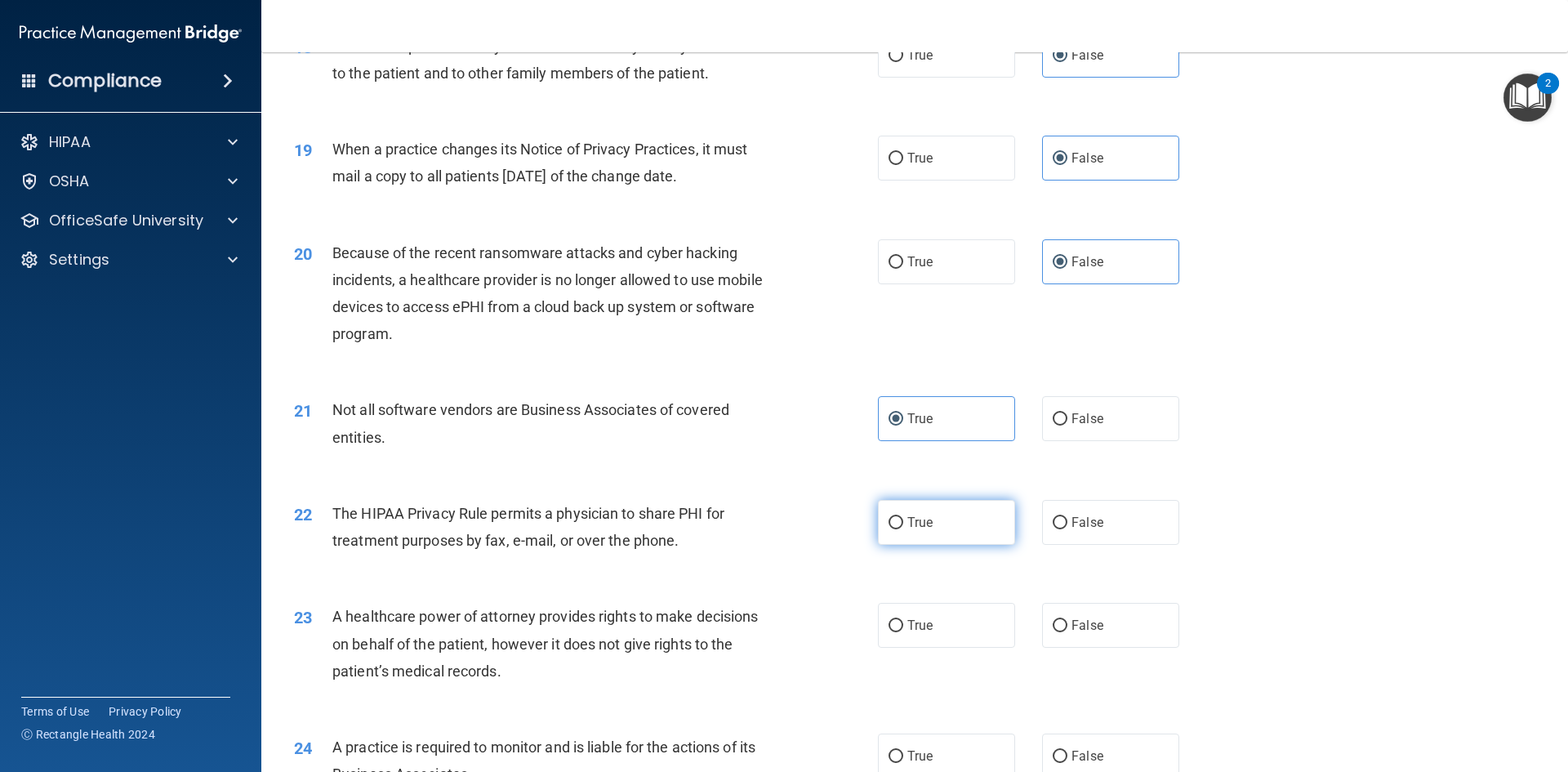
click at [925, 535] on label "True" at bounding box center [946, 522] width 137 height 45
click at [904, 530] on input "True" at bounding box center [896, 523] width 15 height 12
radio input "true"
click at [1089, 621] on span "False" at bounding box center [1087, 626] width 32 height 16
click at [1068, 621] on input "False" at bounding box center [1060, 626] width 15 height 12
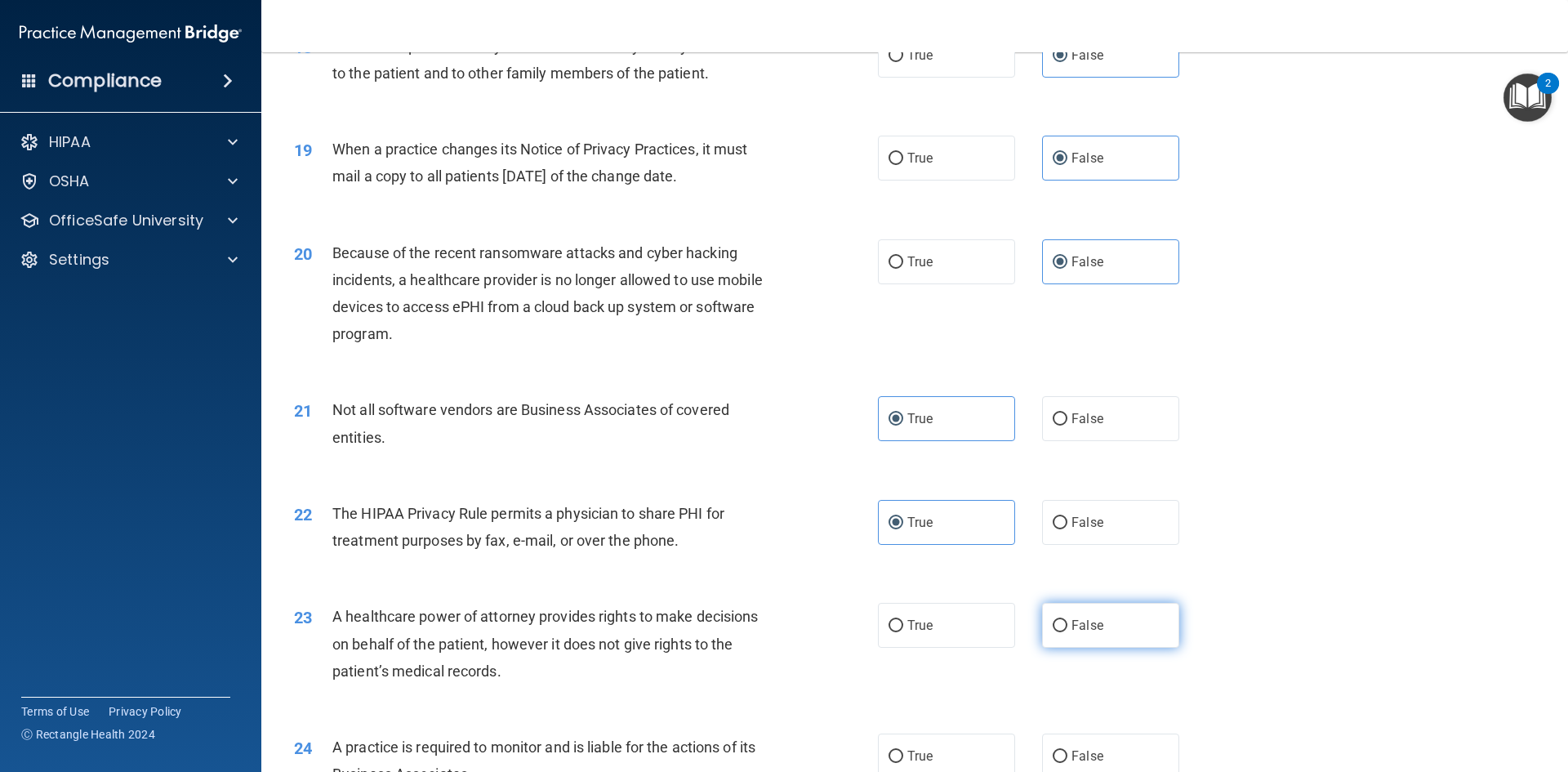
radio input "true"
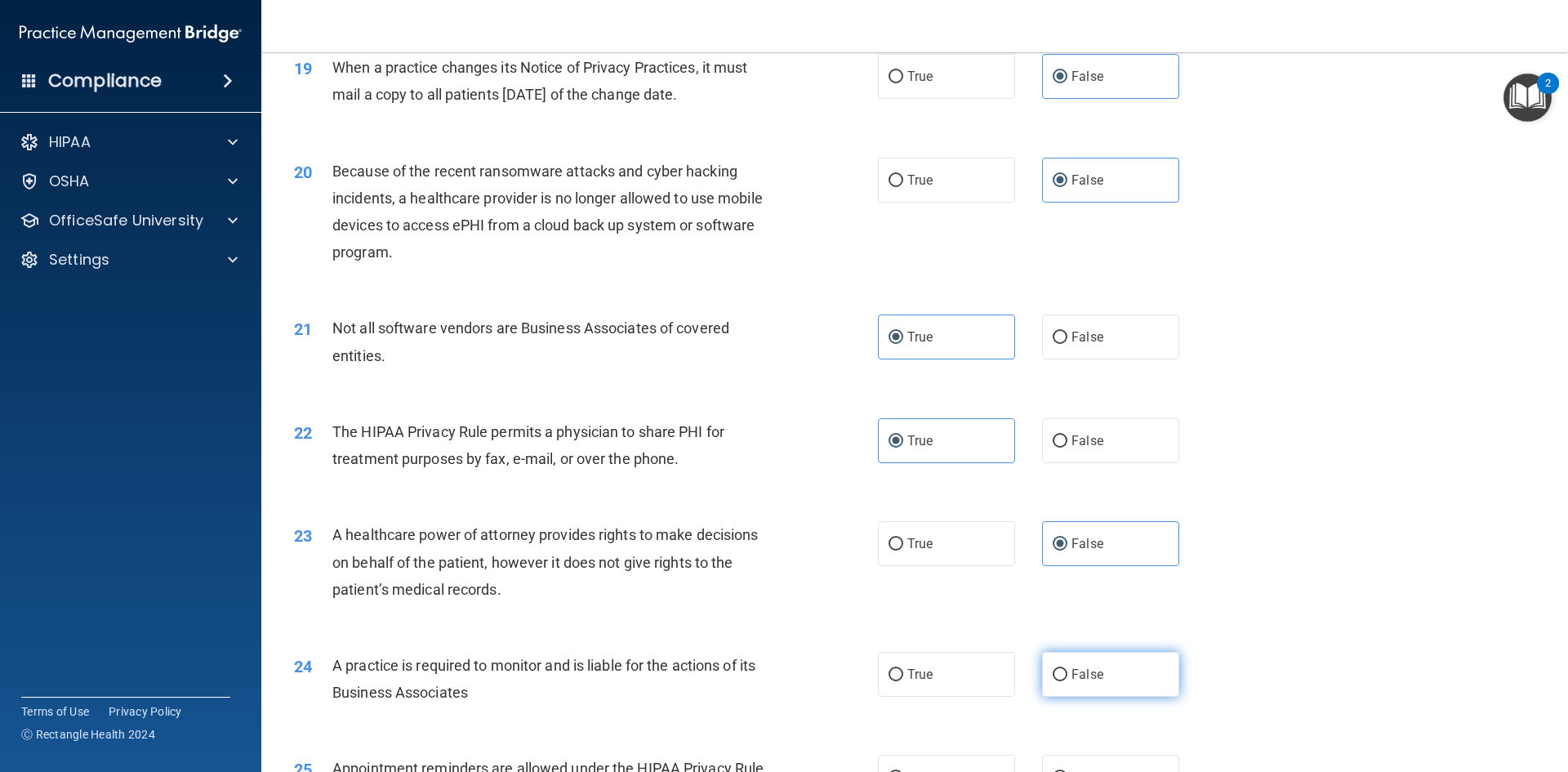
click at [1116, 669] on label "False" at bounding box center [1111, 675] width 137 height 45
click at [1068, 670] on input "False" at bounding box center [1060, 676] width 15 height 12
radio input "true"
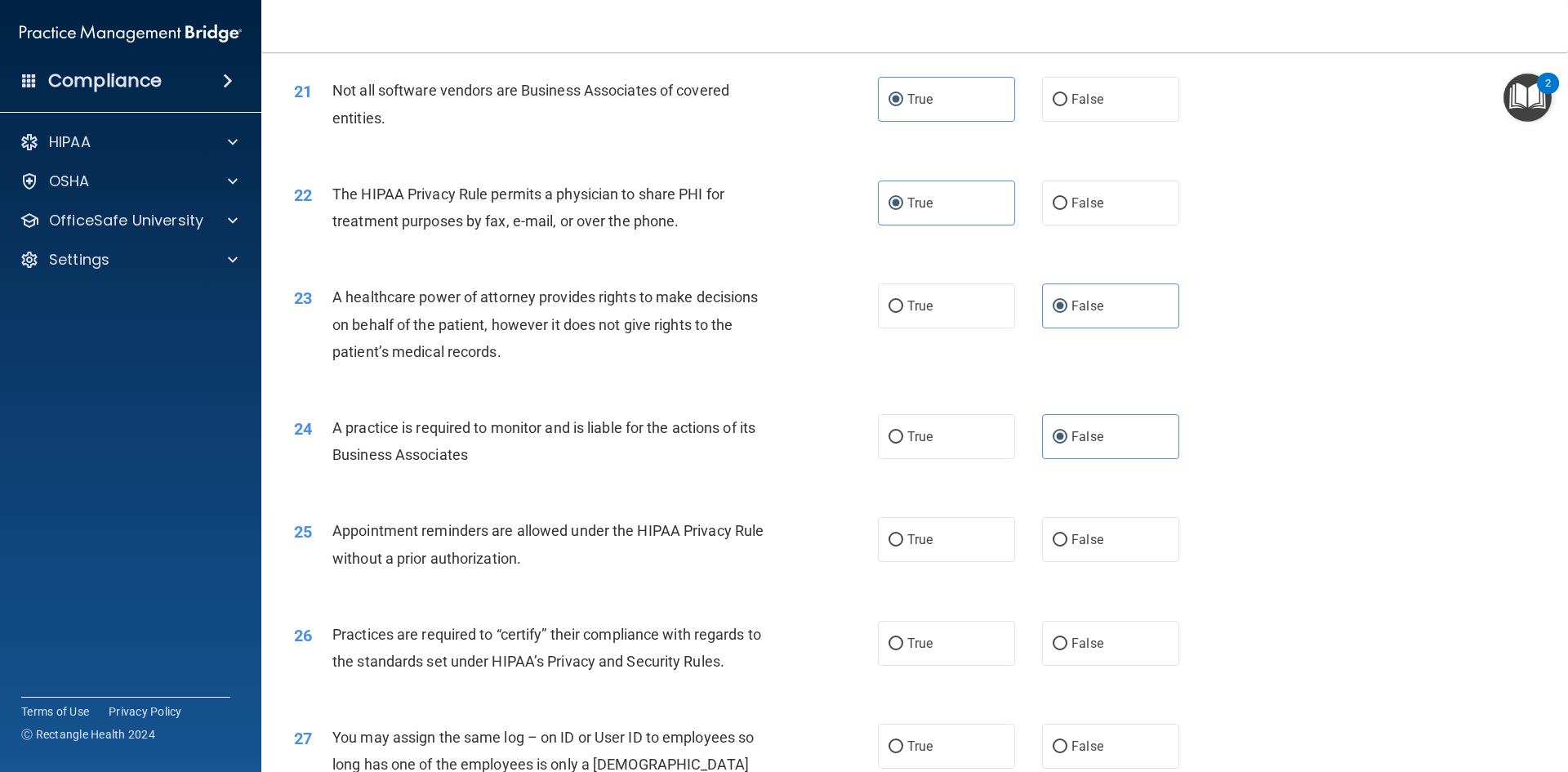
scroll to position [2534, 0]
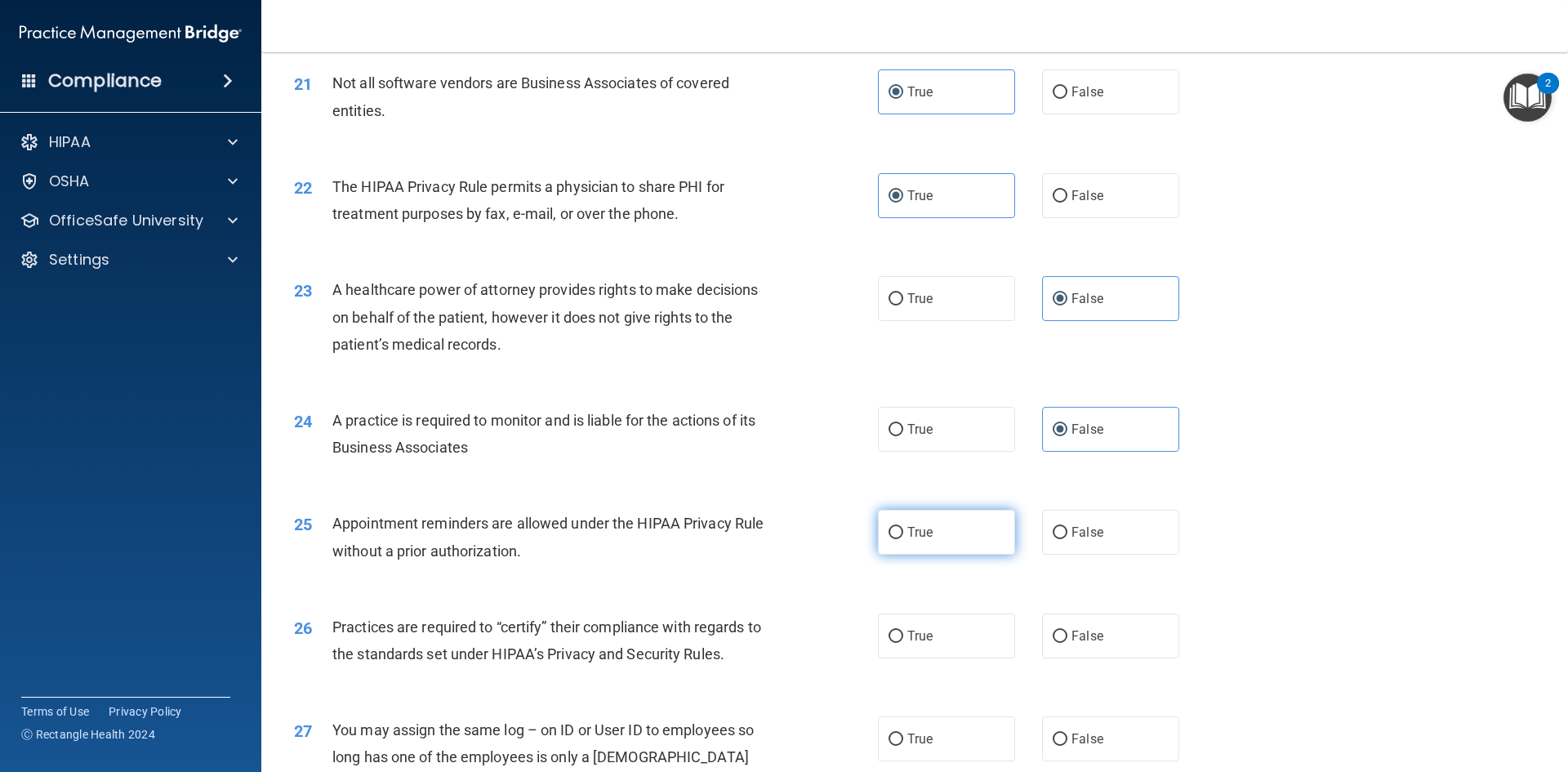
click at [959, 530] on label "True" at bounding box center [946, 532] width 137 height 45
click at [904, 530] on input "True" at bounding box center [896, 533] width 15 height 12
radio input "true"
click at [1093, 636] on span "False" at bounding box center [1087, 636] width 32 height 16
click at [1068, 636] on input "False" at bounding box center [1060, 636] width 15 height 12
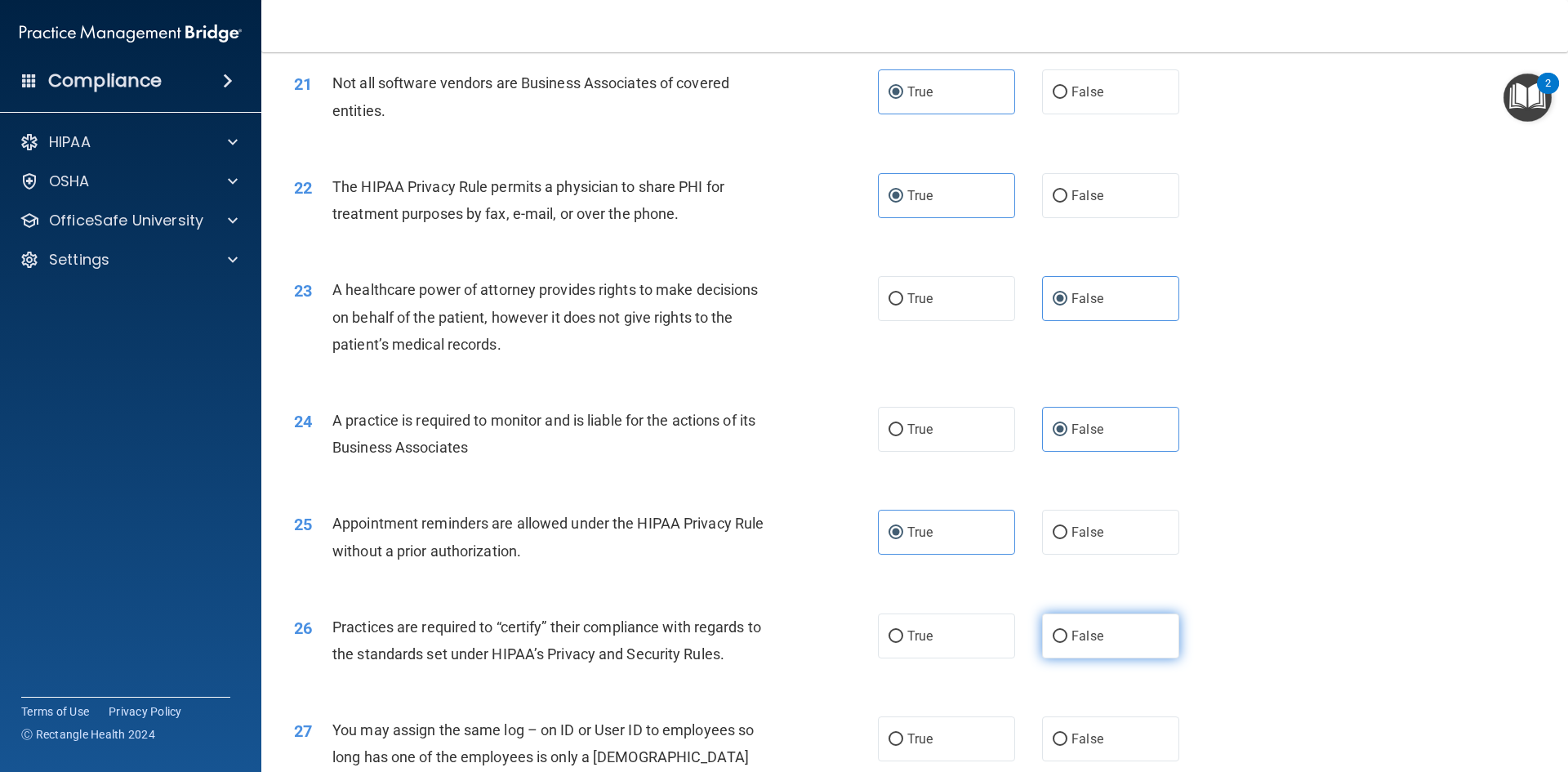
radio input "true"
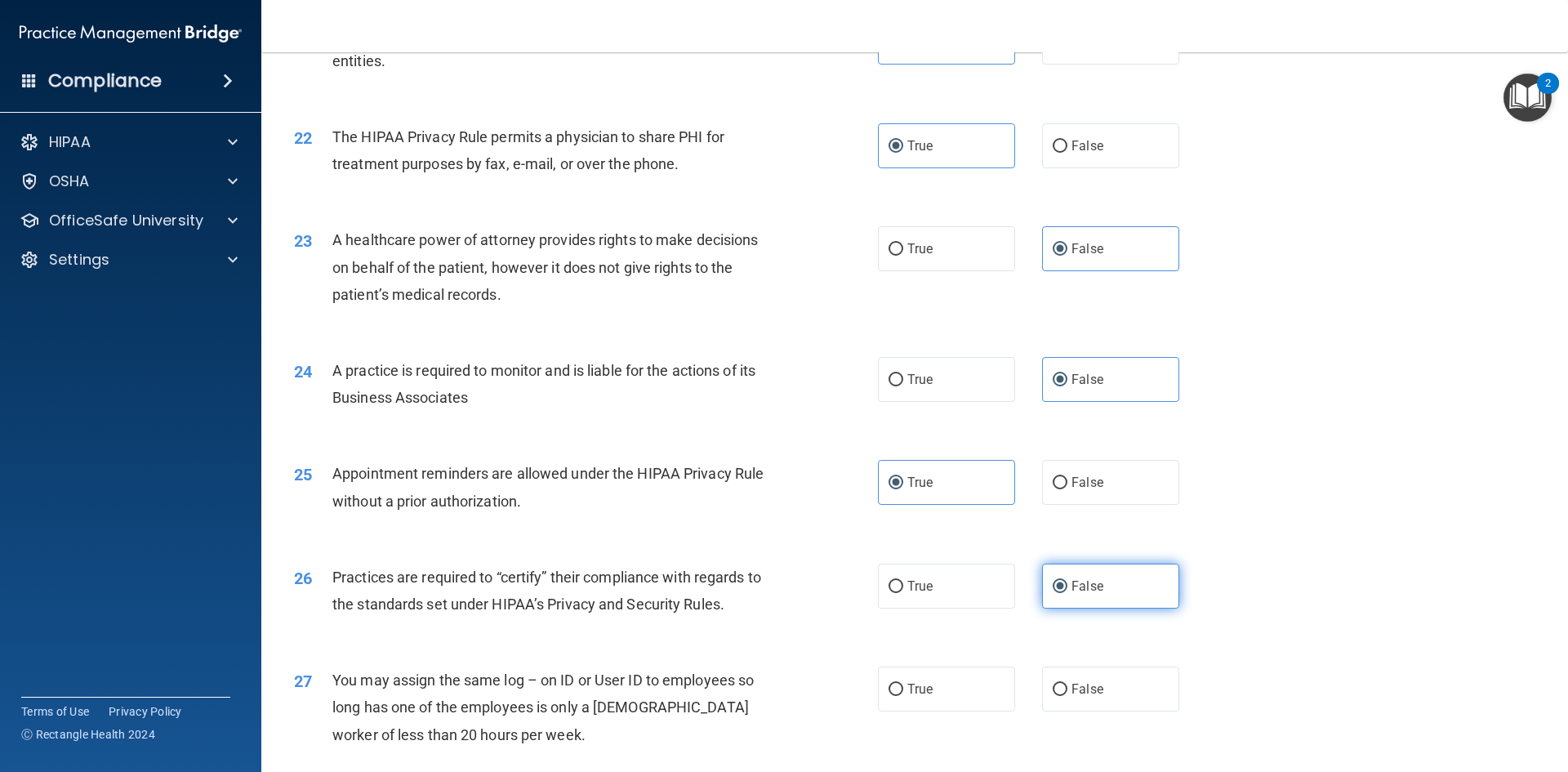
scroll to position [2697, 0]
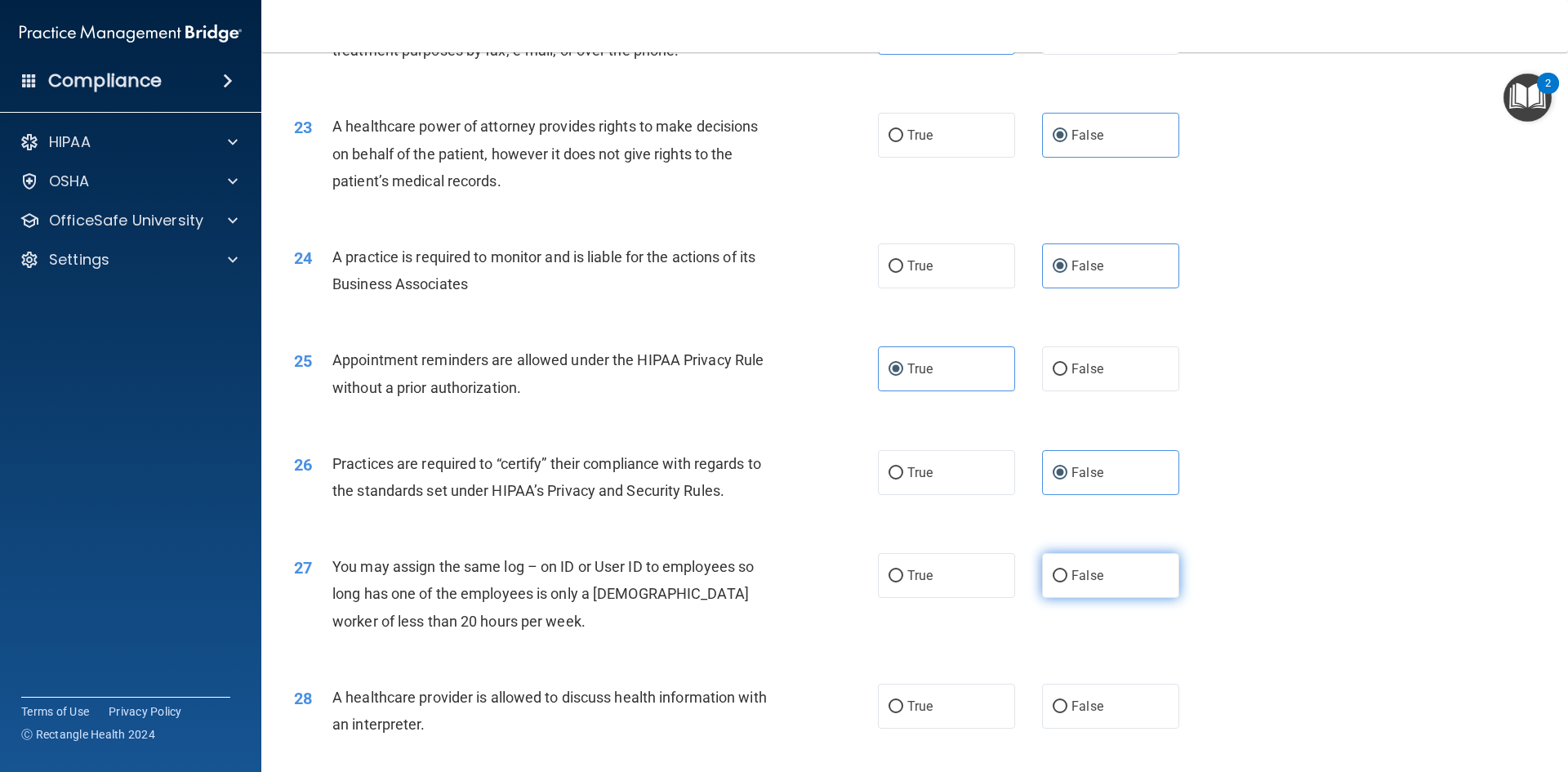
click at [1113, 572] on label "False" at bounding box center [1111, 576] width 137 height 45
click at [1068, 572] on input "False" at bounding box center [1060, 577] width 15 height 12
radio input "true"
click at [926, 703] on span "True" at bounding box center [920, 706] width 25 height 16
click at [904, 703] on input "True" at bounding box center [896, 707] width 15 height 12
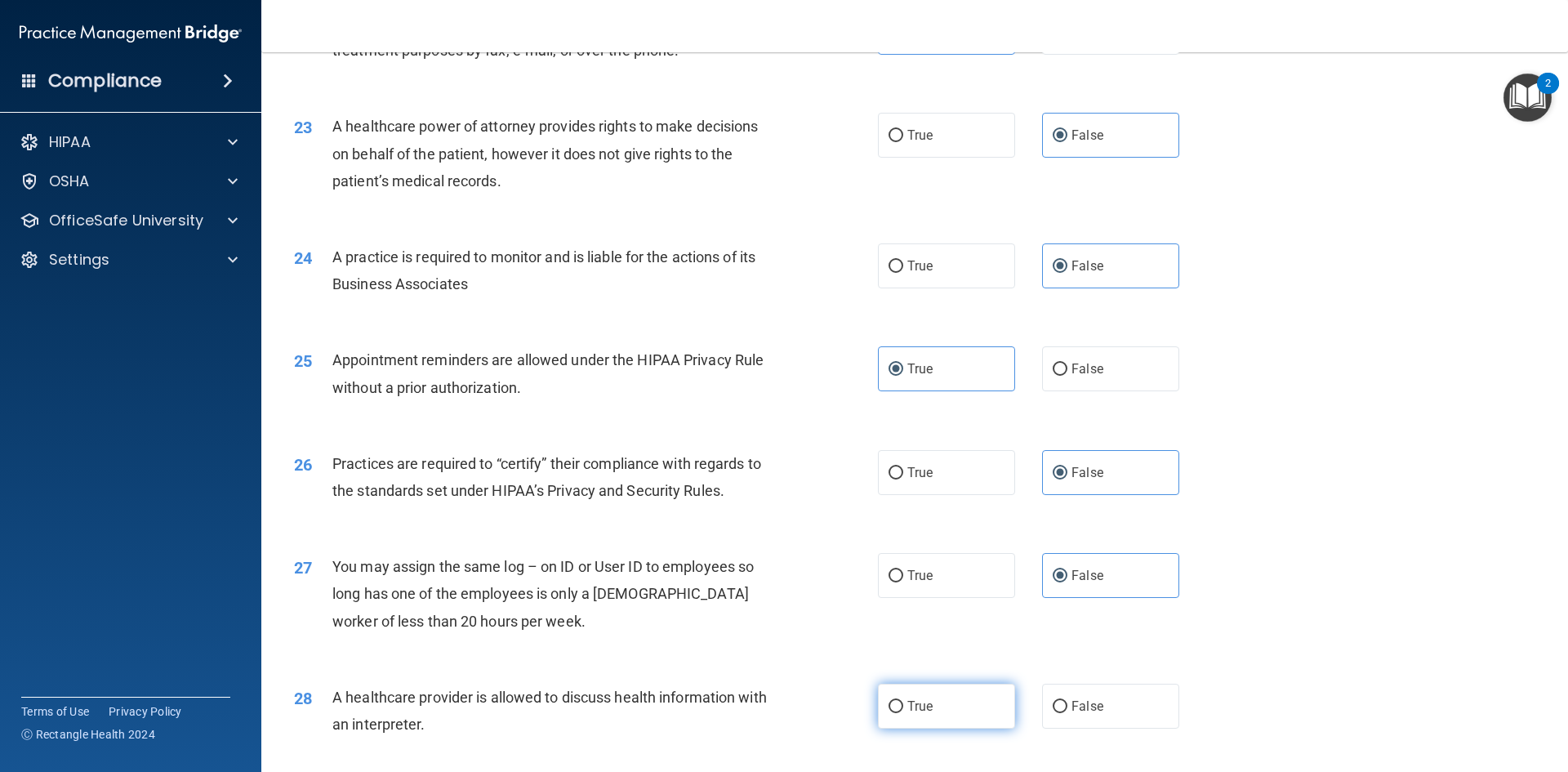
radio input "true"
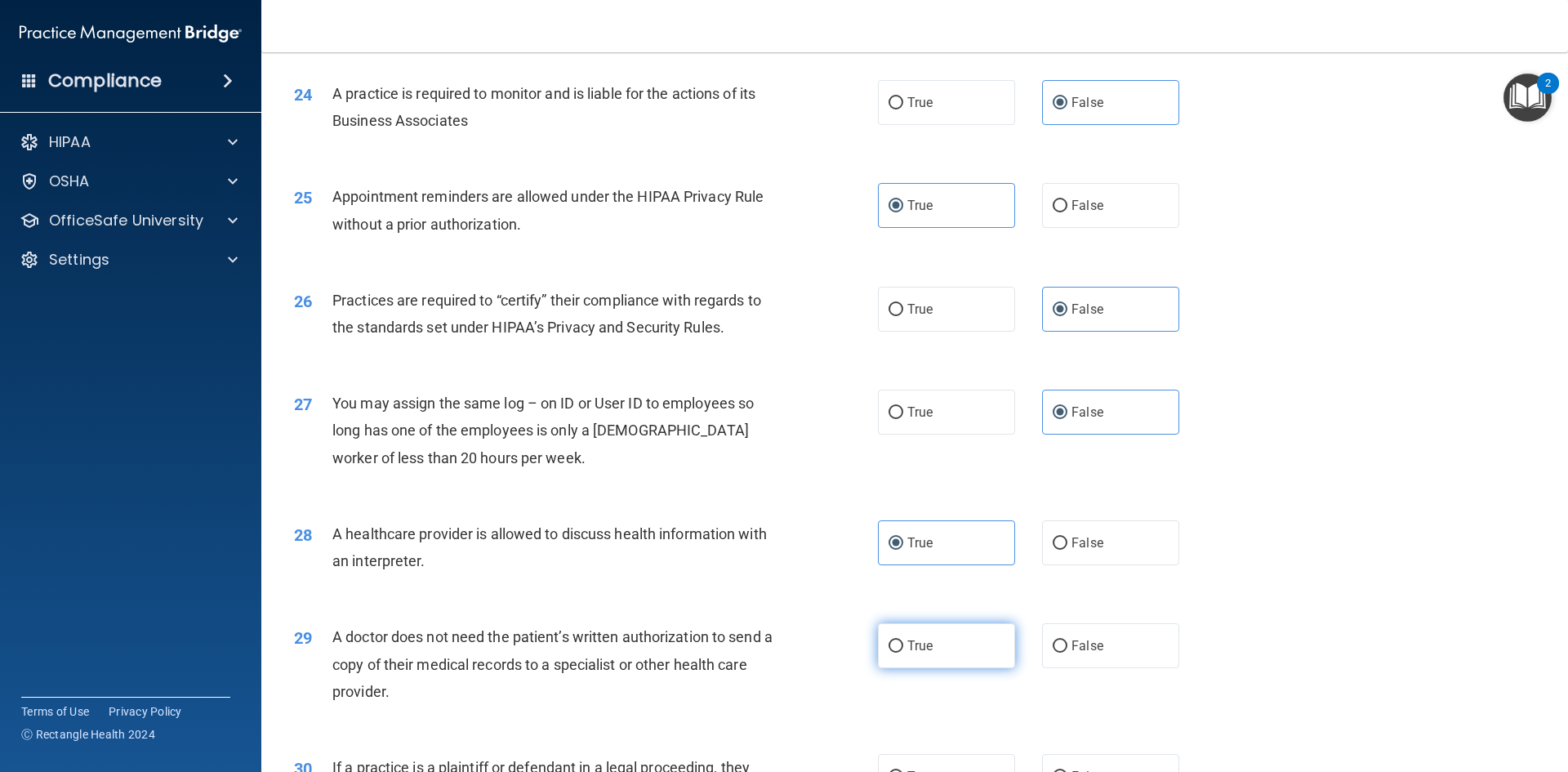
click at [948, 640] on label "True" at bounding box center [946, 646] width 137 height 45
click at [904, 641] on input "True" at bounding box center [896, 646] width 15 height 12
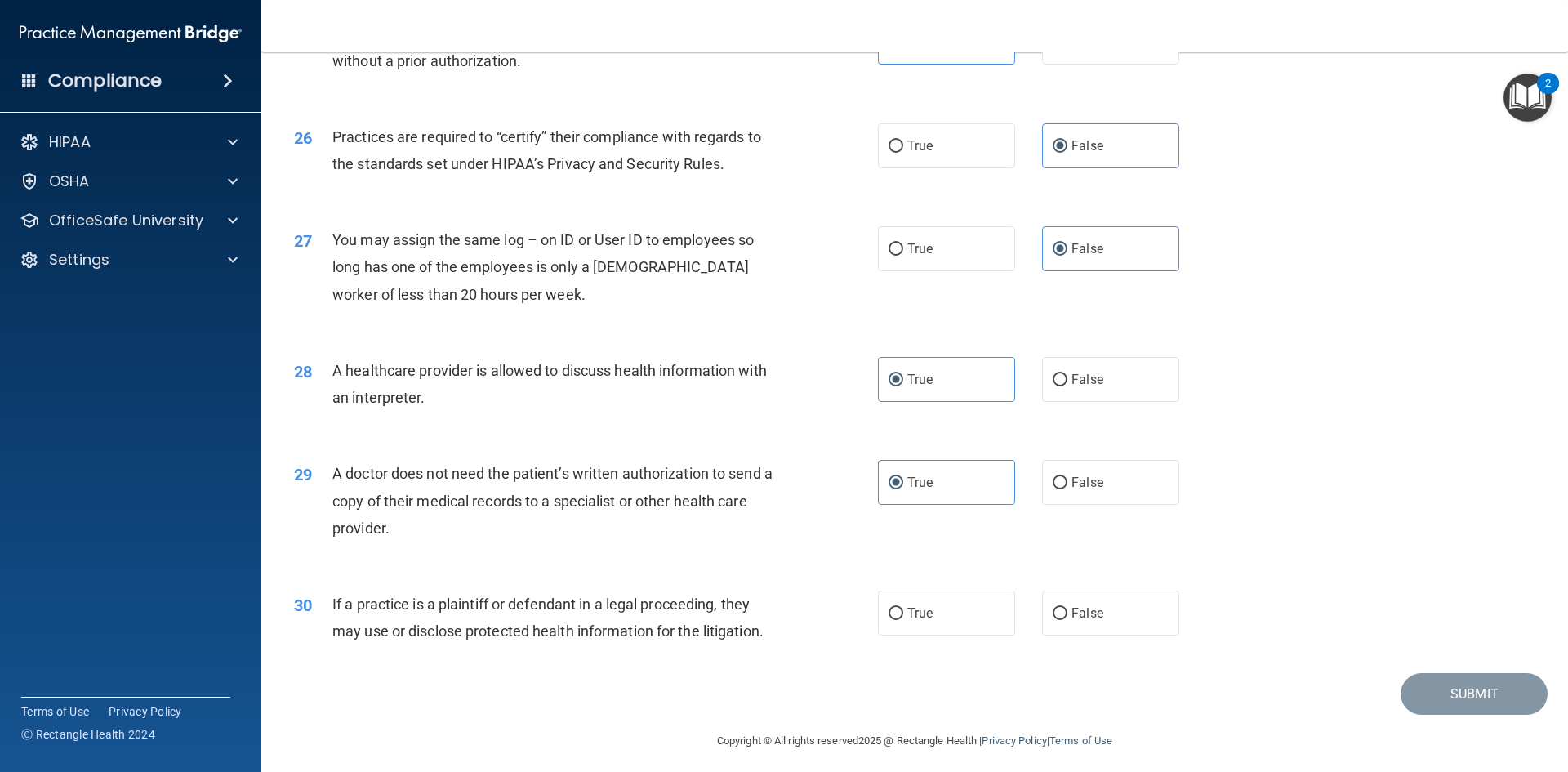
scroll to position [3032, 0]
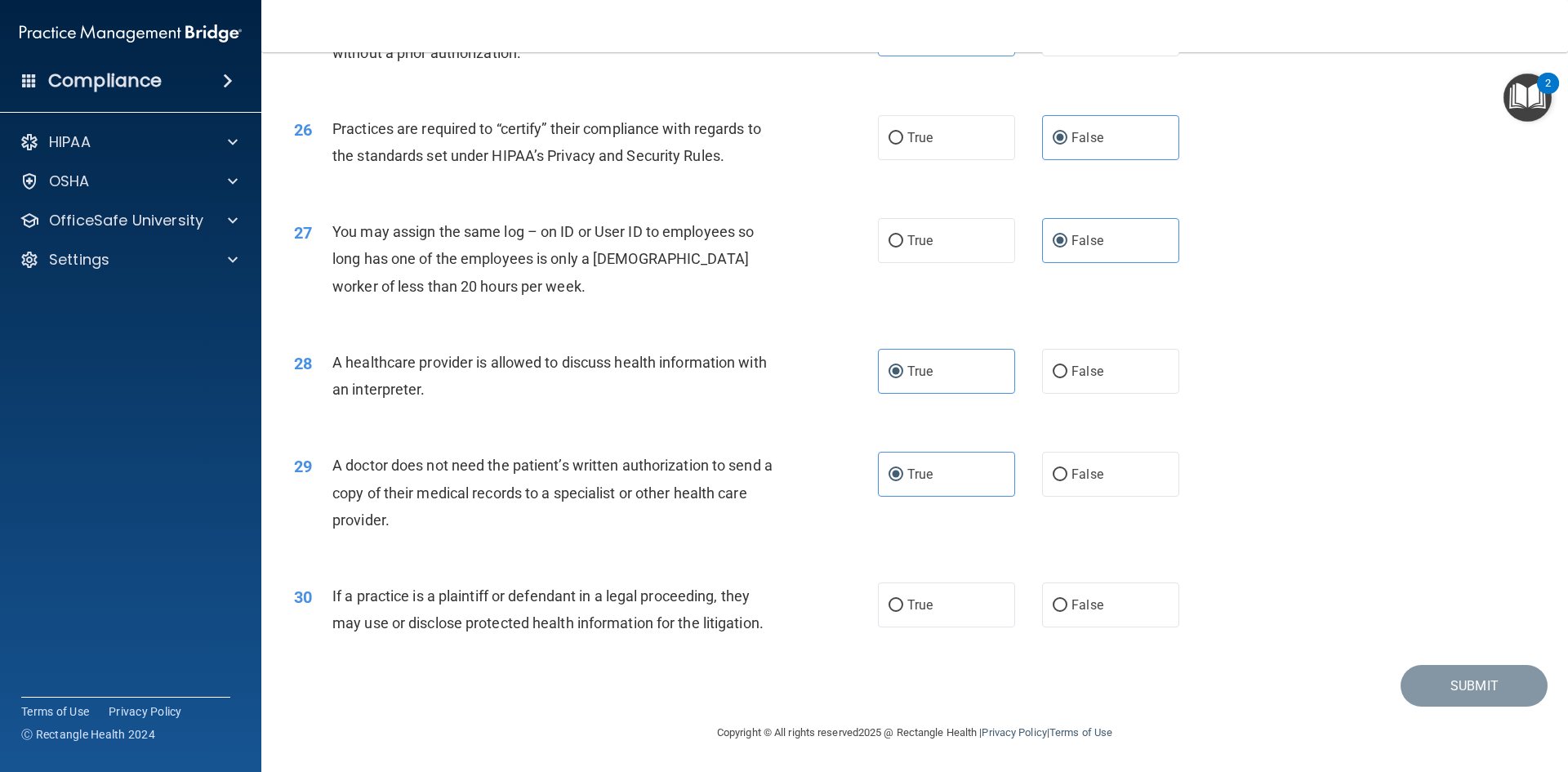
click at [949, 631] on div "30 If a practice is a plaintiff or defendant in a legal proceeding, they may us…" at bounding box center [915, 614] width 1266 height 103
click at [954, 617] on label "True" at bounding box center [946, 605] width 137 height 45
click at [904, 612] on input "True" at bounding box center [896, 606] width 15 height 12
click at [1423, 683] on button "Submit" at bounding box center [1474, 686] width 147 height 42
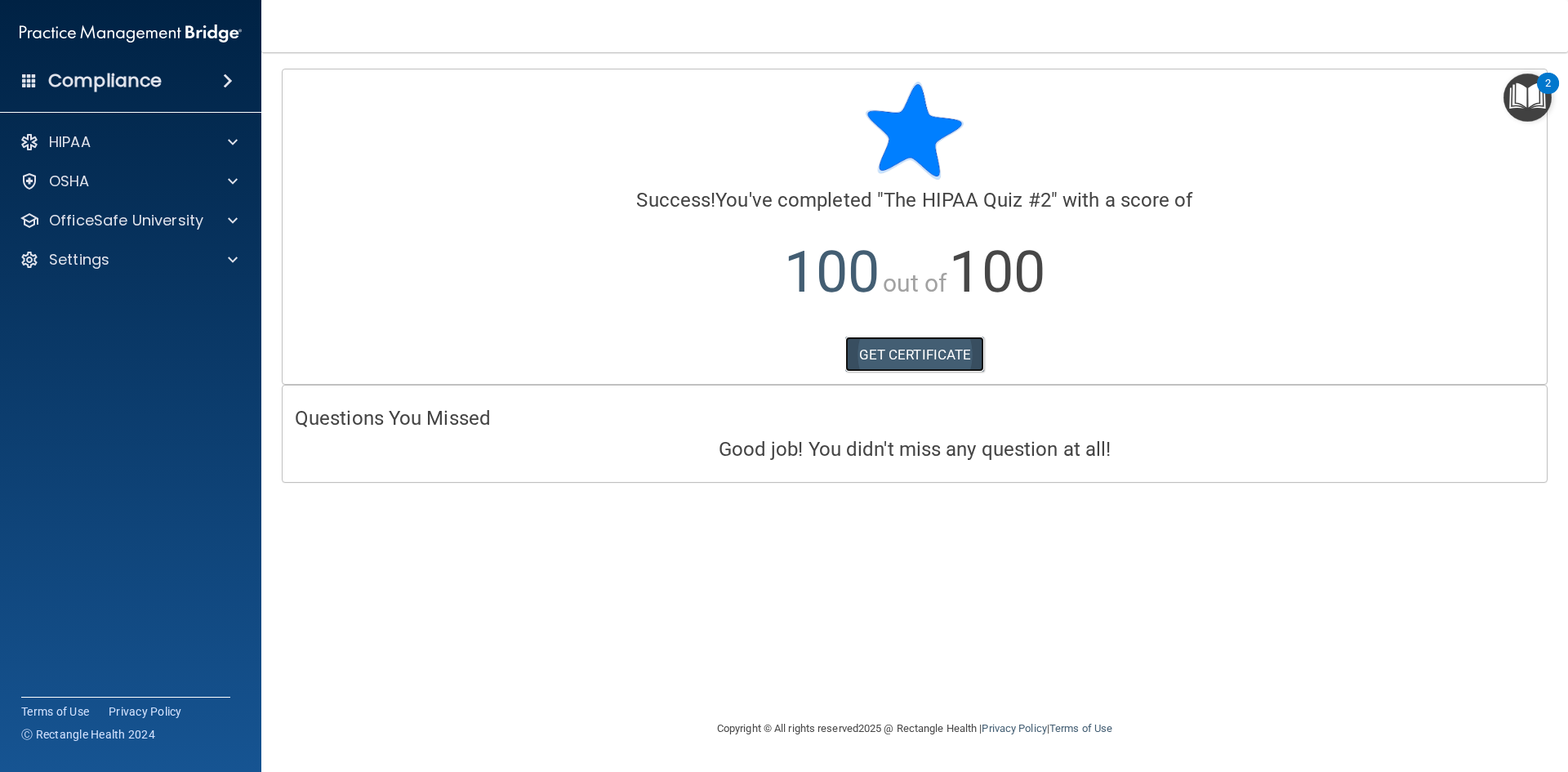
click at [928, 349] on link "GET CERTIFICATE" at bounding box center [915, 354] width 140 height 36
click at [118, 219] on p "OfficeSafe University" at bounding box center [126, 220] width 155 height 20
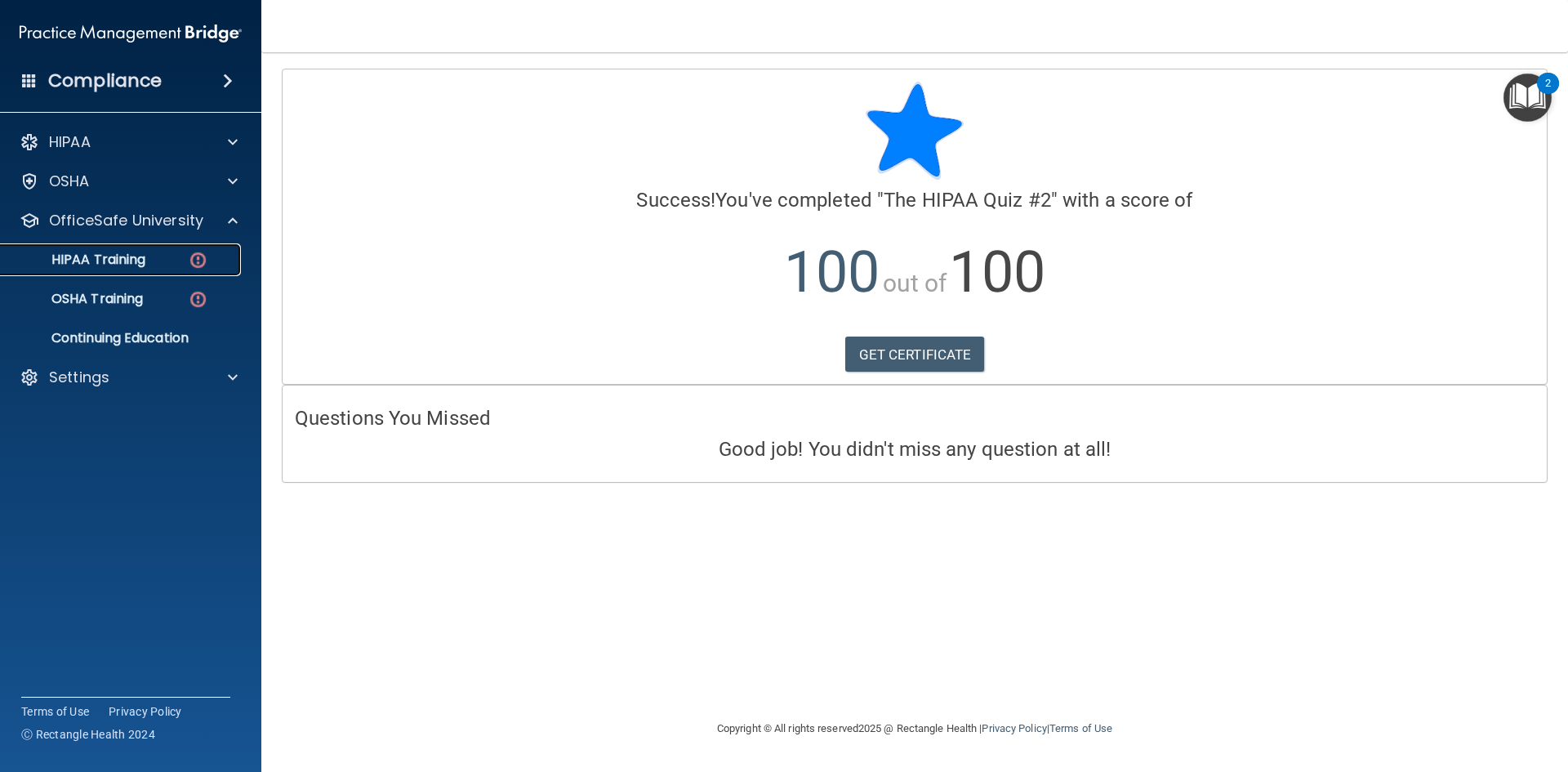
click at [119, 255] on p "HIPAA Training" at bounding box center [78, 260] width 135 height 17
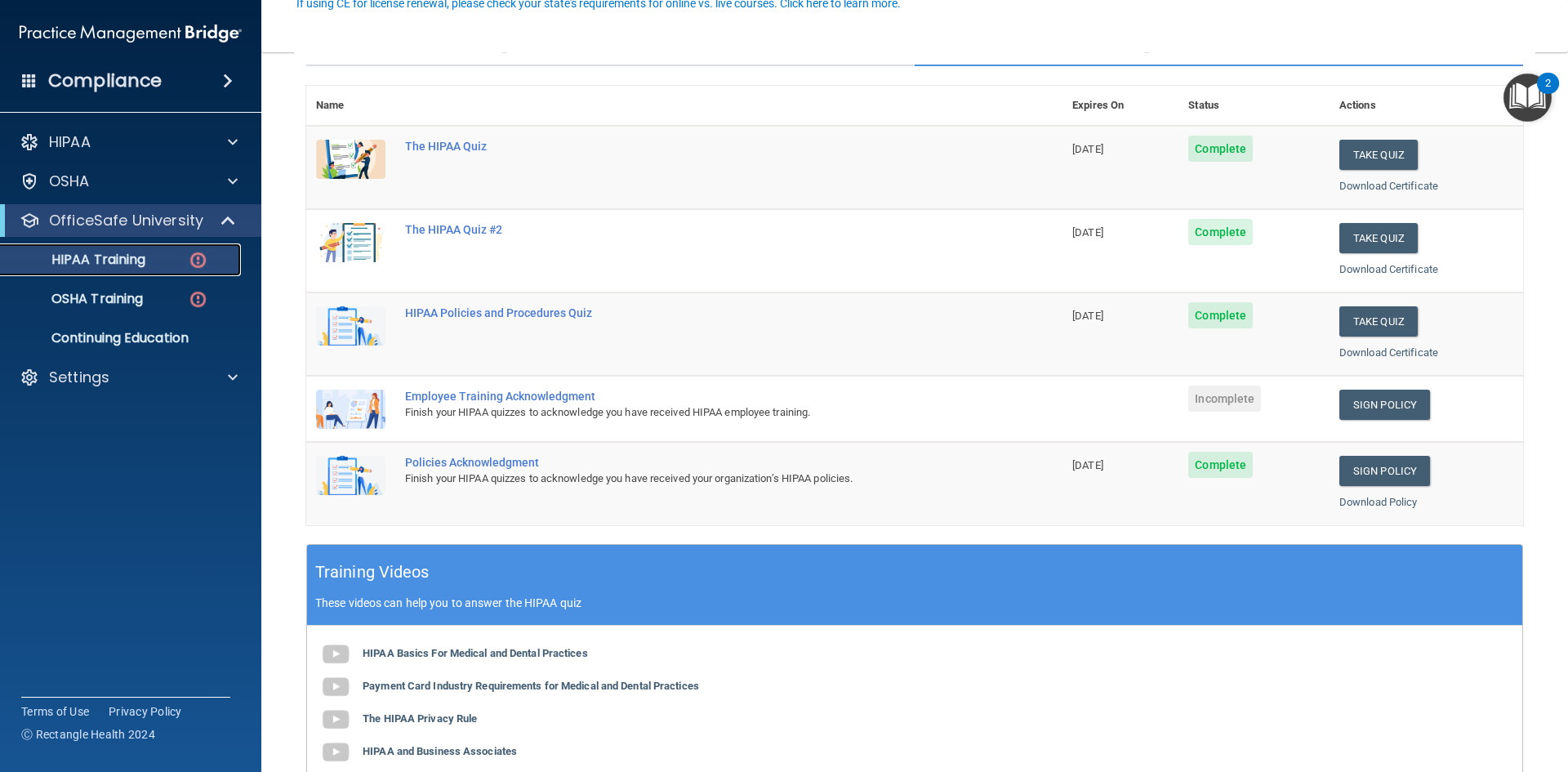
scroll to position [163, 0]
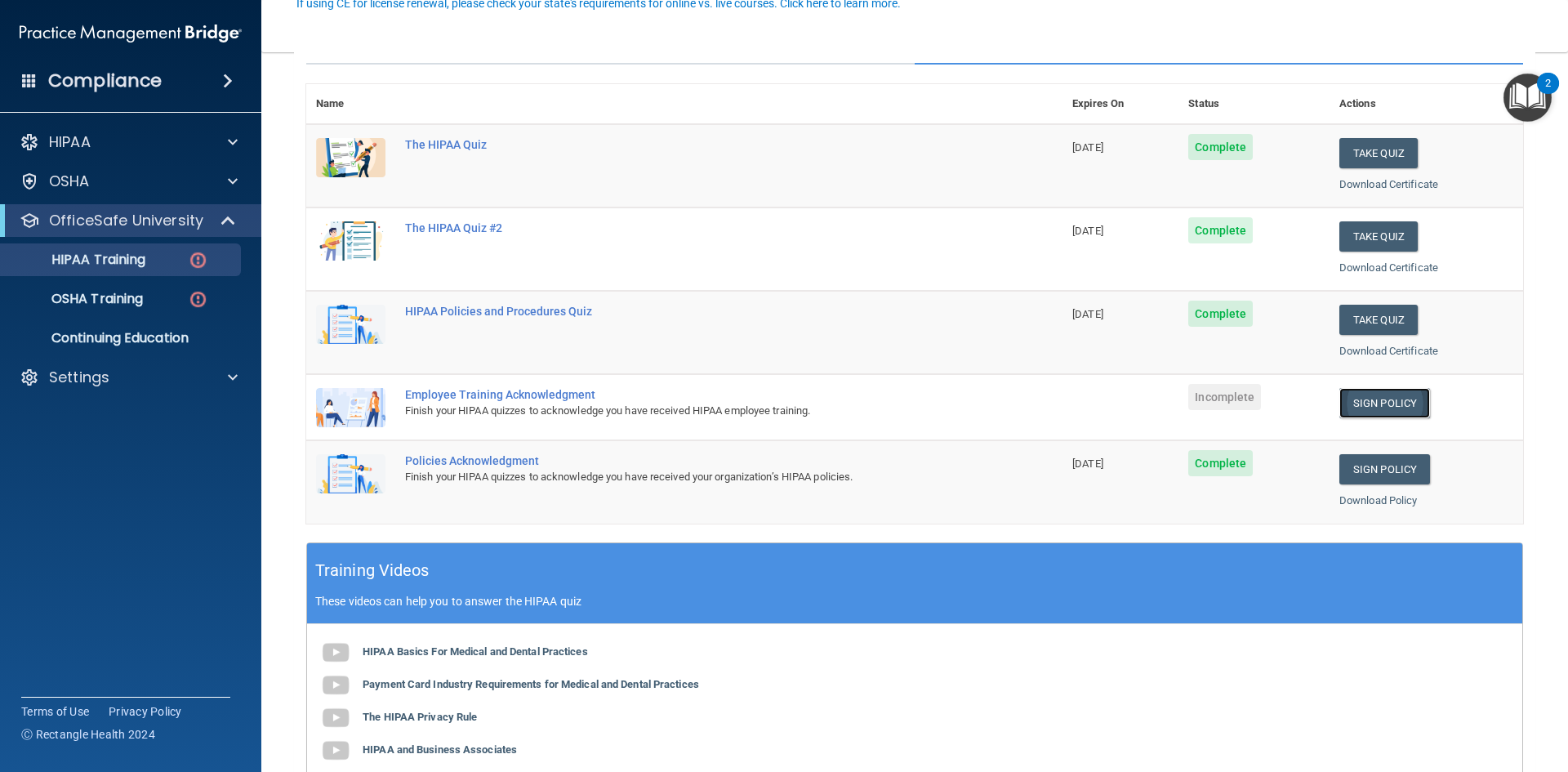
click at [1364, 400] on link "Sign Policy" at bounding box center [1384, 403] width 91 height 30
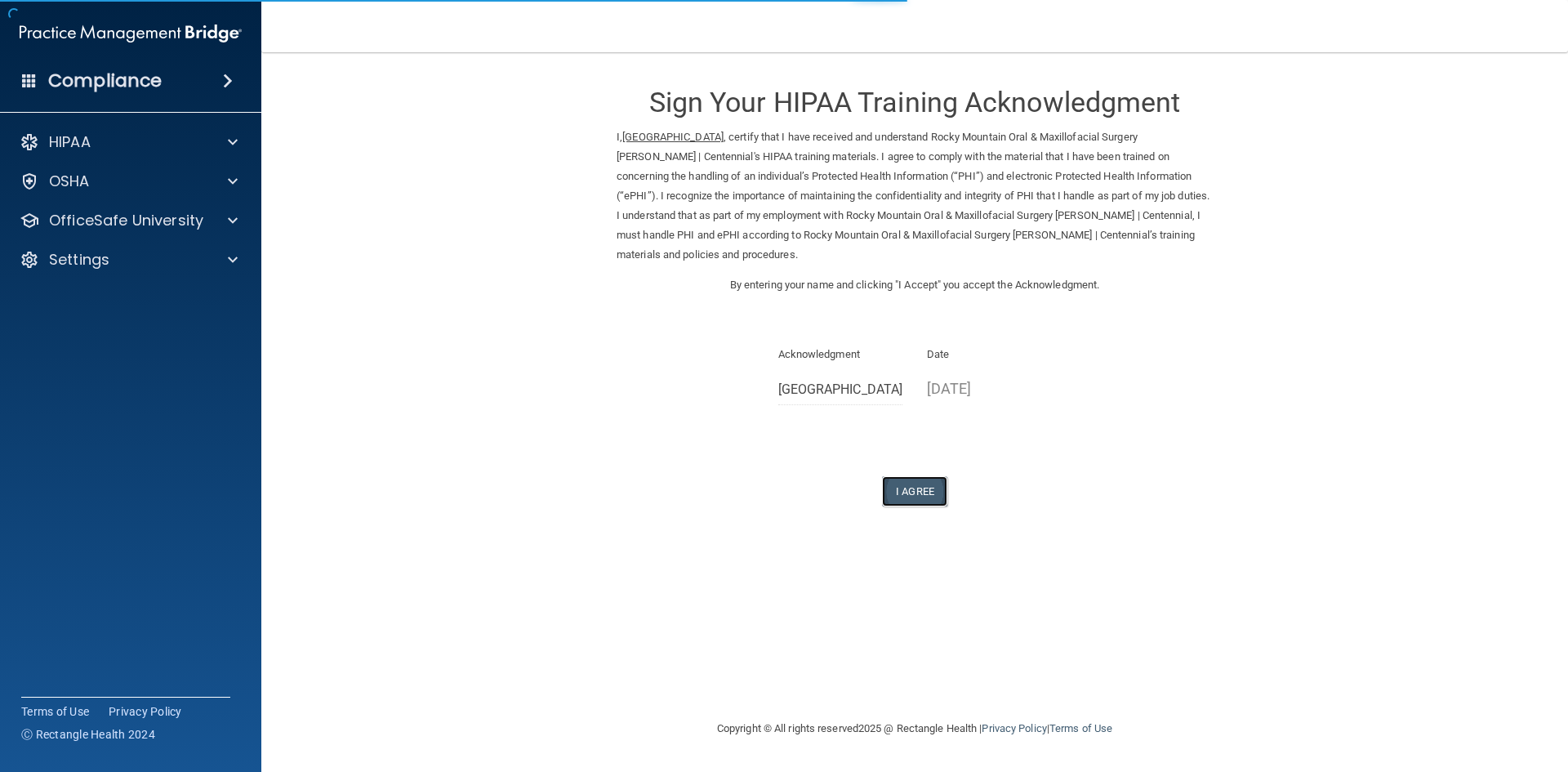
click at [908, 496] on button "I Agree" at bounding box center [915, 492] width 66 height 30
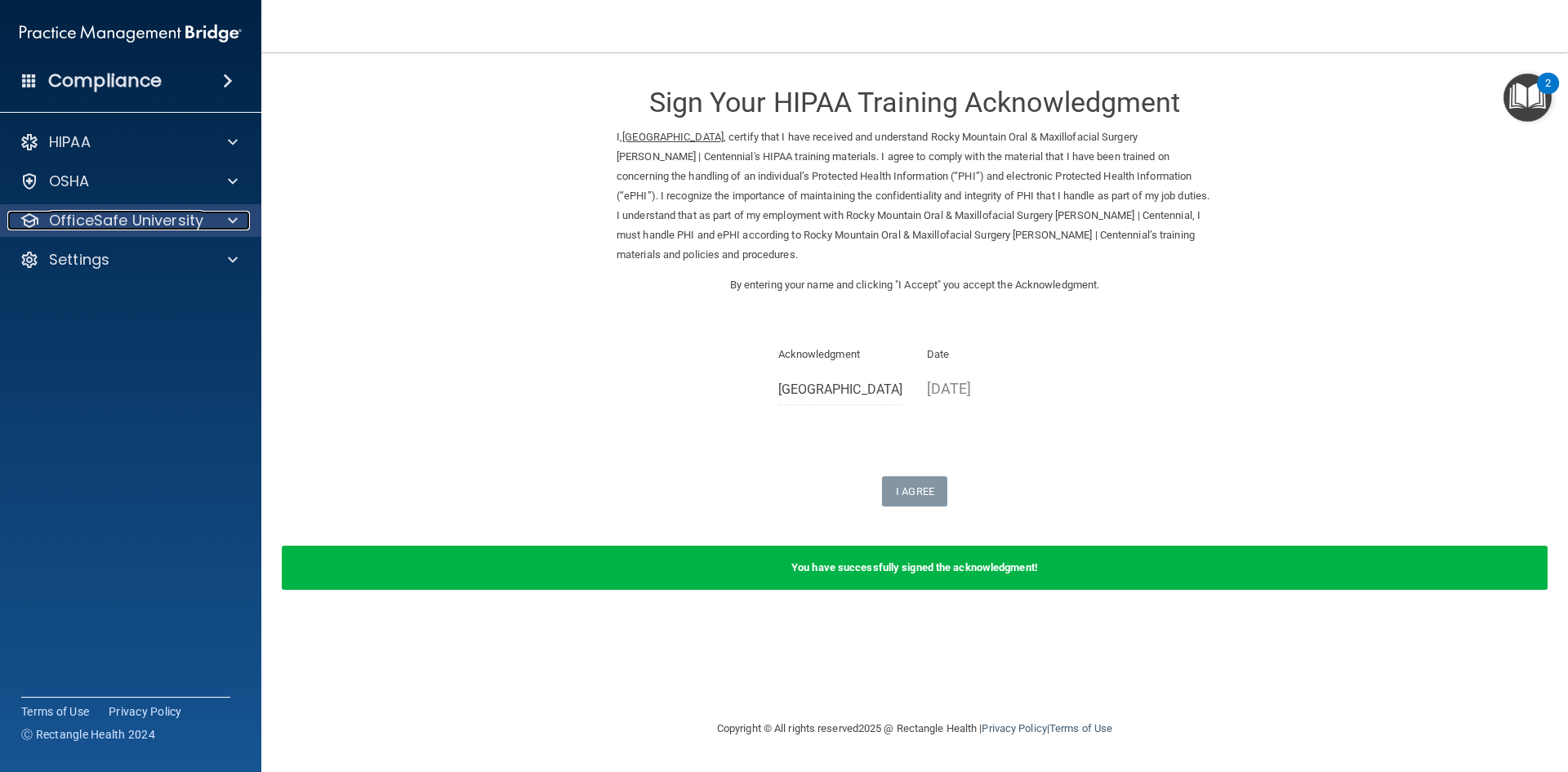
click at [180, 222] on p "OfficeSafe University" at bounding box center [126, 220] width 155 height 20
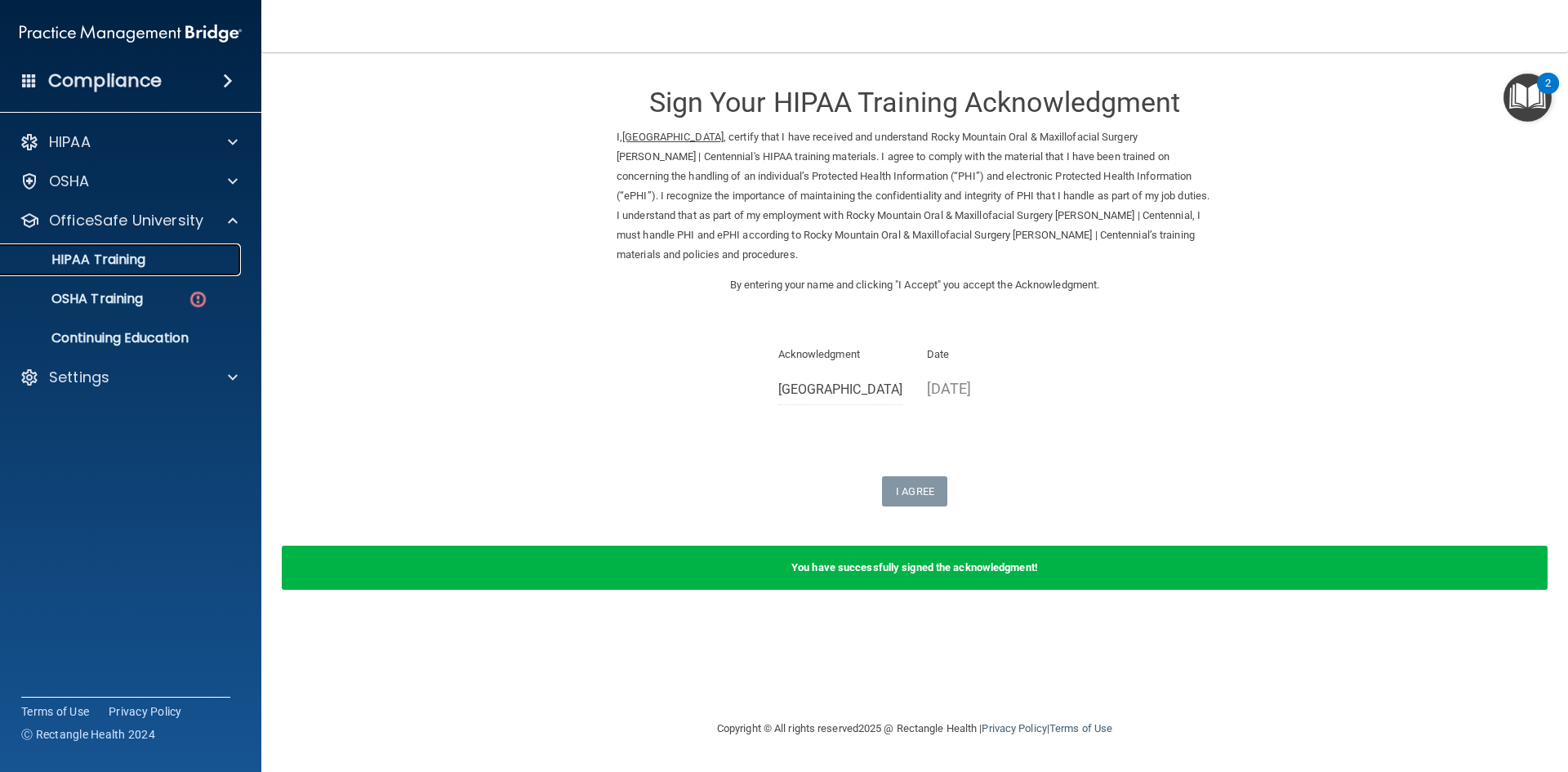
click at [139, 260] on p "HIPAA Training" at bounding box center [78, 260] width 135 height 17
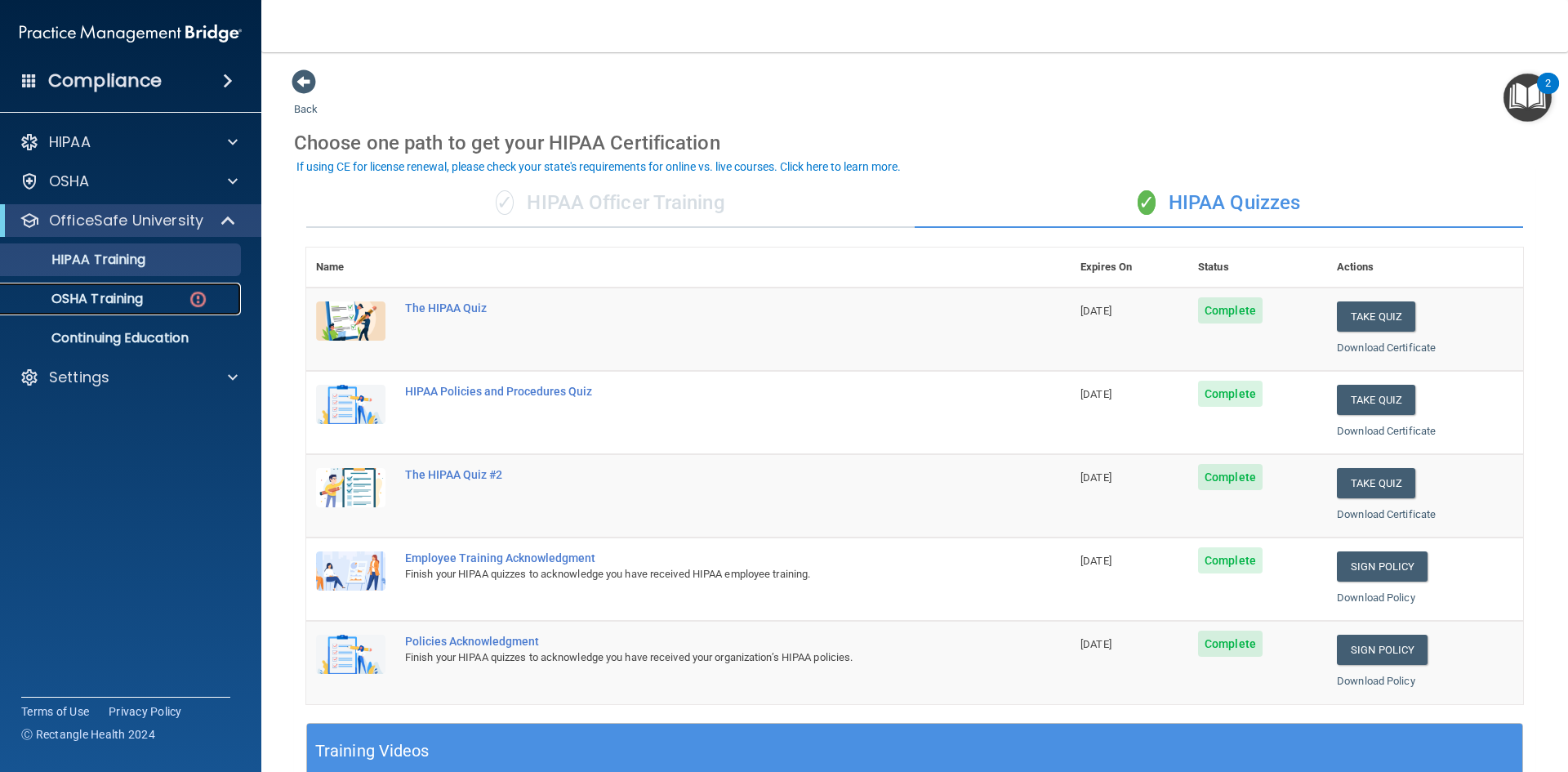
click at [120, 299] on p "OSHA Training" at bounding box center [76, 299] width 132 height 17
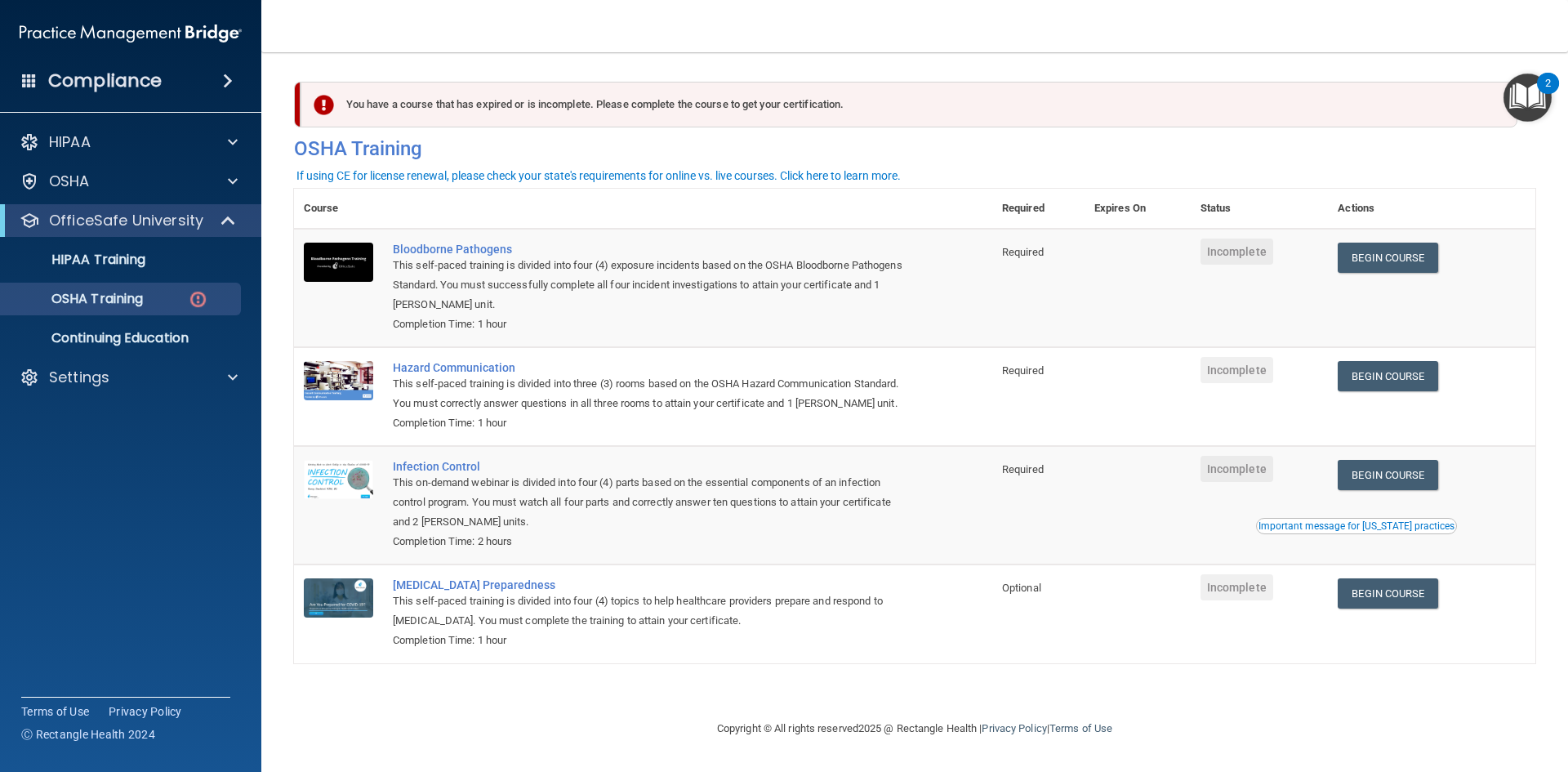
click at [1531, 103] on img "Open Resource Center, 2 new notifications" at bounding box center [1528, 97] width 48 height 48
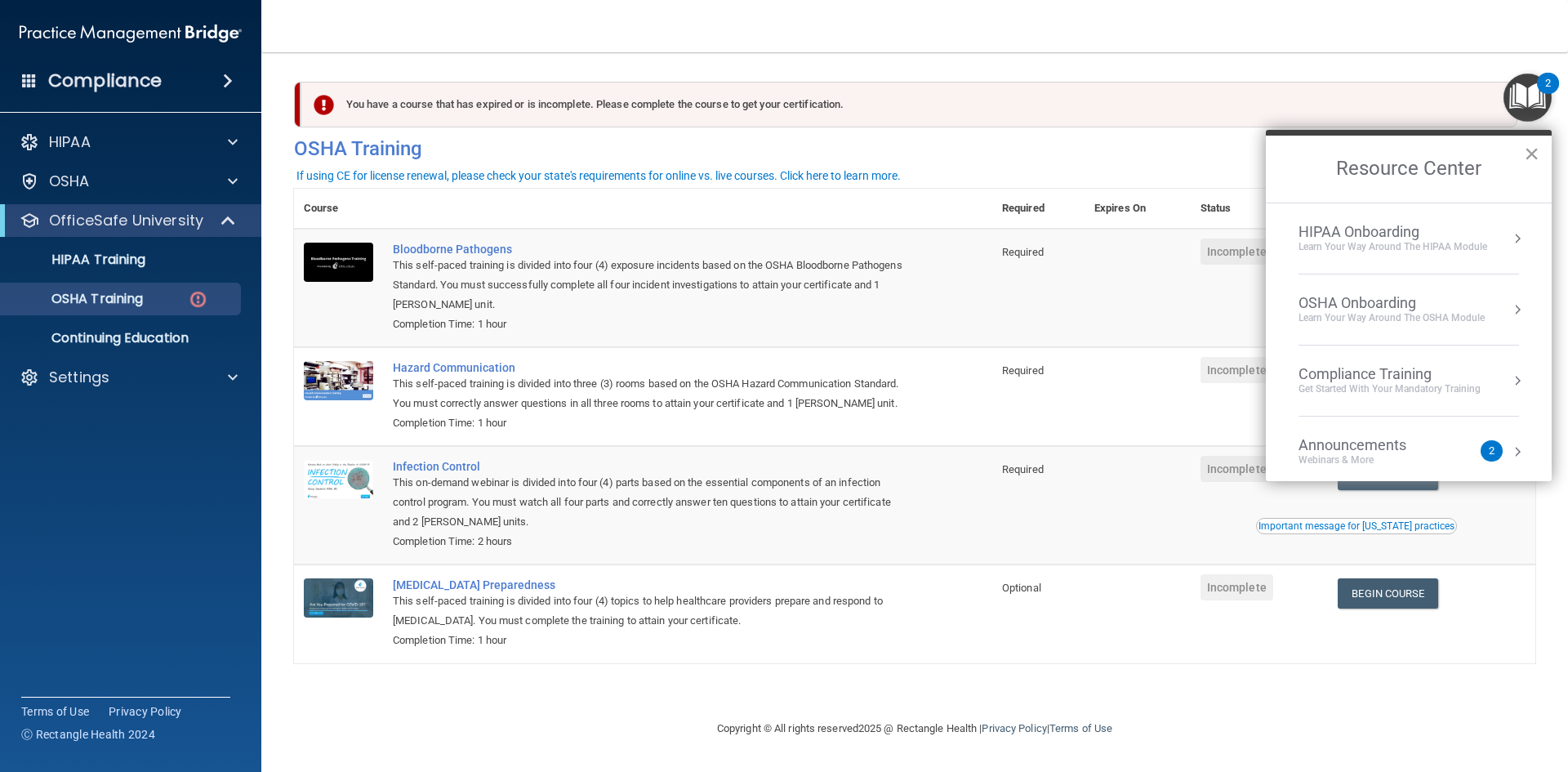
click at [1531, 154] on button "×" at bounding box center [1531, 153] width 16 height 26
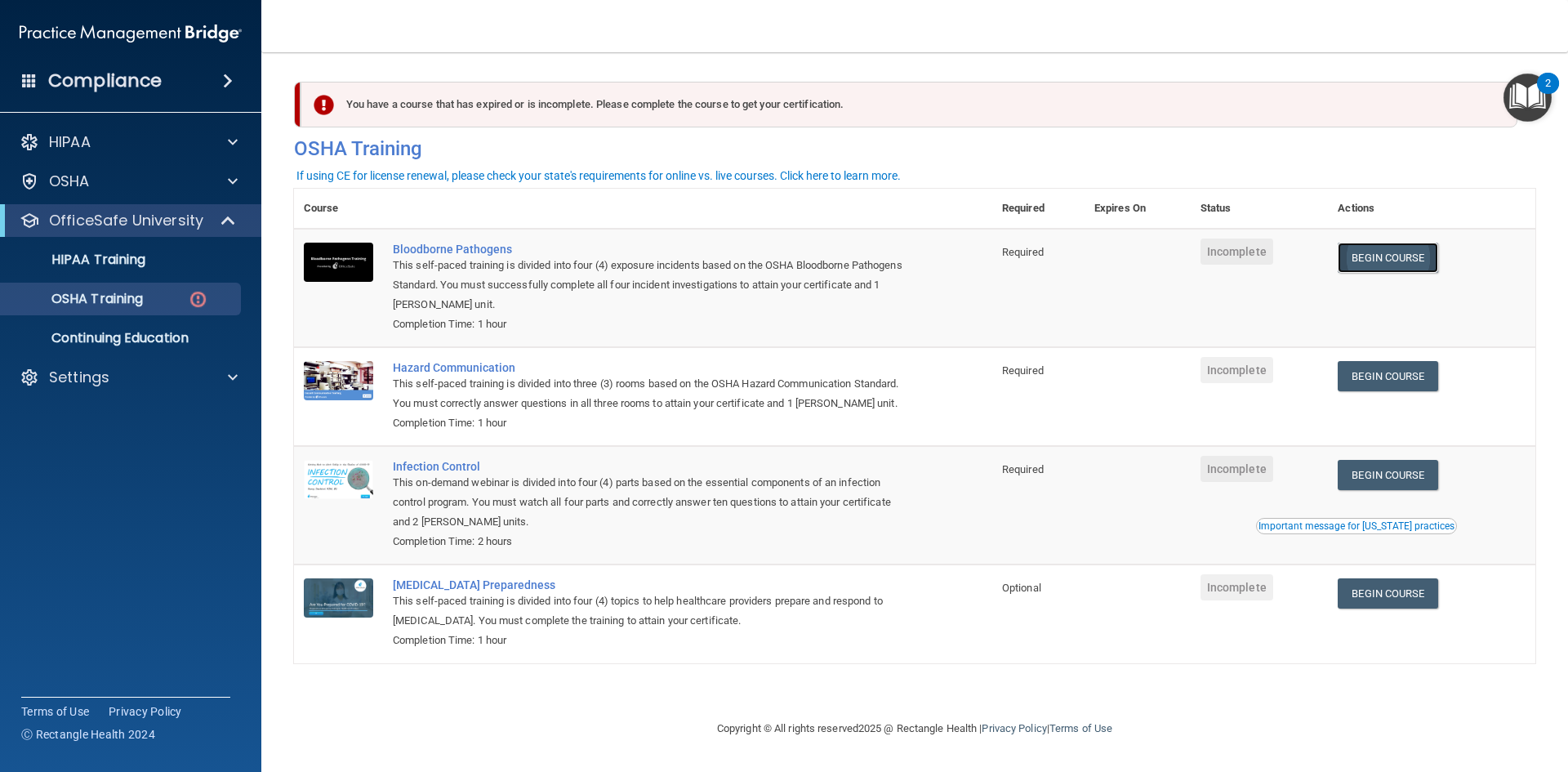
click at [1404, 260] on link "Begin Course" at bounding box center [1388, 258] width 100 height 30
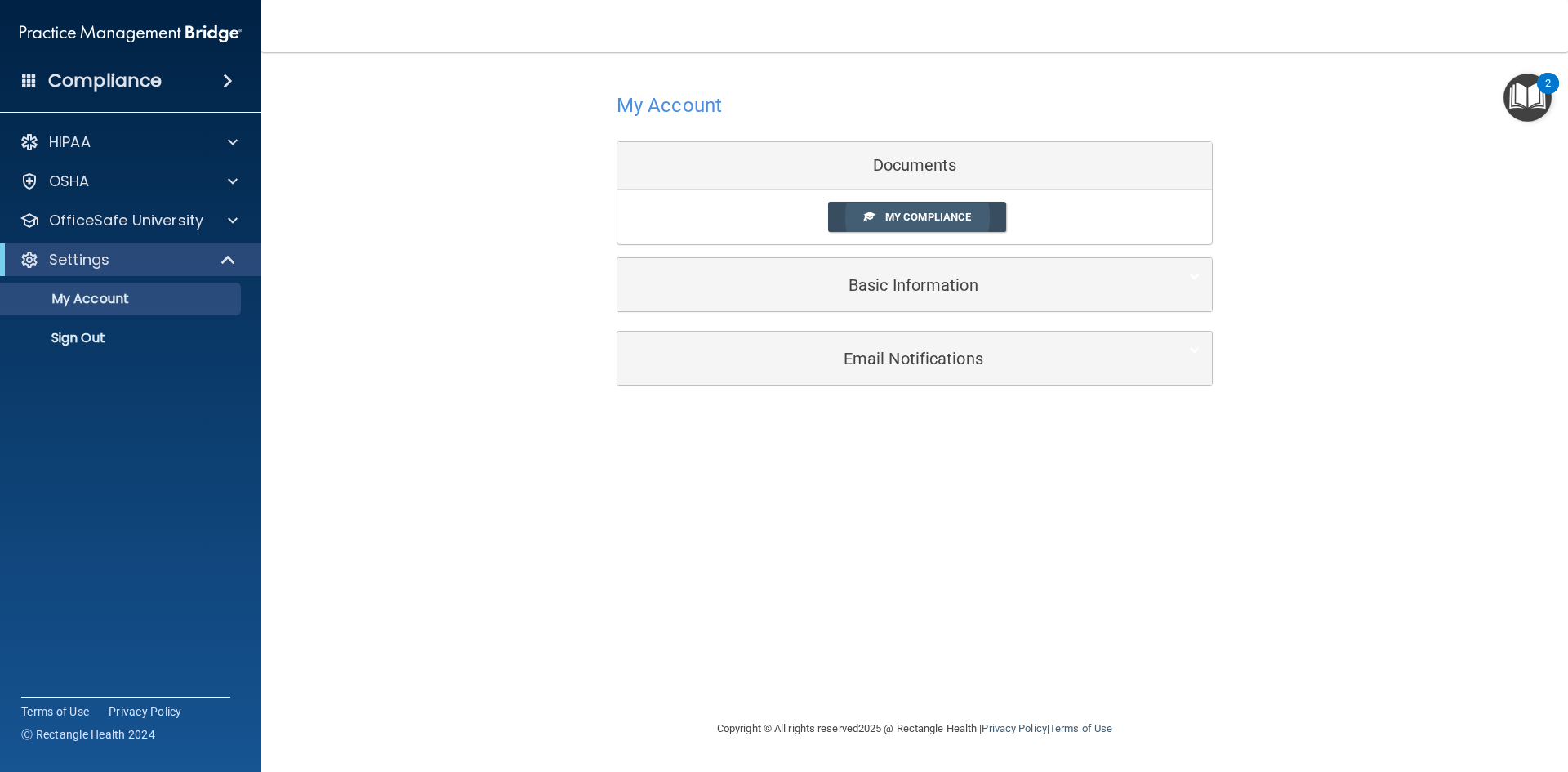
click at [926, 220] on span "My Compliance" at bounding box center [928, 216] width 86 height 12
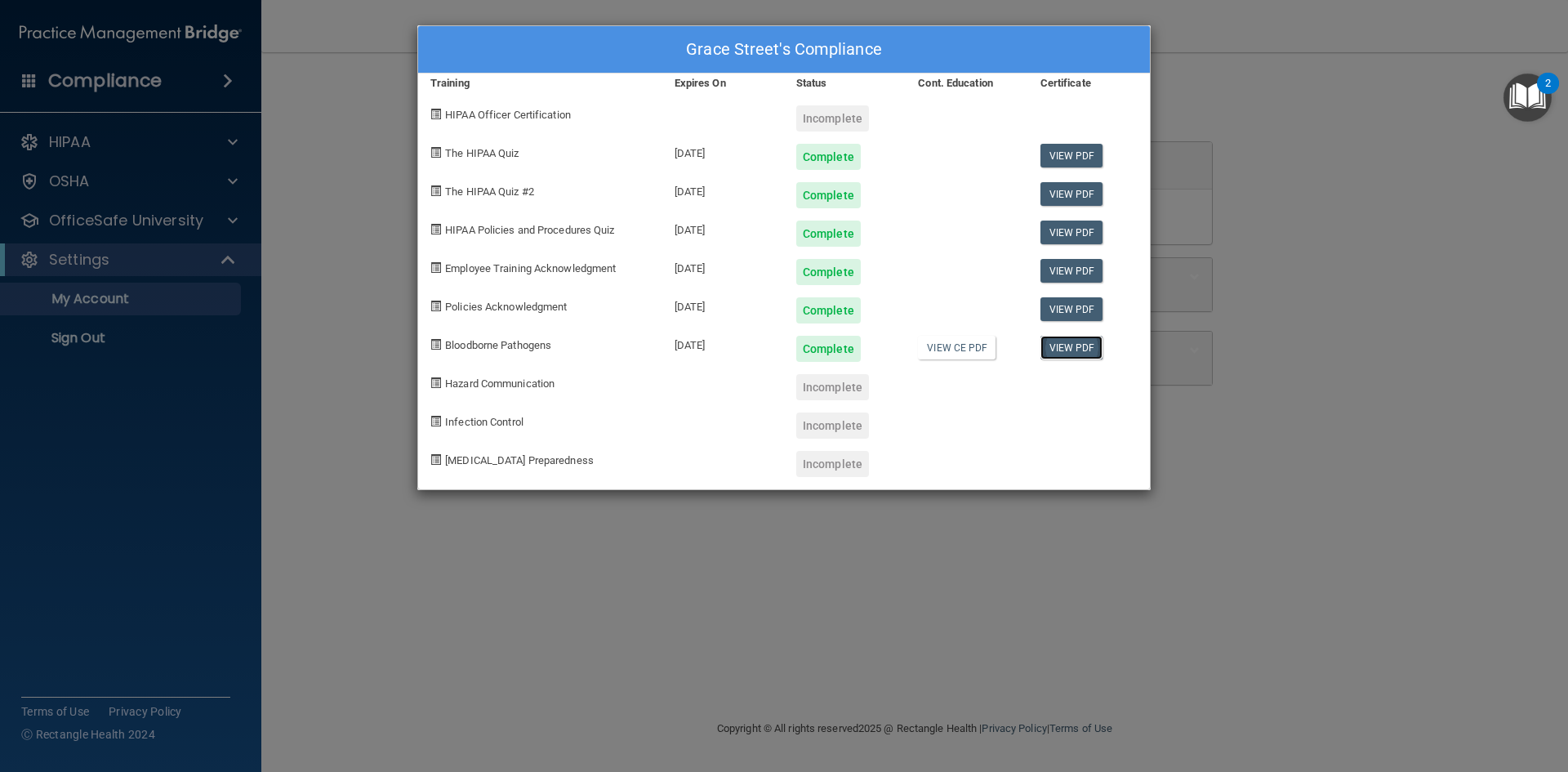
click at [1073, 347] on link "View PDF" at bounding box center [1072, 348] width 63 height 23
click at [493, 549] on div "Grace Street's Compliance Training Expires On Status Cont. Education Certificat…" at bounding box center [784, 386] width 1568 height 772
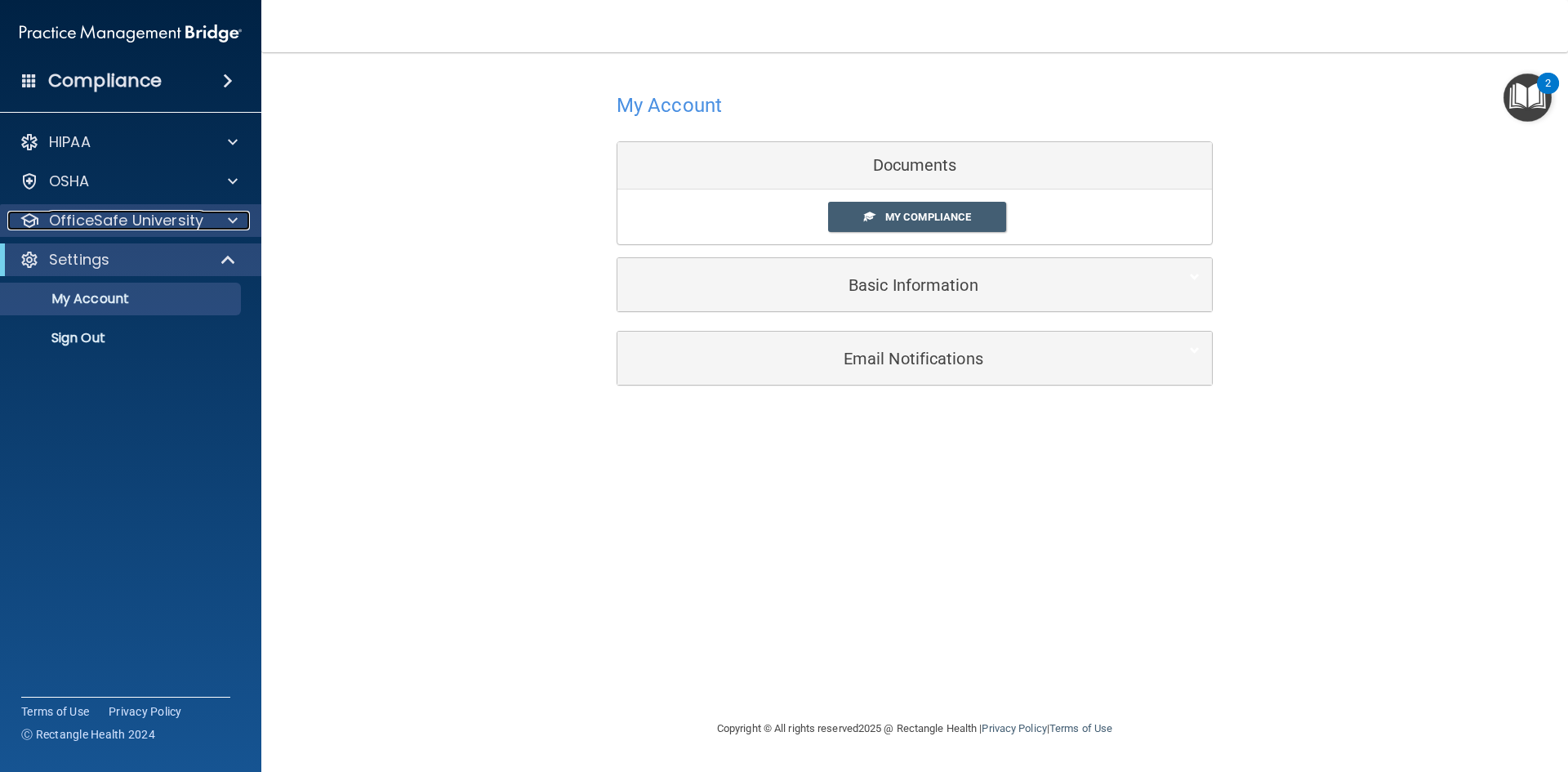
click at [128, 225] on p "OfficeSafe University" at bounding box center [126, 220] width 155 height 20
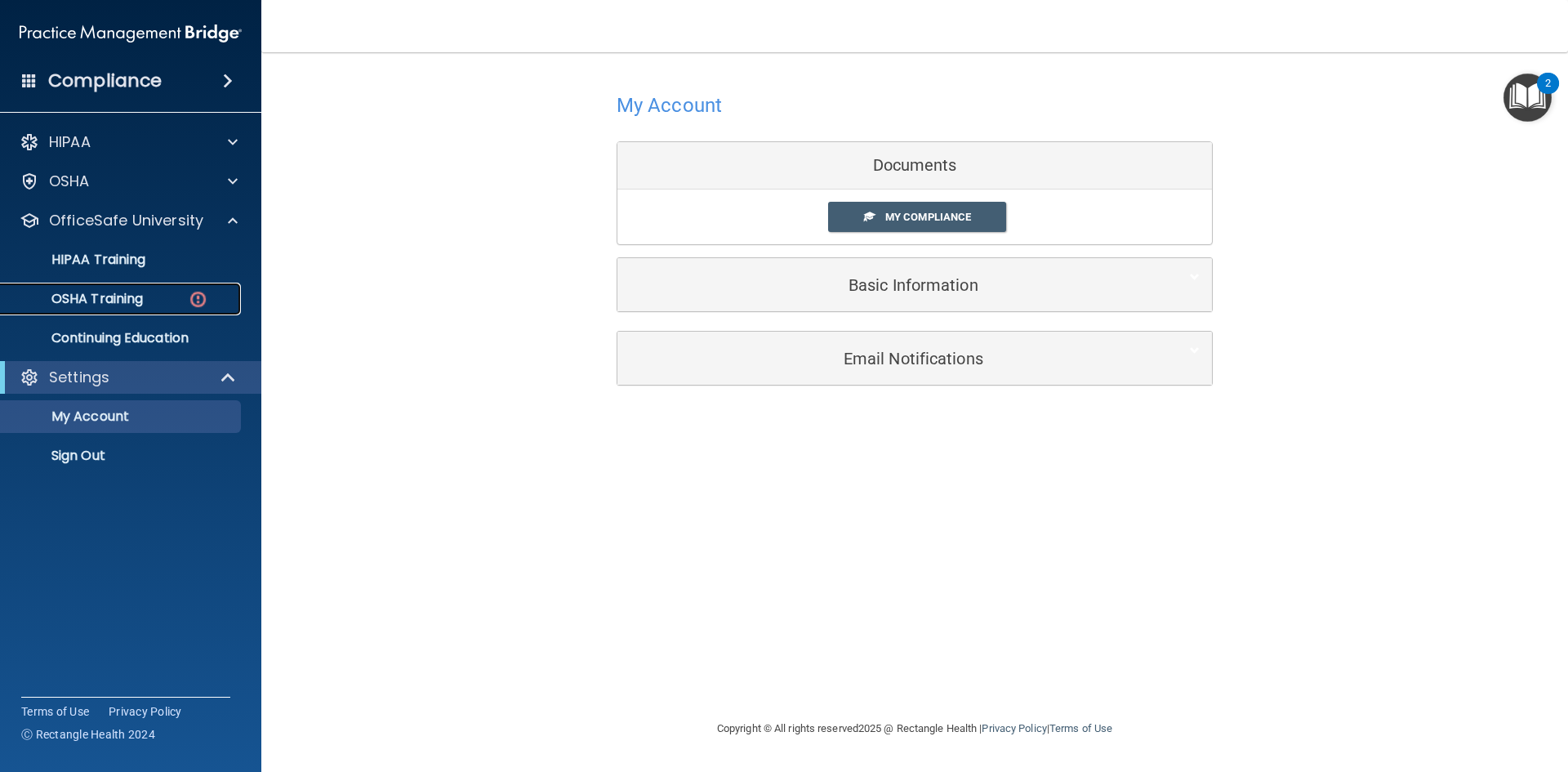
click at [160, 303] on div "OSHA Training" at bounding box center [122, 299] width 223 height 17
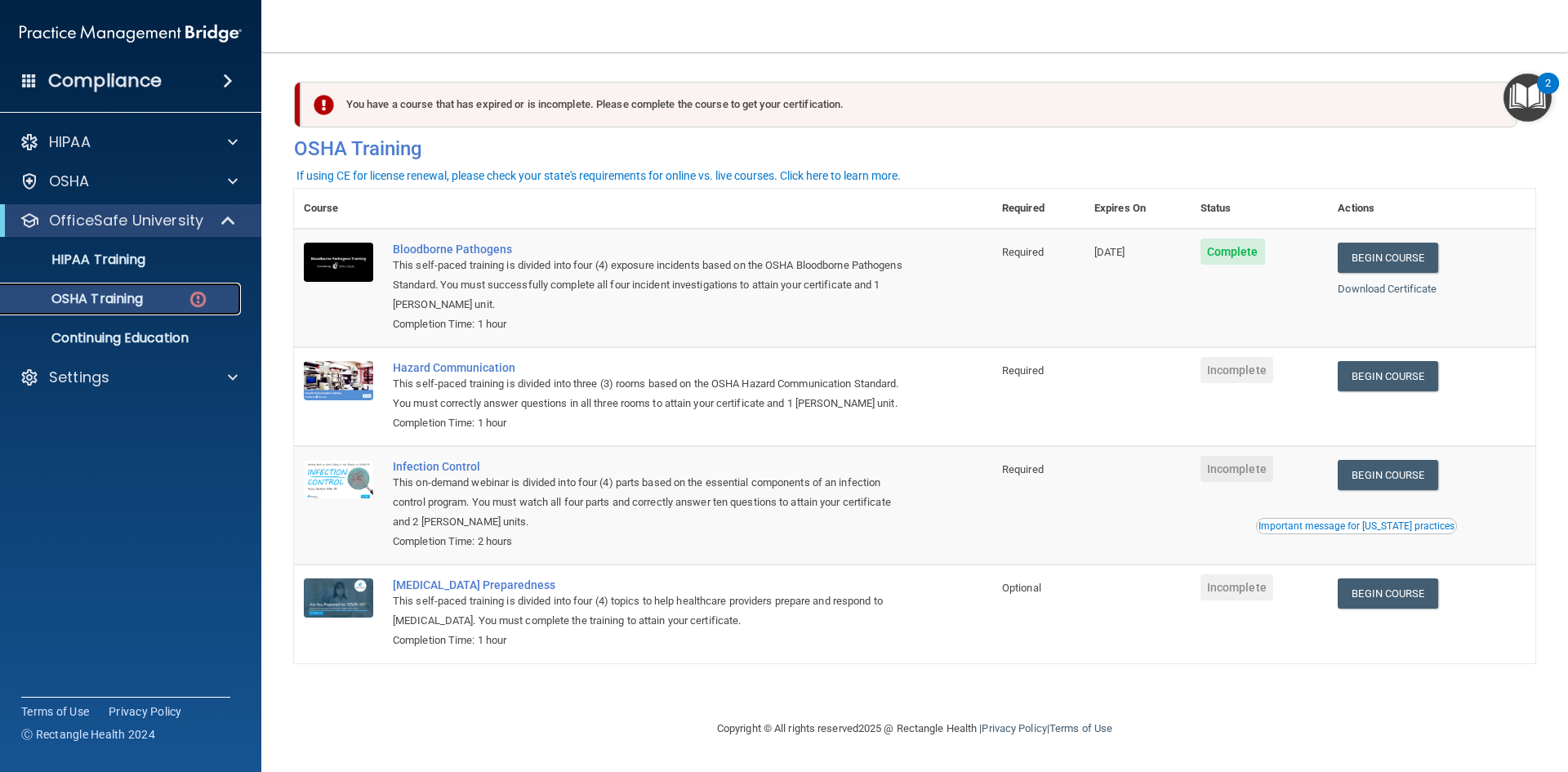
click at [145, 301] on div "OSHA Training" at bounding box center [122, 299] width 223 height 17
click at [156, 264] on div "HIPAA Training" at bounding box center [122, 260] width 223 height 17
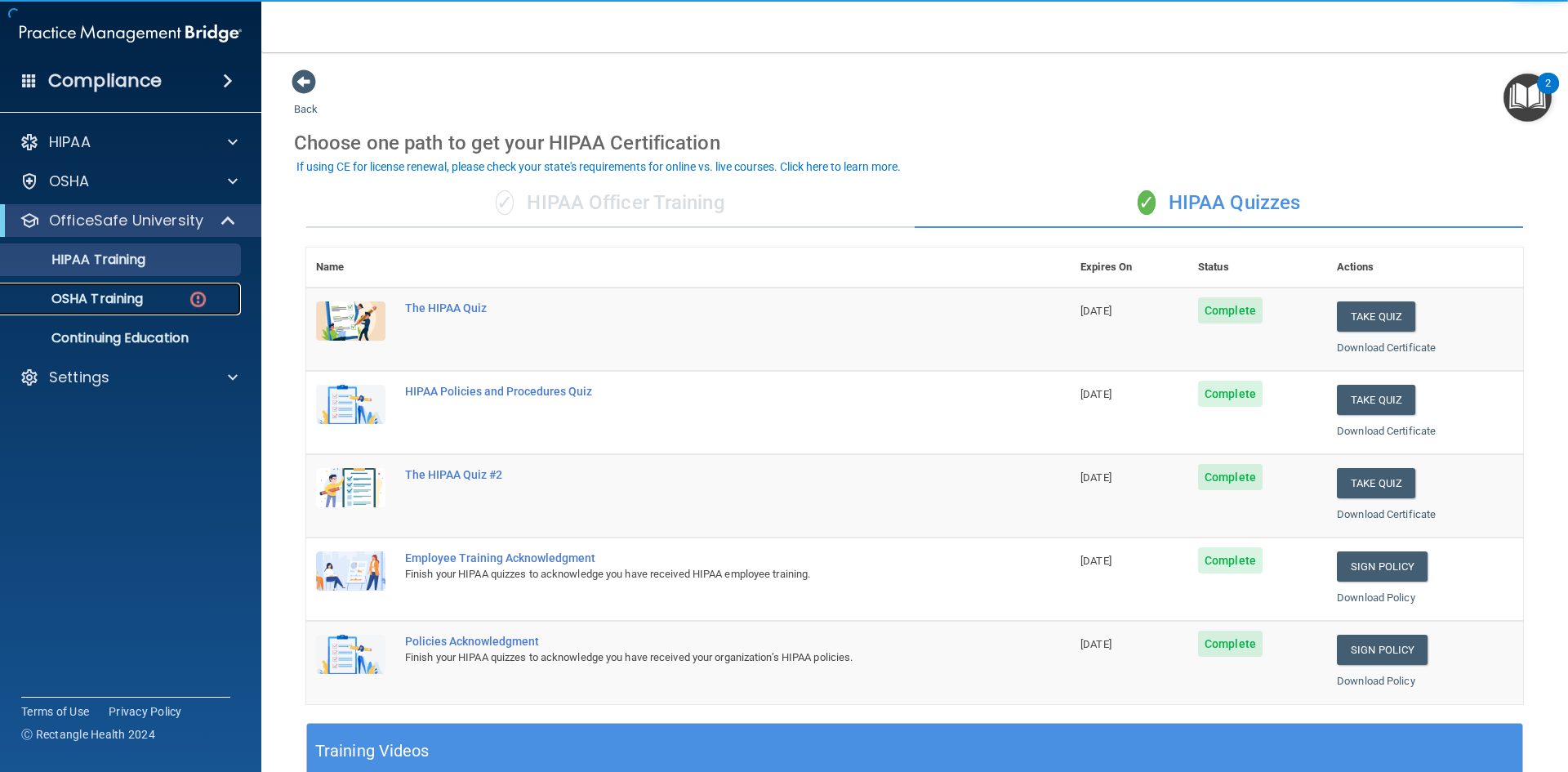
click at [147, 304] on div "OSHA Training" at bounding box center [122, 299] width 223 height 17
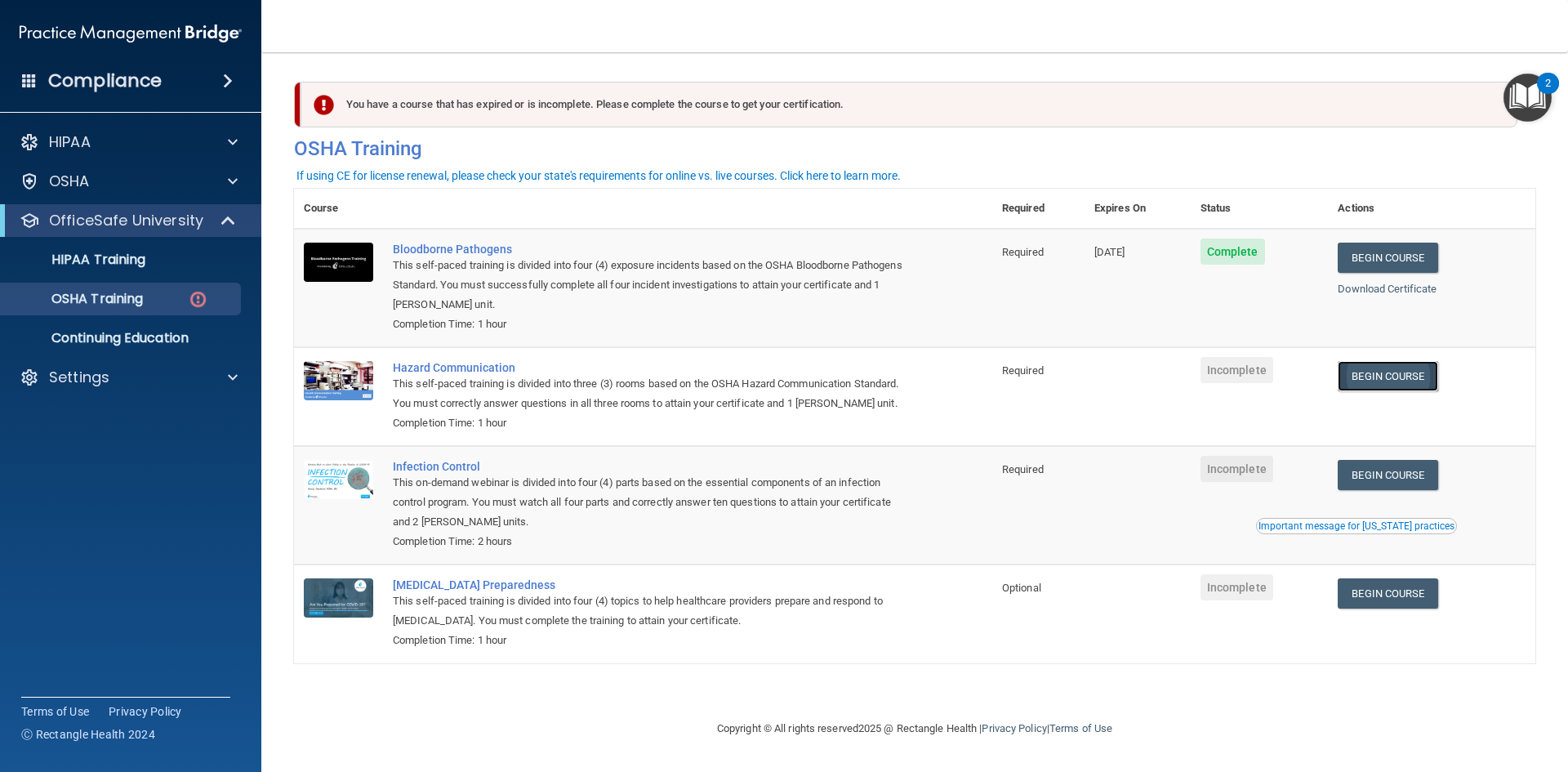
click at [1410, 381] on link "Begin Course" at bounding box center [1388, 376] width 100 height 30
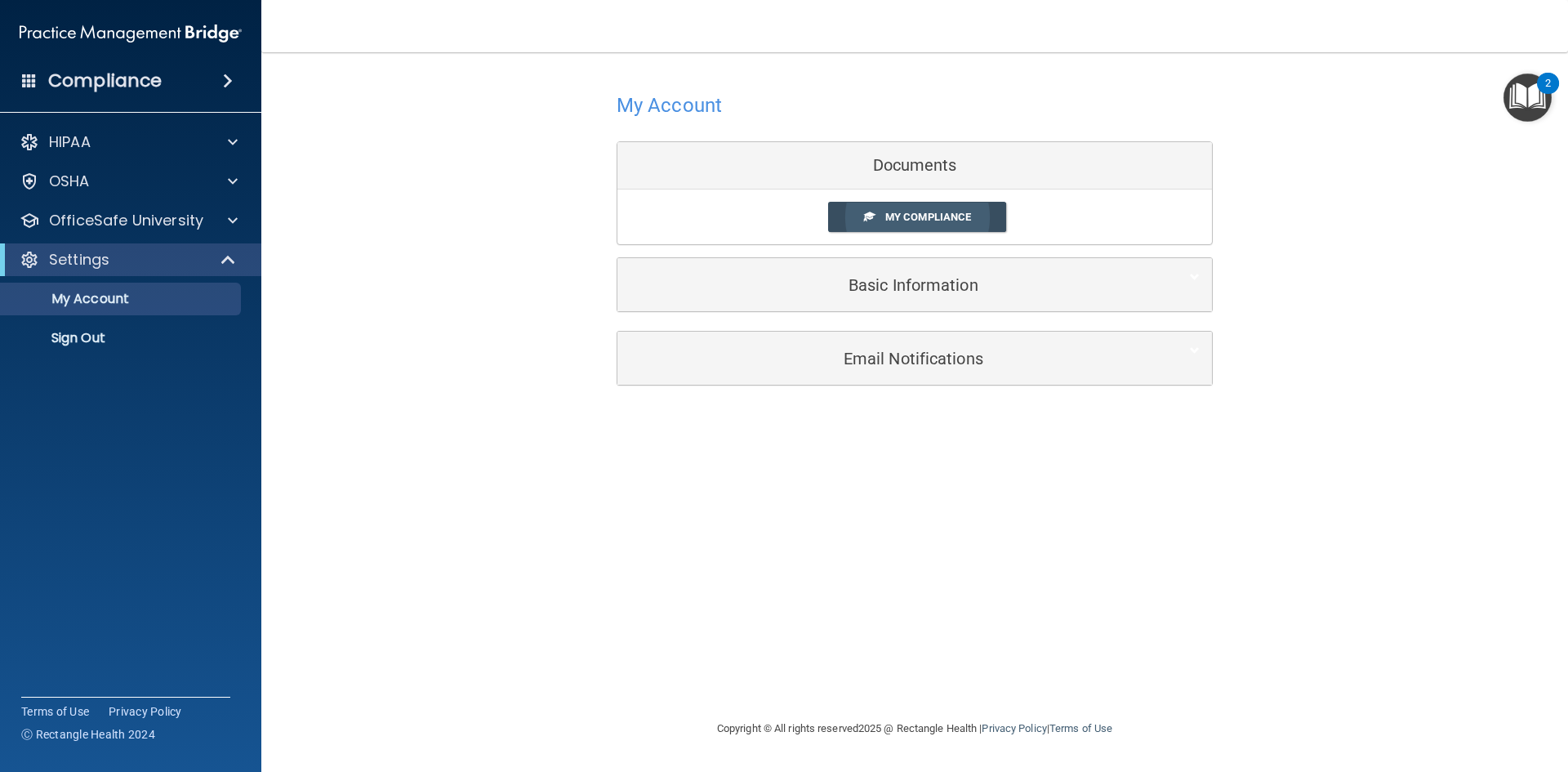
click at [960, 221] on span "My Compliance" at bounding box center [928, 216] width 86 height 12
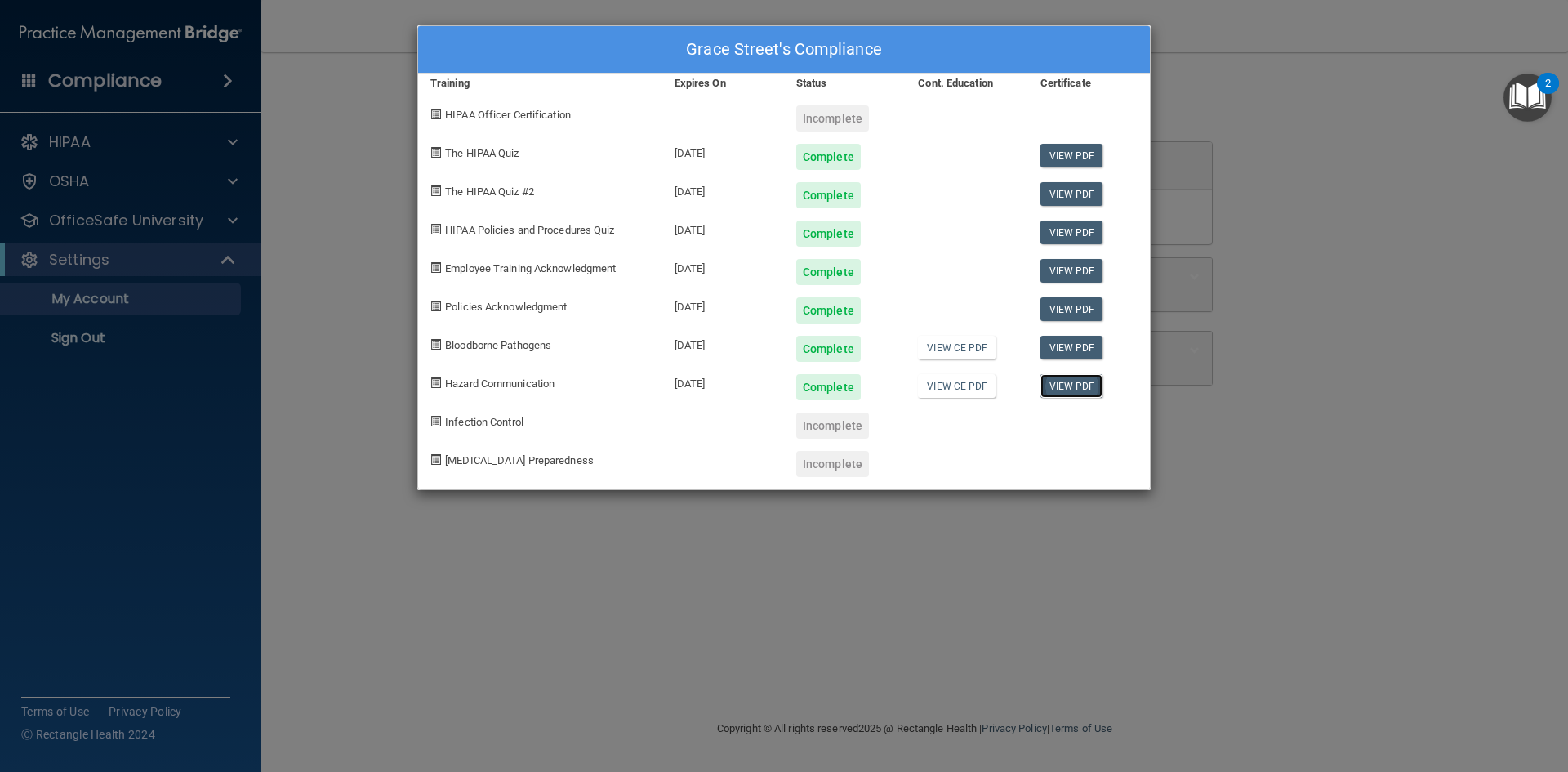
click at [1083, 386] on link "View PDF" at bounding box center [1072, 386] width 63 height 23
click at [753, 581] on div "Grace Street's Compliance Training Expires On Status Cont. Education Certificat…" at bounding box center [784, 386] width 1568 height 772
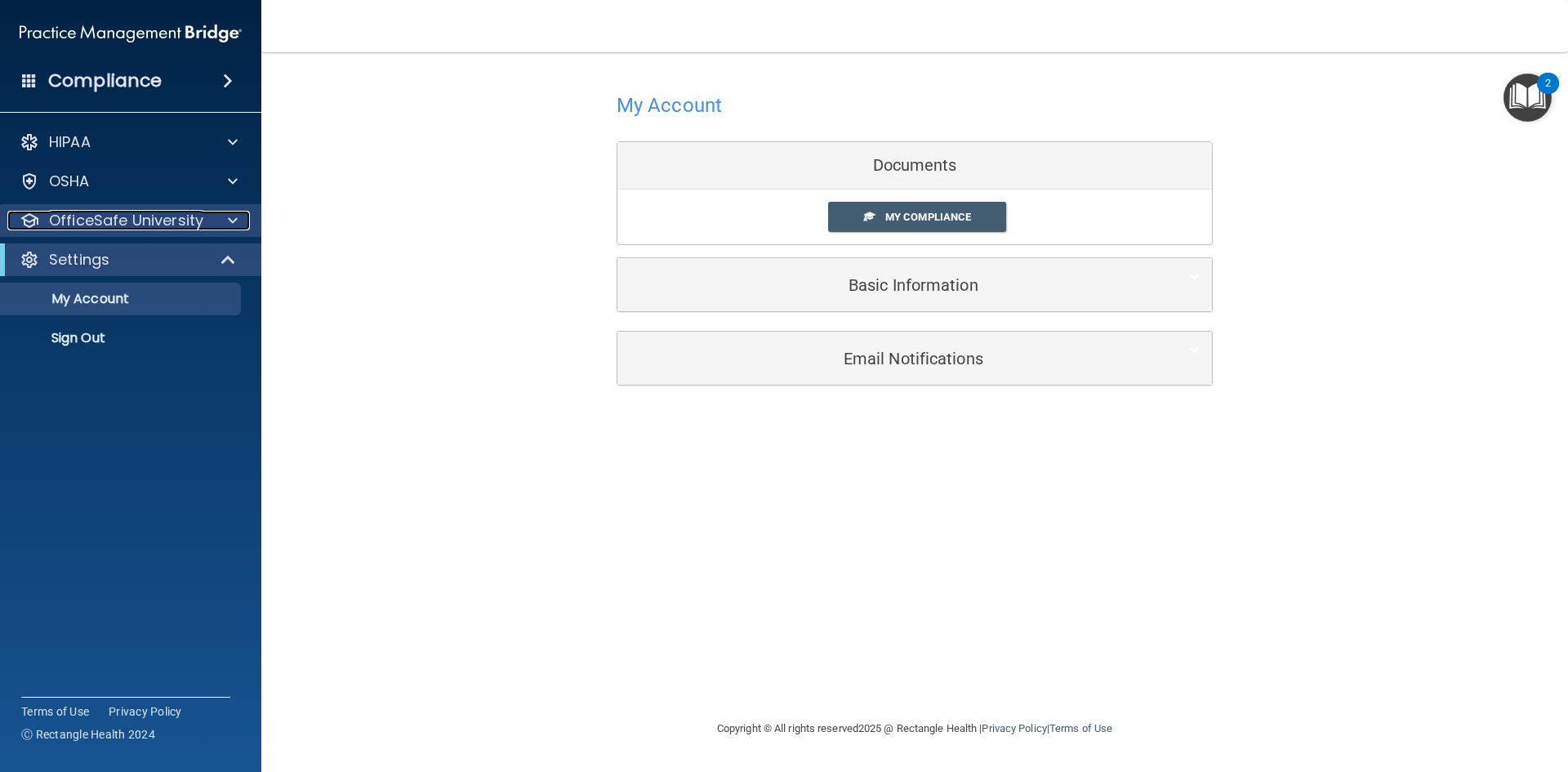
click at [97, 219] on p "OfficeSafe University" at bounding box center [126, 220] width 155 height 20
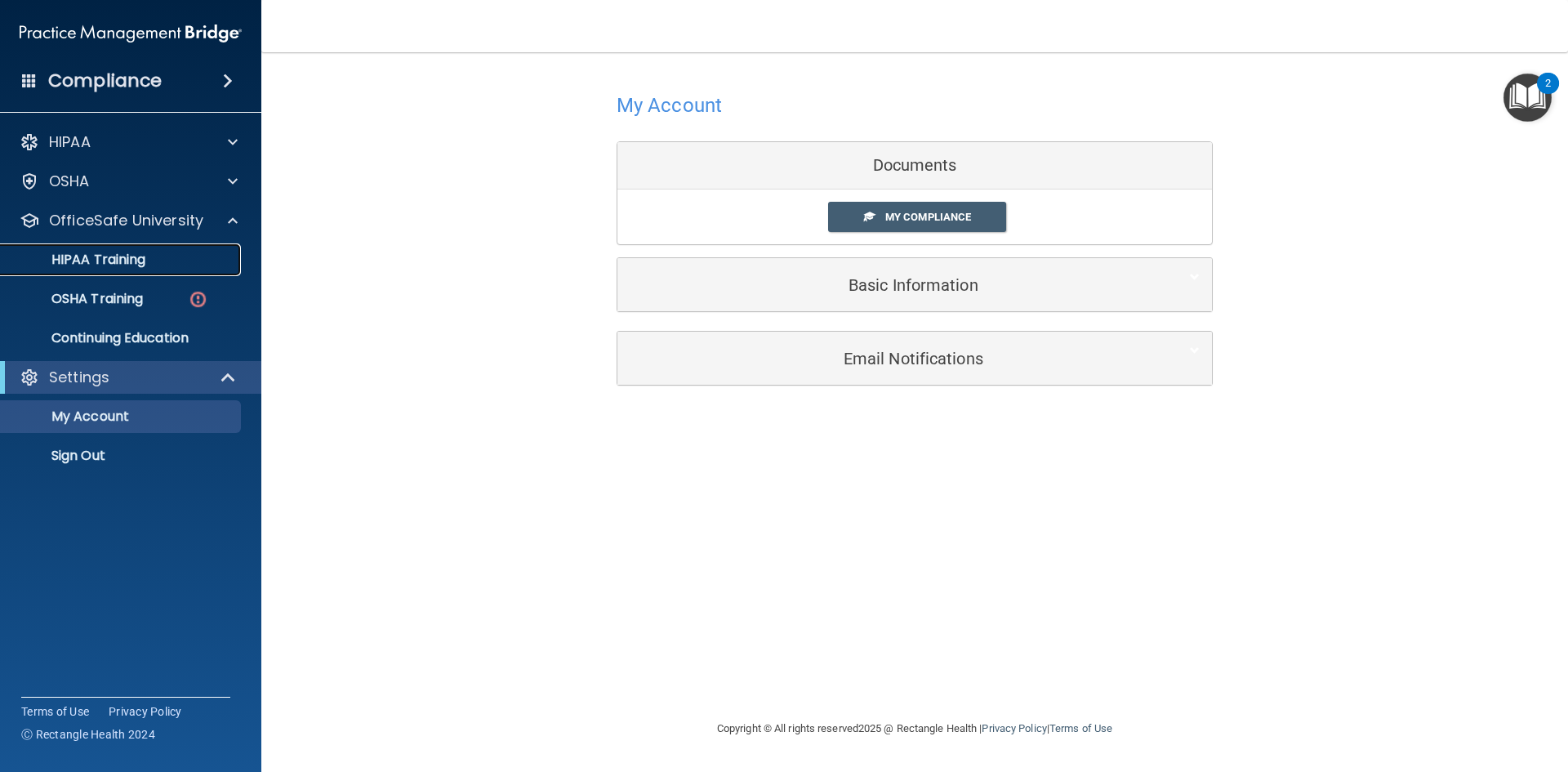
click at [143, 268] on p "HIPAA Training" at bounding box center [78, 260] width 135 height 17
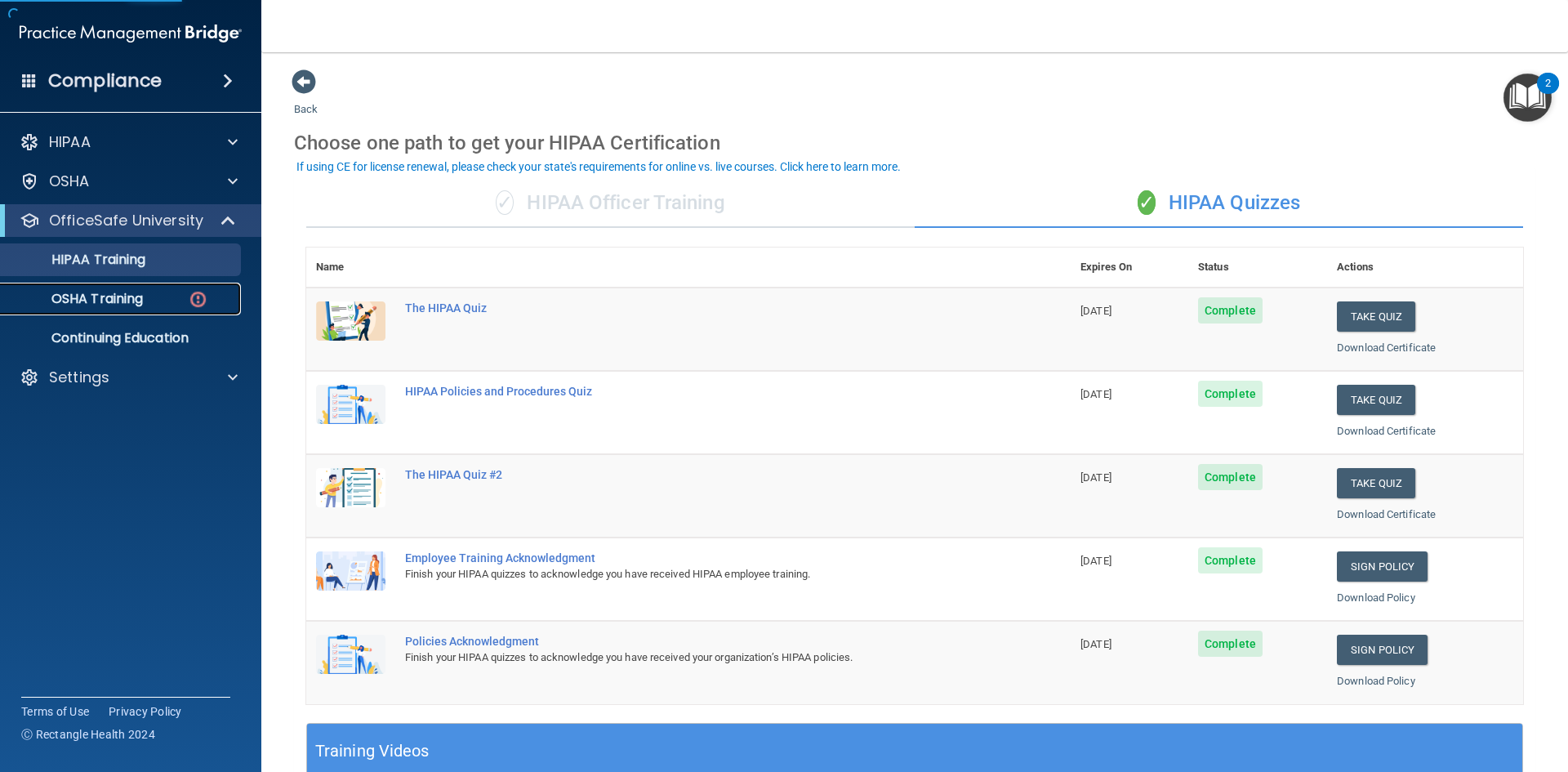
click at [140, 310] on link "OSHA Training" at bounding box center [111, 299] width 257 height 32
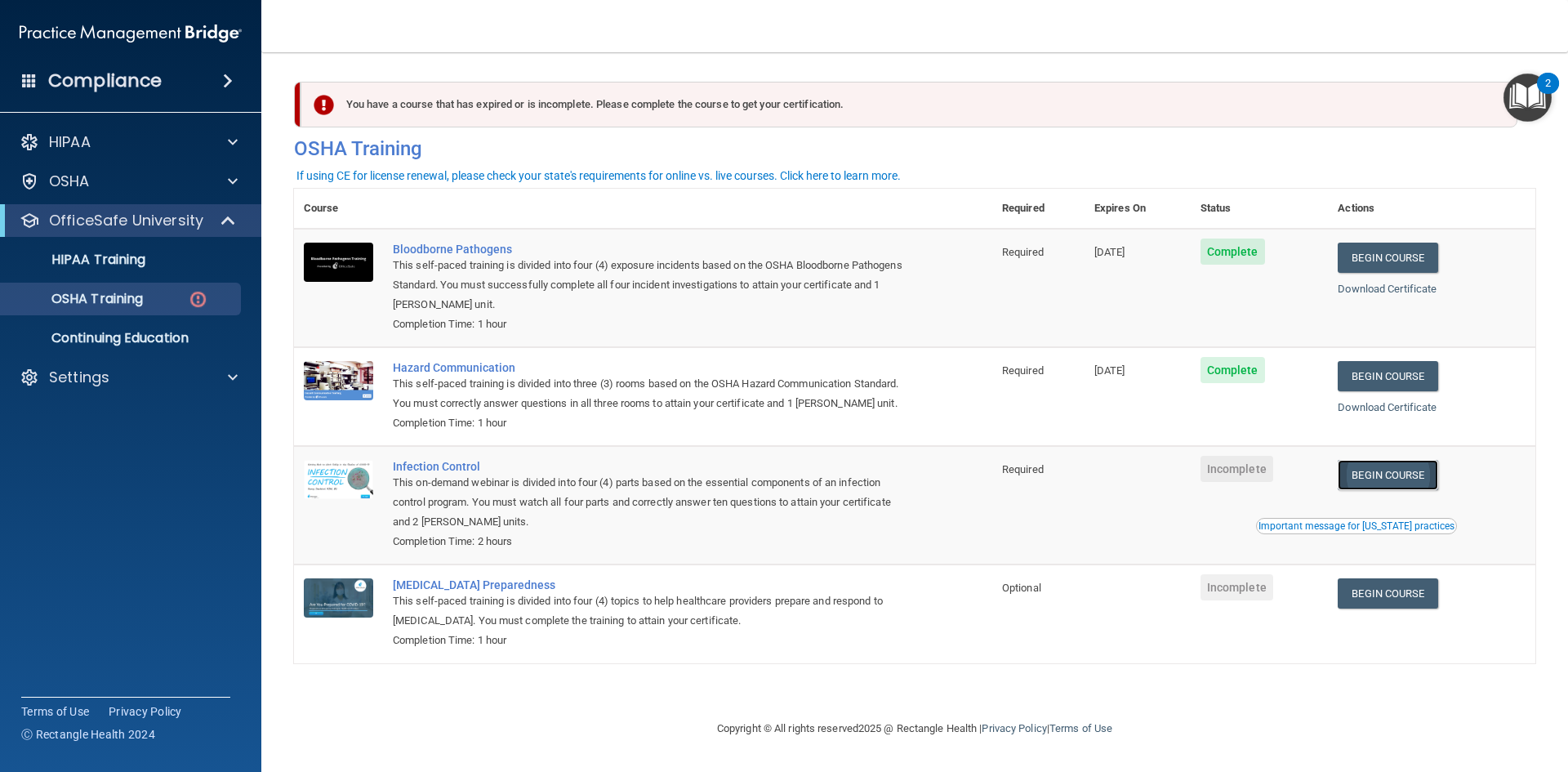
click at [1423, 485] on link "Begin Course" at bounding box center [1388, 475] width 100 height 30
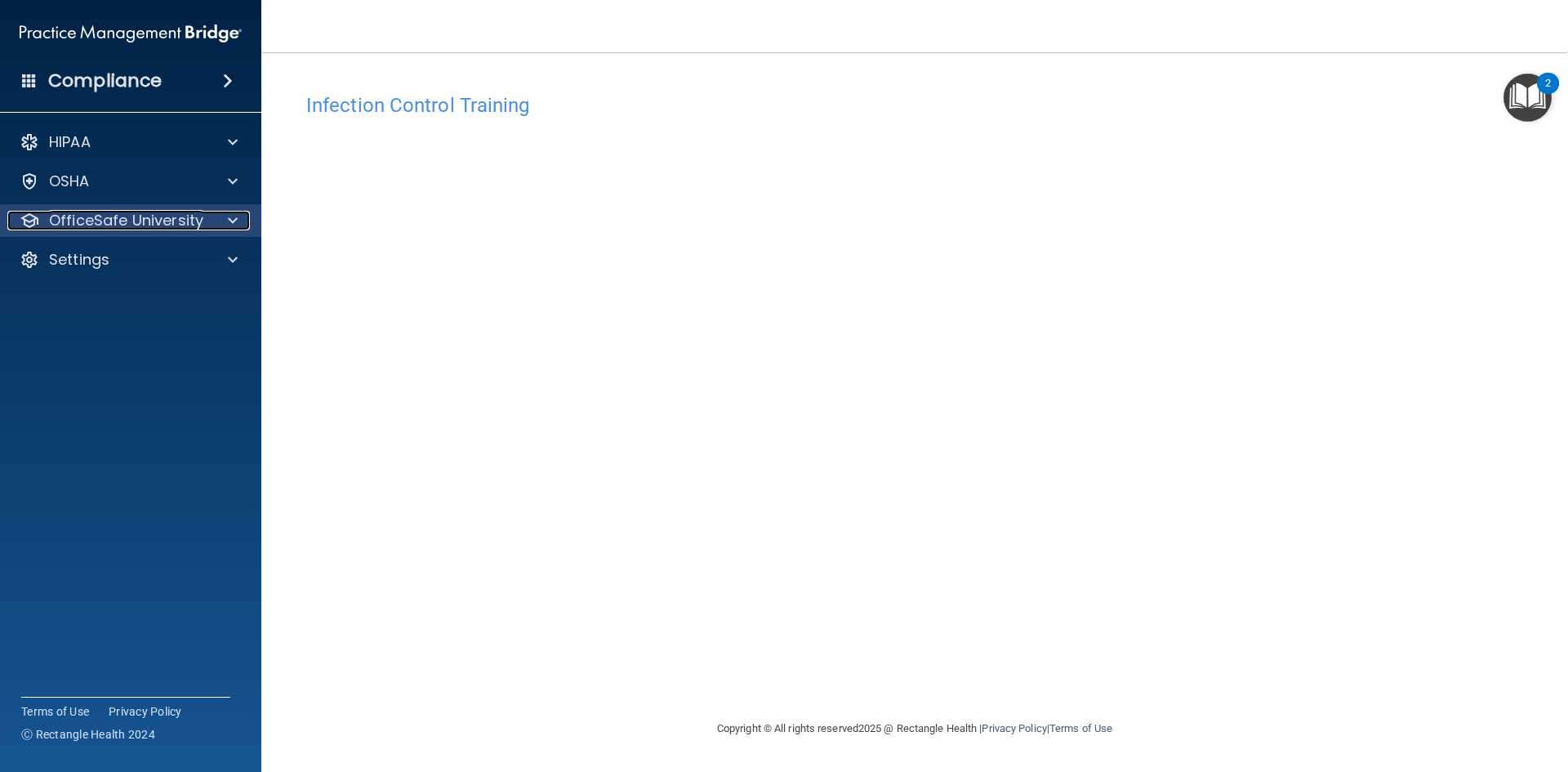
click at [171, 225] on p "OfficeSafe University" at bounding box center [126, 220] width 155 height 20
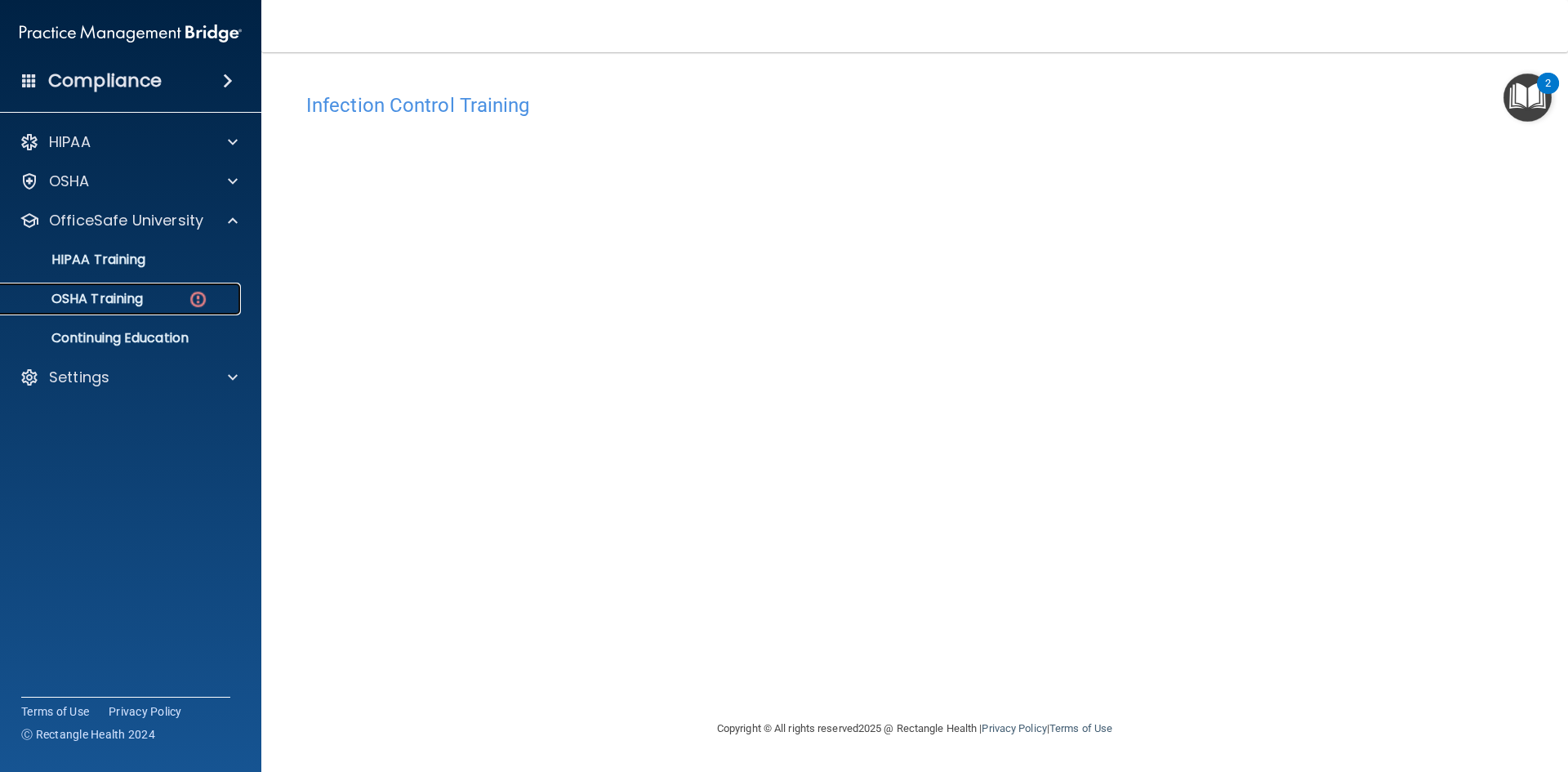
click at [143, 294] on p "OSHA Training" at bounding box center [76, 299] width 132 height 17
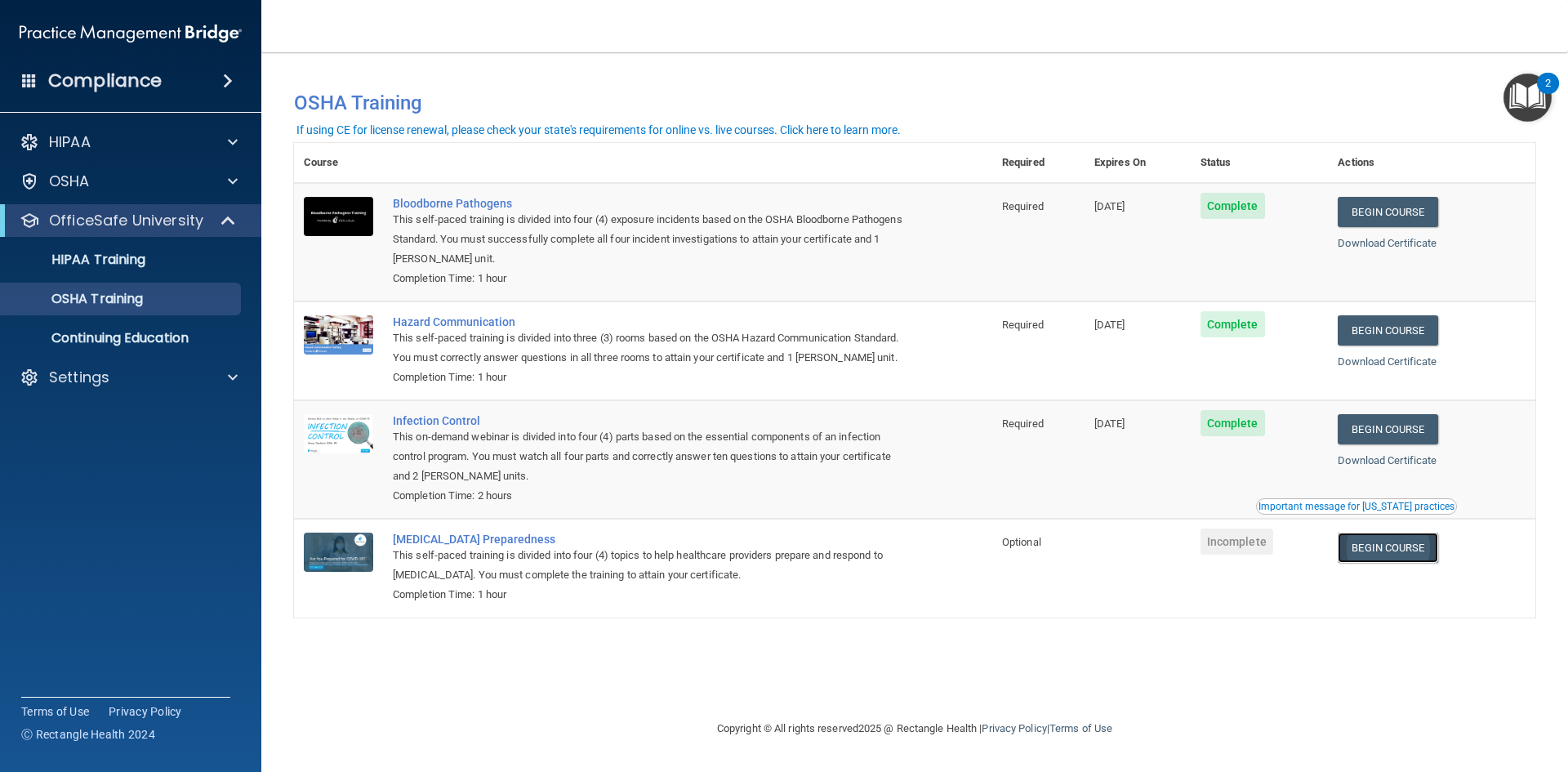
click at [1437, 560] on link "Begin Course" at bounding box center [1388, 548] width 100 height 30
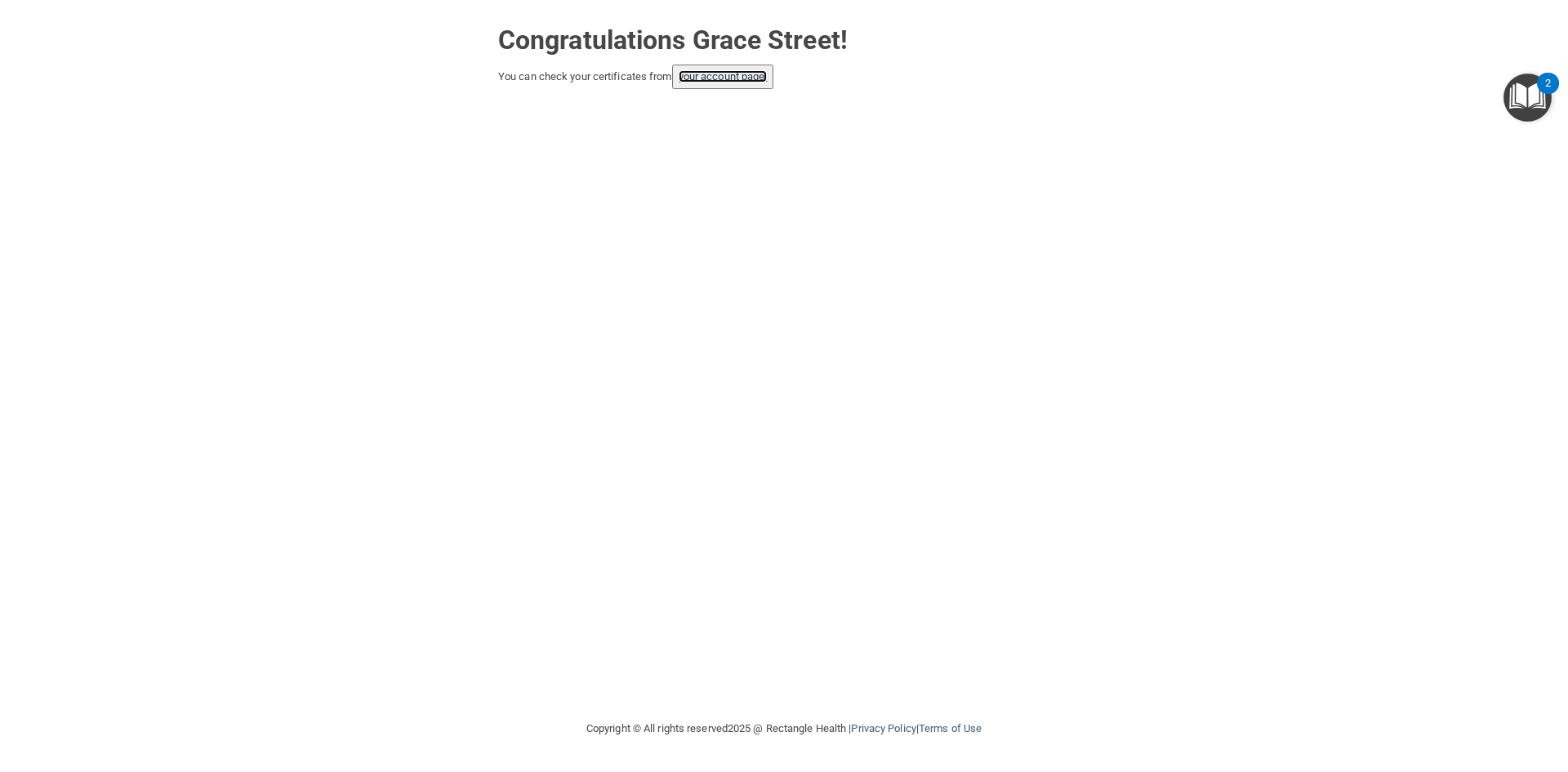
click at [710, 82] on link "your account page!" at bounding box center [722, 76] width 89 height 12
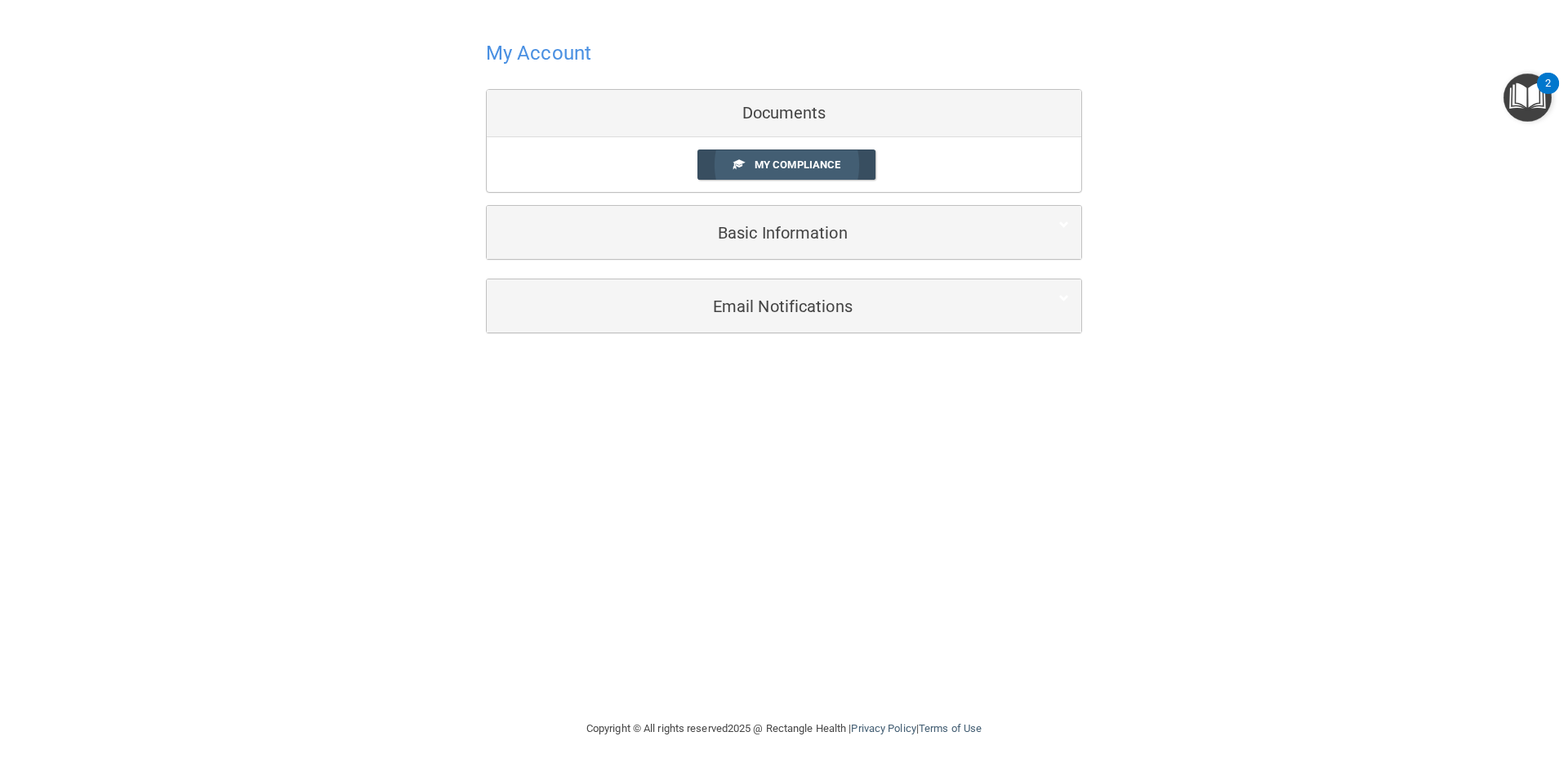
click at [828, 167] on span "My Compliance" at bounding box center [797, 165] width 86 height 12
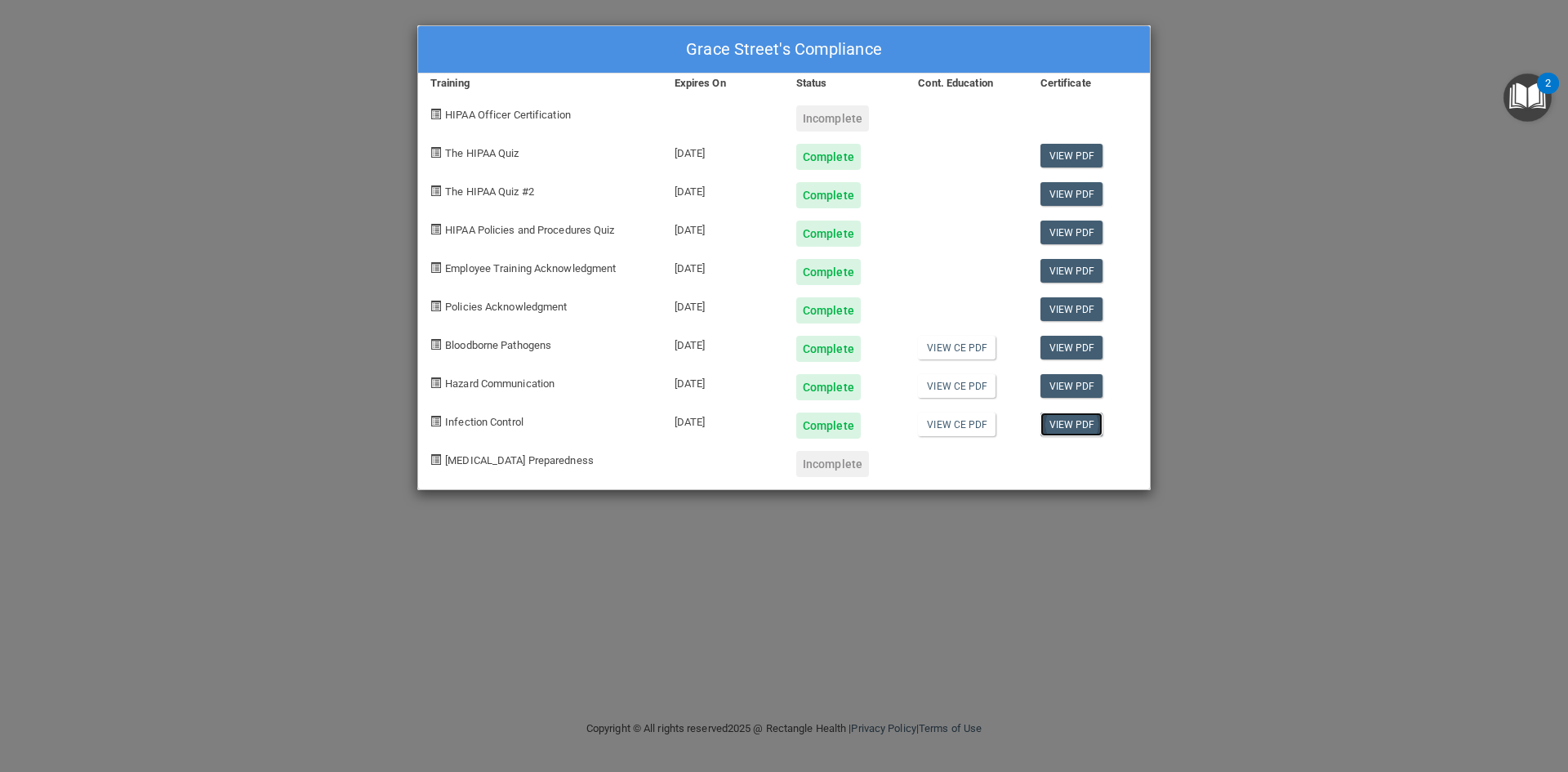
click at [1066, 423] on link "View PDF" at bounding box center [1072, 424] width 63 height 23
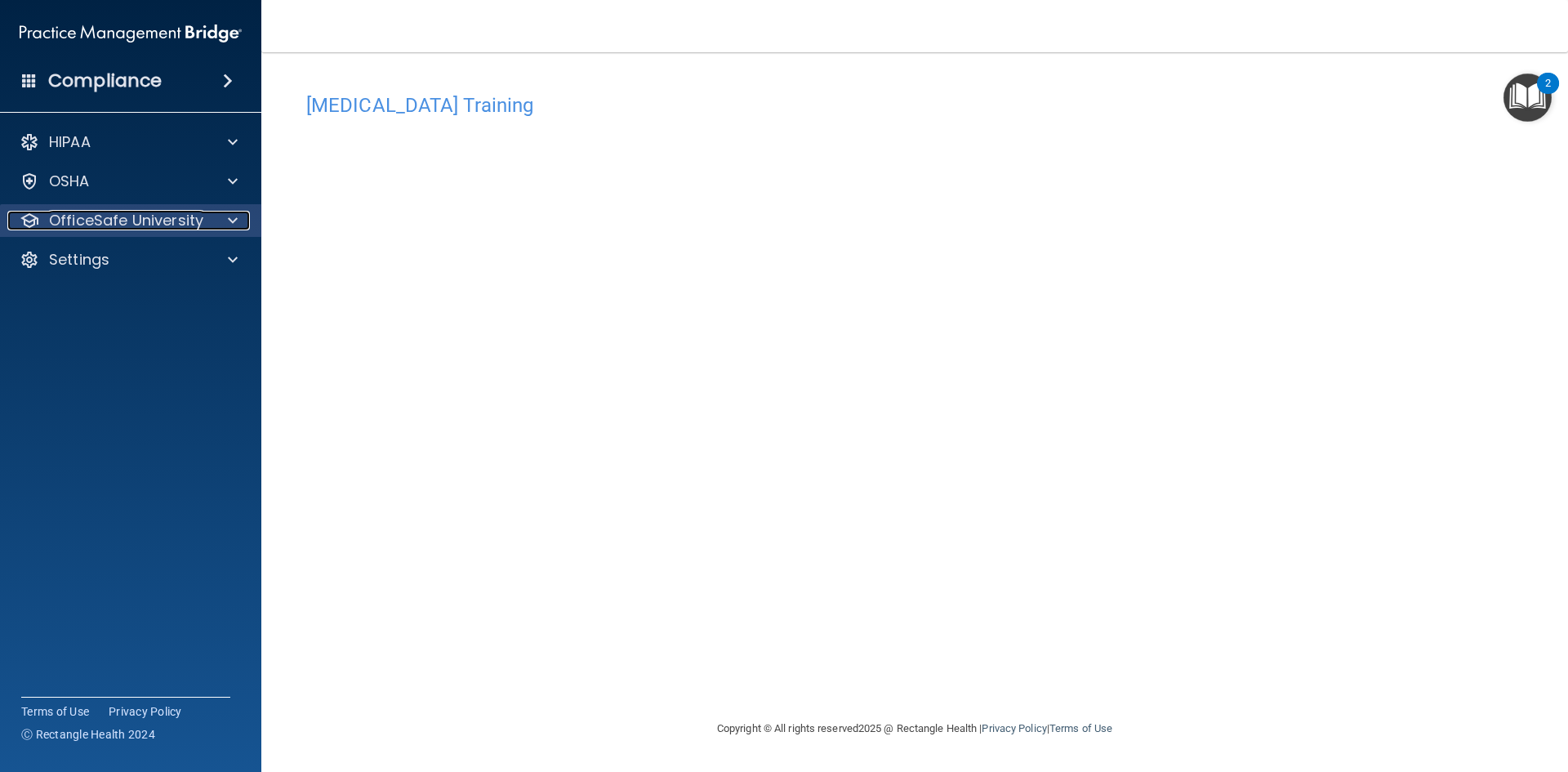
click at [94, 215] on p "OfficeSafe University" at bounding box center [126, 220] width 155 height 20
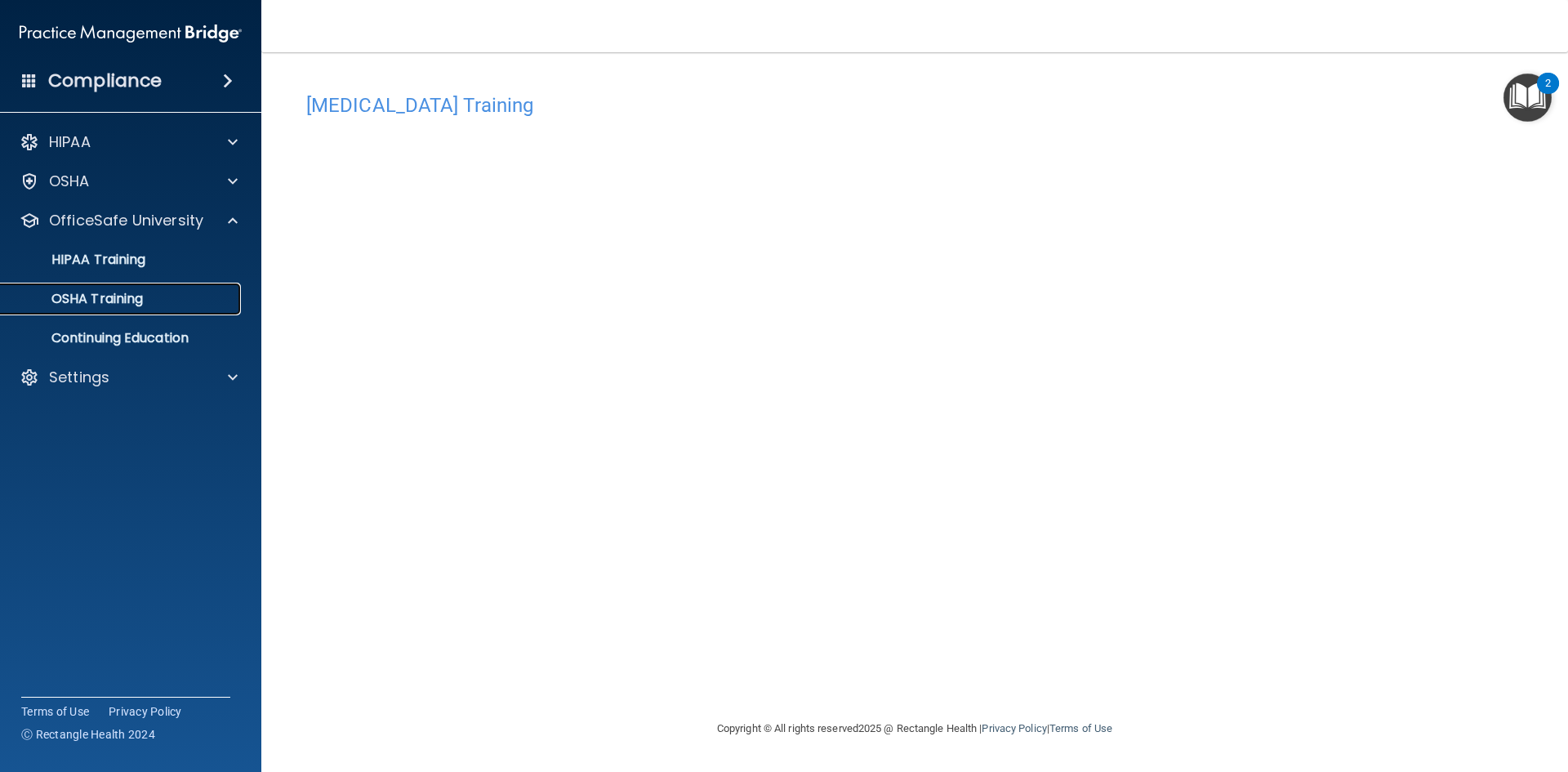
click at [105, 295] on p "OSHA Training" at bounding box center [76, 299] width 132 height 17
